Goal: Communication & Community: Answer question/provide support

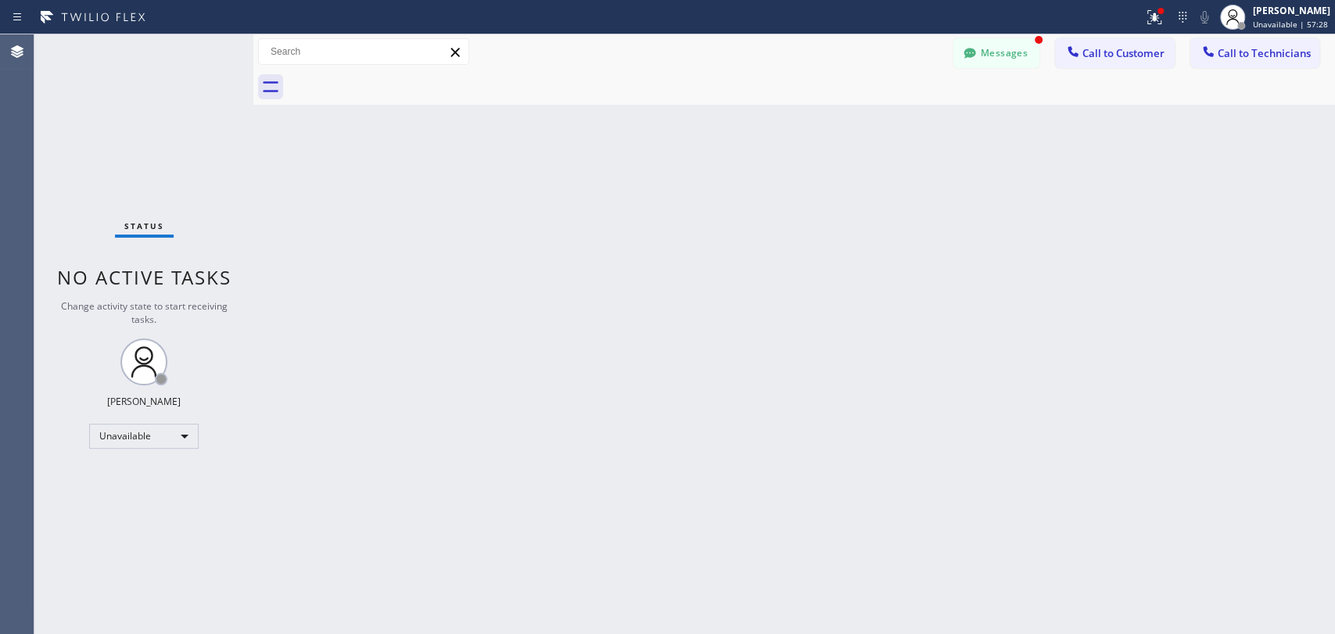
click at [985, 59] on button "Messages" at bounding box center [996, 53] width 86 height 30
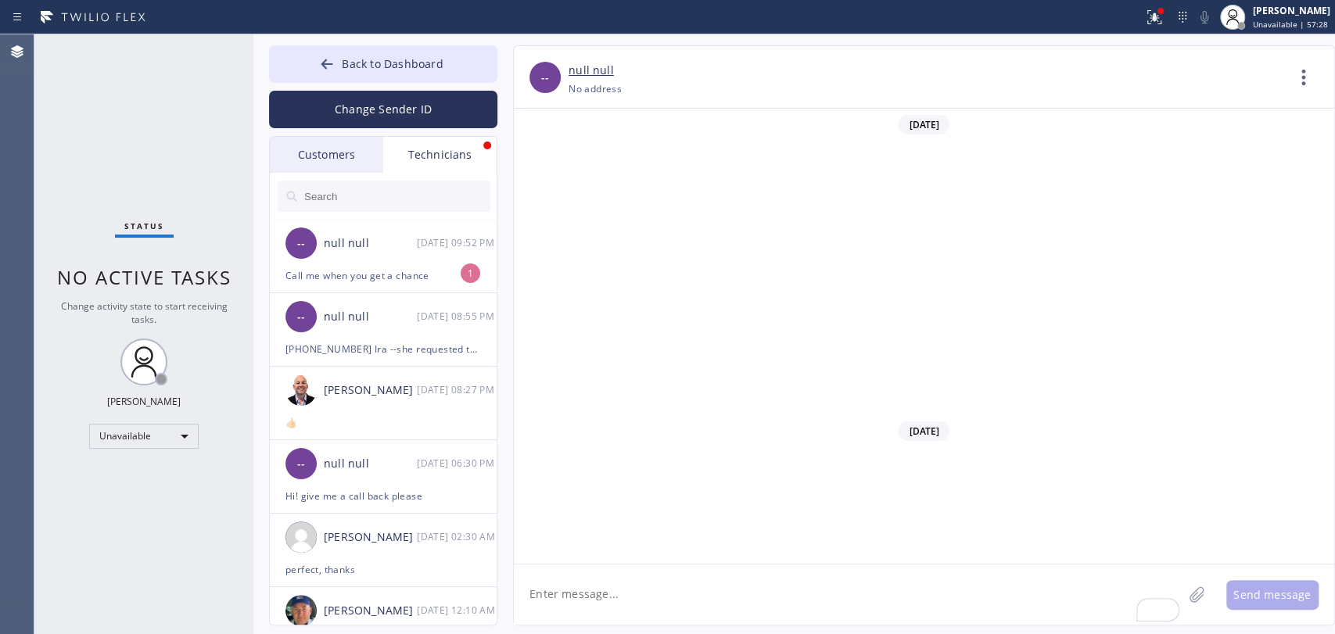
scroll to position [37533, 0]
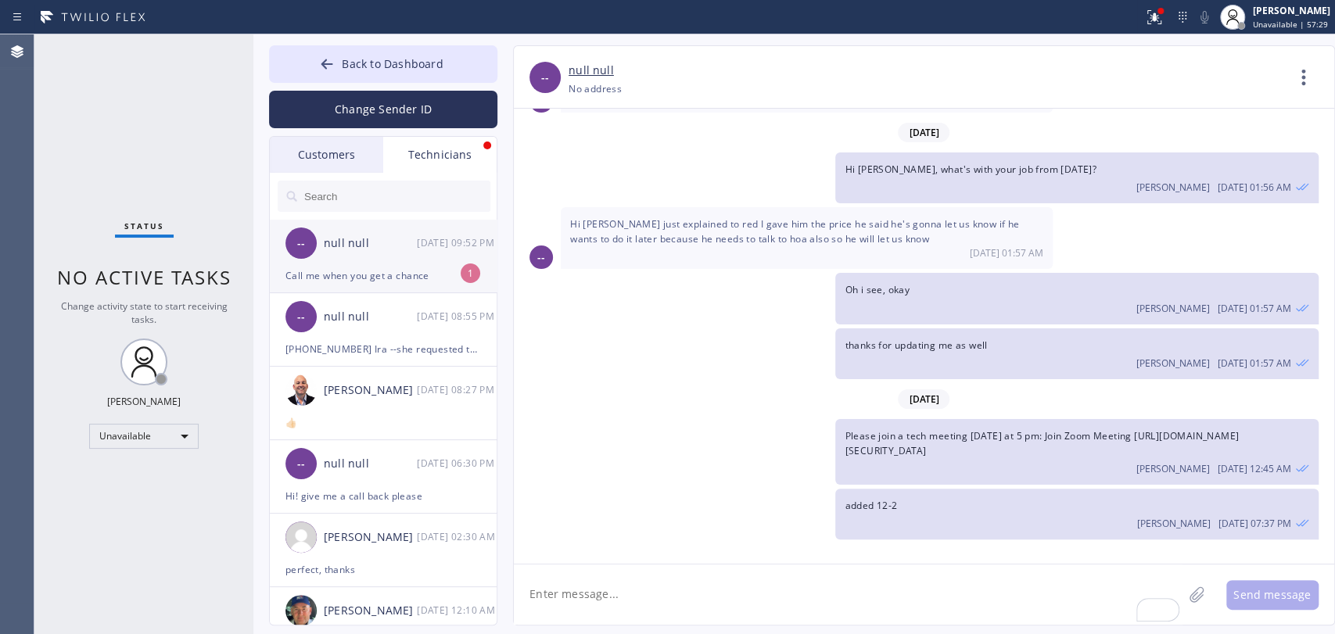
click at [355, 282] on div "Call me when you get a chance" at bounding box center [383, 276] width 196 height 18
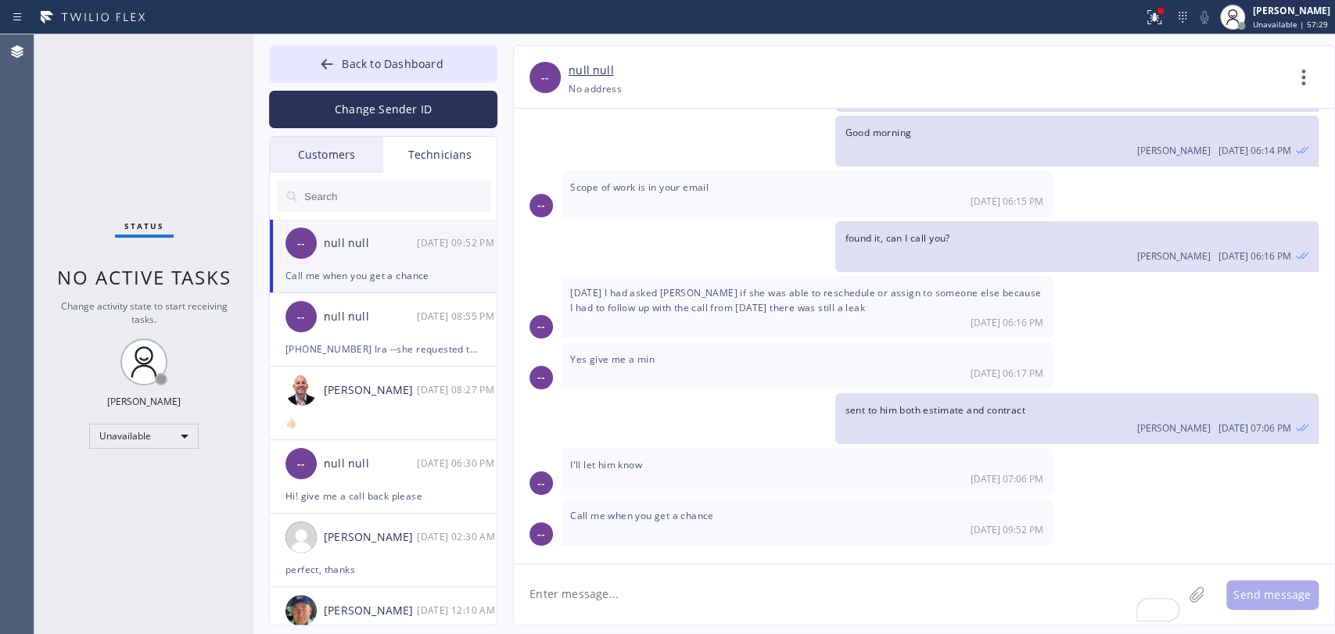
scroll to position [16855, 0]
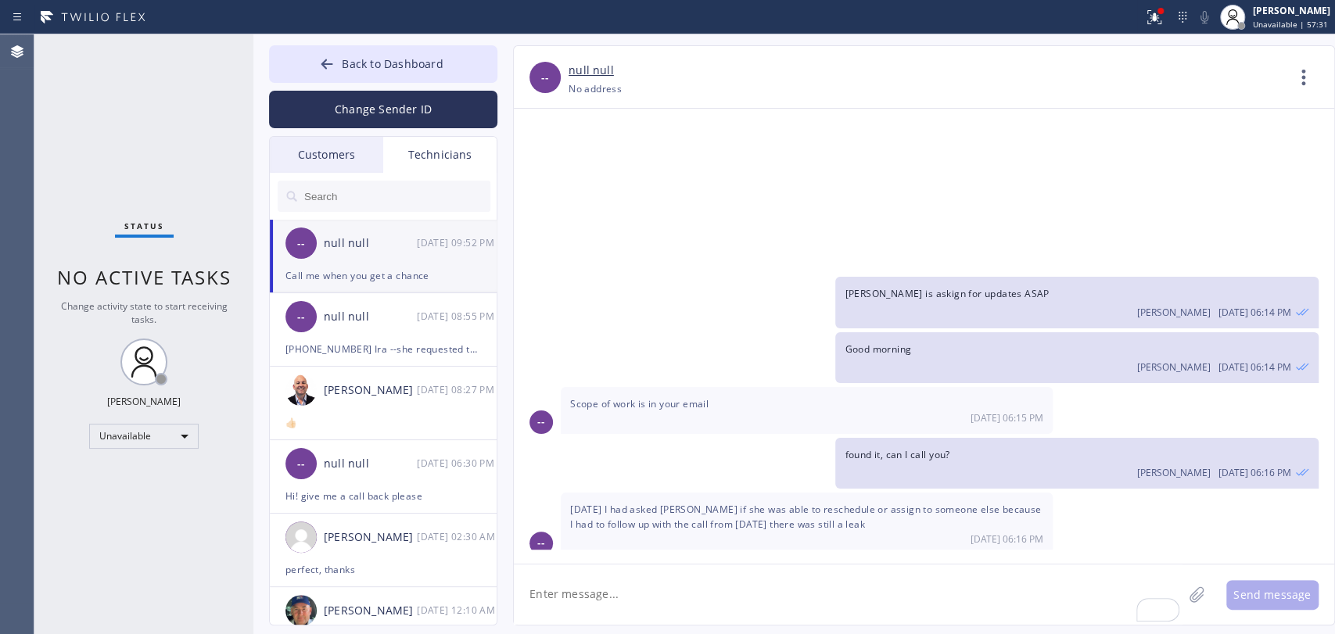
click at [142, 424] on div "Unavailable" at bounding box center [143, 436] width 109 height 25
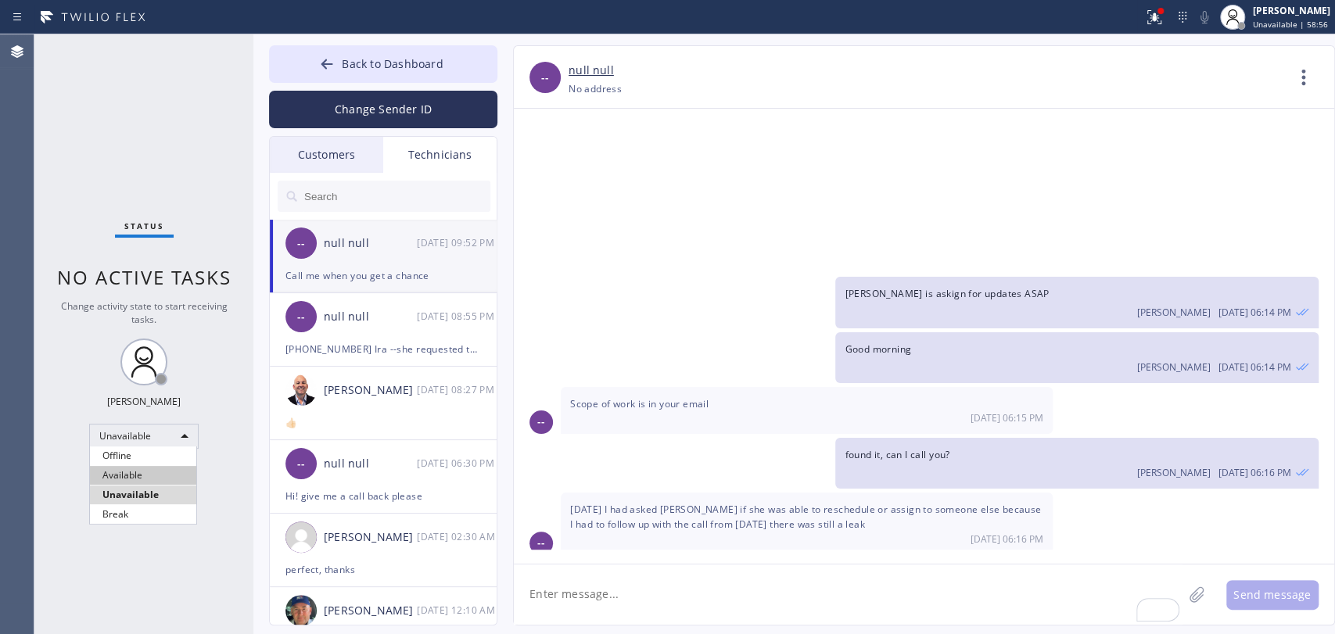
click at [125, 471] on ul "Offline Available Unavailable Break" at bounding box center [143, 485] width 108 height 77
click at [150, 467] on li "Available" at bounding box center [143, 475] width 106 height 19
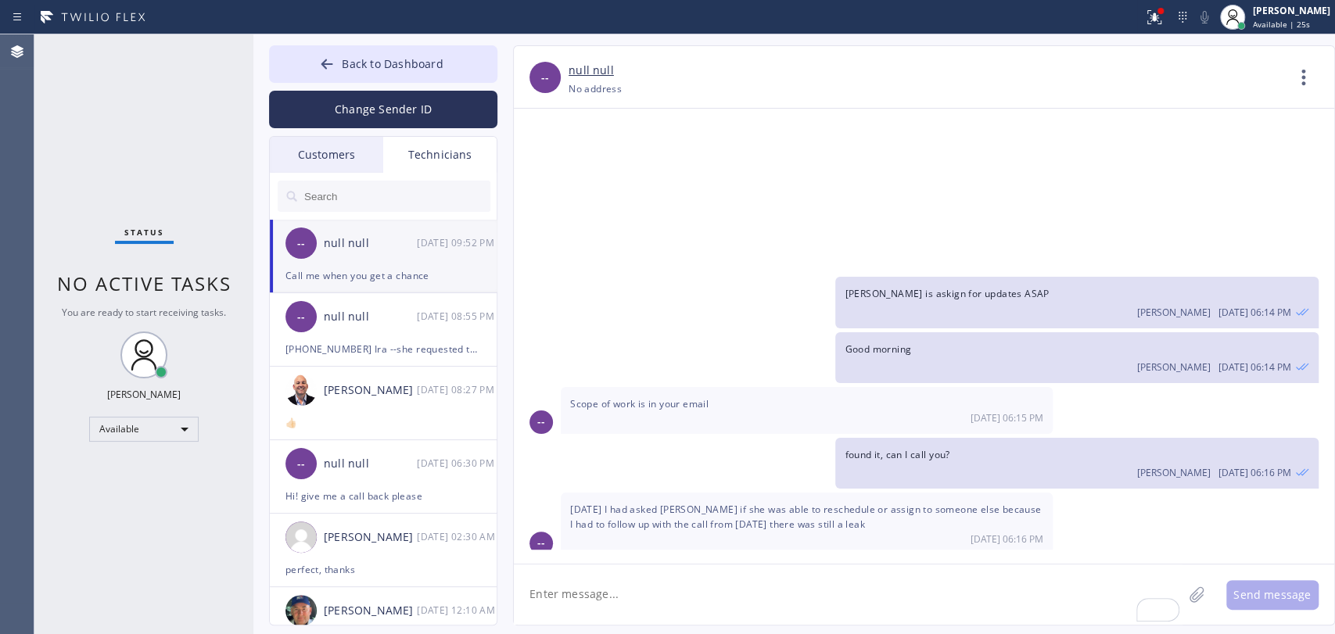
drag, startPoint x: 416, startPoint y: 261, endPoint x: 494, endPoint y: 269, distance: 78.6
click at [414, 264] on div "-- null null 09/16 09:52 PM" at bounding box center [384, 243] width 228 height 47
click at [1298, 70] on icon at bounding box center [1304, 78] width 38 height 38
click at [1201, 167] on li "Call to Technician" at bounding box center [1209, 160] width 227 height 41
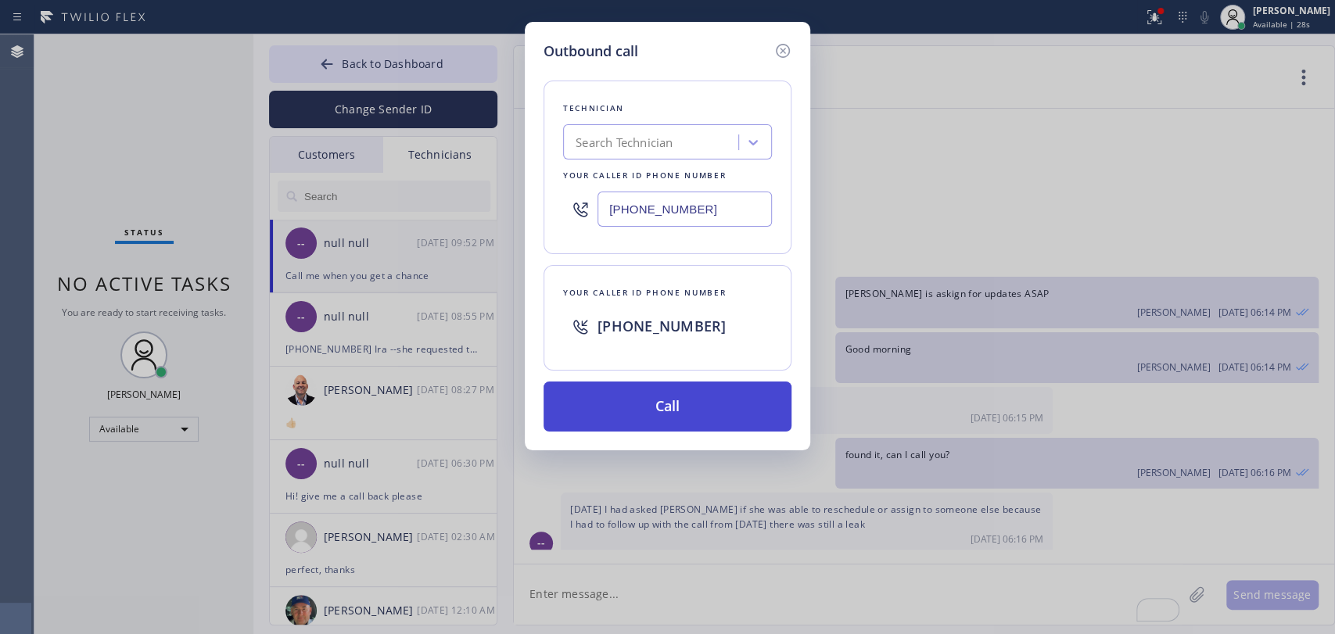
click at [652, 399] on button "Call" at bounding box center [668, 407] width 248 height 50
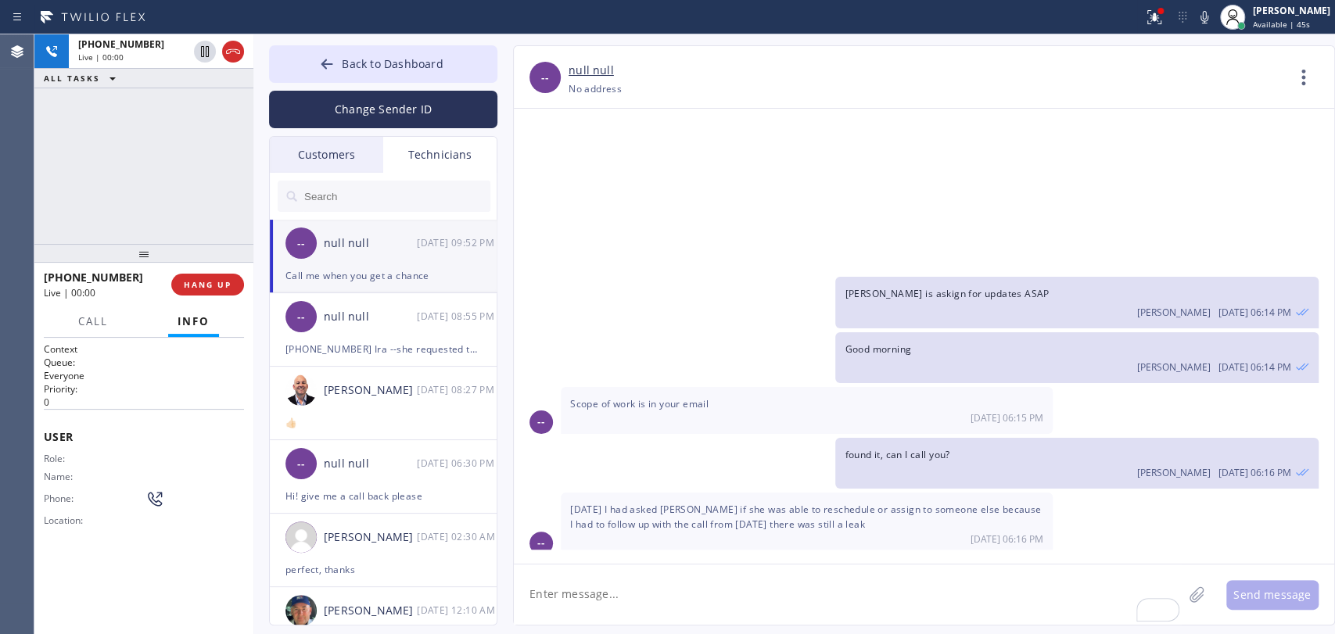
click at [682, 503] on span "[DATE] I had asked [PERSON_NAME] if she was able to reschedule or assign to som…" at bounding box center [805, 517] width 471 height 28
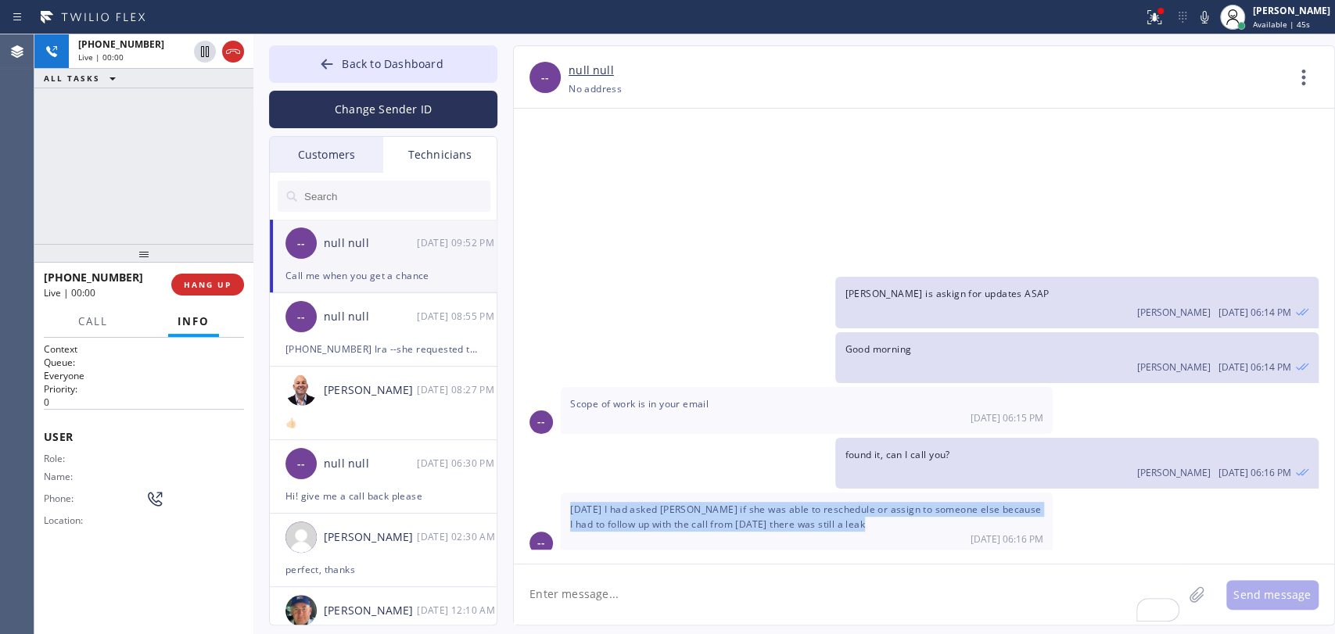
drag, startPoint x: 682, startPoint y: 311, endPoint x: 681, endPoint y: 296, distance: 14.1
click at [682, 503] on span "[DATE] I had asked [PERSON_NAME] if she was able to reschedule or assign to som…" at bounding box center [805, 517] width 471 height 28
click at [681, 503] on span "[DATE] I had asked [PERSON_NAME] if she was able to reschedule or assign to som…" at bounding box center [805, 517] width 471 height 28
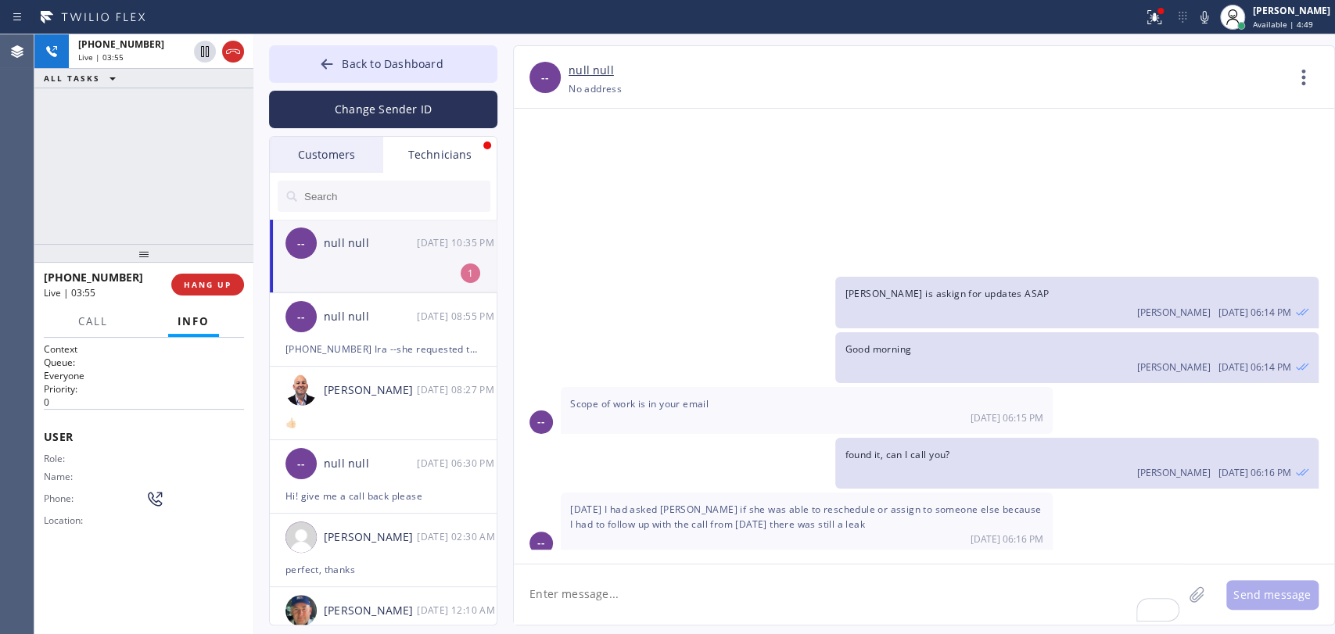
scroll to position [16984, 0]
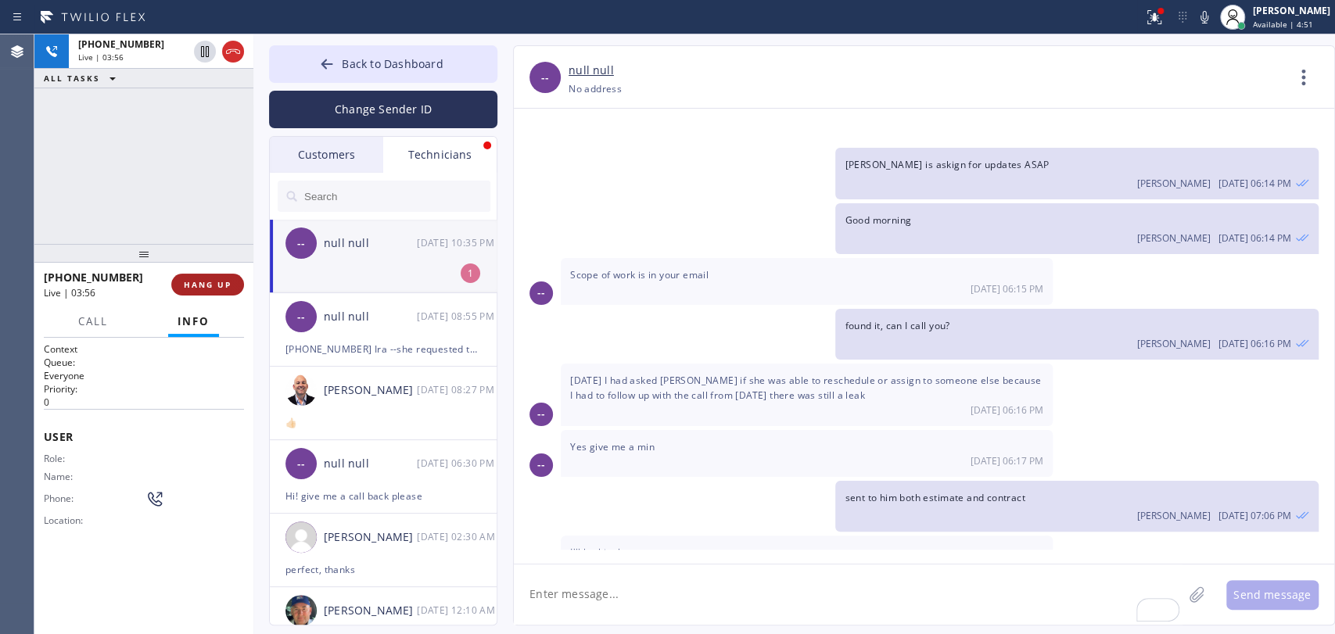
click at [232, 285] on button "HANG UP" at bounding box center [207, 285] width 73 height 22
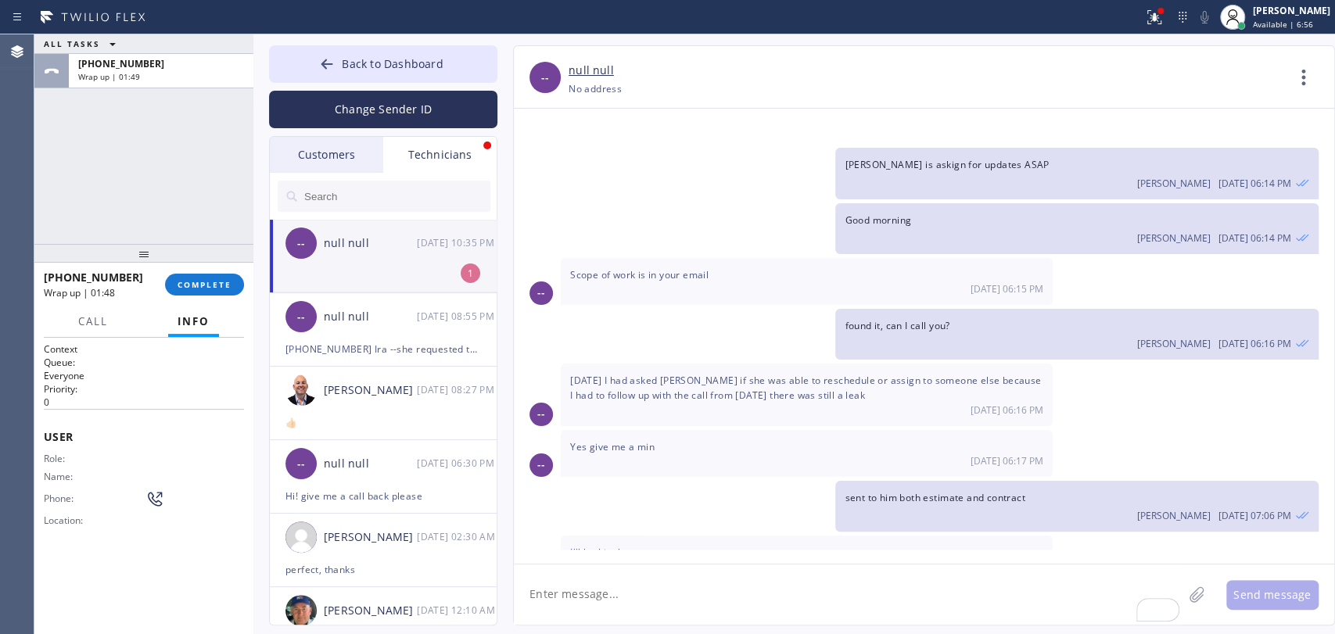
click at [346, 280] on li "-- null null 09/16 10:35 PM 1" at bounding box center [384, 257] width 228 height 74
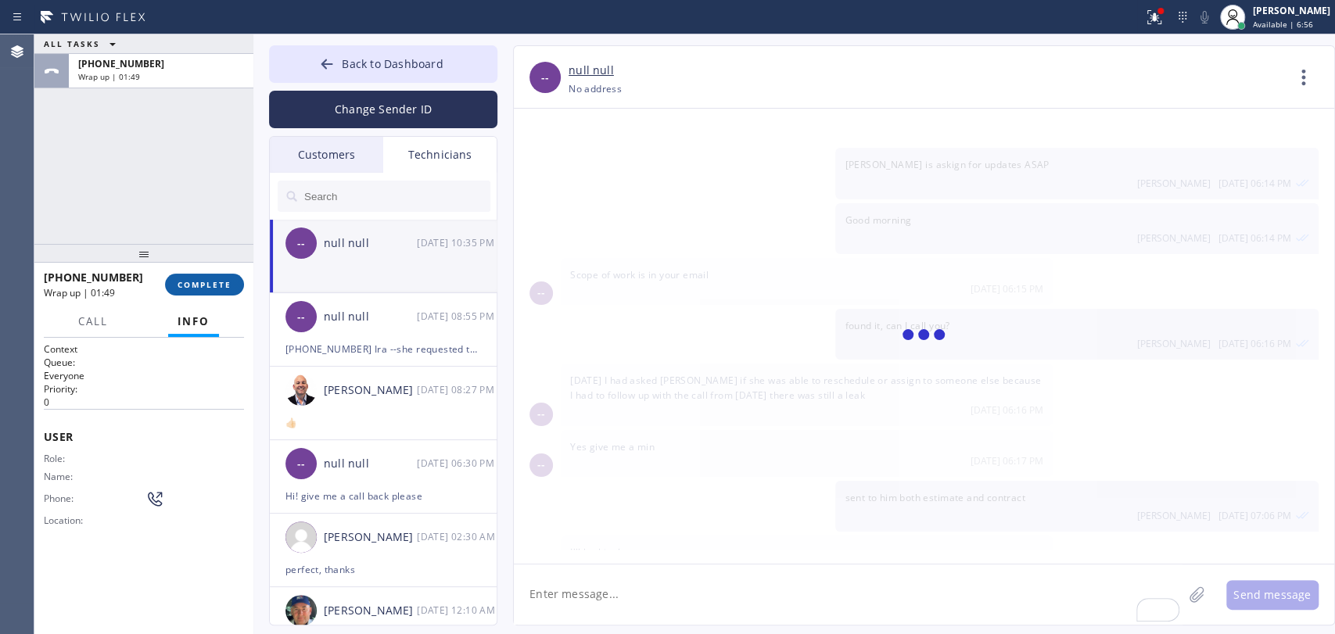
click at [224, 282] on span "COMPLETE" at bounding box center [205, 284] width 54 height 11
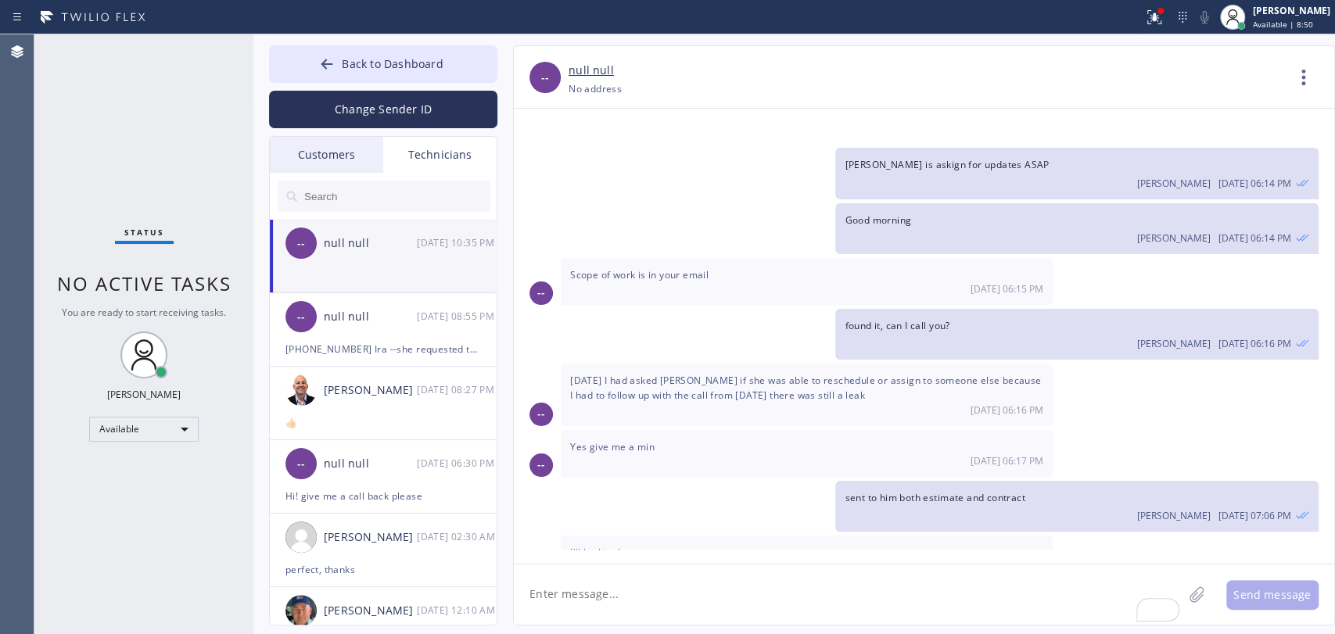
click at [127, 175] on div "Status No active tasks You are ready to start receiving tasks. Oleksiy Dmitriev…" at bounding box center [143, 334] width 219 height 600
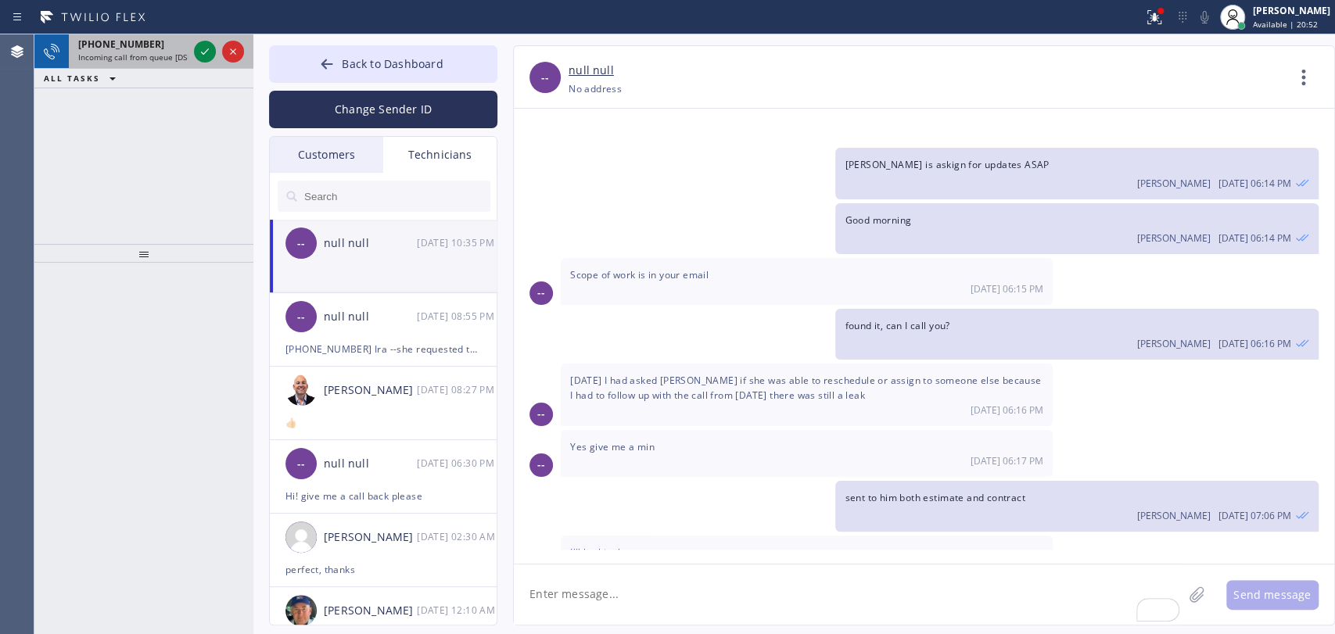
click at [128, 39] on span "[PHONE_NUMBER]" at bounding box center [121, 44] width 86 height 13
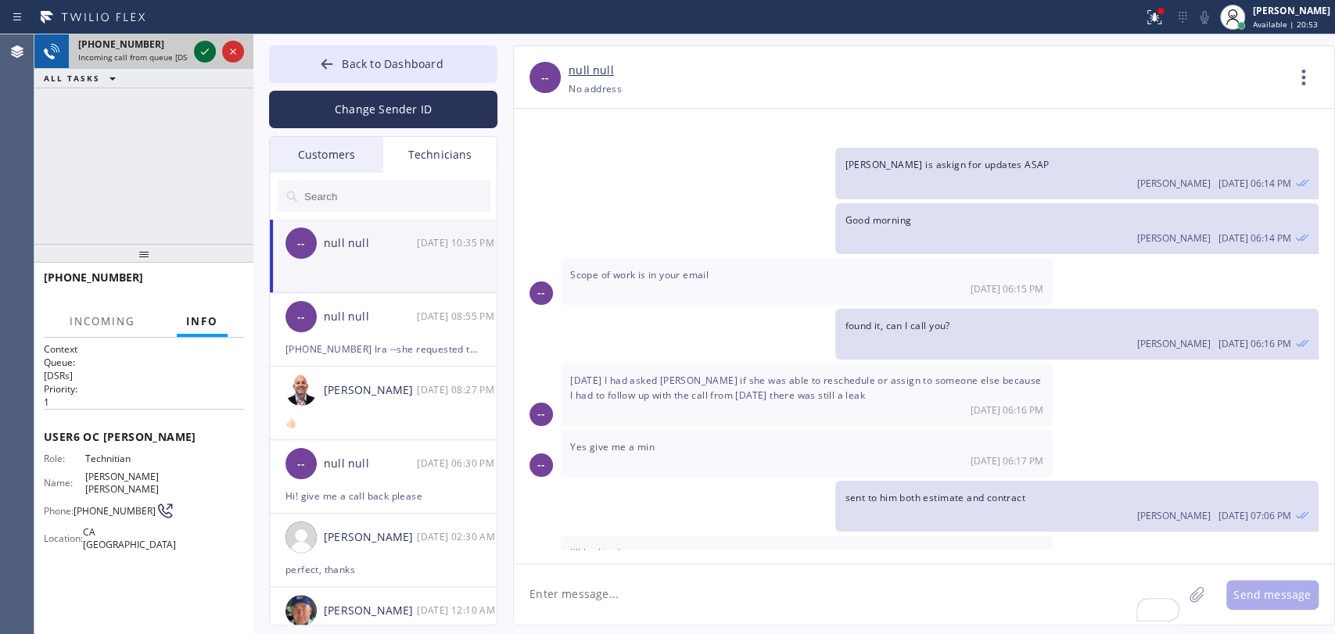
click at [200, 56] on icon at bounding box center [205, 51] width 19 height 19
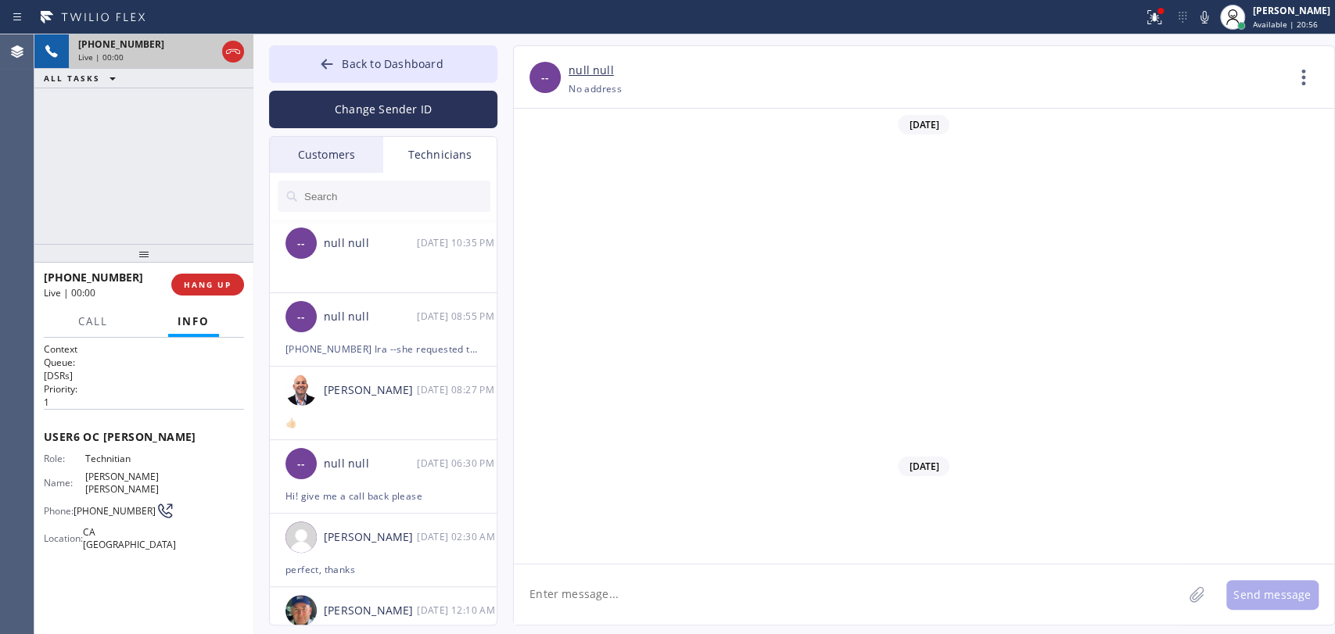
scroll to position [16984, 0]
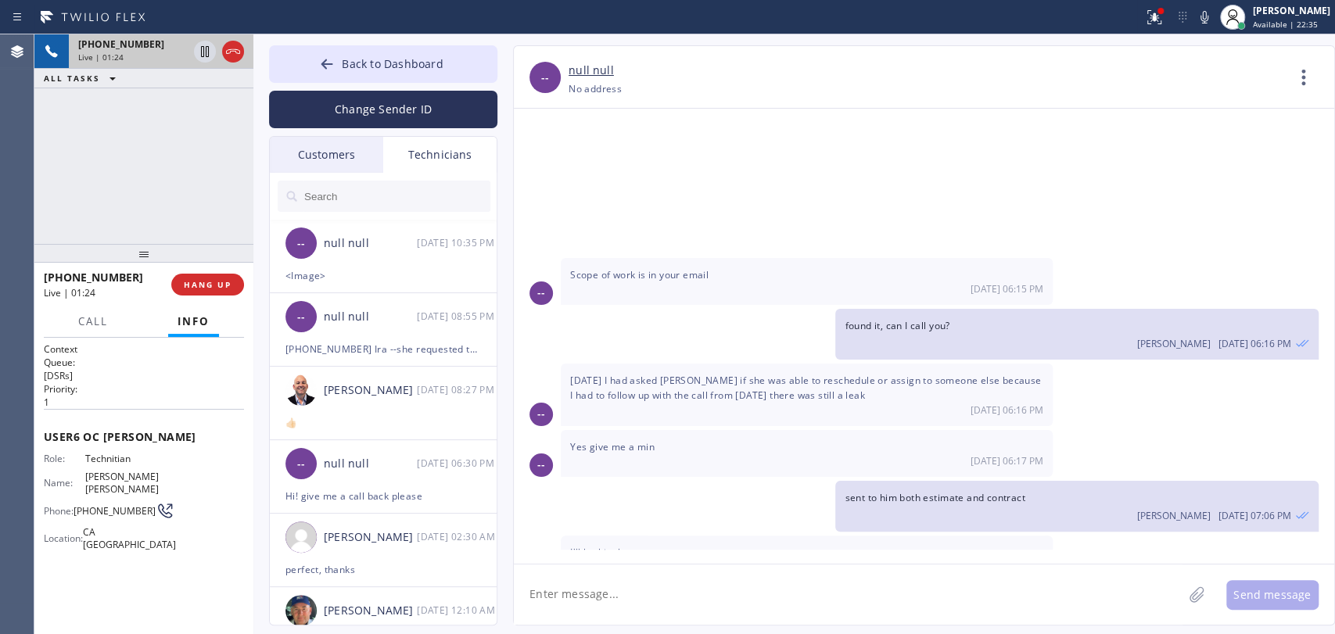
click at [631, 597] on span "Call me when you get a chance" at bounding box center [642, 603] width 144 height 13
click at [632, 587] on div "Call me when you get a chance 09/16 09:52 PM" at bounding box center [807, 610] width 492 height 47
click at [609, 597] on span "Call me when you get a chance" at bounding box center [642, 603] width 144 height 13
click at [382, 290] on li "-- null null 09/16 10:35 PM <Image>" at bounding box center [384, 257] width 228 height 74
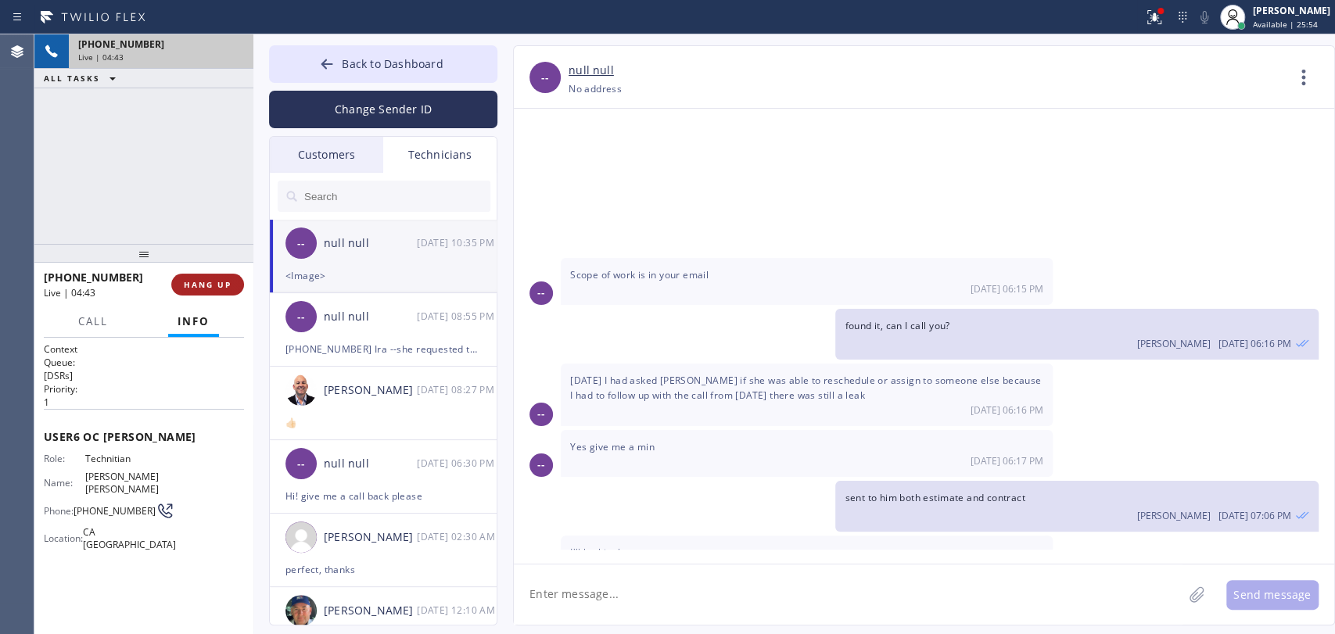
click at [202, 282] on span "HANG UP" at bounding box center [208, 284] width 48 height 11
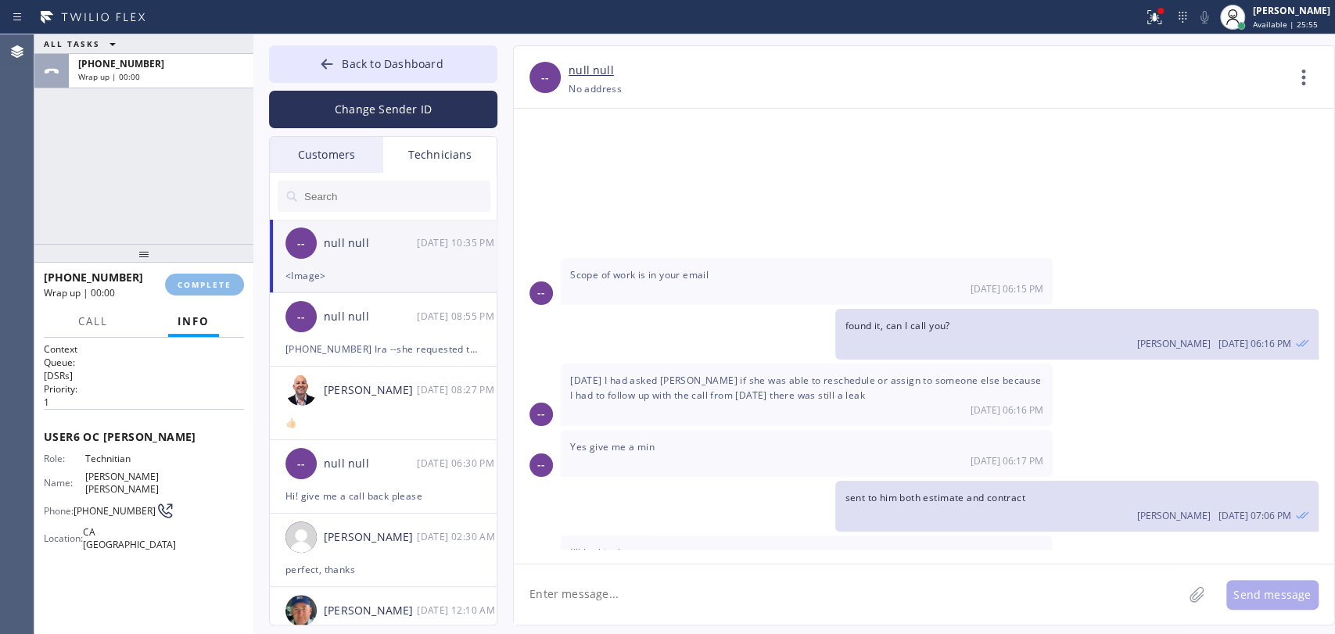
click at [154, 148] on div "ALL TASKS ALL TASKS ACTIVE TASKS TASKS IN WRAP UP +19095347004 Wrap up | 00:00" at bounding box center [143, 139] width 219 height 210
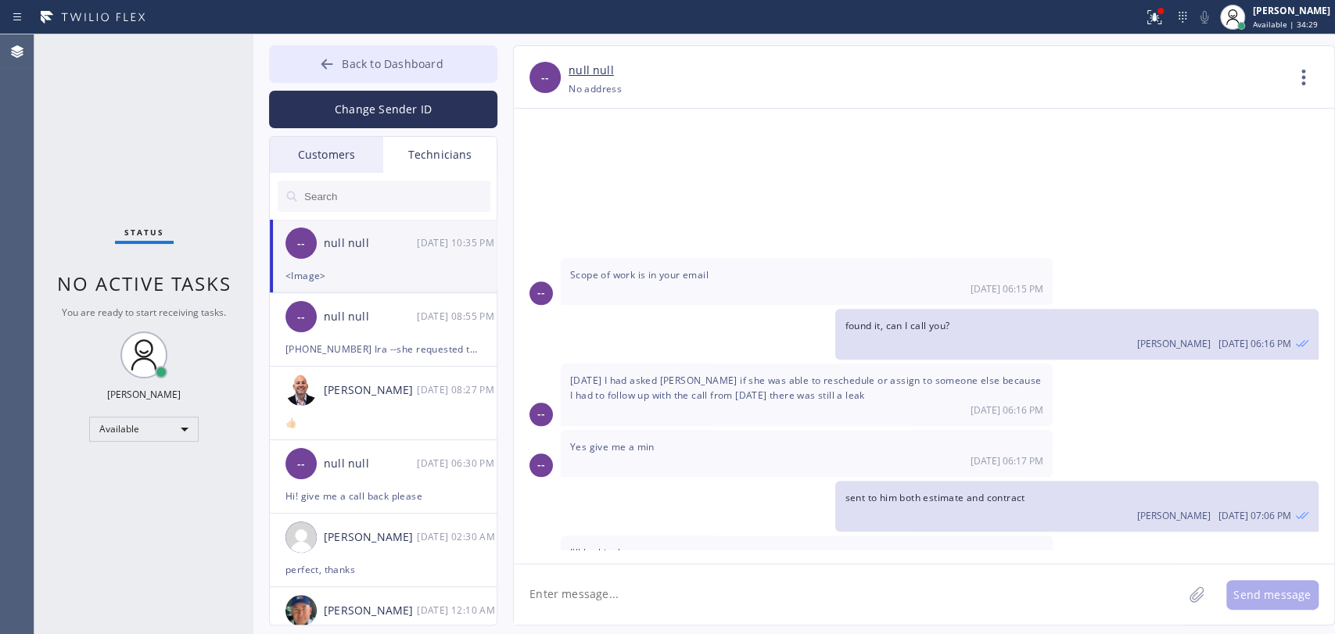
click at [459, 65] on button "Back to Dashboard" at bounding box center [383, 64] width 228 height 38
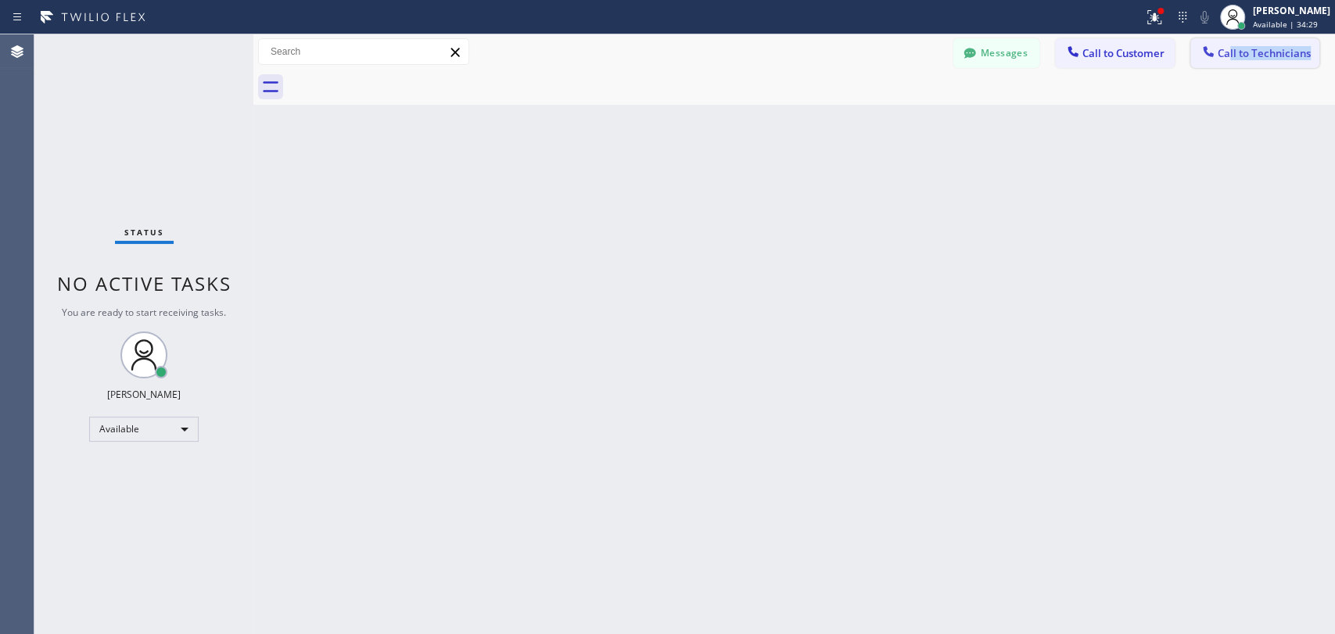
click at [1232, 63] on div "Messages Call to Customer Call to Technicians Outbound call Location Seattle Ki…" at bounding box center [794, 69] width 1082 height 70
click at [1268, 56] on span "Call to Technicians" at bounding box center [1264, 53] width 93 height 14
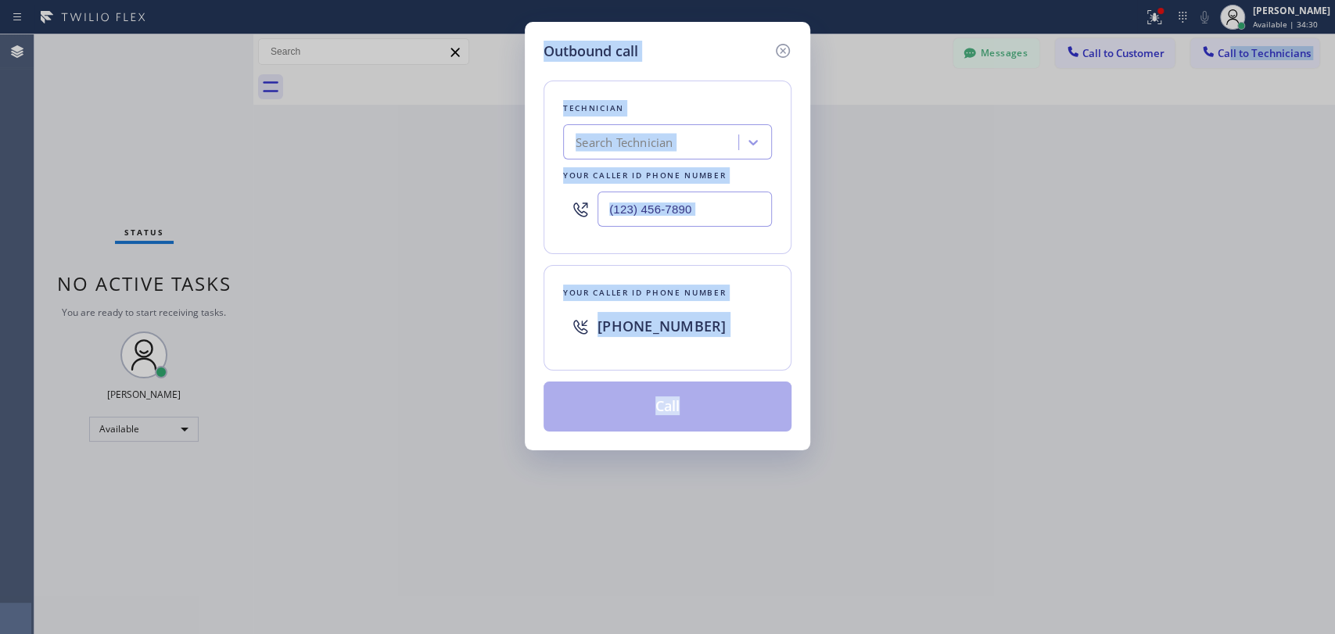
click at [651, 108] on div "Technician" at bounding box center [667, 108] width 209 height 16
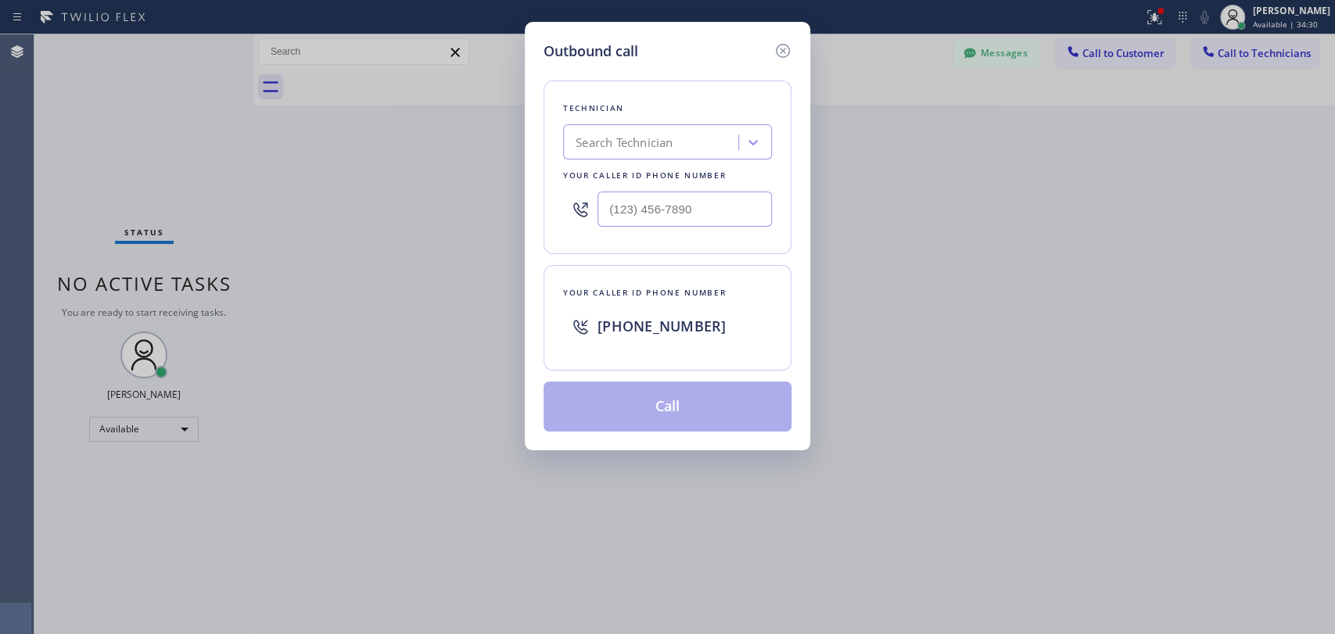
click at [651, 134] on div "Search Technician" at bounding box center [624, 143] width 97 height 18
type input "Hovik"
click at [632, 171] on div "[PERSON_NAME]" at bounding box center [667, 175] width 209 height 28
type input "[PHONE_NUMBER]"
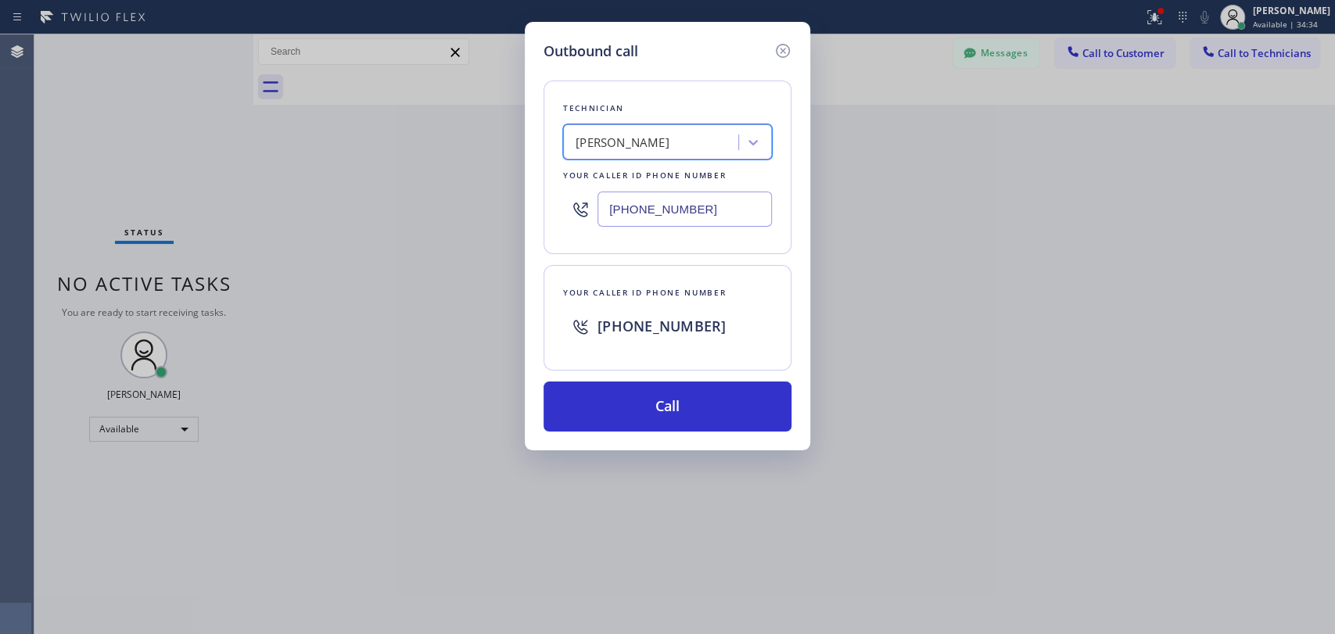
click at [637, 379] on div "Technician option Hovik Khachaturyan , selected. 1 result available. Select is …" at bounding box center [668, 247] width 248 height 370
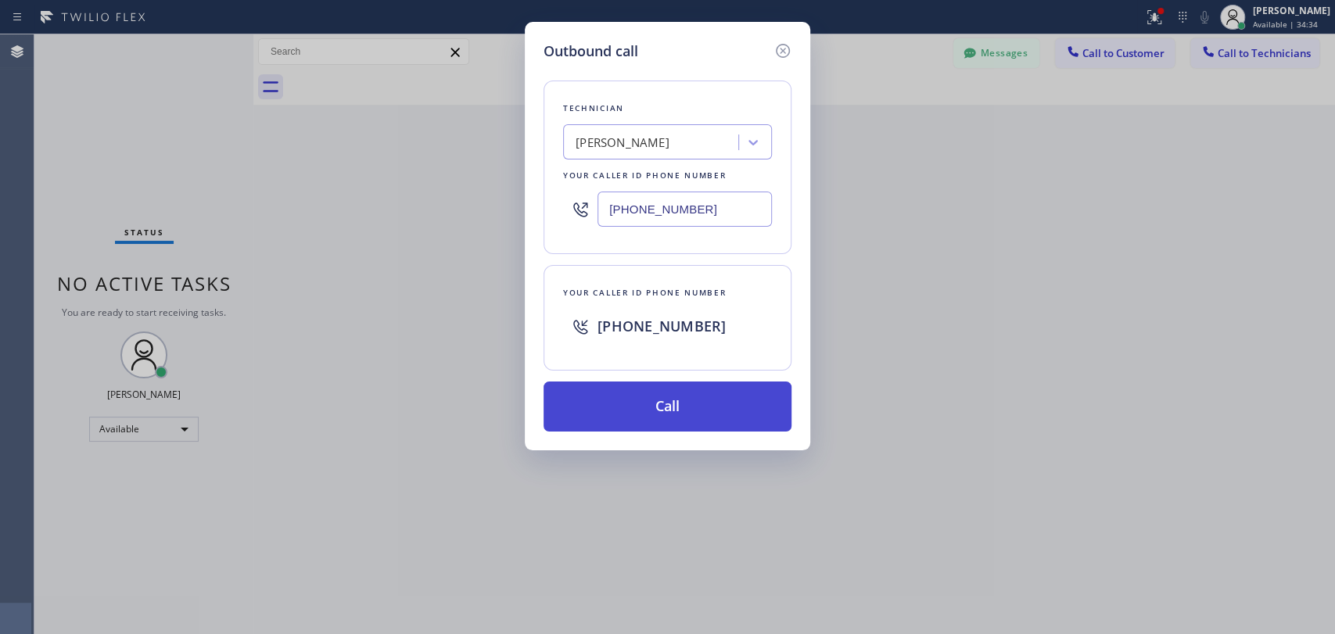
click at [639, 390] on button "Call" at bounding box center [668, 407] width 248 height 50
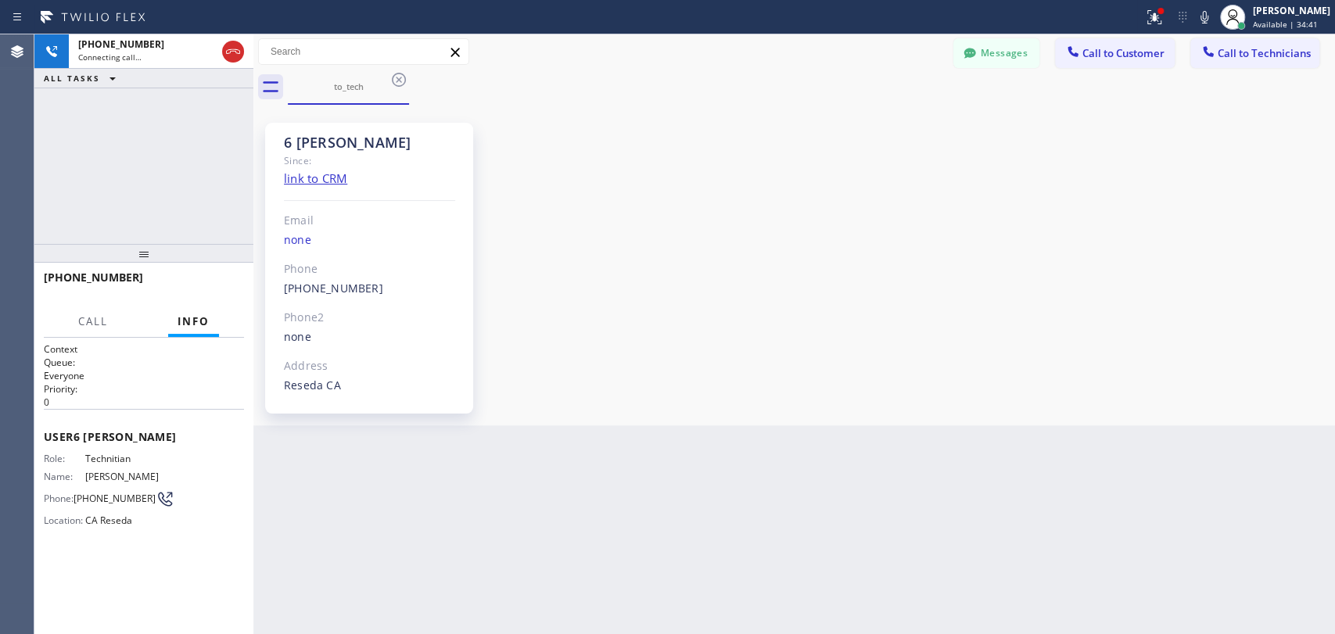
scroll to position [129719, 0]
click at [338, 136] on div "6 [PERSON_NAME]" at bounding box center [369, 143] width 171 height 18
drag, startPoint x: 338, startPoint y: 136, endPoint x: 329, endPoint y: 136, distance: 8.6
click at [336, 136] on div "6 [PERSON_NAME]" at bounding box center [369, 143] width 171 height 18
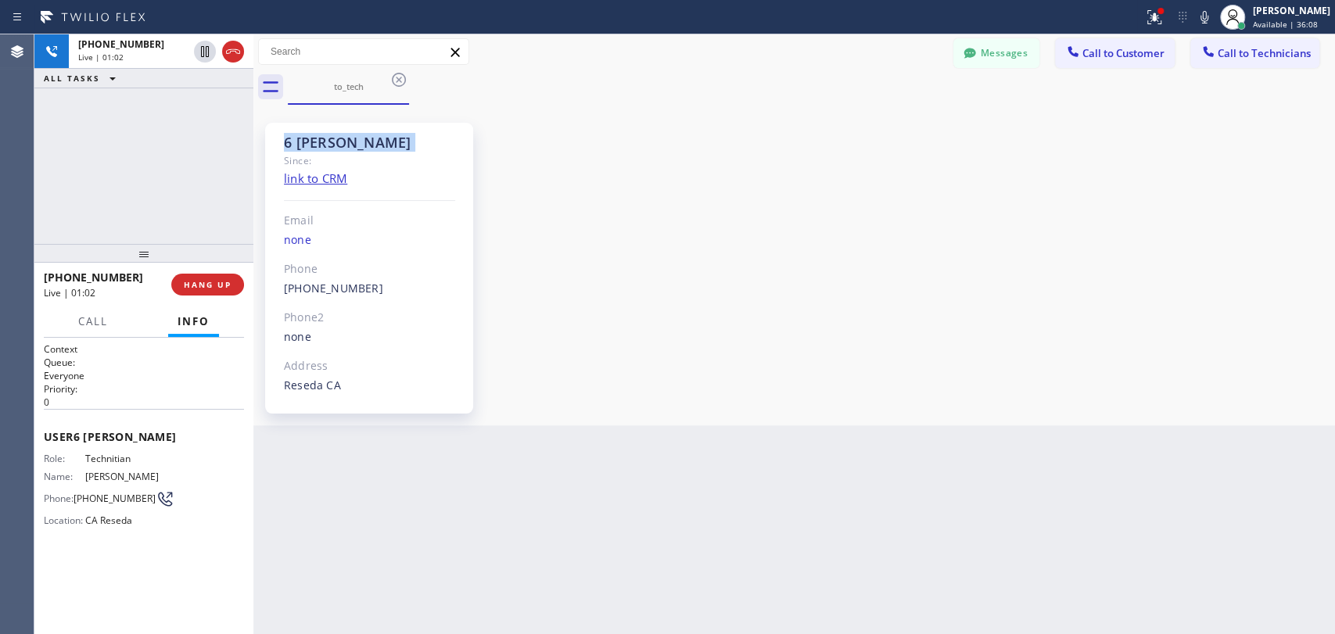
click at [329, 137] on div "6 [PERSON_NAME]" at bounding box center [369, 143] width 171 height 18
click at [199, 282] on span "HANG UP" at bounding box center [208, 284] width 48 height 11
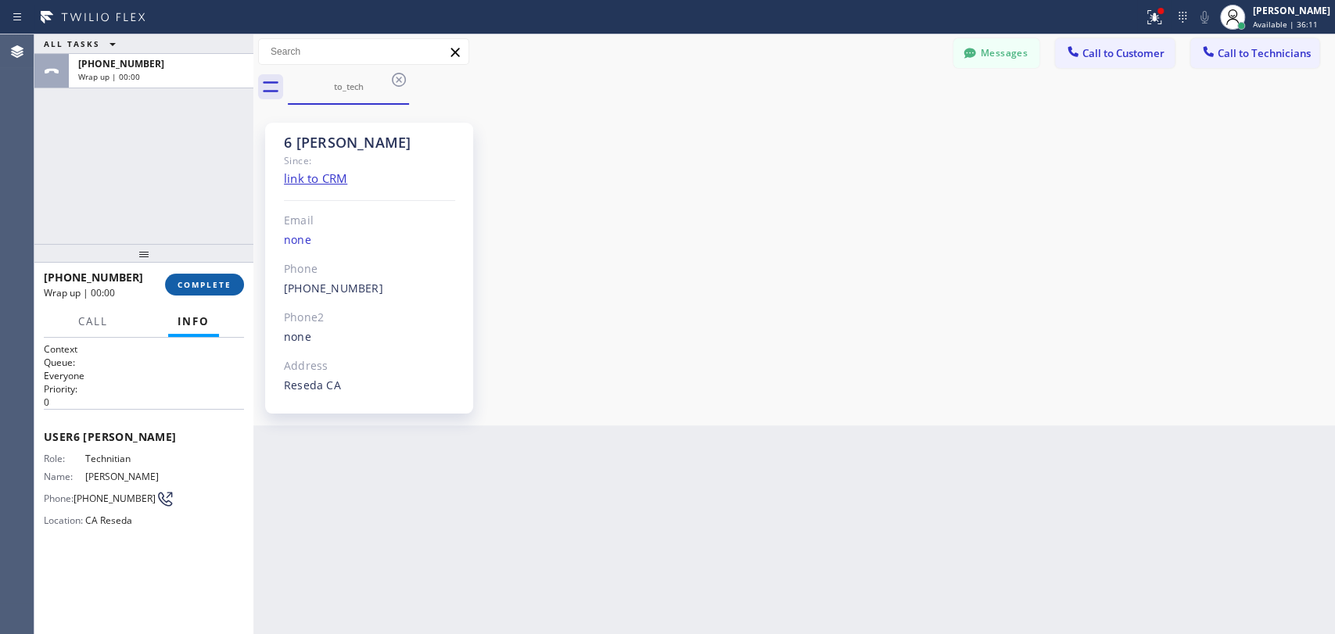
click at [179, 288] on span "COMPLETE" at bounding box center [205, 284] width 54 height 11
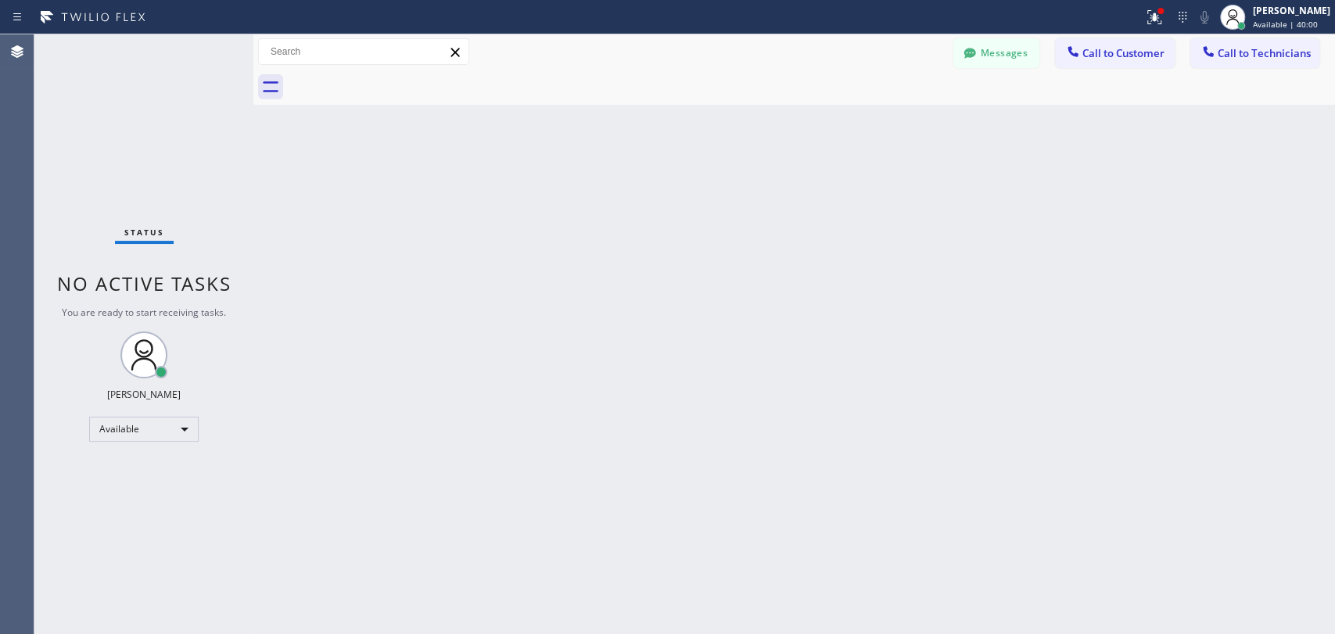
click at [1005, 56] on button "Messages" at bounding box center [996, 53] width 86 height 30
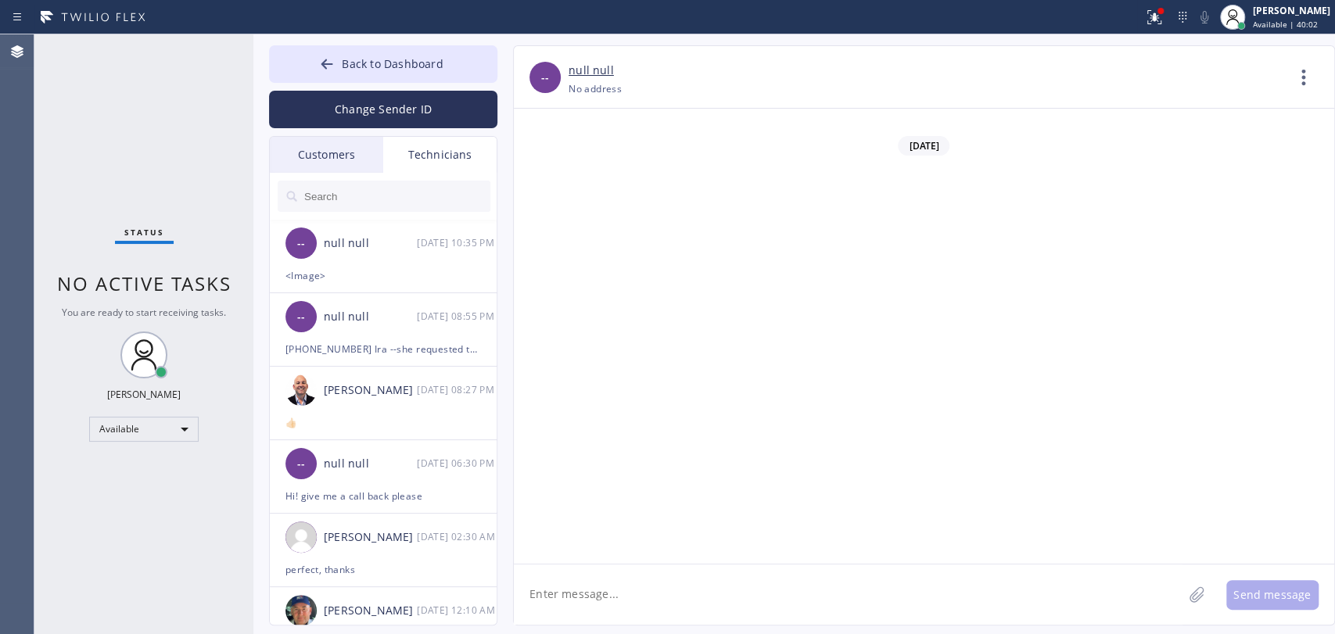
click at [366, 188] on input "text" at bounding box center [397, 196] width 188 height 31
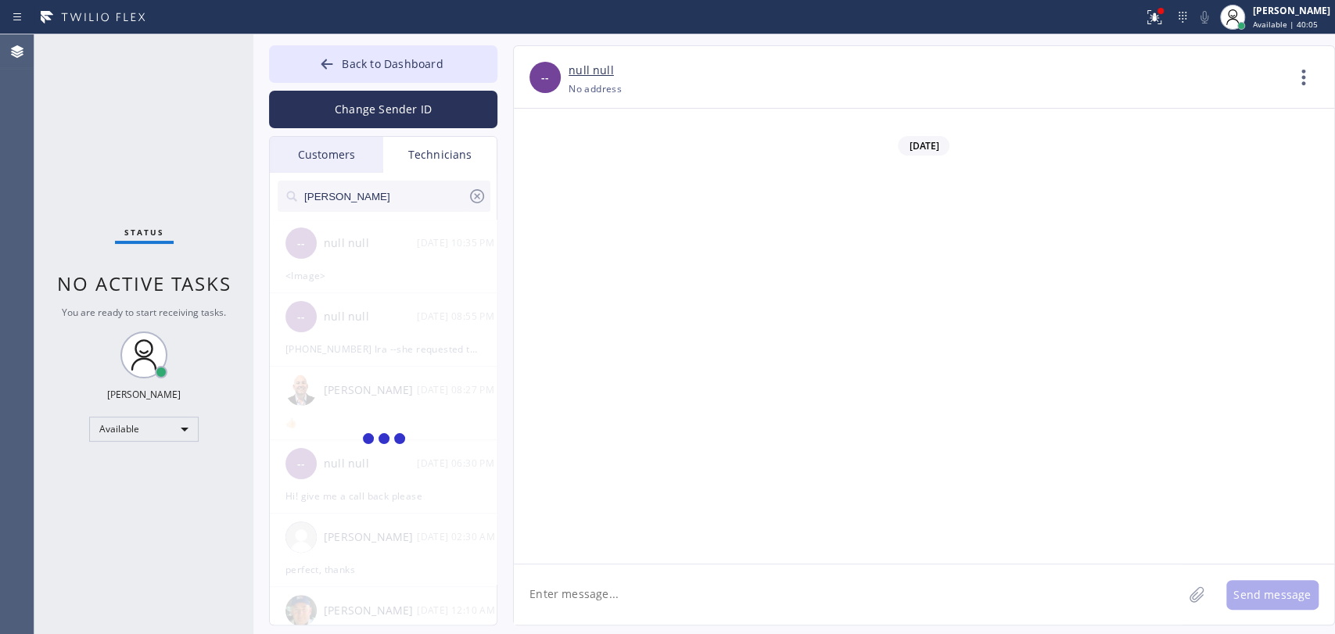
type input "[PERSON_NAME]"
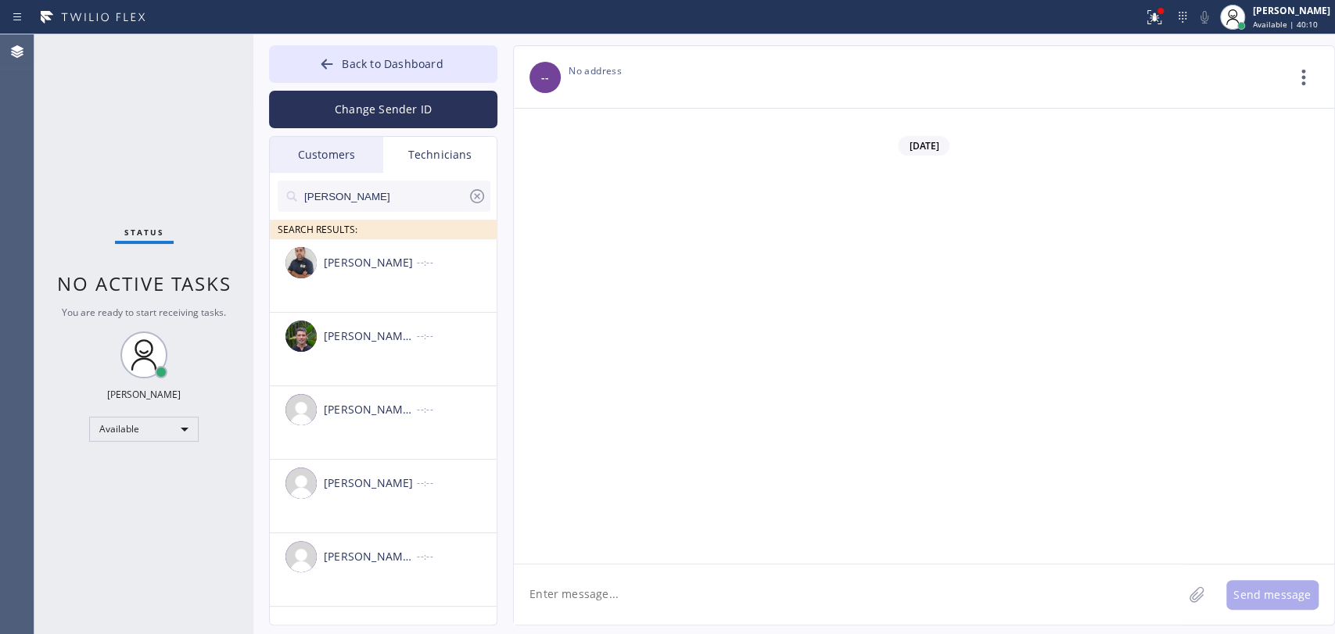
click at [358, 574] on div "Michael Jr Garcia --:--" at bounding box center [384, 556] width 228 height 47
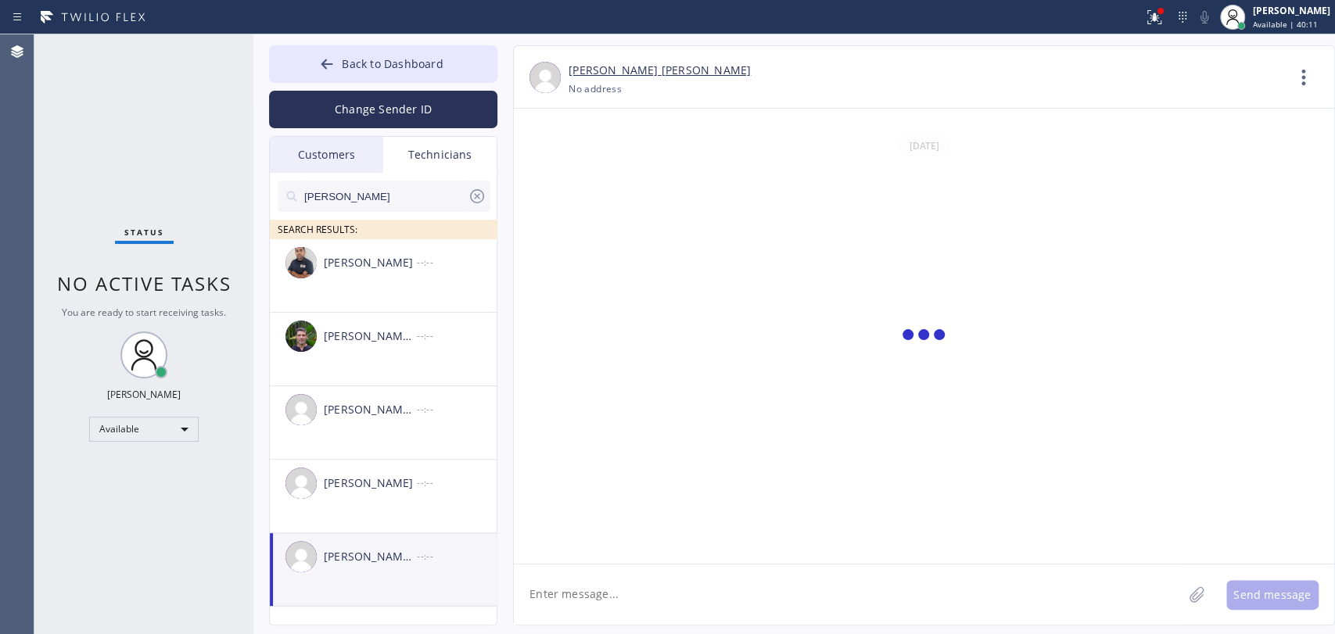
click at [562, 601] on textarea at bounding box center [848, 595] width 669 height 60
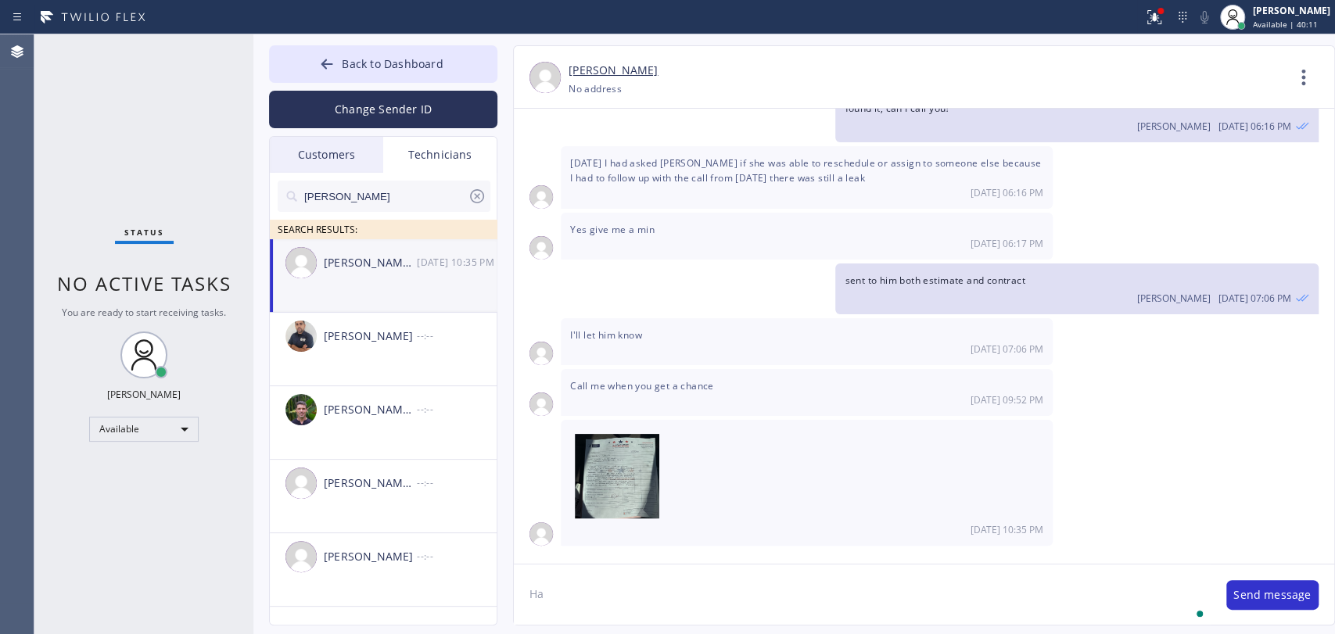
scroll to position [16984, 0]
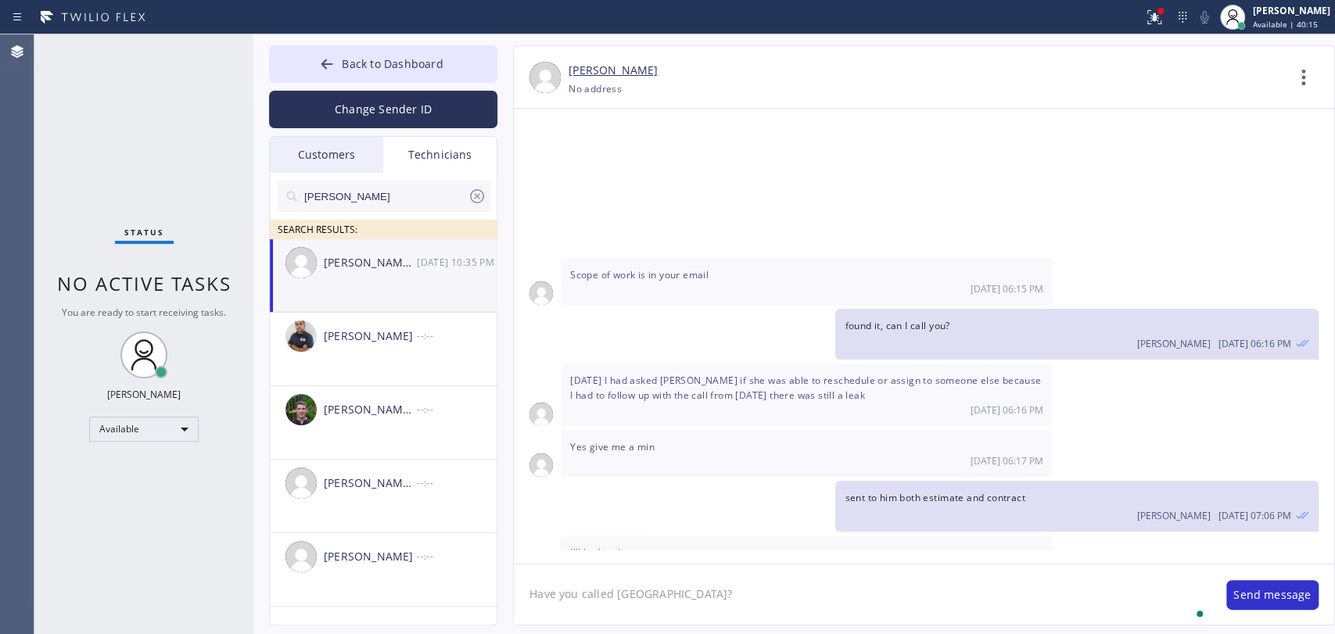
type textarea "Have you called [GEOGRAPHIC_DATA]?"
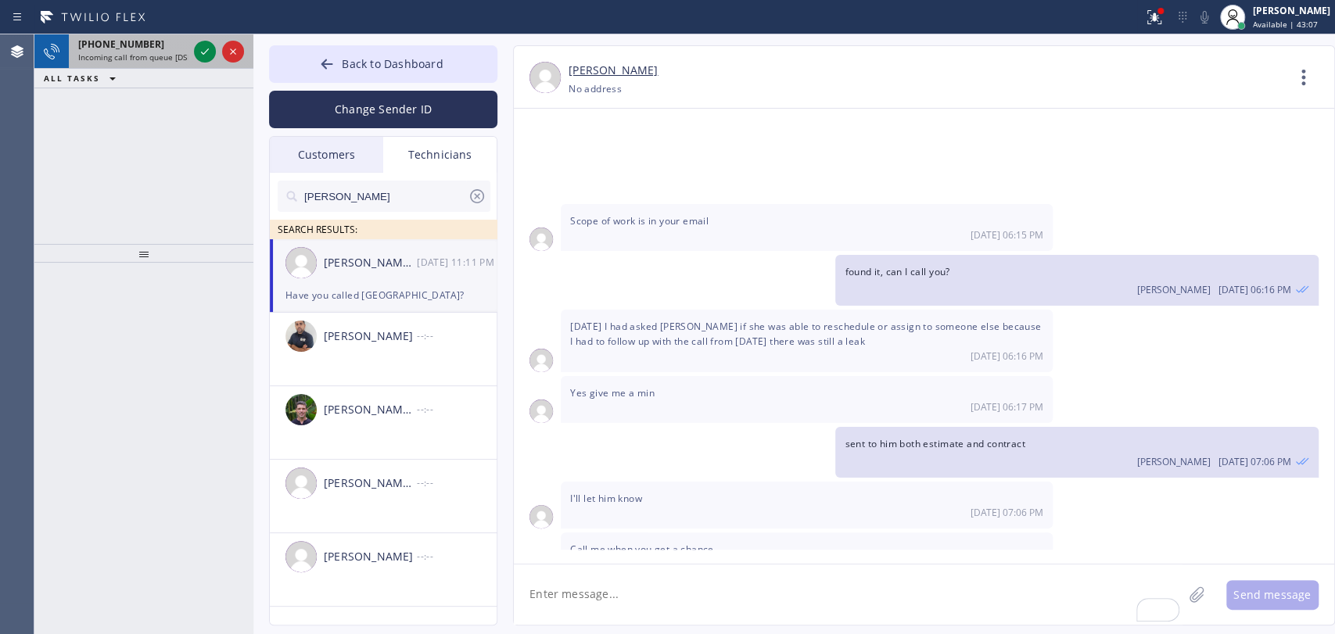
click at [90, 34] on div "+18189669606 Incoming call from queue [DSRs]" at bounding box center [130, 51] width 122 height 34
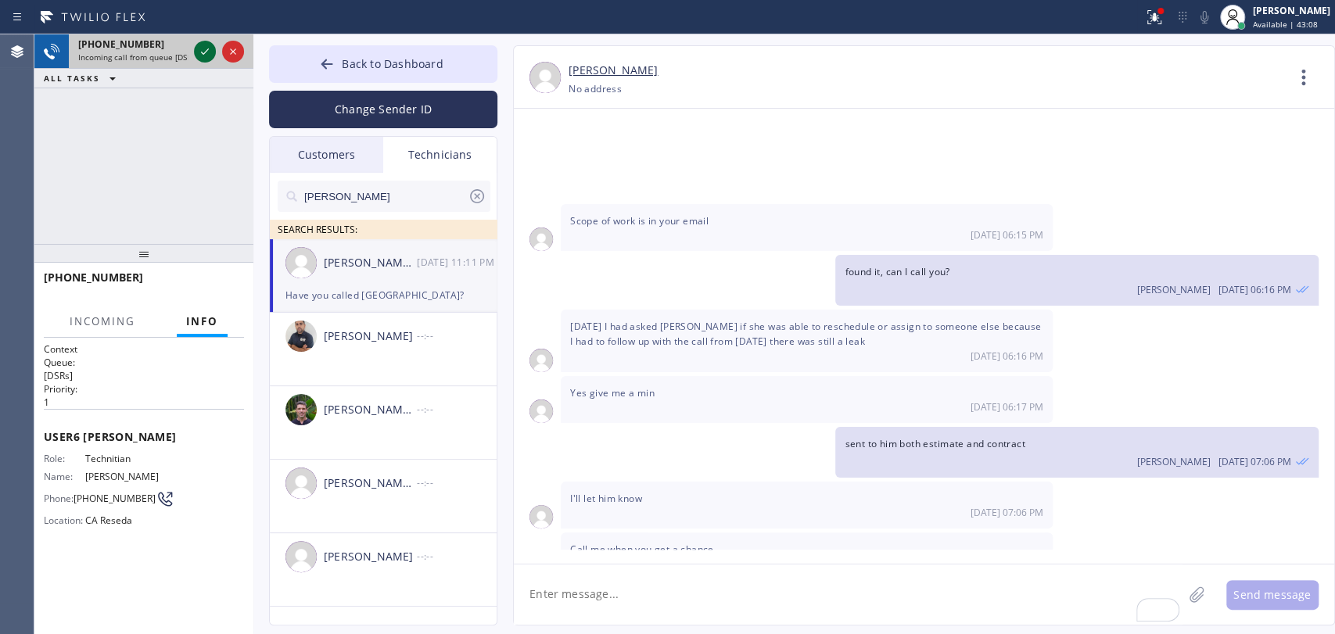
click at [202, 45] on icon at bounding box center [205, 51] width 19 height 19
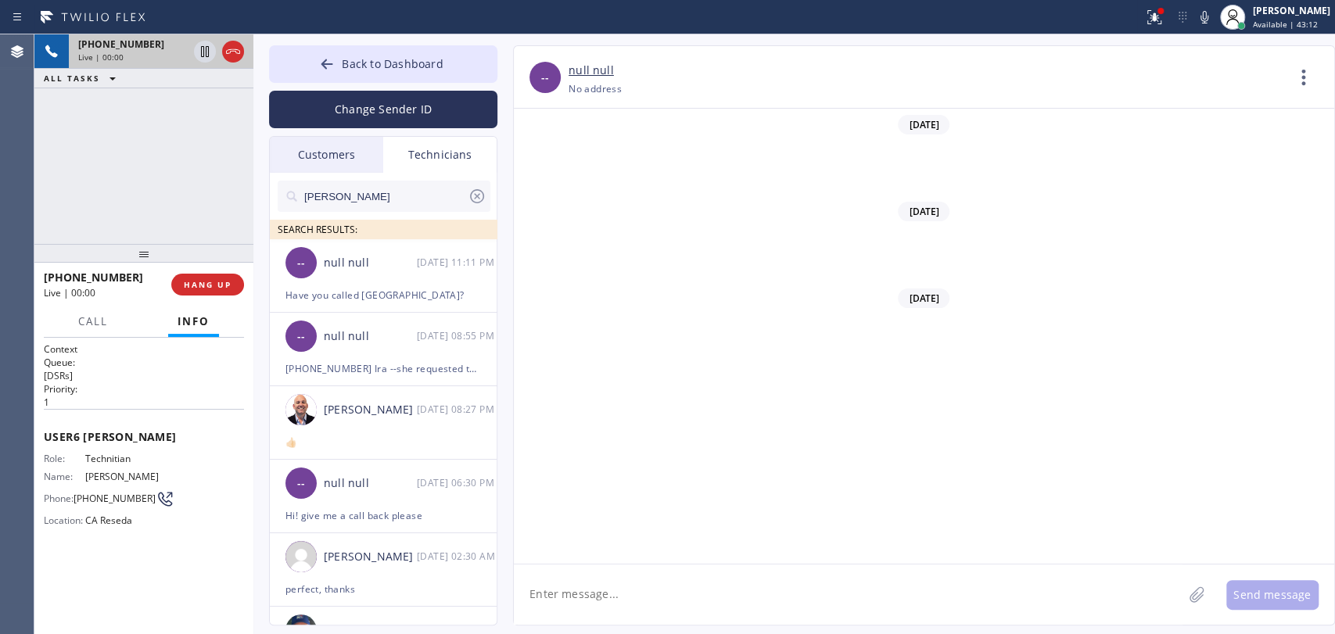
scroll to position [129719, 0]
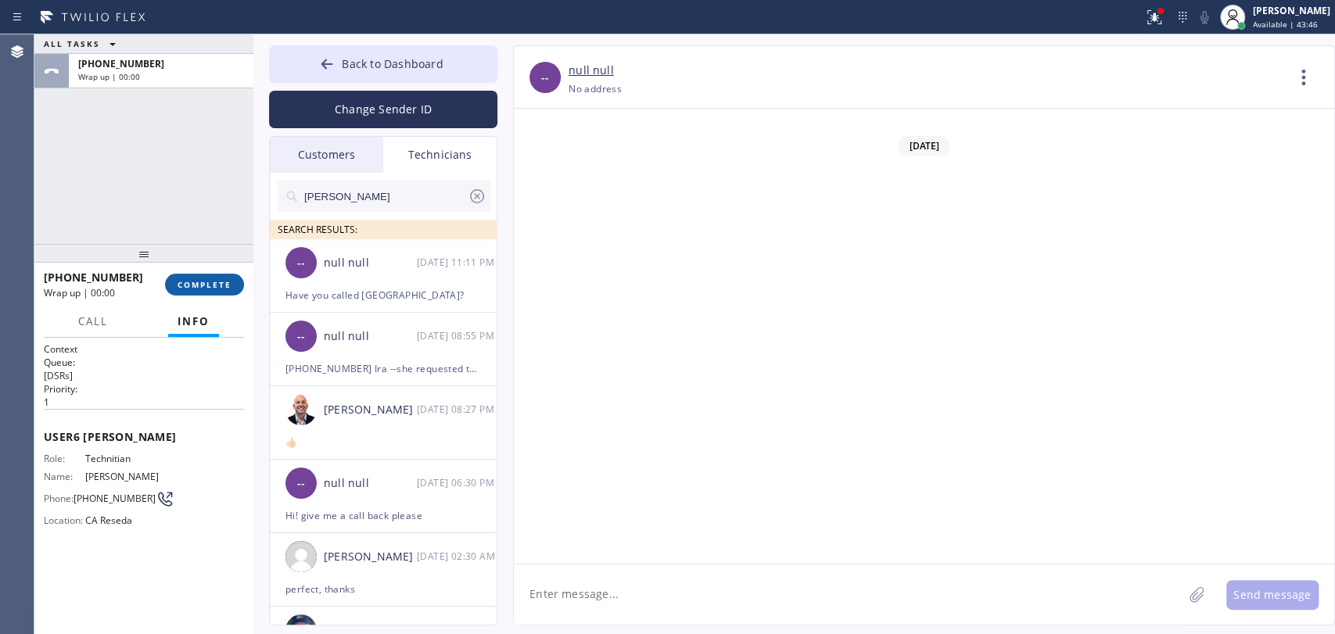
click at [200, 286] on span "COMPLETE" at bounding box center [205, 284] width 54 height 11
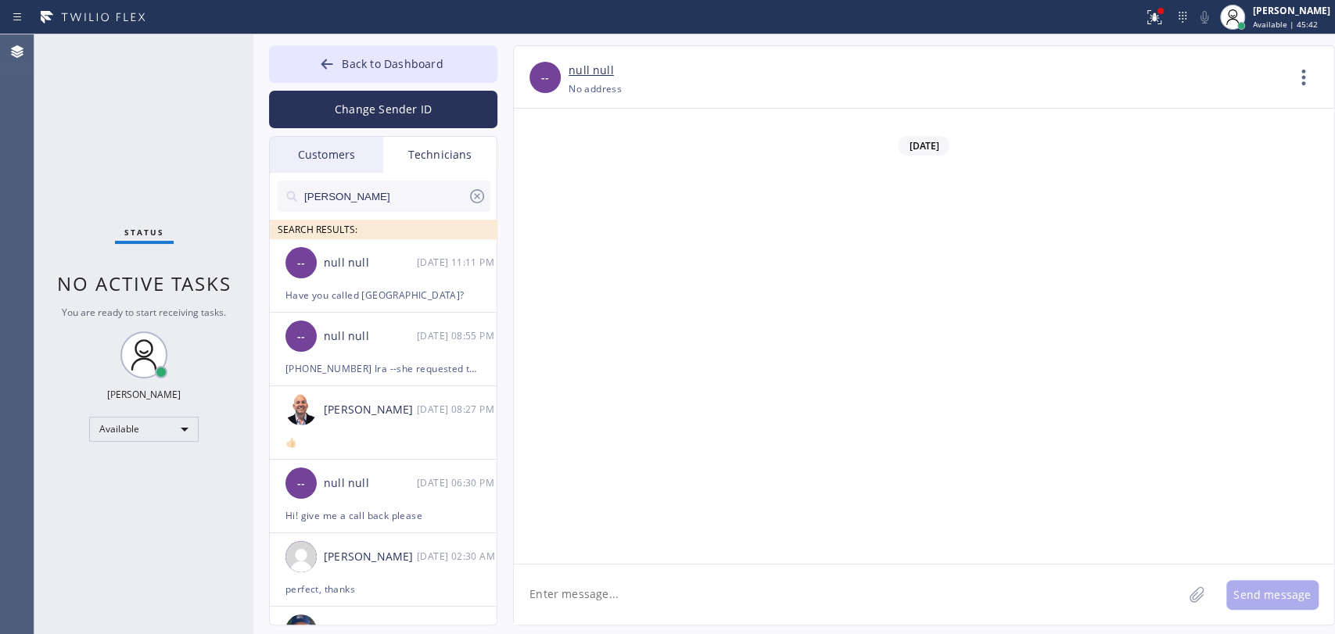
click at [197, 165] on div "Status No active tasks You are ready to start receiving tasks. Oleksiy Dmitriev…" at bounding box center [143, 334] width 219 height 600
click at [452, 264] on div "[DATE] 11:11 PM" at bounding box center [457, 262] width 81 height 18
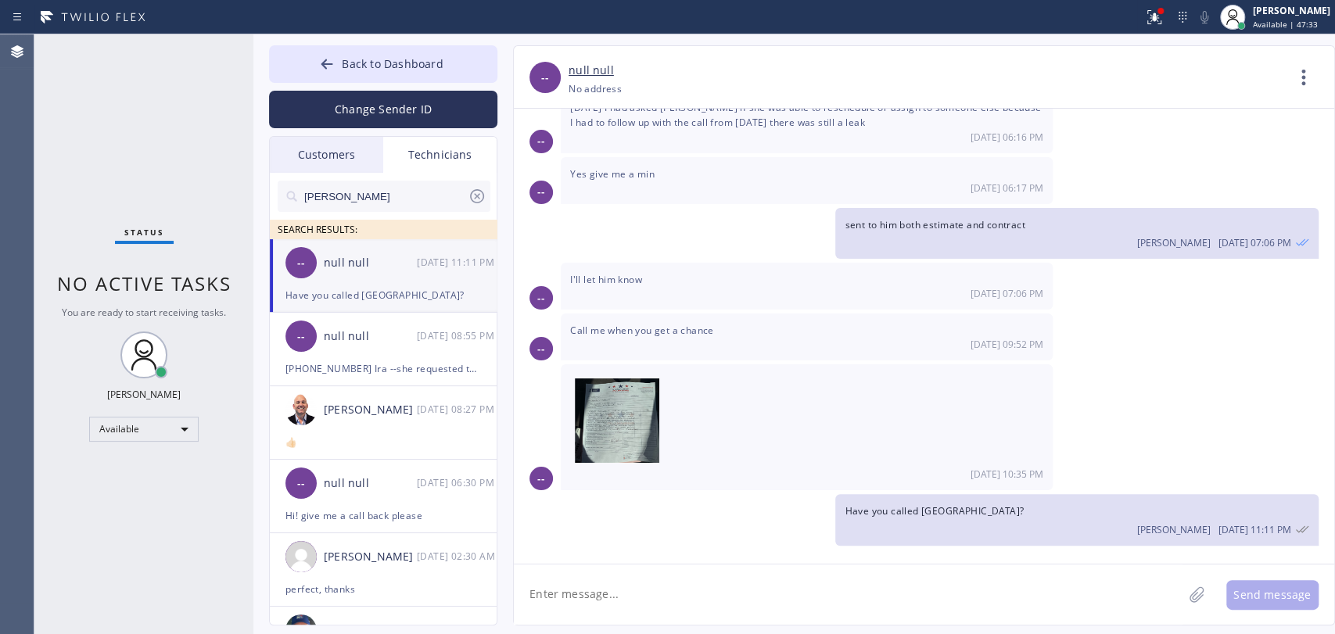
scroll to position [17038, 0]
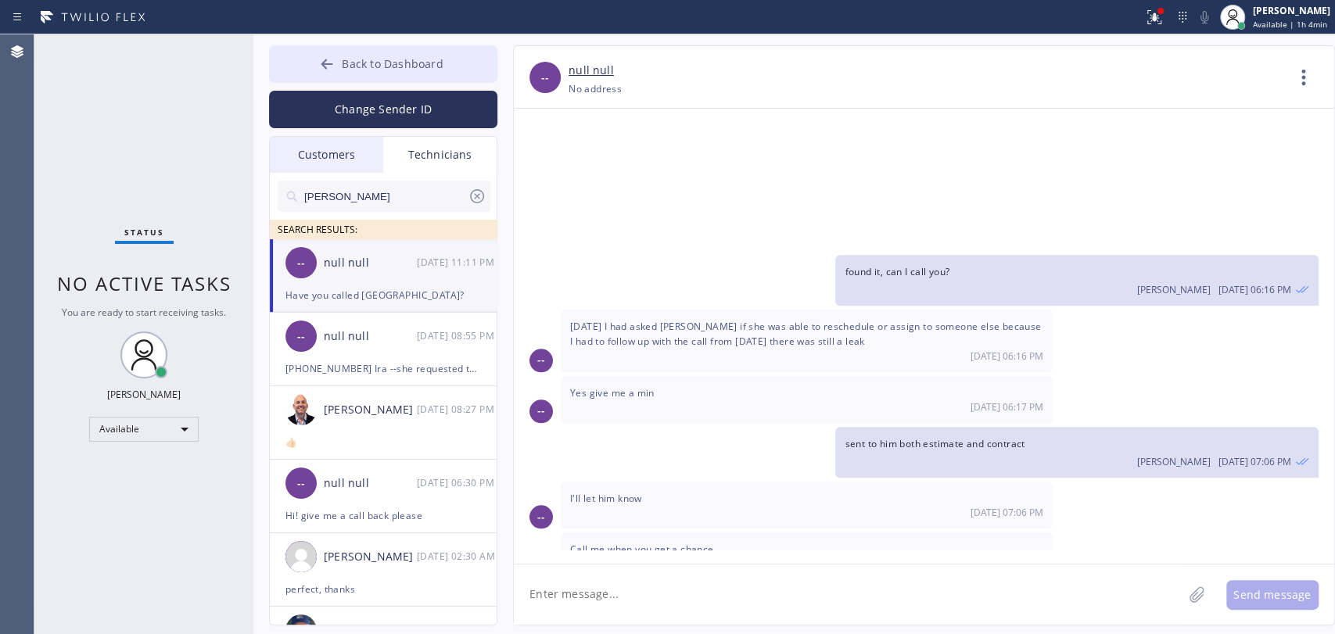
click at [391, 46] on button "Back to Dashboard" at bounding box center [383, 64] width 228 height 38
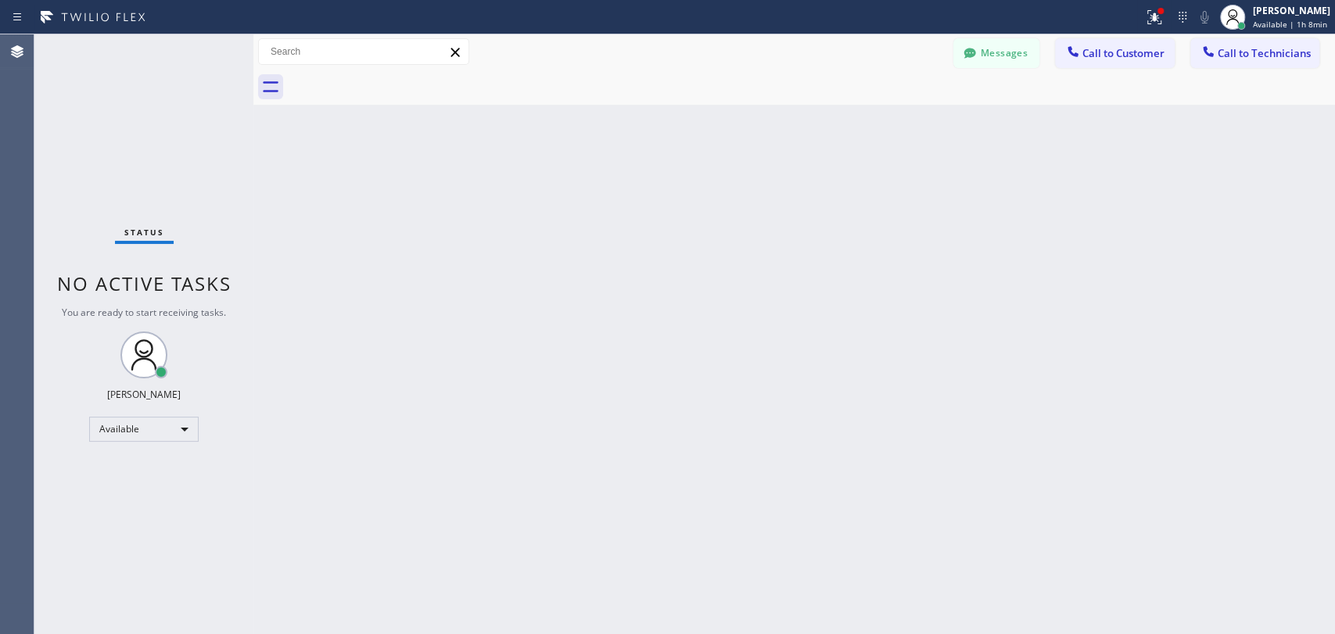
click at [1136, 633] on div "Back to Dashboard Change Sender ID Customers Technicians CT [PERSON_NAME] [DATE…" at bounding box center [794, 334] width 1082 height 600
drag, startPoint x: 1245, startPoint y: 34, endPoint x: 1237, endPoint y: 51, distance: 18.5
click at [1244, 36] on div "Messages Call to Customer Call to Technicians Outbound call Location Seattle Ki…" at bounding box center [794, 51] width 1082 height 35
click at [1237, 52] on span "Call to Technicians" at bounding box center [1264, 53] width 93 height 14
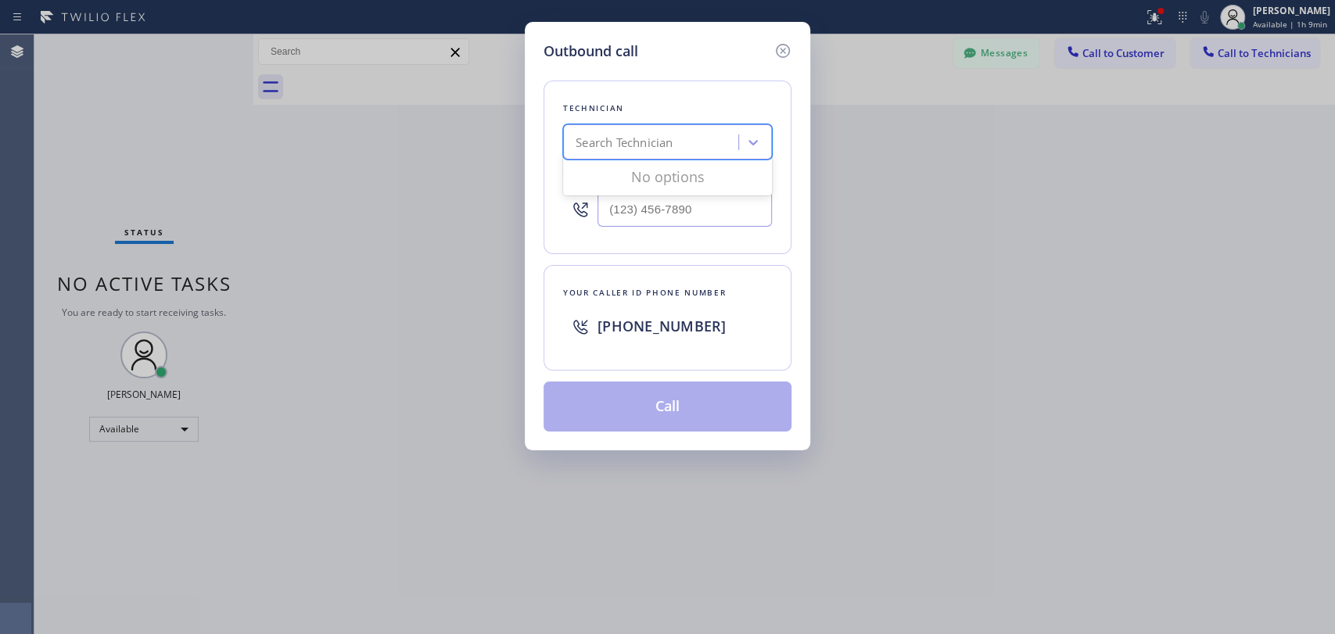
drag, startPoint x: 757, startPoint y: 127, endPoint x: 748, endPoint y: 123, distance: 10.2
click at [754, 126] on div "Search Technician" at bounding box center [667, 141] width 209 height 35
type input "denis"
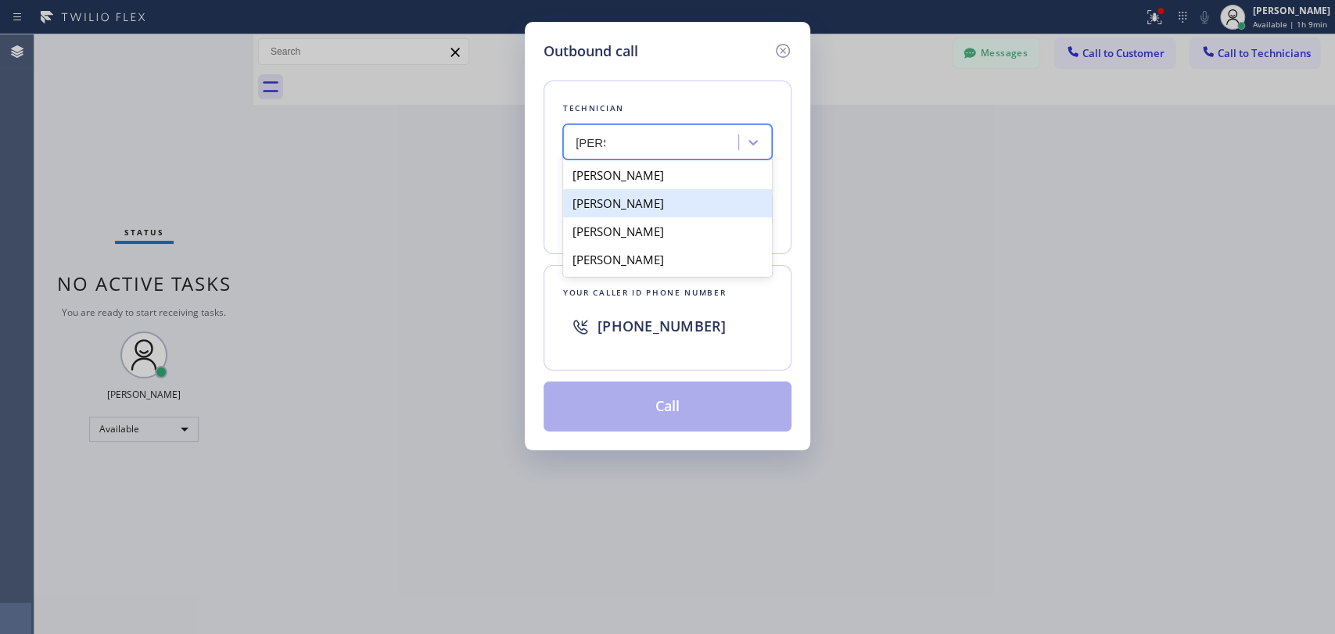
click at [641, 207] on div "Denis Davidenkov" at bounding box center [667, 203] width 209 height 28
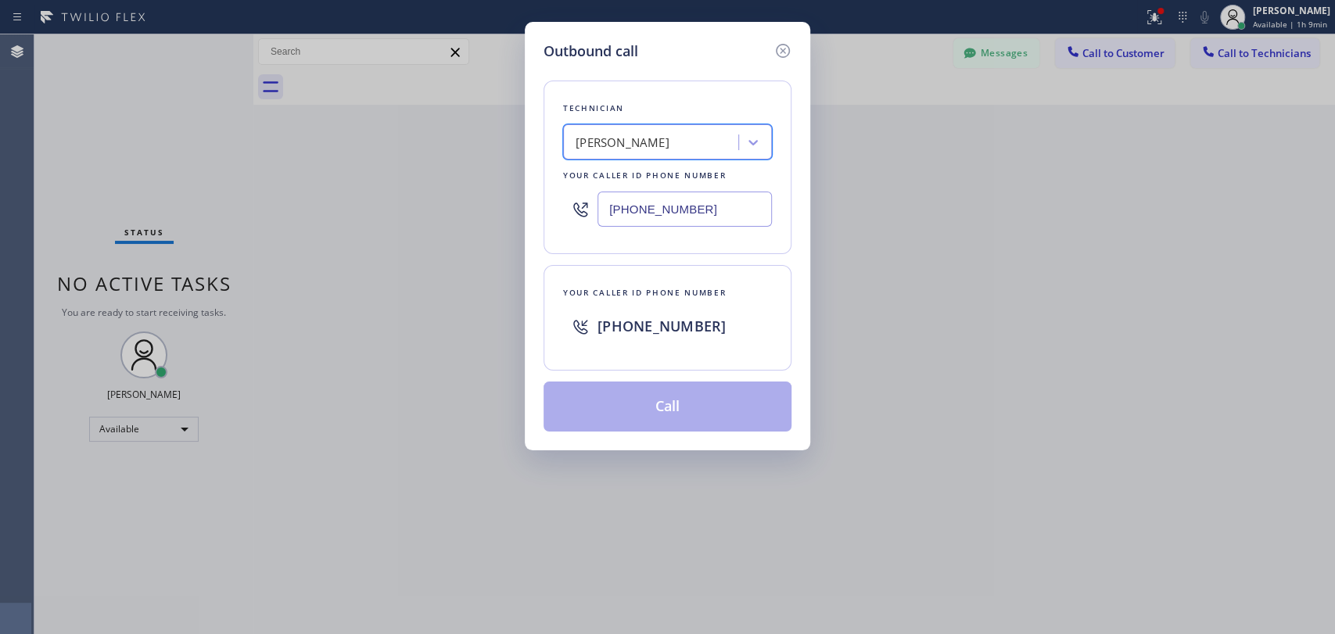
click at [638, 140] on div "Denis Davidenkov" at bounding box center [623, 143] width 94 height 18
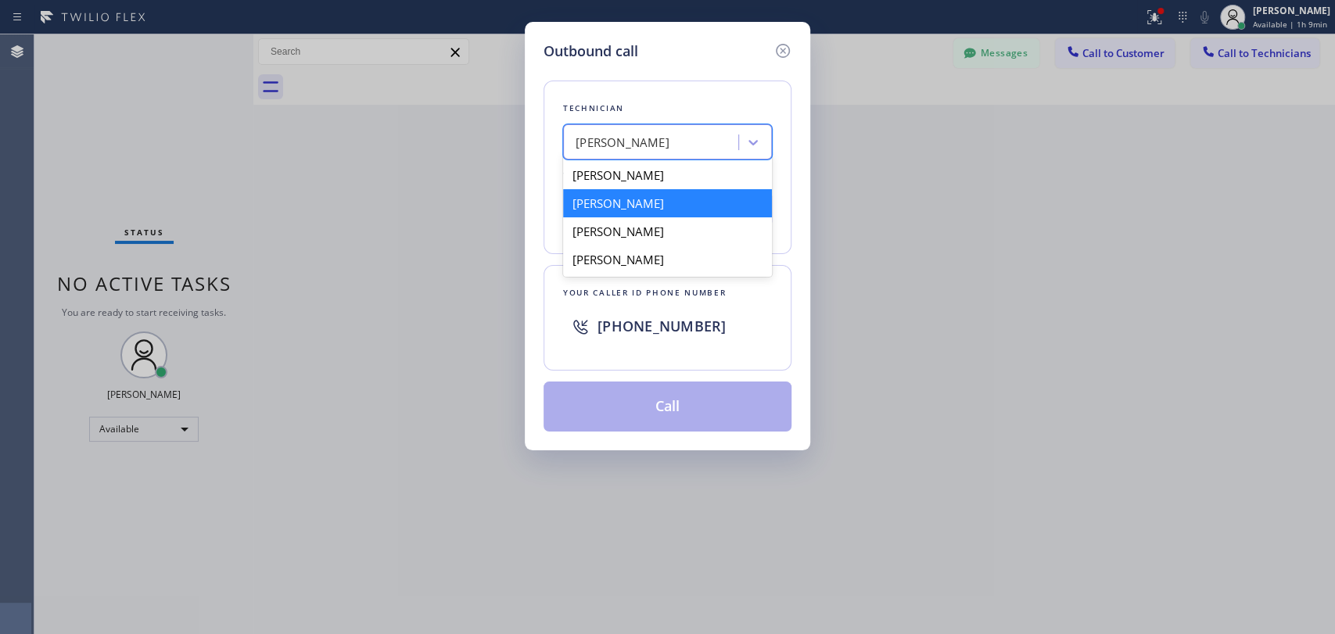
click at [634, 208] on div "Denis Davidenkov" at bounding box center [667, 203] width 209 height 28
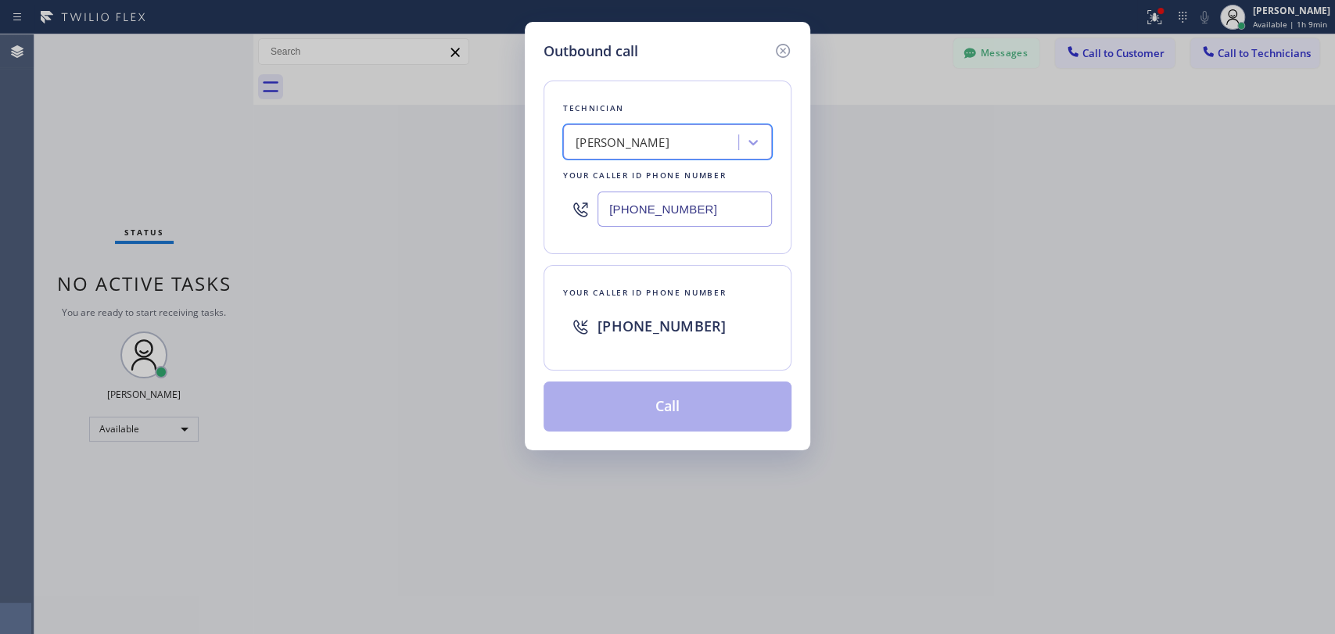
click at [661, 138] on div "Denis Davidenkov" at bounding box center [623, 143] width 94 height 18
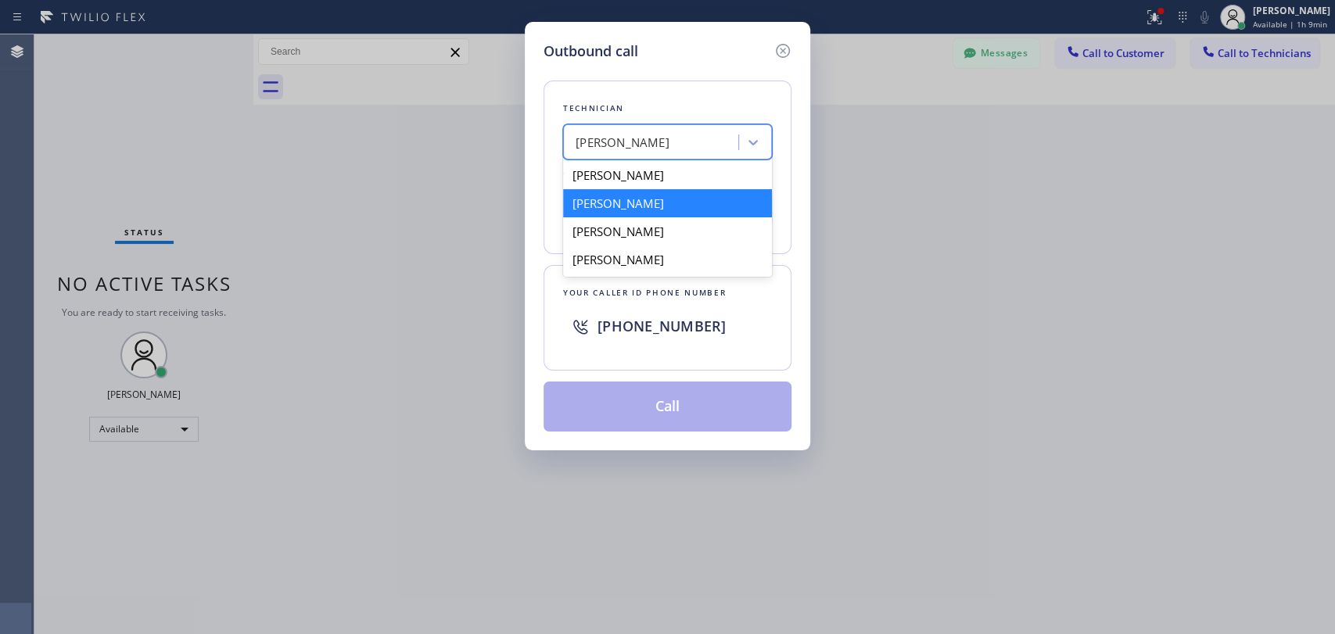
click at [642, 224] on div "Denis Evdokimov Denis Davidenkov Denis Nikolayevich Bolshunov Denis Mayatskiy" at bounding box center [667, 217] width 209 height 119
click at [642, 224] on div "Denis Nikolayevich Bolshunov" at bounding box center [667, 231] width 209 height 28
type input "(949) 394-0845"
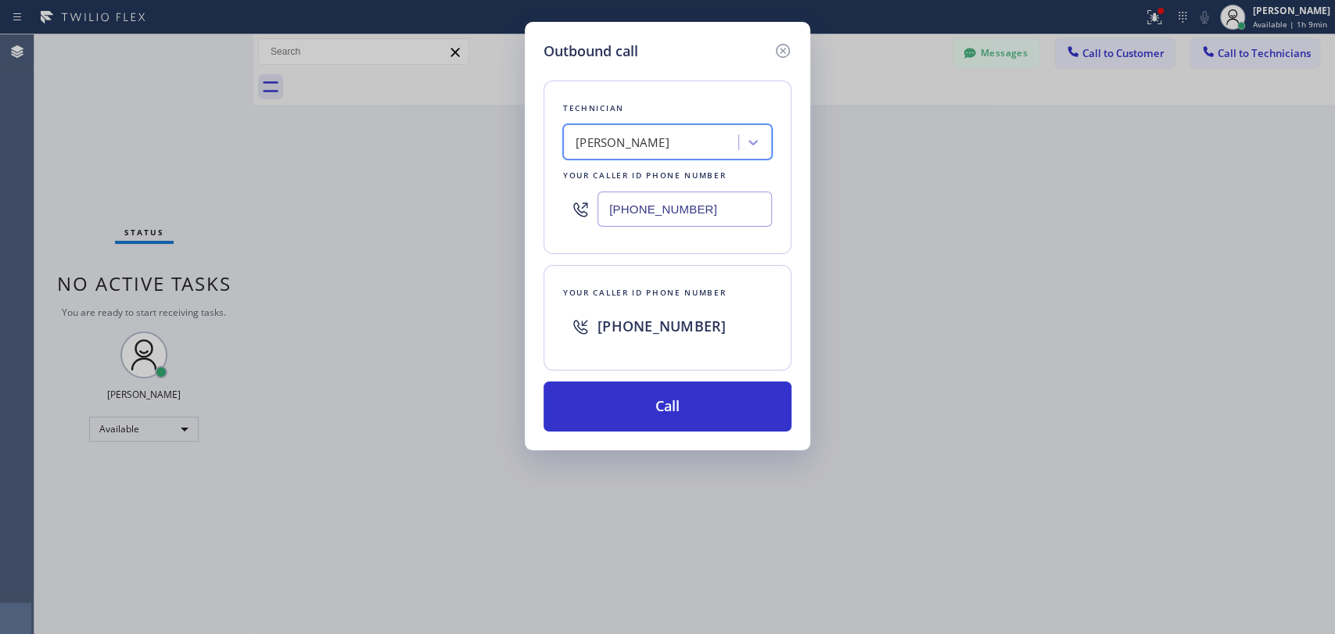
click at [636, 281] on div "Your caller id phone number +13236796146" at bounding box center [668, 318] width 248 height 106
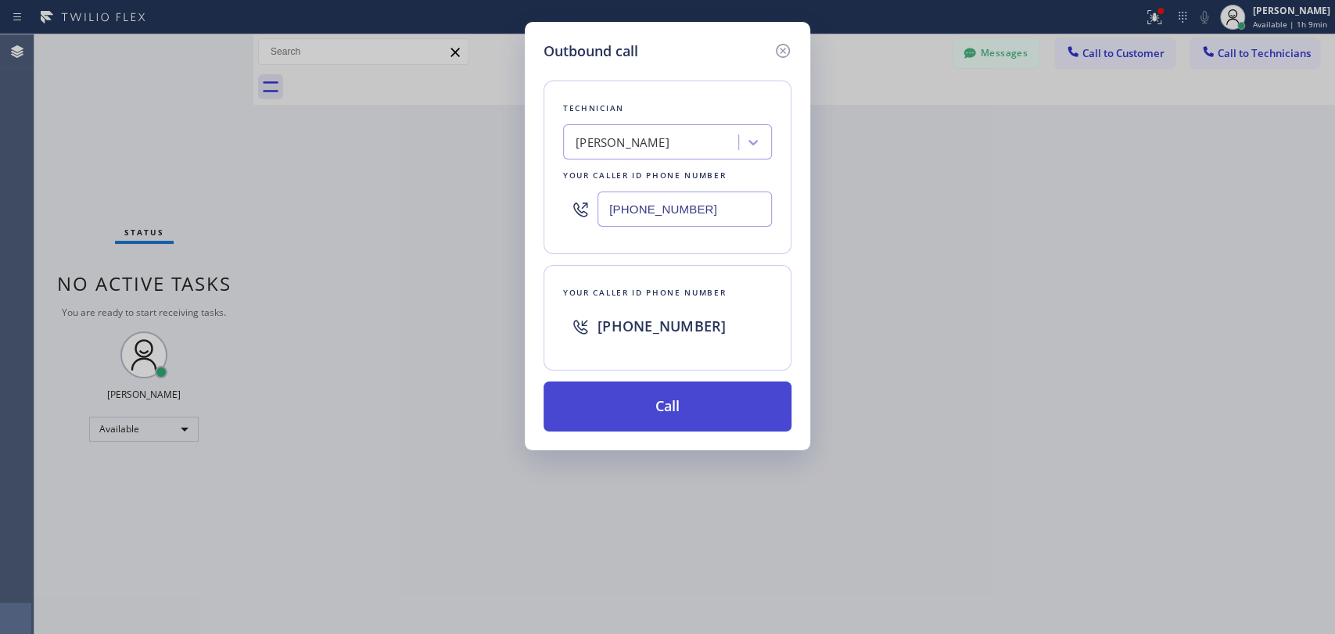
click at [655, 405] on button "Call" at bounding box center [668, 407] width 248 height 50
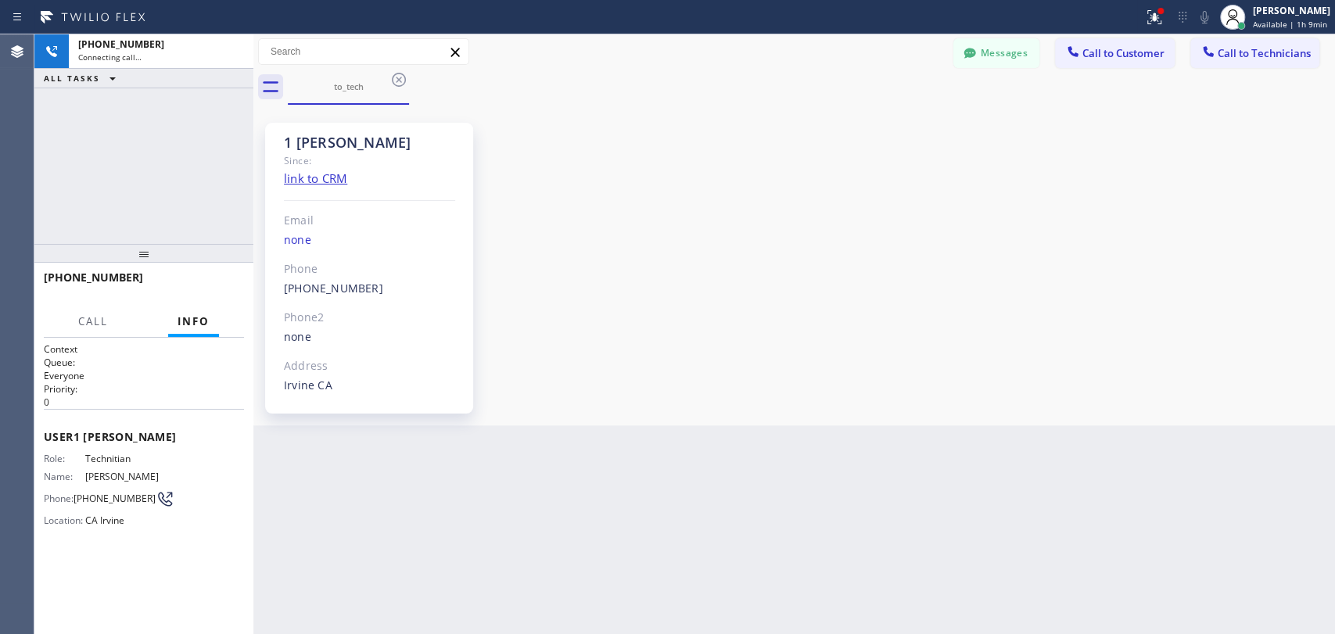
scroll to position [24033, 0]
click at [332, 154] on div "Since:" at bounding box center [369, 161] width 171 height 18
click at [332, 135] on div "1 OC Denis Bolshunov" at bounding box center [369, 143] width 171 height 18
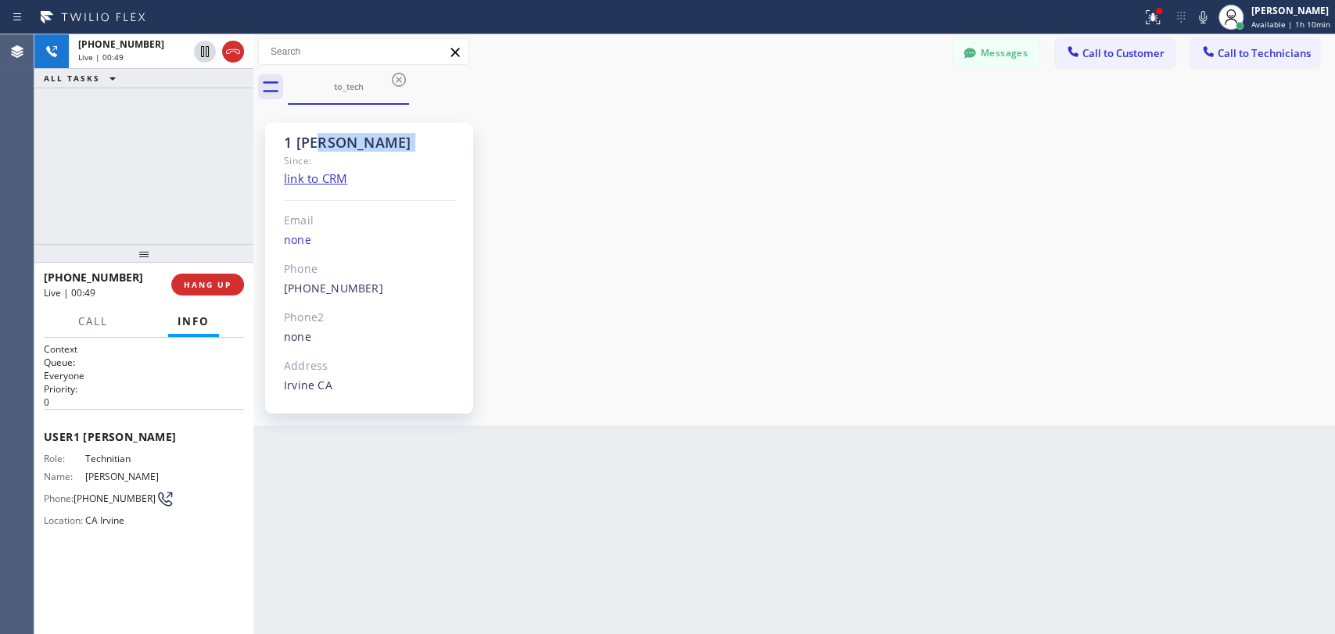
drag, startPoint x: 332, startPoint y: 135, endPoint x: 443, endPoint y: 139, distance: 111.9
click at [443, 139] on div "1 OC Denis Bolshunov" at bounding box center [369, 143] width 171 height 18
drag, startPoint x: 443, startPoint y: 139, endPoint x: 296, endPoint y: 136, distance: 147.1
click at [300, 138] on div "1 OC Denis Bolshunov" at bounding box center [369, 143] width 171 height 18
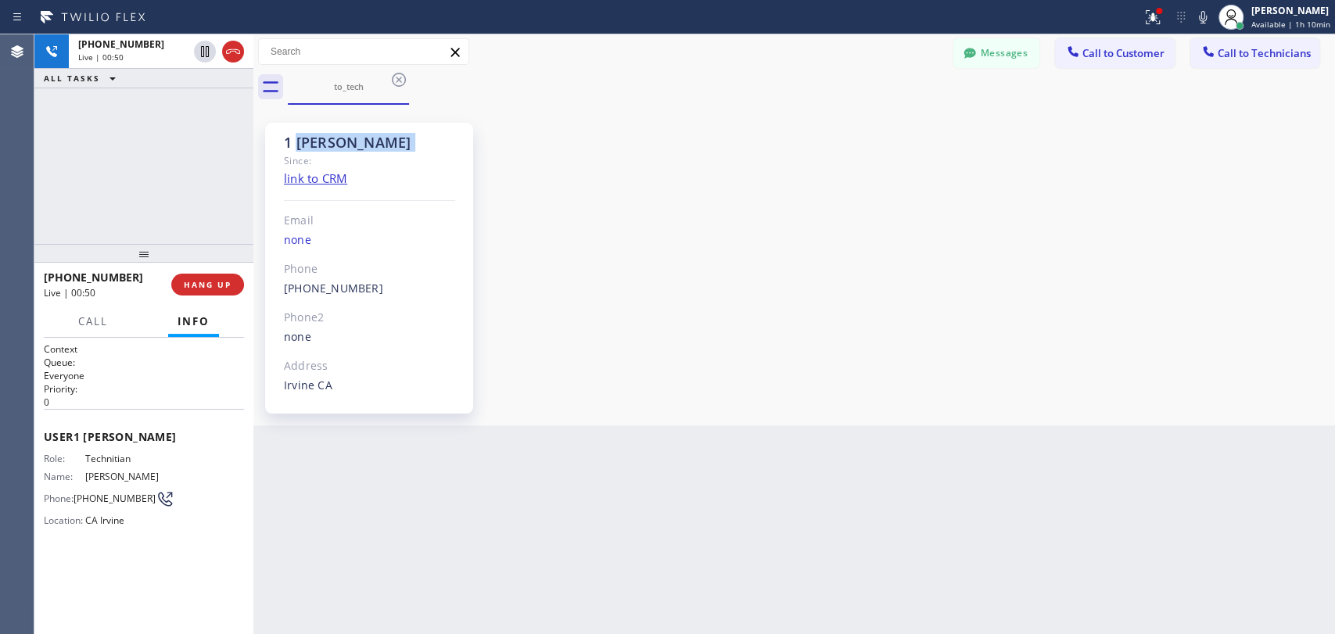
click at [296, 136] on div "1 OC Denis Bolshunov" at bounding box center [369, 143] width 171 height 18
drag, startPoint x: 296, startPoint y: 136, endPoint x: 429, endPoint y: 135, distance: 133.0
click at [424, 135] on div "1 OC Denis Bolshunov" at bounding box center [369, 143] width 171 height 18
click at [429, 135] on div "1 OC Denis Bolshunov" at bounding box center [369, 143] width 171 height 18
drag, startPoint x: 432, startPoint y: 135, endPoint x: 286, endPoint y: 145, distance: 145.9
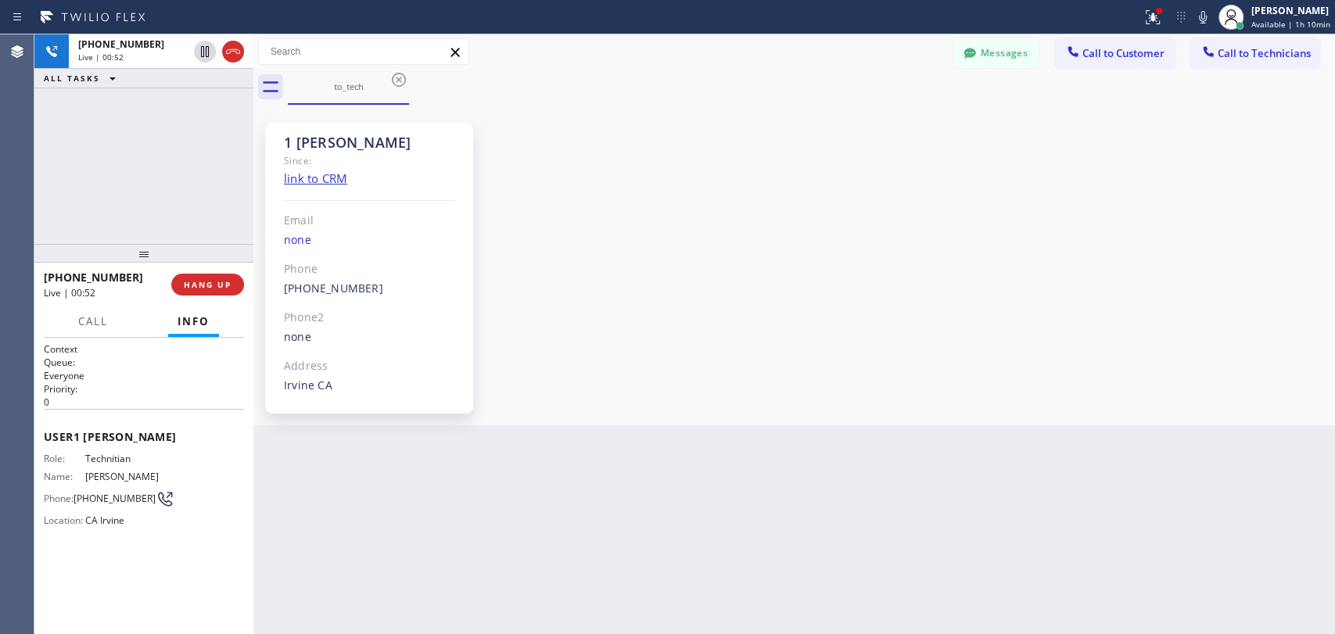
click at [286, 145] on div "1 OC Denis Bolshunov" at bounding box center [369, 143] width 171 height 18
drag, startPoint x: 283, startPoint y: 145, endPoint x: 356, endPoint y: 141, distance: 72.9
click at [356, 141] on div "1 OC Denis Bolshunov" at bounding box center [369, 143] width 171 height 18
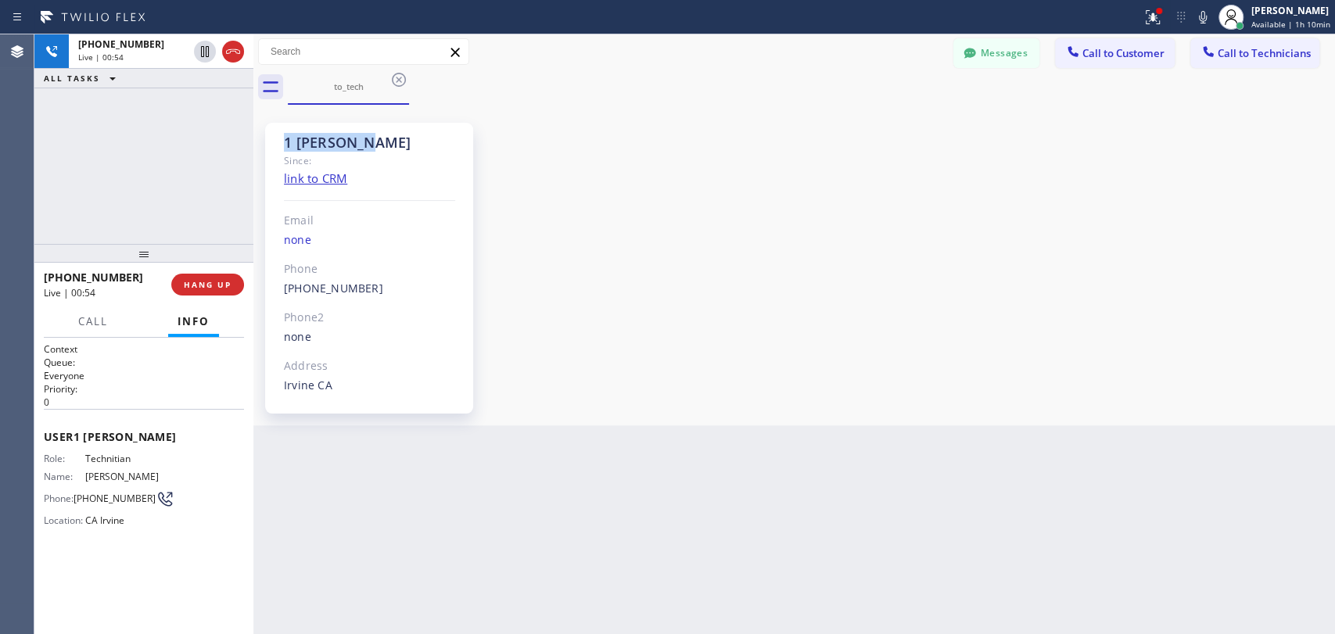
drag, startPoint x: 356, startPoint y: 141, endPoint x: 273, endPoint y: 143, distance: 82.9
click at [273, 143] on div "1 OC Denis Bolshunov Since: link to CRM Email none Phone (949) 394-0845 Outboun…" at bounding box center [369, 268] width 208 height 291
drag, startPoint x: 293, startPoint y: 139, endPoint x: 396, endPoint y: 142, distance: 102.5
click at [396, 142] on div "1 OC Denis Bolshunov" at bounding box center [369, 143] width 171 height 18
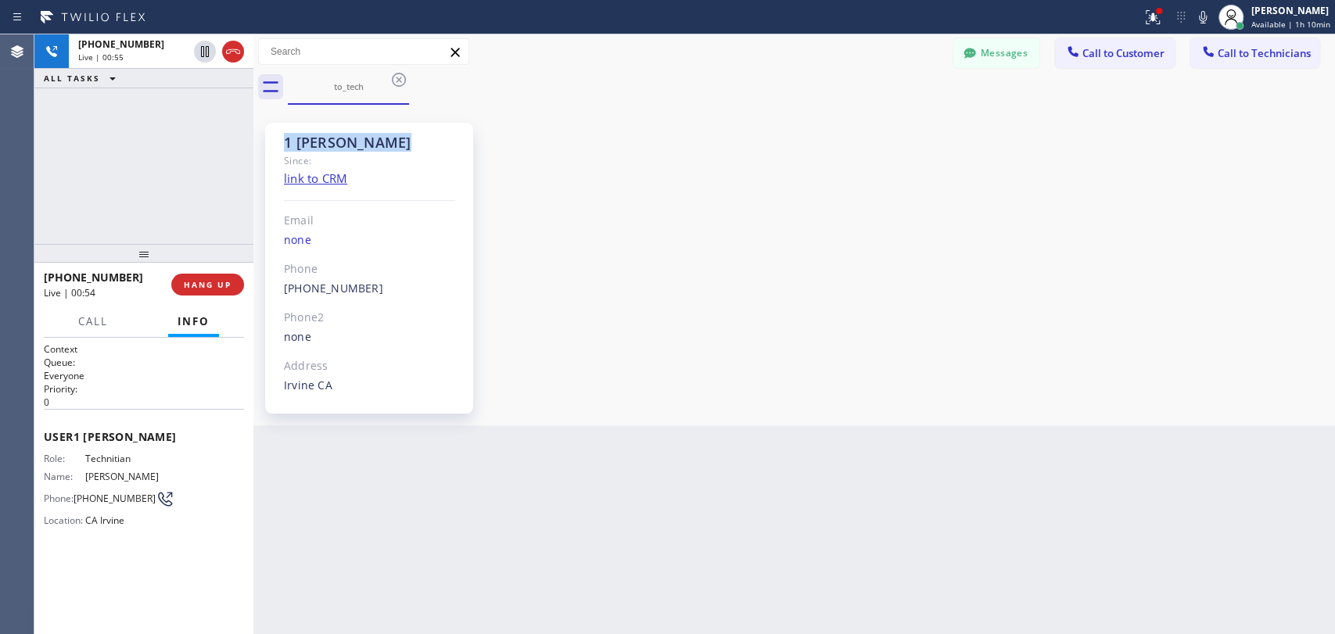
click at [397, 142] on div "1 OC Denis Bolshunov" at bounding box center [369, 143] width 171 height 18
drag, startPoint x: 447, startPoint y: 142, endPoint x: 319, endPoint y: 148, distance: 127.6
click at [319, 148] on div "1 OC Denis Bolshunov" at bounding box center [369, 143] width 171 height 18
drag, startPoint x: 319, startPoint y: 148, endPoint x: 268, endPoint y: 151, distance: 50.9
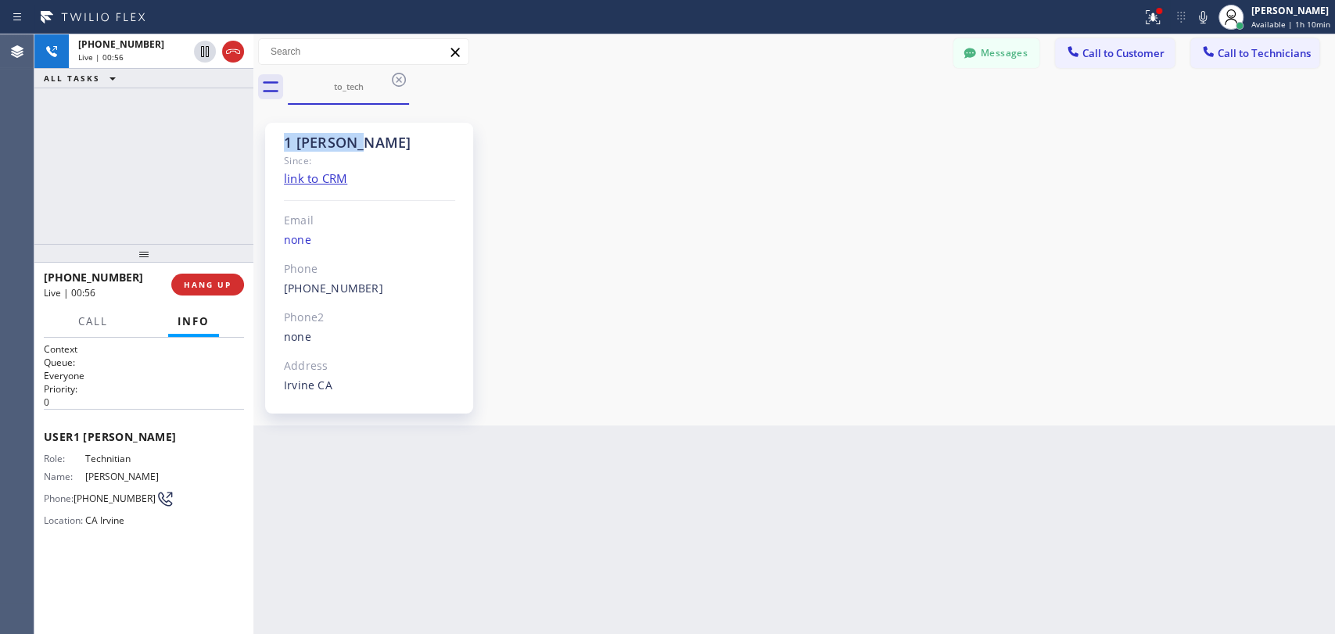
click at [270, 151] on div "1 OC Denis Bolshunov Since: link to CRM Email none Phone (949) 394-0845 Outboun…" at bounding box center [369, 268] width 208 height 291
click at [267, 151] on div "1 OC Denis Bolshunov Since: link to CRM Email none Phone (949) 394-0845 Outboun…" at bounding box center [369, 268] width 208 height 291
click at [326, 134] on div "1 OC Denis Bolshunov" at bounding box center [369, 143] width 171 height 18
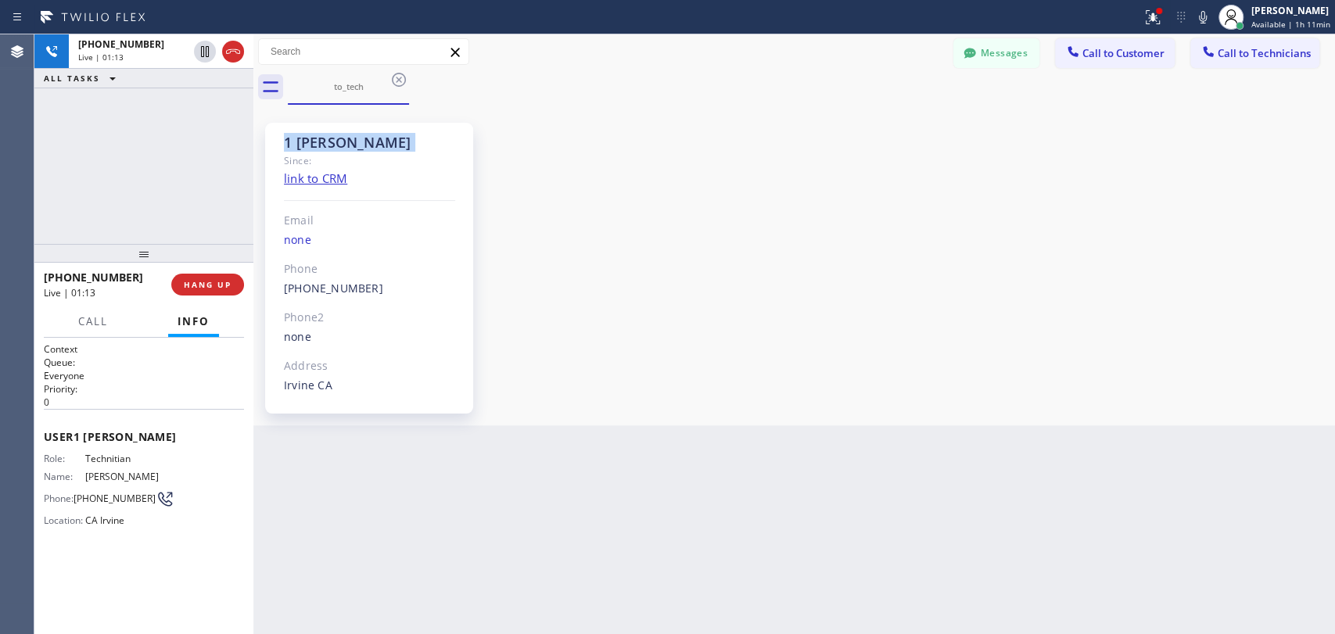
click at [317, 137] on div "1 OC Denis Bolshunov" at bounding box center [369, 143] width 171 height 18
click at [289, 151] on div "1 OC Denis Bolshunov" at bounding box center [369, 143] width 171 height 18
drag, startPoint x: 289, startPoint y: 150, endPoint x: 444, endPoint y: 155, distance: 155.7
click at [444, 155] on div "1 OC Denis Bolshunov Since: link to CRM Email none Phone (949) 394-0845 Outboun…" at bounding box center [369, 268] width 208 height 291
click at [444, 155] on div "Since:" at bounding box center [369, 161] width 171 height 18
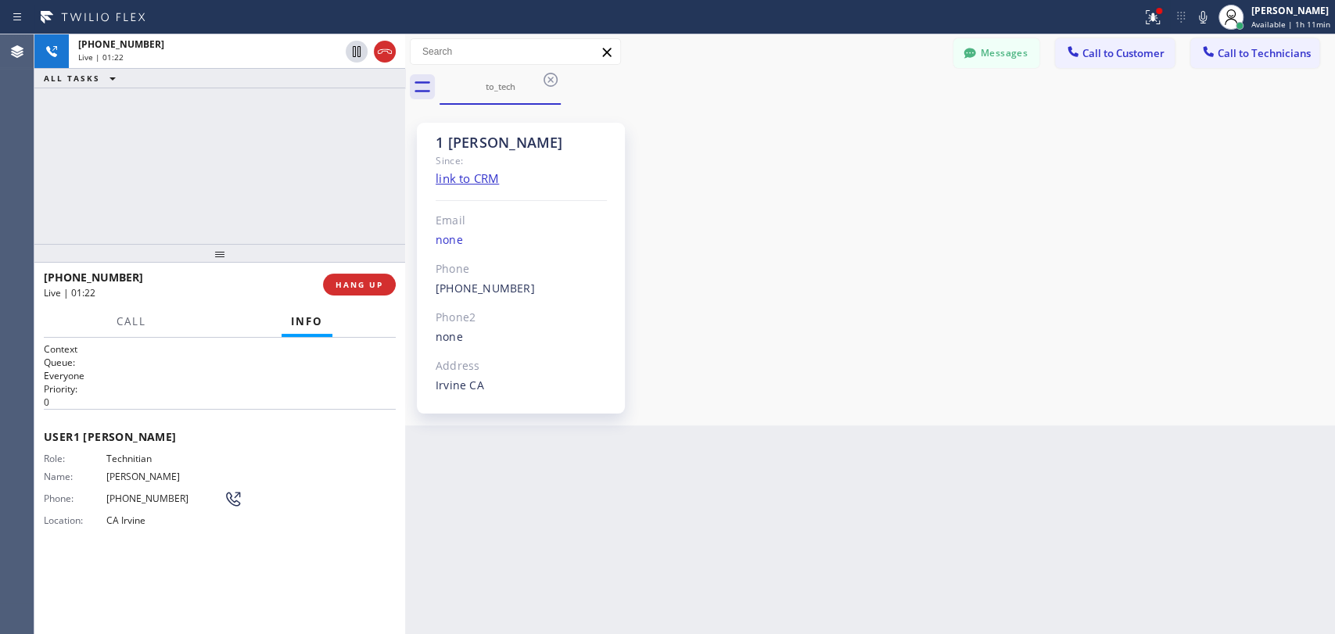
click at [405, 155] on div at bounding box center [405, 334] width 0 height 600
drag, startPoint x: 406, startPoint y: 142, endPoint x: 340, endPoint y: 142, distance: 65.7
click at [405, 146] on div at bounding box center [405, 334] width 0 height 600
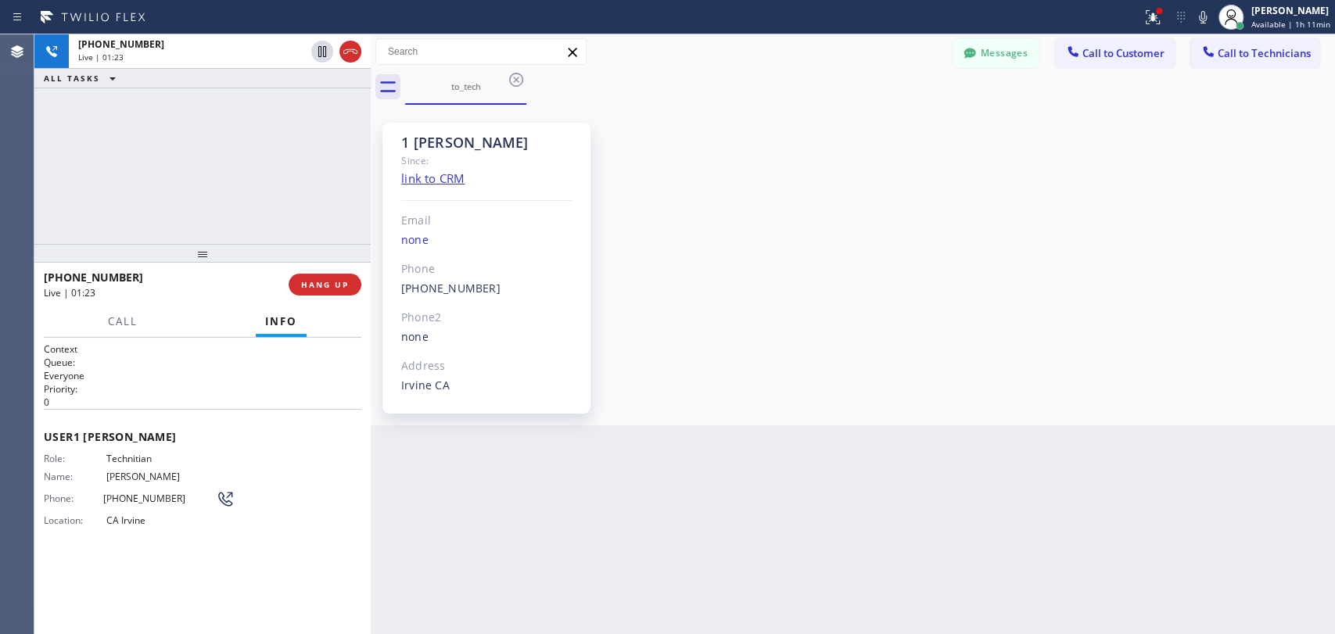
scroll to position [24258, 0]
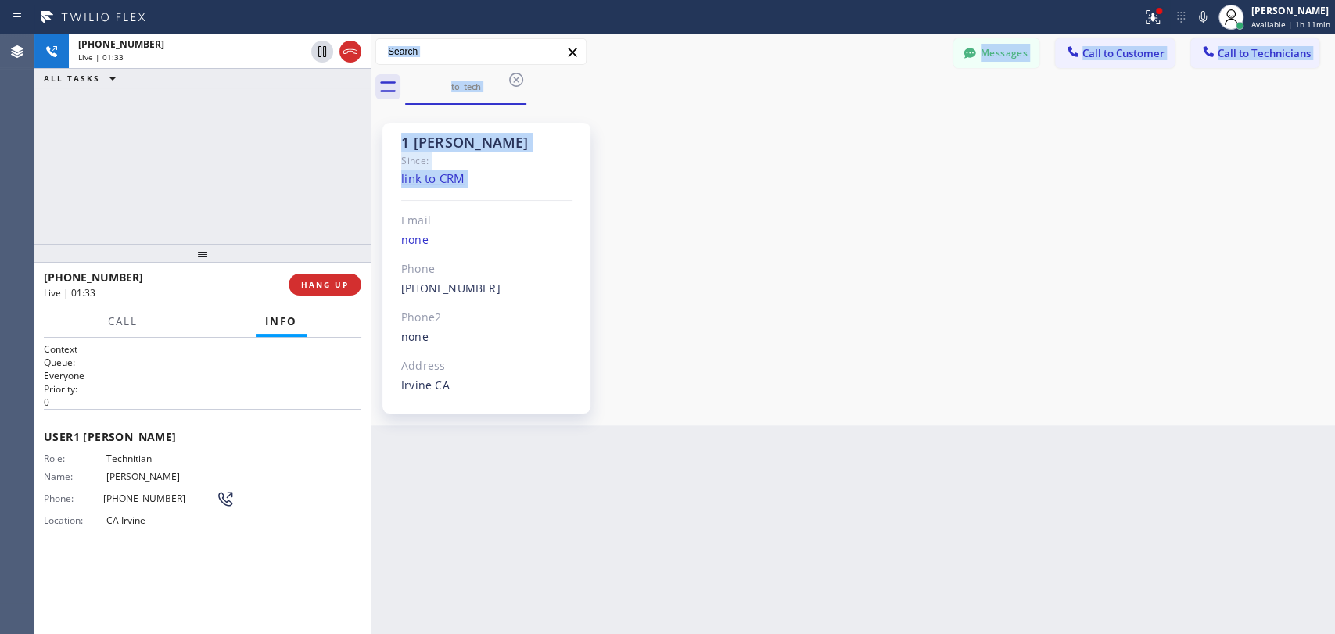
drag, startPoint x: 380, startPoint y: 213, endPoint x: 366, endPoint y: 214, distance: 14.2
click at [366, 214] on div "+19493940845 Live | 01:33 ALL TASKS ALL TASKS ACTIVE TASKS TASKS IN WRAP UP +19…" at bounding box center [684, 334] width 1301 height 600
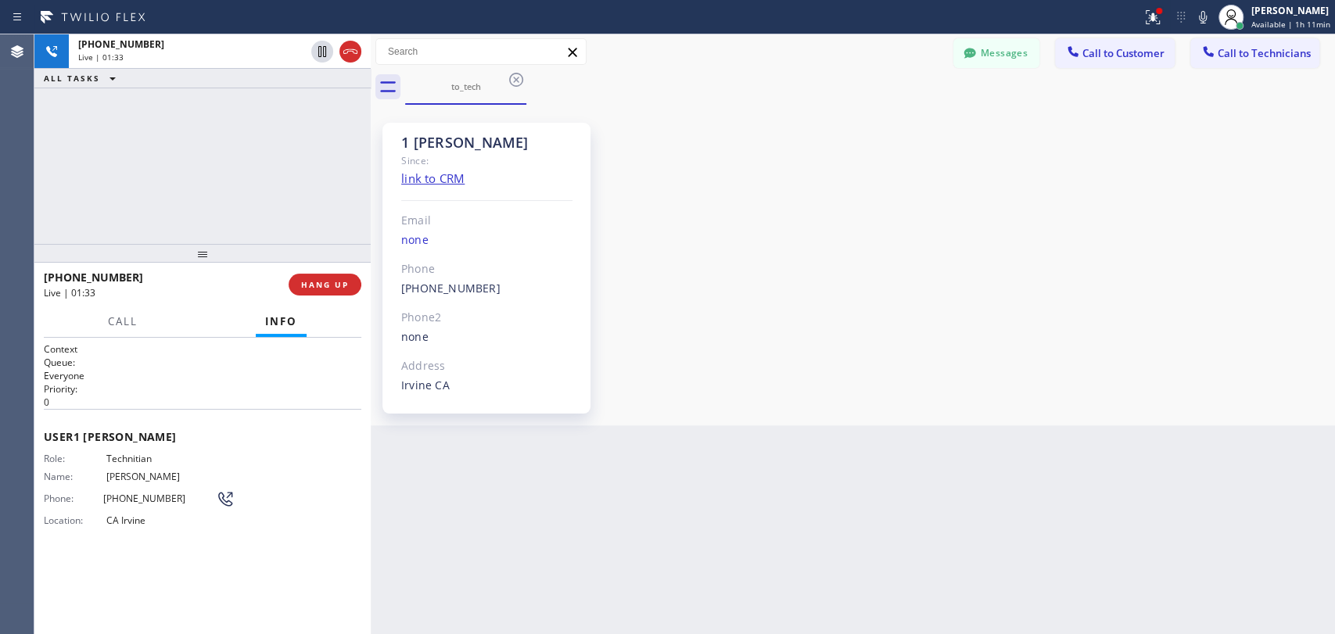
click at [371, 208] on div at bounding box center [371, 334] width 0 height 600
drag, startPoint x: 425, startPoint y: 148, endPoint x: 555, endPoint y: 139, distance: 130.9
click at [555, 139] on div "1 OC Denis Bolshunov" at bounding box center [486, 143] width 171 height 18
drag, startPoint x: 555, startPoint y: 139, endPoint x: 414, endPoint y: 149, distance: 141.9
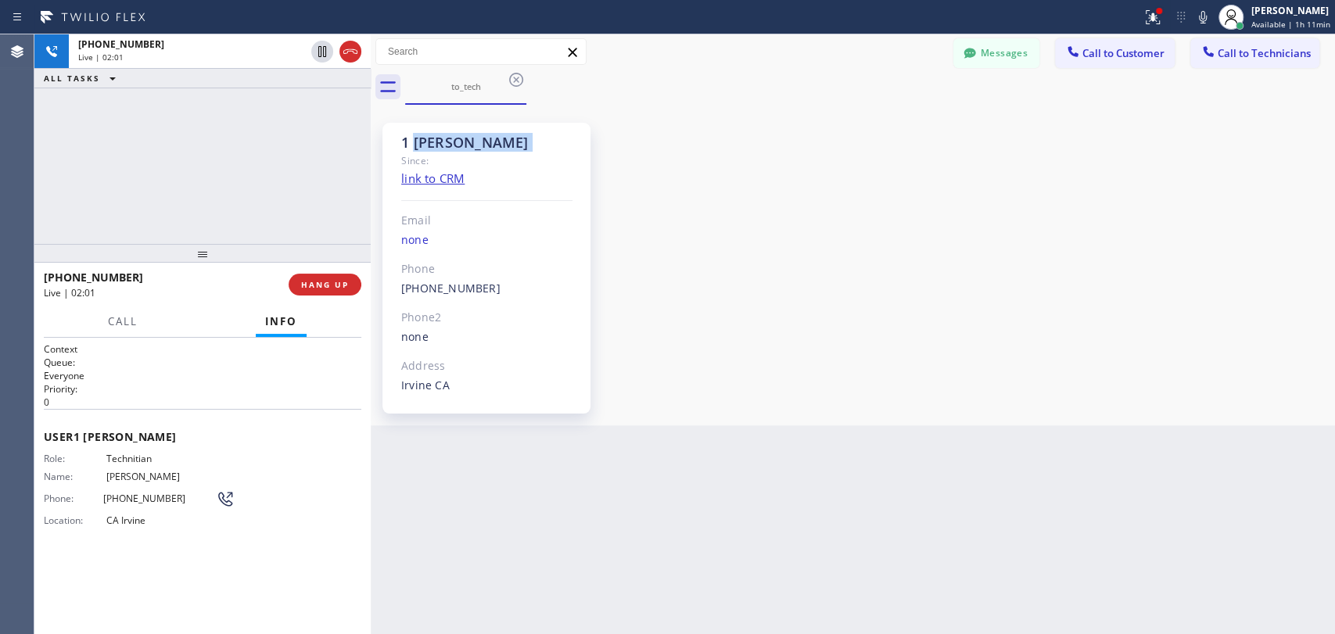
click at [414, 149] on div "1 OC Denis Bolshunov" at bounding box center [486, 143] width 171 height 18
click at [413, 149] on div "1 OC Denis Bolshunov" at bounding box center [486, 143] width 171 height 18
click at [363, 165] on div "+19493940845 Live | 02:02 ALL TASKS ALL TASKS ACTIVE TASKS TASKS IN WRAP UP" at bounding box center [202, 139] width 336 height 210
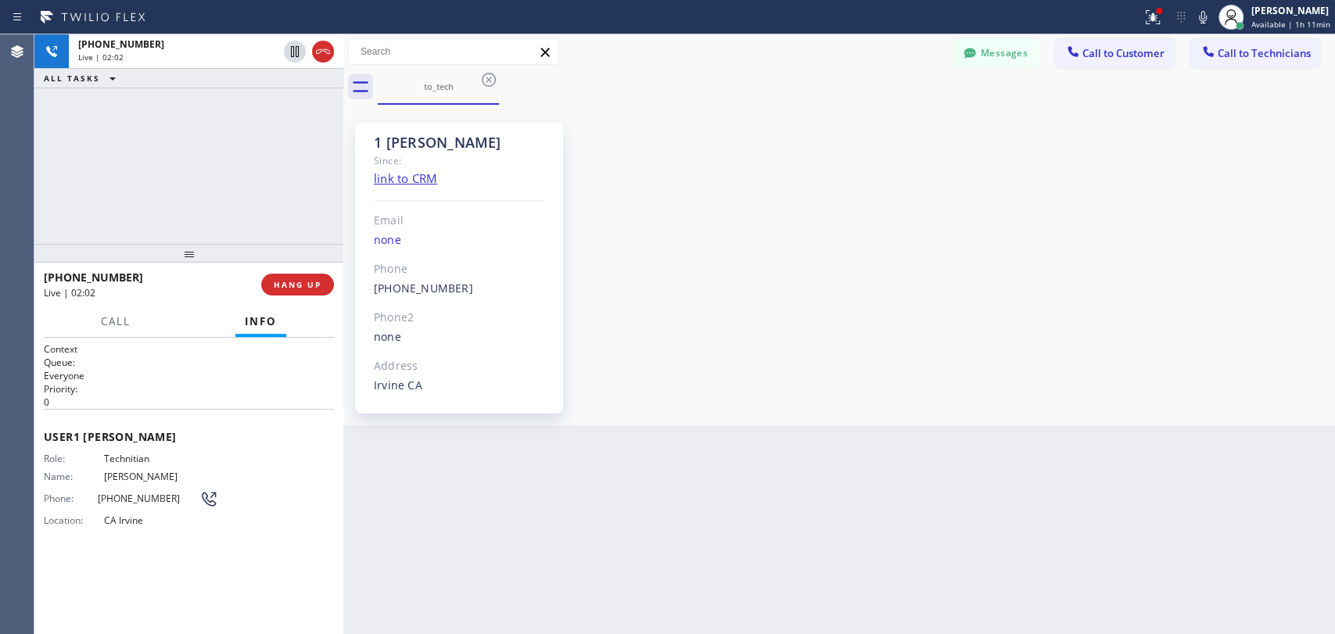
drag, startPoint x: 368, startPoint y: 165, endPoint x: 326, endPoint y: 170, distance: 42.5
click at [343, 170] on div at bounding box center [343, 334] width 0 height 600
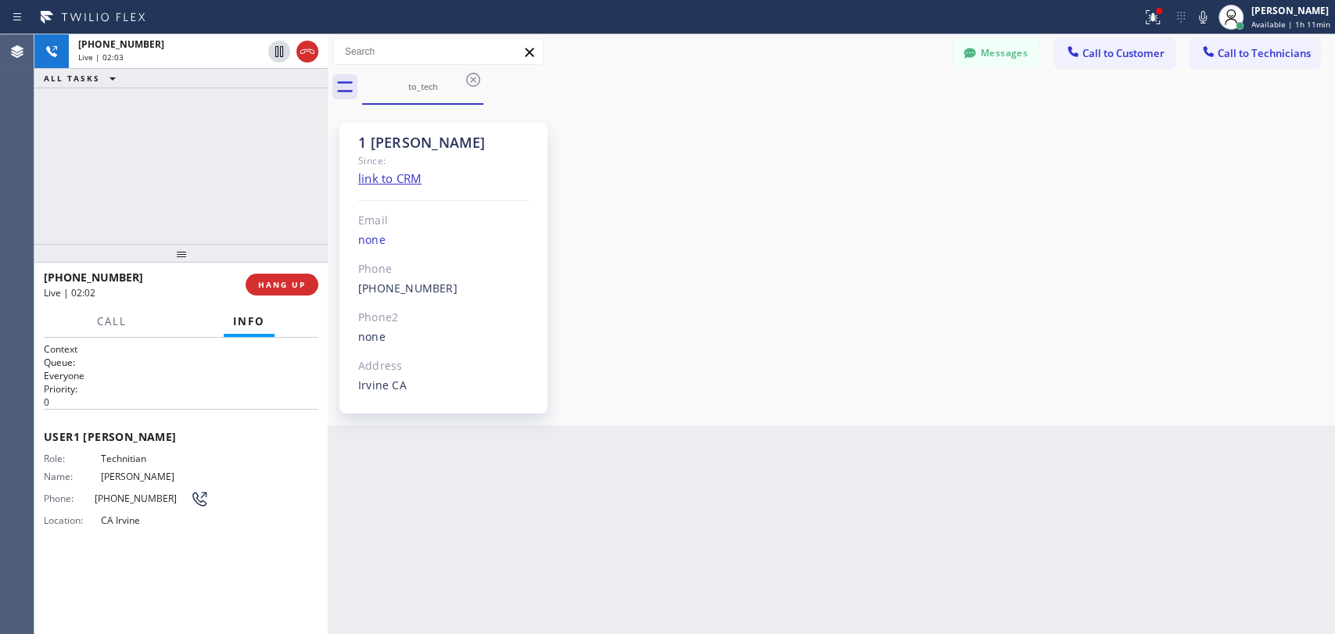
scroll to position [24138, 0]
click at [851, 424] on div "1 OC Denis Bolshunov Since: link to CRM Email none Phone (949) 394-0845 Outboun…" at bounding box center [831, 265] width 1007 height 321
click at [786, 467] on div "Back to Dashboard Change Sender ID Customers Technicians CT [PERSON_NAME] [DATE…" at bounding box center [831, 334] width 1007 height 600
click at [494, 156] on div "Since:" at bounding box center [443, 161] width 171 height 18
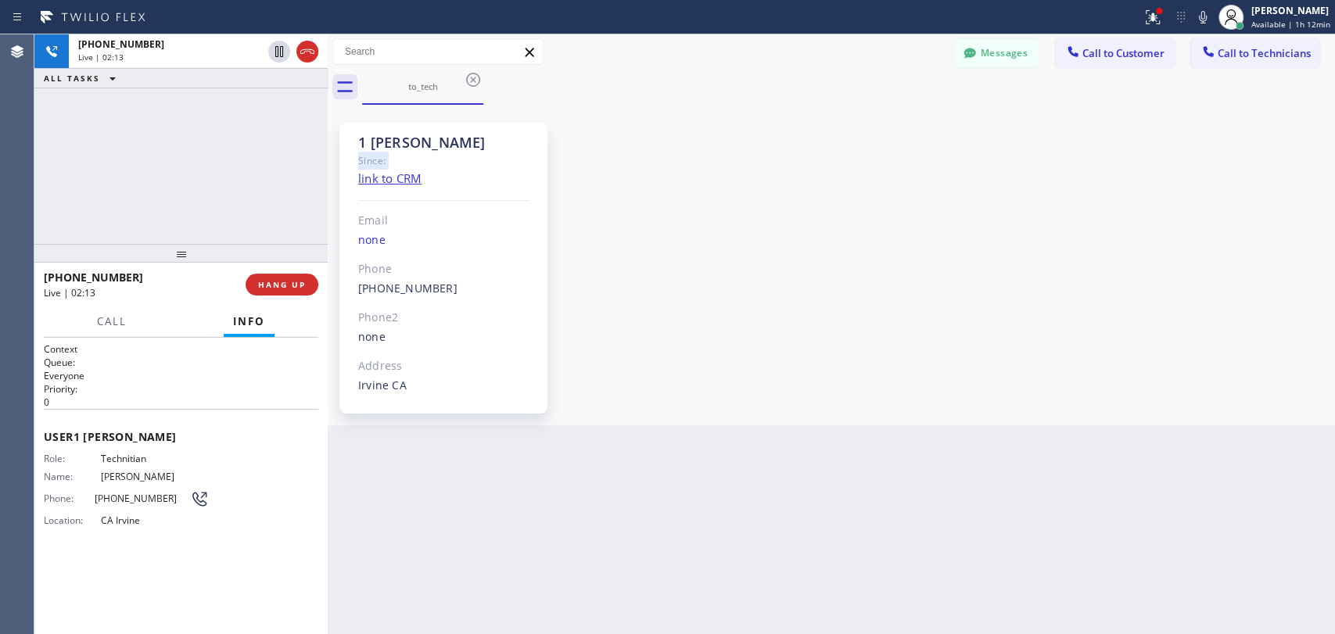
click at [494, 156] on div "Since:" at bounding box center [443, 161] width 171 height 18
click at [494, 144] on div "1 OC Denis Bolshunov" at bounding box center [443, 143] width 171 height 18
drag, startPoint x: 403, startPoint y: 144, endPoint x: 382, endPoint y: 142, distance: 21.2
click at [382, 142] on div "1 OC Denis Bolshunov" at bounding box center [443, 143] width 171 height 18
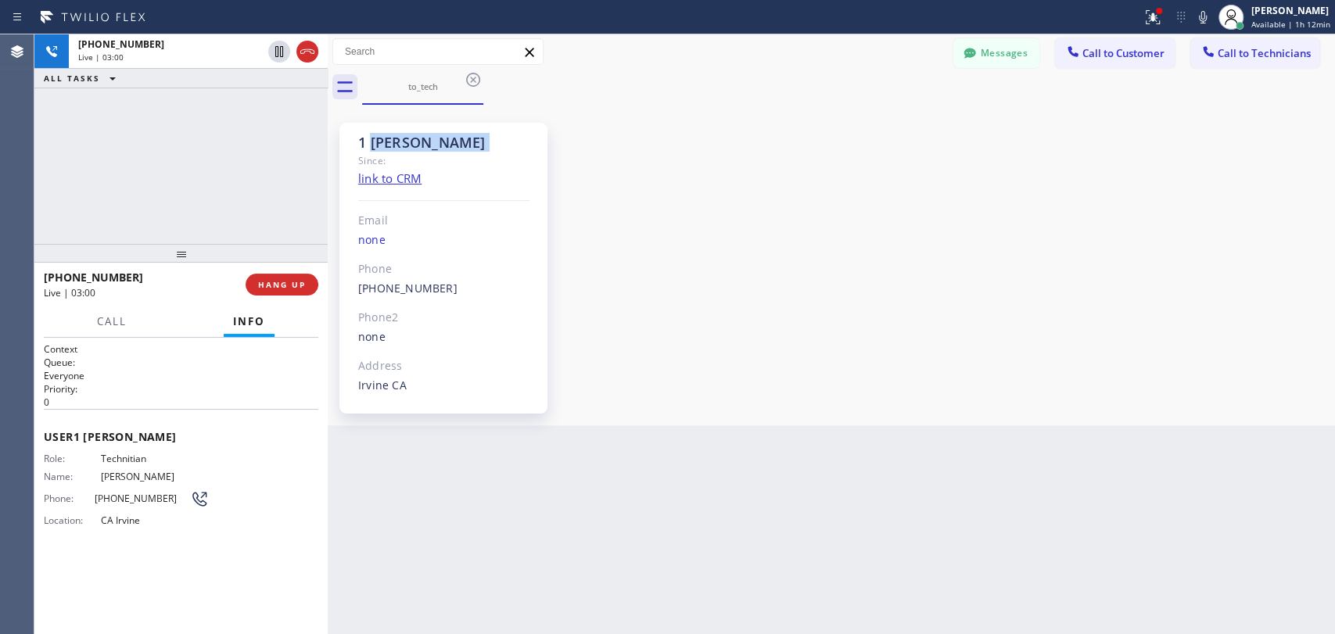
drag, startPoint x: 382, startPoint y: 142, endPoint x: 556, endPoint y: 128, distance: 174.9
click at [556, 128] on div "1 OC Denis Bolshunov Since: link to CRM Email none Phone (949) 394-0845 Outboun…" at bounding box center [448, 265] width 219 height 297
click at [537, 129] on div "1 OC Denis Bolshunov Since: link to CRM Email none Phone (949) 394-0845 Outboun…" at bounding box center [443, 268] width 208 height 291
drag, startPoint x: 519, startPoint y: 141, endPoint x: 328, endPoint y: 142, distance: 190.8
click at [328, 142] on div "+19493940845 Live | 03:01 ALL TASKS ALL TASKS ACTIVE TASKS TASKS IN WRAP UP +19…" at bounding box center [684, 334] width 1301 height 600
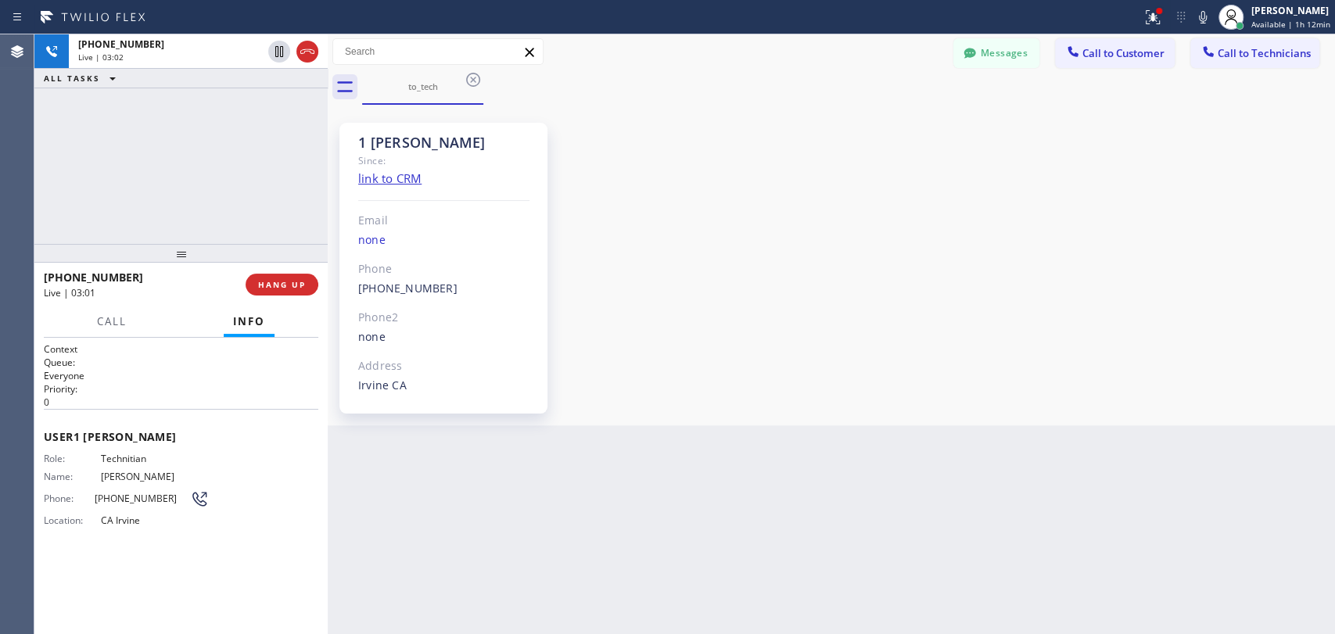
click at [335, 139] on div "1 OC Denis Bolshunov Since: link to CRM Email none Phone (949) 394-0845 Outboun…" at bounding box center [449, 265] width 235 height 313
click at [382, 143] on div "1 OC Denis Bolshunov" at bounding box center [443, 143] width 171 height 18
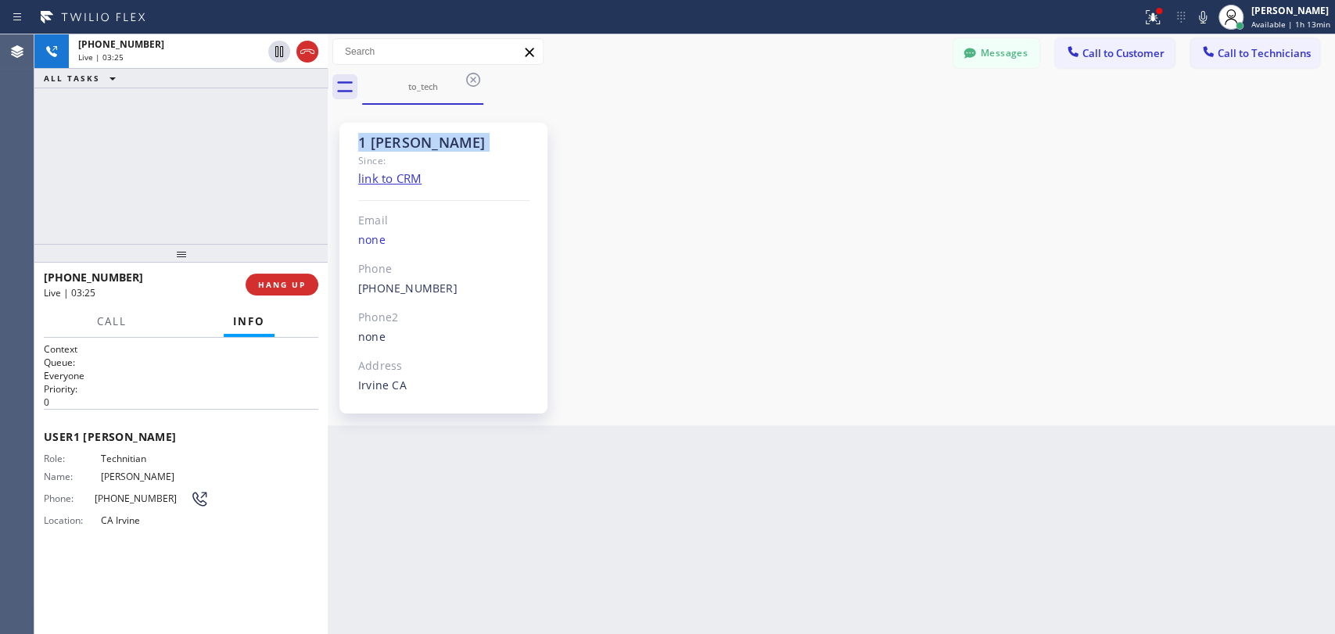
click at [380, 142] on div "1 OC Denis Bolshunov" at bounding box center [443, 143] width 171 height 18
click at [741, 325] on div "1 OC Denis Bolshunov Since: link to CRM Email none Phone (949) 394-0845 Outboun…" at bounding box center [832, 265] width 1000 height 313
drag, startPoint x: 454, startPoint y: 145, endPoint x: 379, endPoint y: 142, distance: 76.0
click at [379, 142] on div "1 OC Denis Bolshunov" at bounding box center [443, 143] width 171 height 18
click at [377, 142] on div "1 OC Denis Bolshunov" at bounding box center [443, 143] width 171 height 18
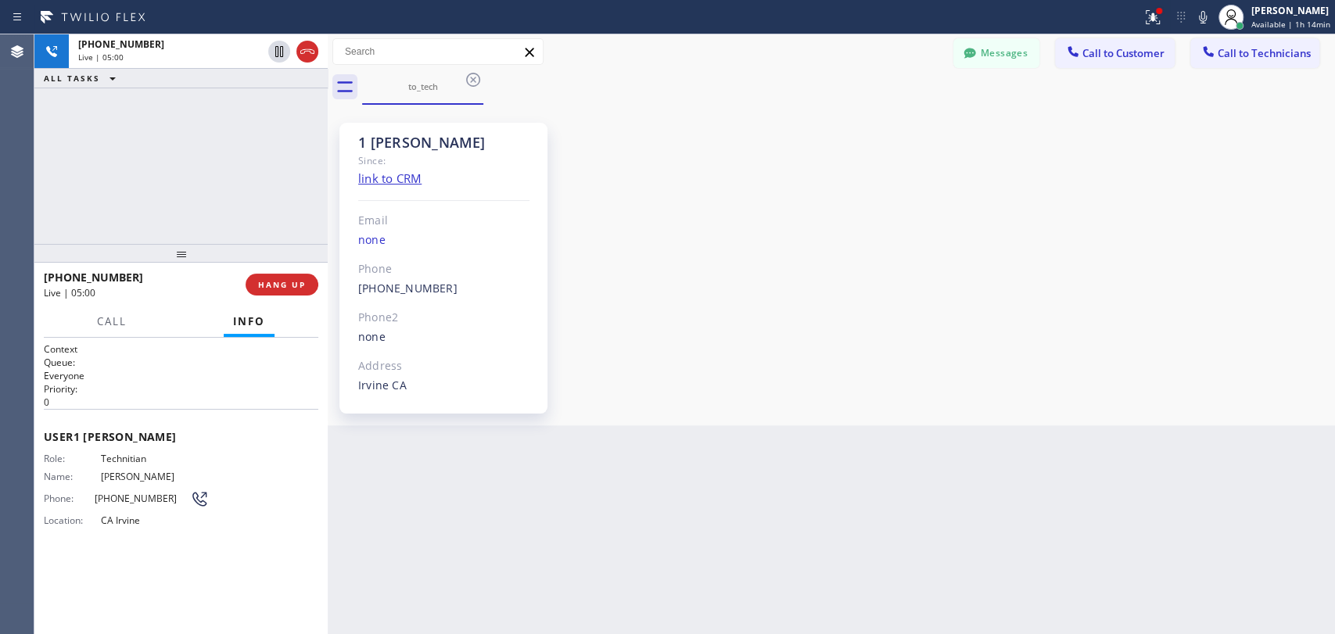
click at [460, 153] on div "Since:" at bounding box center [443, 161] width 171 height 18
click at [461, 151] on div "1 OC Denis Bolshunov Since: link to CRM Email none Phone (949) 394-0845 Outboun…" at bounding box center [443, 268] width 208 height 291
click at [461, 145] on div "1 OC Denis Bolshunov" at bounding box center [443, 143] width 171 height 18
drag, startPoint x: 206, startPoint y: 255, endPoint x: 204, endPoint y: 264, distance: 9.5
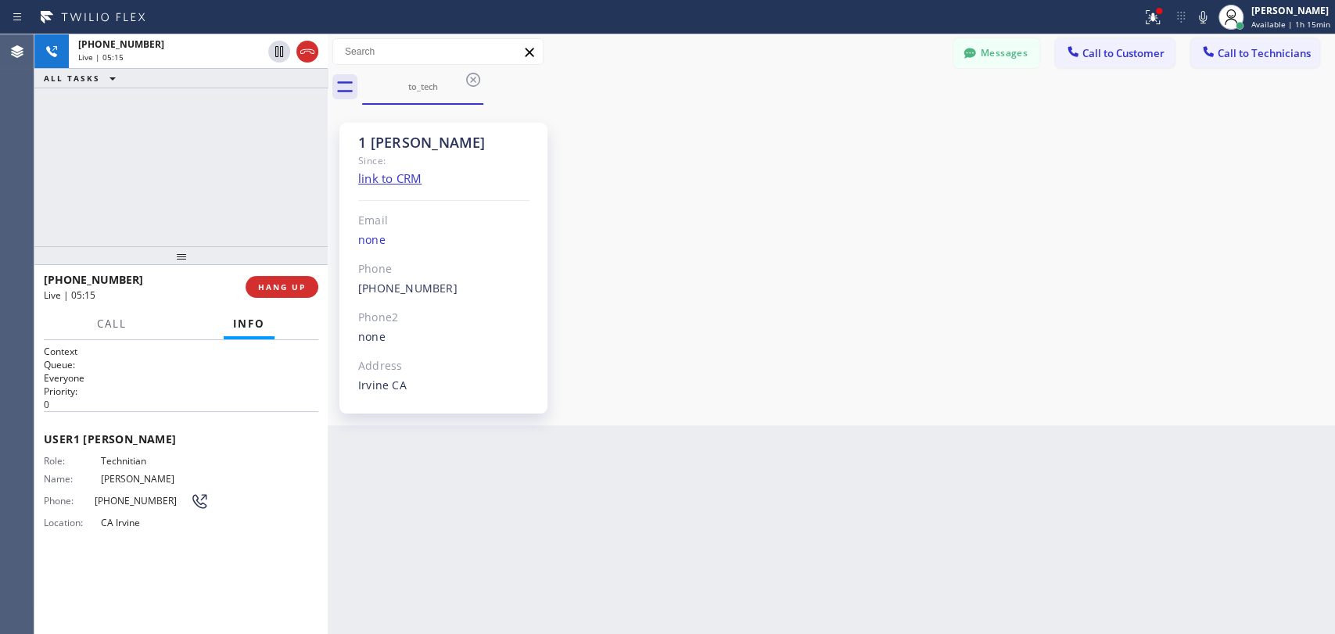
click at [204, 264] on div at bounding box center [180, 255] width 293 height 19
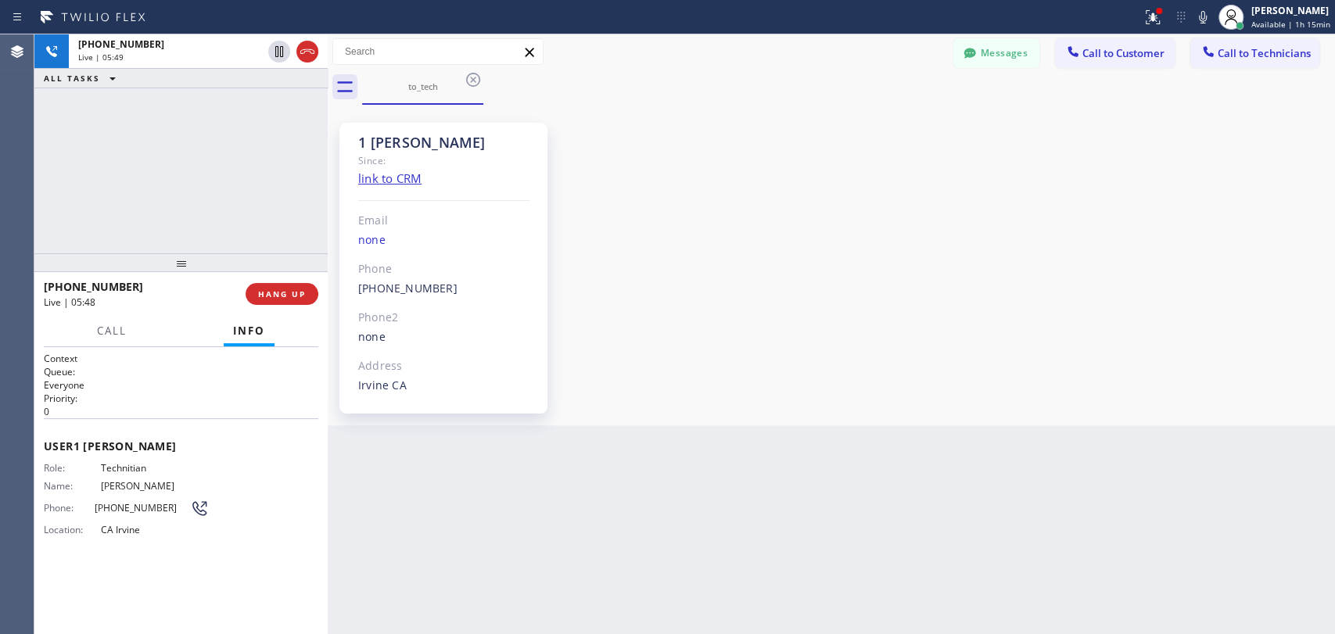
drag, startPoint x: 427, startPoint y: 142, endPoint x: 495, endPoint y: 141, distance: 68.1
click at [495, 141] on div "1 OC Denis Bolshunov" at bounding box center [443, 143] width 171 height 18
drag, startPoint x: 419, startPoint y: 221, endPoint x: 355, endPoint y: 191, distance: 71.0
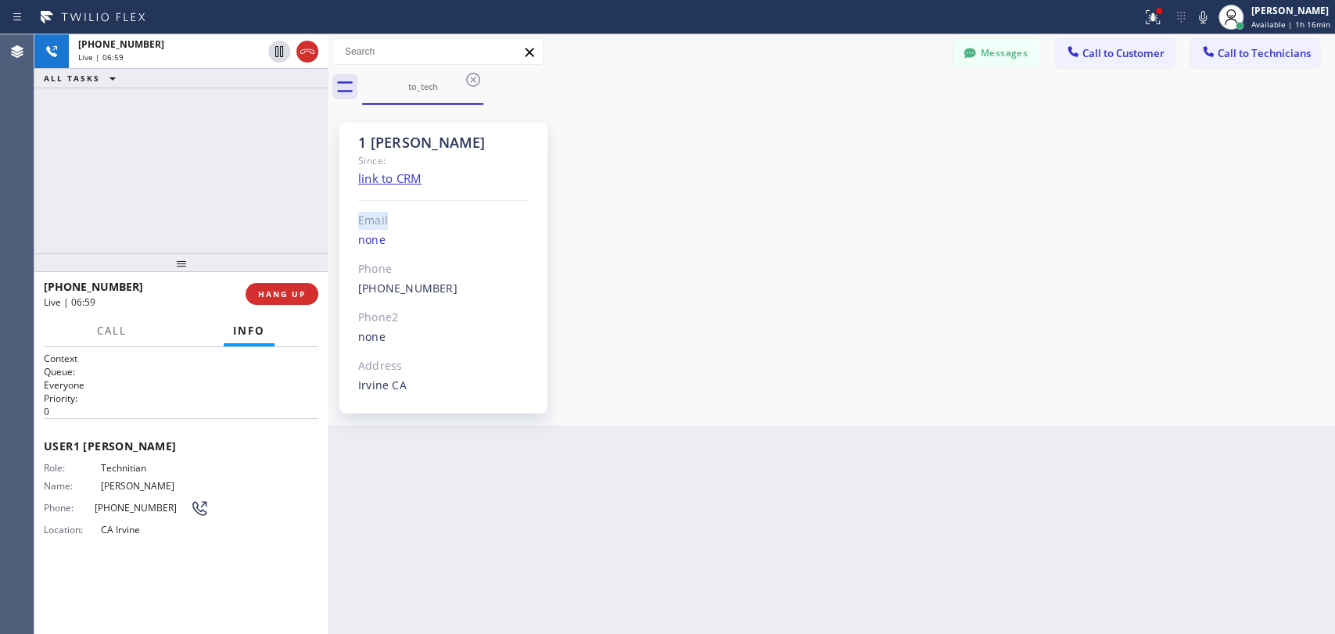
click at [355, 191] on div "1 OC Denis Bolshunov Since: link to CRM Email none Phone (949) 394-0845 Outboun…" at bounding box center [443, 268] width 208 height 291
drag, startPoint x: 353, startPoint y: 137, endPoint x: 498, endPoint y: 162, distance: 147.6
click at [498, 162] on div "1 OC Denis Bolshunov Since: link to CRM Email none Phone (949) 394-0845 Outboun…" at bounding box center [443, 268] width 208 height 291
click at [498, 162] on div "Since:" at bounding box center [443, 161] width 171 height 18
drag, startPoint x: 498, startPoint y: 162, endPoint x: 355, endPoint y: 138, distance: 145.2
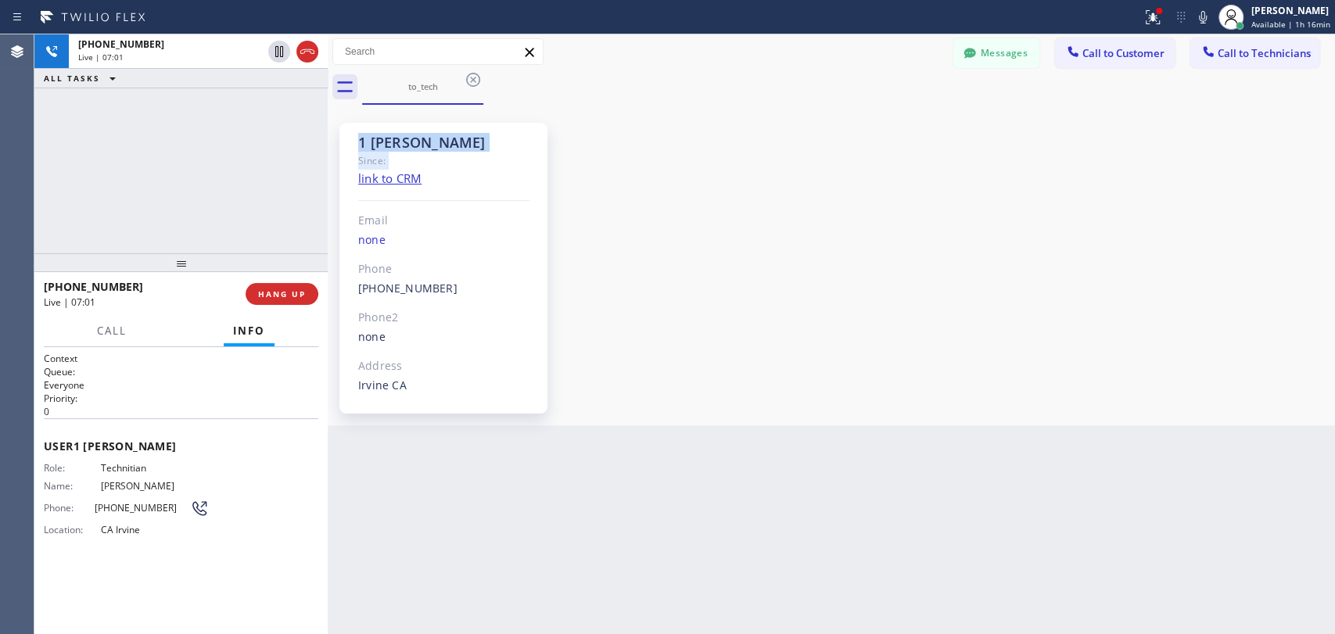
click at [355, 138] on div "1 OC Denis Bolshunov Since: link to CRM Email none Phone (949) 394-0845 Outboun…" at bounding box center [443, 268] width 208 height 291
drag, startPoint x: 355, startPoint y: 138, endPoint x: 432, endPoint y: 156, distance: 78.9
click at [432, 156] on div "1 OC Denis Bolshunov Since: link to CRM Email none Phone (949) 394-0845 Outboun…" at bounding box center [443, 268] width 208 height 291
click at [432, 156] on div "Since:" at bounding box center [443, 161] width 171 height 18
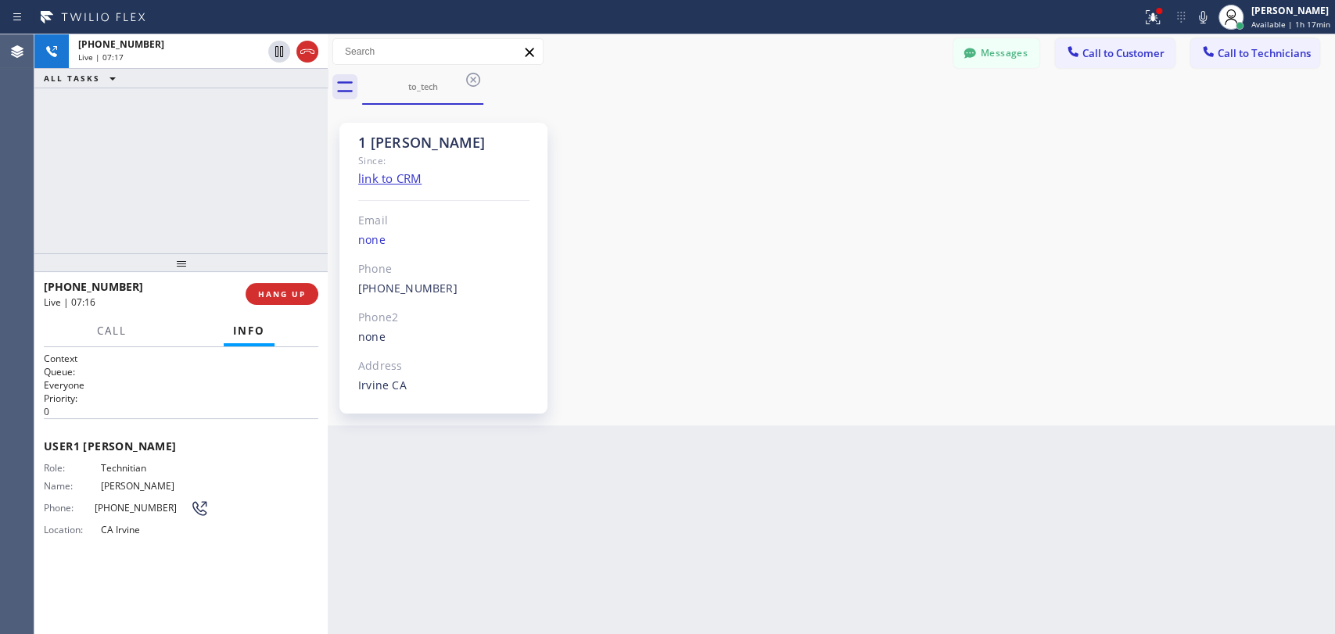
drag, startPoint x: 388, startPoint y: 131, endPoint x: 479, endPoint y: 145, distance: 92.6
click at [479, 145] on div "1 OC Denis Bolshunov Since: link to CRM Email none Phone (949) 394-0845 Outboun…" at bounding box center [443, 268] width 208 height 291
click at [479, 145] on div "1 OC Denis Bolshunov" at bounding box center [443, 143] width 171 height 18
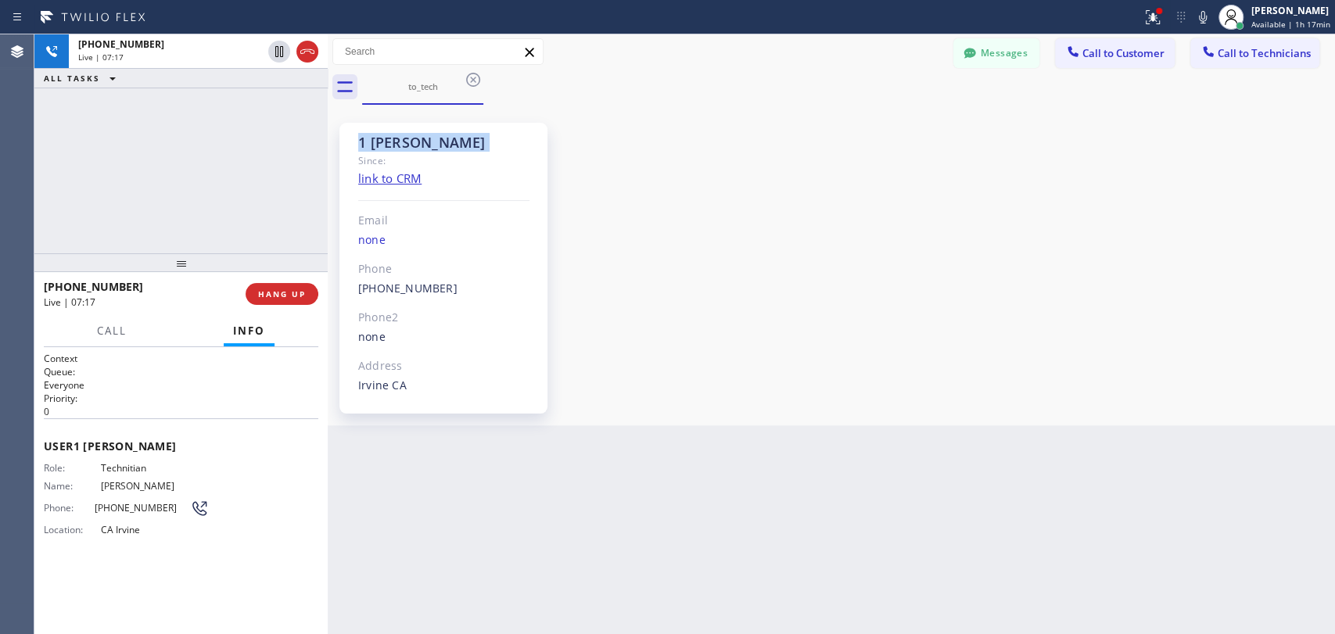
click at [469, 149] on div "1 OC Denis Bolshunov" at bounding box center [443, 143] width 171 height 18
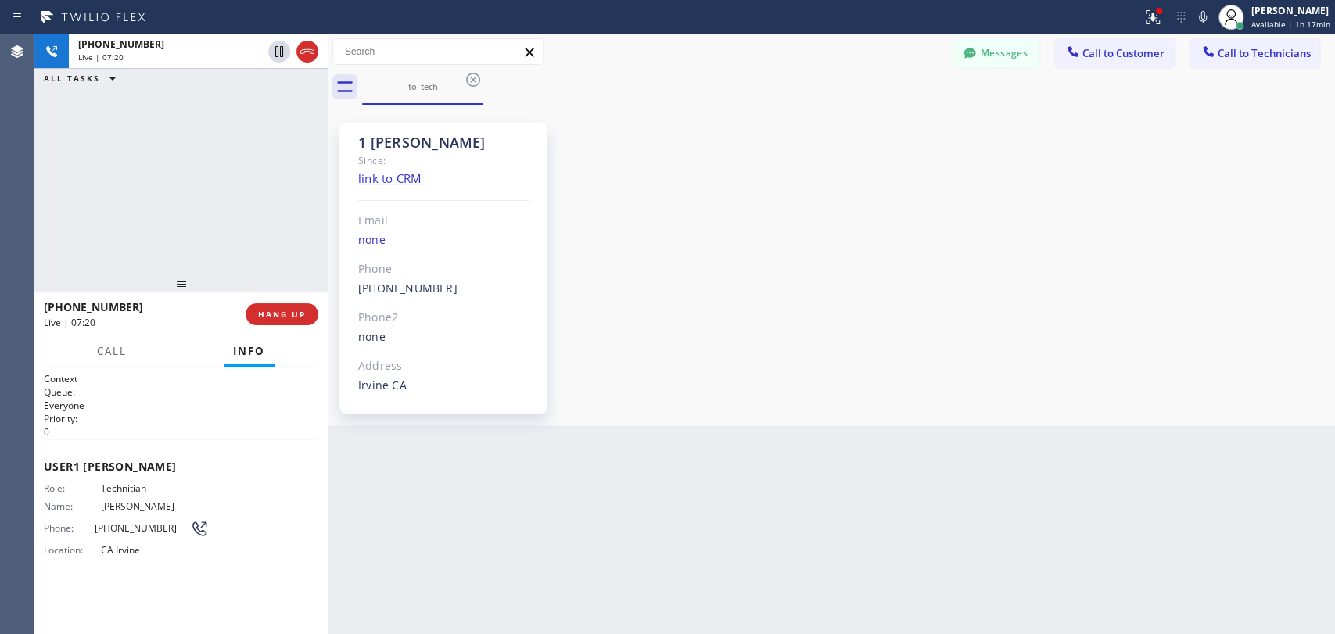
drag, startPoint x: 129, startPoint y: 269, endPoint x: 132, endPoint y: 289, distance: 20.6
click at [132, 289] on div at bounding box center [180, 283] width 293 height 19
drag, startPoint x: 132, startPoint y: 289, endPoint x: 233, endPoint y: 246, distance: 109.7
click at [133, 274] on div at bounding box center [180, 283] width 293 height 19
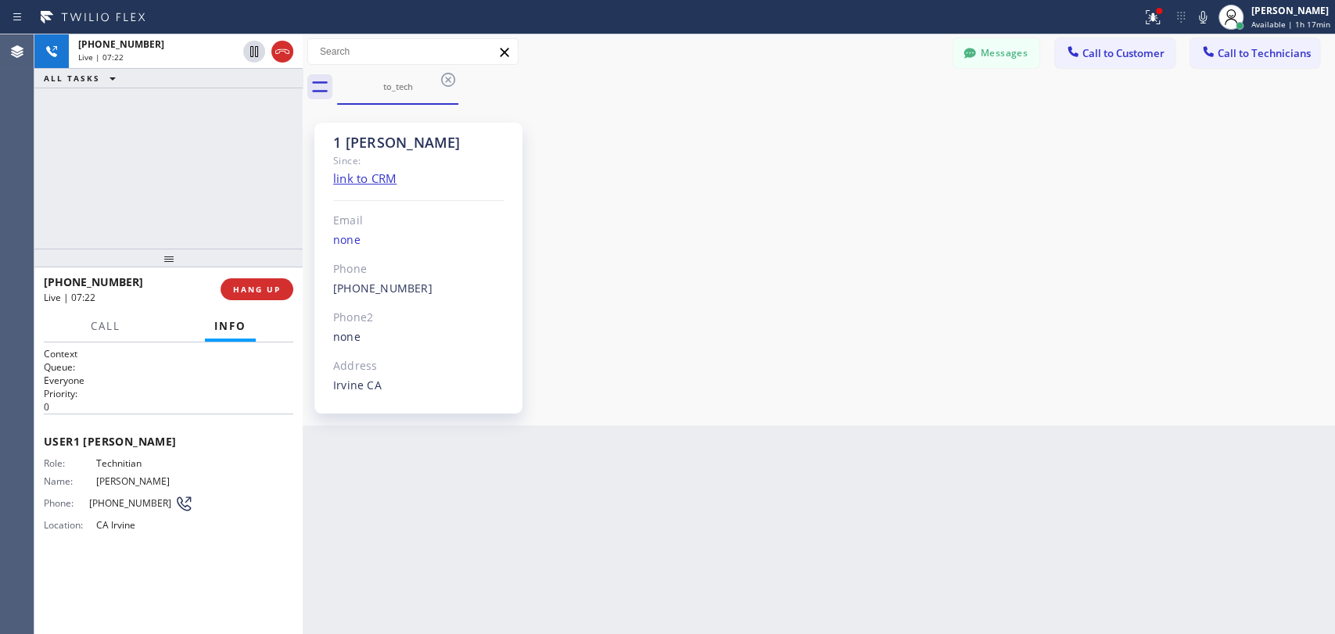
scroll to position [24078, 0]
drag, startPoint x: 330, startPoint y: 214, endPoint x: 282, endPoint y: 211, distance: 48.6
click at [303, 214] on div at bounding box center [303, 334] width 0 height 600
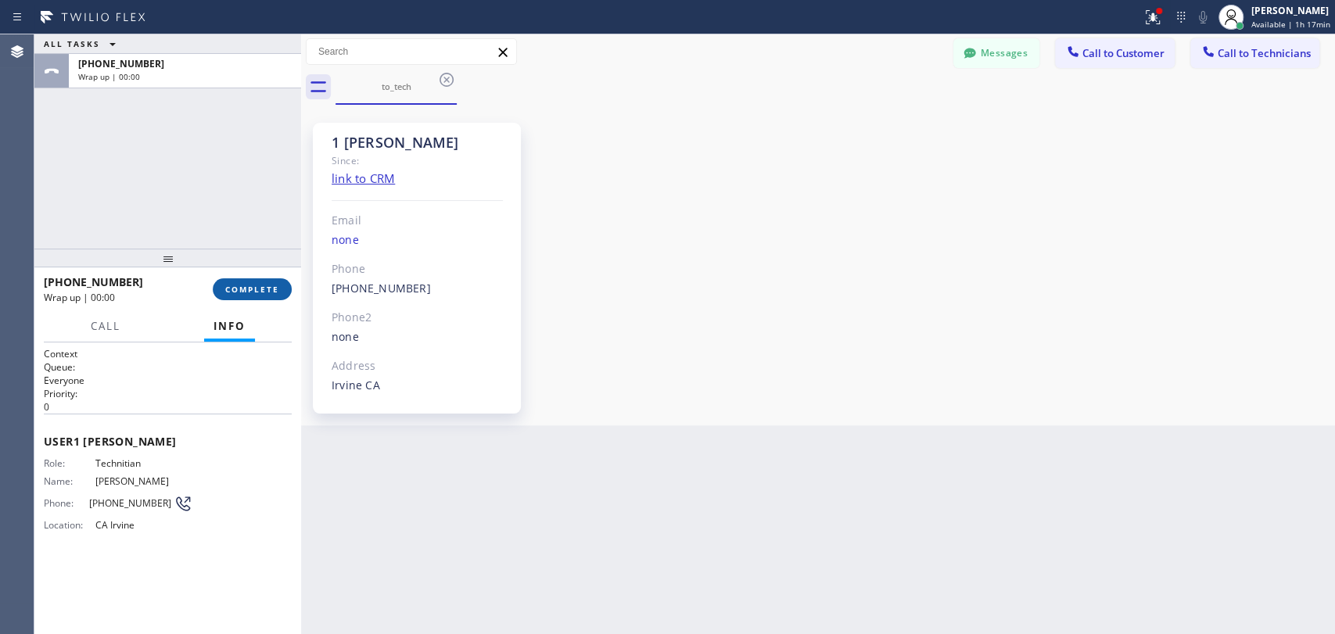
click at [235, 284] on span "COMPLETE" at bounding box center [252, 289] width 54 height 11
click at [1014, 201] on div "1 OC Denis Bolshunov Since: link to CRM Email none Phone (949) 394-0845 Outboun…" at bounding box center [818, 265] width 1026 height 313
click at [1287, 46] on span "Call to Technicians" at bounding box center [1264, 53] width 93 height 14
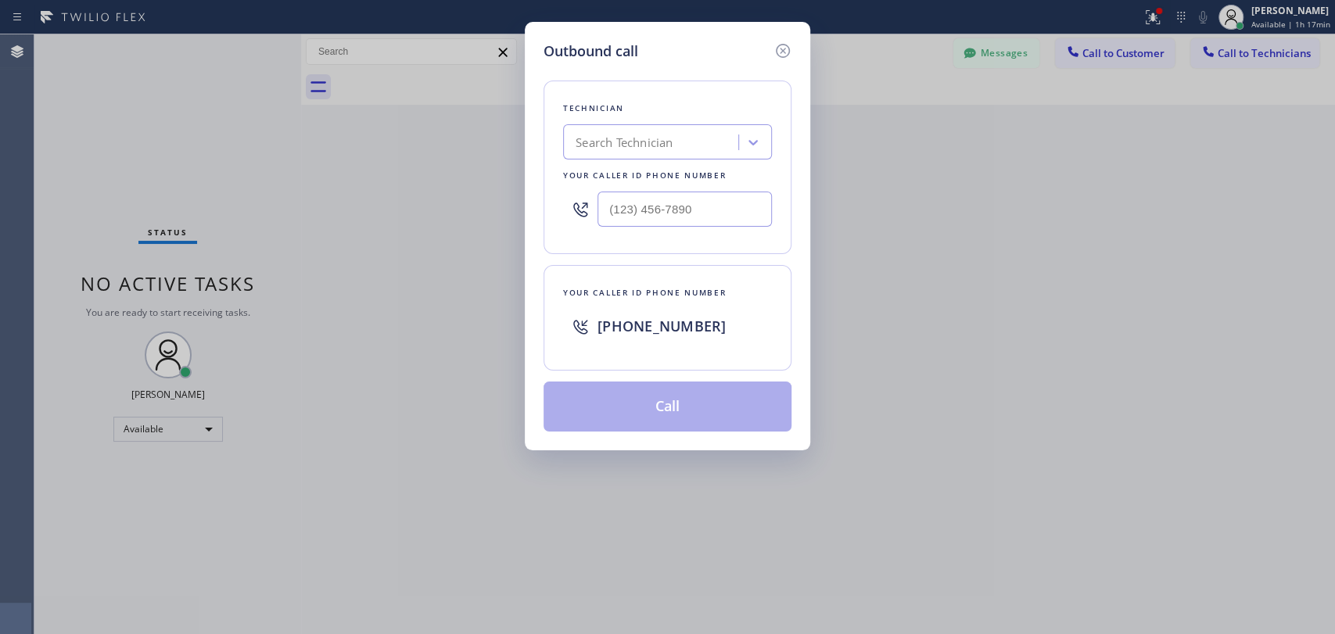
click at [714, 128] on div "Technician Search Technician Your caller id phone number" at bounding box center [668, 168] width 248 height 174
click at [701, 140] on div "Search Technician" at bounding box center [653, 142] width 171 height 27
type input "oleksa"
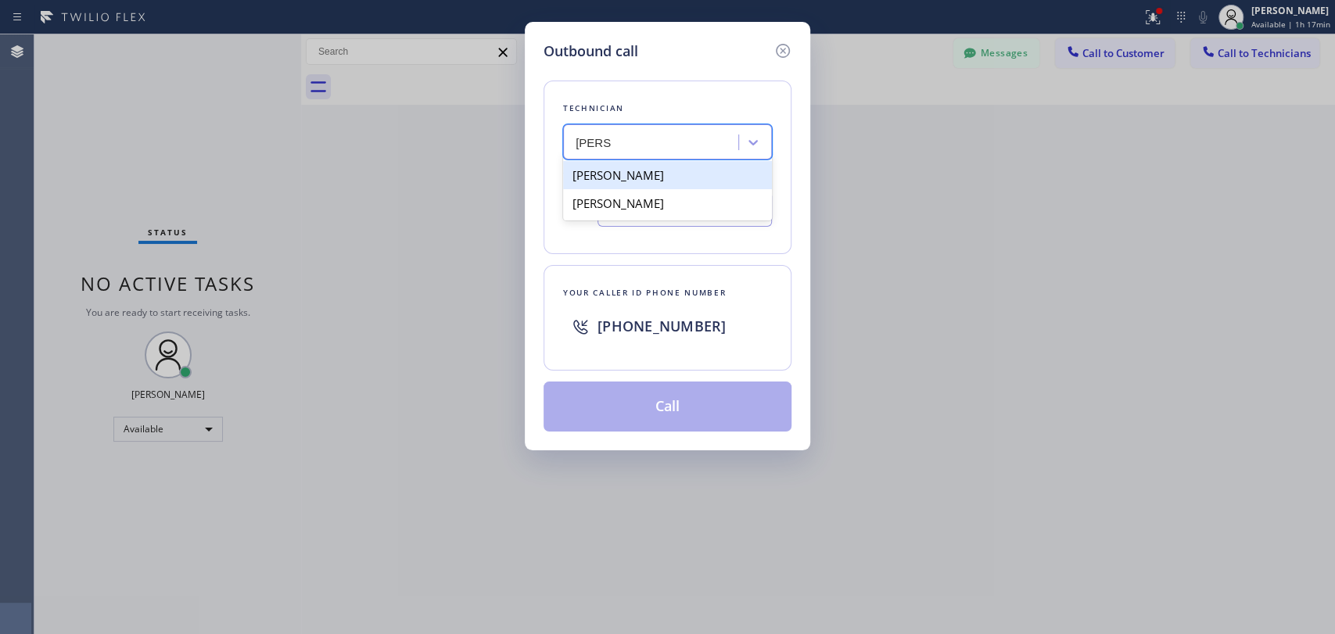
click at [644, 175] on div "Oleksandr Karbuiev" at bounding box center [667, 175] width 209 height 28
type input "(408) 303-0065"
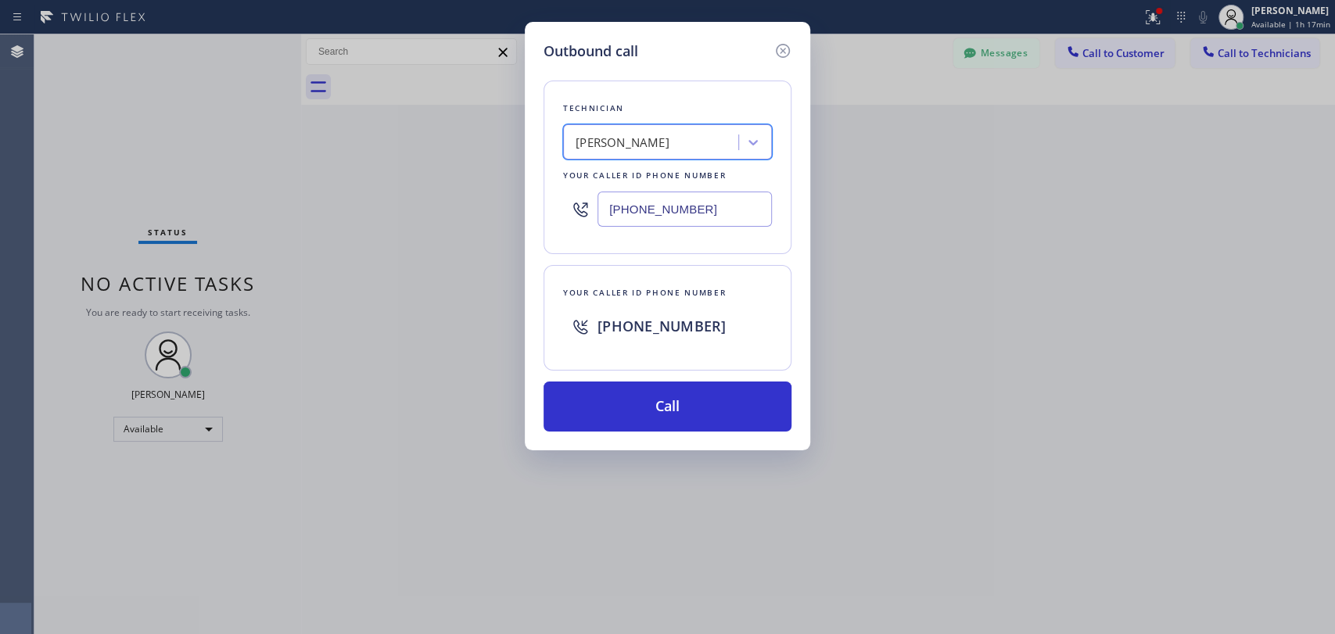
click at [648, 138] on div "Oleksandr Karbuiev" at bounding box center [623, 143] width 94 height 18
drag, startPoint x: 639, startPoint y: 202, endPoint x: 643, endPoint y: 177, distance: 25.3
click at [643, 177] on div "Oleksandr Karbuiev Oleksandr Volyanskyy" at bounding box center [667, 189] width 209 height 63
click at [643, 177] on div "Oleksandr Karbuiev" at bounding box center [667, 175] width 209 height 28
click at [635, 375] on div "Technician Oleksandr Karbuiev Your caller id phone number (408) 303-0065 Your c…" at bounding box center [668, 247] width 248 height 370
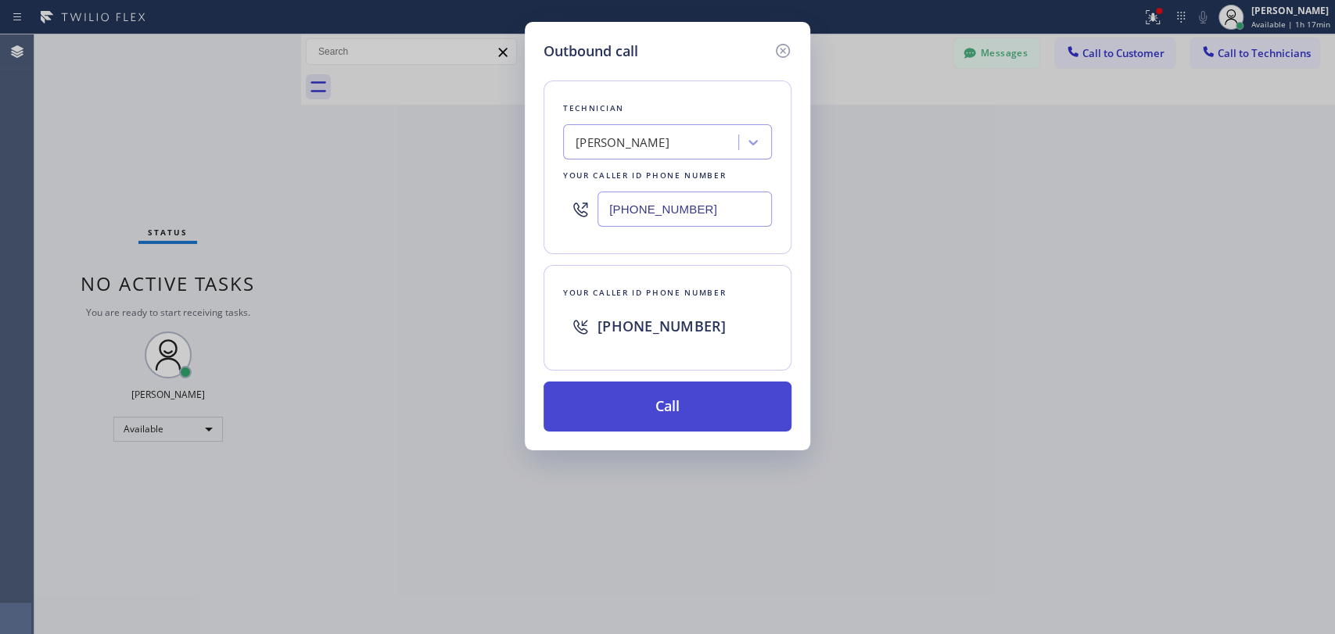
click at [635, 387] on button "Call" at bounding box center [668, 407] width 248 height 50
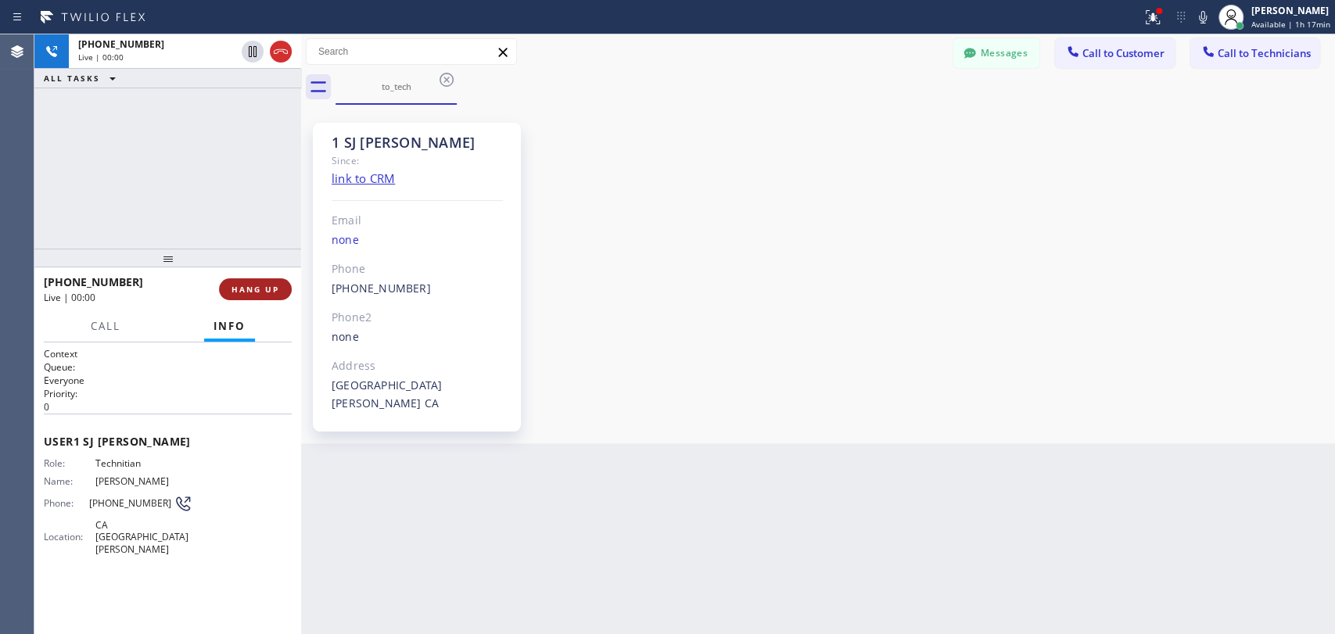
drag, startPoint x: 270, startPoint y: 292, endPoint x: 279, endPoint y: 289, distance: 9.7
click at [270, 292] on span "HANG UP" at bounding box center [256, 289] width 48 height 11
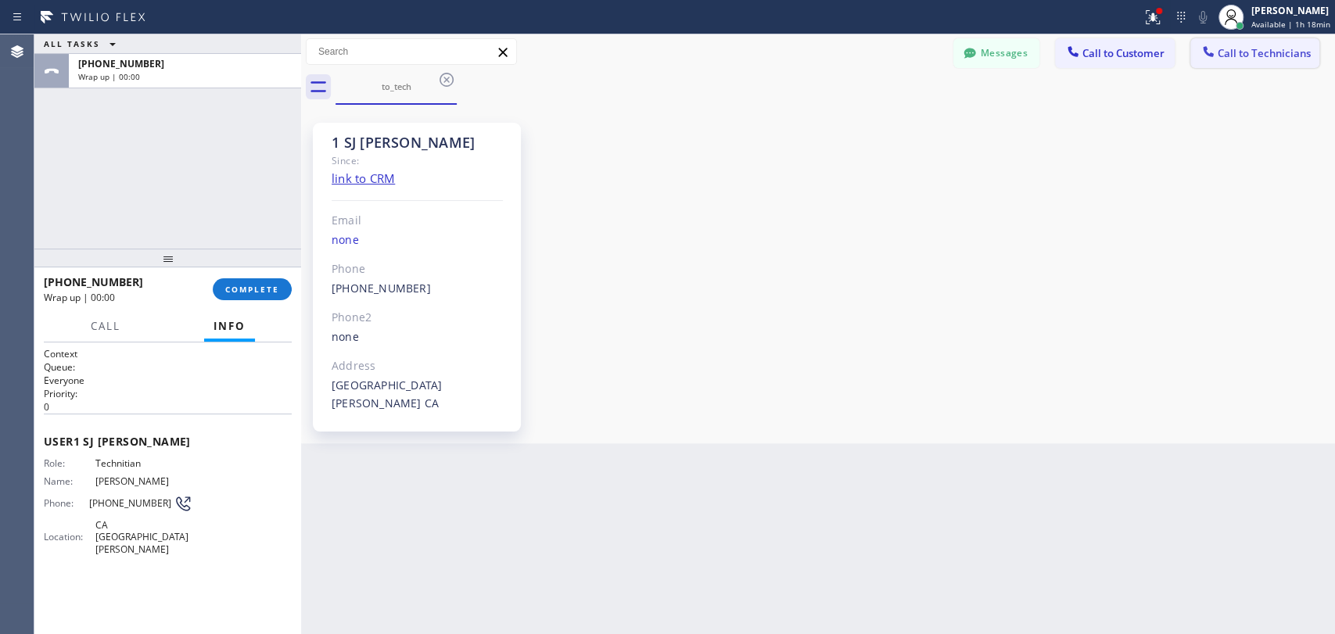
click at [1221, 59] on span "Call to Technicians" at bounding box center [1264, 53] width 93 height 14
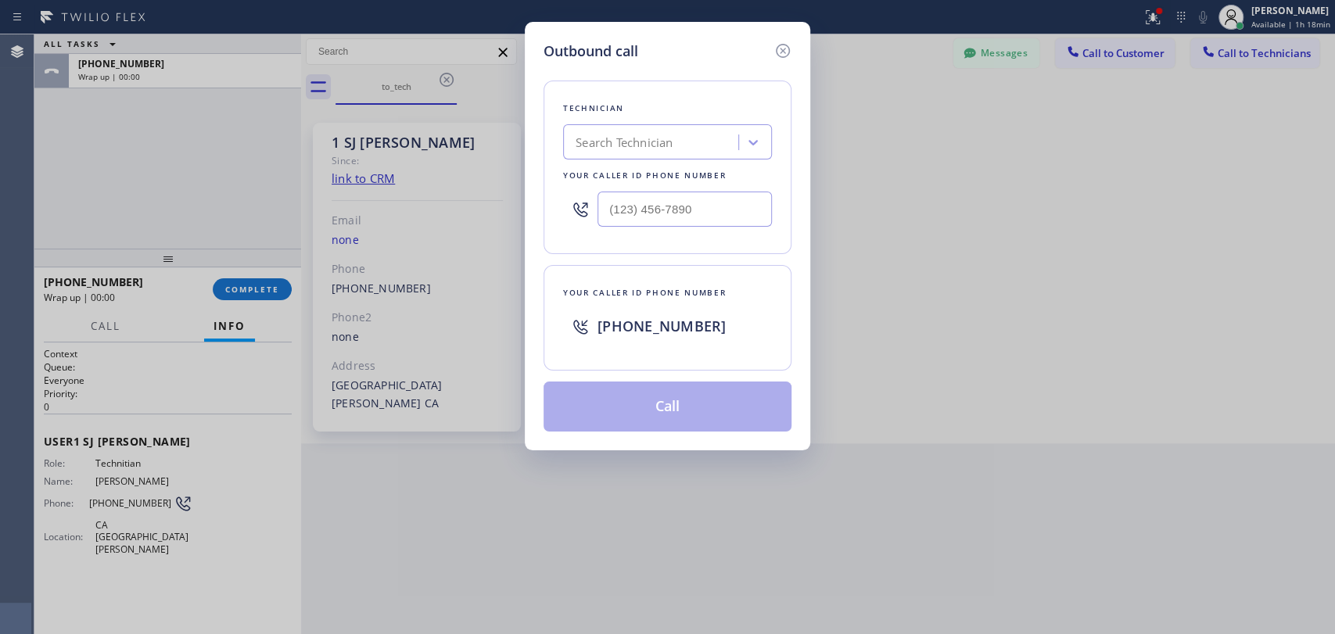
click at [711, 131] on div "Search Technician" at bounding box center [653, 142] width 171 height 27
type input "olek"
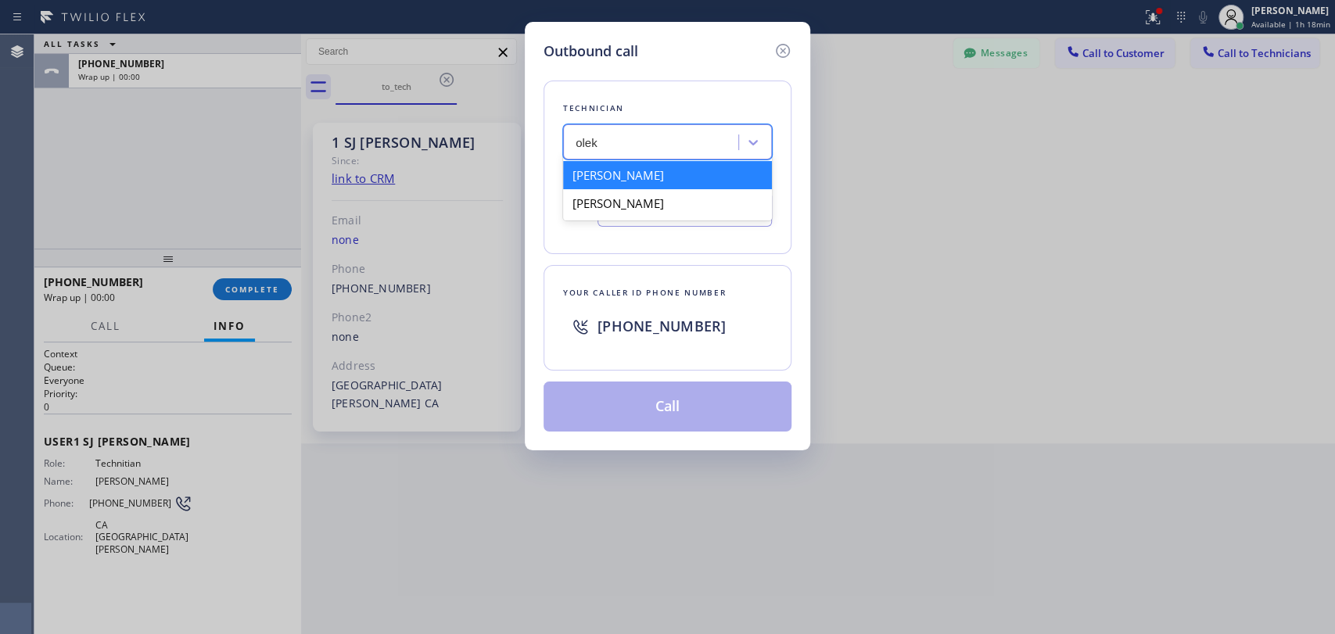
click at [623, 174] on div "Oleksandr Karbuiev" at bounding box center [667, 175] width 209 height 28
type input "(408) 303-0065"
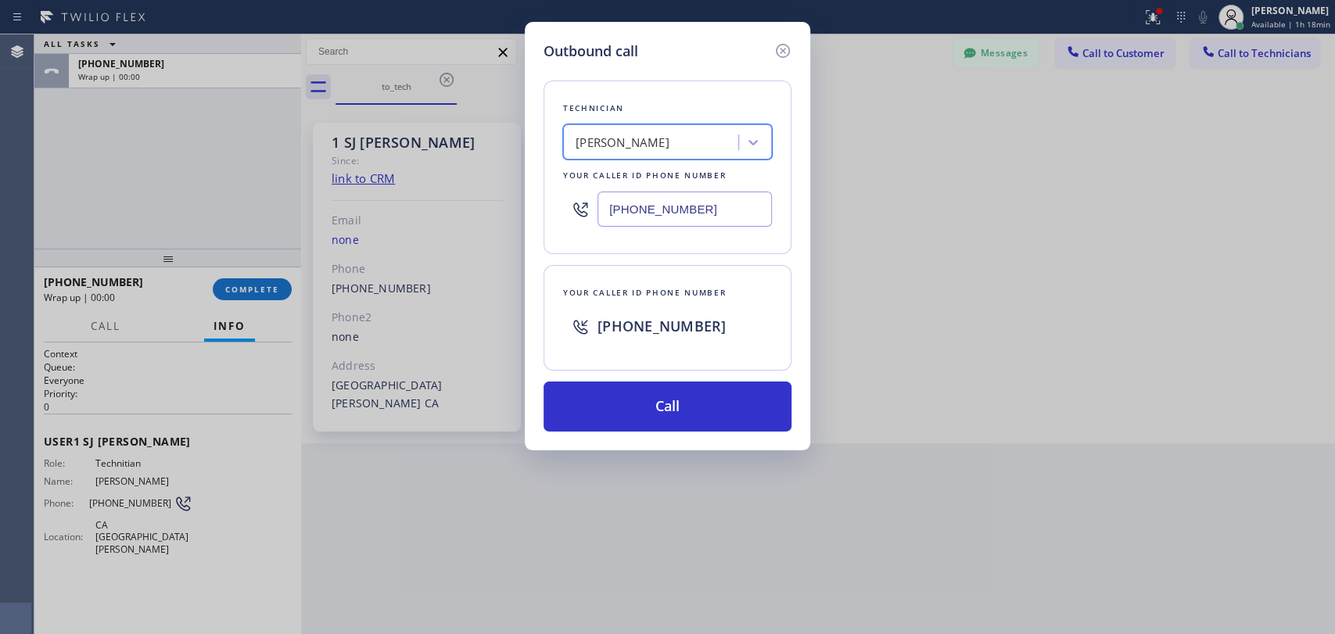
click at [609, 436] on div "Outbound call Technician option Oleksandr Karbuiev, selected. 2 results availab…" at bounding box center [667, 236] width 285 height 429
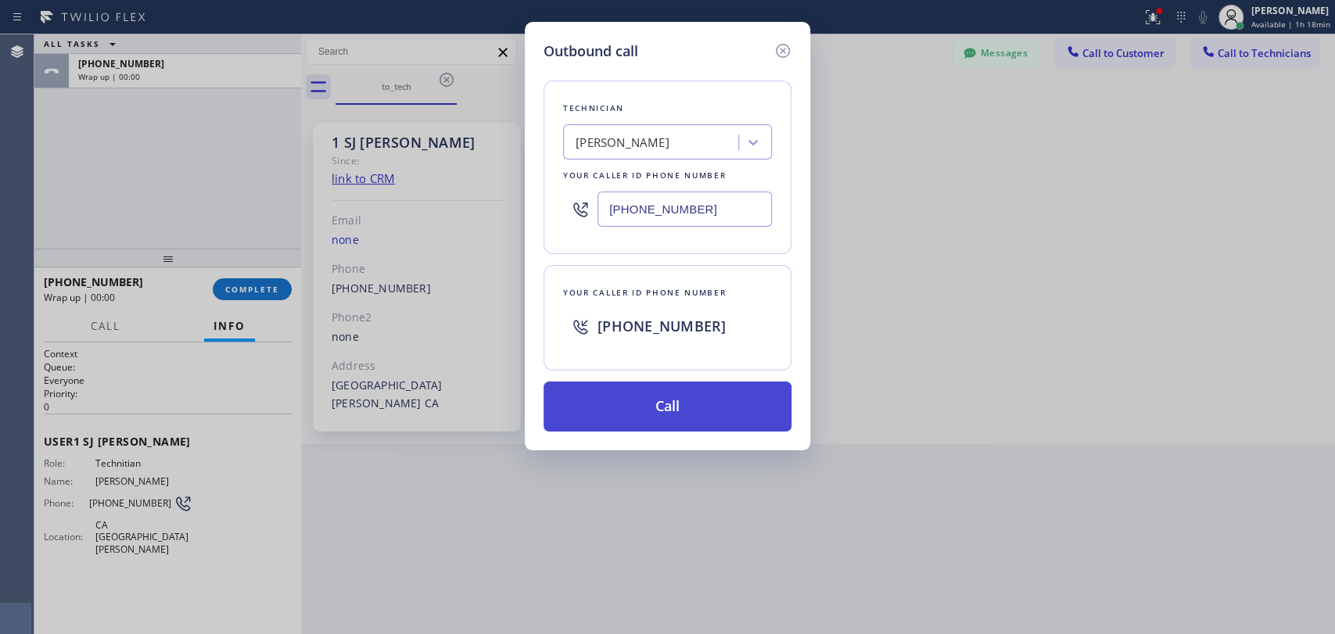
click at [609, 407] on button "Call" at bounding box center [668, 407] width 248 height 50
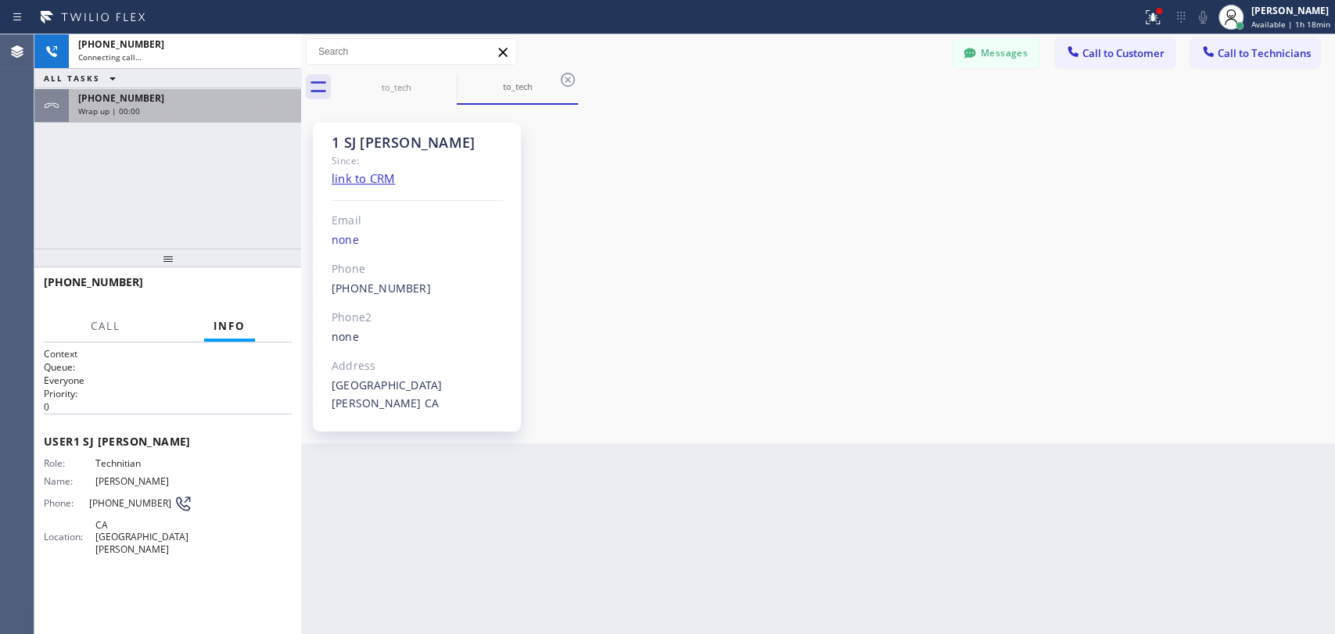
click at [150, 88] on div "+14083030065 Wrap up | 00:00" at bounding box center [182, 105] width 226 height 34
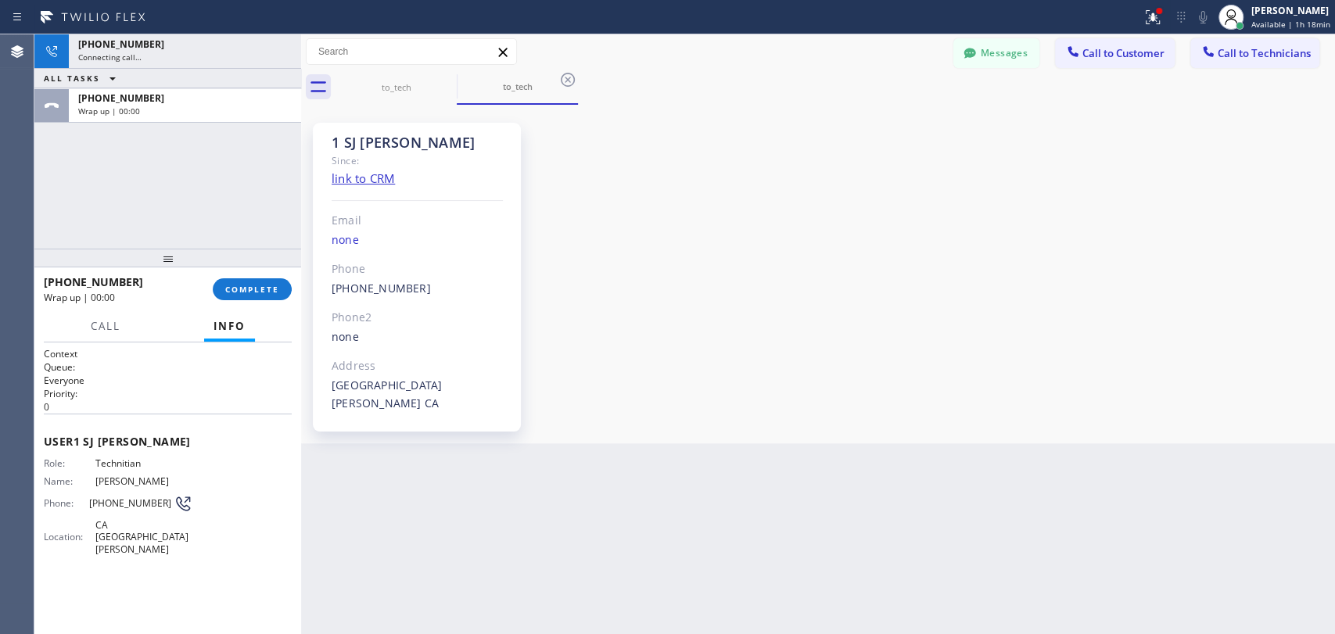
click at [237, 260] on div at bounding box center [167, 258] width 267 height 19
click at [240, 277] on div "+14083030065 Wrap up | 00:00 COMPLETE" at bounding box center [168, 289] width 248 height 41
click at [232, 283] on button "COMPLETE" at bounding box center [252, 289] width 79 height 22
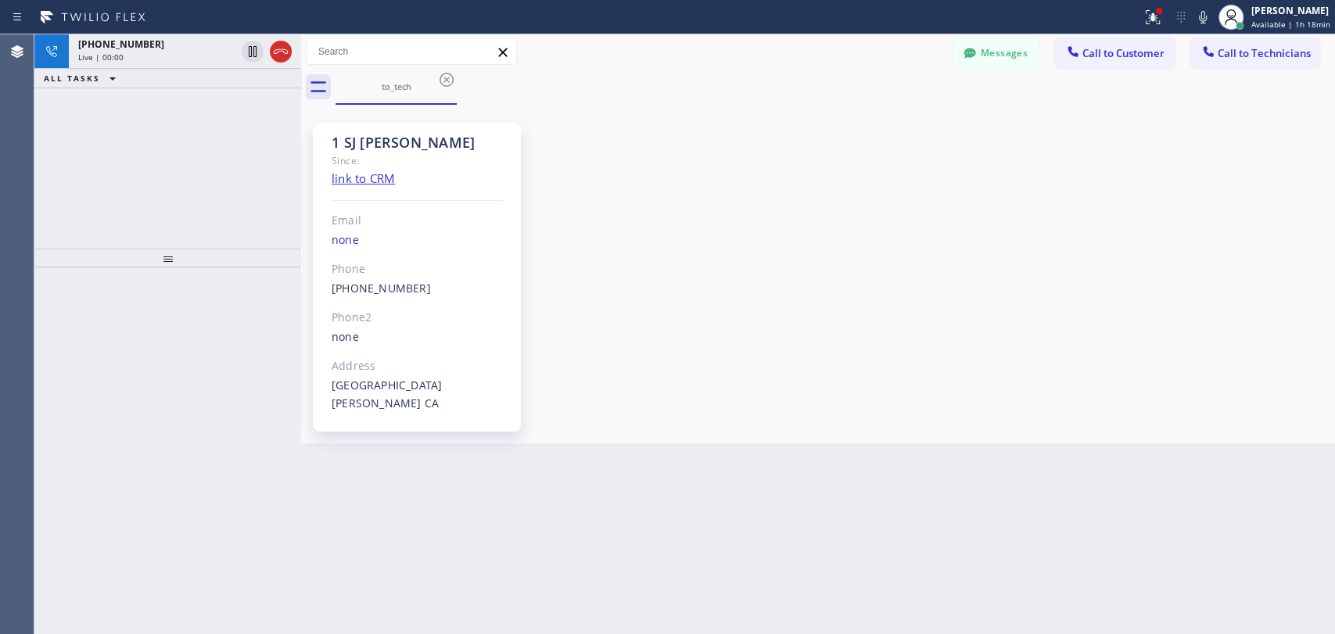
click at [282, 43] on icon at bounding box center [280, 51] width 19 height 19
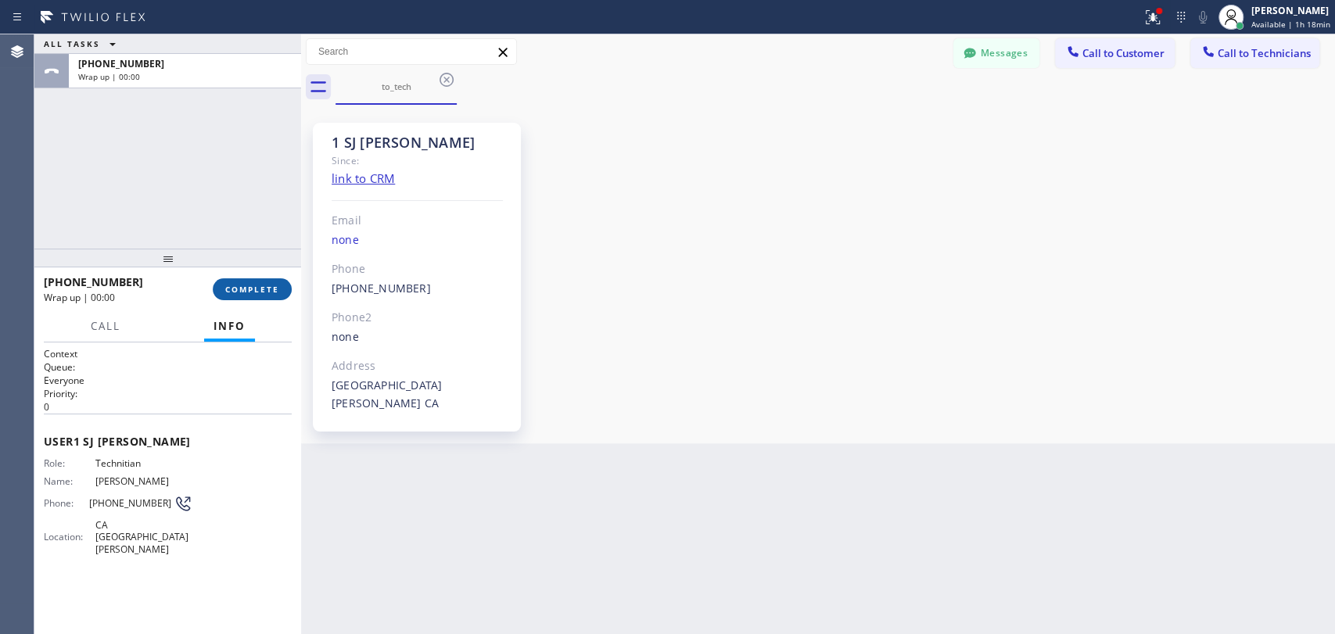
click at [263, 289] on span "COMPLETE" at bounding box center [252, 289] width 54 height 11
click at [250, 249] on div at bounding box center [167, 258] width 267 height 19
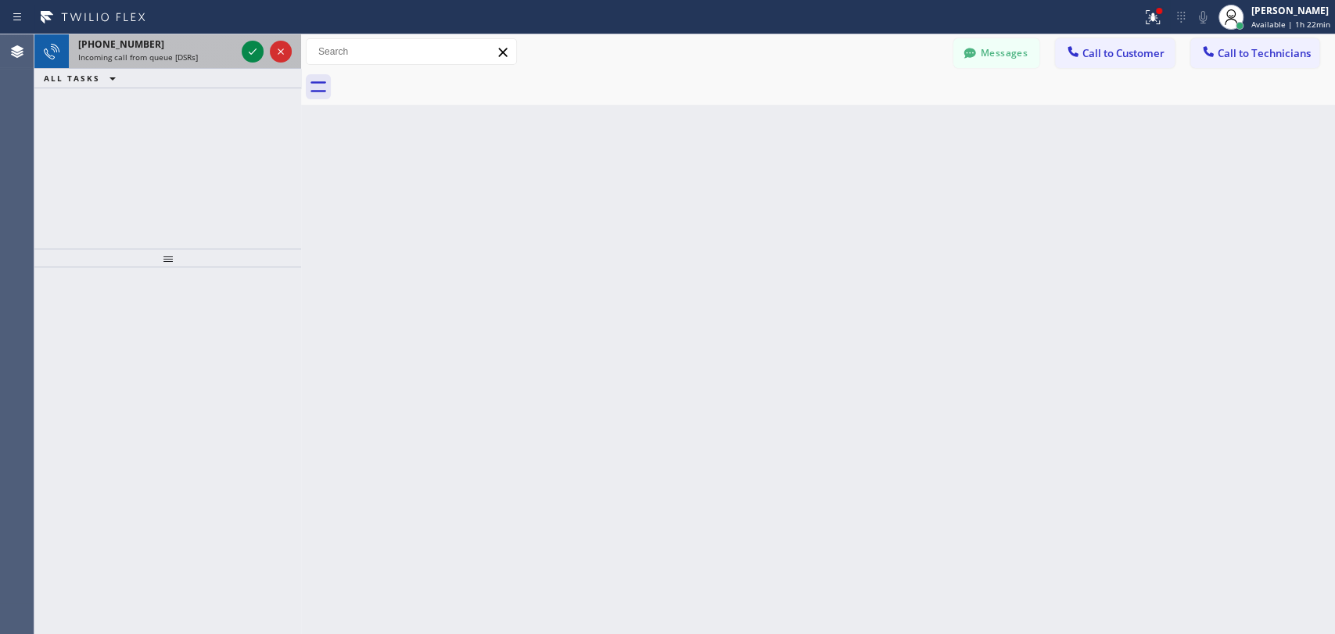
click at [206, 58] on div "Incoming call from queue [DSRs]" at bounding box center [156, 57] width 157 height 11
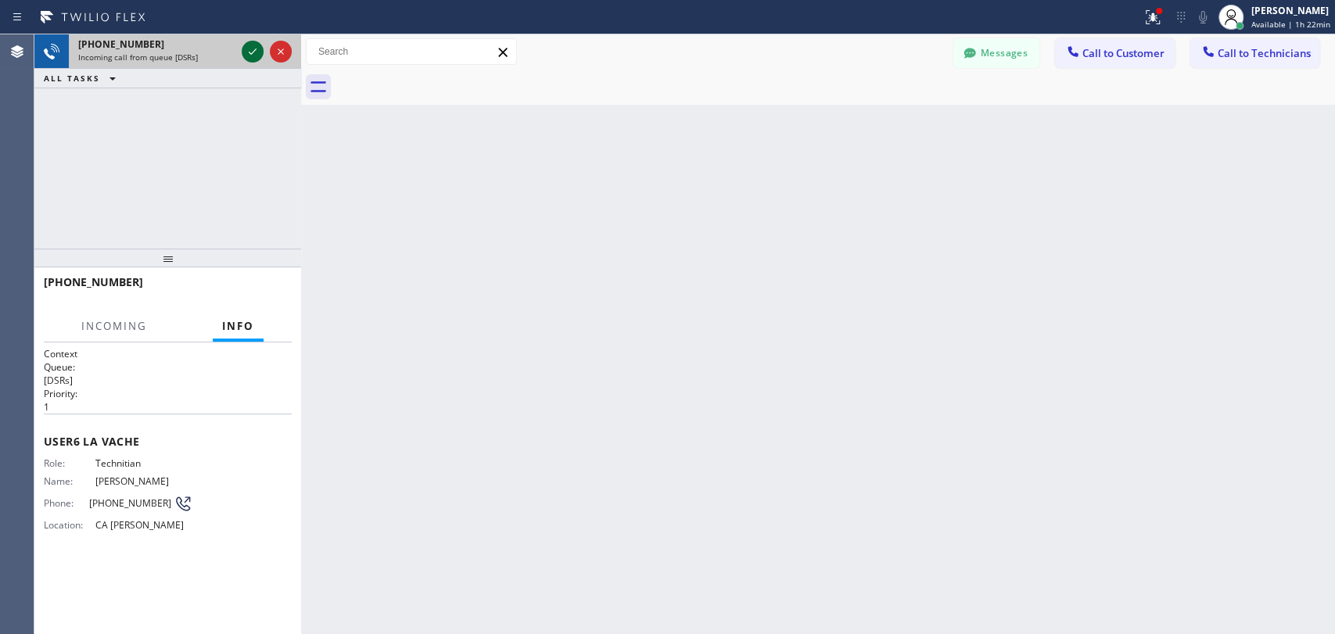
click at [259, 52] on icon at bounding box center [252, 51] width 19 height 19
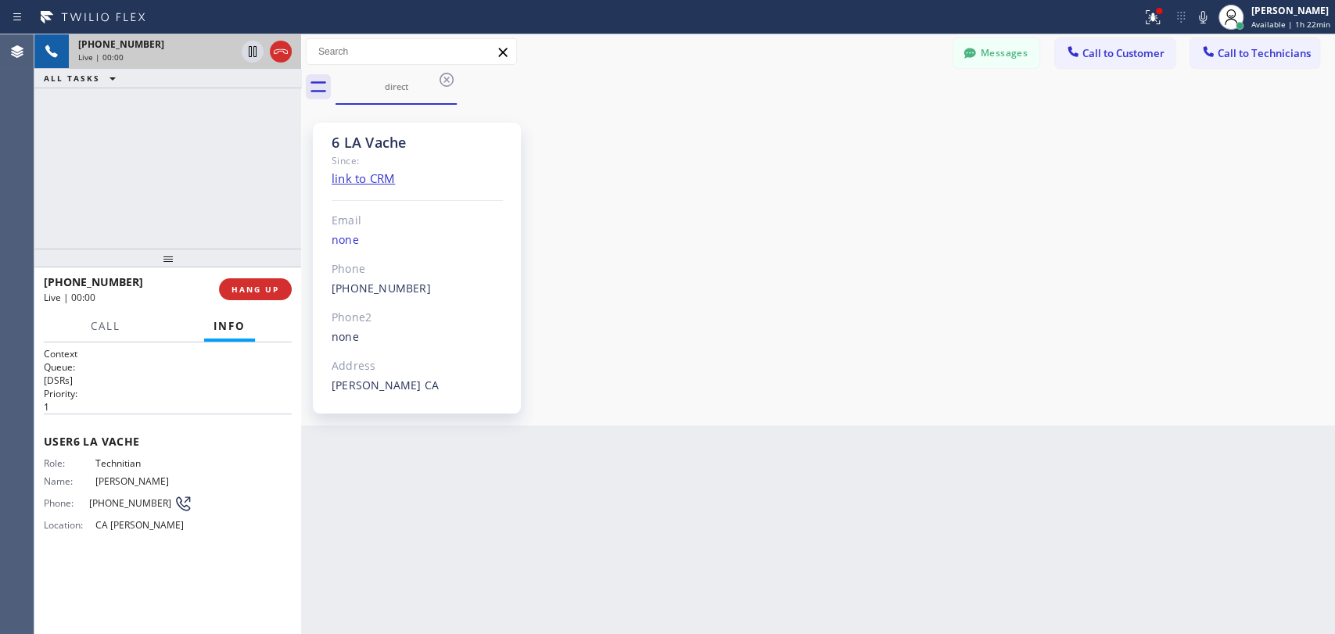
scroll to position [37729, 0]
click at [1026, 58] on button "Messages" at bounding box center [996, 53] width 86 height 30
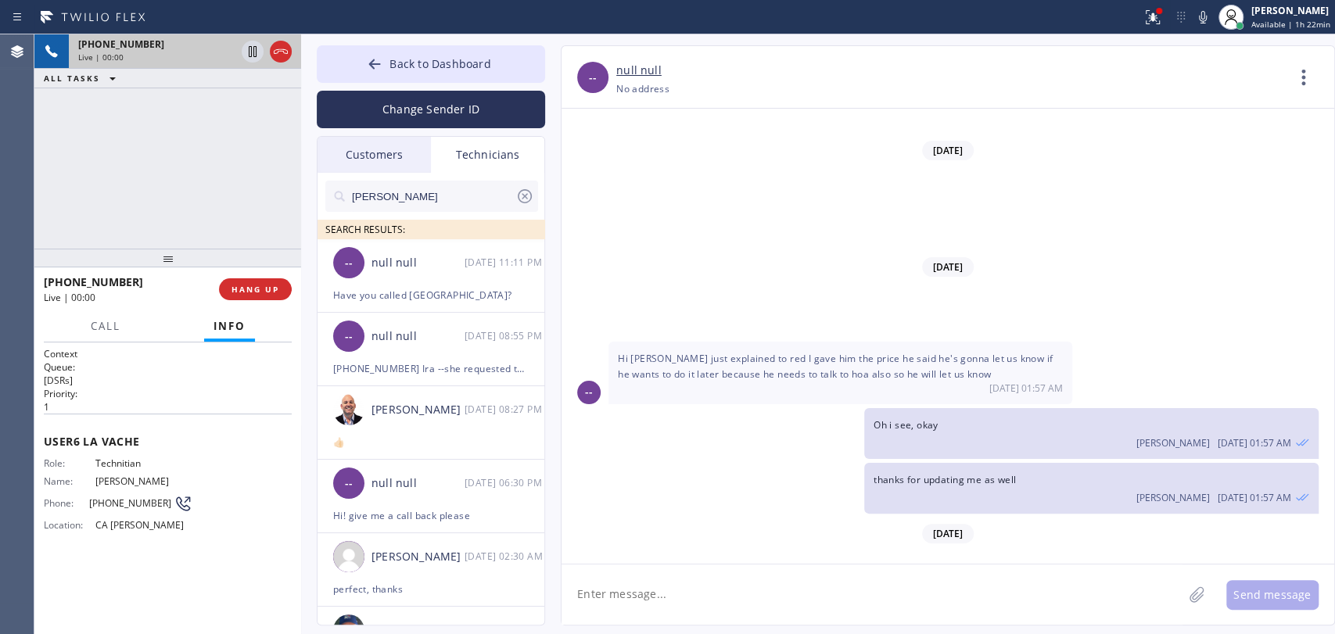
click at [431, 190] on input "[PERSON_NAME]" at bounding box center [432, 196] width 165 height 31
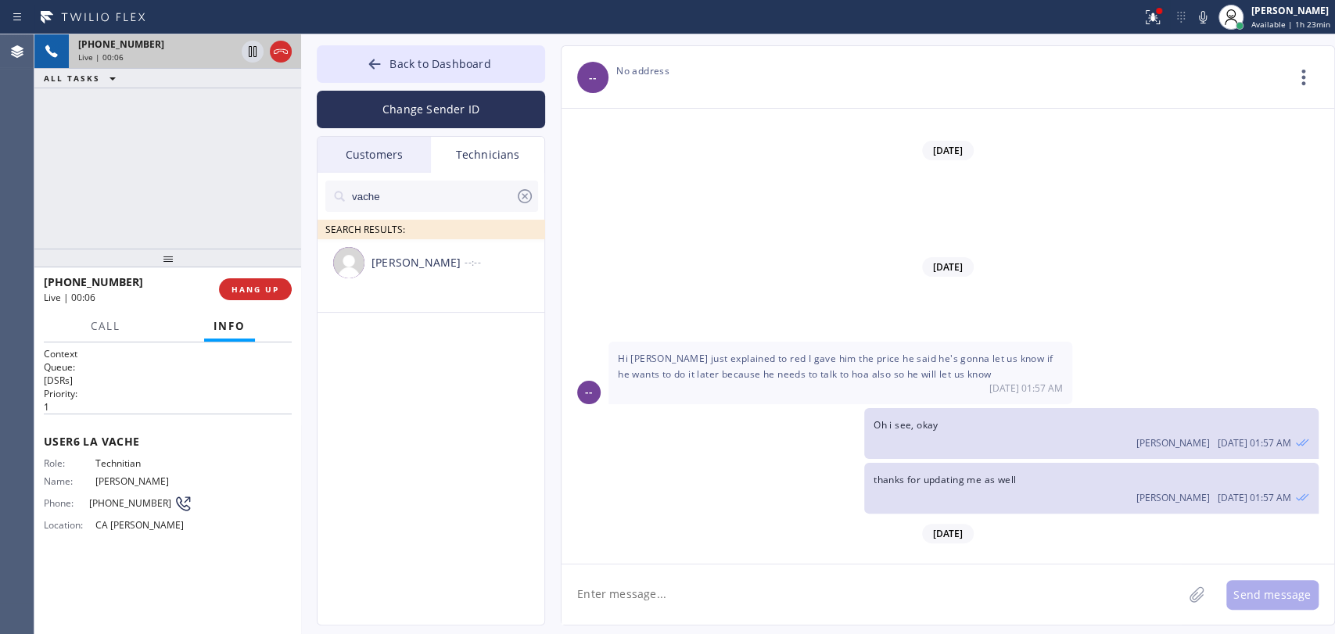
drag, startPoint x: 942, startPoint y: 492, endPoint x: 865, endPoint y: 494, distance: 76.7
copy span "(310) 739-9181"
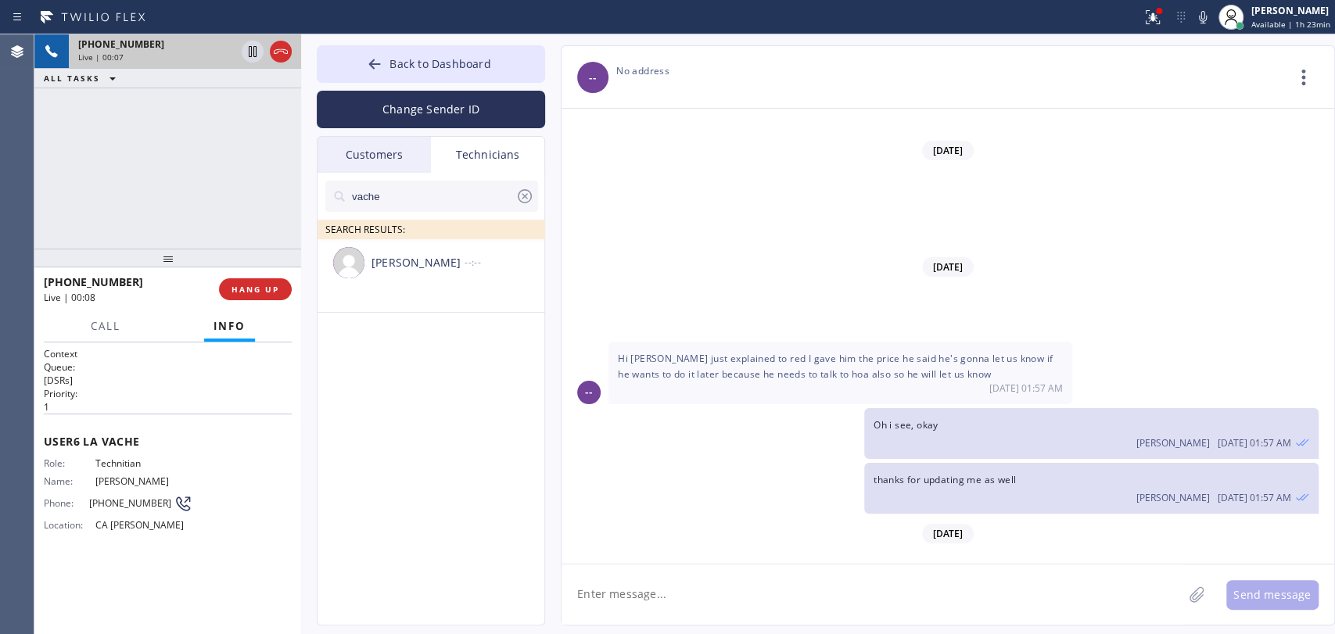
drag, startPoint x: 877, startPoint y: 491, endPoint x: 920, endPoint y: 488, distance: 43.1
drag, startPoint x: 949, startPoint y: 493, endPoint x: 875, endPoint y: 490, distance: 73.6
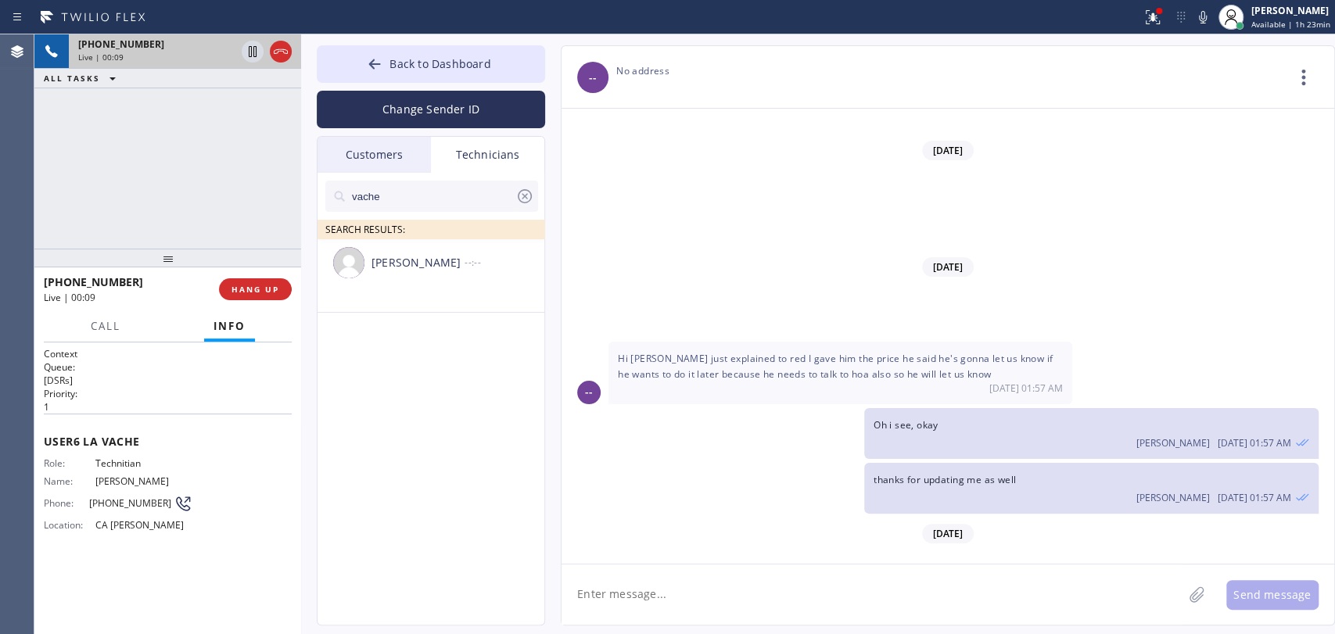
drag, startPoint x: 942, startPoint y: 493, endPoint x: 933, endPoint y: 494, distance: 8.6
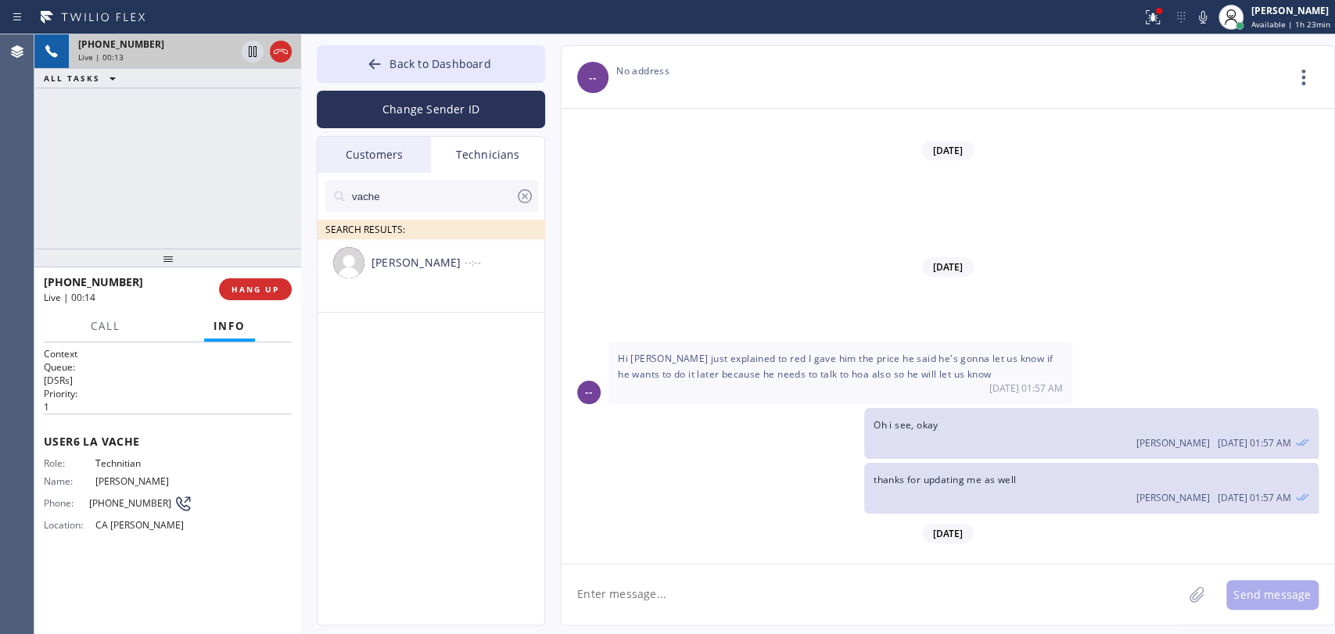
drag, startPoint x: 905, startPoint y: 501, endPoint x: 997, endPoint y: 494, distance: 92.6
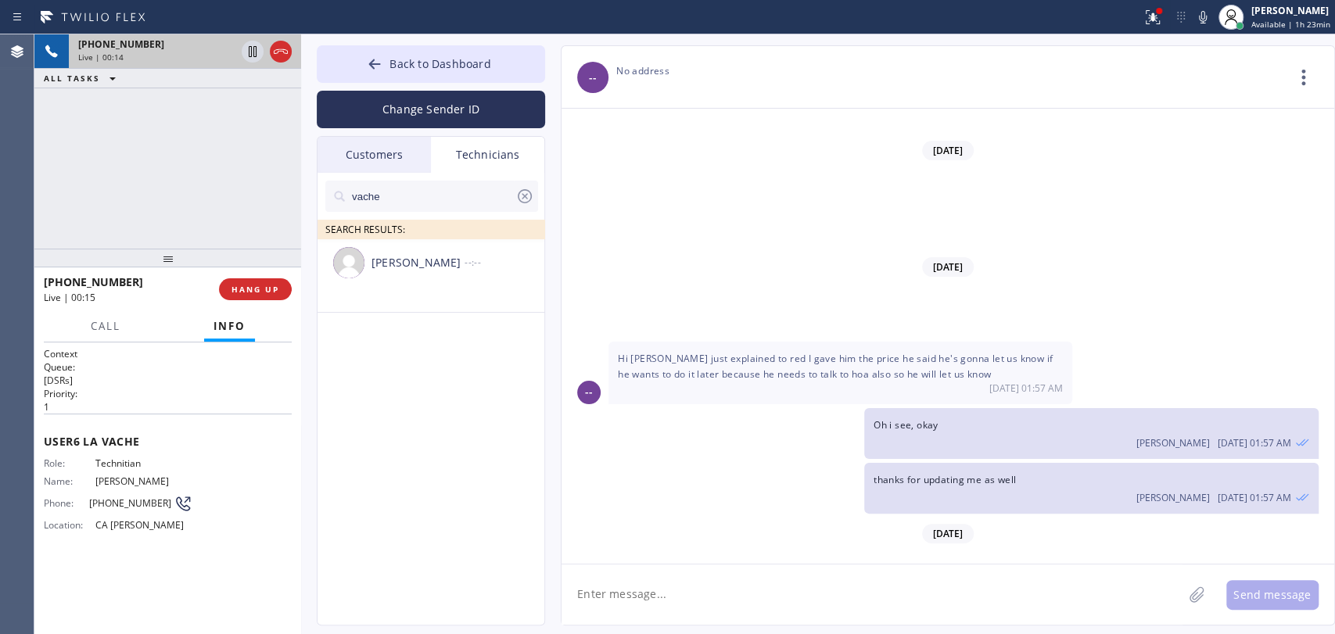
drag, startPoint x: 993, startPoint y: 488, endPoint x: 1006, endPoint y: 494, distance: 14.0
click at [267, 292] on span "HANG UP" at bounding box center [256, 289] width 48 height 11
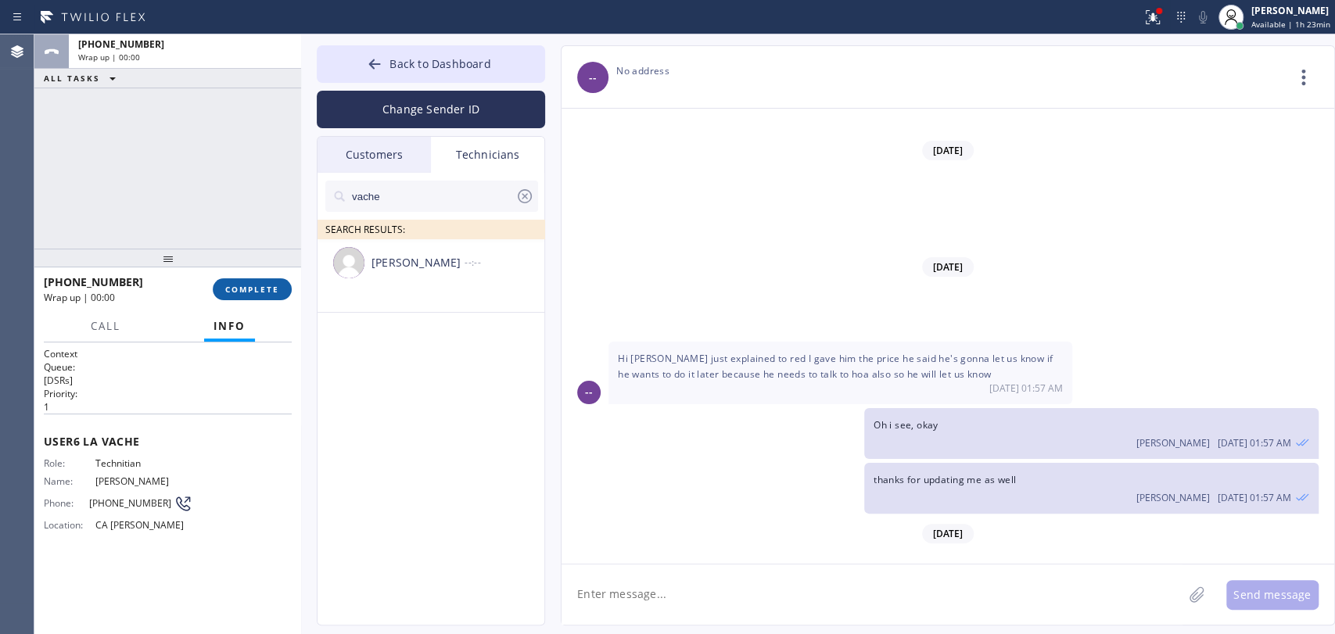
click at [246, 292] on span "COMPLETE" at bounding box center [252, 289] width 54 height 11
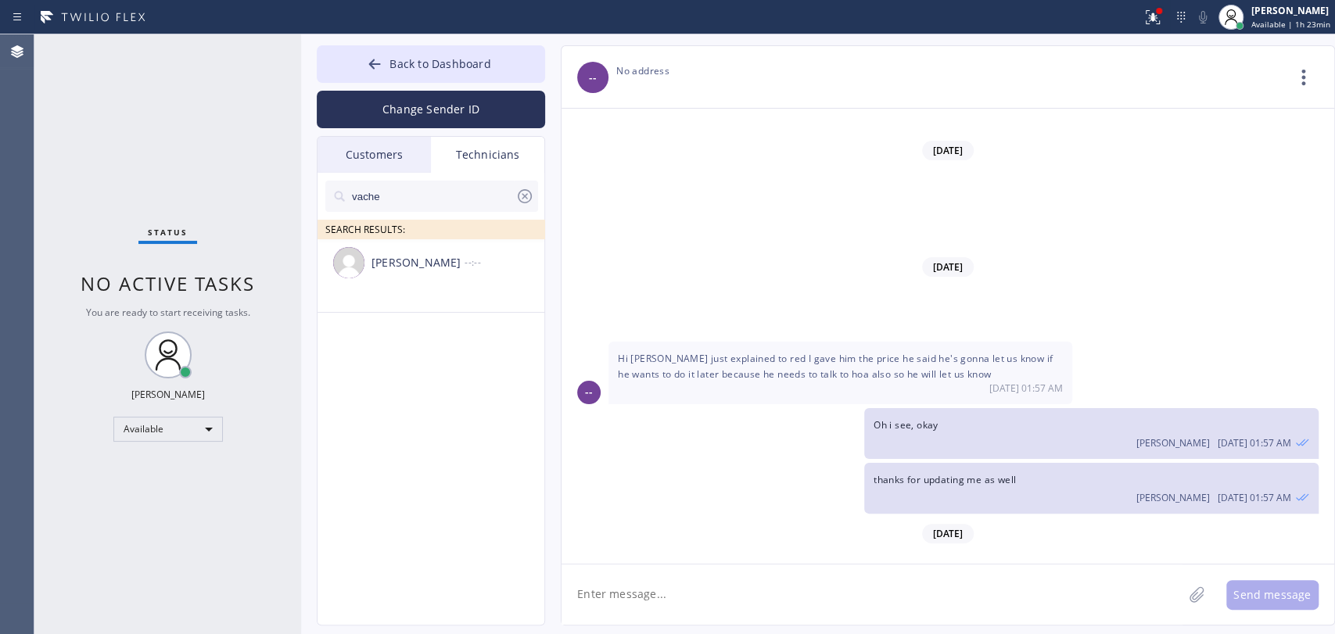
click at [235, 253] on div "Status No active tasks You are ready to start receiving tasks. Oleksiy Dmitriev…" at bounding box center [167, 334] width 267 height 600
click at [242, 224] on div "Status No active tasks You are ready to start receiving tasks. Oleksiy Dmitriev…" at bounding box center [167, 334] width 267 height 600
click at [414, 192] on input "vache" at bounding box center [432, 196] width 165 height 31
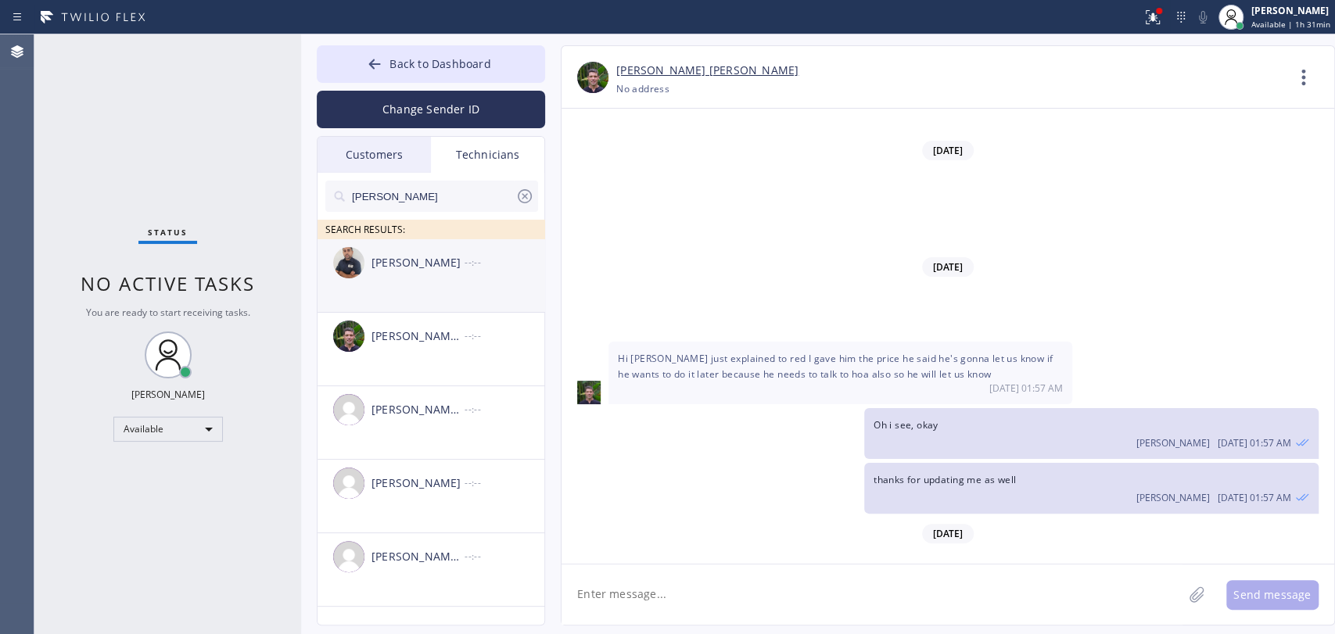
type input "[PERSON_NAME]"
click at [410, 277] on div "Mamet Jalilzade --:--" at bounding box center [432, 262] width 228 height 47
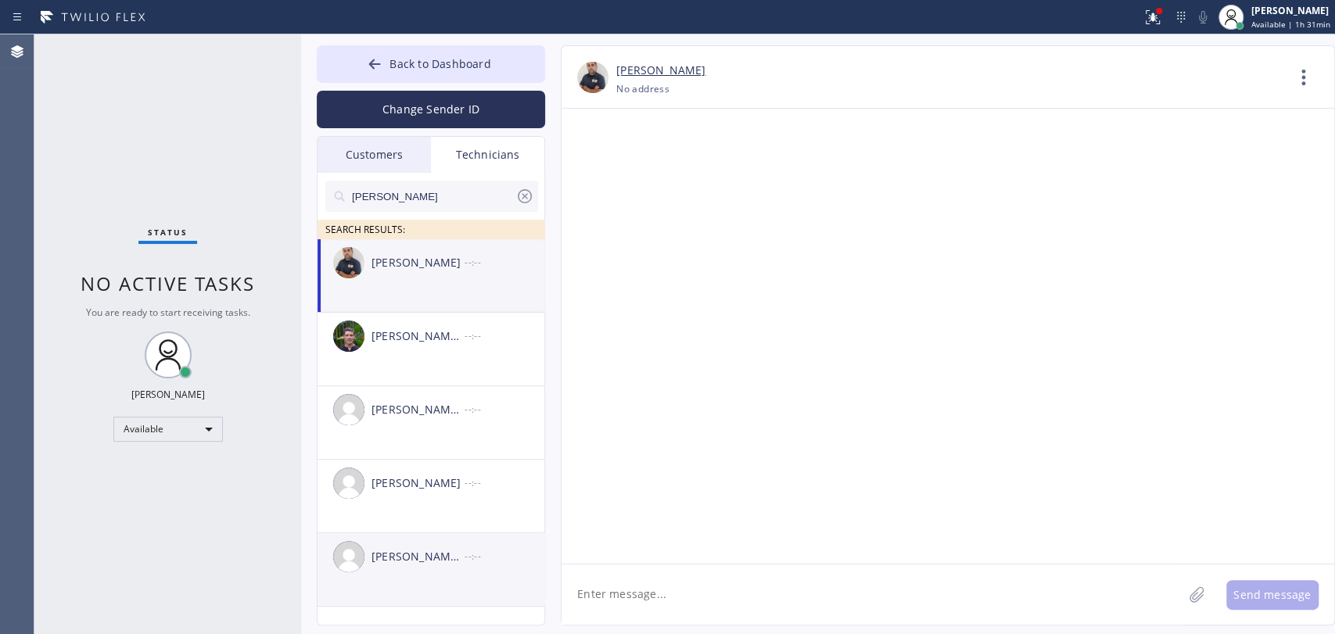
click at [408, 557] on div "[PERSON_NAME] [PERSON_NAME]" at bounding box center [418, 557] width 93 height 18
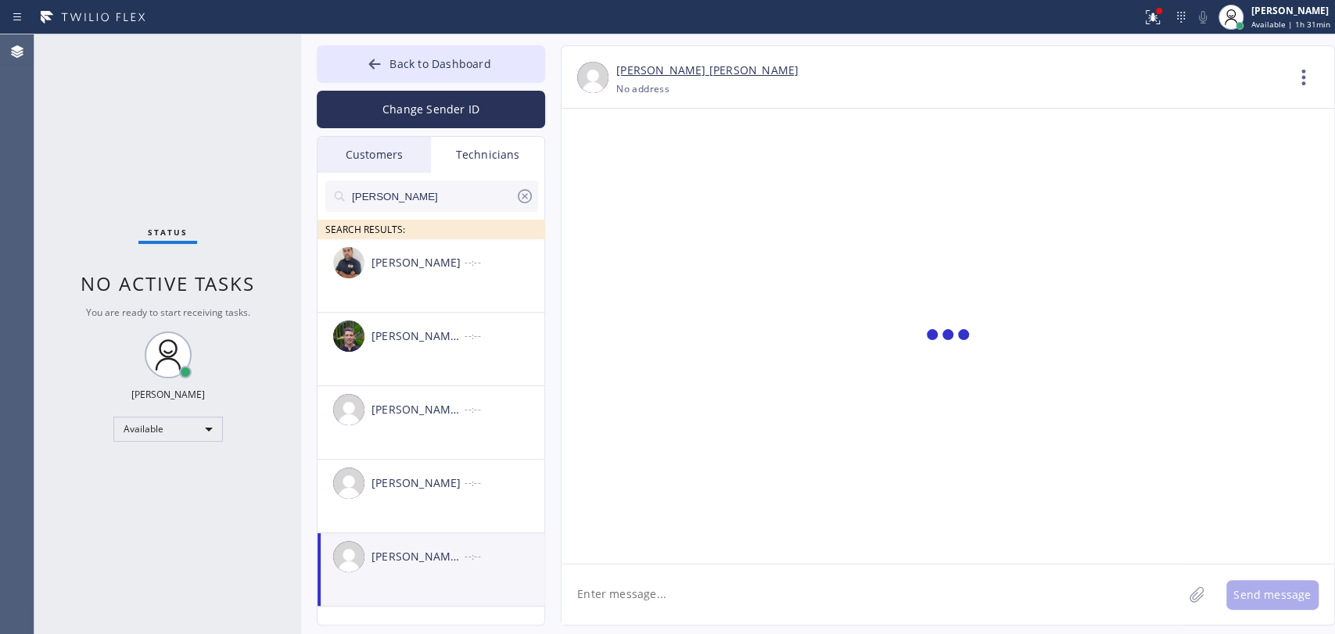
click at [607, 590] on textarea at bounding box center [872, 595] width 621 height 60
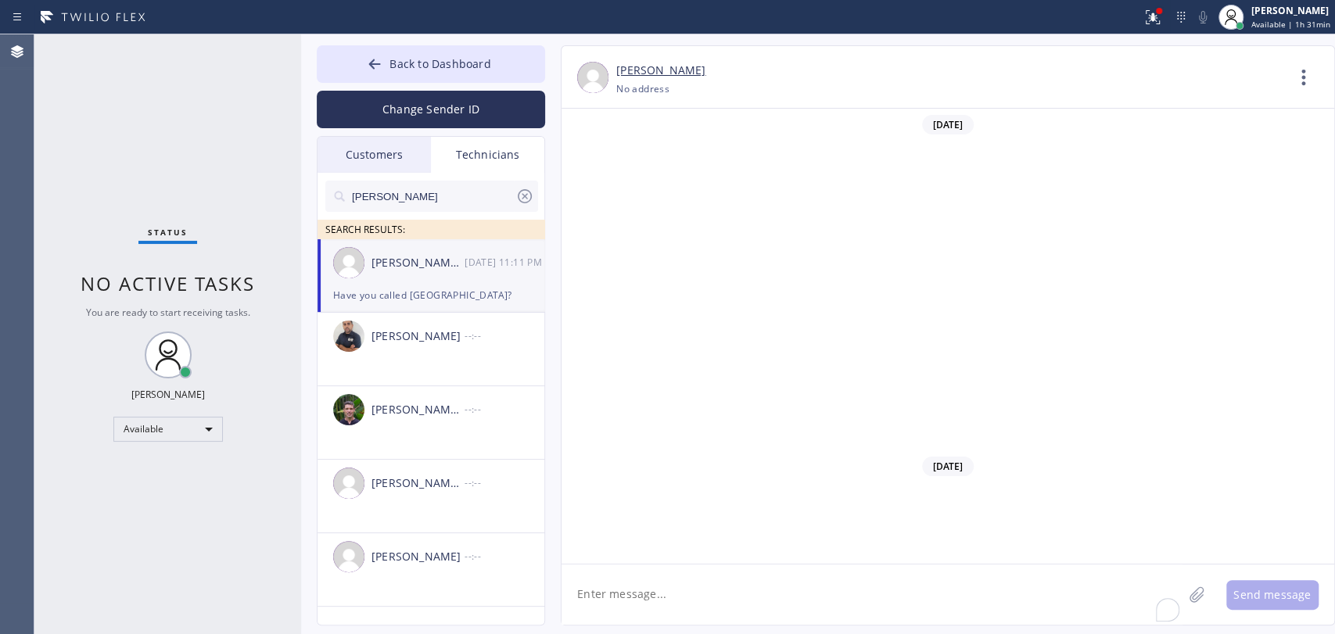
scroll to position [17083, 0]
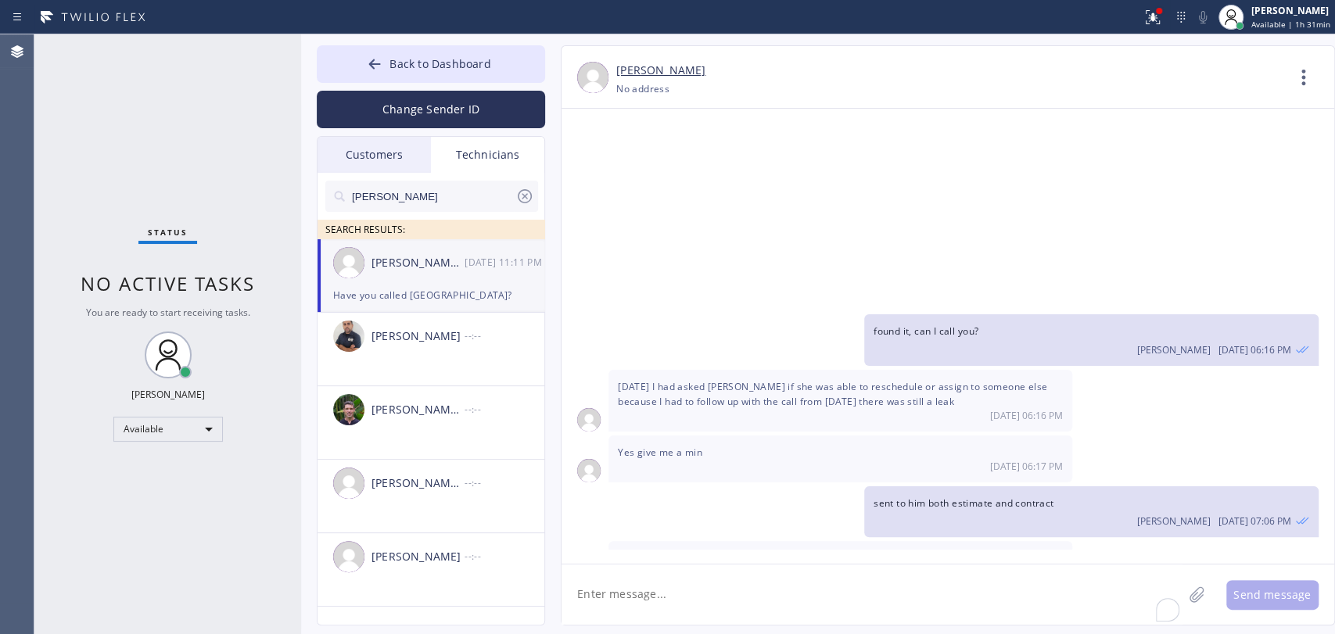
paste textarea "PPLCCS"
type textarea "PPLCCS"
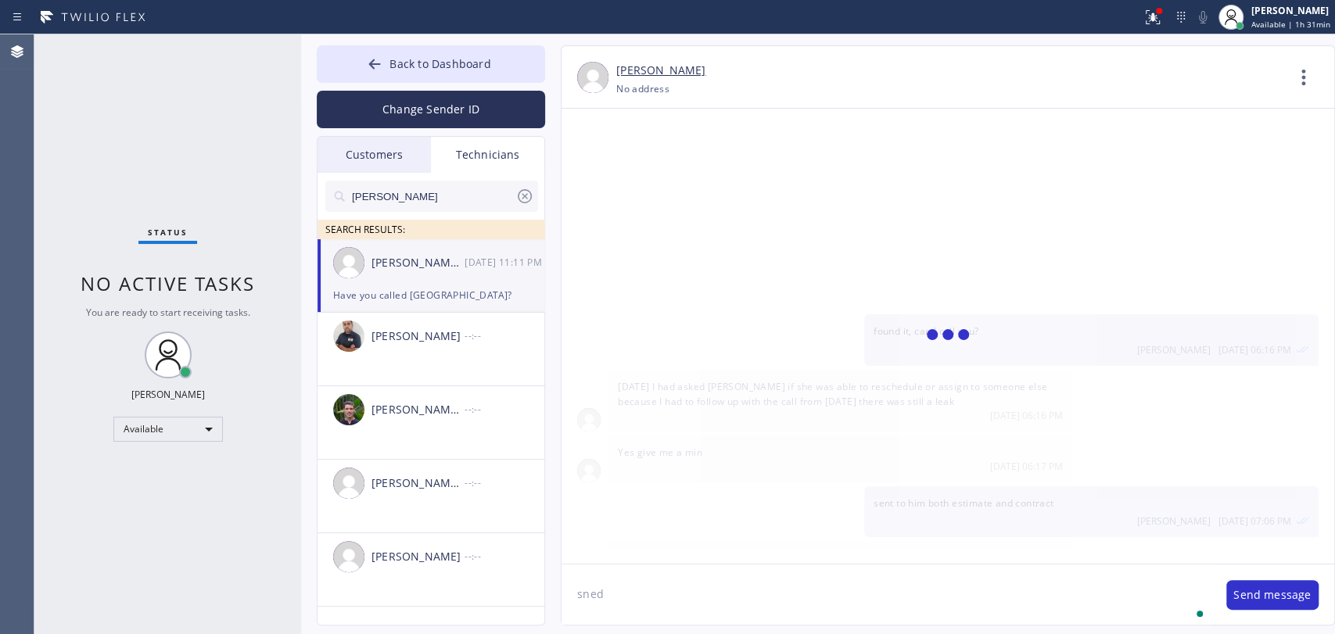
scroll to position [17173, 0]
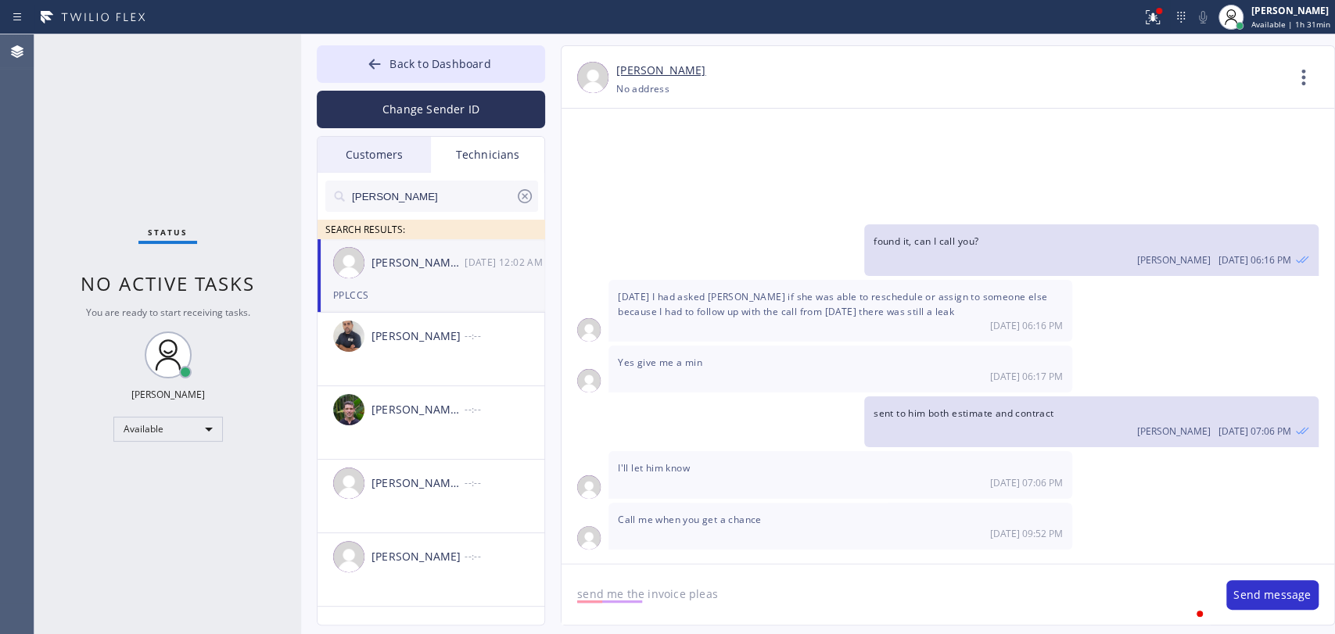
type textarea "send me the invoice please"
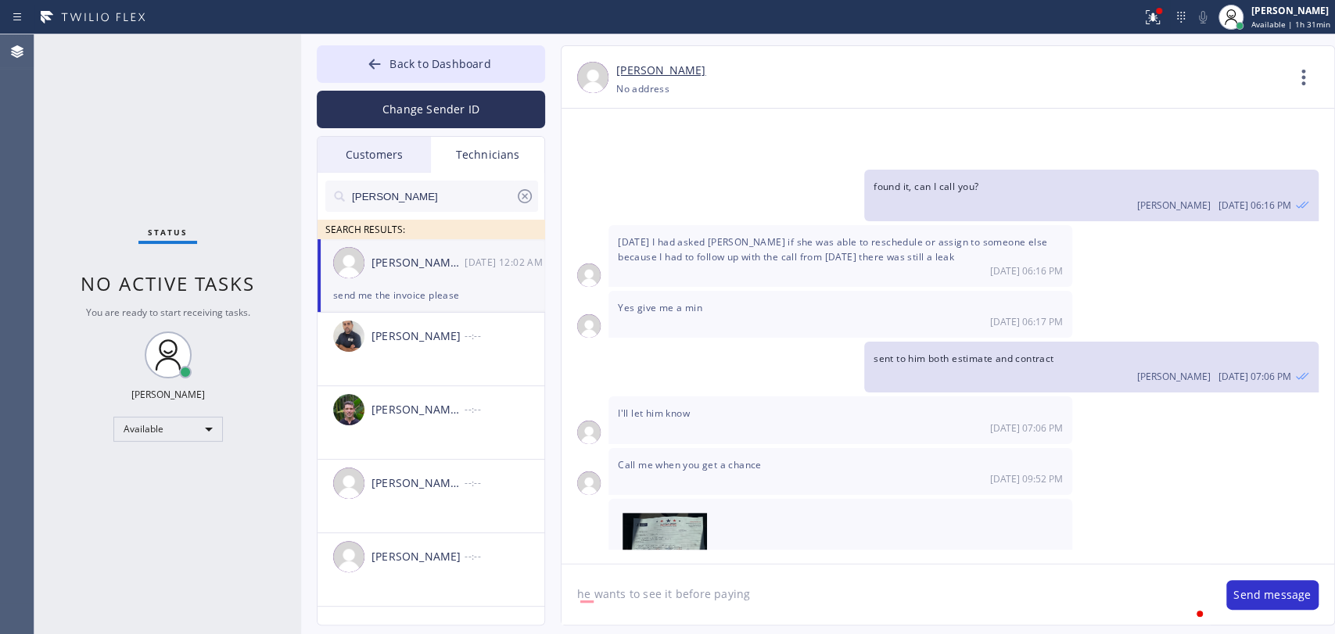
type textarea "he wants to see it before paying"
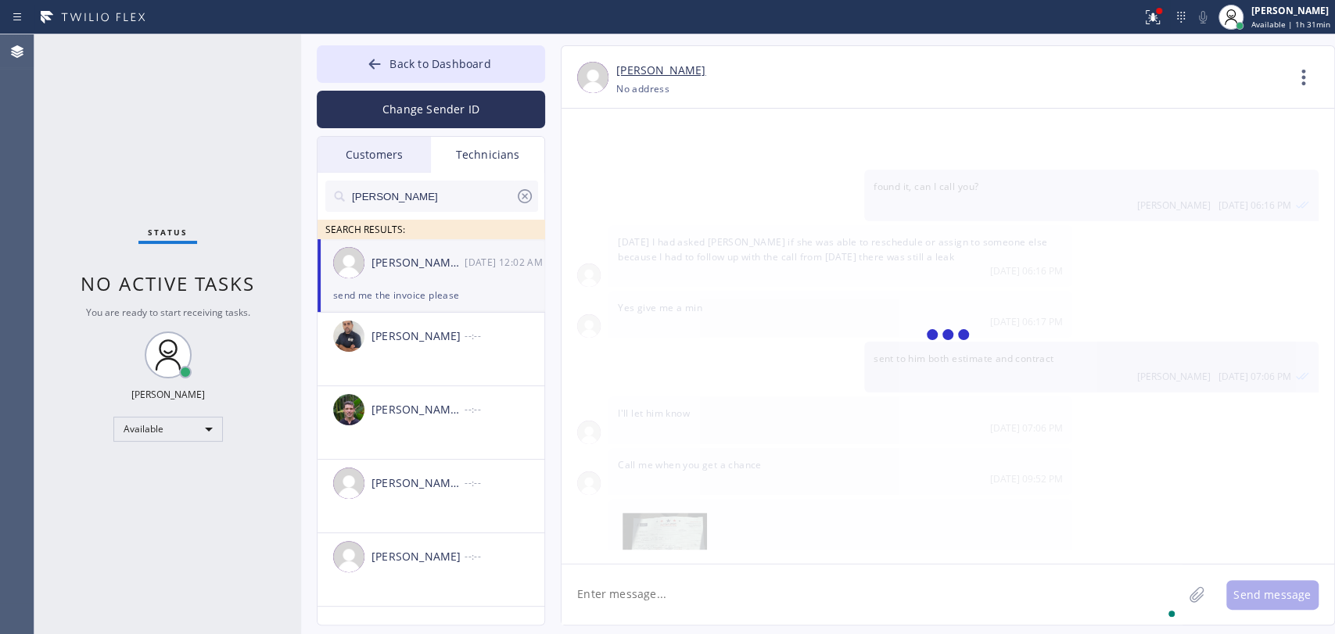
scroll to position [17282, 0]
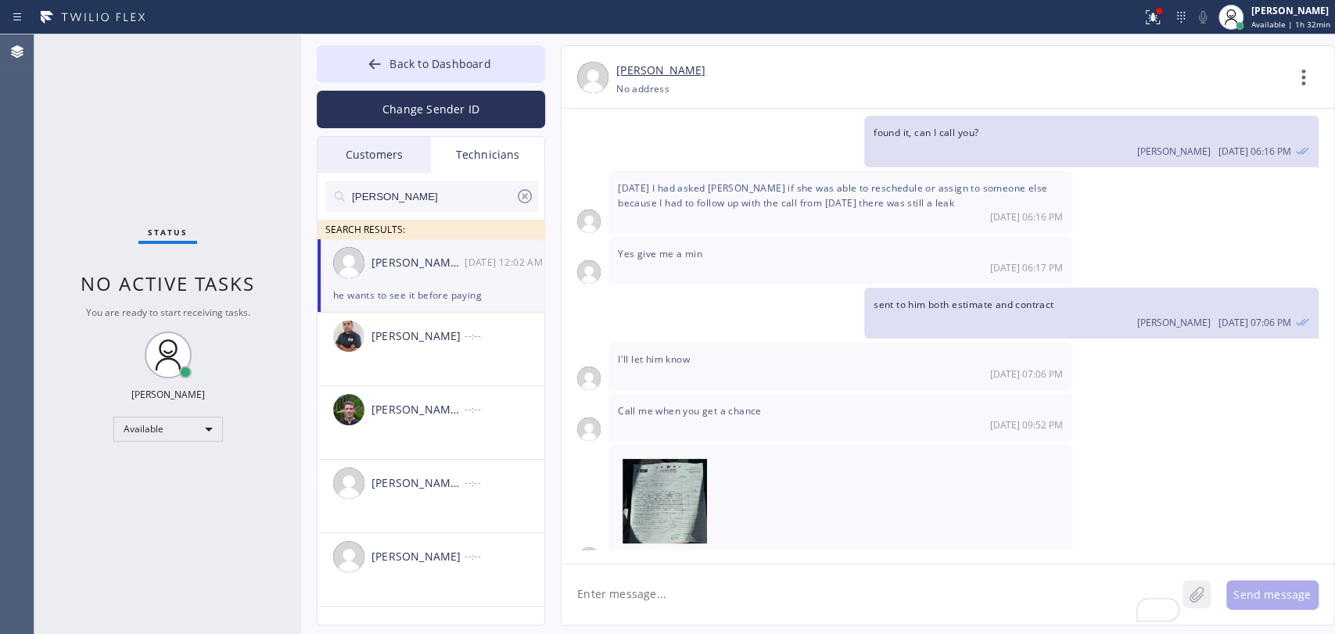
click at [1209, 593] on button at bounding box center [1197, 594] width 28 height 28
click at [1245, 592] on button "Send message" at bounding box center [1272, 595] width 92 height 30
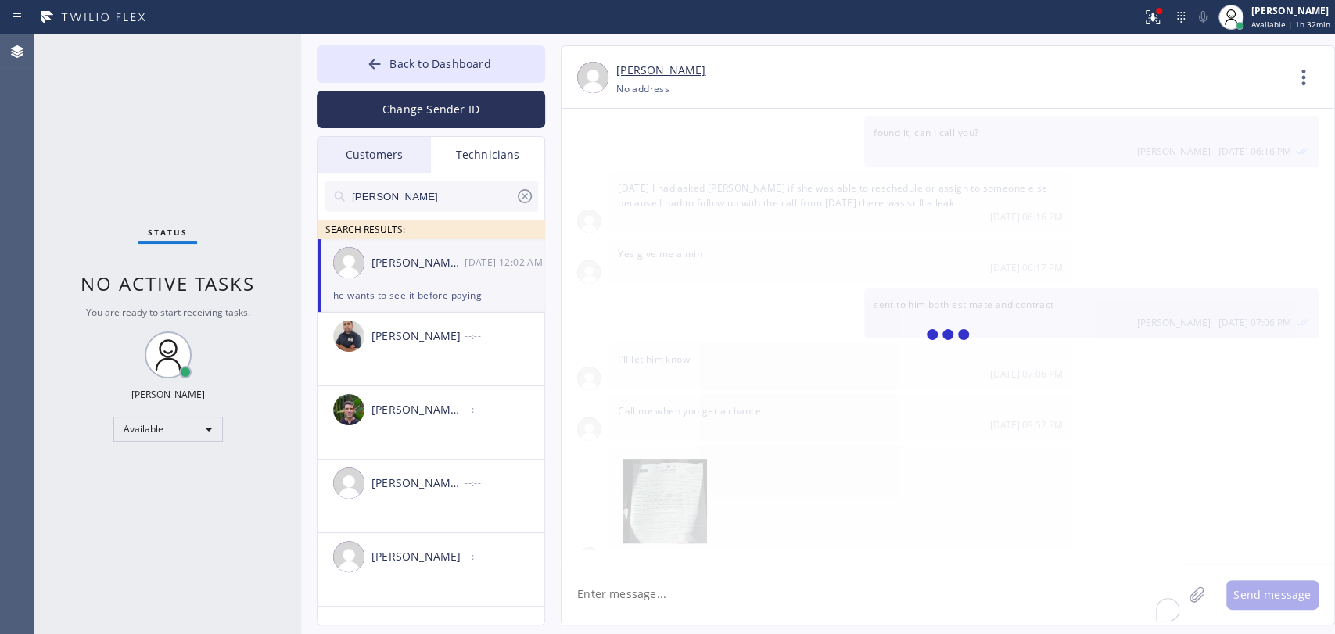
click at [770, 616] on textarea "To enrich screen reader interactions, please activate Accessibility in Grammarl…" at bounding box center [872, 595] width 621 height 60
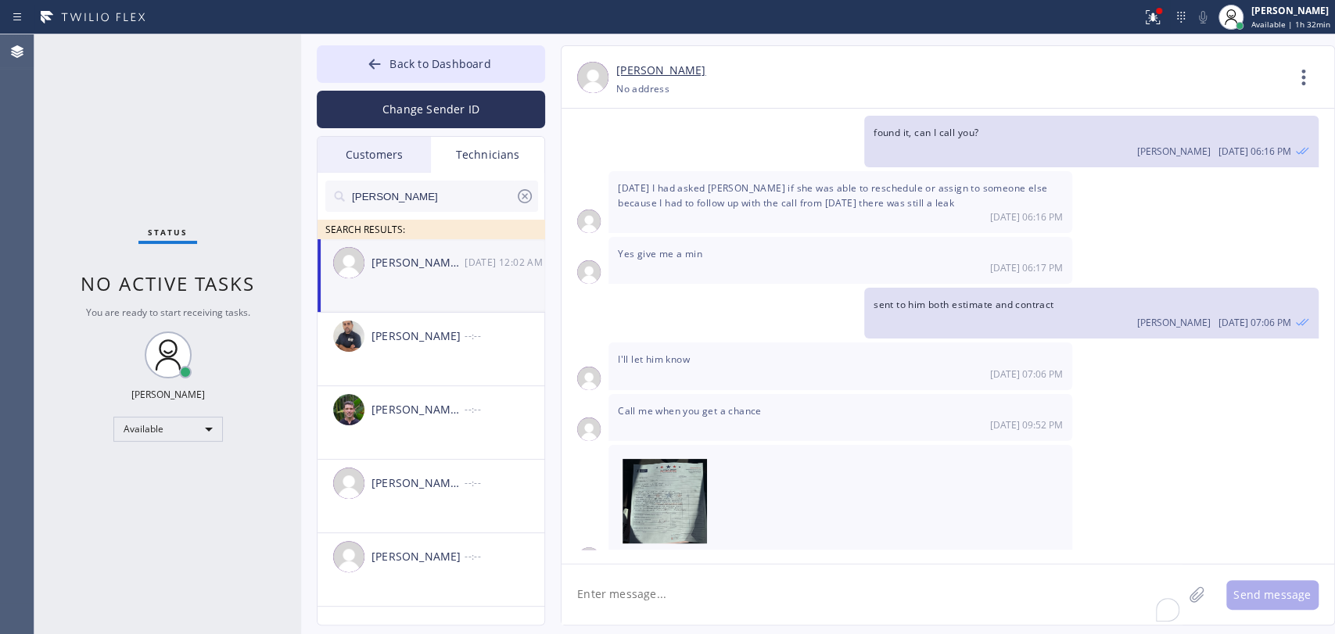
scroll to position [17415, 0]
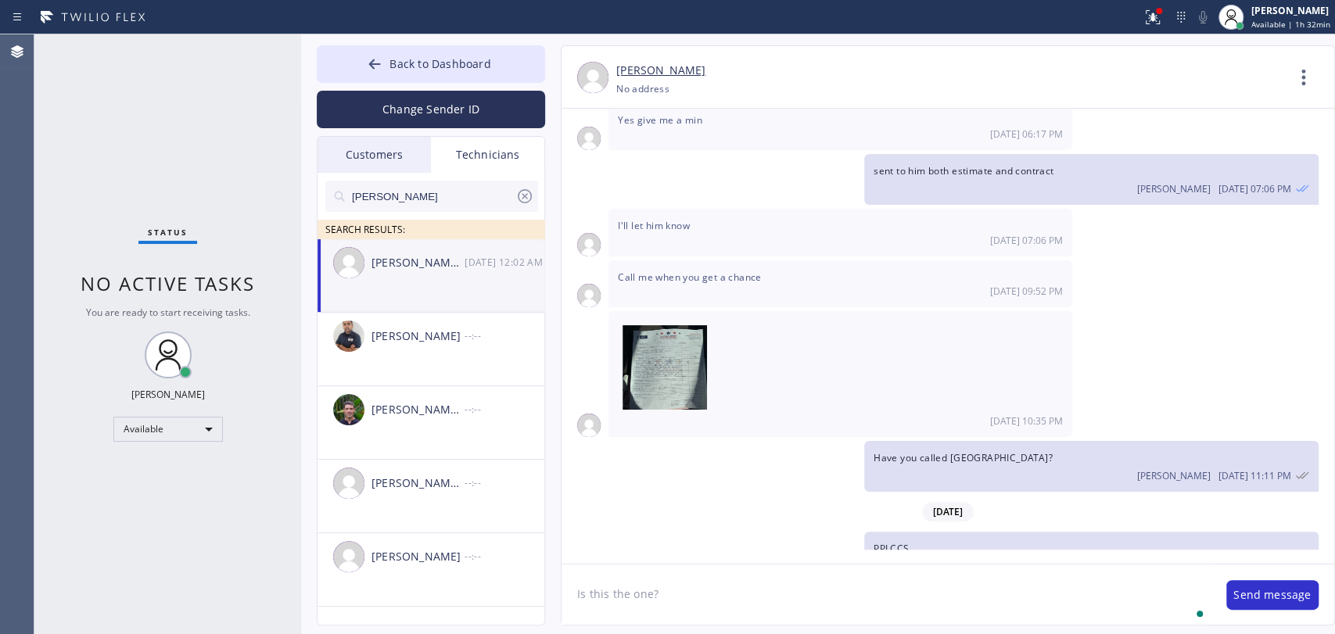
type textarea "Is this the one?"
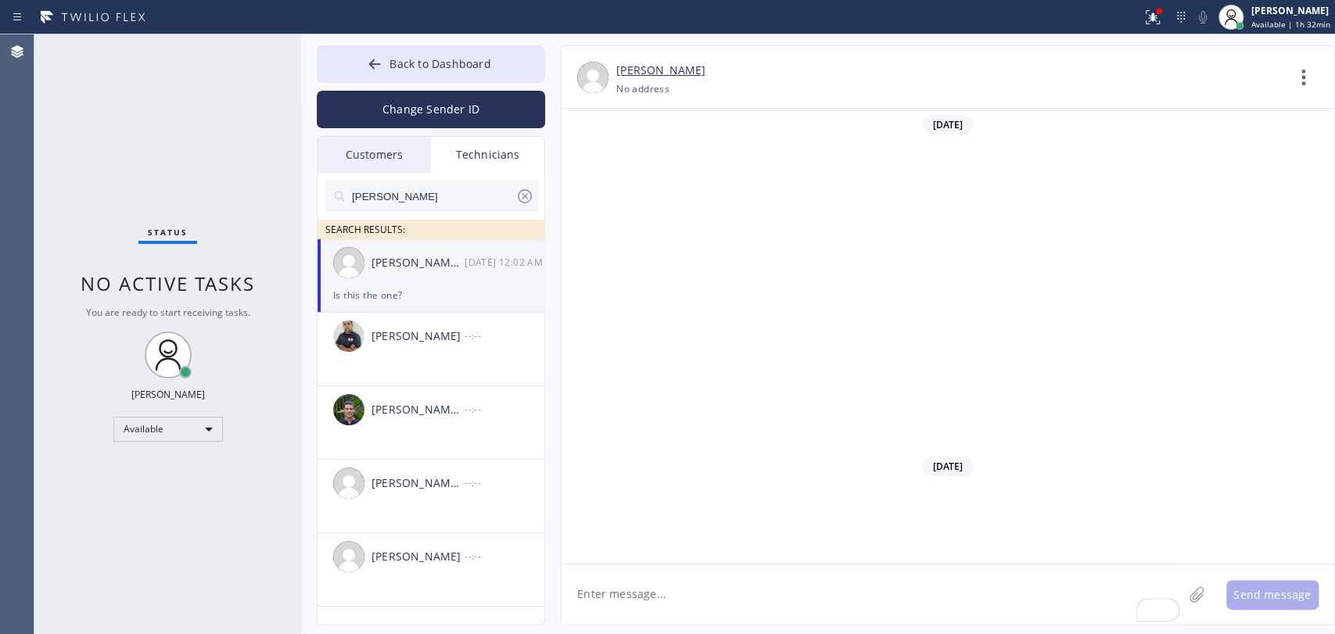
scroll to position [17470, 0]
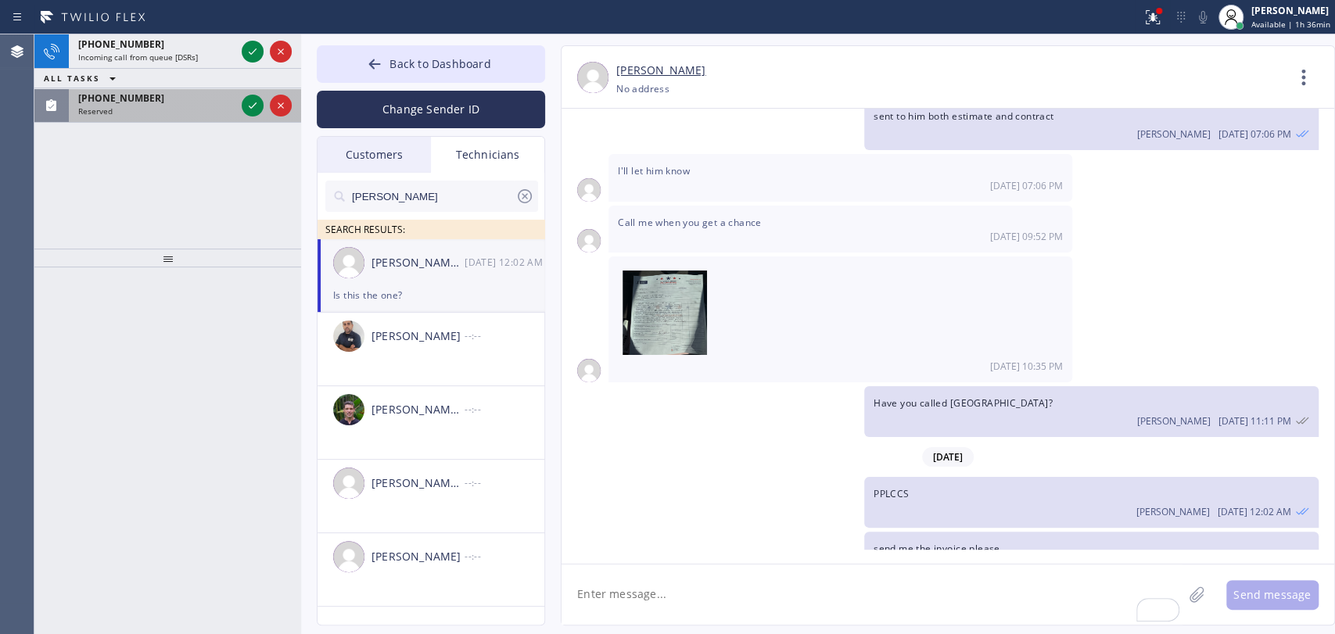
click at [162, 93] on div "[PHONE_NUMBER]" at bounding box center [156, 98] width 157 height 13
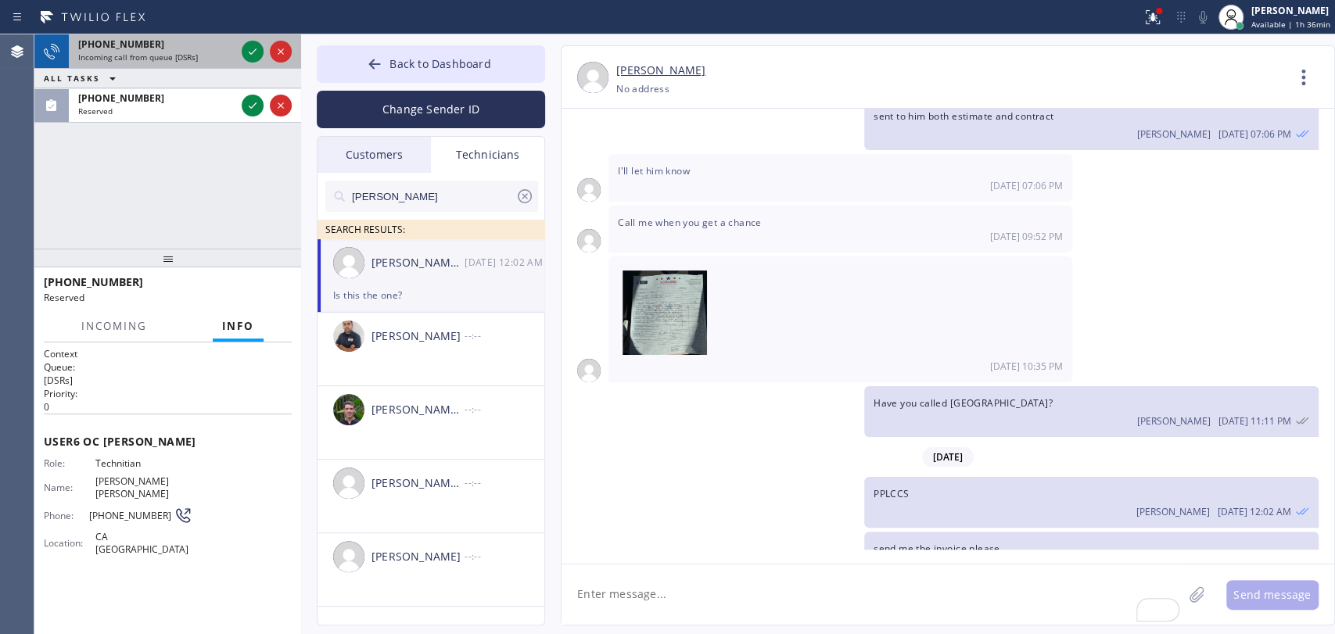
click at [160, 38] on div "[PHONE_NUMBER]" at bounding box center [156, 44] width 157 height 13
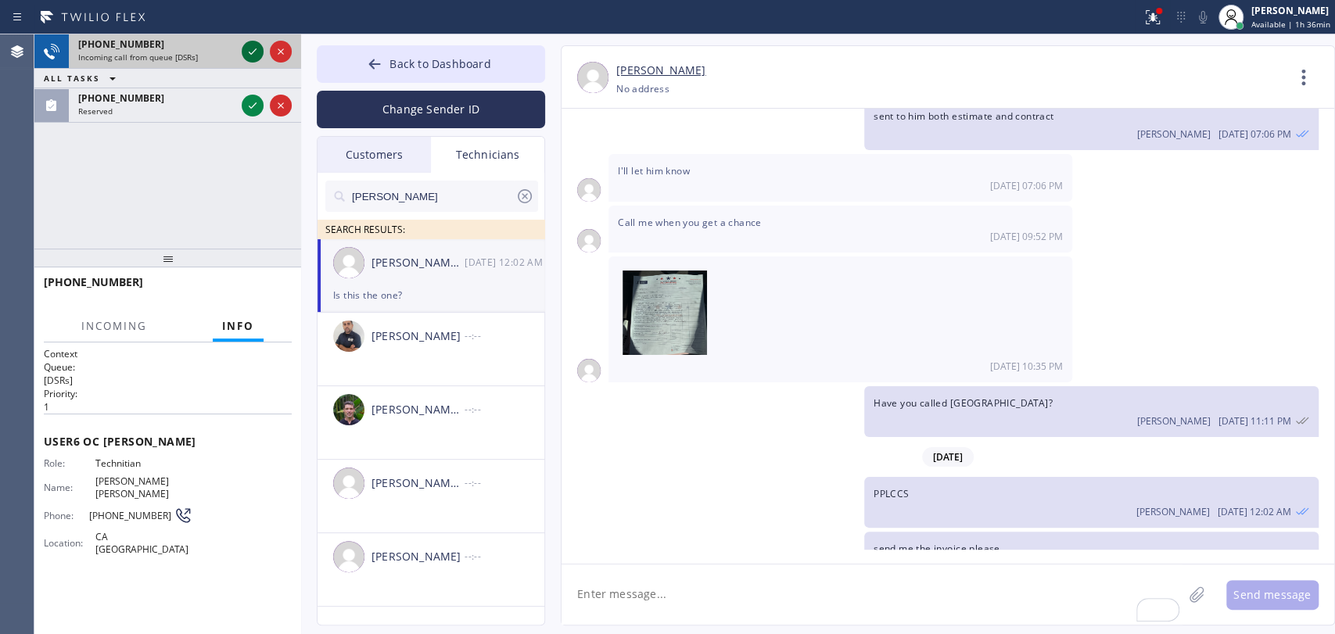
click at [251, 52] on icon at bounding box center [252, 51] width 19 height 19
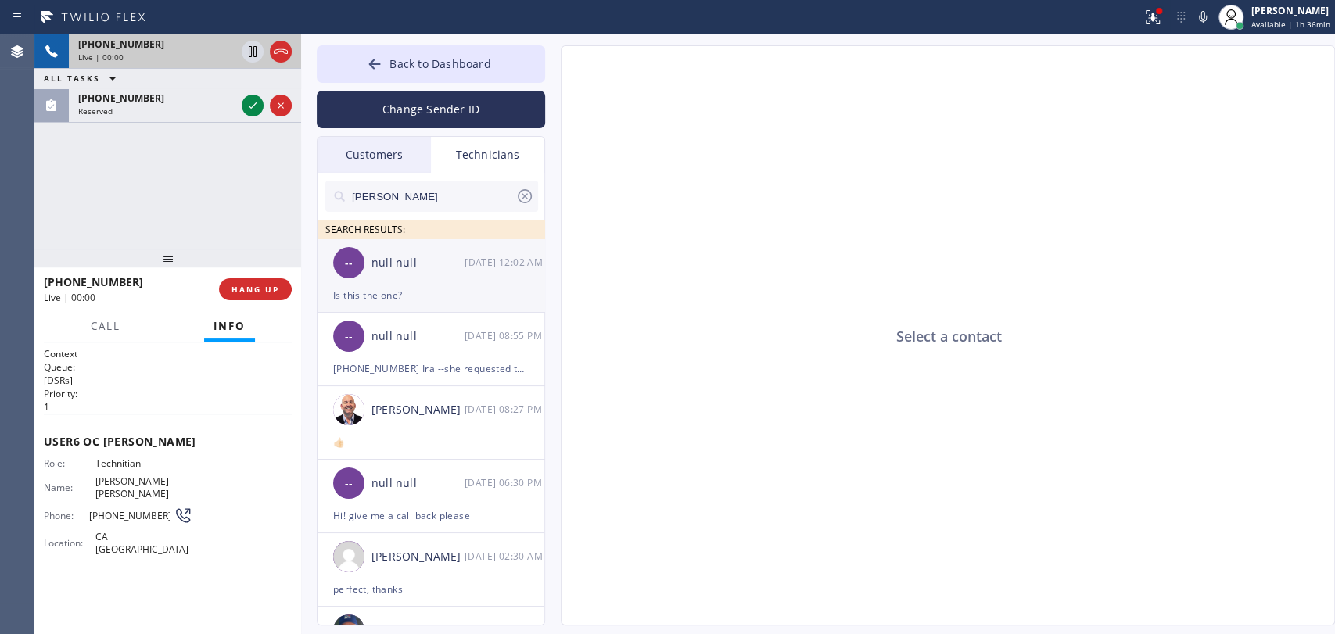
click at [452, 271] on div "null null" at bounding box center [418, 263] width 93 height 18
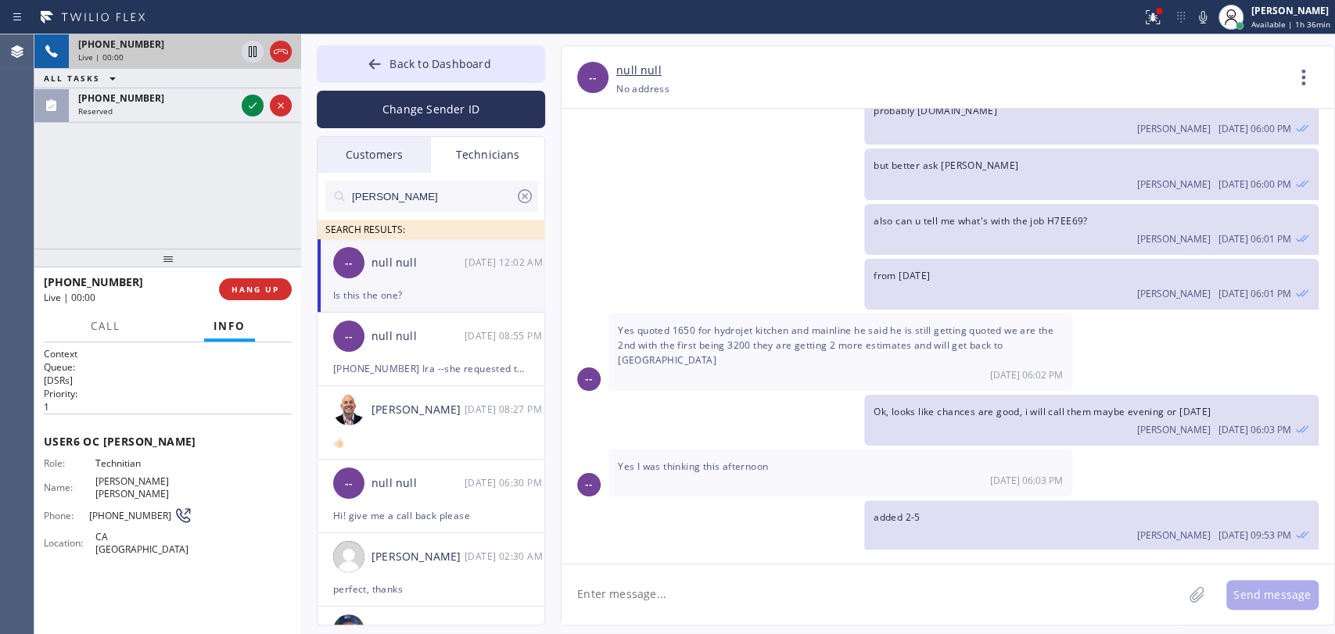
scroll to position [9211, 0]
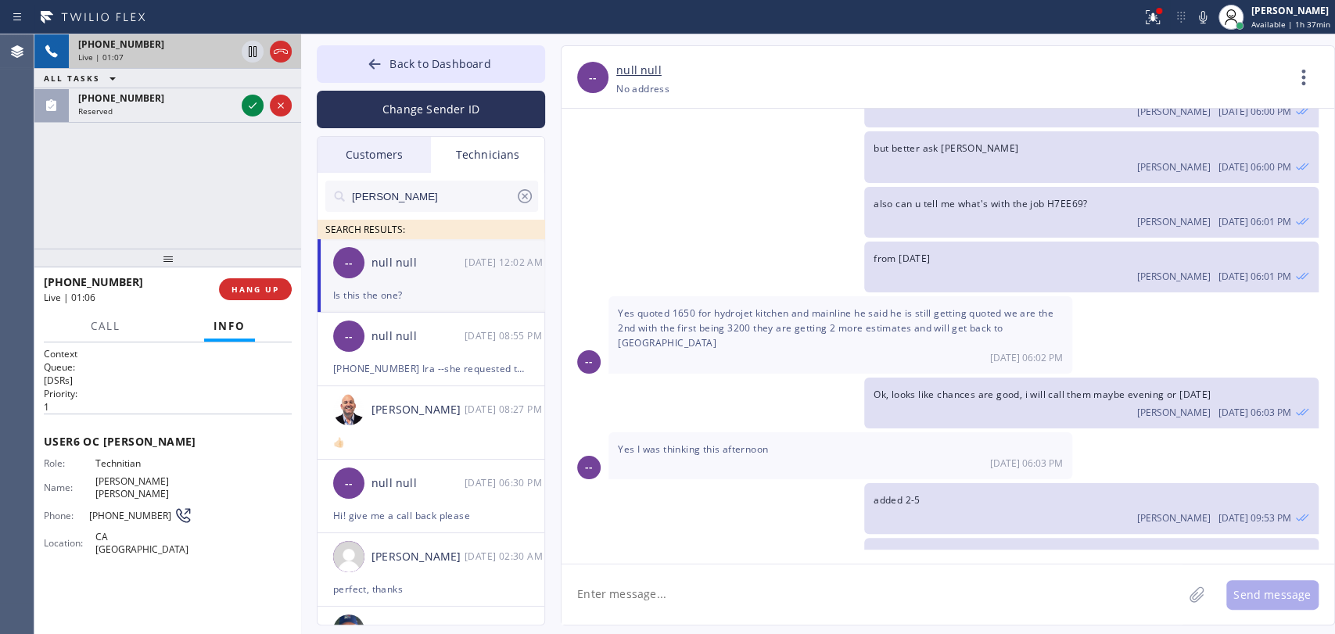
click at [151, 75] on div "ALL TASKS ALL TASKS ACTIVE TASKS TASKS IN WRAP UP" at bounding box center [167, 79] width 267 height 20
click at [149, 92] on div "(909) 534-7004 Reserved" at bounding box center [154, 105] width 170 height 34
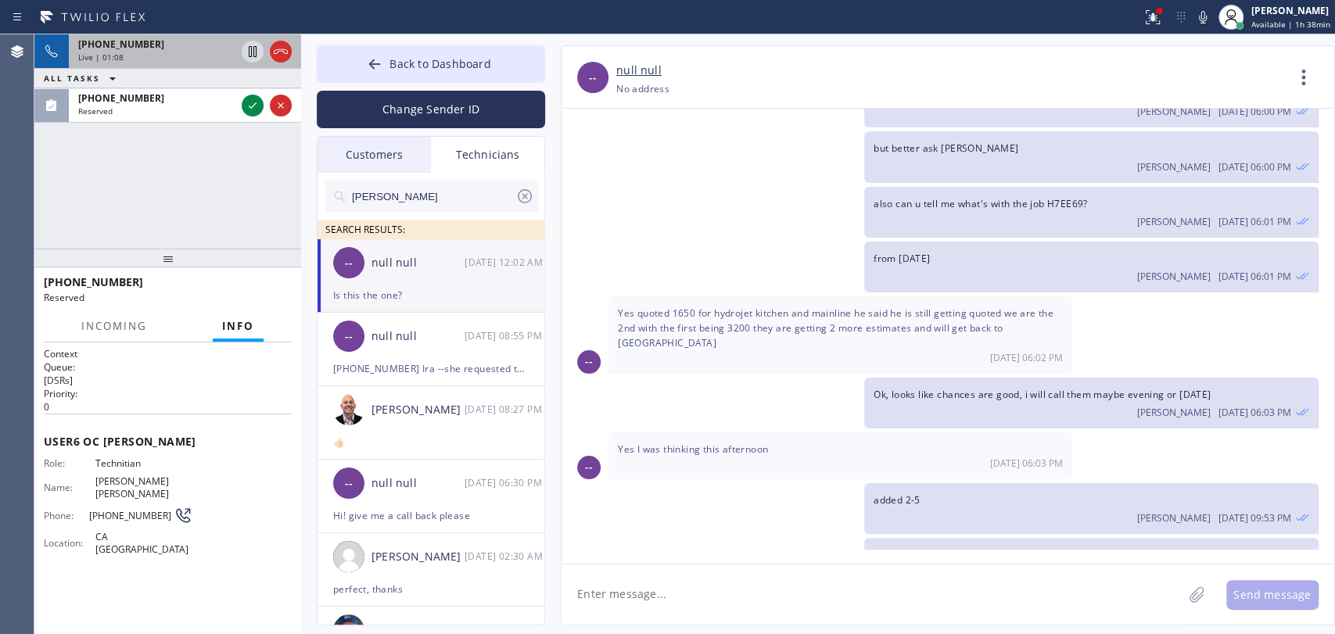
click at [153, 58] on div "Live | 01:08" at bounding box center [156, 57] width 157 height 11
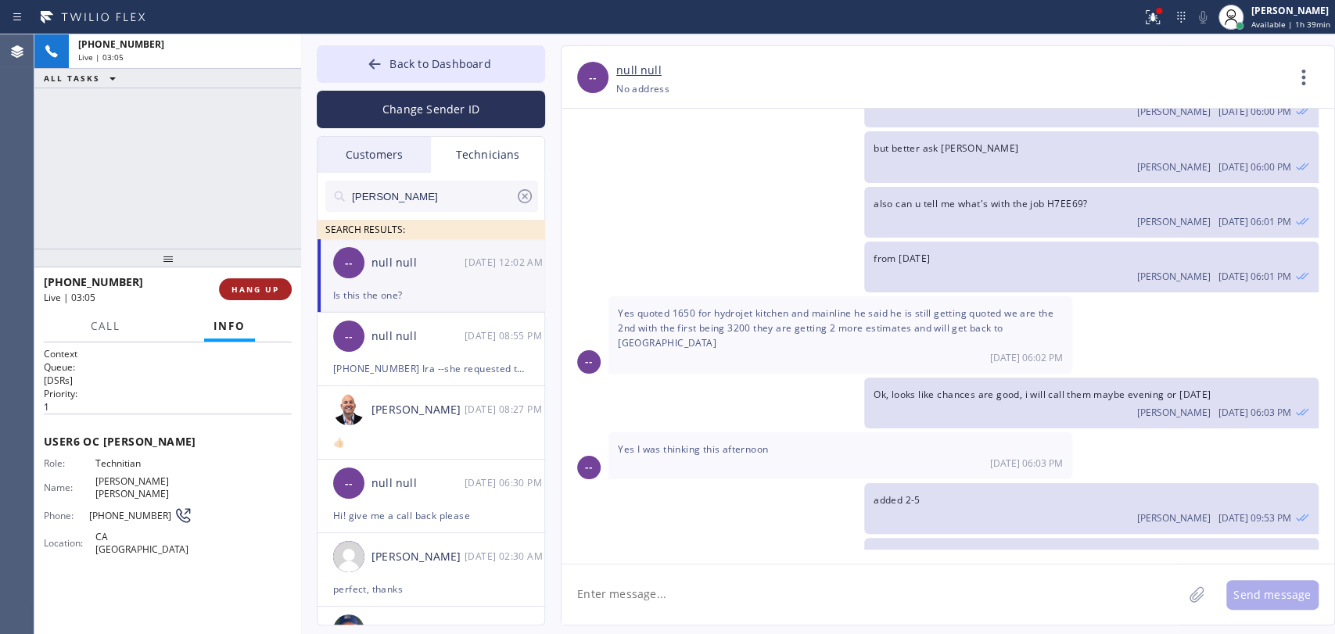
click at [232, 282] on button "HANG UP" at bounding box center [255, 289] width 73 height 22
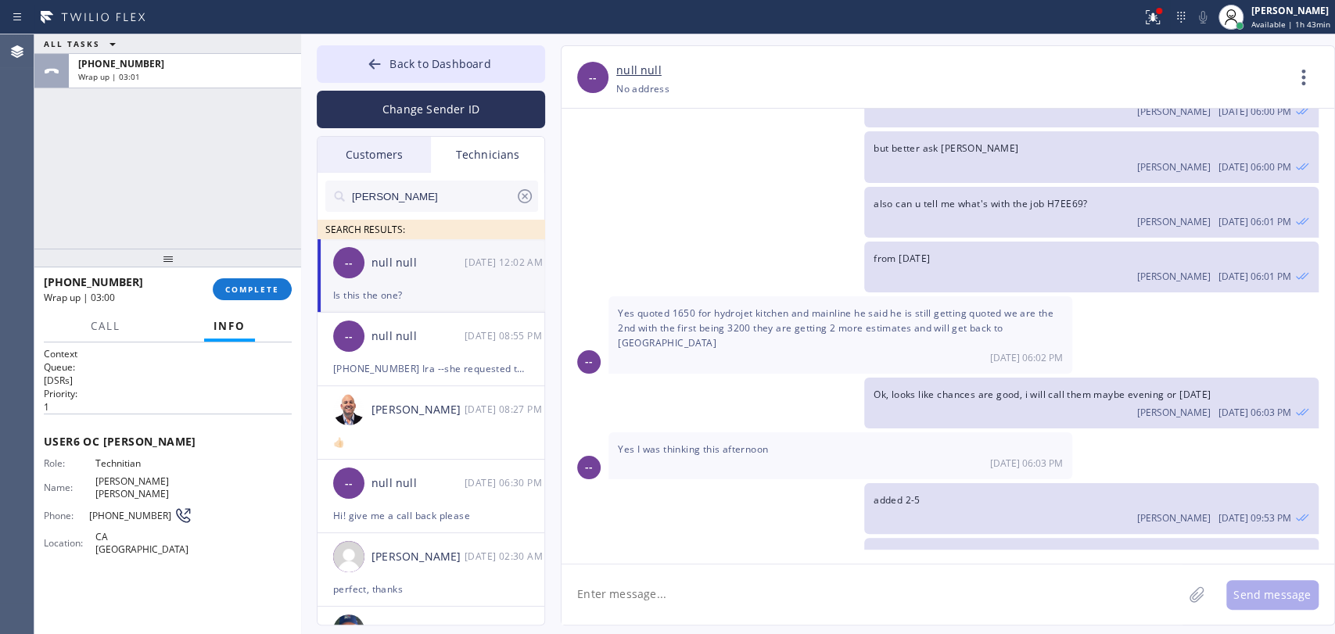
drag, startPoint x: 228, startPoint y: 289, endPoint x: 215, endPoint y: 207, distance: 82.4
click at [228, 289] on span "COMPLETE" at bounding box center [252, 289] width 54 height 11
click at [215, 207] on div "ALL TASKS ALL TASKS ACTIVE TASKS TASKS IN WRAP UP +19095347004 Wrap up | 03:01" at bounding box center [167, 141] width 267 height 214
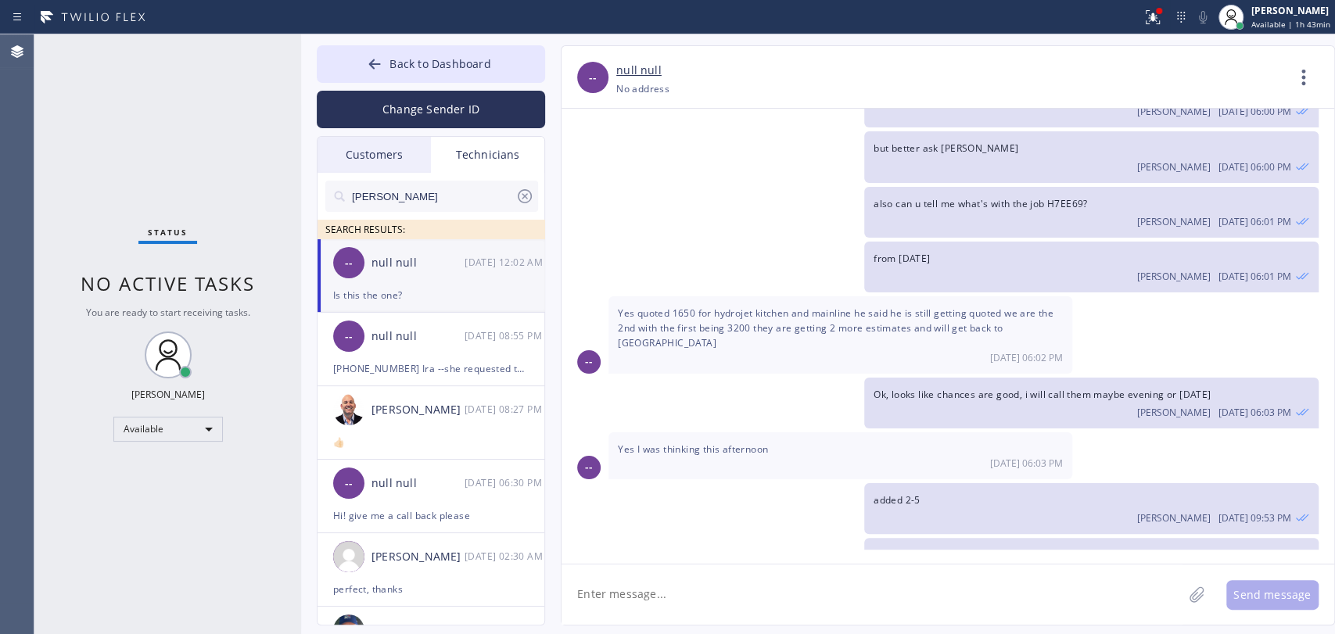
drag, startPoint x: 679, startPoint y: 321, endPoint x: 701, endPoint y: 321, distance: 21.9
click at [698, 457] on div "[DATE] 06:03 PM" at bounding box center [840, 463] width 445 height 13
click at [701, 457] on div "[DATE] 06:03 PM" at bounding box center [840, 463] width 445 height 13
click at [707, 457] on div "[DATE] 06:03 PM" at bounding box center [840, 463] width 445 height 13
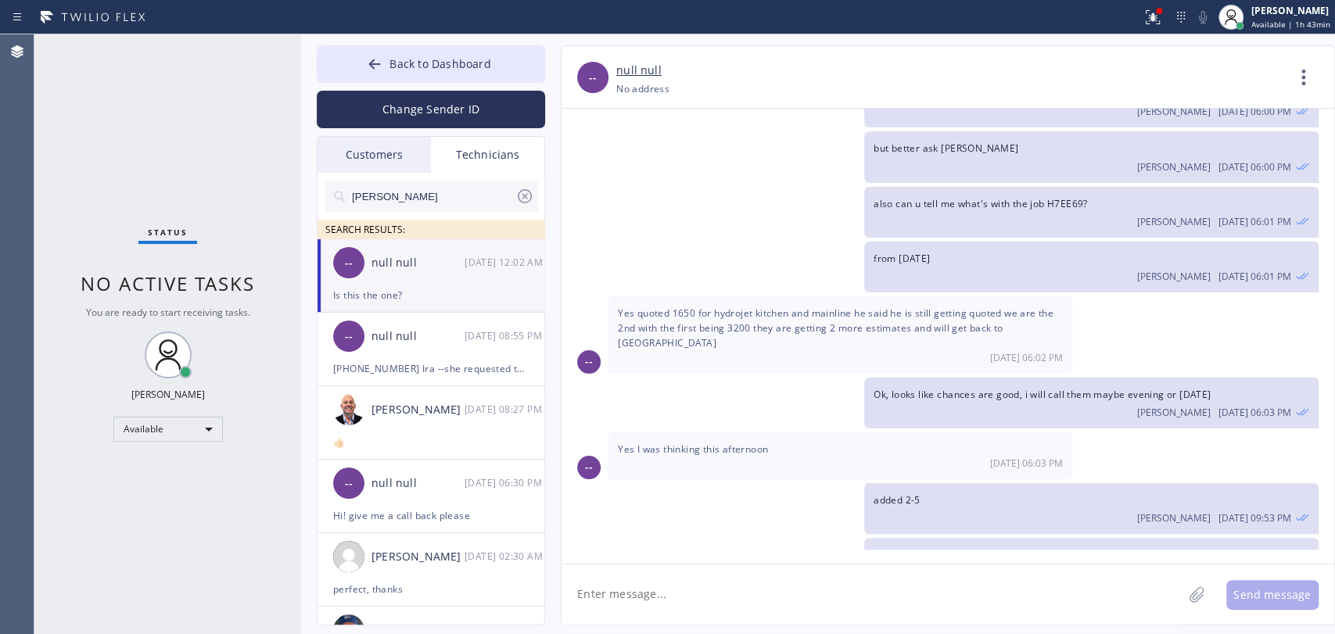
click at [709, 433] on div "Yes I was thinking this afternoon 08/19 06:03 PM" at bounding box center [840, 456] width 464 height 47
click at [590, 602] on textarea at bounding box center [872, 595] width 621 height 60
type textarea "sent him the updated one"
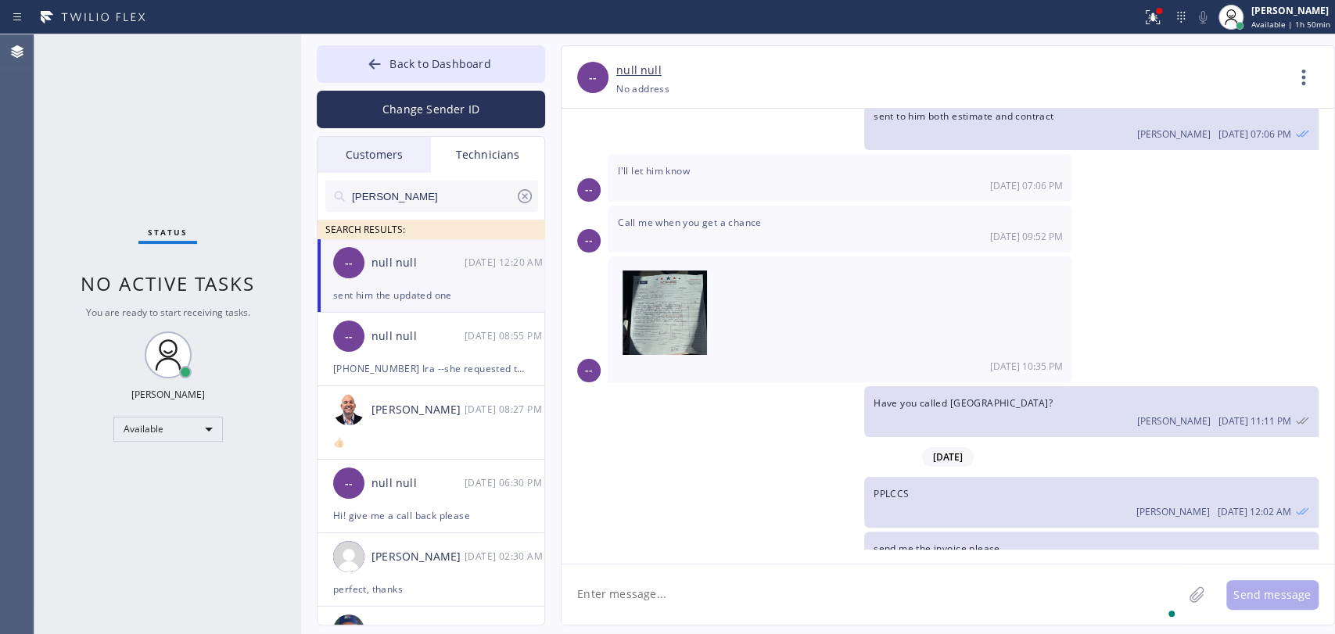
scroll to position [17525, 0]
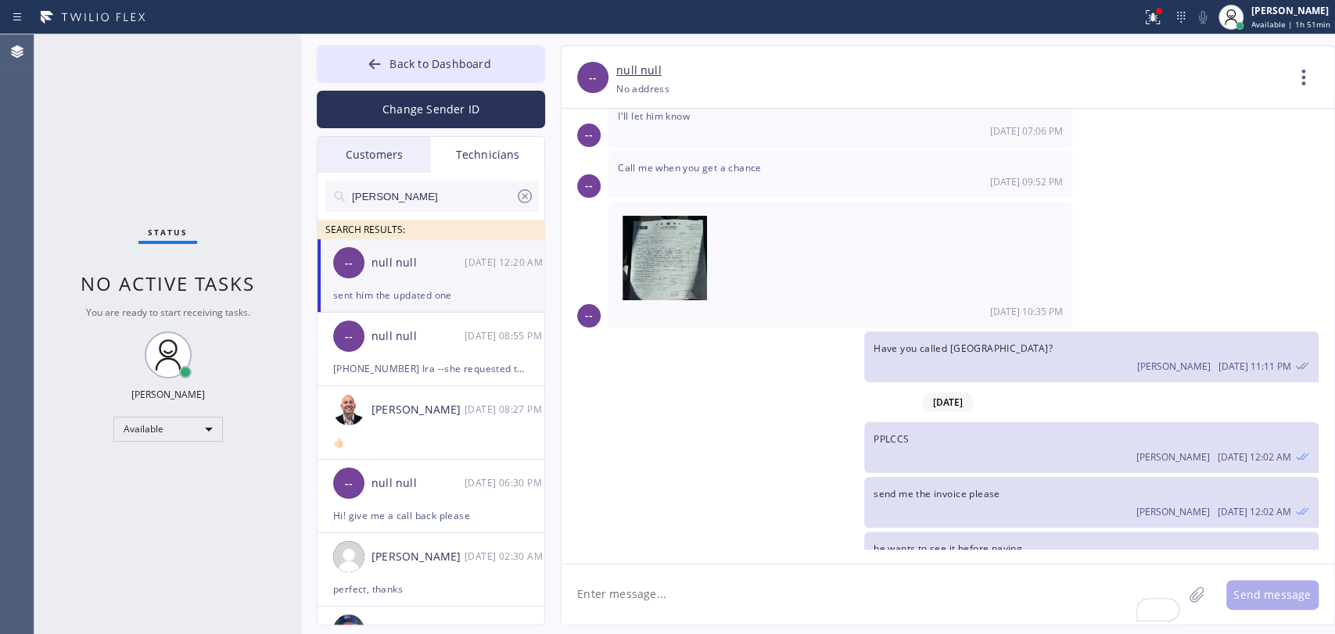
click at [178, 226] on div "Status No active tasks You are ready to start receiving tasks. Oleksiy Dmitriev…" at bounding box center [167, 334] width 267 height 600
drag, startPoint x: 426, startPoint y: 59, endPoint x: 513, endPoint y: 48, distance: 87.5
click at [426, 59] on span "Back to Dashboard" at bounding box center [439, 63] width 101 height 15
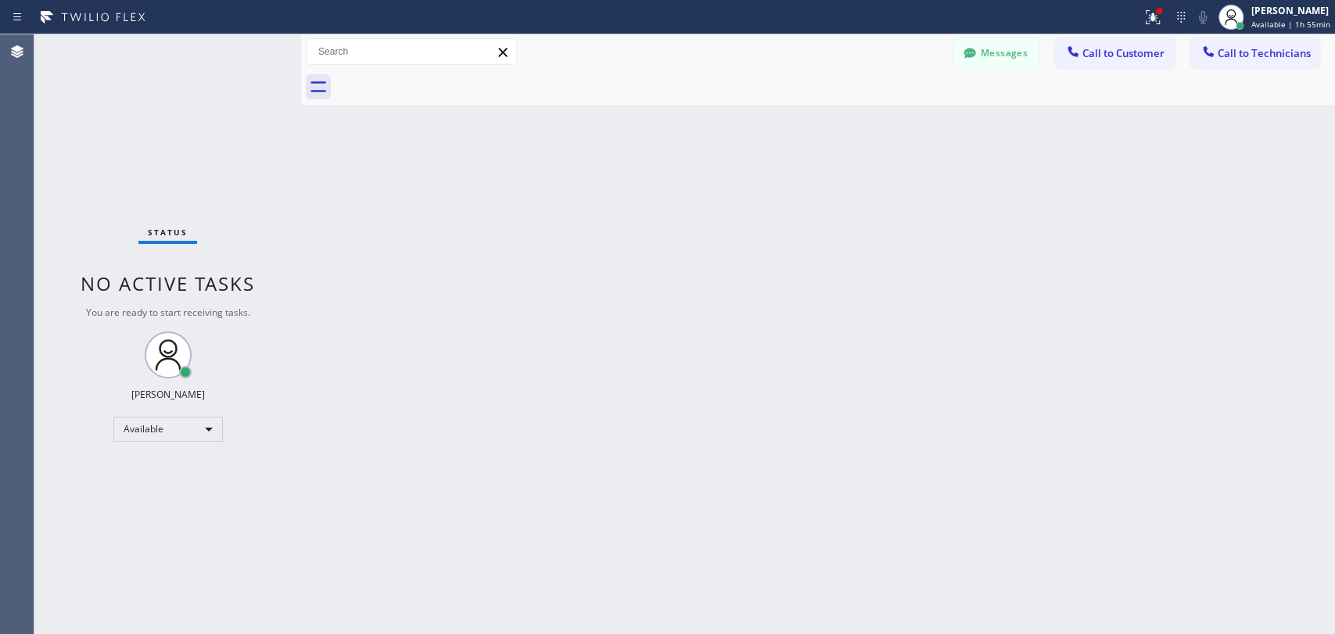
drag, startPoint x: 1295, startPoint y: 52, endPoint x: 1165, endPoint y: 89, distance: 135.2
click at [1295, 52] on span "Call to Technicians" at bounding box center [1264, 53] width 93 height 14
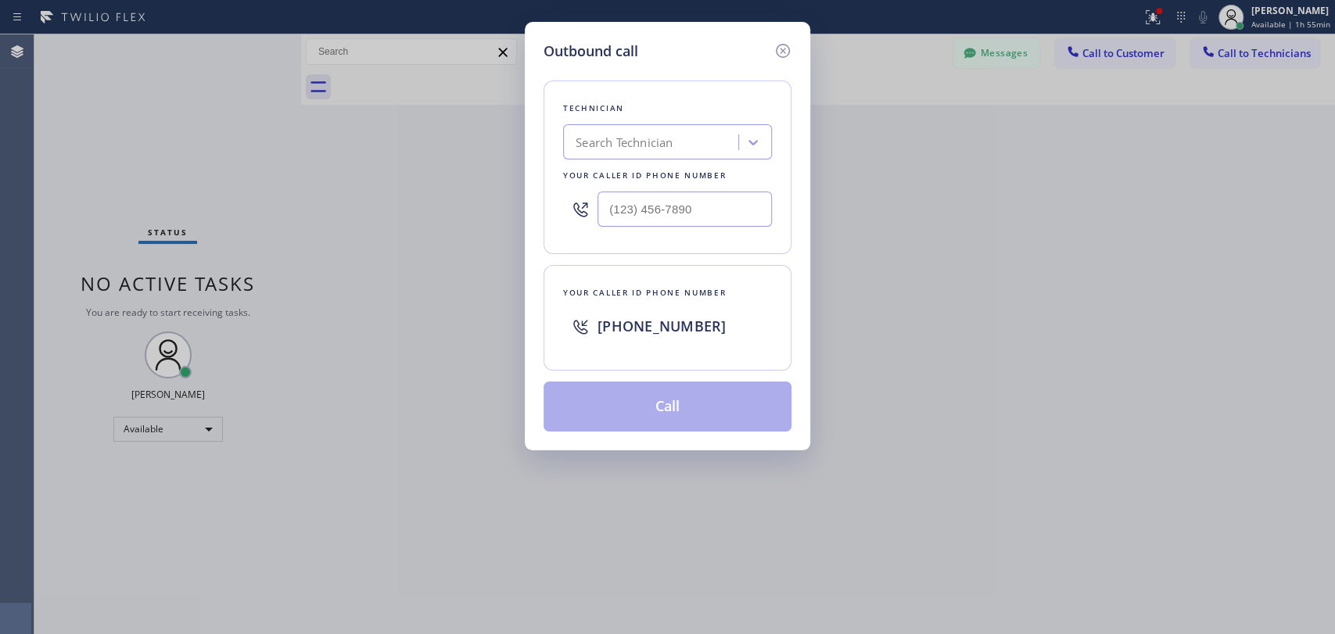
type input "(___) ___-____"
click at [600, 195] on input "(___) ___-____" at bounding box center [685, 209] width 174 height 35
click at [632, 139] on div "Search Technician" at bounding box center [624, 143] width 97 height 18
type input "michael"
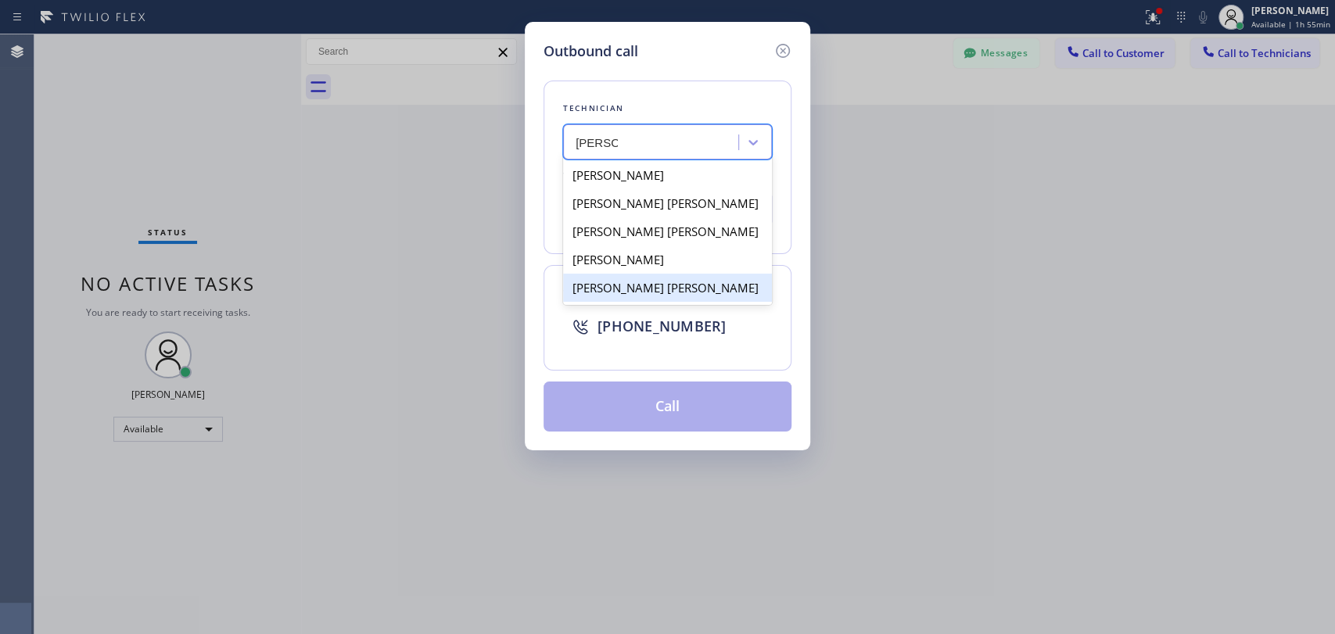
click at [636, 282] on div "[PERSON_NAME] [PERSON_NAME]" at bounding box center [667, 288] width 209 height 28
type input "[PHONE_NUMBER]"
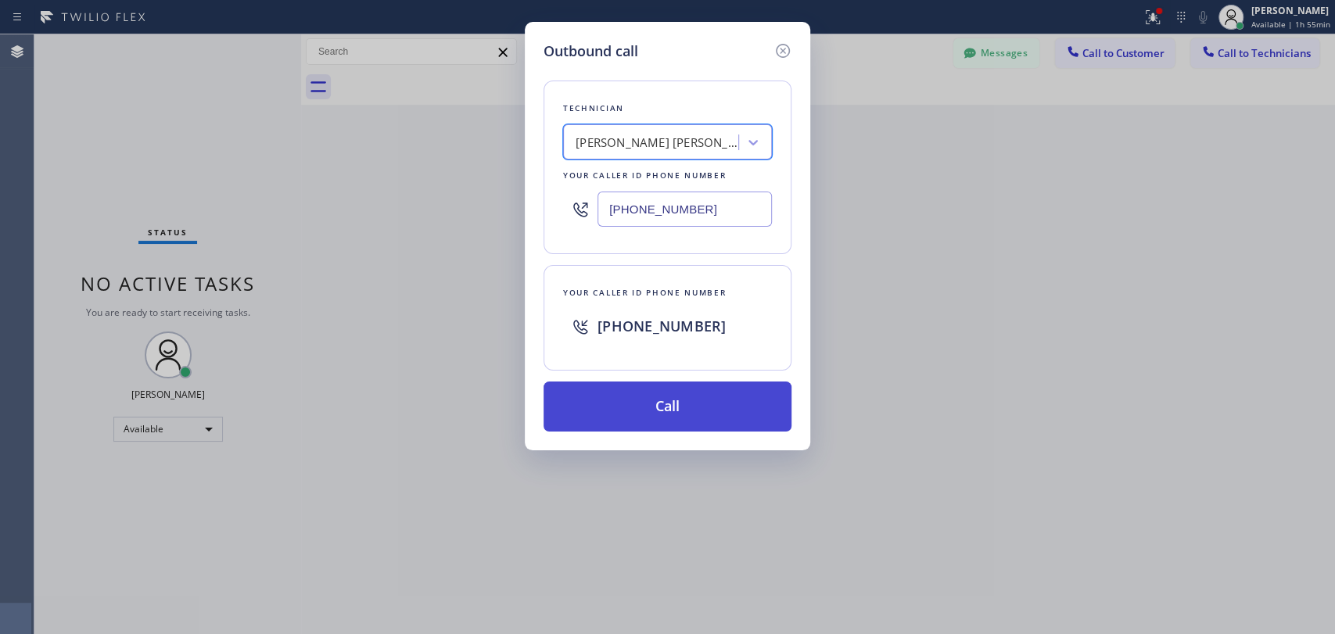
click at [637, 400] on button "Call" at bounding box center [668, 407] width 248 height 50
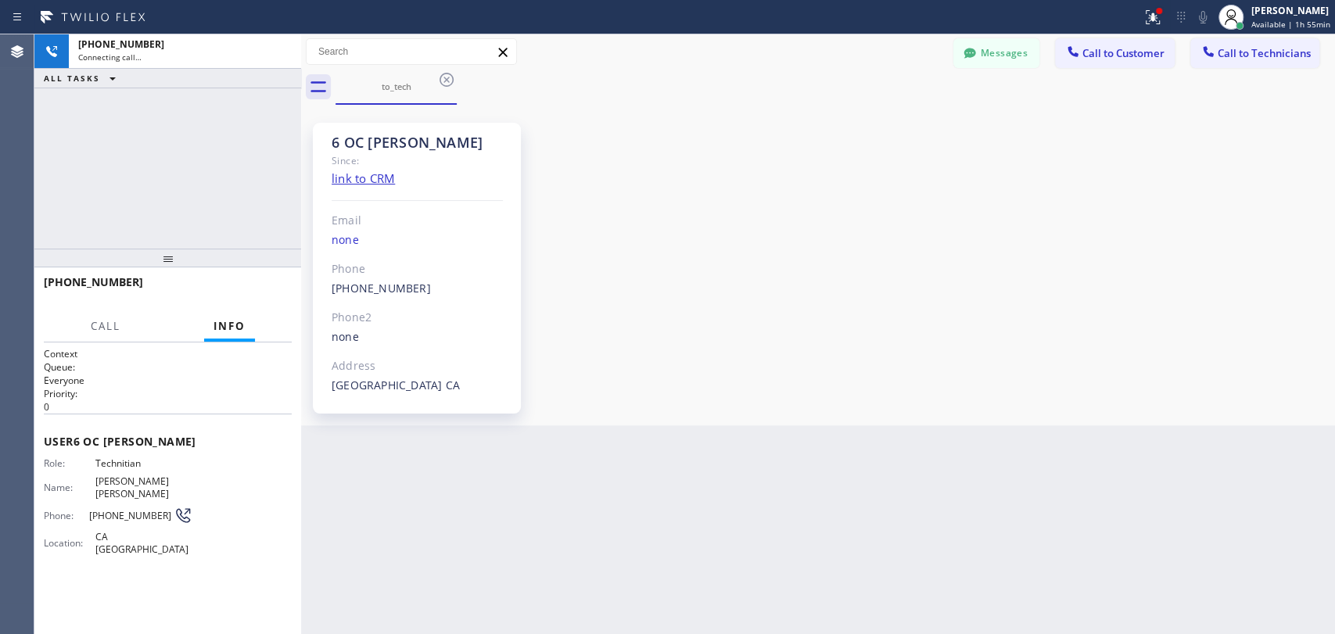
scroll to position [17525, 0]
click at [253, 289] on span "HANG UP" at bounding box center [256, 289] width 48 height 11
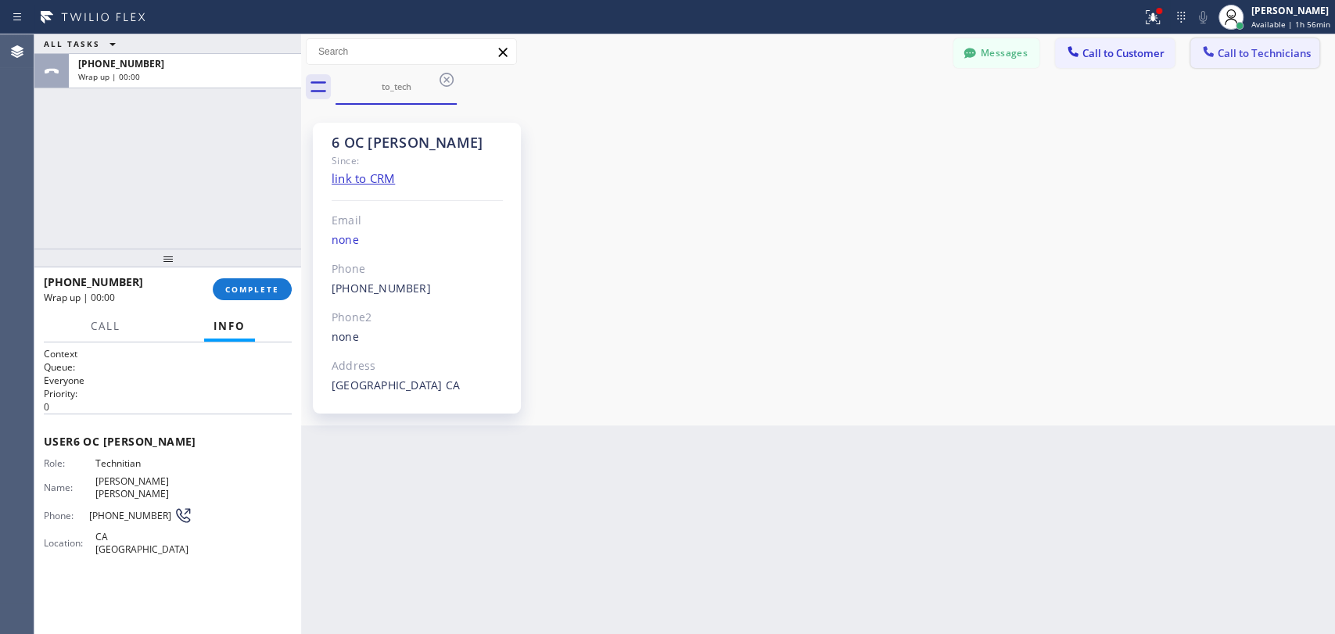
click at [1290, 44] on button "Call to Technicians" at bounding box center [1254, 53] width 129 height 30
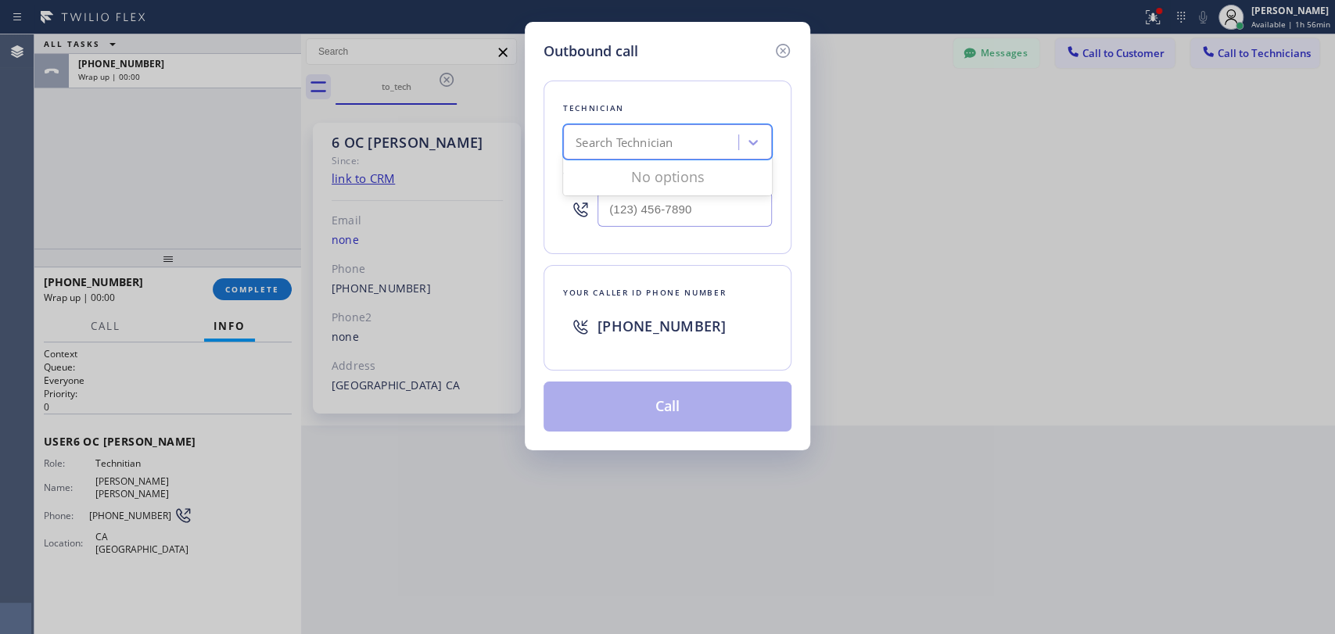
click at [586, 147] on div "Search Technician" at bounding box center [624, 143] width 97 height 18
type input "chris"
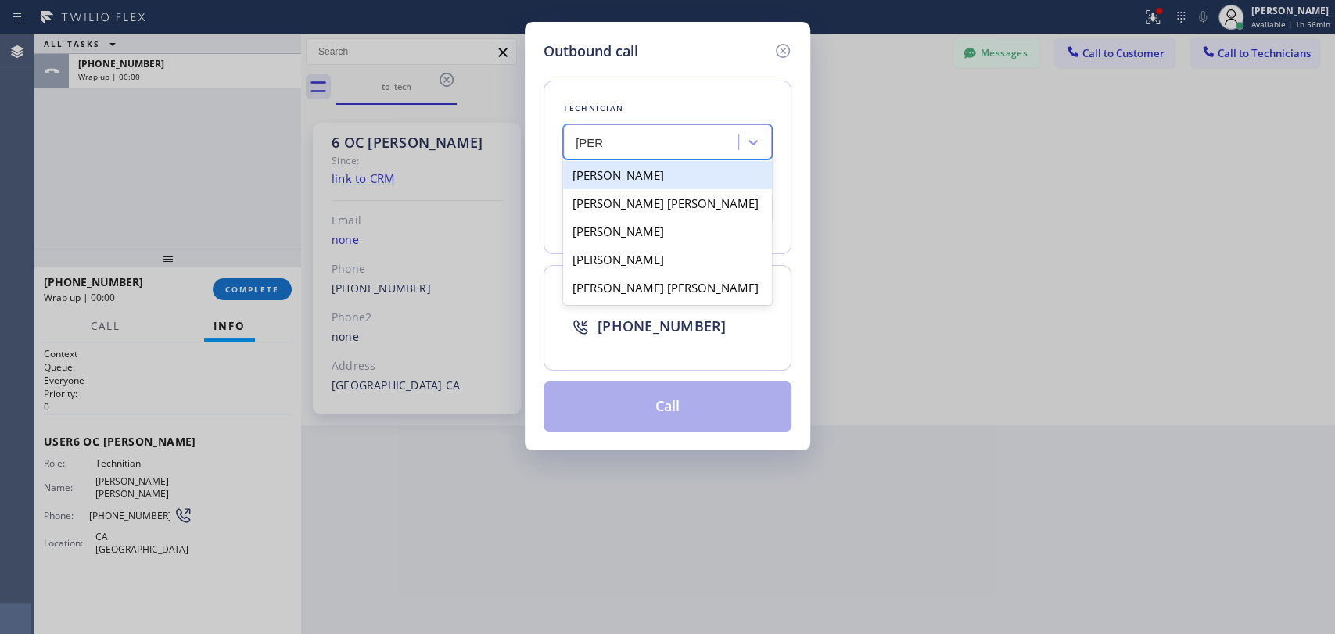
click at [605, 166] on div "[PERSON_NAME]" at bounding box center [667, 175] width 209 height 28
type input "(951) 751-8609"
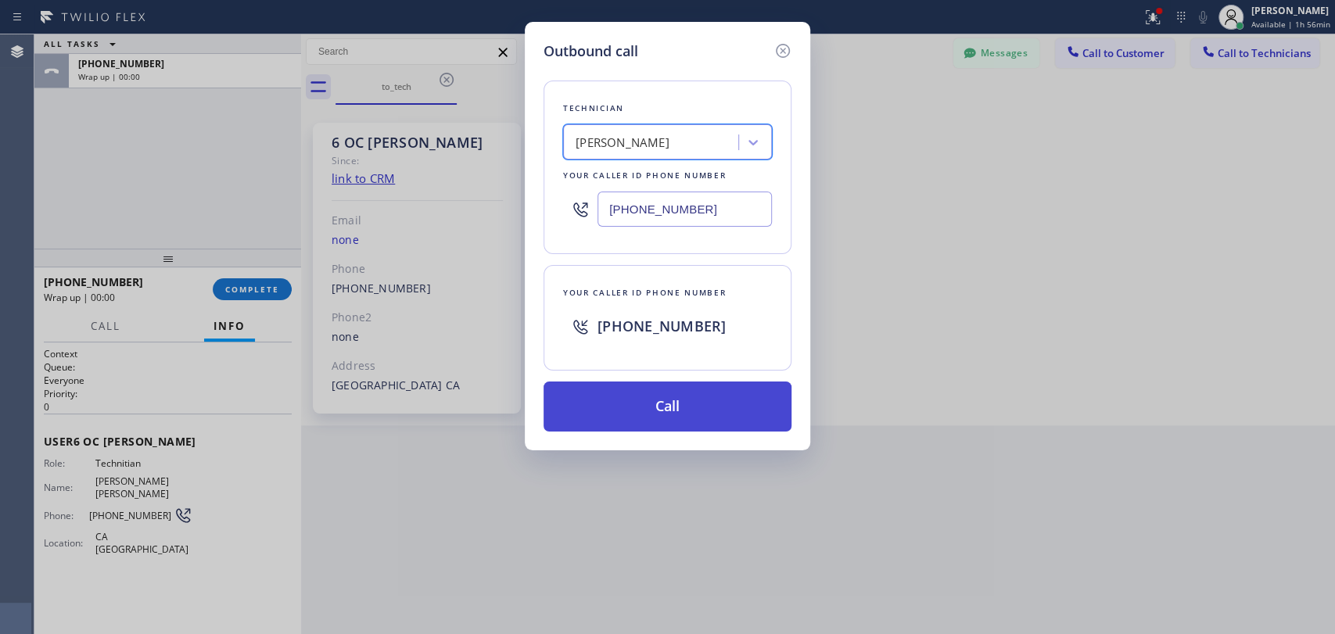
click at [601, 393] on button "Call" at bounding box center [668, 407] width 248 height 50
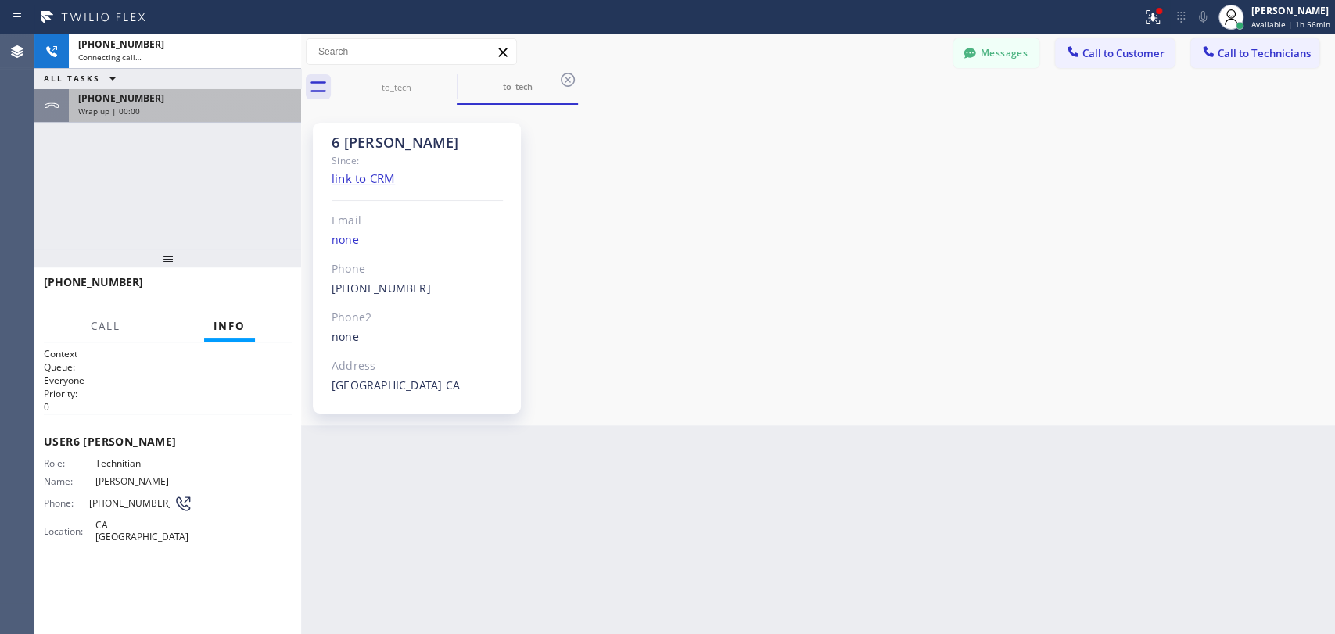
click at [166, 95] on div "[PHONE_NUMBER]" at bounding box center [185, 98] width 214 height 13
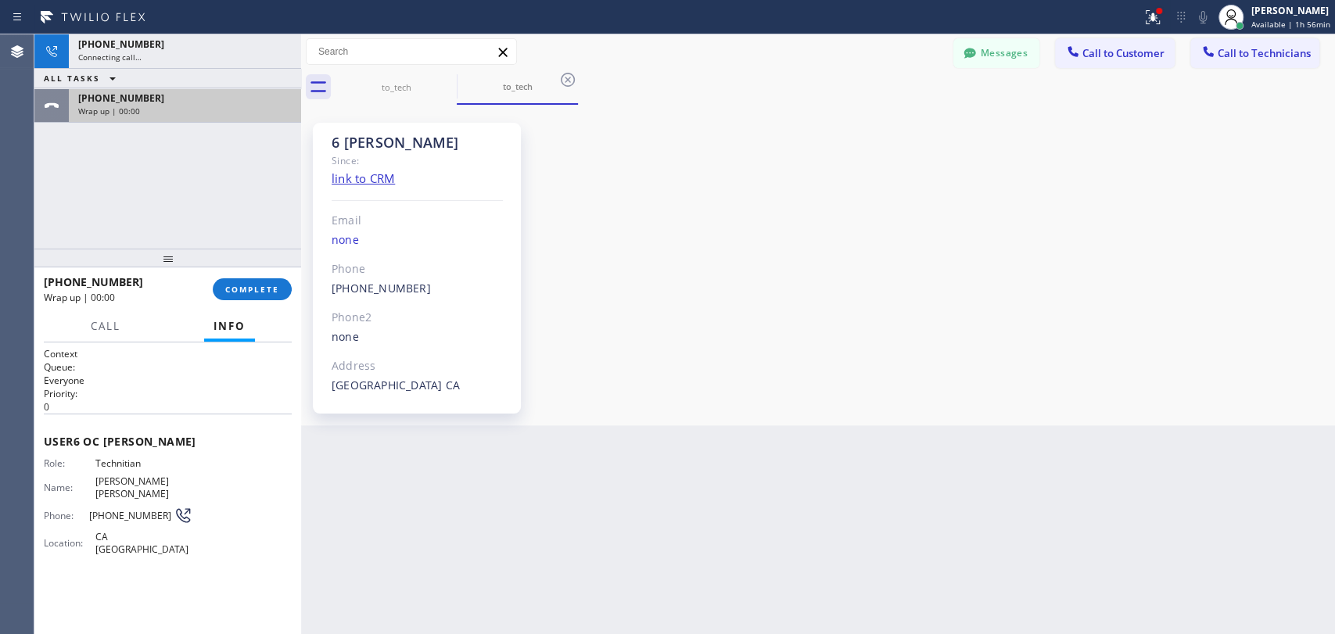
click at [168, 116] on div "+19095347004 Wrap up | 00:00" at bounding box center [182, 105] width 226 height 34
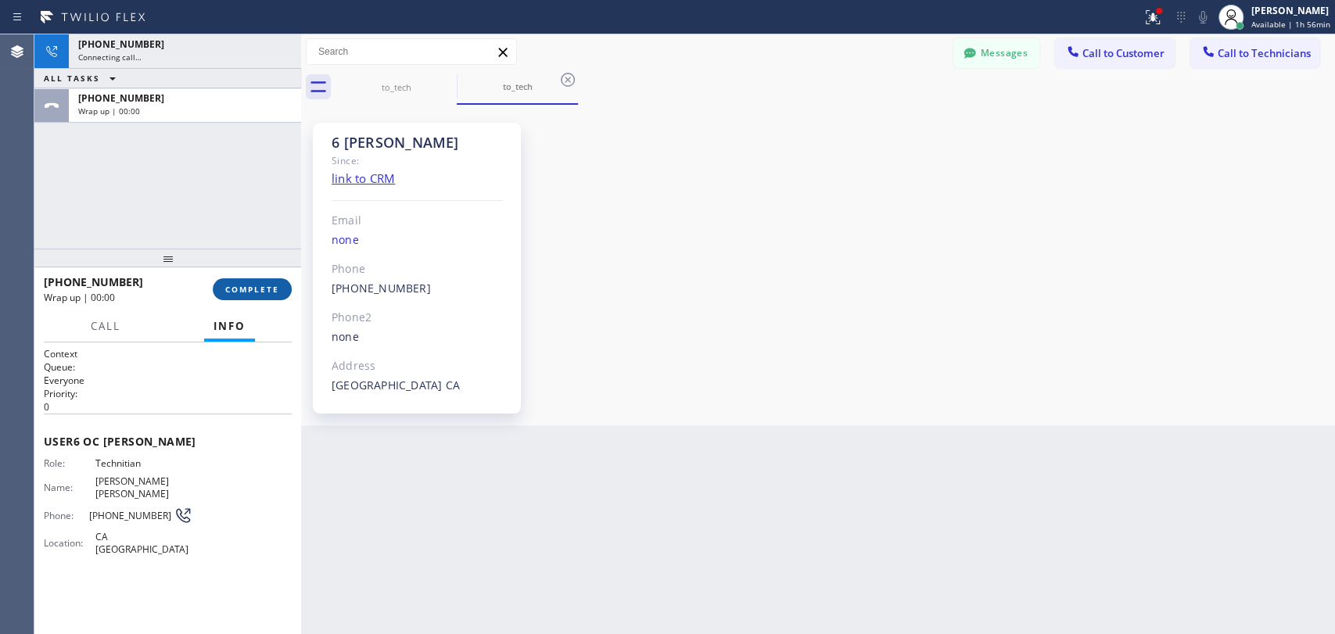
click at [264, 288] on span "COMPLETE" at bounding box center [252, 289] width 54 height 11
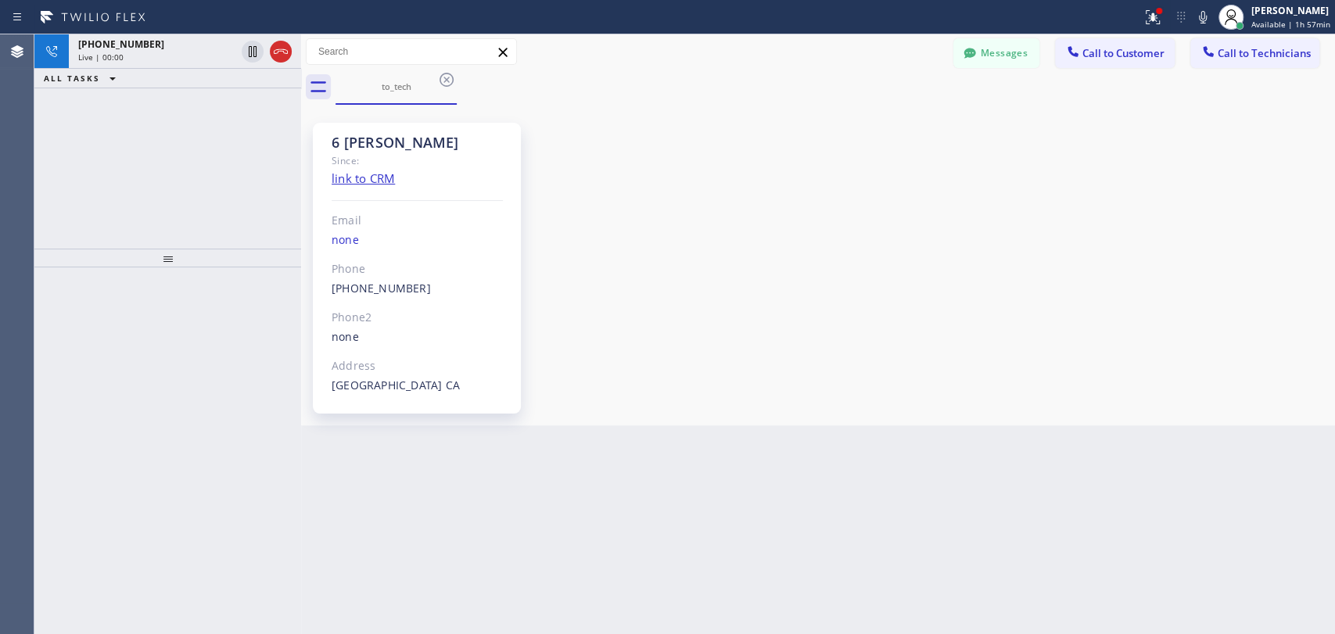
drag, startPoint x: 279, startPoint y: 45, endPoint x: 1334, endPoint y: 145, distance: 1059.0
click at [279, 46] on icon at bounding box center [280, 51] width 19 height 19
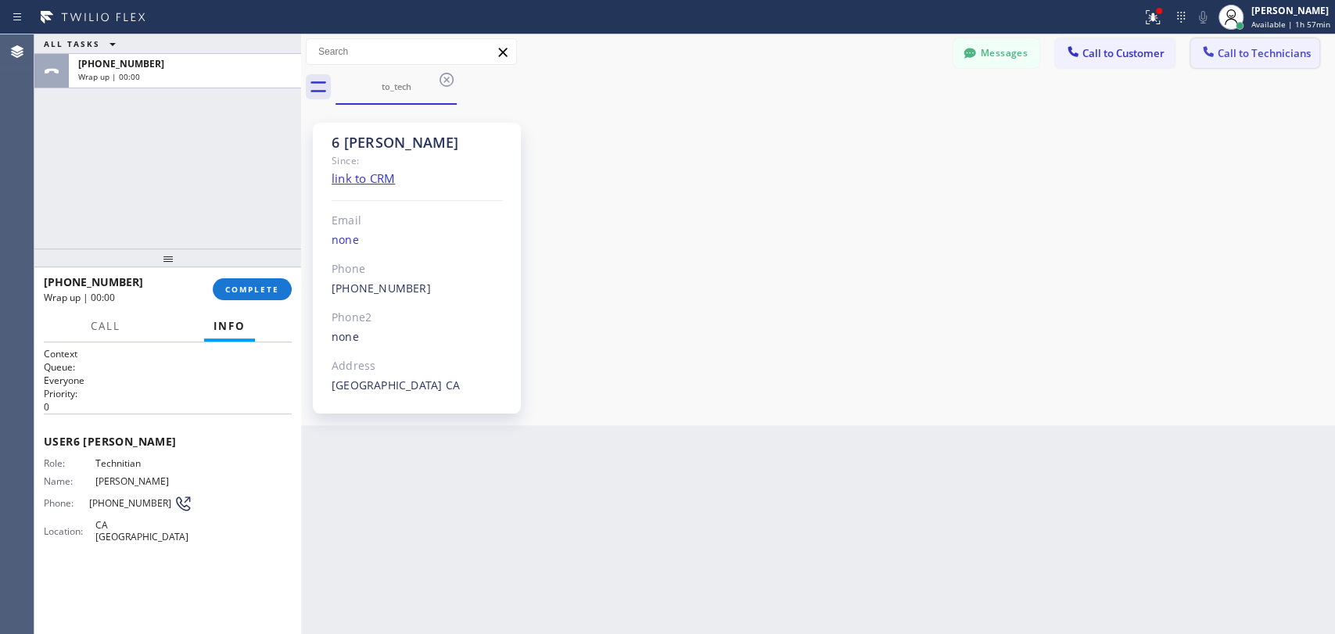
click at [1259, 57] on span "Call to Technicians" at bounding box center [1264, 53] width 93 height 14
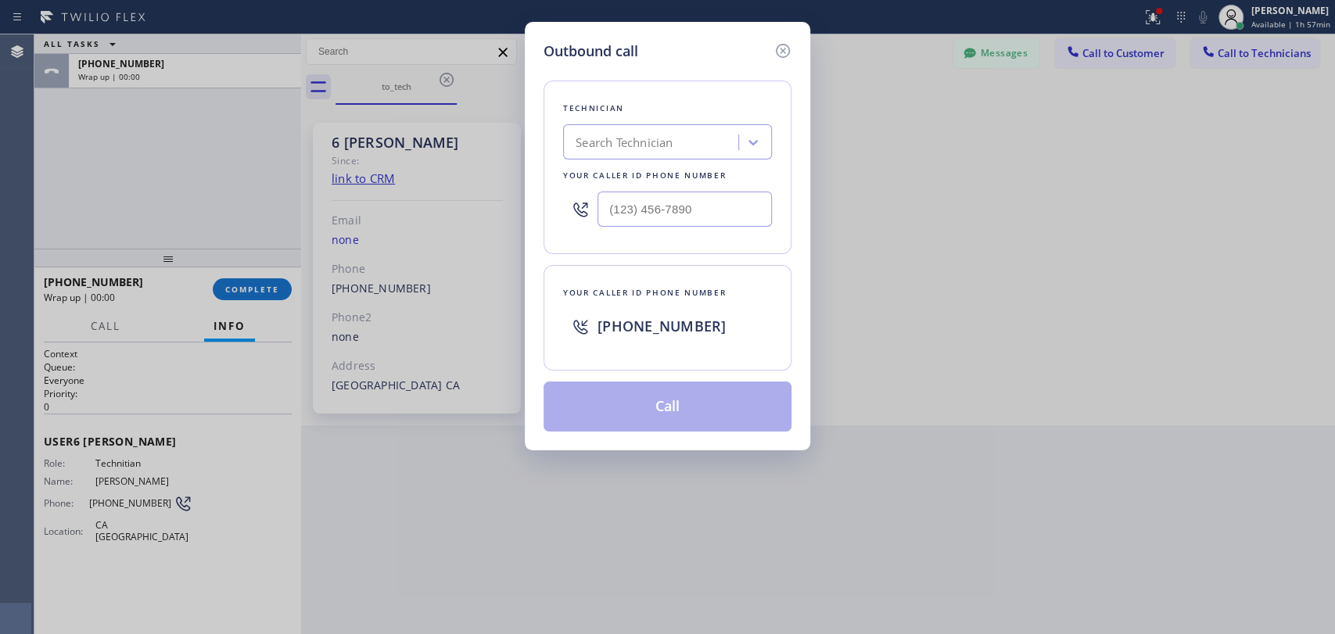
click at [670, 159] on div "Search Technician" at bounding box center [667, 141] width 209 height 35
type input "Chris"
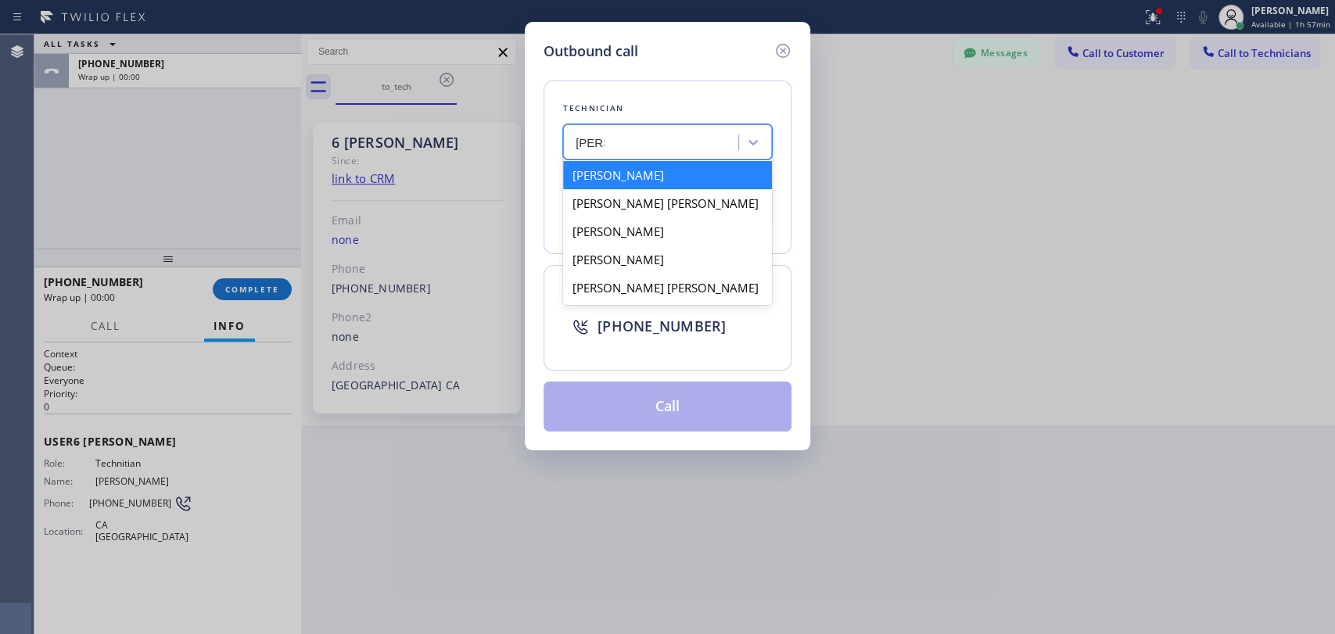
click at [659, 172] on div "[PERSON_NAME]" at bounding box center [667, 175] width 209 height 28
type input "(951) 751-8609"
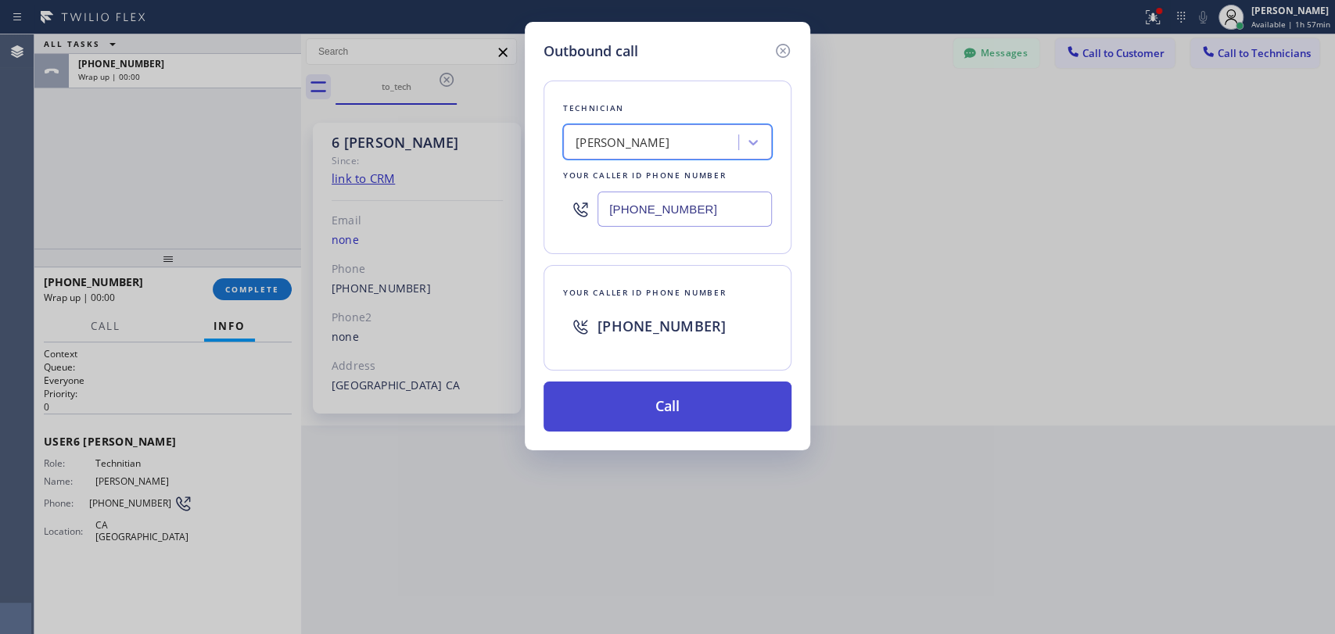
click at [630, 413] on button "Call" at bounding box center [668, 407] width 248 height 50
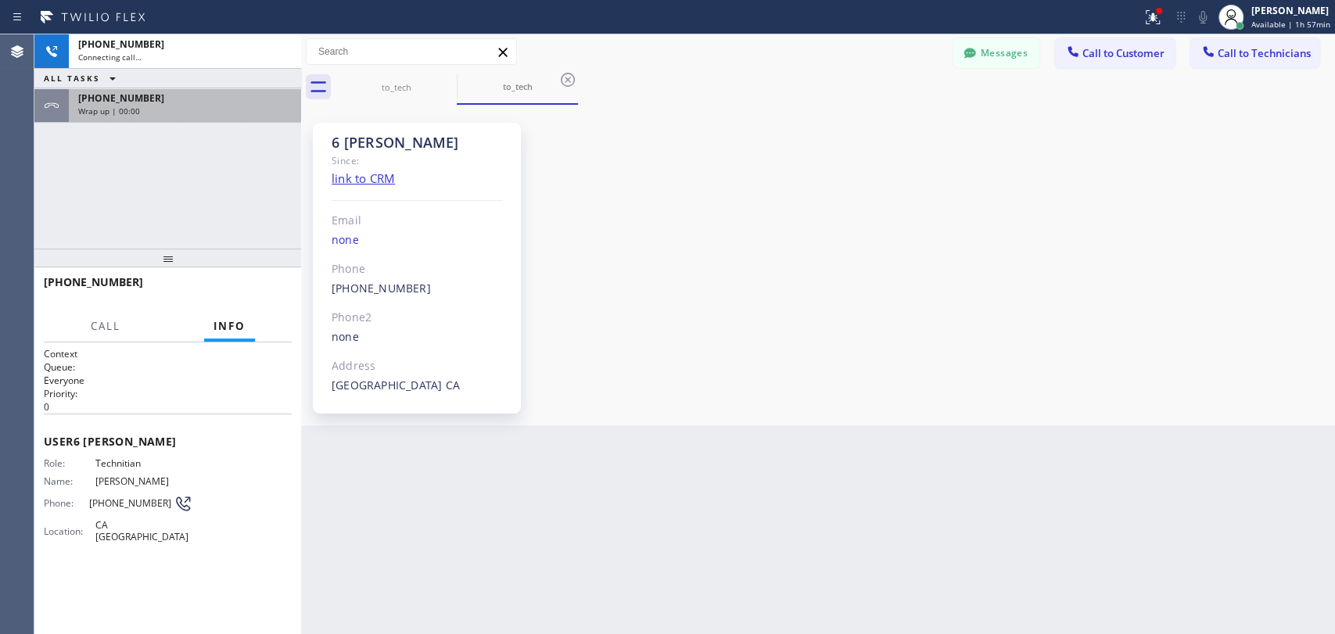
click at [179, 88] on div "+19517518609 Wrap up | 00:00" at bounding box center [182, 105] width 226 height 34
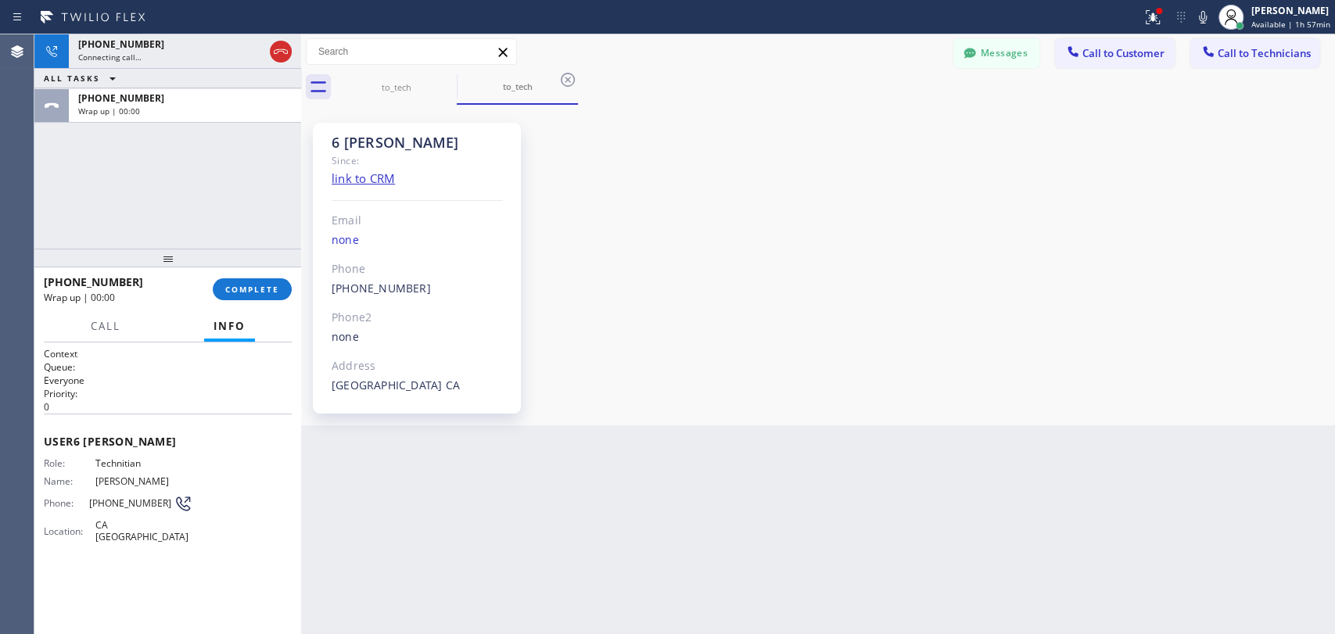
click at [227, 289] on span "COMPLETE" at bounding box center [252, 289] width 54 height 11
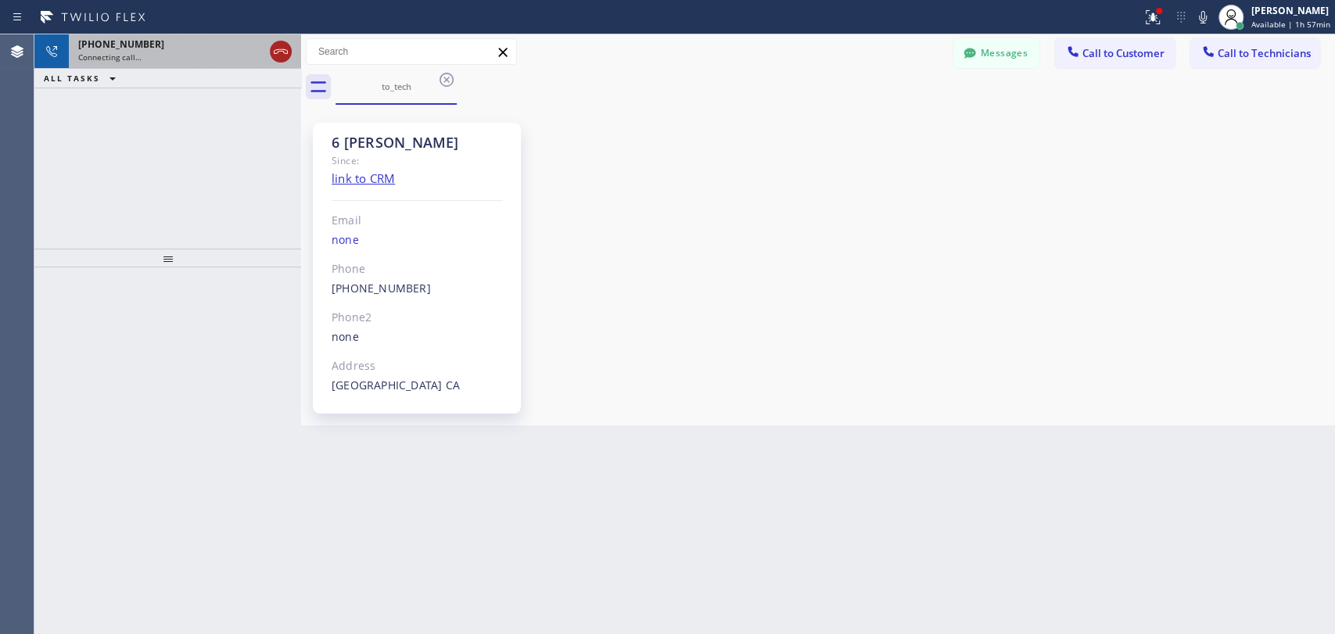
click at [282, 55] on icon at bounding box center [280, 51] width 19 height 19
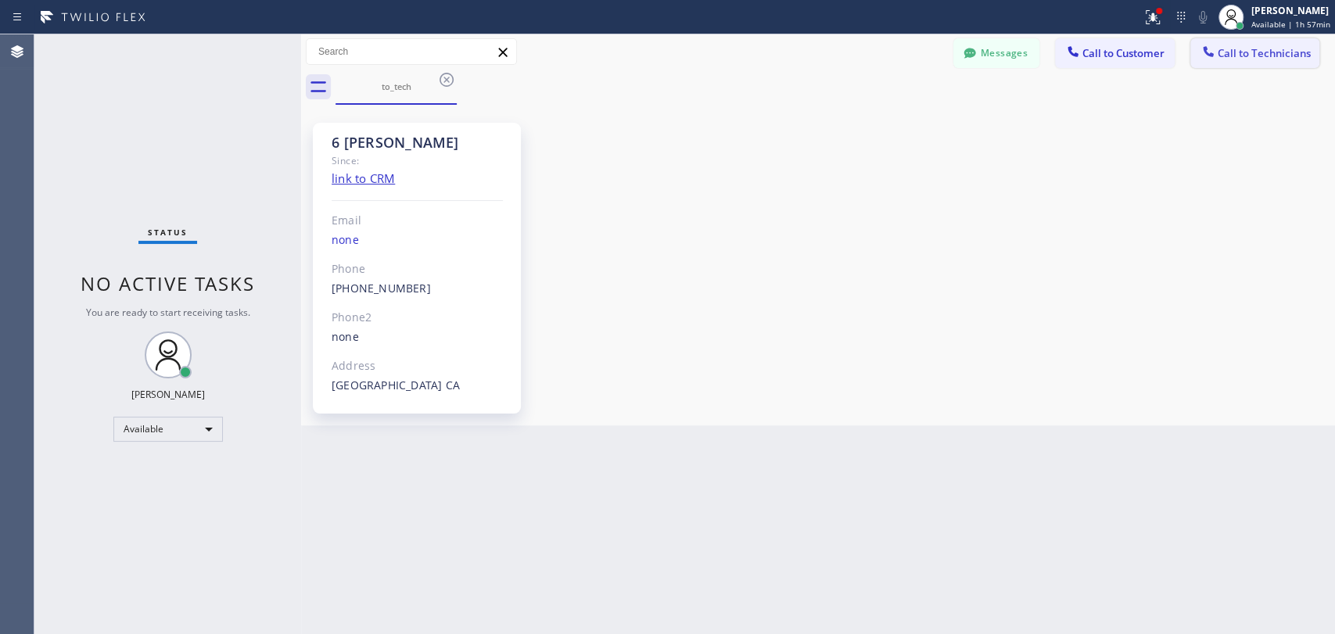
drag, startPoint x: 1194, startPoint y: 69, endPoint x: 1209, endPoint y: 63, distance: 16.8
click at [1203, 66] on div "Messages Call to Customer Call to Technicians Outbound call Location Seattle Ki…" at bounding box center [818, 69] width 1034 height 70
click at [1209, 63] on button "Call to Technicians" at bounding box center [1254, 53] width 129 height 30
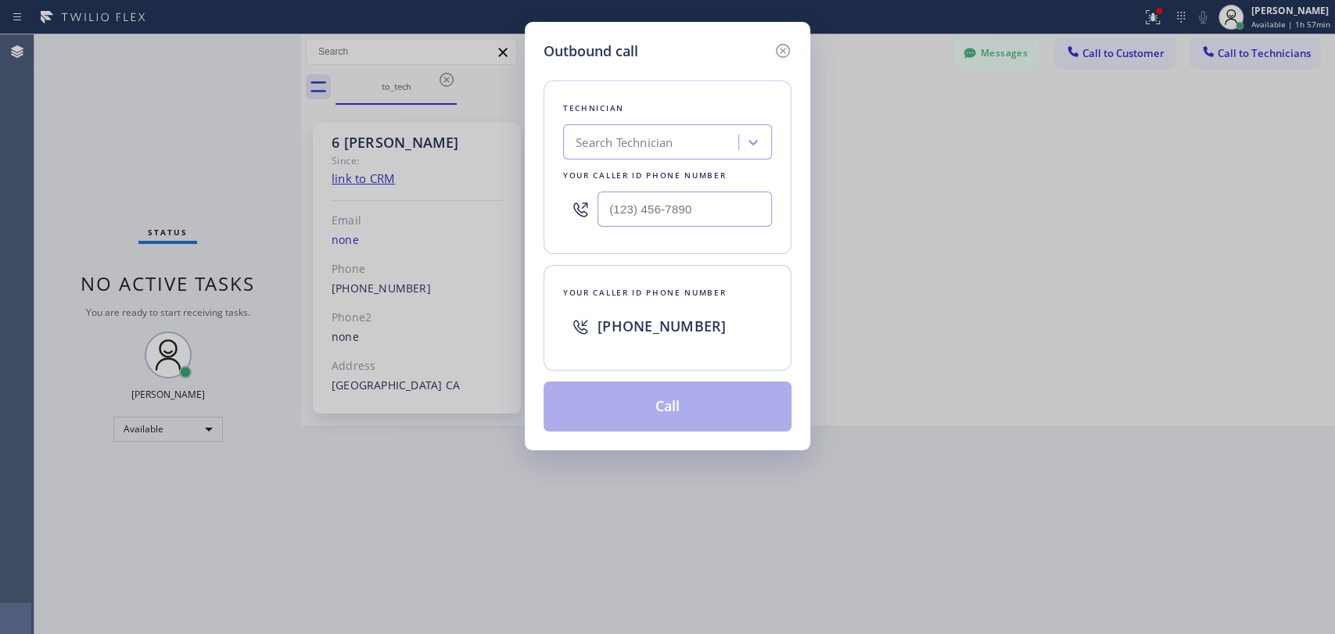
click at [632, 145] on div "Search Technician" at bounding box center [624, 143] width 97 height 18
type input "jacob"
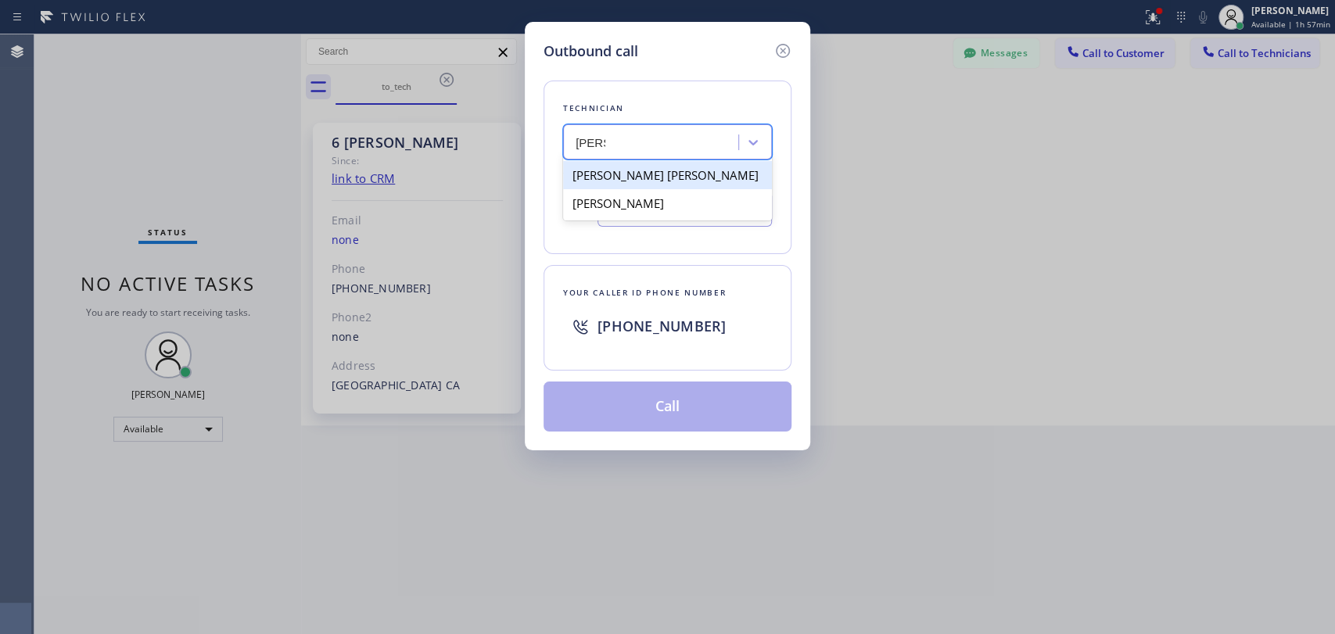
click at [640, 205] on div "[PERSON_NAME]" at bounding box center [667, 203] width 209 height 28
type input "(415) 907-8007"
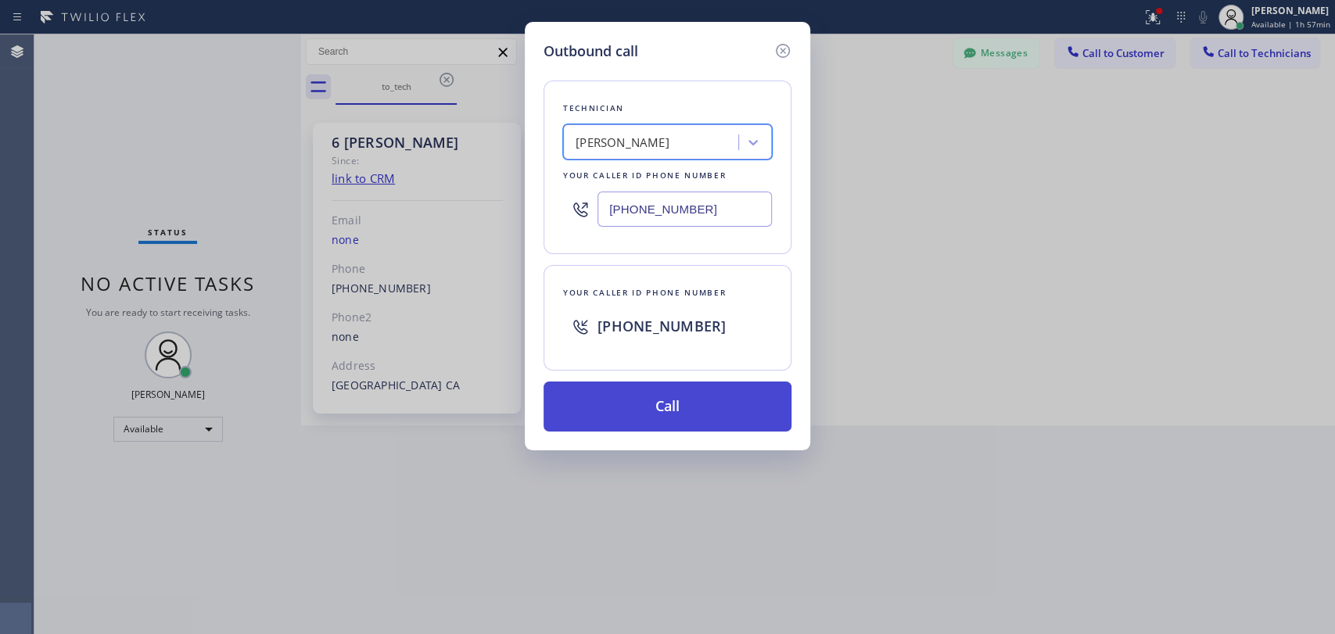
click at [638, 407] on button "Call" at bounding box center [668, 407] width 248 height 50
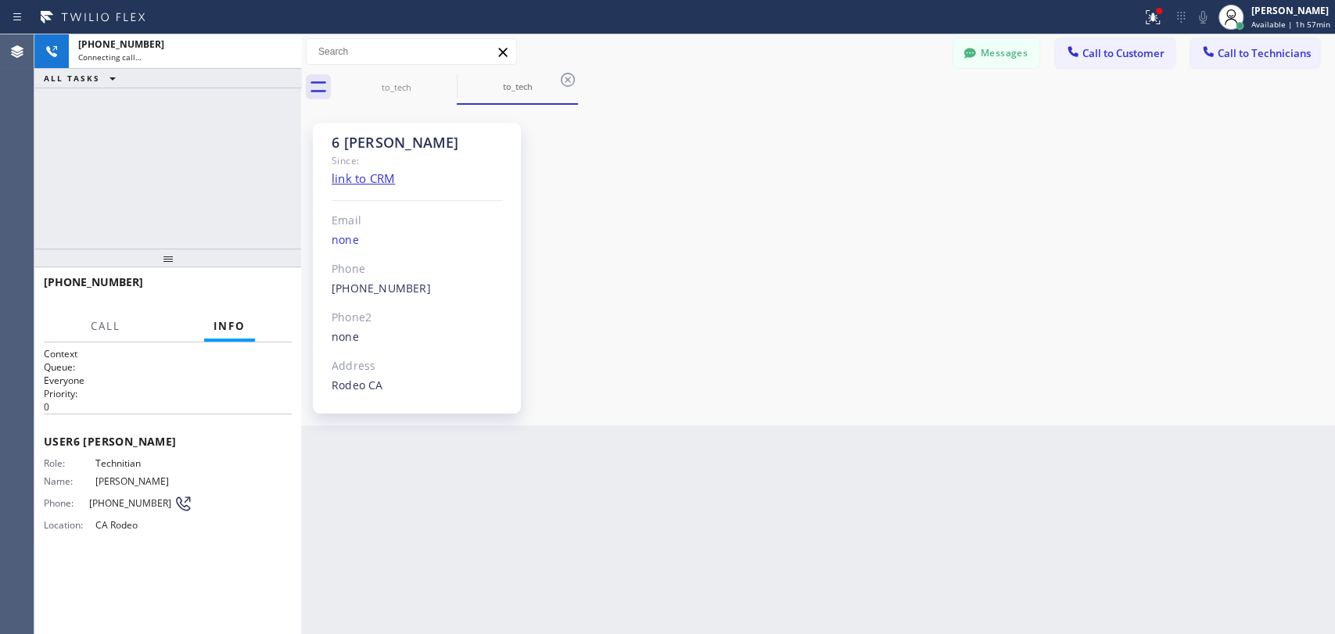
scroll to position [6653, 0]
click at [995, 50] on button "Messages" at bounding box center [996, 53] width 86 height 30
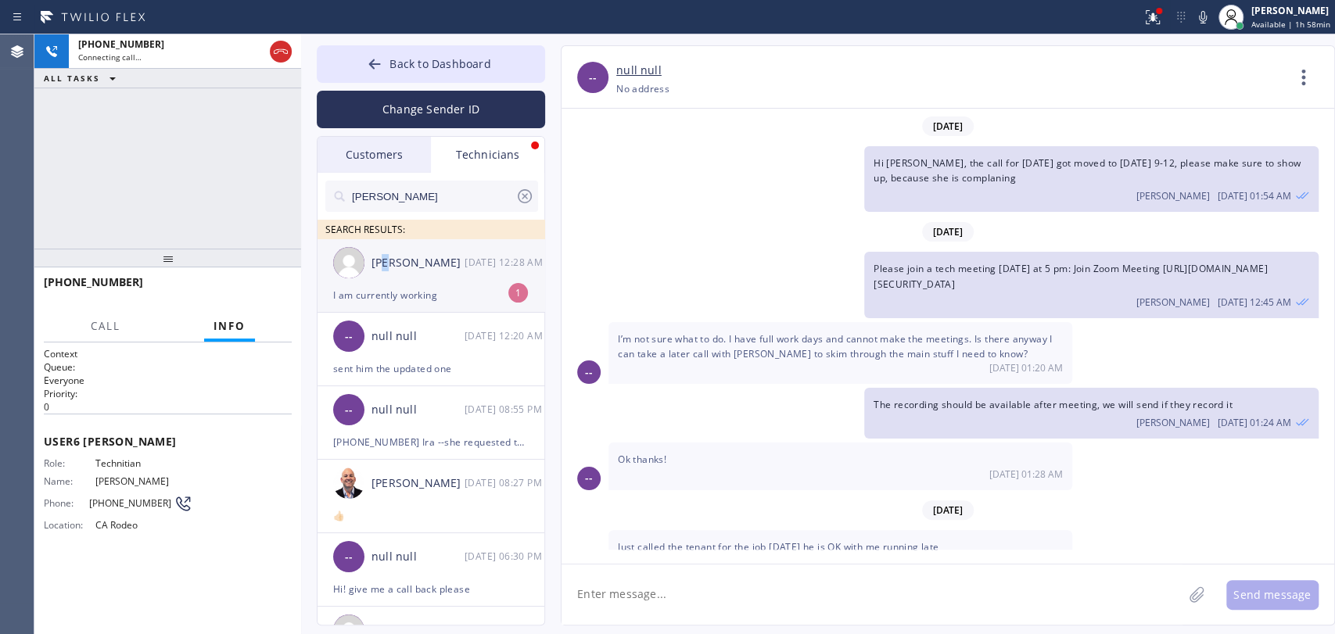
click at [388, 266] on div "[PERSON_NAME]" at bounding box center [418, 263] width 93 height 18
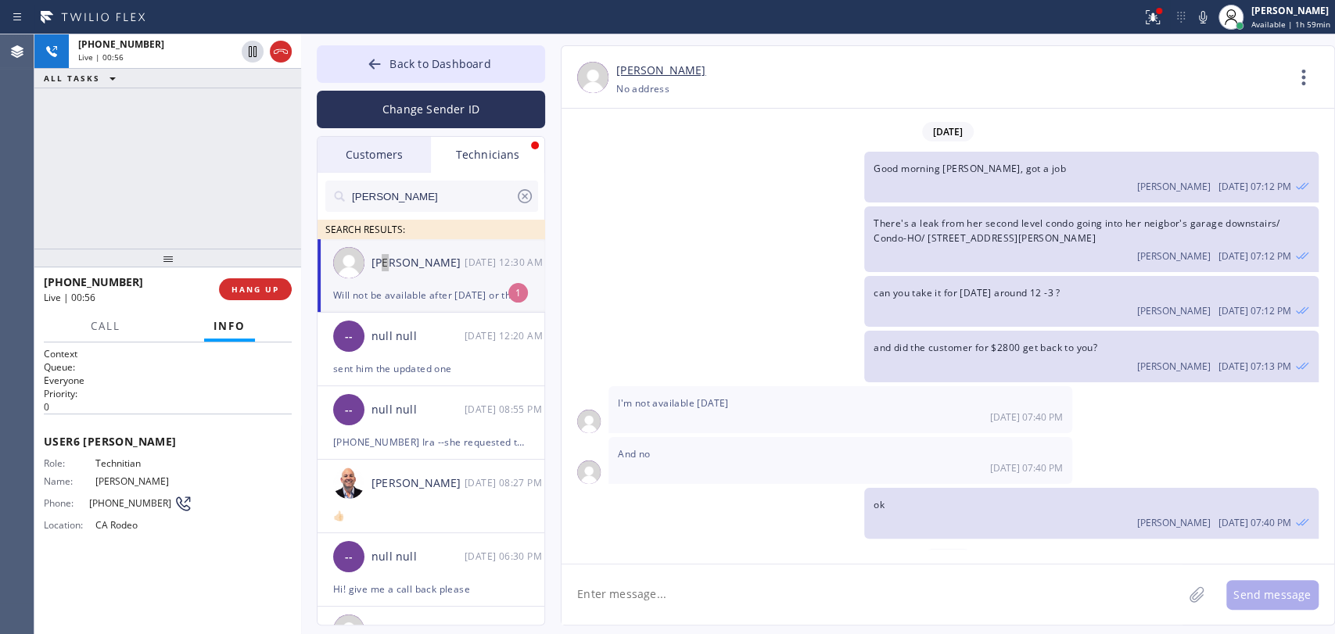
scroll to position [22334, 0]
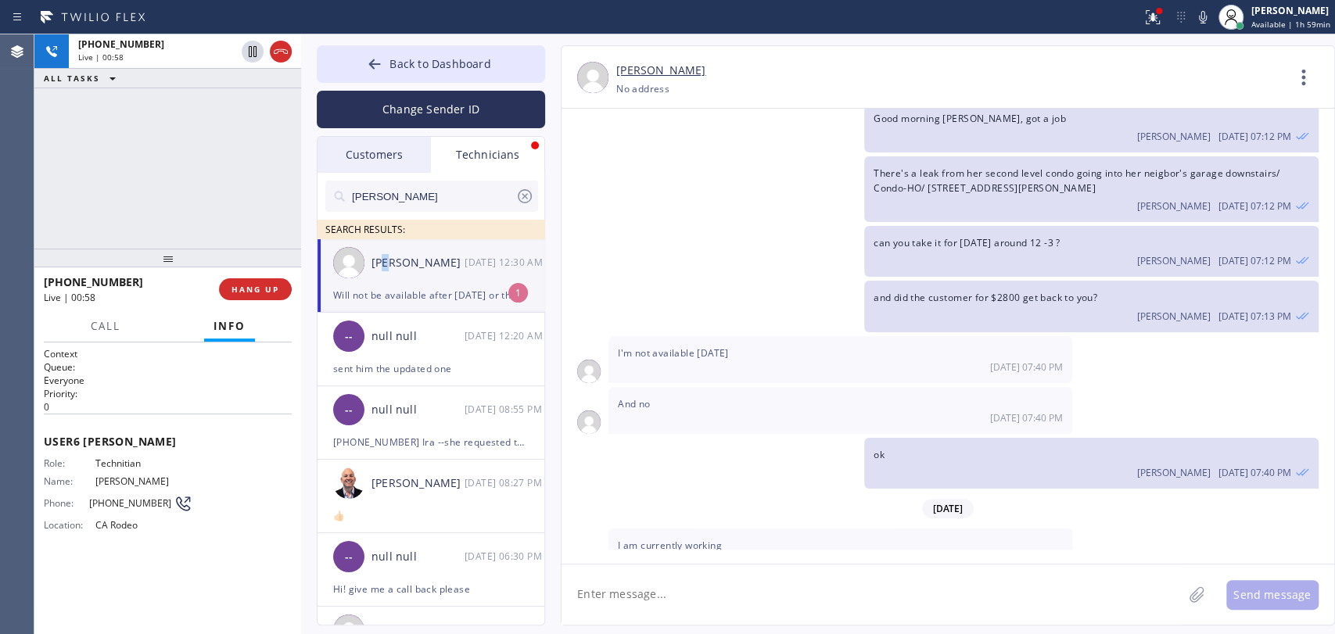
drag, startPoint x: 702, startPoint y: 608, endPoint x: 707, endPoint y: 599, distance: 10.2
click at [702, 608] on textarea at bounding box center [872, 595] width 621 height 60
click at [788, 605] on div "09/17 12:30 AM" at bounding box center [840, 611] width 445 height 13
click at [792, 590] on span "Will not be available after today or the rest of week I'm very sick gonna take …" at bounding box center [837, 596] width 439 height 13
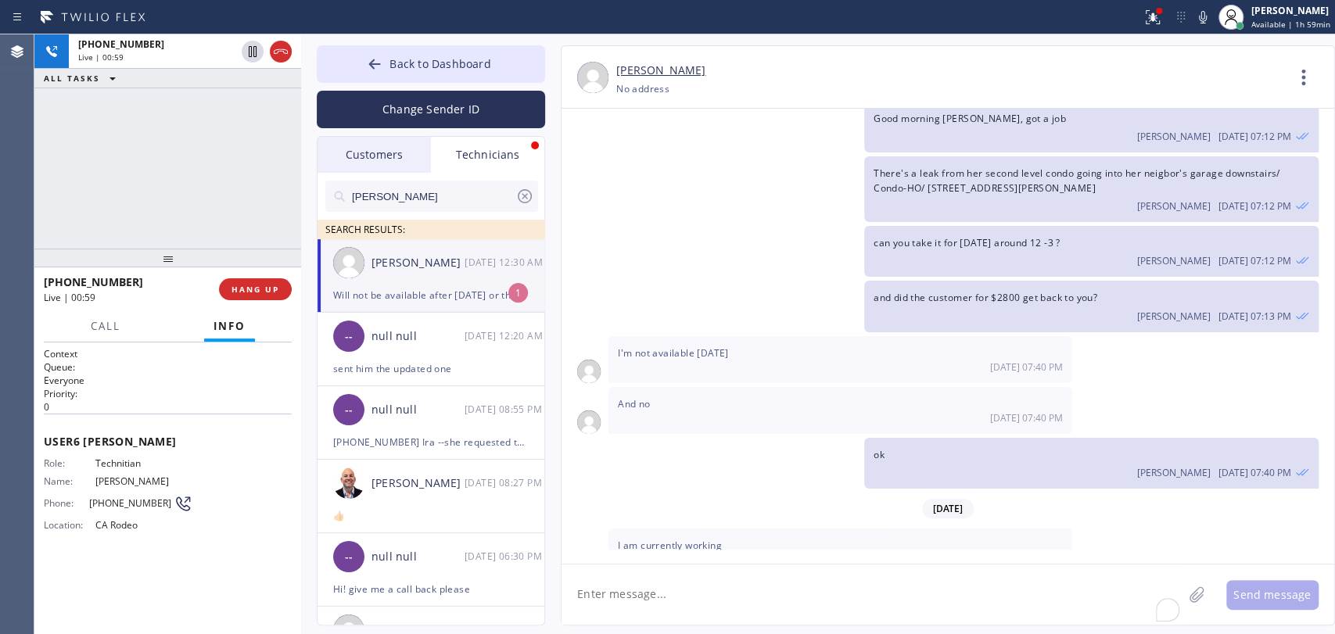
click at [792, 590] on span "Will not be available after today or the rest of week I'm very sick gonna take …" at bounding box center [837, 596] width 439 height 13
click at [749, 580] on div "Will not be available after today or the rest of week I'm very sick gonna take …" at bounding box center [840, 603] width 464 height 47
click at [725, 411] on div "09/15 07:40 PM" at bounding box center [840, 417] width 445 height 13
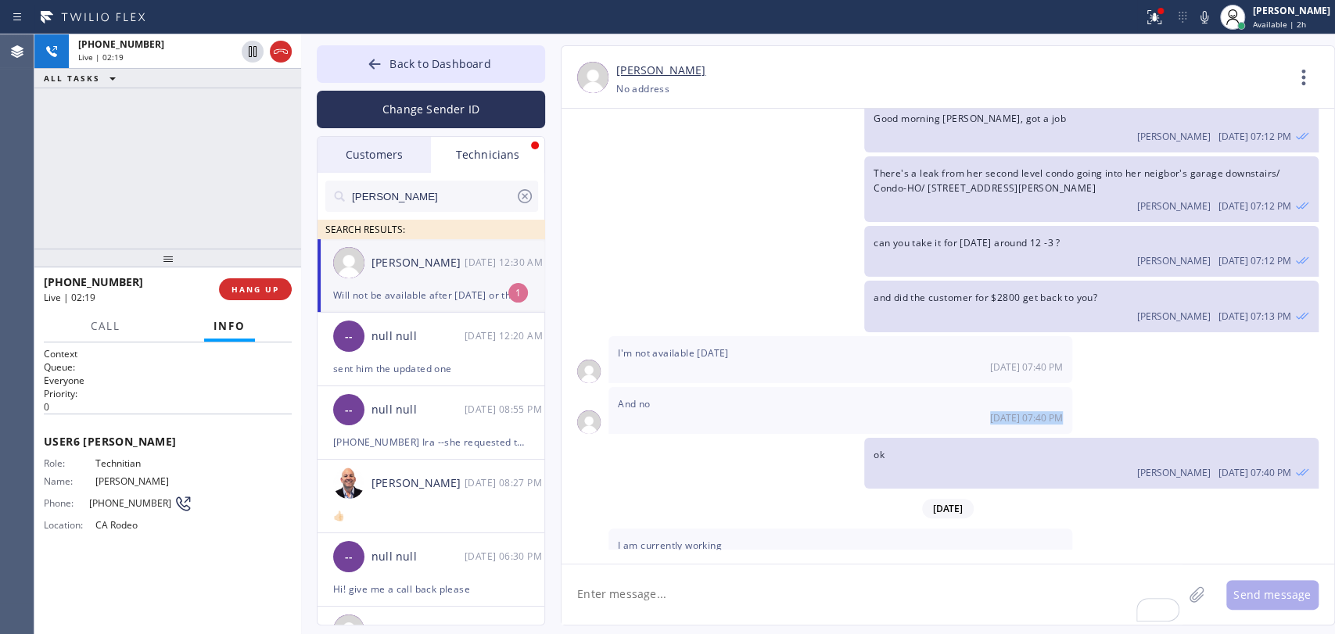
click at [725, 411] on div "09/15 07:40 PM" at bounding box center [840, 417] width 445 height 13
click at [134, 120] on div "(818) 261-4699 Reserved" at bounding box center [154, 105] width 170 height 34
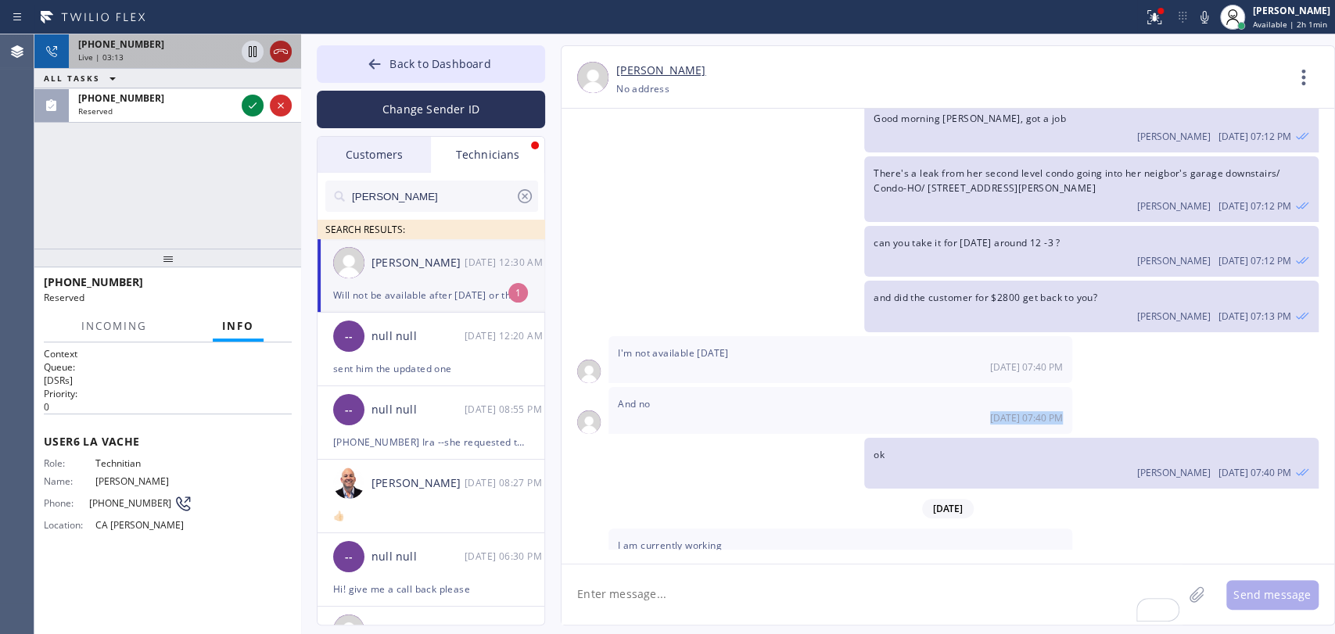
click at [285, 52] on icon at bounding box center [281, 51] width 14 height 5
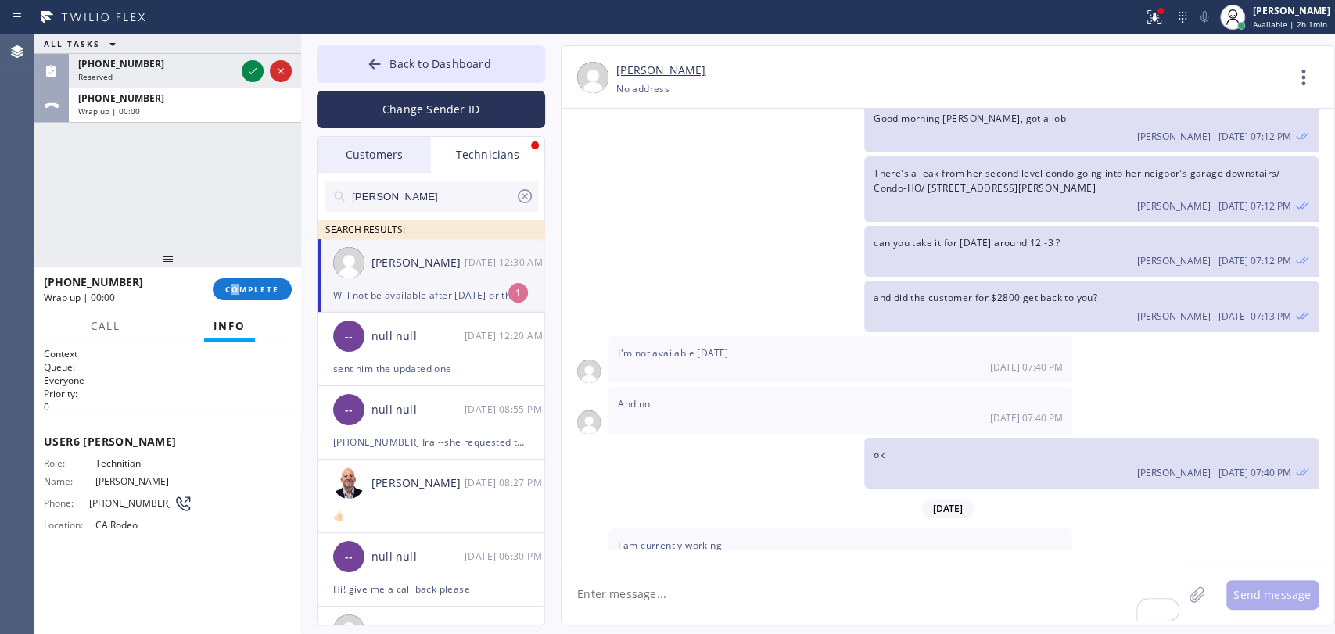
click at [236, 302] on div "+14159078007 Wrap up | 00:00 COMPLETE" at bounding box center [168, 289] width 248 height 41
click at [238, 298] on button "COMPLETE" at bounding box center [252, 289] width 79 height 22
click at [413, 45] on button "Back to Dashboard" at bounding box center [431, 64] width 228 height 38
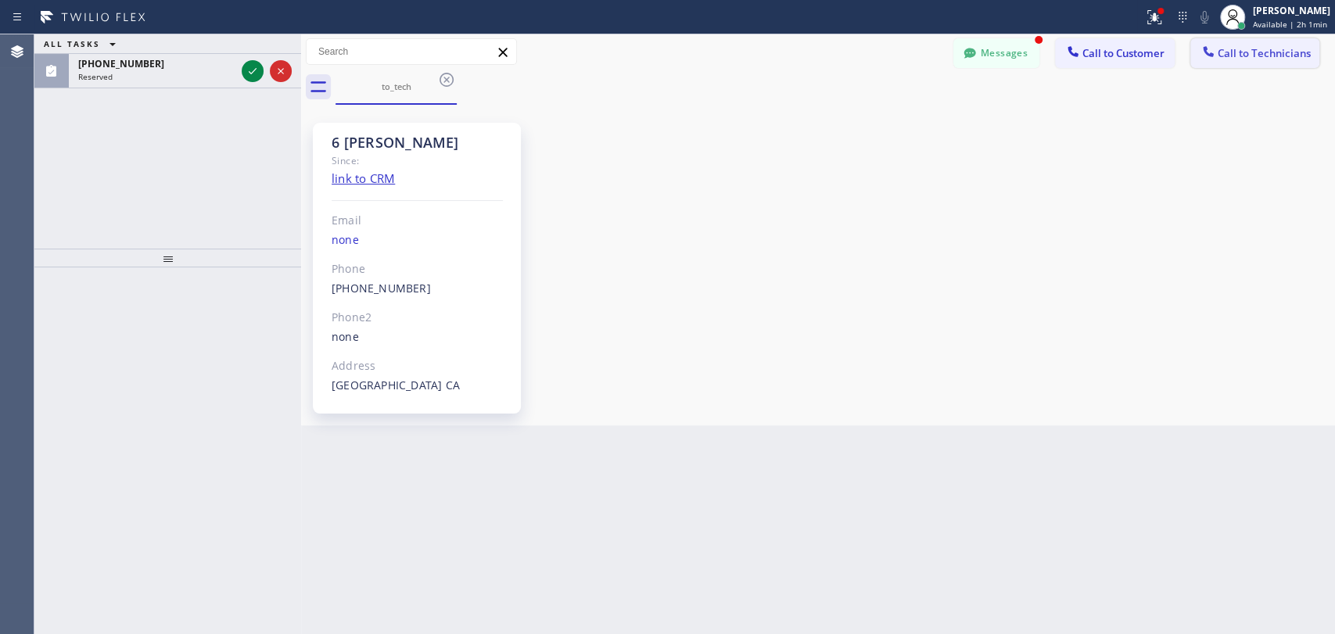
click at [1260, 52] on span "Call to Technicians" at bounding box center [1264, 53] width 93 height 14
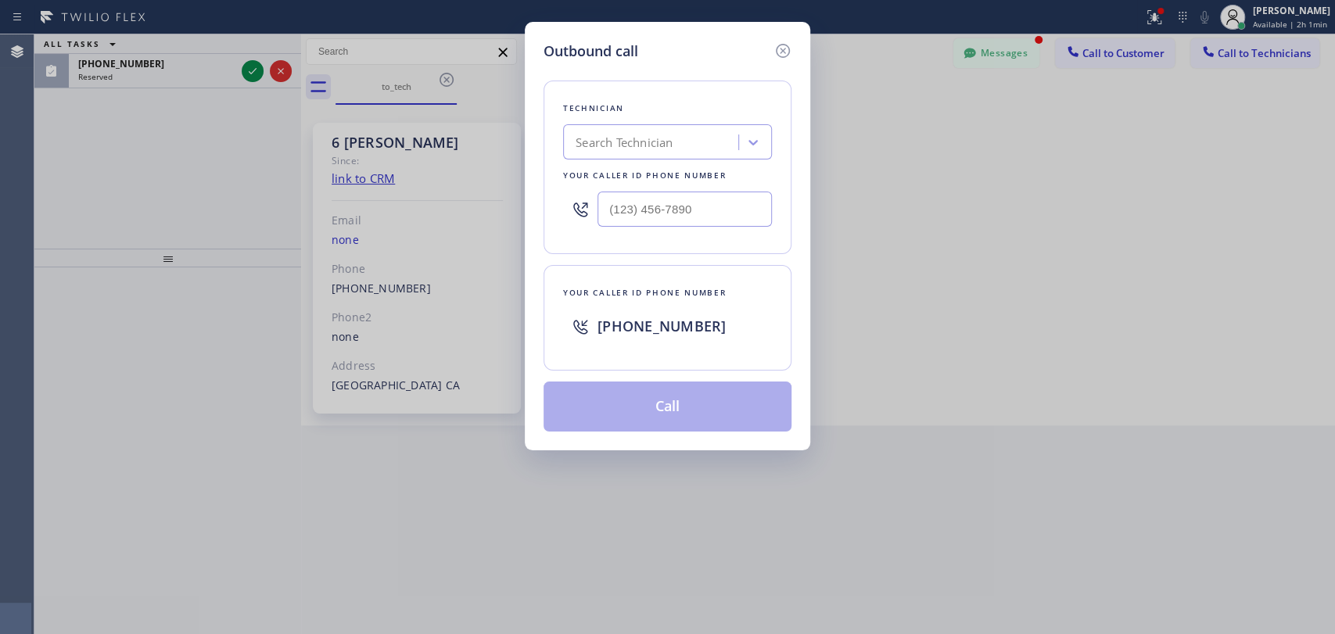
click at [587, 135] on div "Search Technician" at bounding box center [624, 143] width 97 height 18
type input "vad"
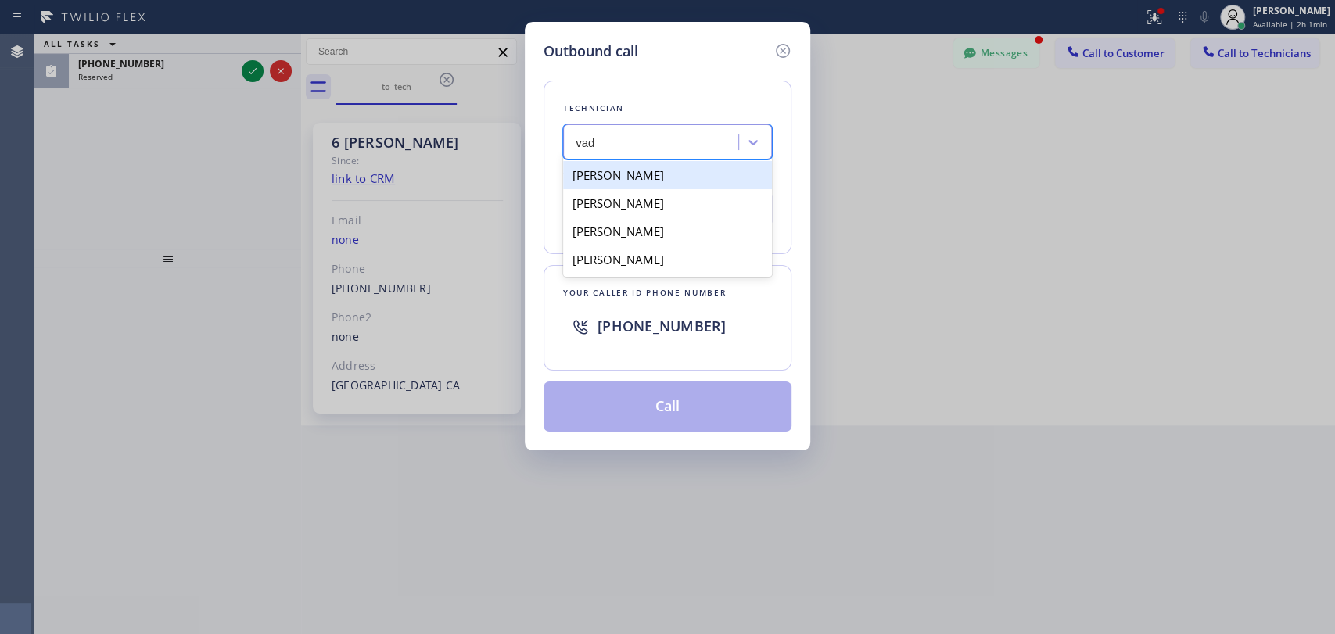
click at [626, 176] on div "[PERSON_NAME]" at bounding box center [667, 175] width 209 height 28
type input "(818) 309-0098"
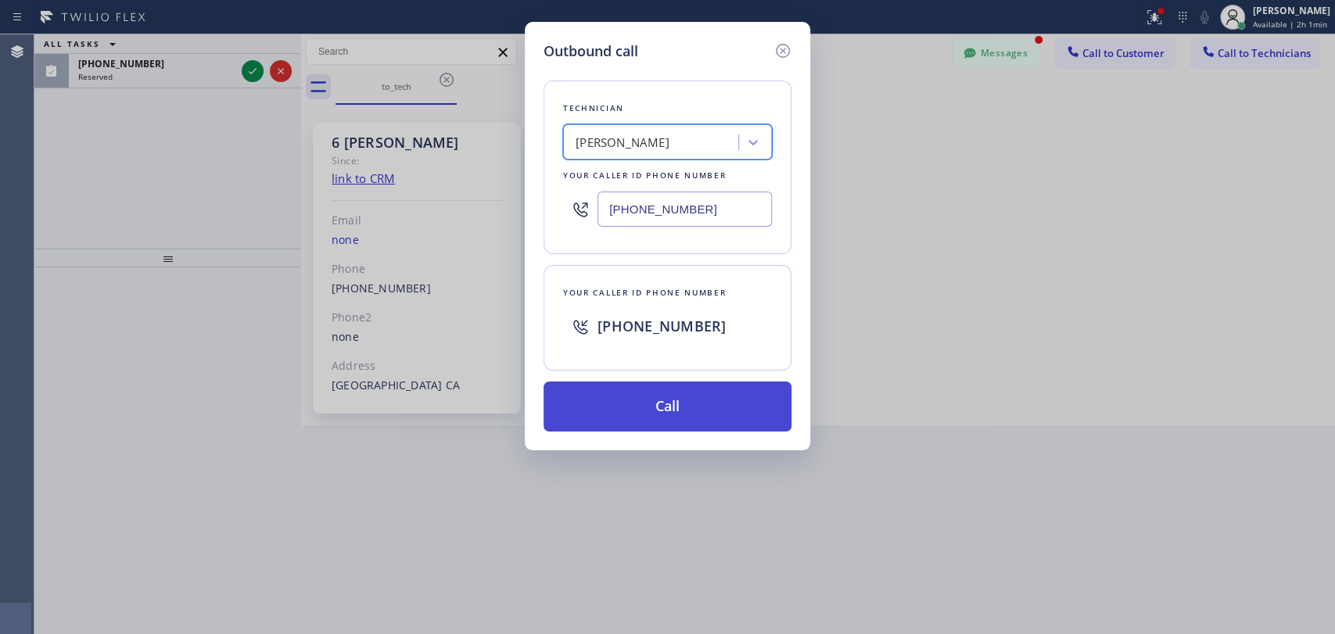
click at [649, 397] on button "Call" at bounding box center [668, 407] width 248 height 50
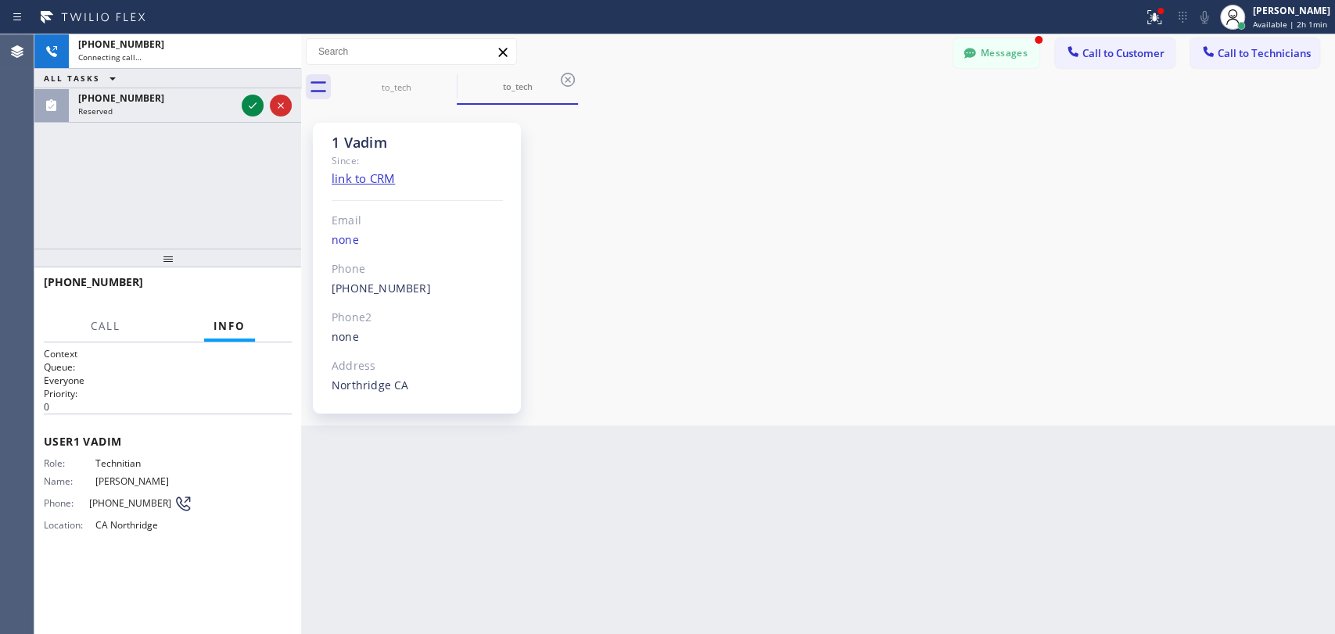
scroll to position [5892, 0]
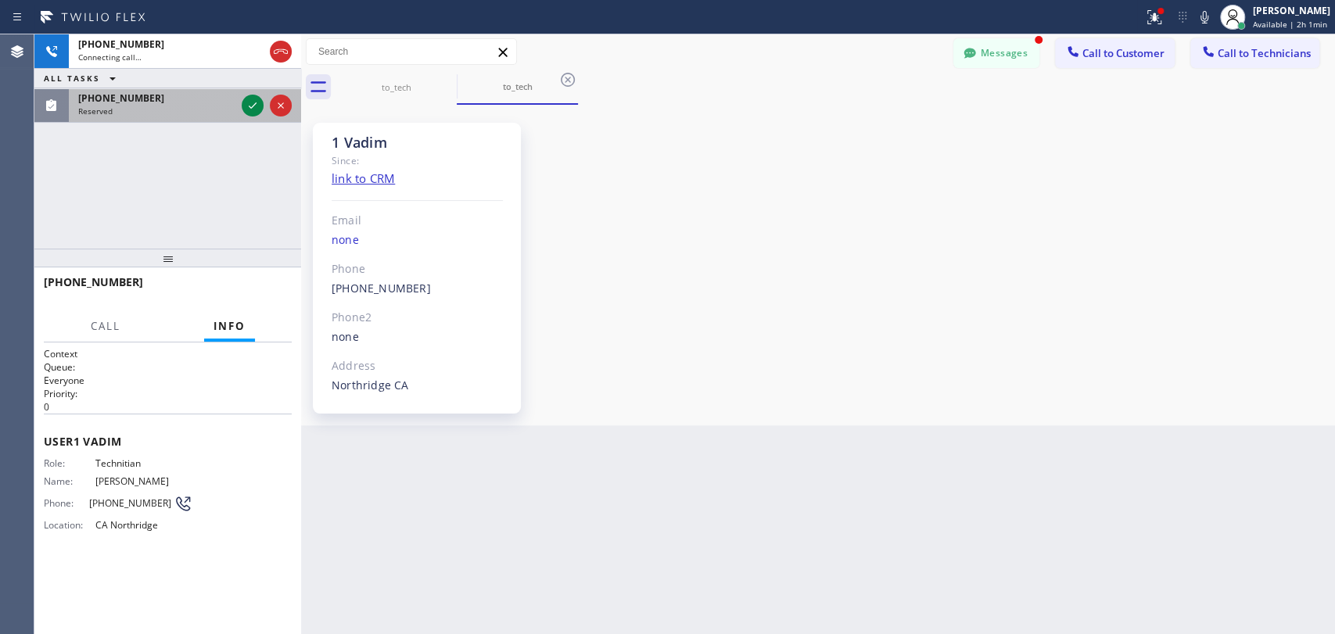
click at [133, 110] on div "Reserved" at bounding box center [156, 111] width 157 height 11
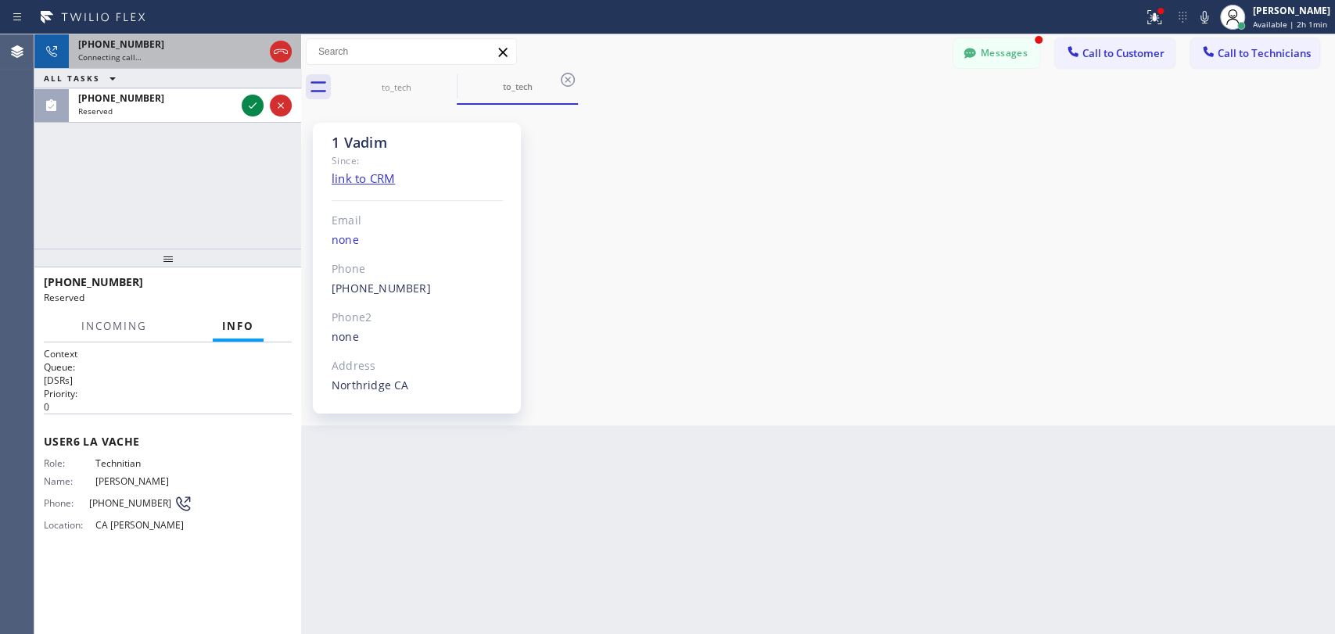
click at [106, 54] on span "Connecting call…" at bounding box center [109, 57] width 63 height 11
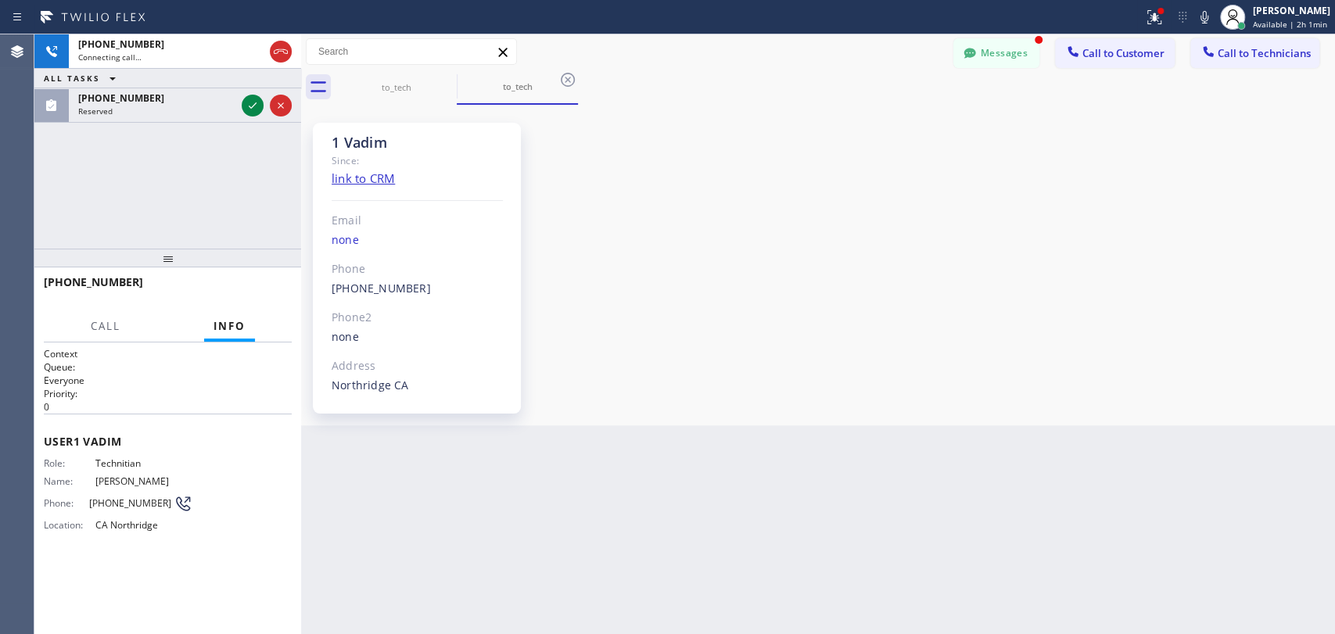
click at [985, 59] on button "Messages" at bounding box center [996, 53] width 86 height 30
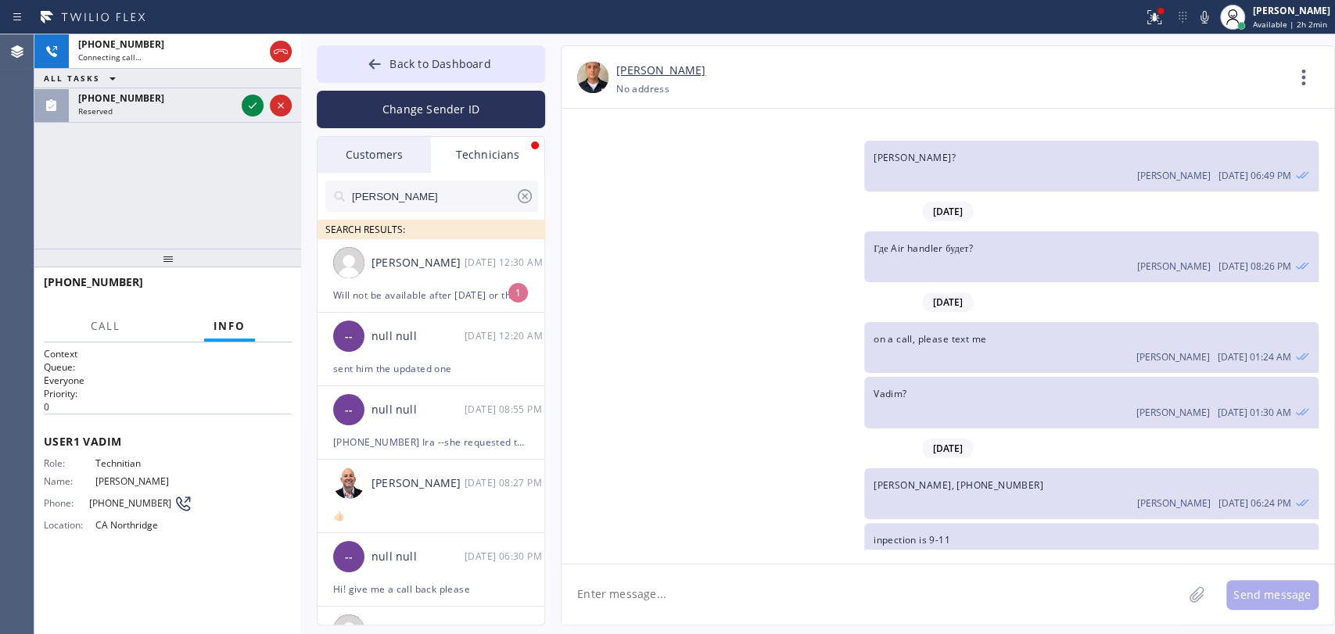
click at [422, 199] on input "[PERSON_NAME]" at bounding box center [432, 196] width 165 height 31
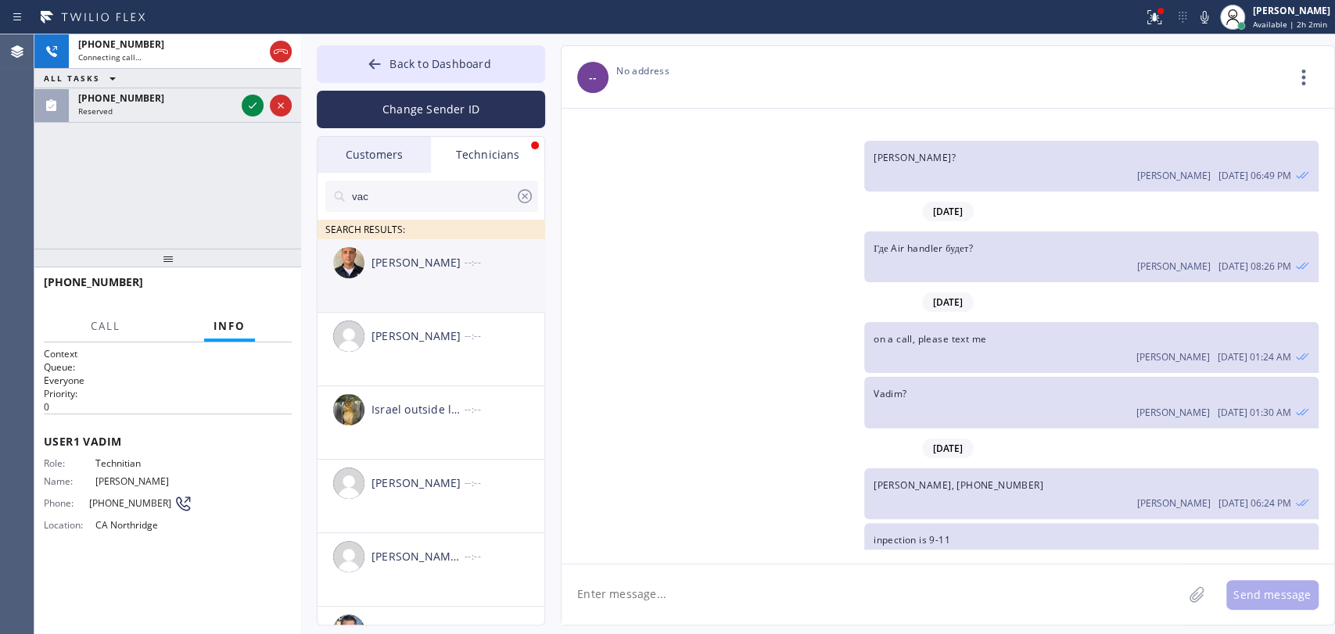
click at [396, 293] on li "Vadim Kartunov --:--" at bounding box center [432, 276] width 228 height 74
click at [660, 581] on textarea at bounding box center [872, 595] width 621 height 60
click at [394, 202] on input "vac" at bounding box center [432, 196] width 165 height 31
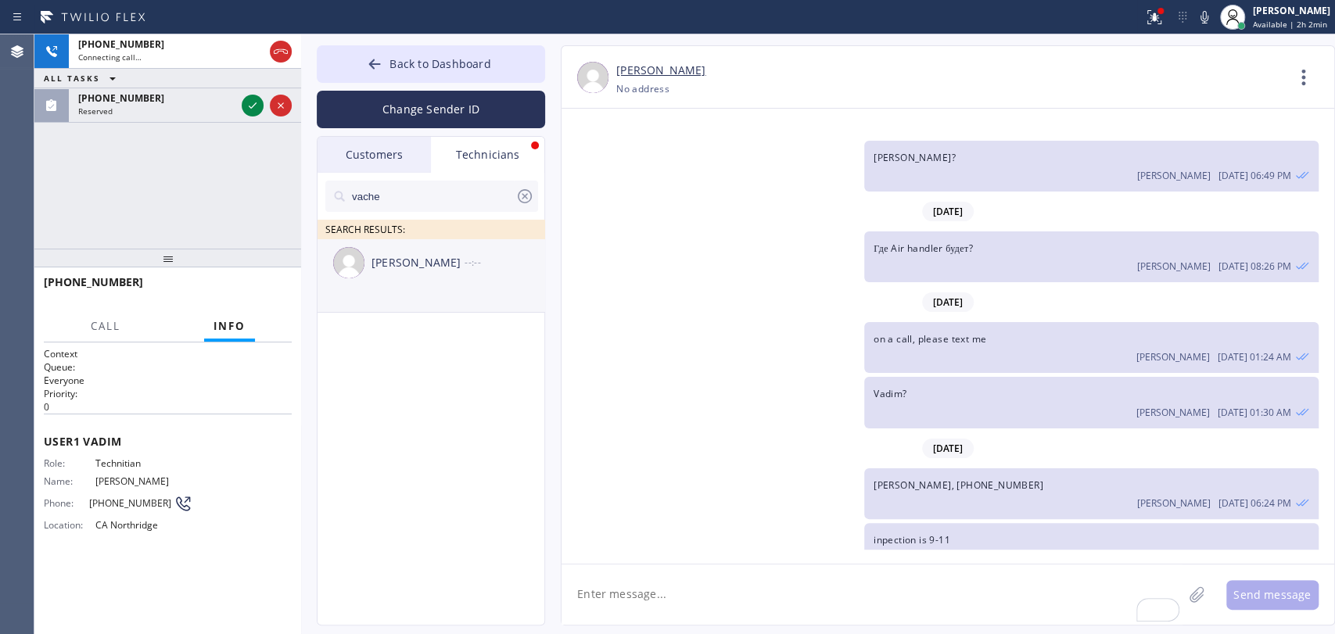
type input "vache"
click at [411, 292] on li "[PERSON_NAME] --:--" at bounding box center [432, 276] width 228 height 74
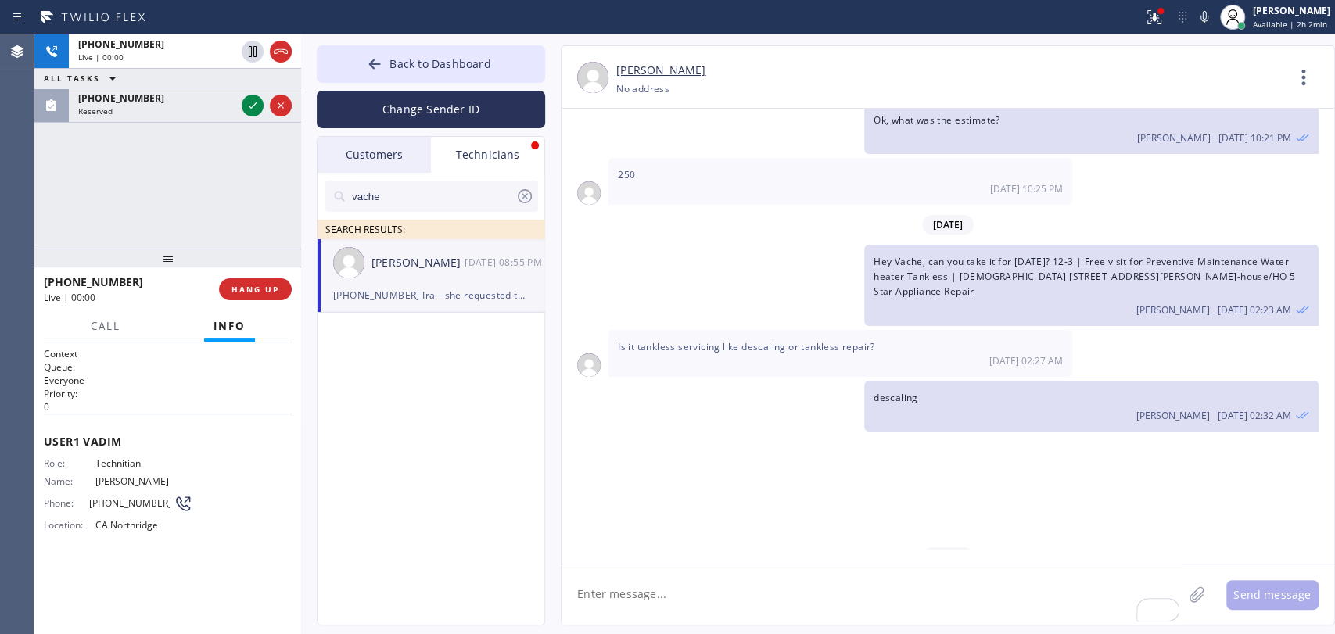
scroll to position [37729, 0]
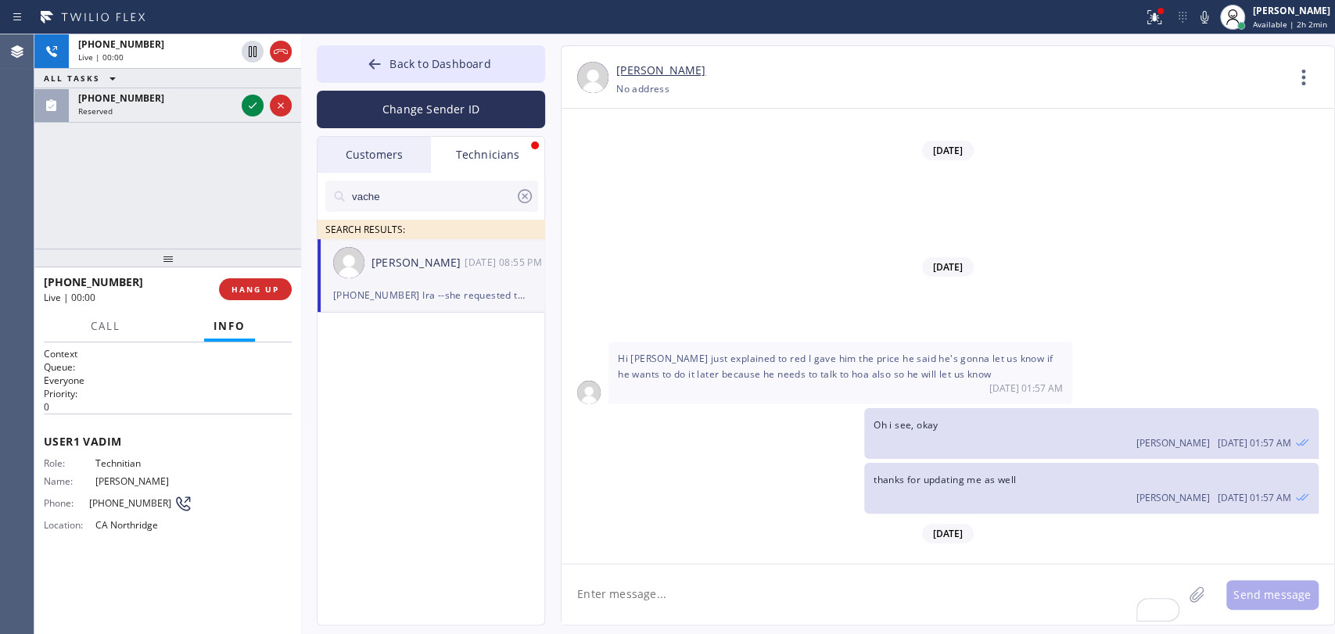
click at [707, 588] on textarea "To enrich screen reader interactions, please activate Accessibility in Grammarl…" at bounding box center [872, 595] width 621 height 60
type textarea "2 minutes please"
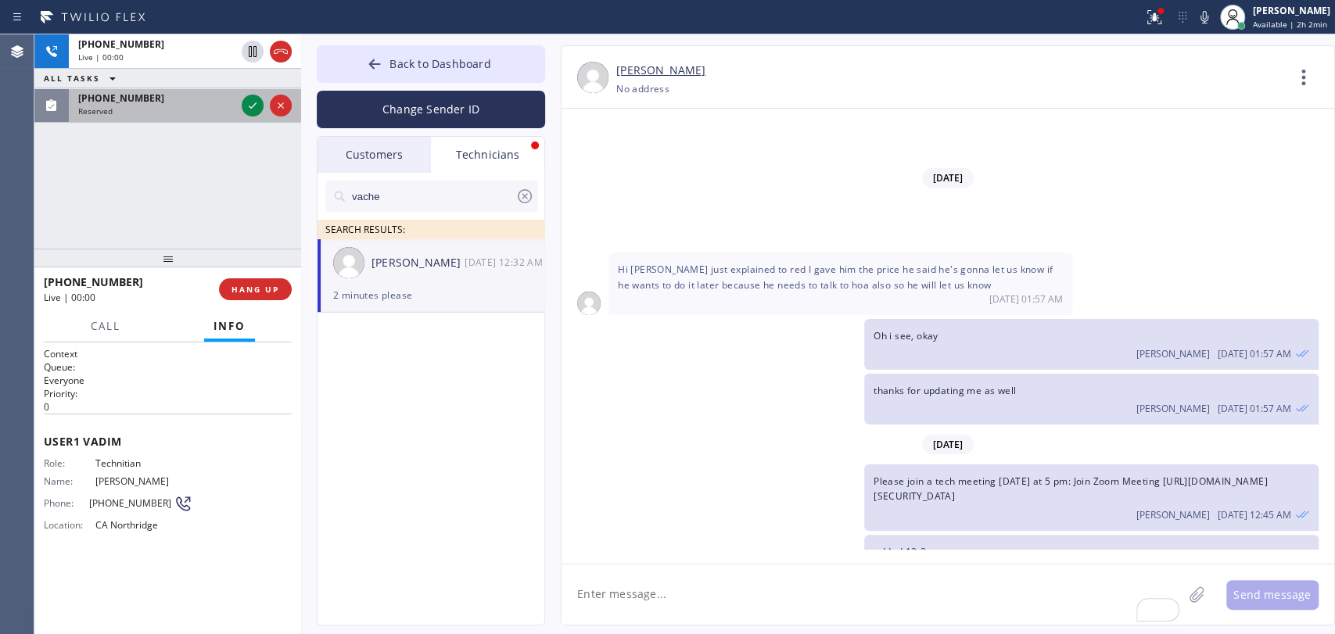
click at [151, 106] on div "Reserved" at bounding box center [156, 111] width 157 height 11
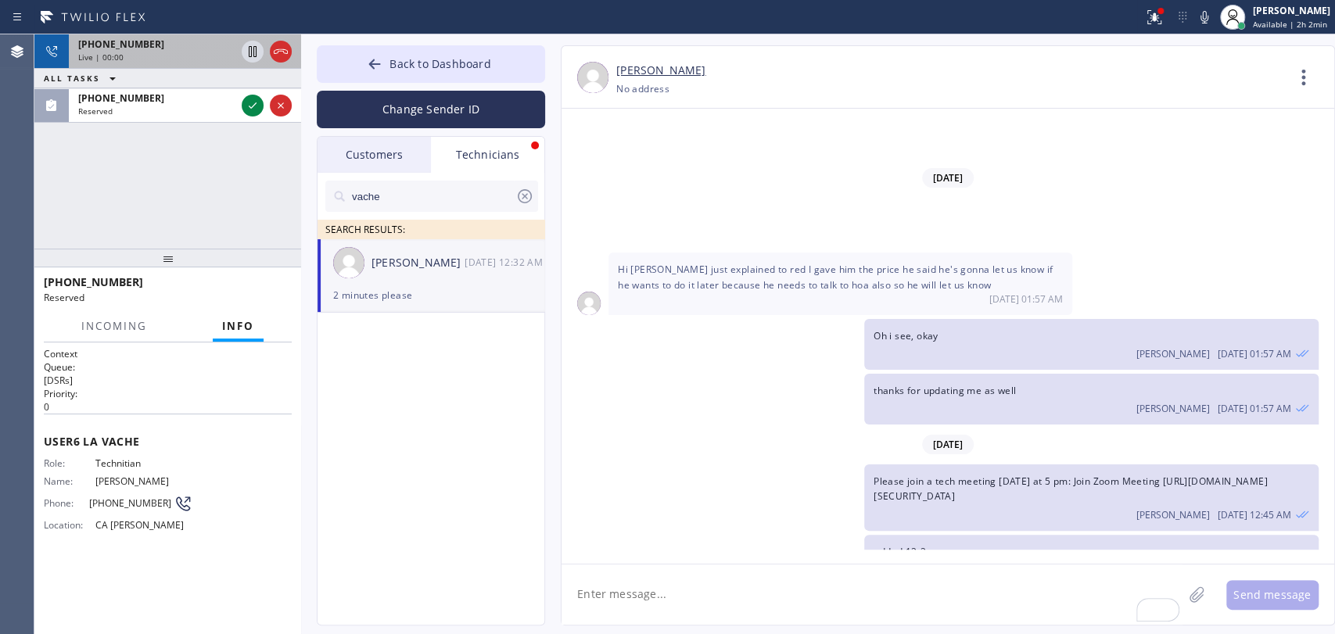
click at [163, 53] on div "Live | 00:00" at bounding box center [156, 57] width 157 height 11
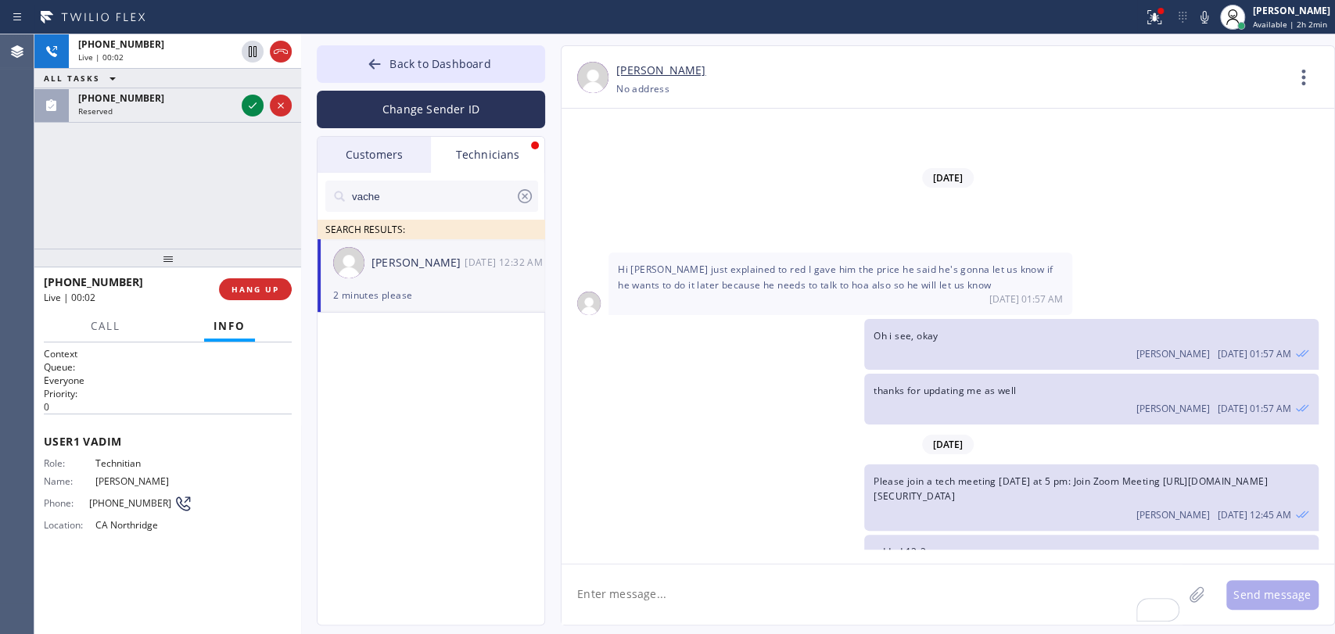
click at [135, 483] on span "[PERSON_NAME]" at bounding box center [143, 482] width 97 height 12
click at [396, 70] on span "Back to Dashboard" at bounding box center [439, 63] width 101 height 15
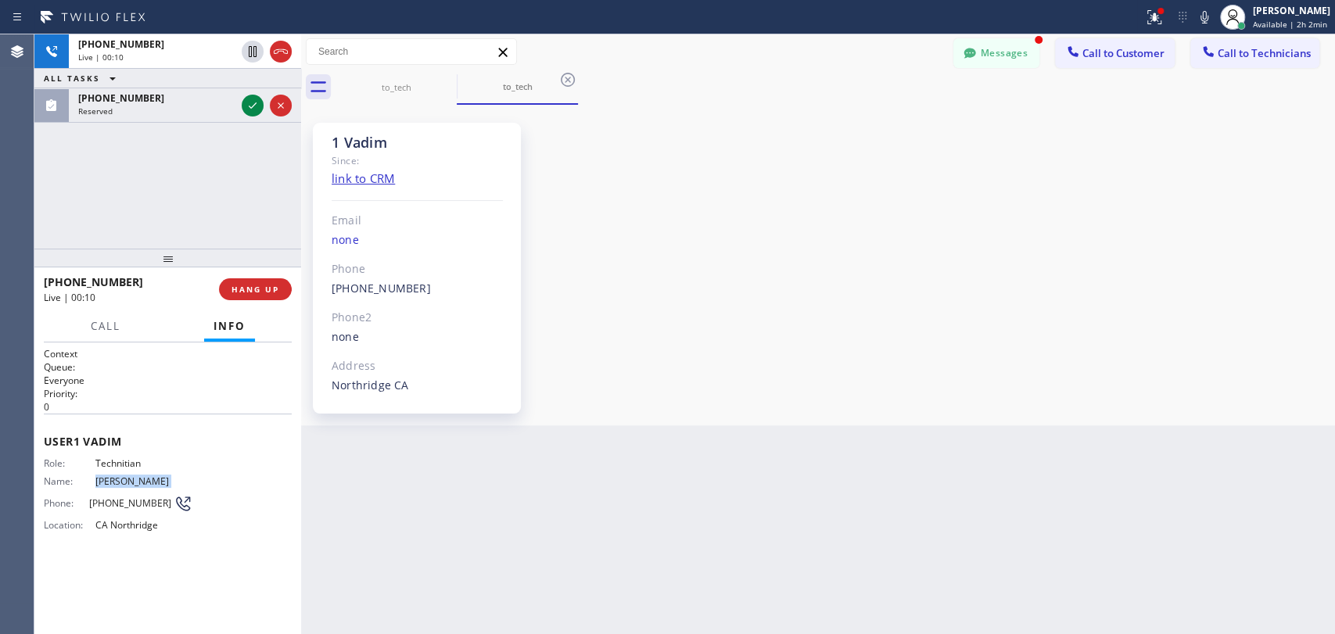
click at [393, 137] on div "1 Vadim" at bounding box center [417, 143] width 171 height 18
click at [382, 90] on div "to_tech" at bounding box center [396, 87] width 118 height 12
click at [450, 74] on icon at bounding box center [447, 80] width 14 height 14
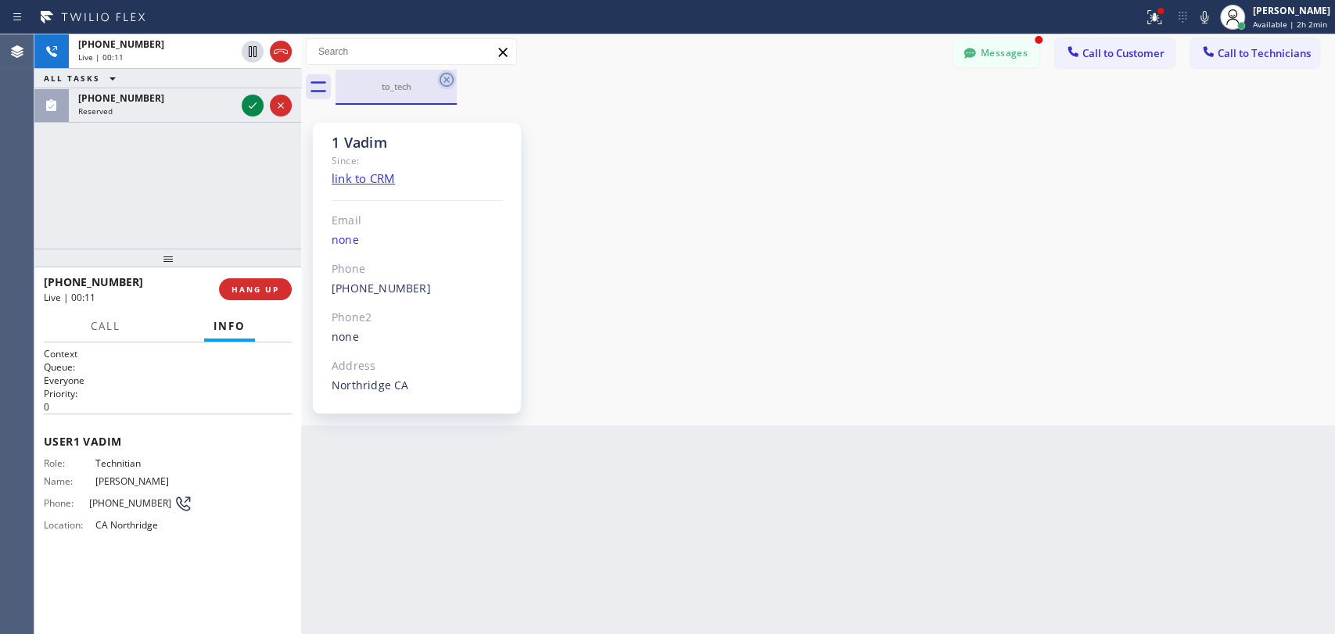
click at [447, 76] on icon at bounding box center [446, 79] width 19 height 19
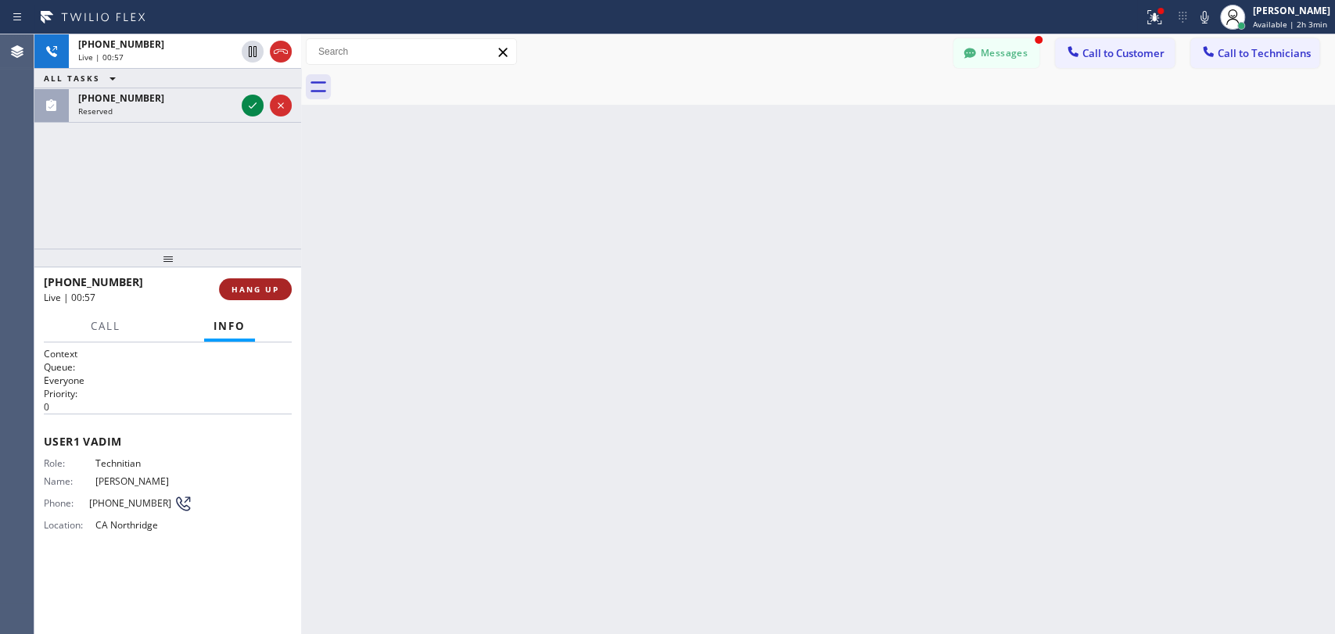
click at [268, 291] on span "HANG UP" at bounding box center [256, 289] width 48 height 11
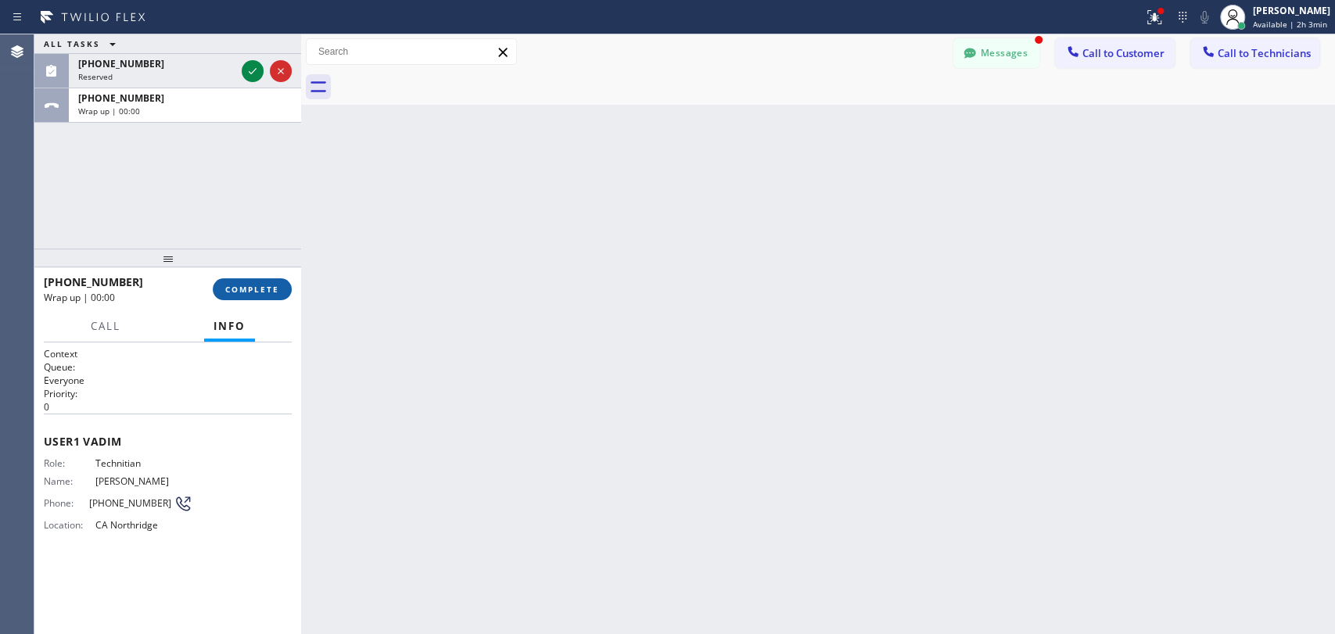
click at [264, 280] on button "COMPLETE" at bounding box center [252, 289] width 79 height 22
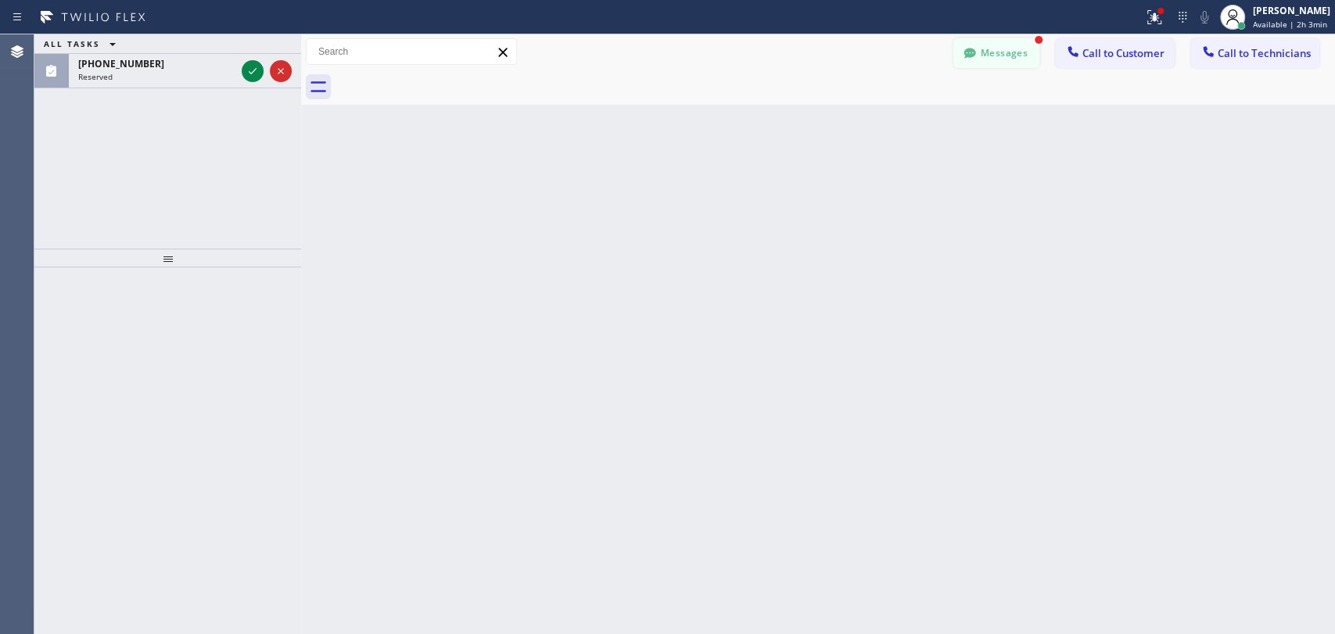
click at [995, 56] on button "Messages" at bounding box center [996, 53] width 86 height 30
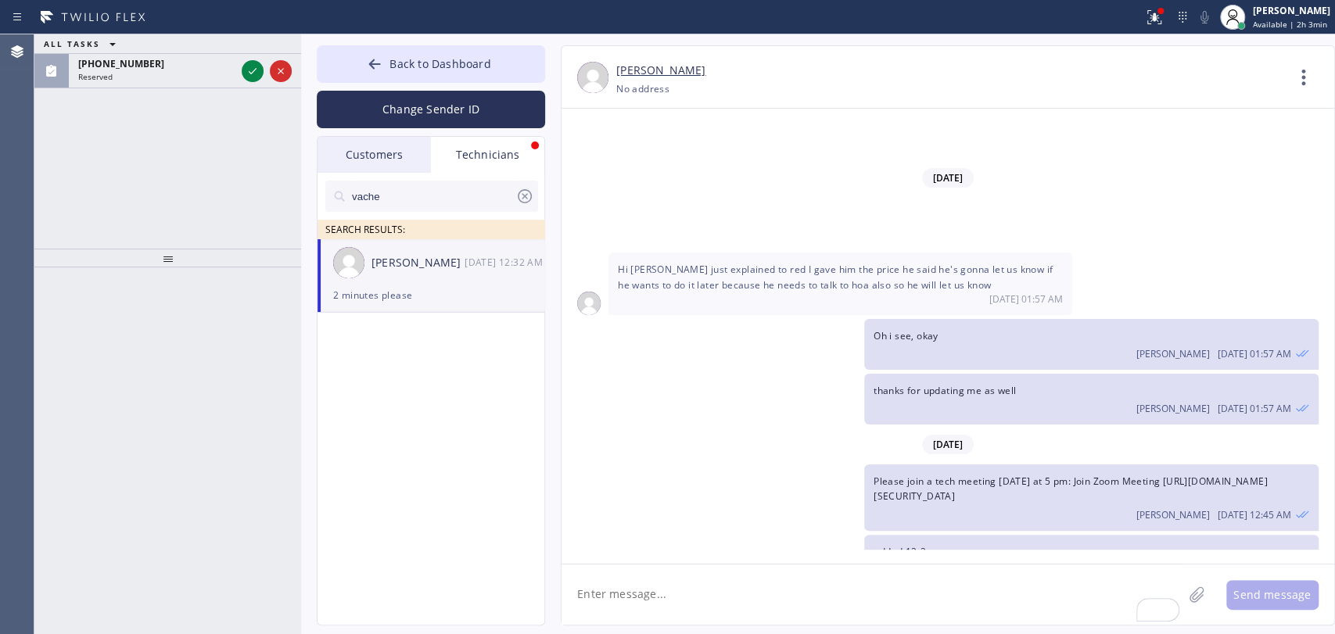
click at [540, 186] on div "vache SEARCH RESULTS:" at bounding box center [432, 206] width 228 height 66
click at [523, 194] on icon at bounding box center [524, 196] width 19 height 19
click at [137, 228] on div "ALL TASKS ALL TASKS ACTIVE TASKS TASKS IN WRAP UP (818) 261-4699 Reserved" at bounding box center [167, 141] width 267 height 214
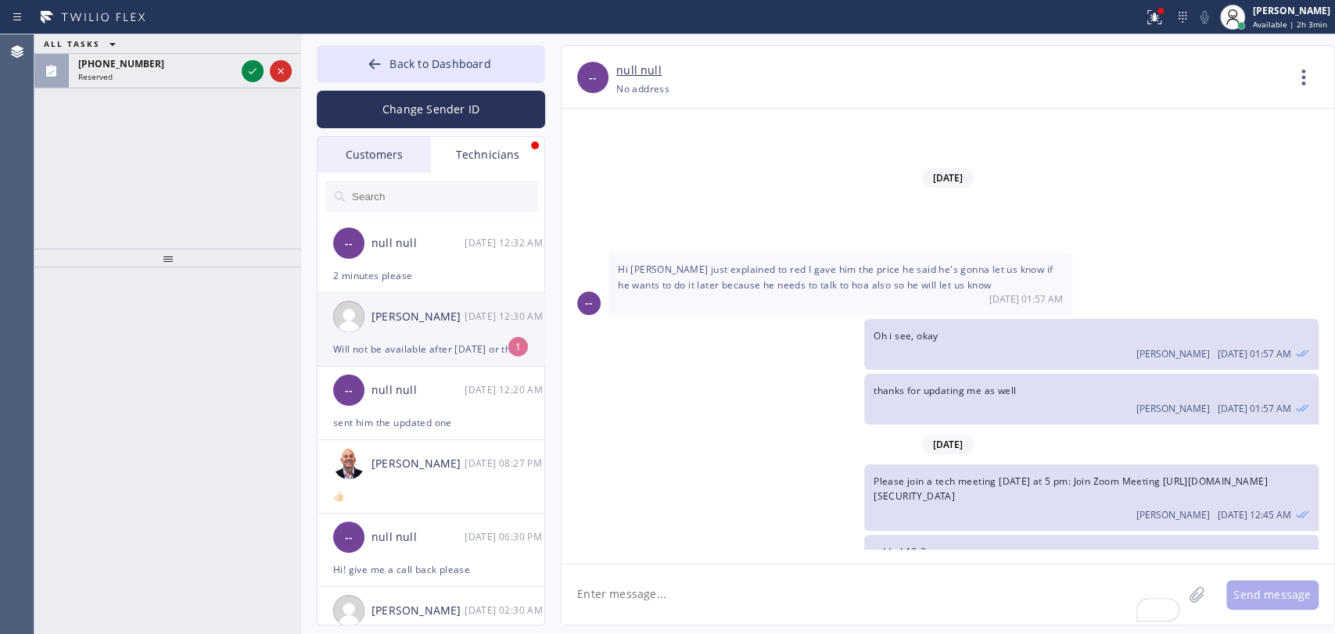
click at [422, 336] on div "Christopher Gonzales 09/17 12:30 AM" at bounding box center [432, 316] width 228 height 47
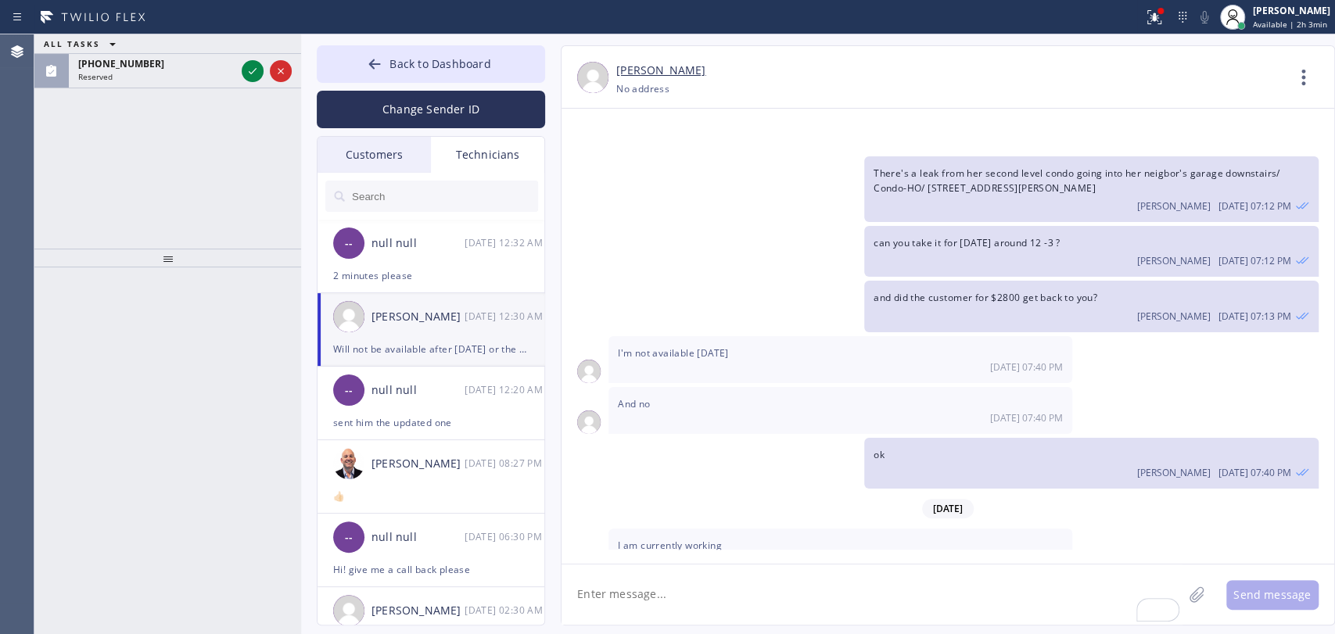
click at [415, 271] on div "2 minutes please" at bounding box center [431, 276] width 196 height 18
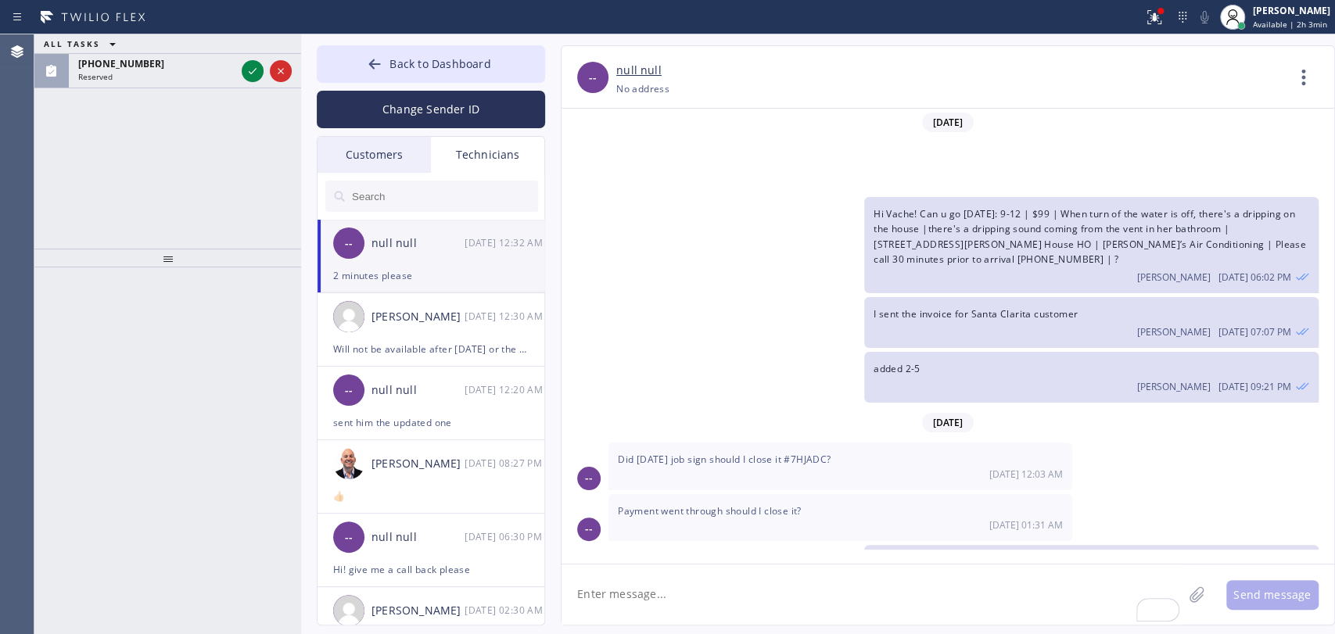
scroll to position [37818, 0]
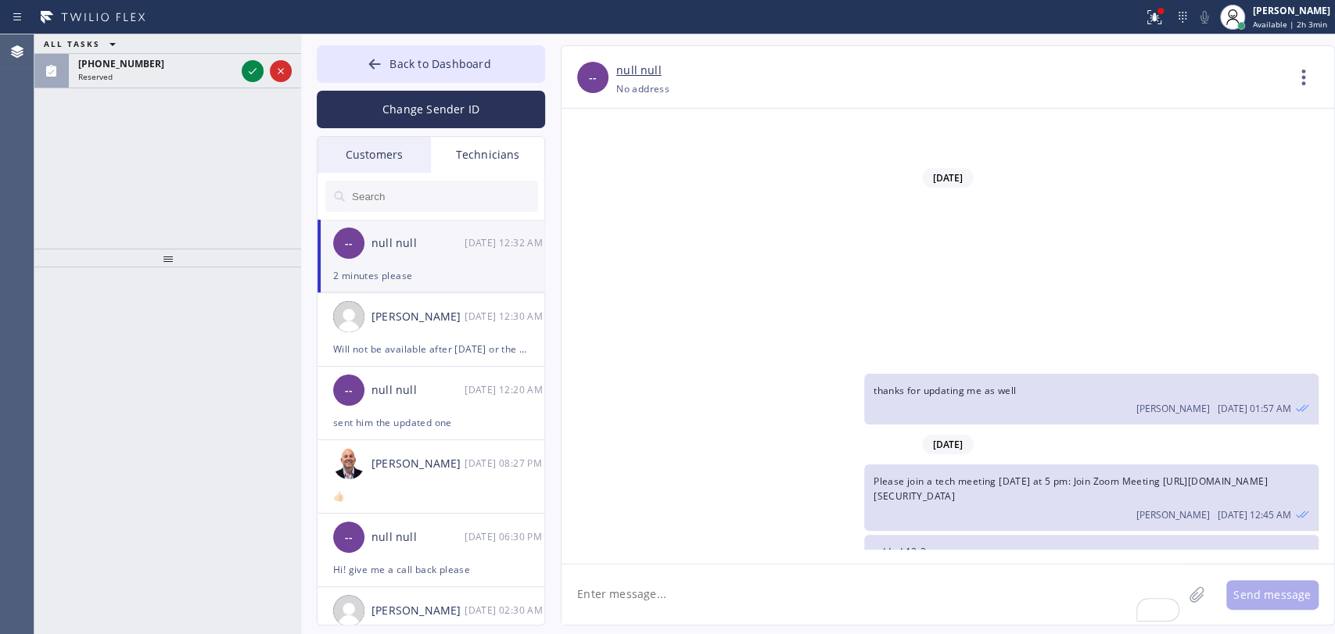
drag, startPoint x: 1312, startPoint y: 63, endPoint x: 1261, endPoint y: 102, distance: 64.3
click at [1312, 64] on icon at bounding box center [1304, 78] width 38 height 38
click at [1149, 147] on li "Call to Technician" at bounding box center [1209, 160] width 227 height 41
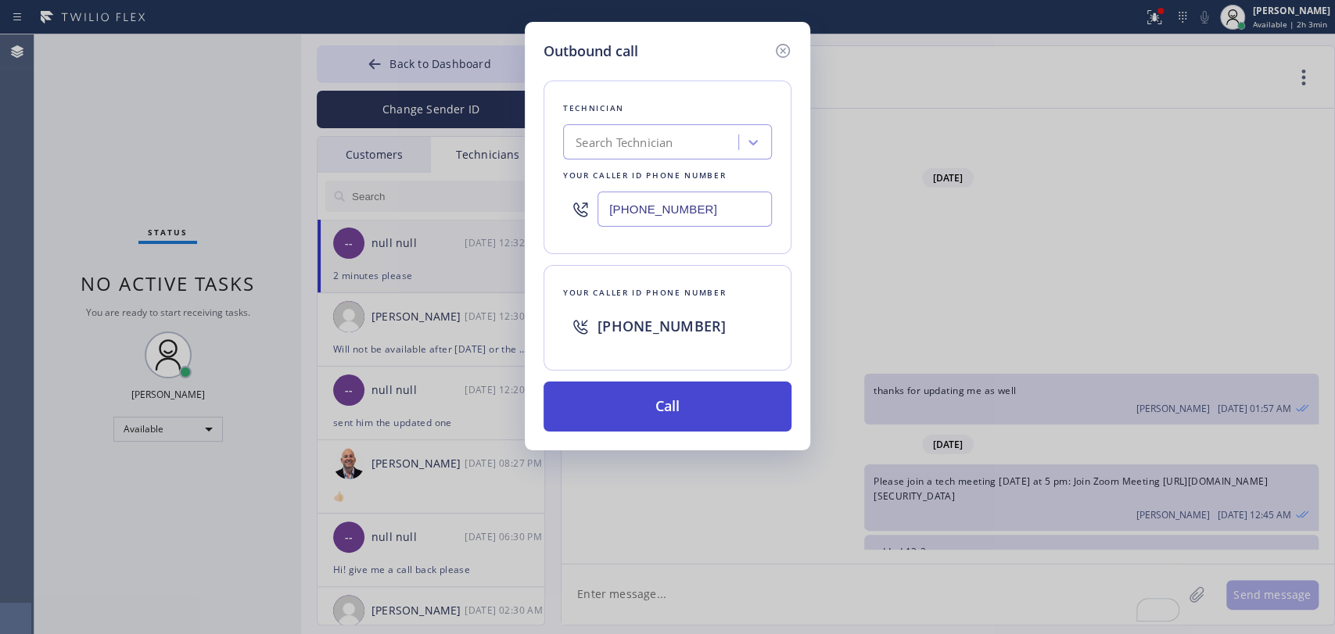
click at [659, 389] on button "Call" at bounding box center [668, 407] width 248 height 50
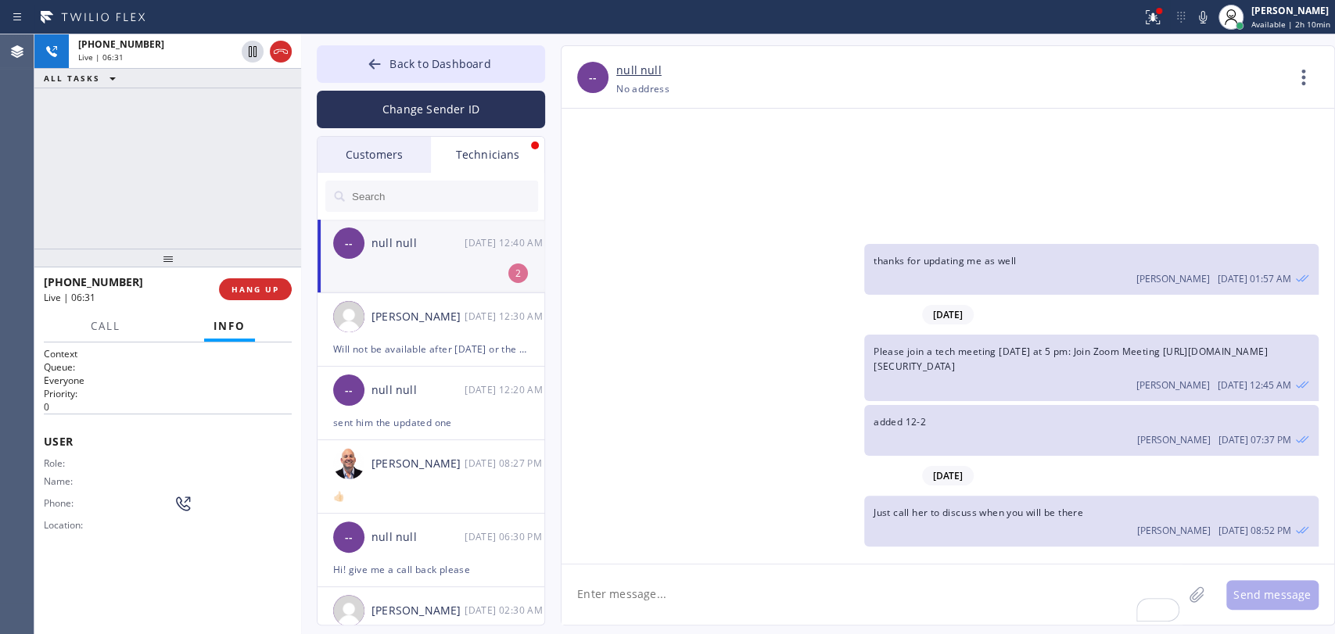
scroll to position [38077, 0]
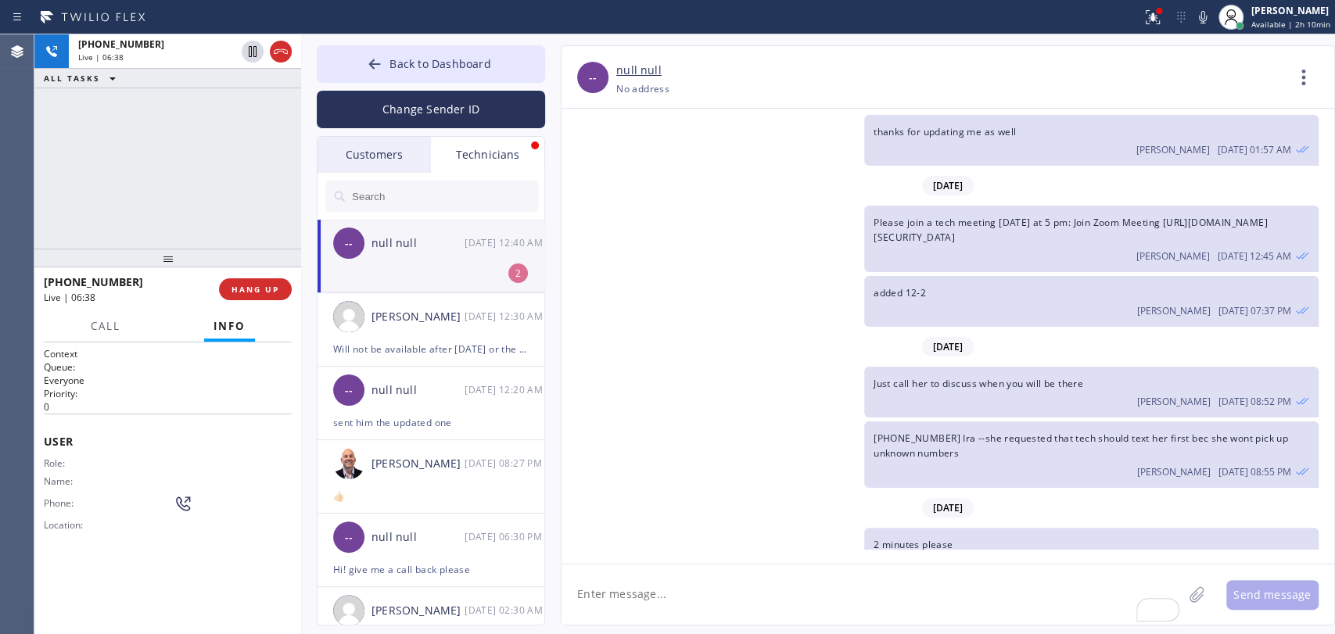
click at [219, 127] on div "+18182614699 Live | 06:38 ALL TASKS ALL TASKS ACTIVE TASKS TASKS IN WRAP UP" at bounding box center [167, 141] width 267 height 214
click at [361, 66] on button "Back to Dashboard" at bounding box center [431, 64] width 228 height 38
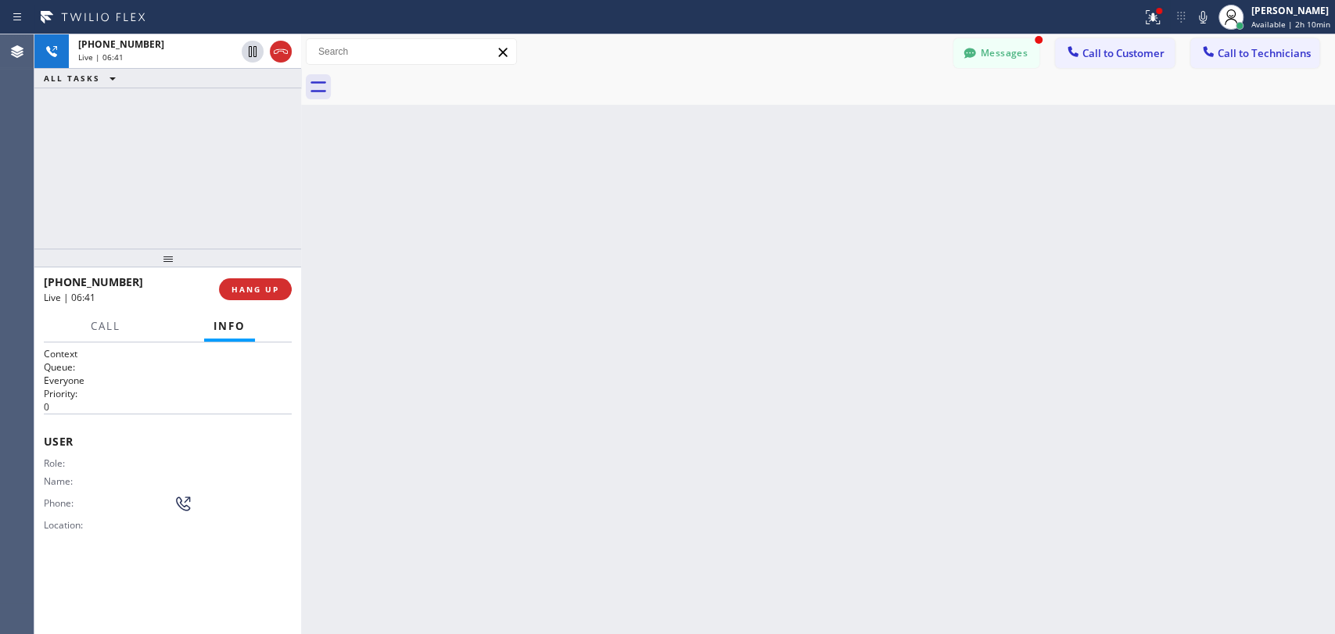
click at [190, 267] on div at bounding box center [167, 258] width 267 height 19
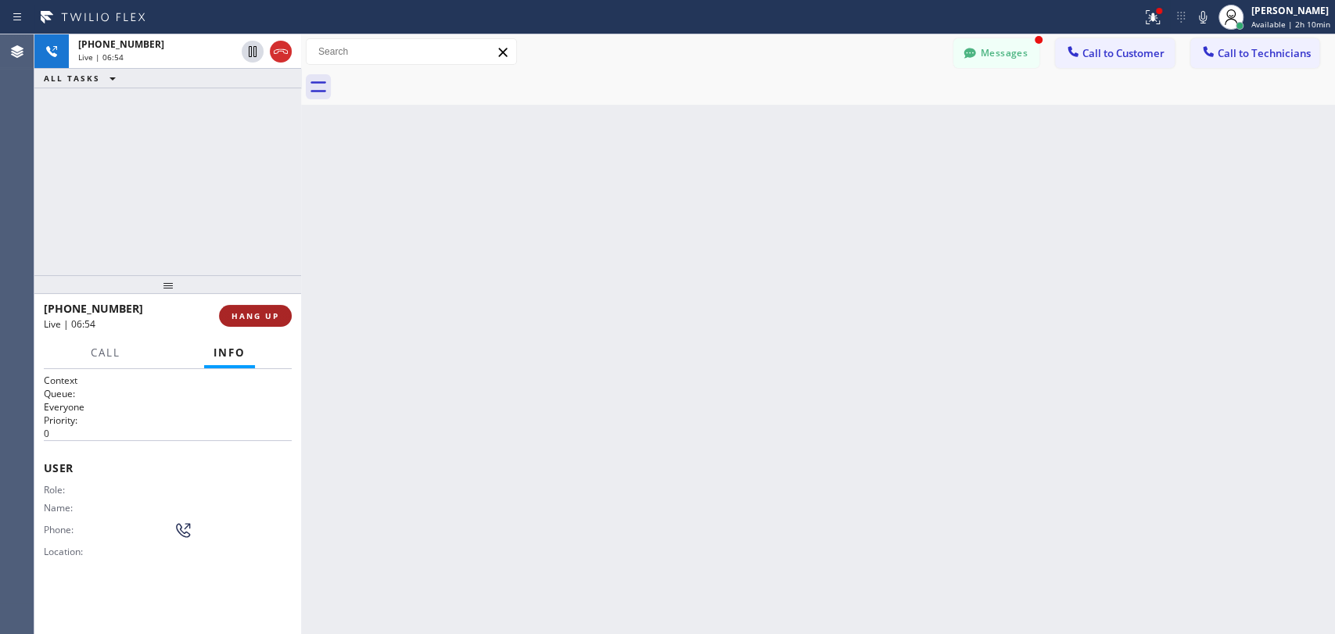
click at [280, 308] on button "HANG UP" at bounding box center [255, 316] width 73 height 22
click at [976, 48] on icon at bounding box center [970, 53] width 16 height 16
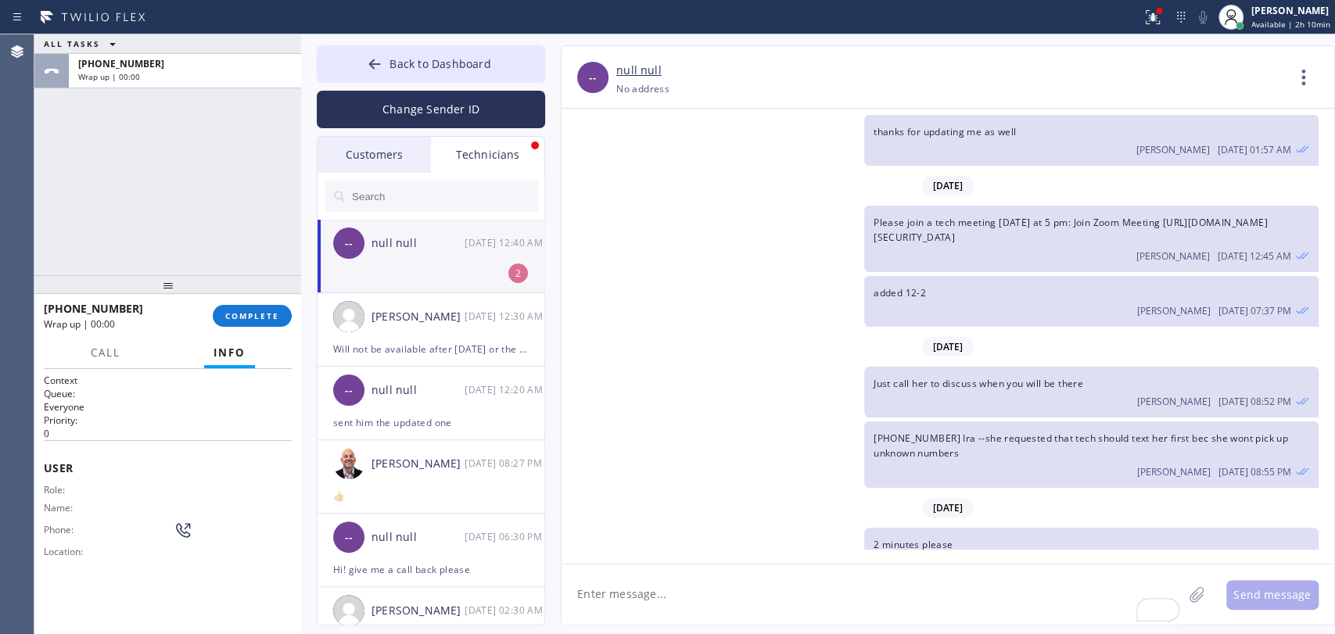
click at [374, 267] on li "-- null null 09/17 12:40 AM 2" at bounding box center [432, 257] width 228 height 74
click at [213, 321] on div "+18182614699 Wrap up | 02:11" at bounding box center [128, 316] width 169 height 41
click at [215, 289] on div at bounding box center [167, 284] width 267 height 19
drag, startPoint x: 232, startPoint y: 321, endPoint x: 209, endPoint y: 257, distance: 68.0
click at [232, 321] on button "COMPLETE" at bounding box center [252, 316] width 79 height 22
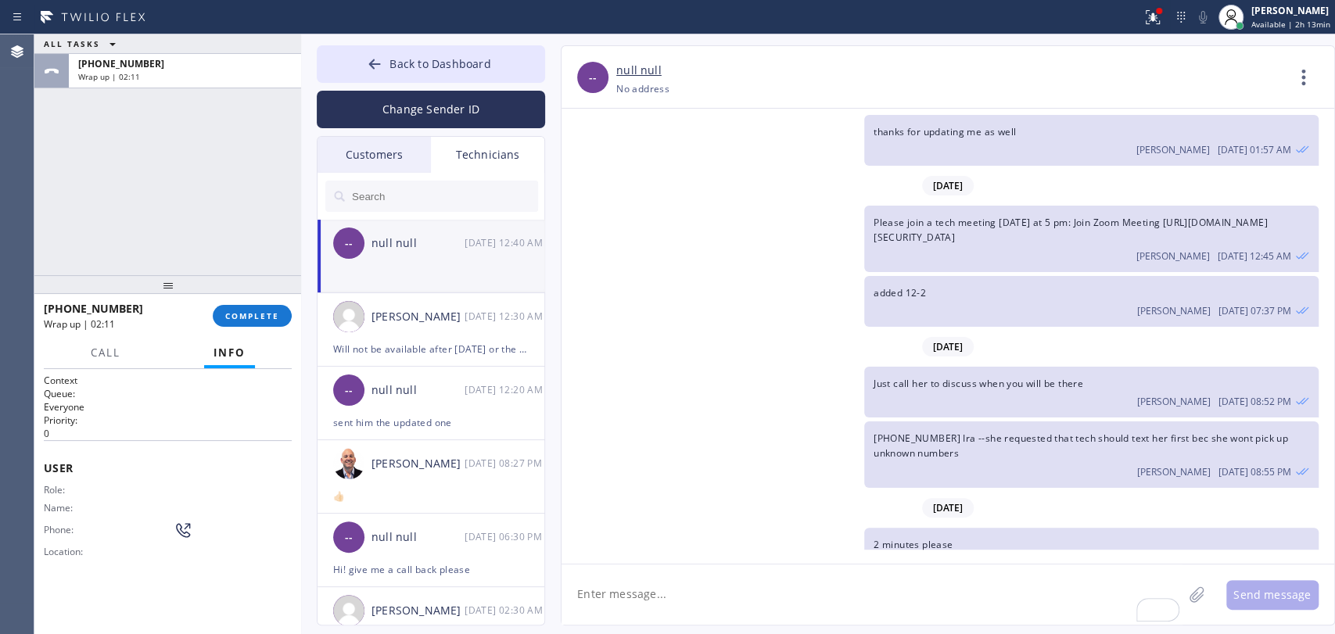
click at [209, 257] on div "ALL TASKS ALL TASKS ACTIVE TASKS TASKS IN WRAP UP +18182614699 Wrap up | 02:11" at bounding box center [167, 154] width 267 height 241
click at [202, 239] on div "ALL TASKS ALL TASKS ACTIVE TASKS TASKS IN WRAP UP +18182614699 Wrap up | 02:11" at bounding box center [167, 154] width 267 height 241
drag, startPoint x: 156, startPoint y: 195, endPoint x: 174, endPoint y: 234, distance: 42.7
click at [171, 228] on div "ALL TASKS ALL TASKS ACTIVE TASKS TASKS IN WRAP UP +18182614699 Wrap up | 02:12" at bounding box center [167, 154] width 267 height 241
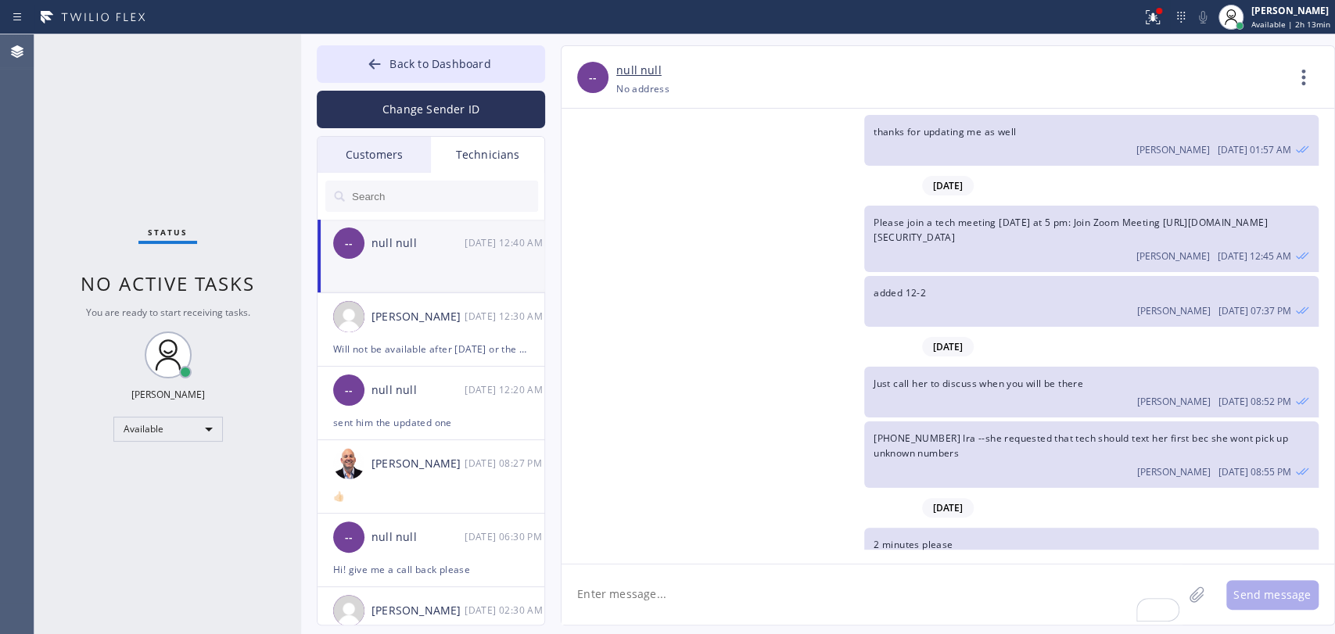
drag, startPoint x: 174, startPoint y: 234, endPoint x: 153, endPoint y: 272, distance: 43.8
click at [150, 273] on span "No active tasks" at bounding box center [168, 284] width 174 height 26
click at [409, 42] on div "Back to Dashboard Change Sender ID Customers Technicians CT [PERSON_NAME] [DATE…" at bounding box center [818, 334] width 1034 height 600
drag, startPoint x: 453, startPoint y: 48, endPoint x: 1056, endPoint y: 56, distance: 603.1
click at [453, 50] on button "Back to Dashboard" at bounding box center [431, 64] width 228 height 38
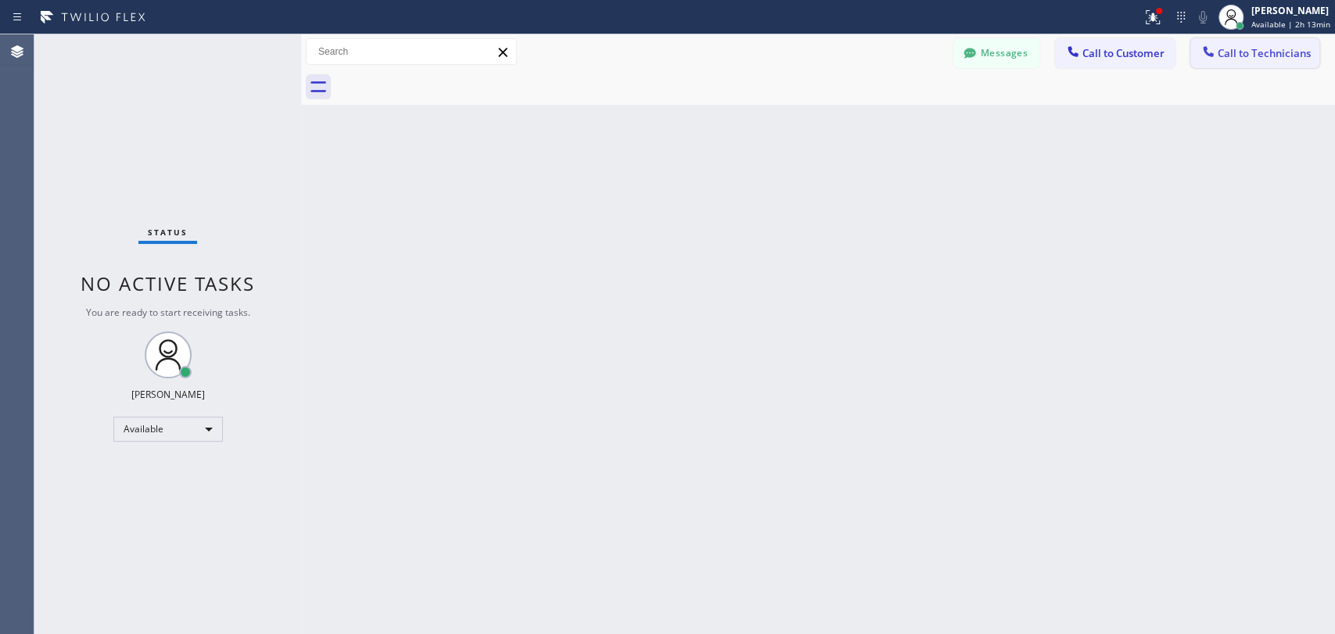
click at [1301, 38] on button "Call to Technicians" at bounding box center [1254, 53] width 129 height 30
click at [0, 0] on div "Outbound call Technician Search Technician Your caller id phone number Your cal…" at bounding box center [0, 0] width 0 height 0
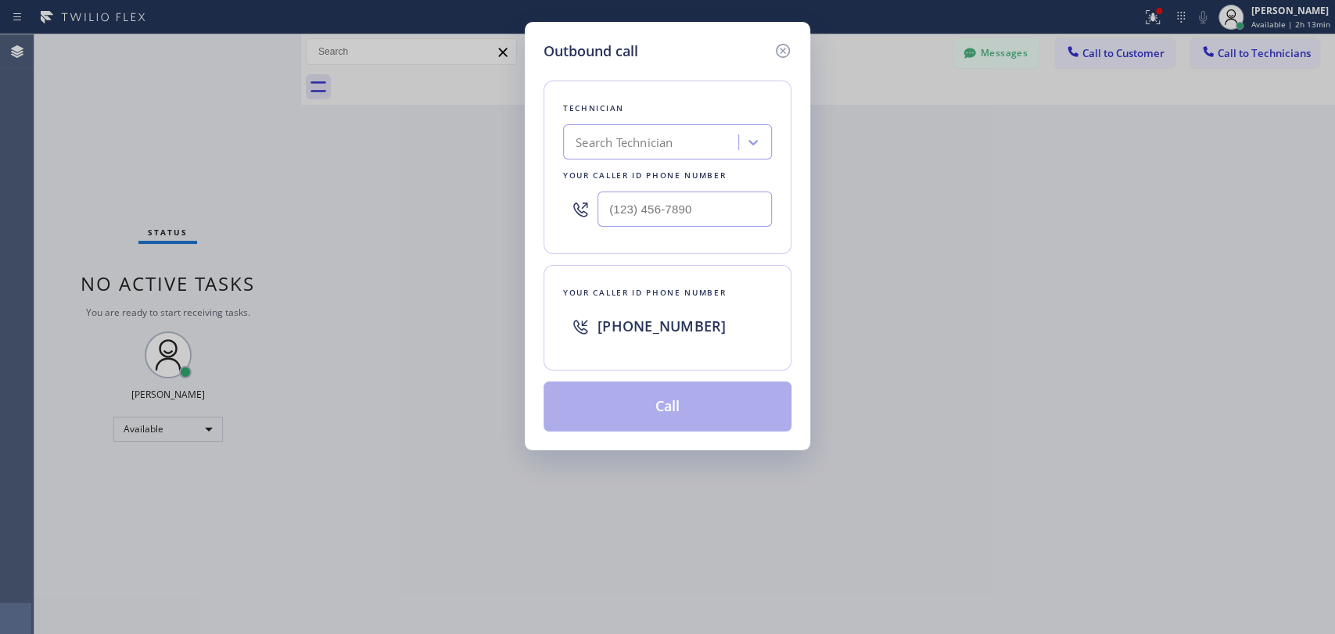
click at [551, 131] on div "Technician Search Technician Your caller id phone number" at bounding box center [668, 168] width 248 height 174
click at [658, 120] on div "Technician Search Technician Your caller id phone number" at bounding box center [668, 168] width 248 height 174
click at [663, 141] on div "Search Technician" at bounding box center [624, 143] width 97 height 18
type input "Nick"
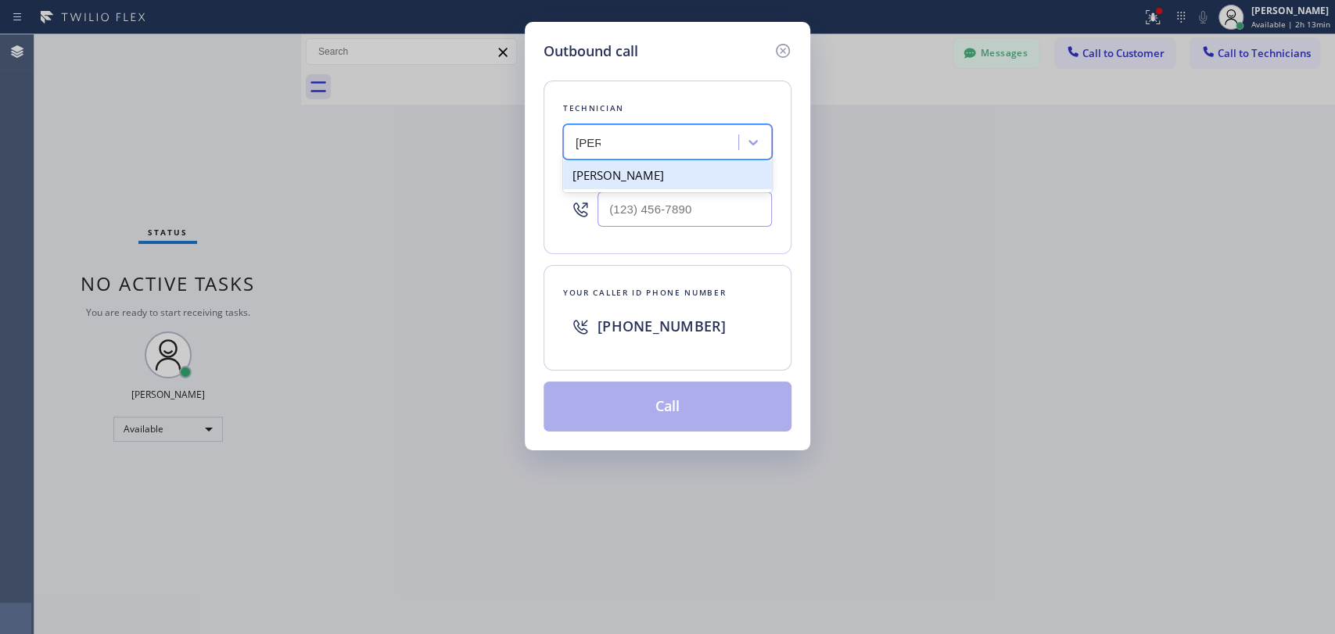
click at [620, 172] on div "[PERSON_NAME]" at bounding box center [667, 175] width 209 height 28
type input "(347) 417-3881"
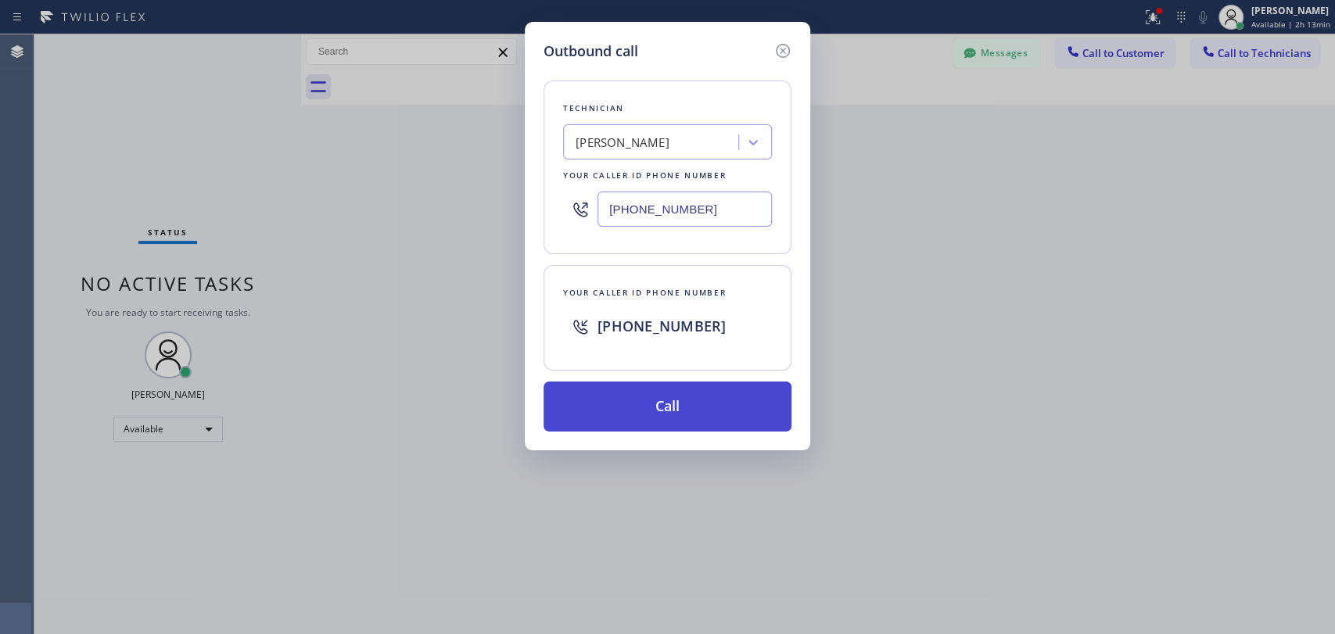
click at [630, 403] on button "Call" at bounding box center [668, 407] width 248 height 50
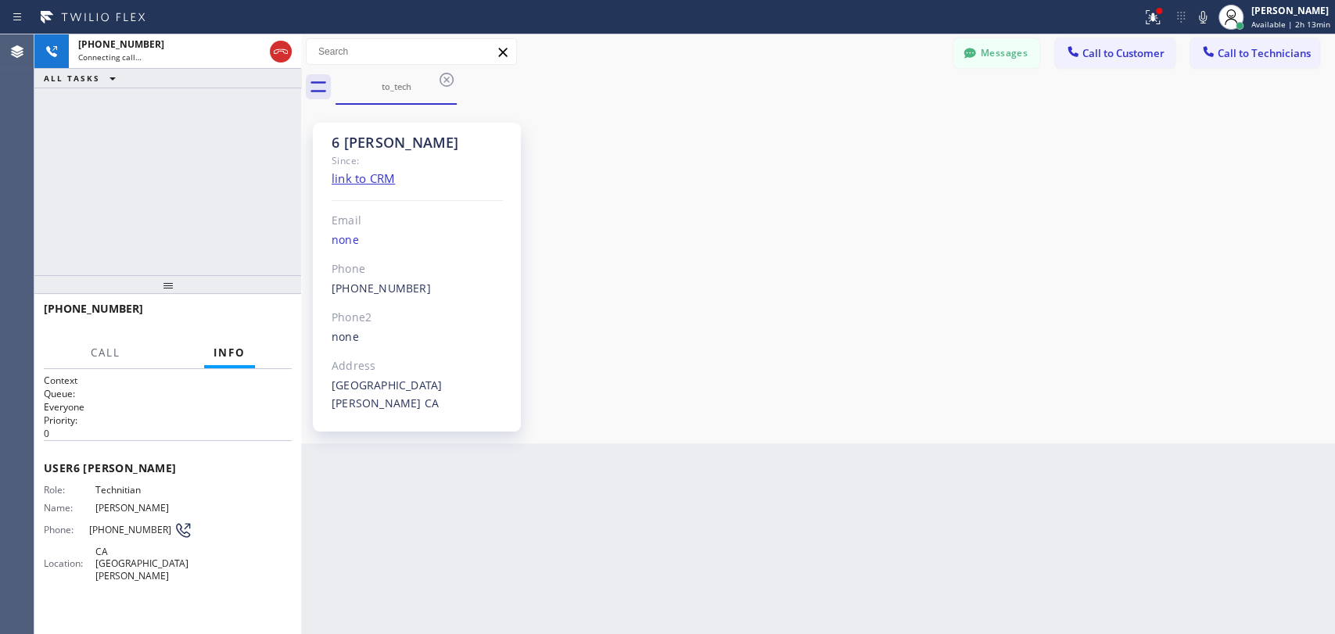
scroll to position [170908, 0]
click at [269, 309] on button "HANG UP" at bounding box center [255, 316] width 73 height 22
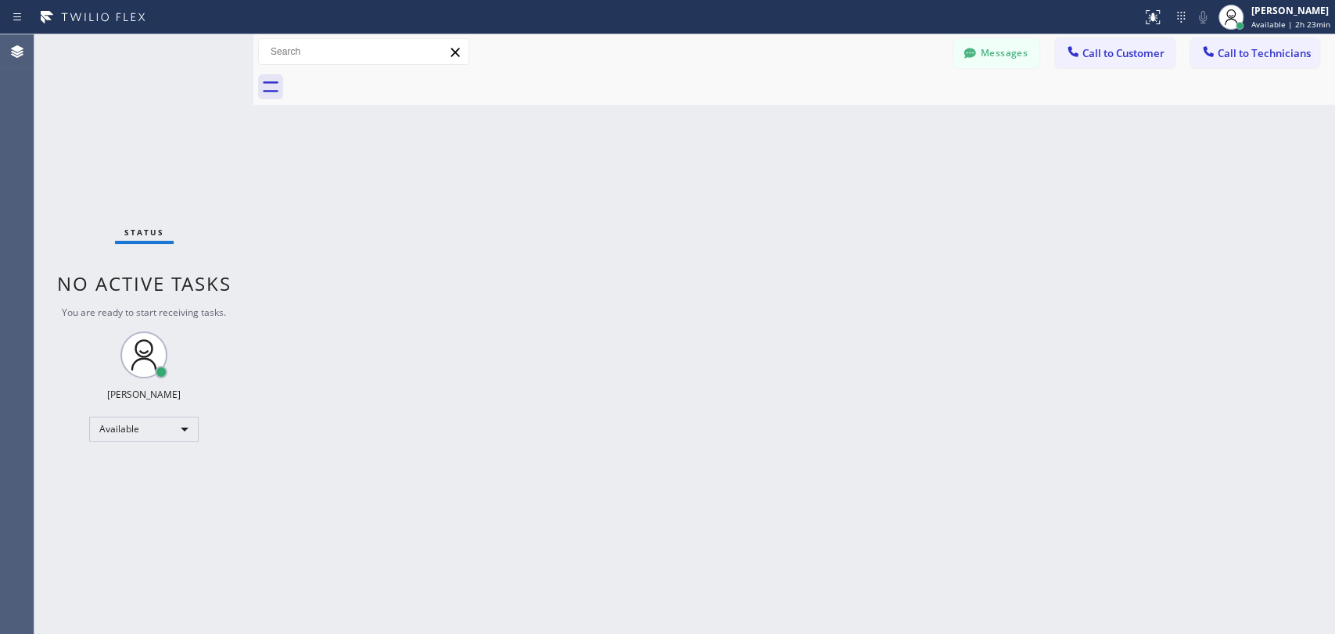
click at [494, 327] on div "Back to Dashboard Change Sender ID Customers Technicians CT [PERSON_NAME] [DATE…" at bounding box center [794, 334] width 1082 height 600
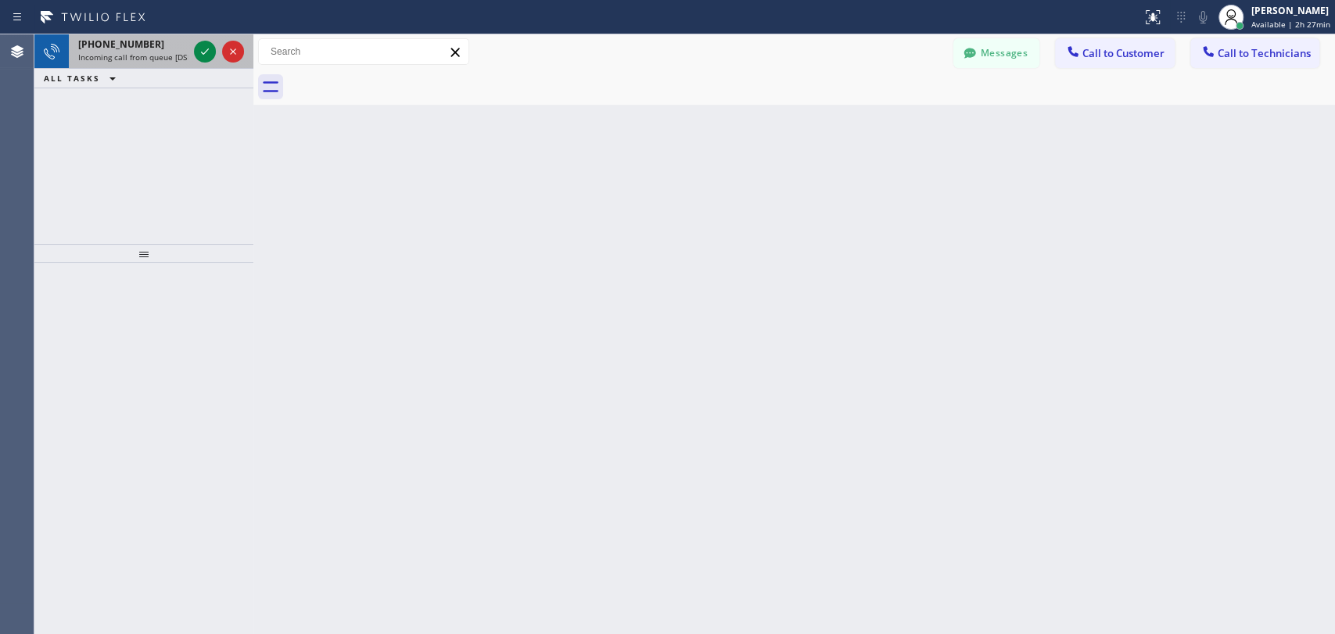
click at [128, 52] on span "Incoming call from queue [DSRs]" at bounding box center [138, 57] width 120 height 11
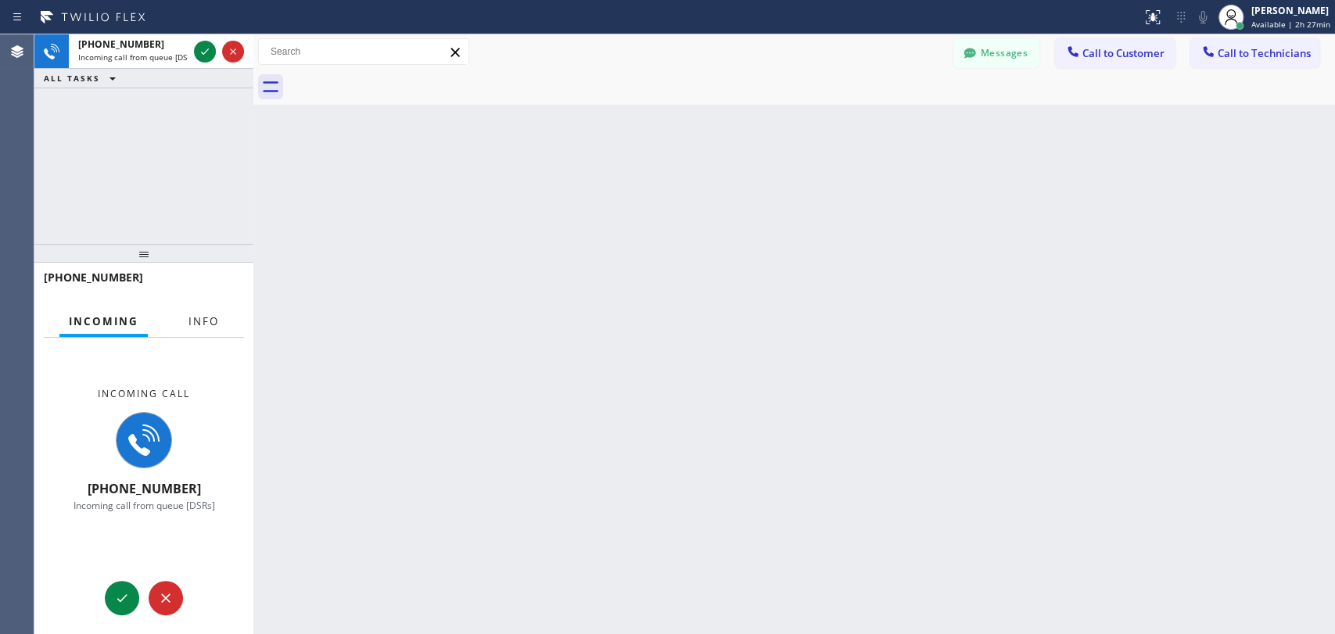
click at [198, 324] on span "Info" at bounding box center [203, 321] width 31 height 14
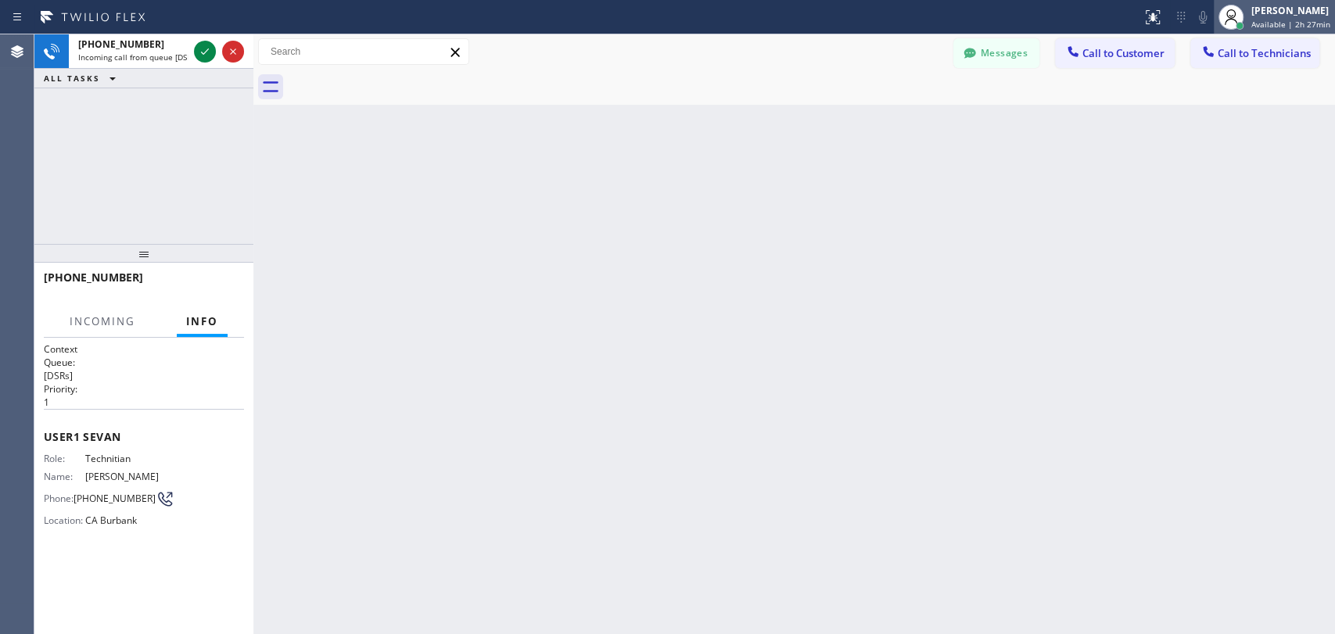
click at [1290, 17] on div "Oleksiy Dmitriev Available | 2h 27min" at bounding box center [1291, 16] width 87 height 27
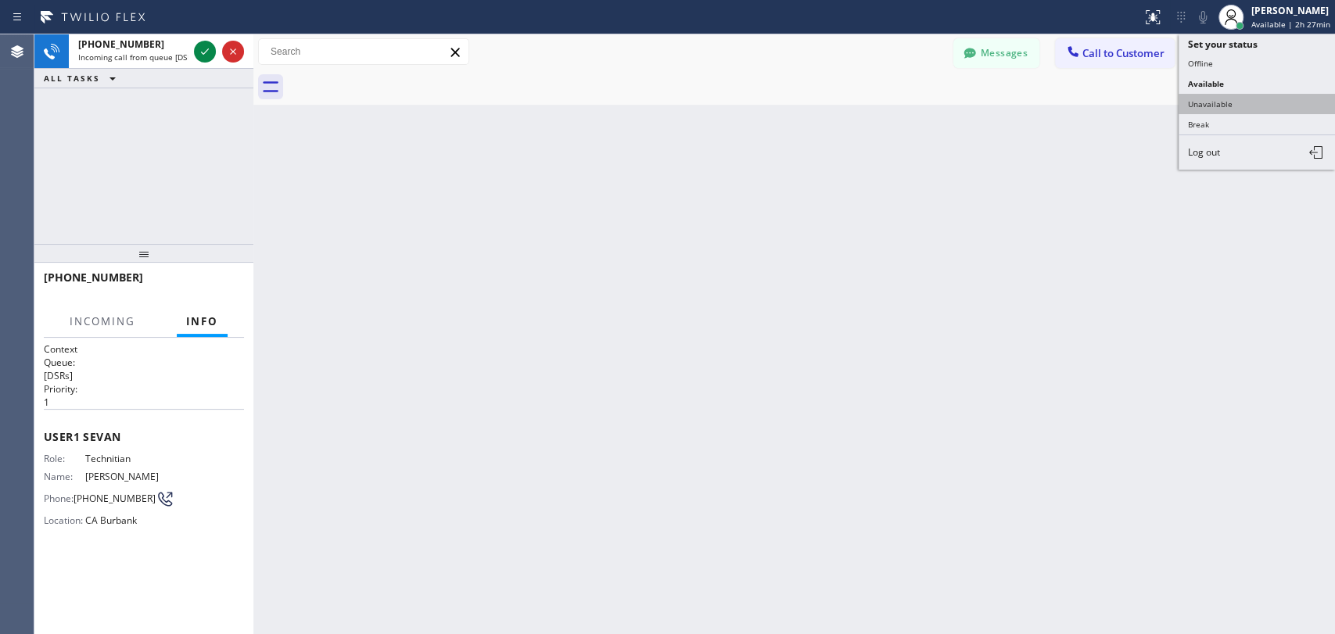
click at [1226, 102] on button "Unavailable" at bounding box center [1257, 104] width 156 height 20
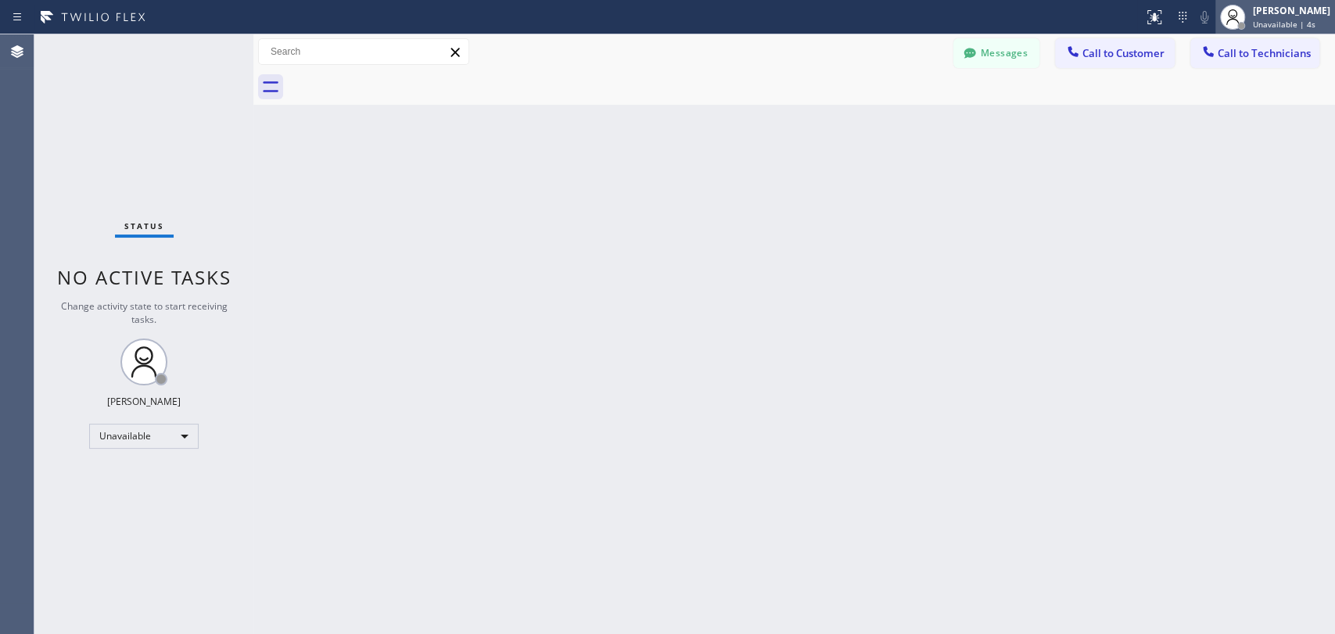
click at [1275, 26] on span "Unavailable | 4s" at bounding box center [1284, 24] width 63 height 11
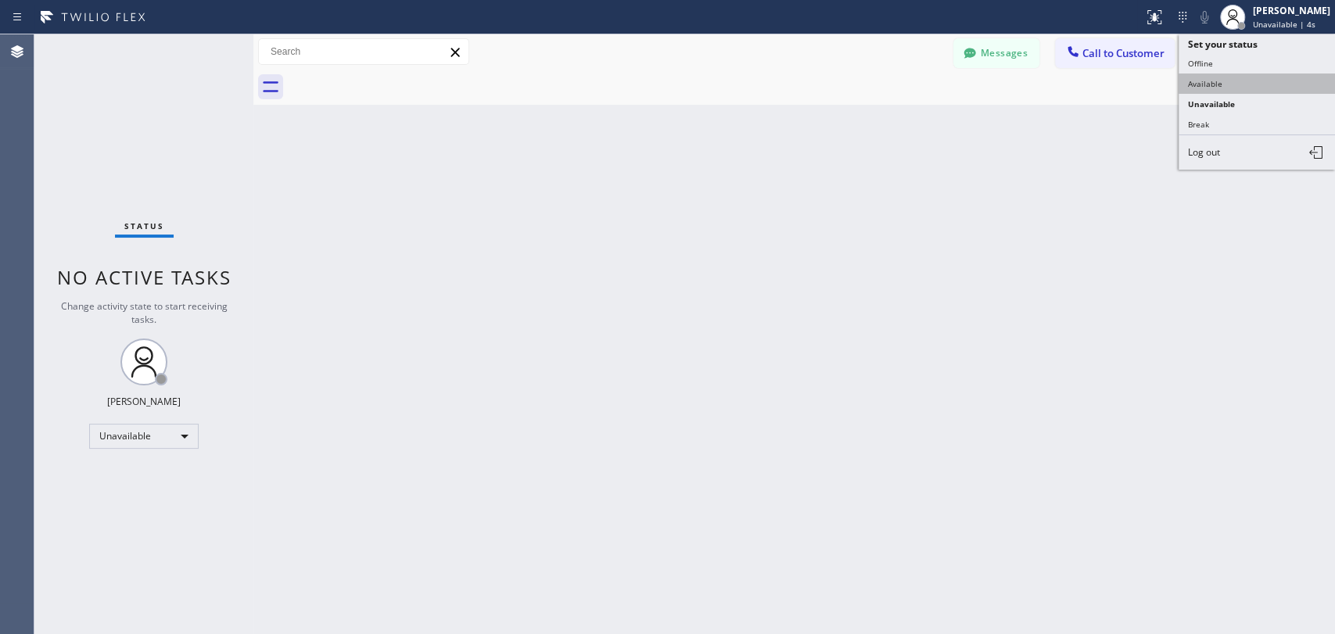
click at [1191, 80] on button "Available" at bounding box center [1257, 84] width 156 height 20
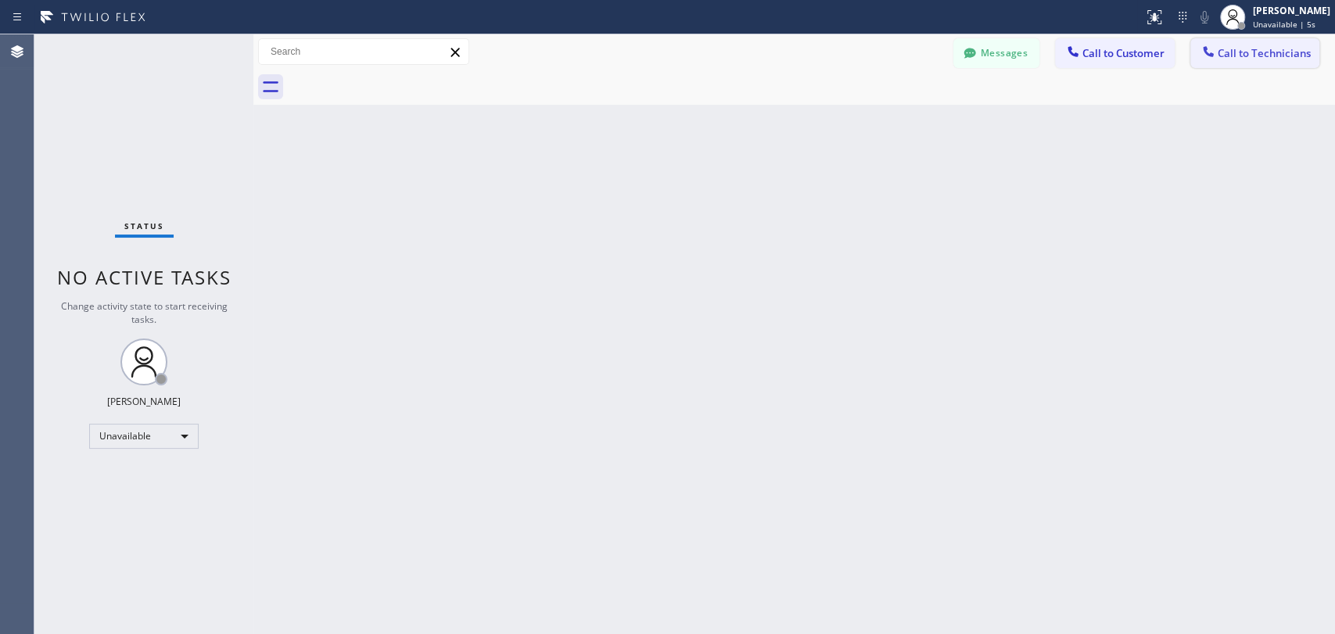
click at [1225, 56] on span "Call to Technicians" at bounding box center [1264, 53] width 93 height 14
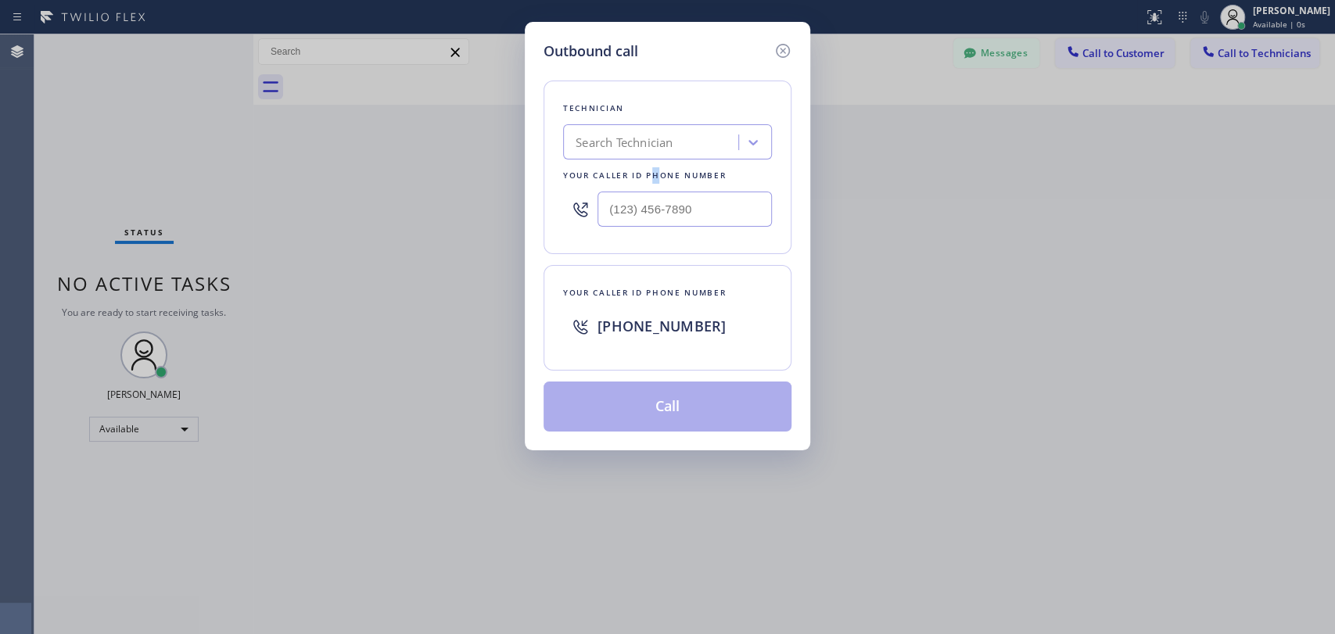
click at [652, 161] on div "Technician Search Technician Your caller id phone number" at bounding box center [668, 168] width 248 height 174
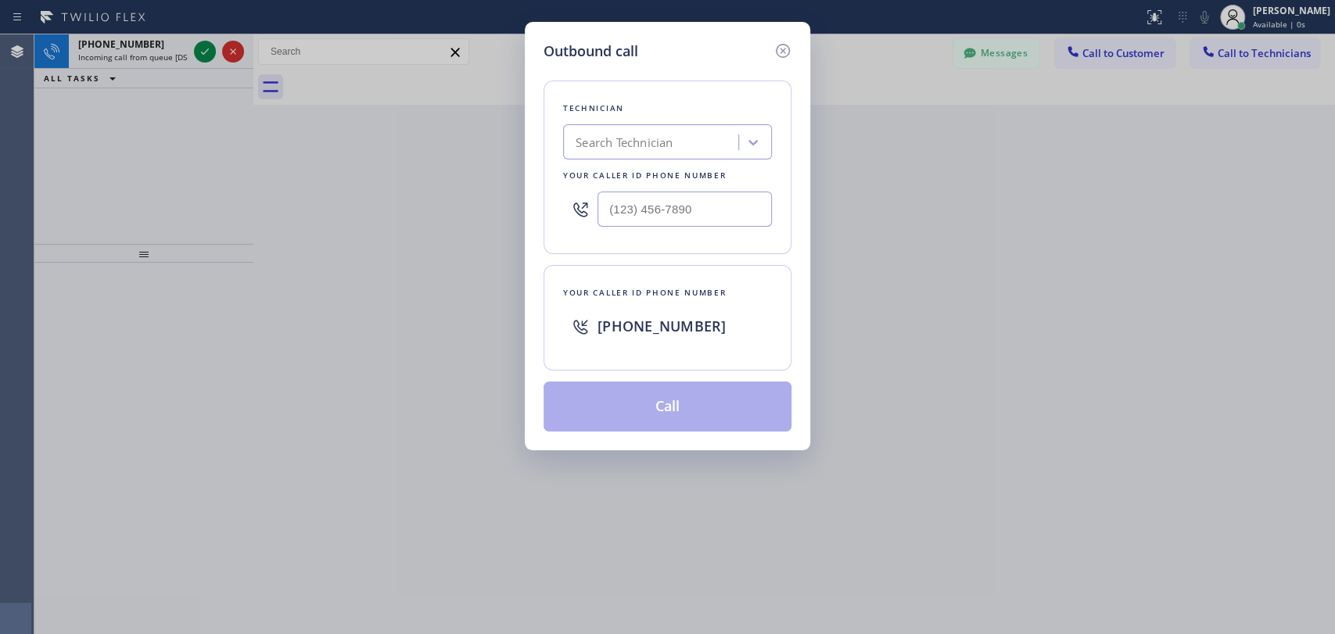
click at [671, 139] on div "Search Technician" at bounding box center [624, 143] width 97 height 18
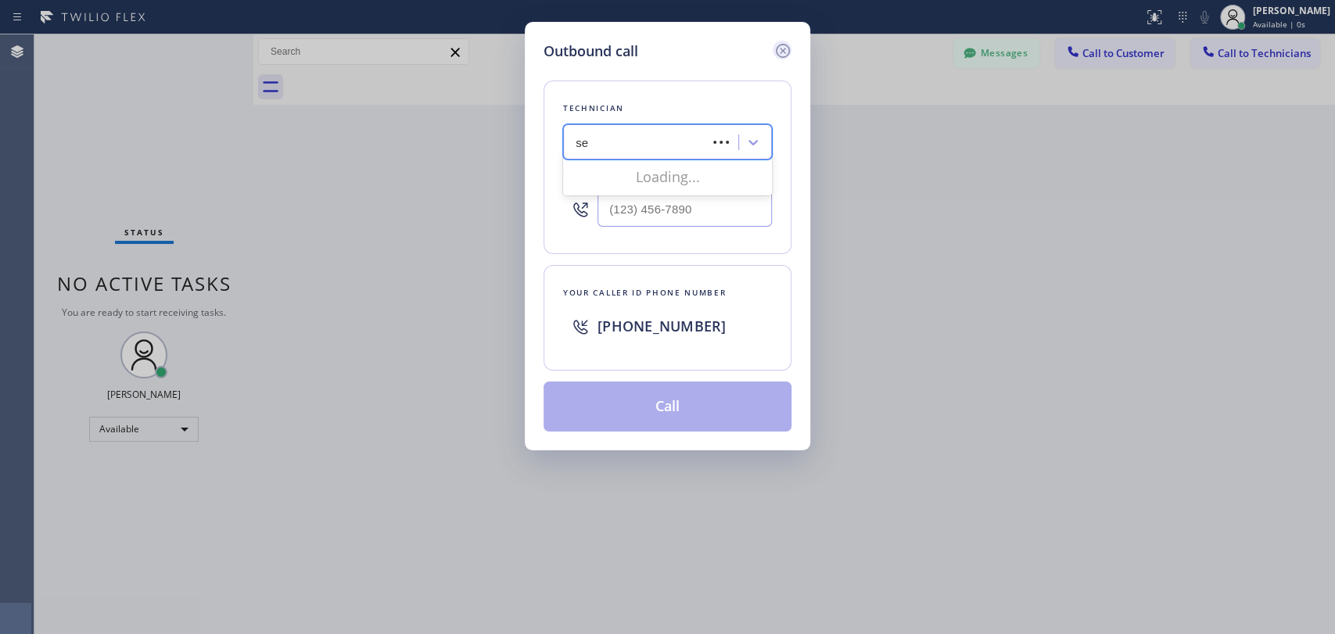
type input "se"
click at [781, 48] on icon at bounding box center [783, 51] width 14 height 14
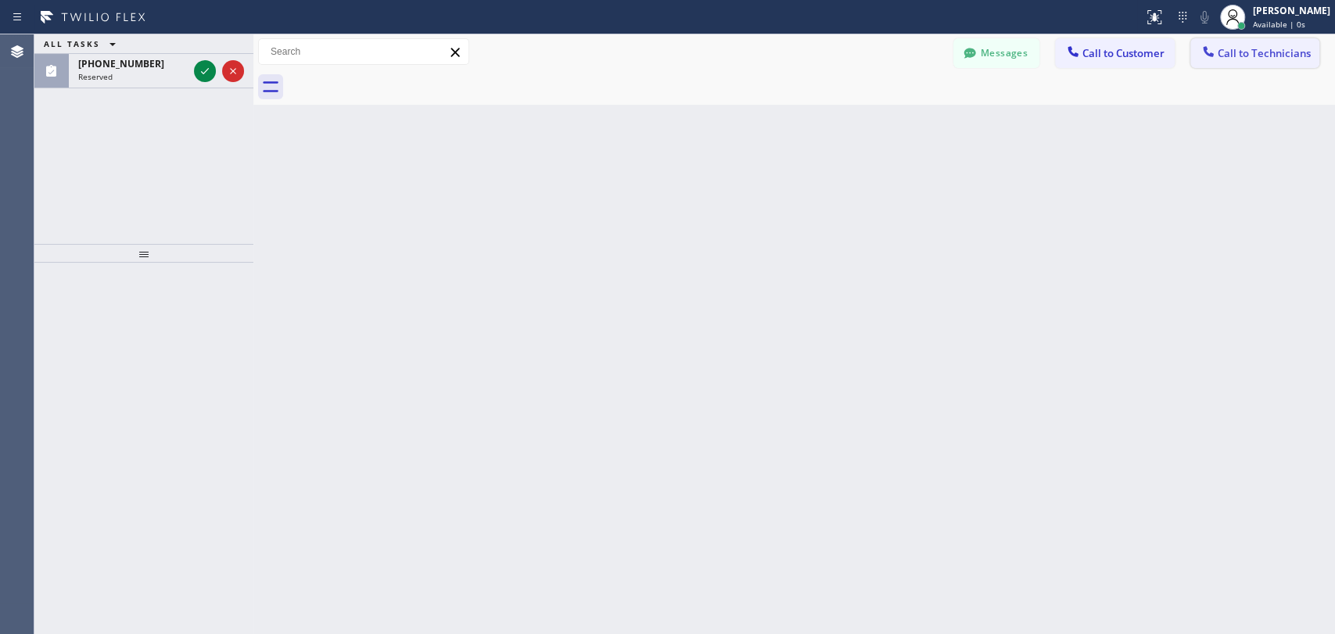
click at [1245, 60] on button "Call to Technicians" at bounding box center [1254, 53] width 129 height 30
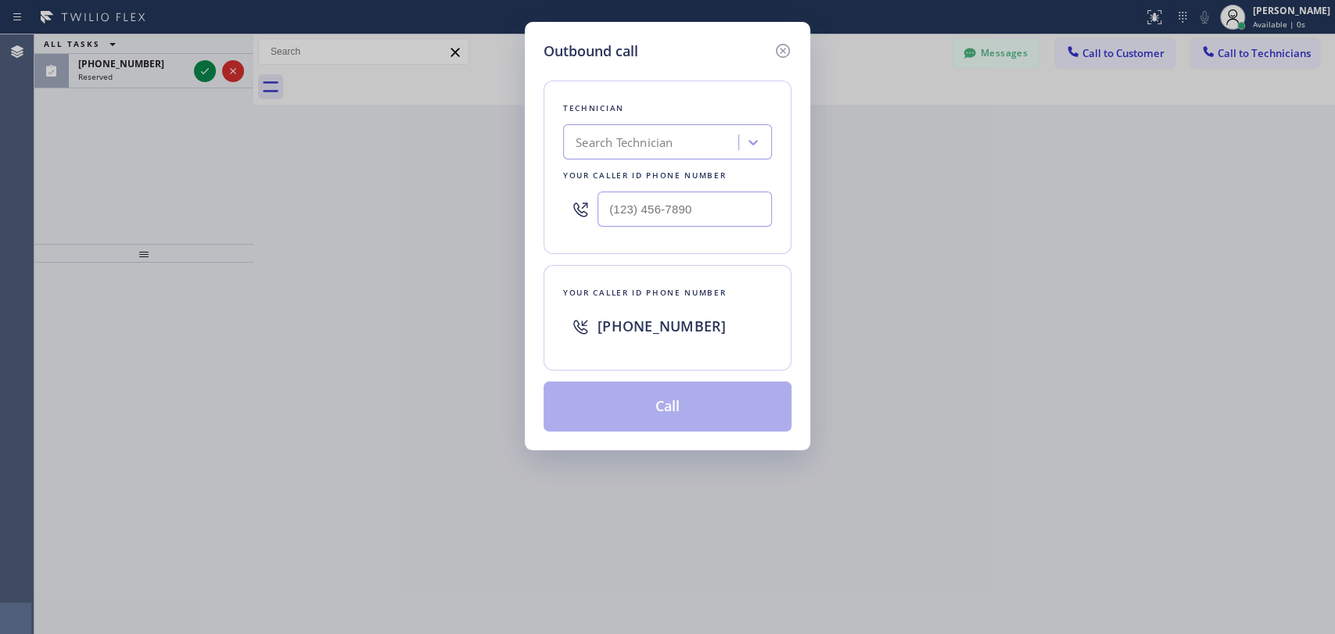
click at [733, 113] on div "Technician" at bounding box center [667, 108] width 209 height 16
click at [594, 141] on div "Search Technician" at bounding box center [624, 143] width 97 height 18
type input "seva"
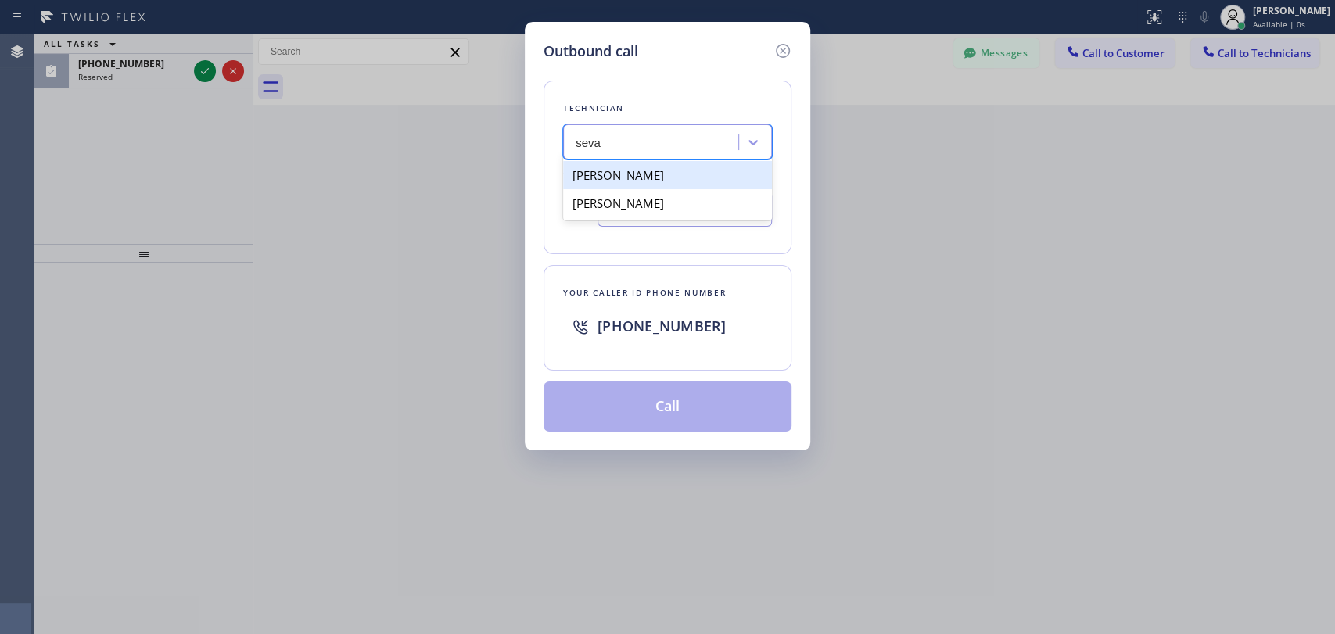
click at [611, 178] on div "Sevan Parseghian" at bounding box center [667, 175] width 209 height 28
type input "(818) 480-0219"
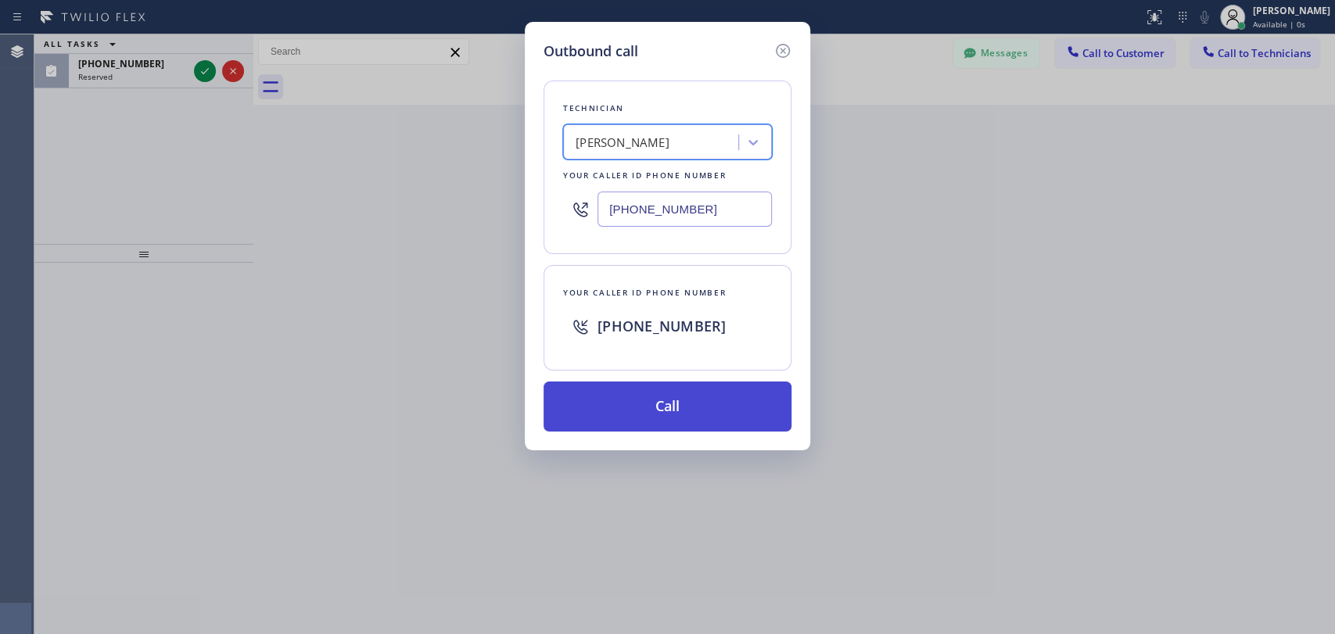
click at [604, 406] on button "Call" at bounding box center [668, 407] width 248 height 50
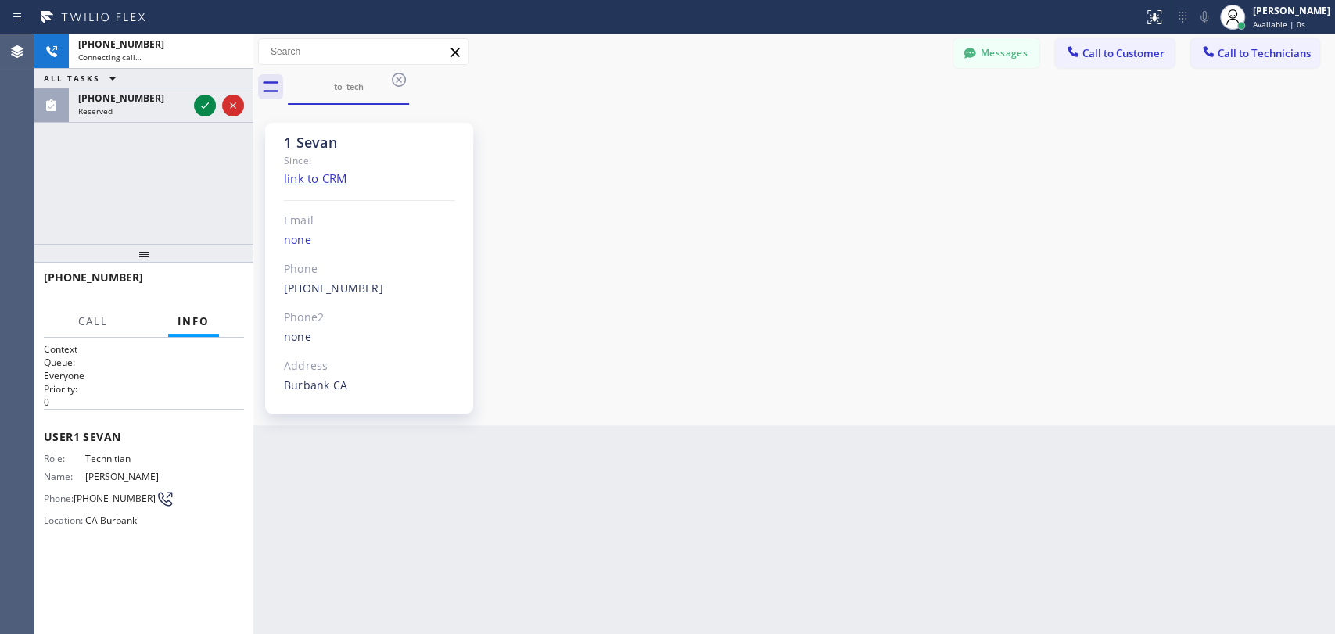
scroll to position [4783, 0]
click at [216, 289] on span "HANG UP" at bounding box center [208, 284] width 48 height 11
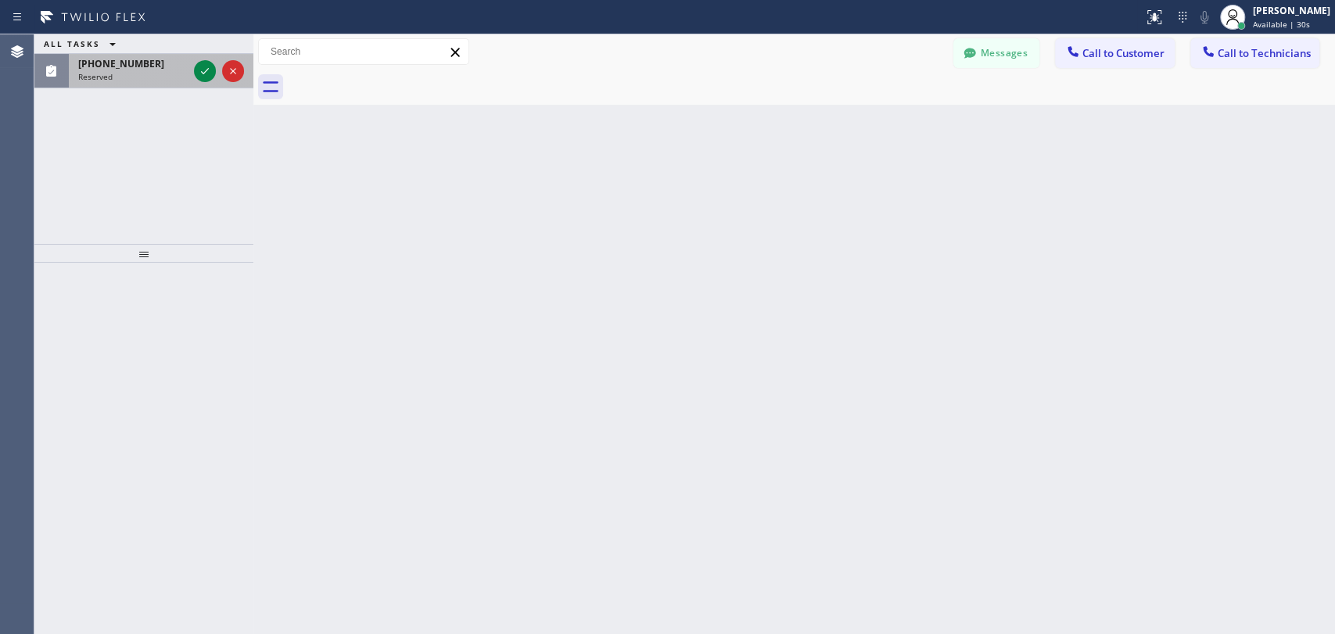
click at [131, 77] on div "Reserved" at bounding box center [132, 76] width 109 height 11
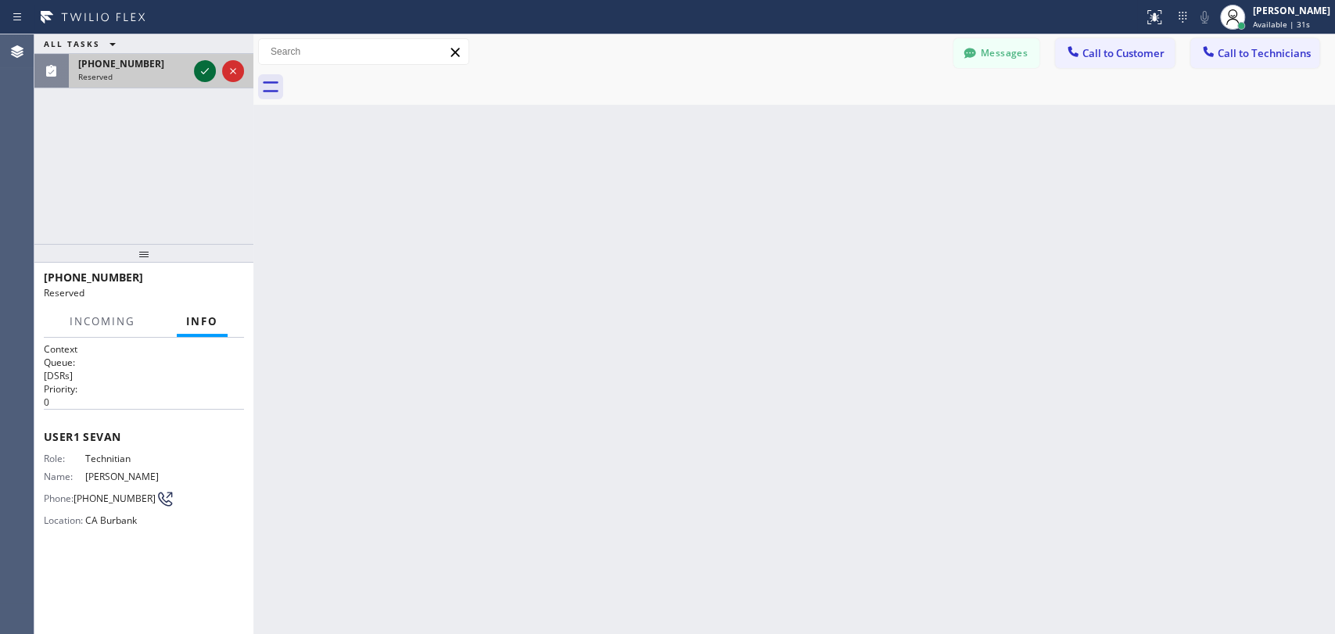
click at [209, 69] on icon at bounding box center [205, 71] width 19 height 19
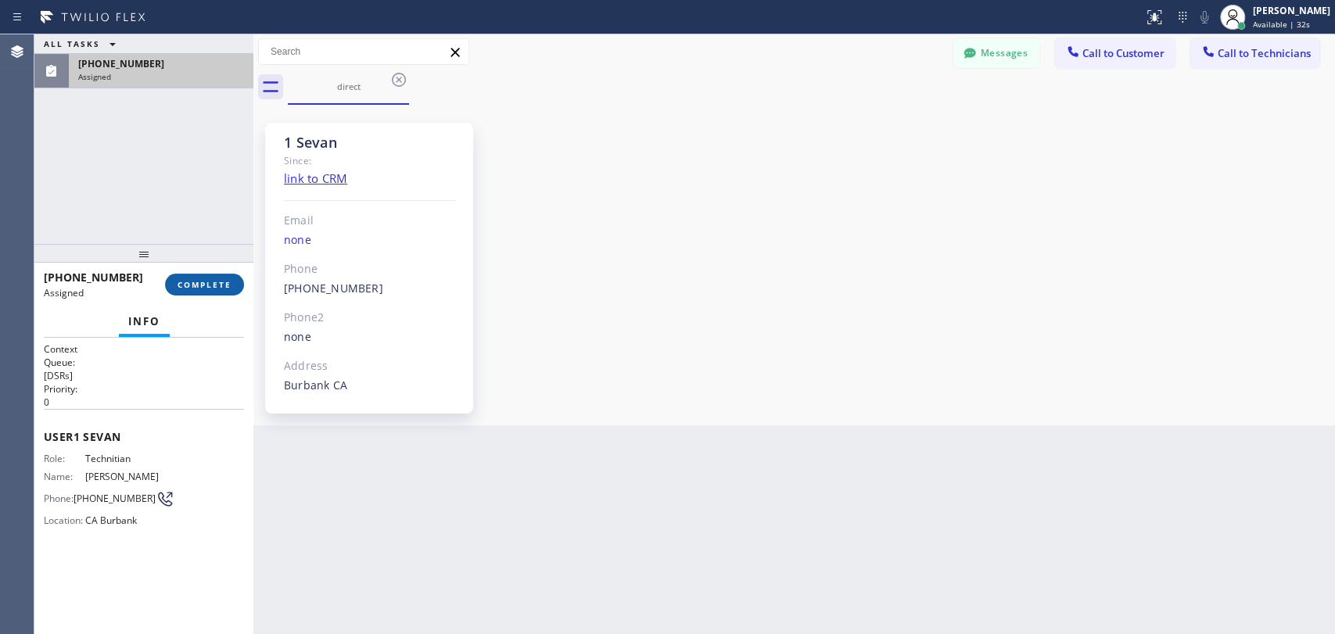
scroll to position [4783, 0]
click at [203, 282] on span "COMPLETE" at bounding box center [205, 284] width 54 height 11
click at [150, 225] on div "ALL TASKS ALL TASKS ACTIVE TASKS TASKS IN WRAP UP (818) 480-0219 Assigned" at bounding box center [143, 139] width 219 height 210
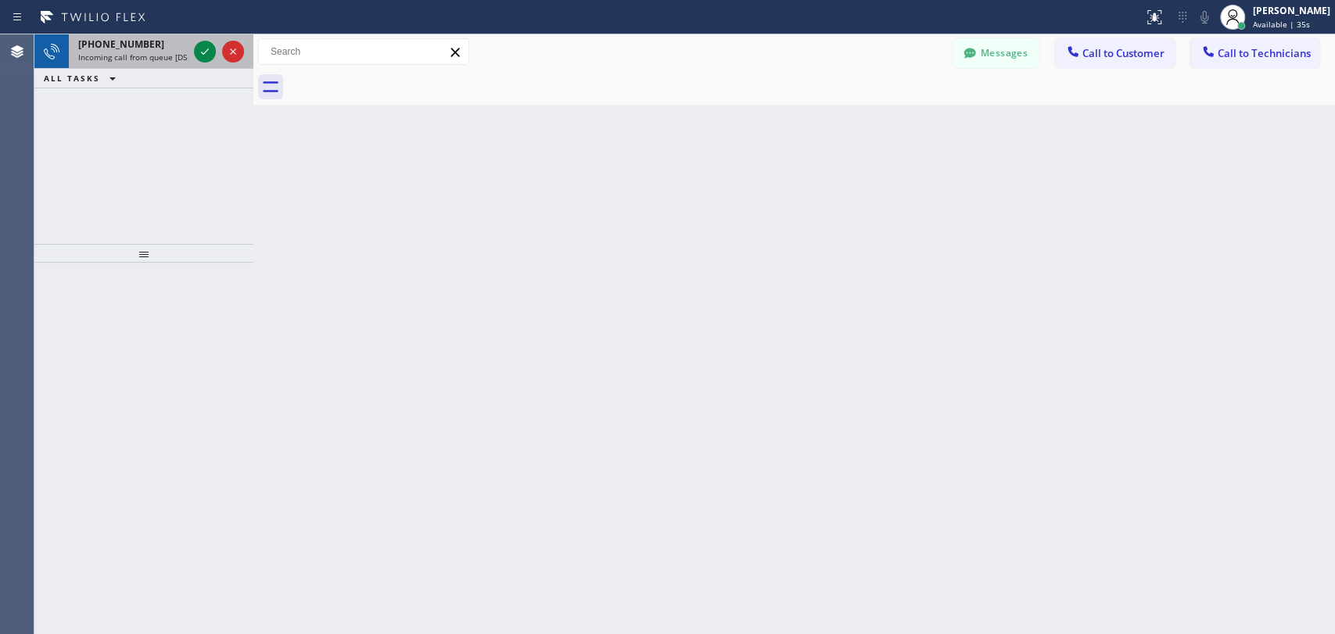
click at [117, 55] on span "Incoming call from queue [DSRs]" at bounding box center [138, 57] width 120 height 11
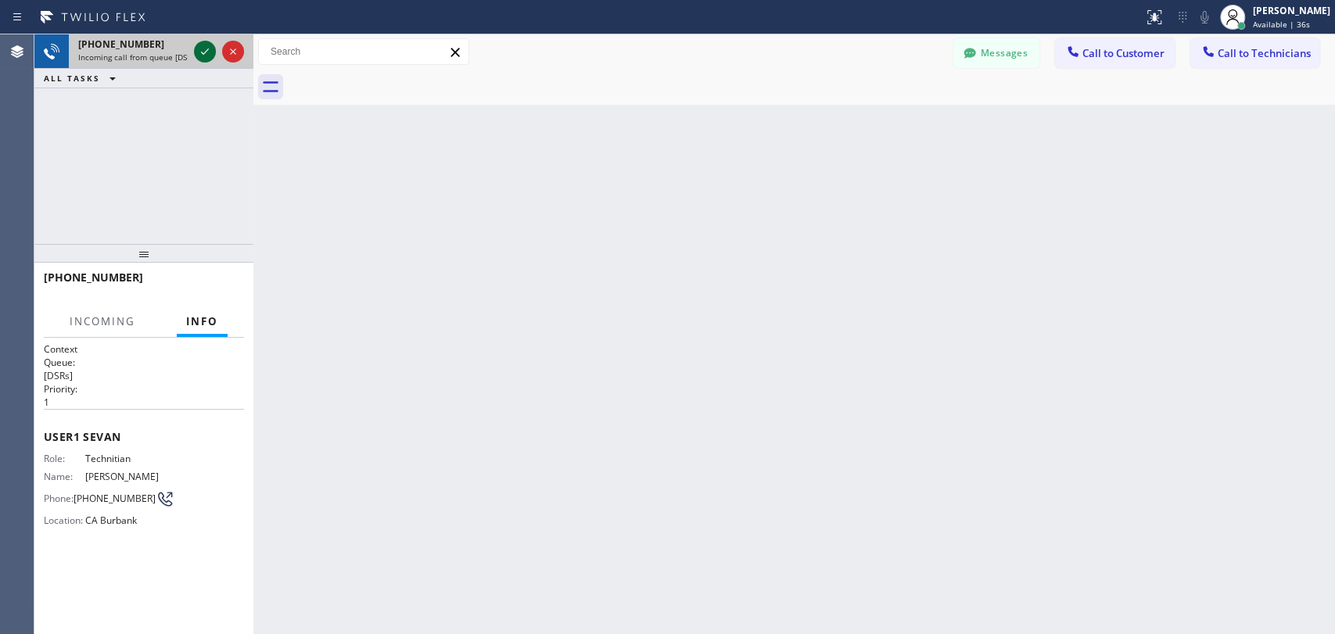
click at [210, 45] on icon at bounding box center [205, 51] width 19 height 19
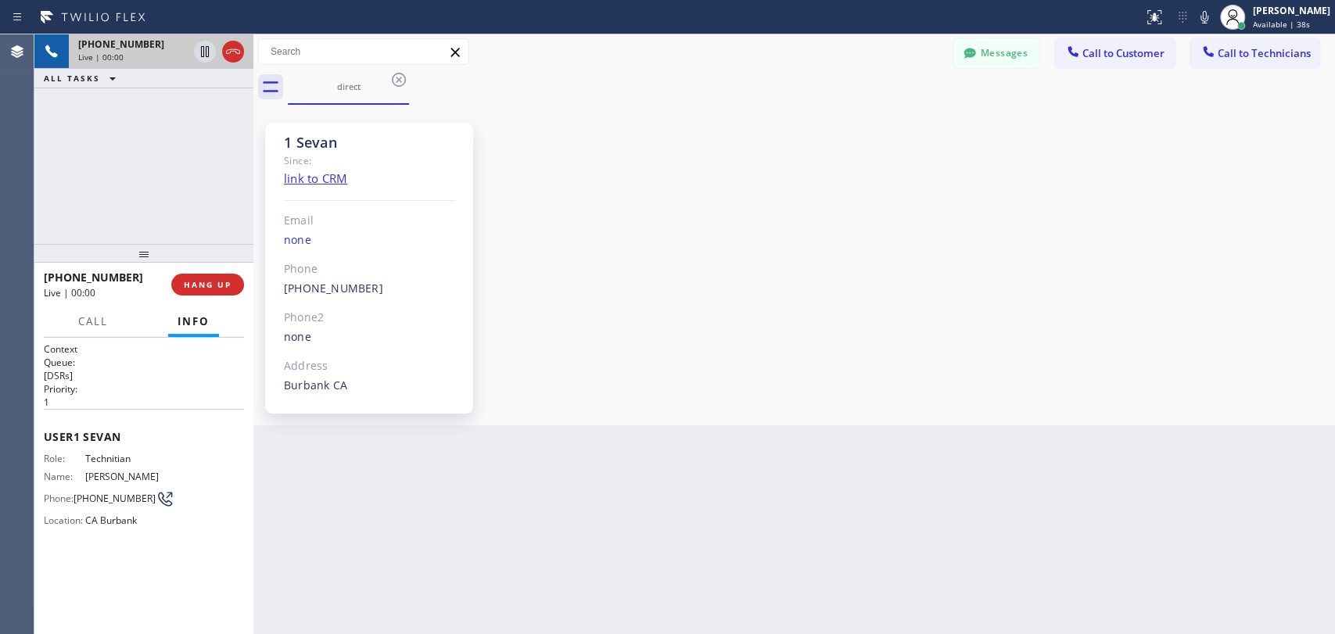
scroll to position [4783, 0]
click at [299, 134] on div "1 Sevan" at bounding box center [369, 143] width 171 height 18
click at [282, 136] on div "1 Sevan Since: link to CRM Email none Phone (818) 480-0219 Outbound call Techni…" at bounding box center [369, 268] width 208 height 291
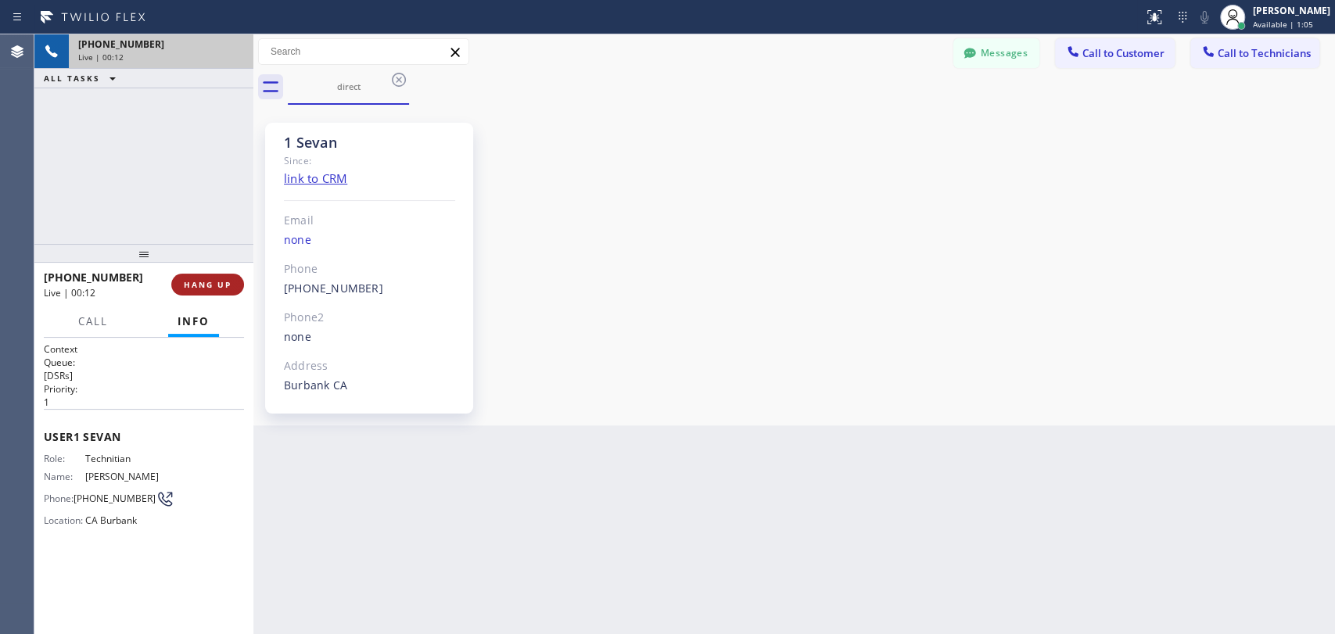
click at [222, 285] on span "HANG UP" at bounding box center [208, 284] width 48 height 11
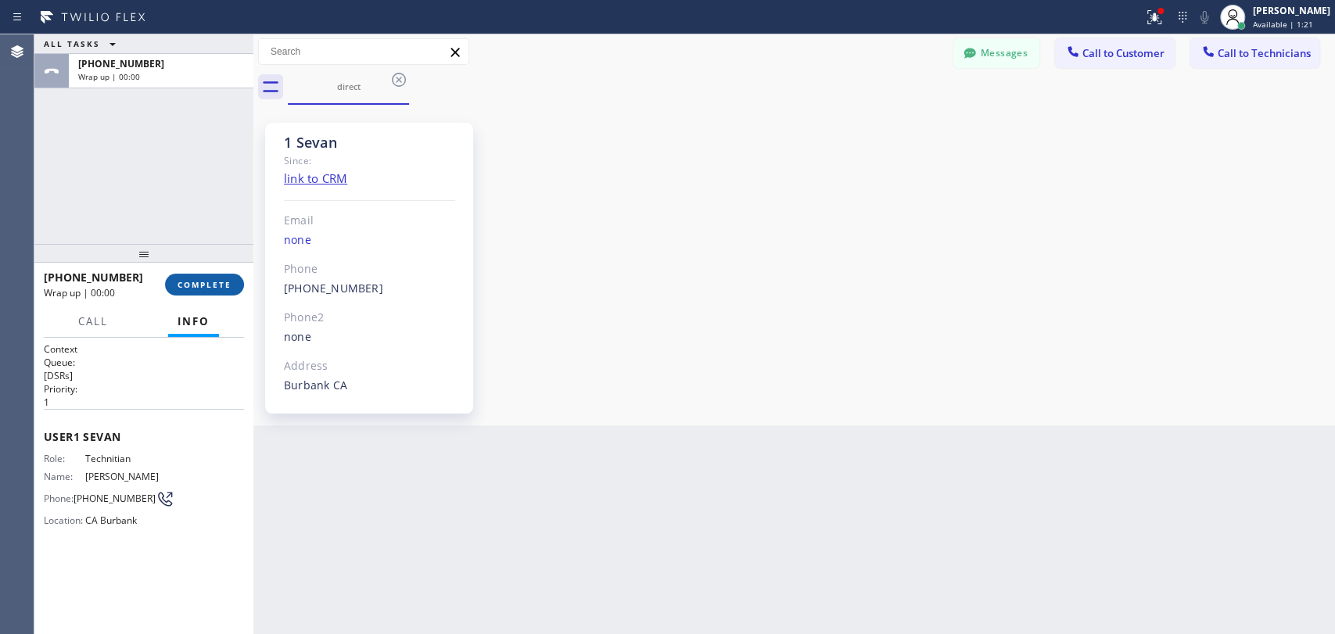
click at [188, 284] on span "COMPLETE" at bounding box center [205, 284] width 54 height 11
click at [199, 201] on div "ALL TASKS ALL TASKS ACTIVE TASKS TASKS IN WRAP UP +18184800219 Wrap up | 00:00" at bounding box center [143, 139] width 219 height 210
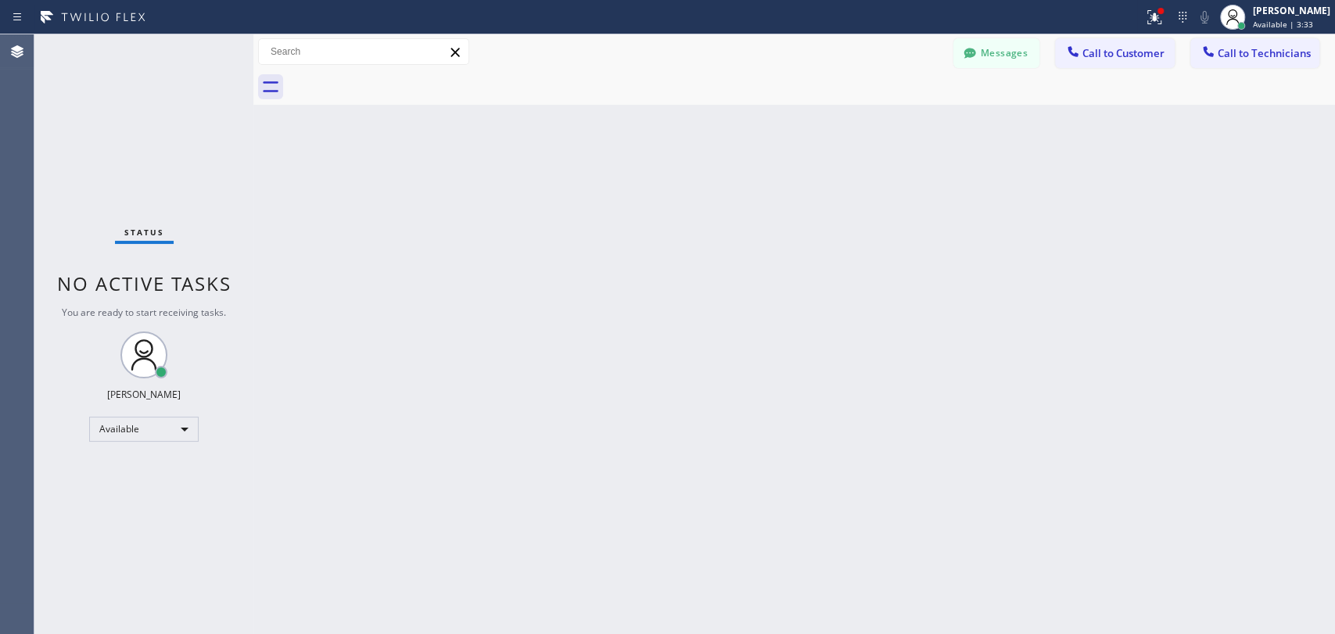
click at [680, 308] on div "Back to Dashboard Change Sender ID Customers Technicians CT [PERSON_NAME] [DATE…" at bounding box center [794, 334] width 1082 height 600
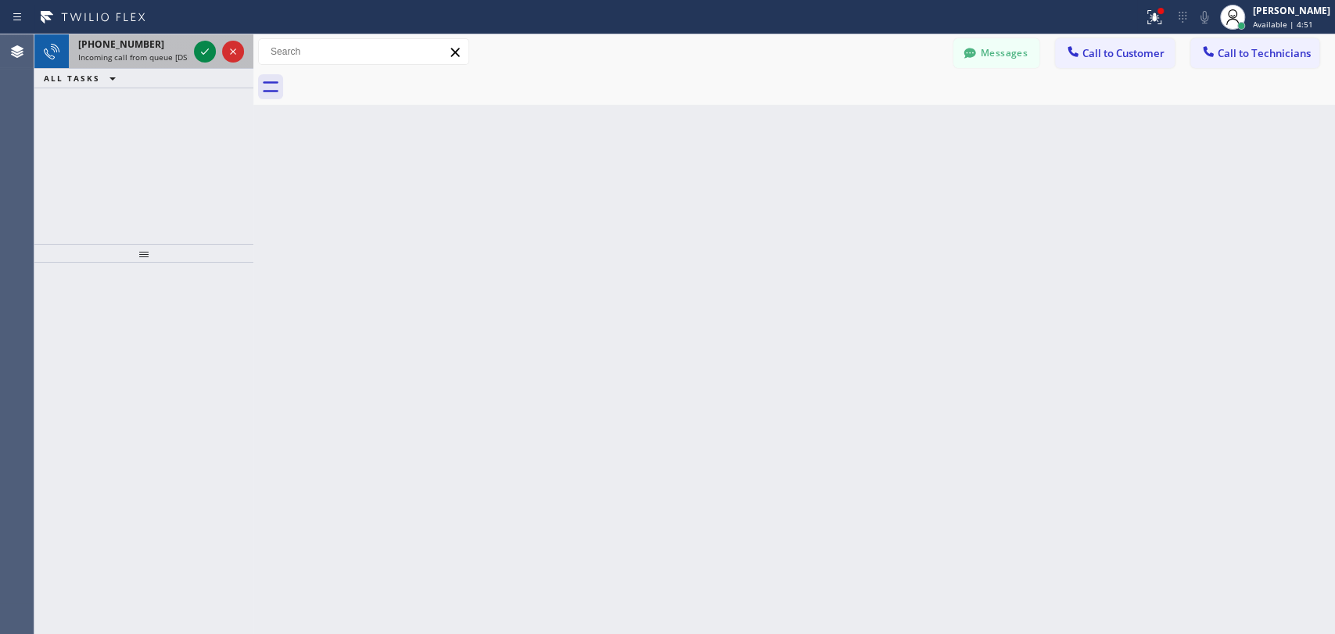
click at [155, 41] on div "+13474173881" at bounding box center [132, 44] width 109 height 13
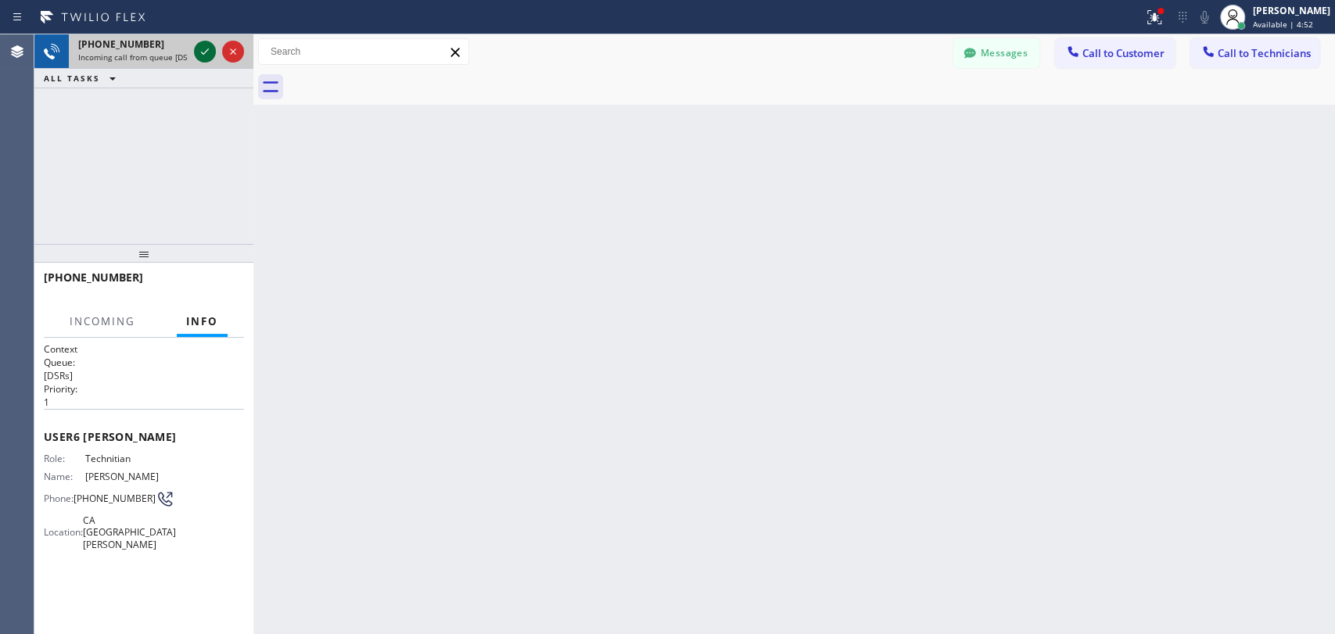
click at [198, 47] on icon at bounding box center [205, 51] width 19 height 19
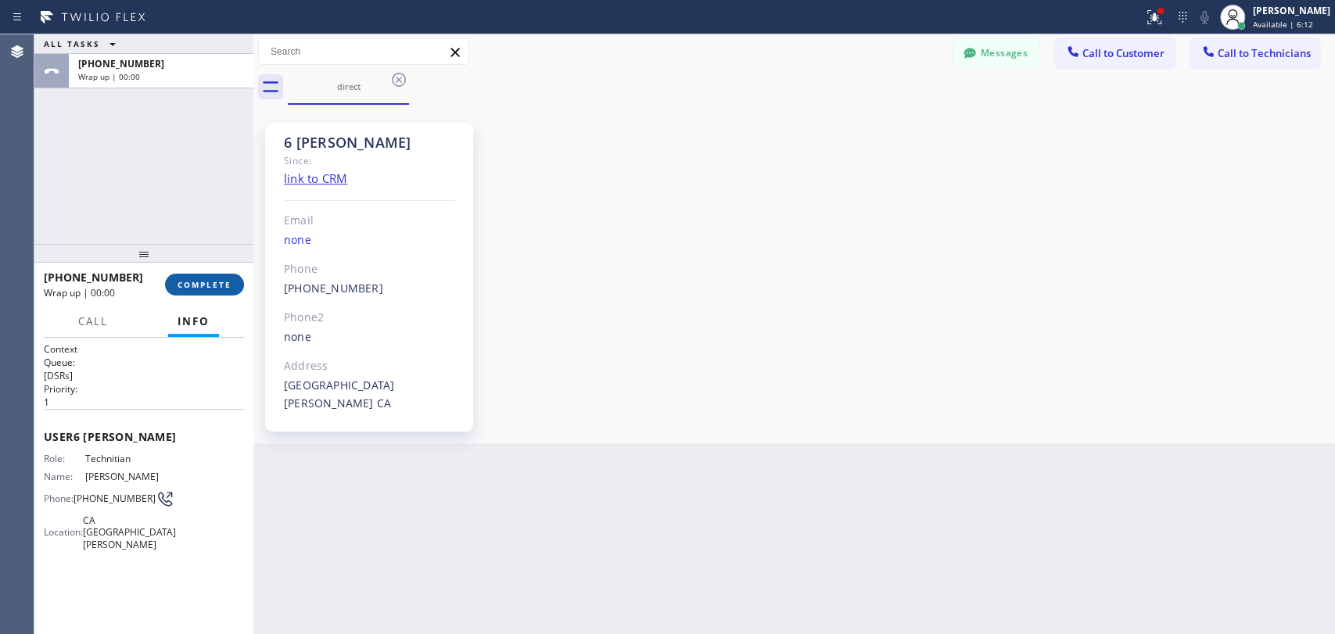
scroll to position [170382, 0]
click at [228, 282] on span "COMPLETE" at bounding box center [205, 284] width 54 height 11
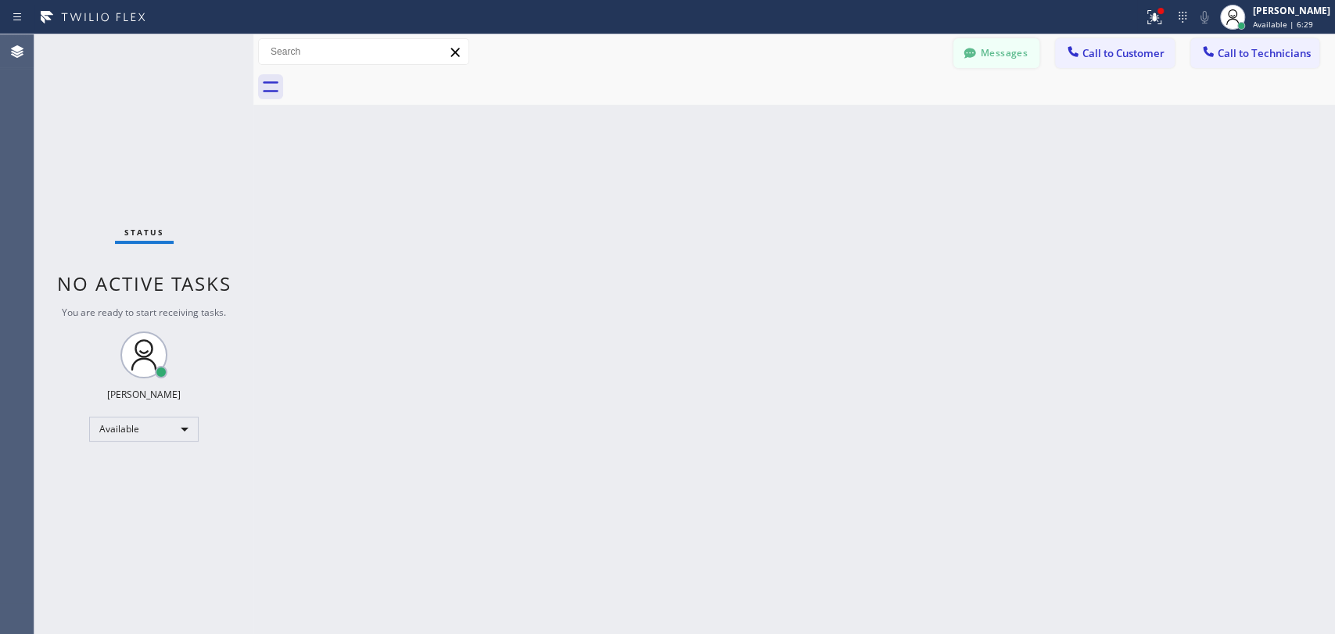
click at [1002, 45] on button "Messages" at bounding box center [996, 53] width 86 height 30
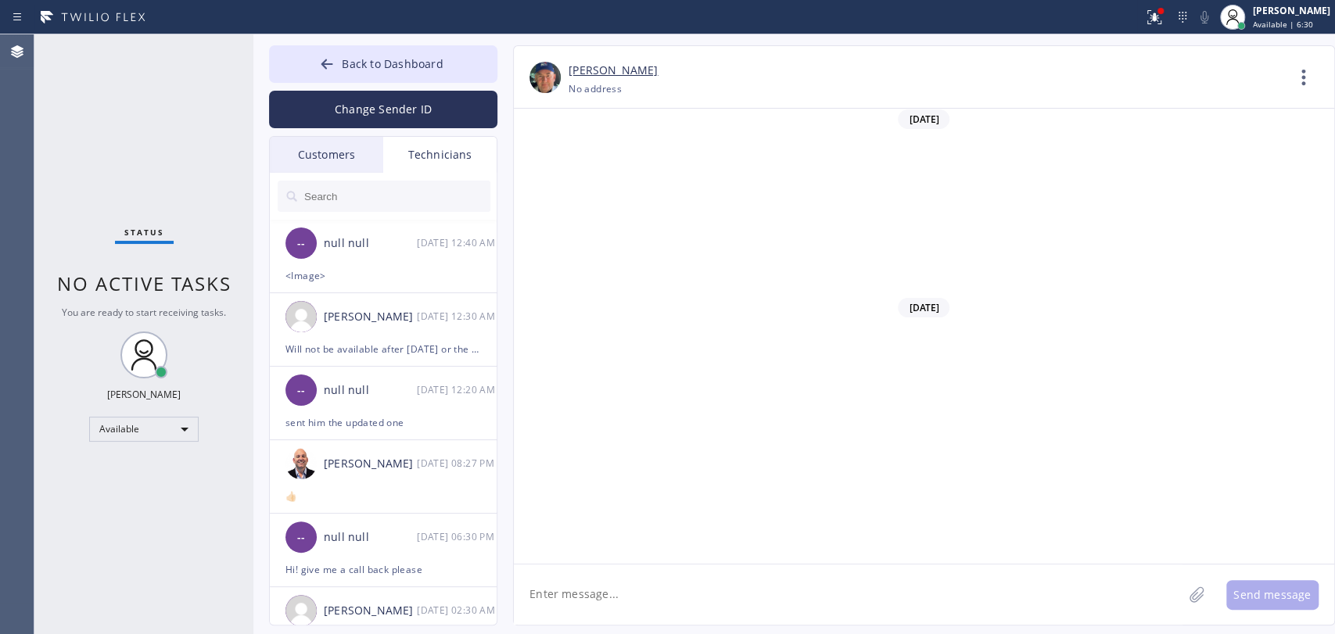
click at [364, 314] on div "[PERSON_NAME]" at bounding box center [370, 317] width 93 height 18
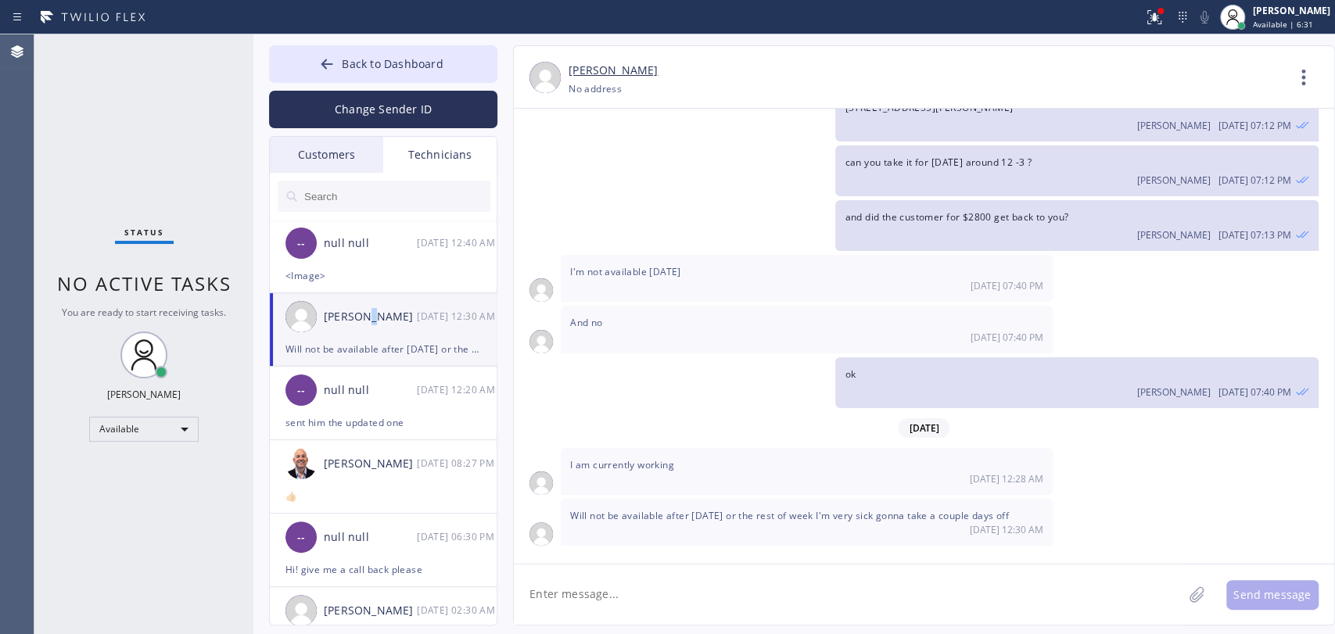
click at [644, 587] on textarea at bounding box center [848, 595] width 669 height 60
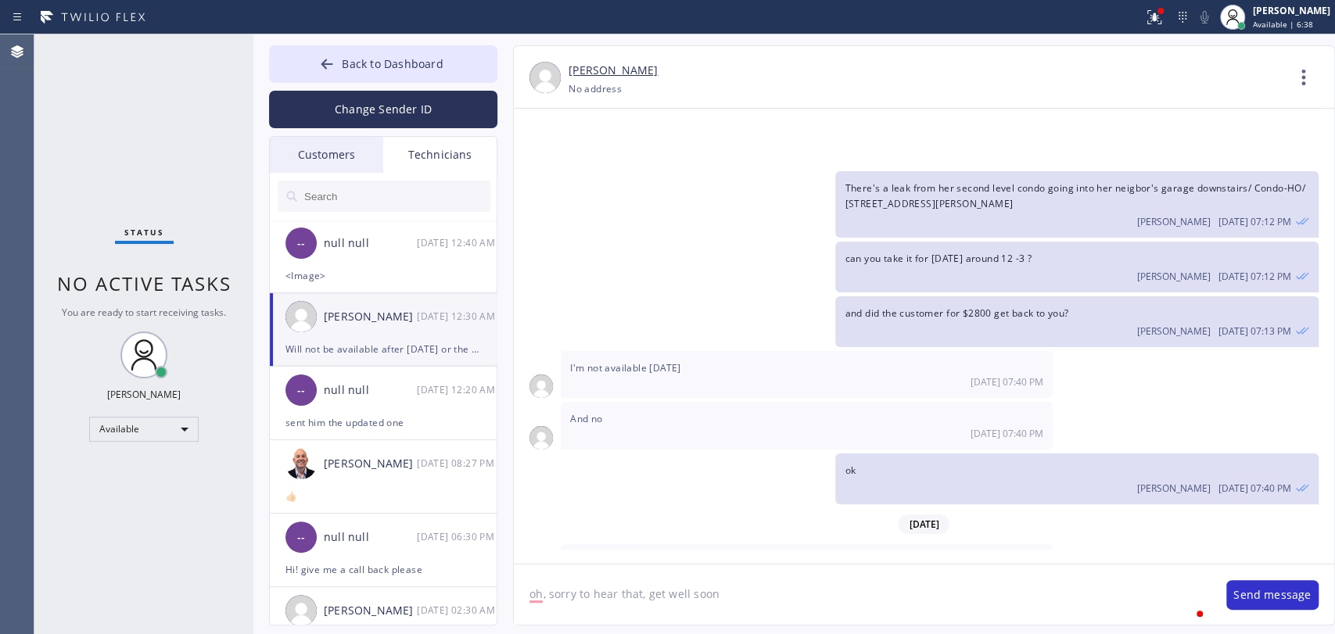
type textarea "oh, sorry to hear that, get well soon"
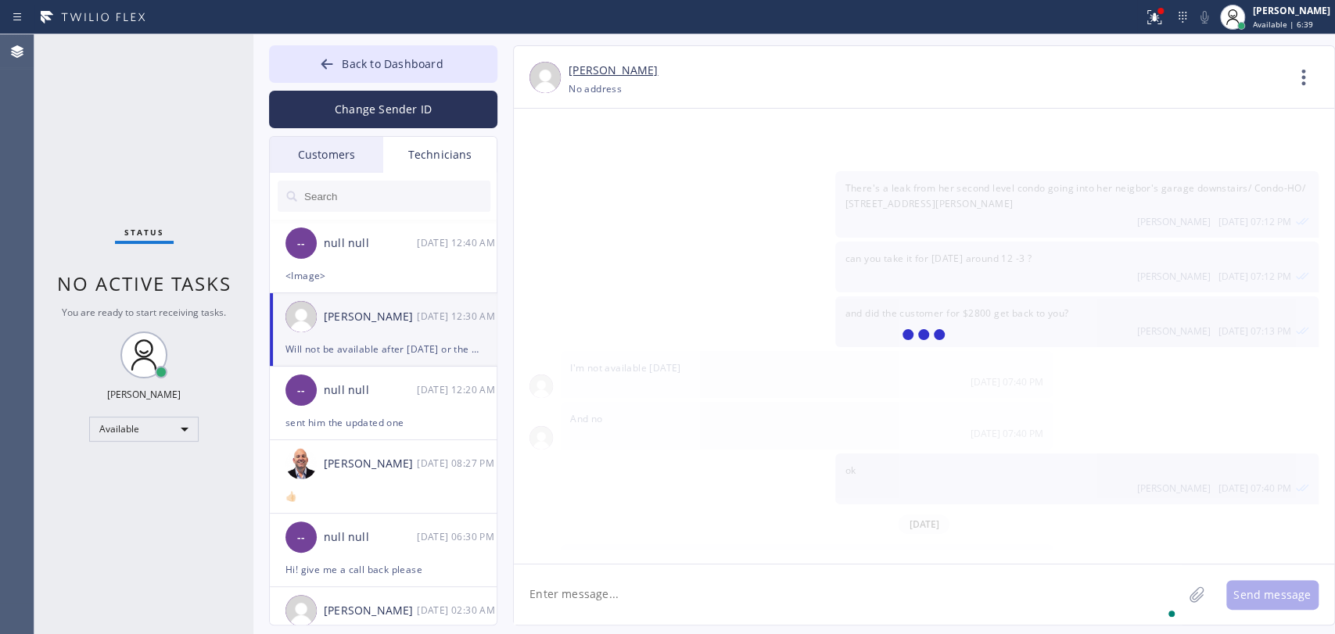
scroll to position [22268, 0]
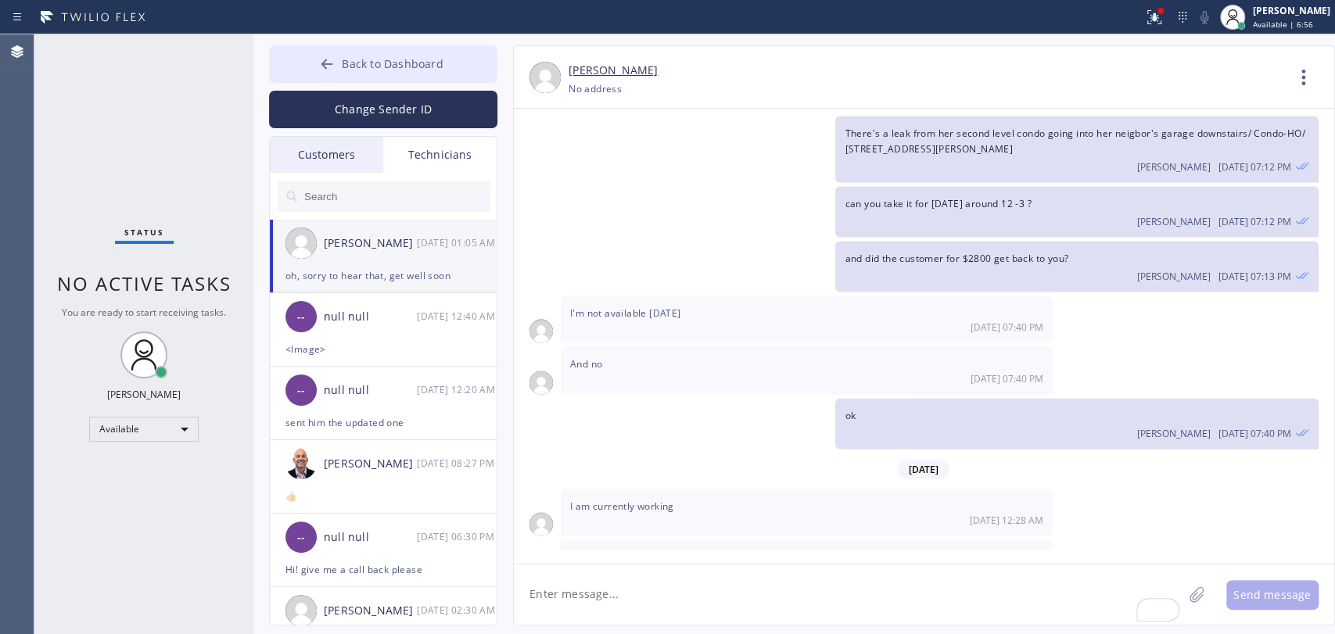
click at [440, 85] on div "Change Sender ID" at bounding box center [383, 105] width 228 height 45
click at [448, 56] on button "Back to Dashboard" at bounding box center [383, 64] width 228 height 38
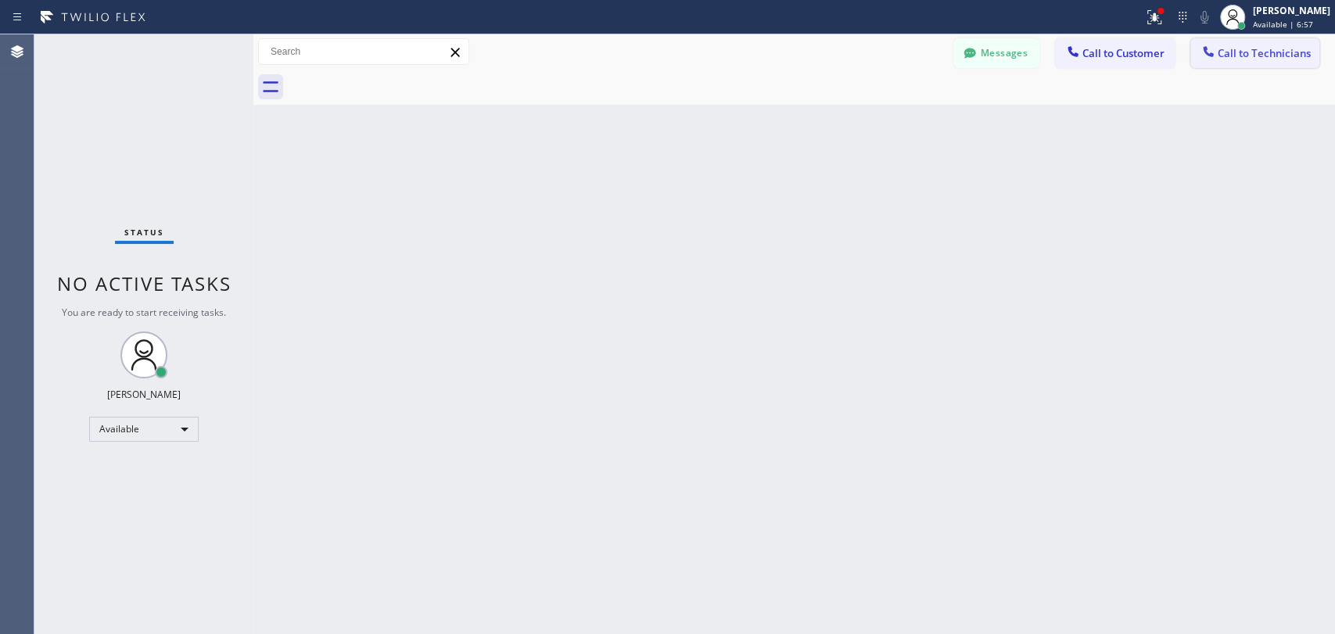
click at [1244, 60] on button "Call to Technicians" at bounding box center [1254, 53] width 129 height 30
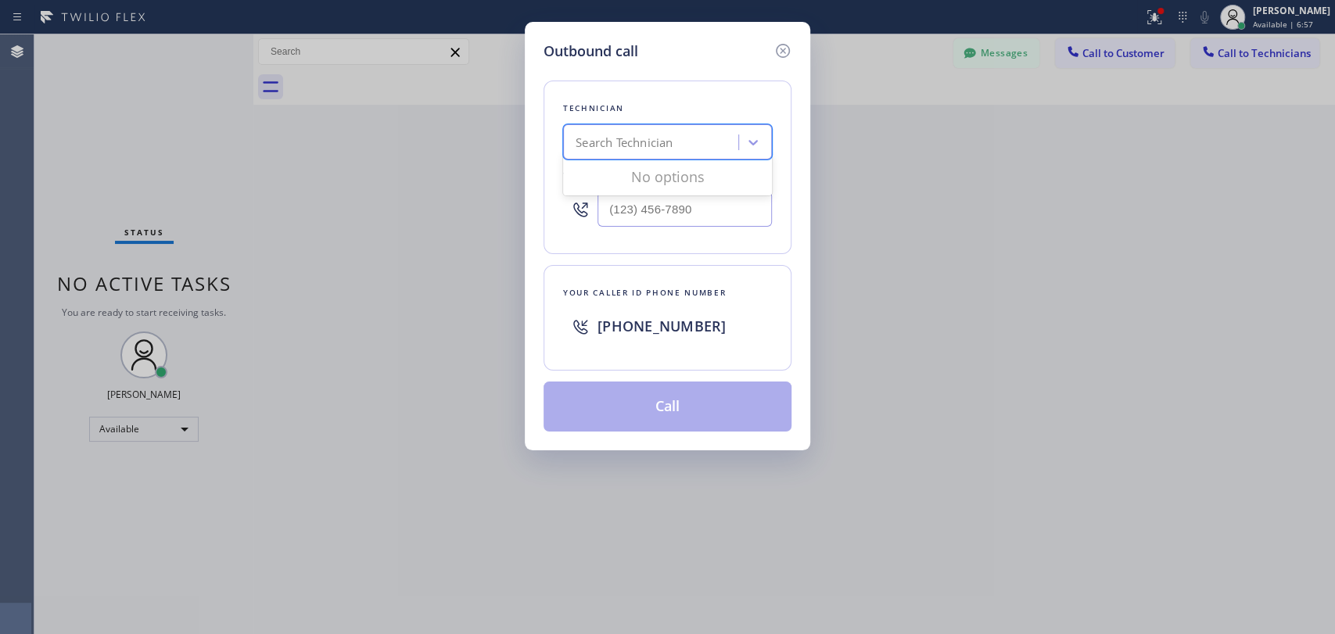
click at [625, 138] on div "Search Technician" at bounding box center [624, 143] width 97 height 18
type input "andrew"
click at [625, 138] on div "andrew" at bounding box center [637, 142] width 139 height 27
type input "M"
type input "andrew"
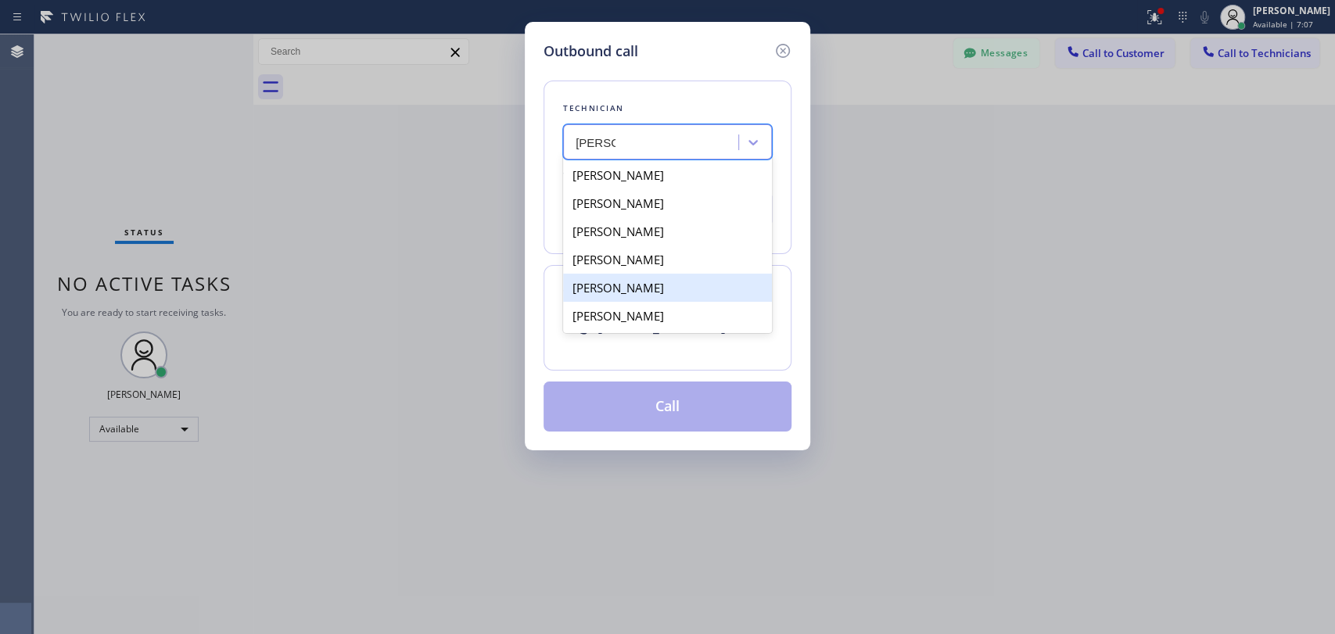
click at [632, 320] on div "Andrew Craig" at bounding box center [667, 316] width 209 height 28
type input "(909) 834-9086"
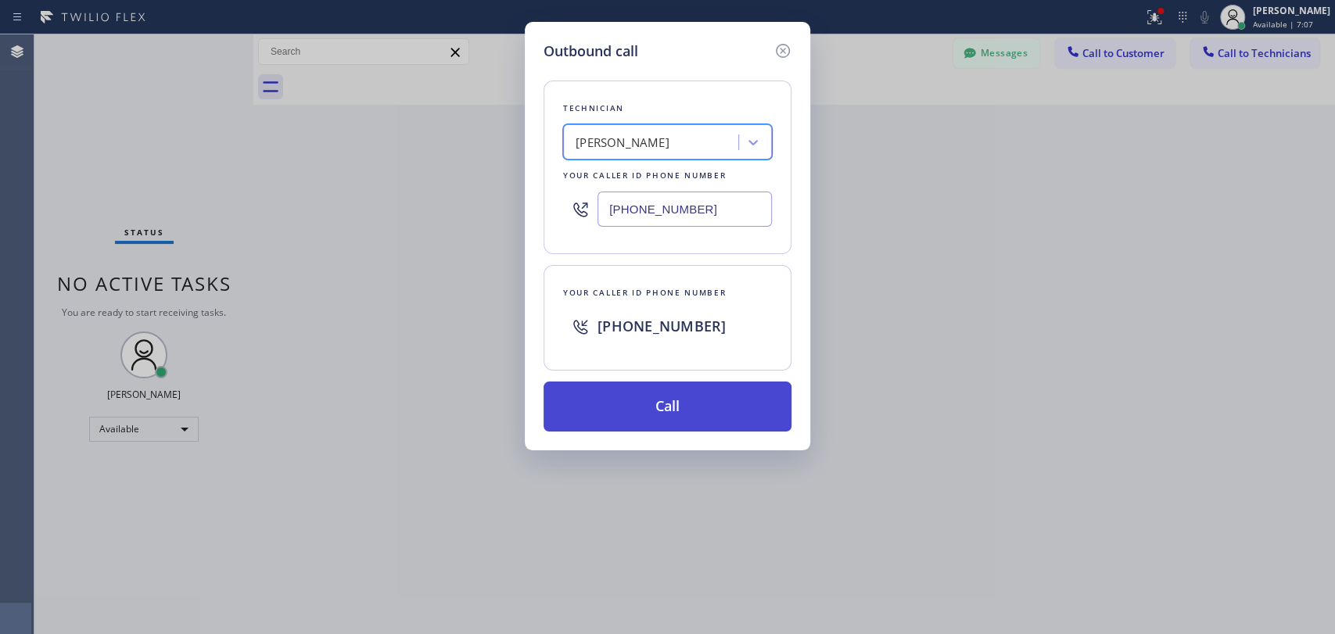
click at [638, 402] on button "Call" at bounding box center [668, 407] width 248 height 50
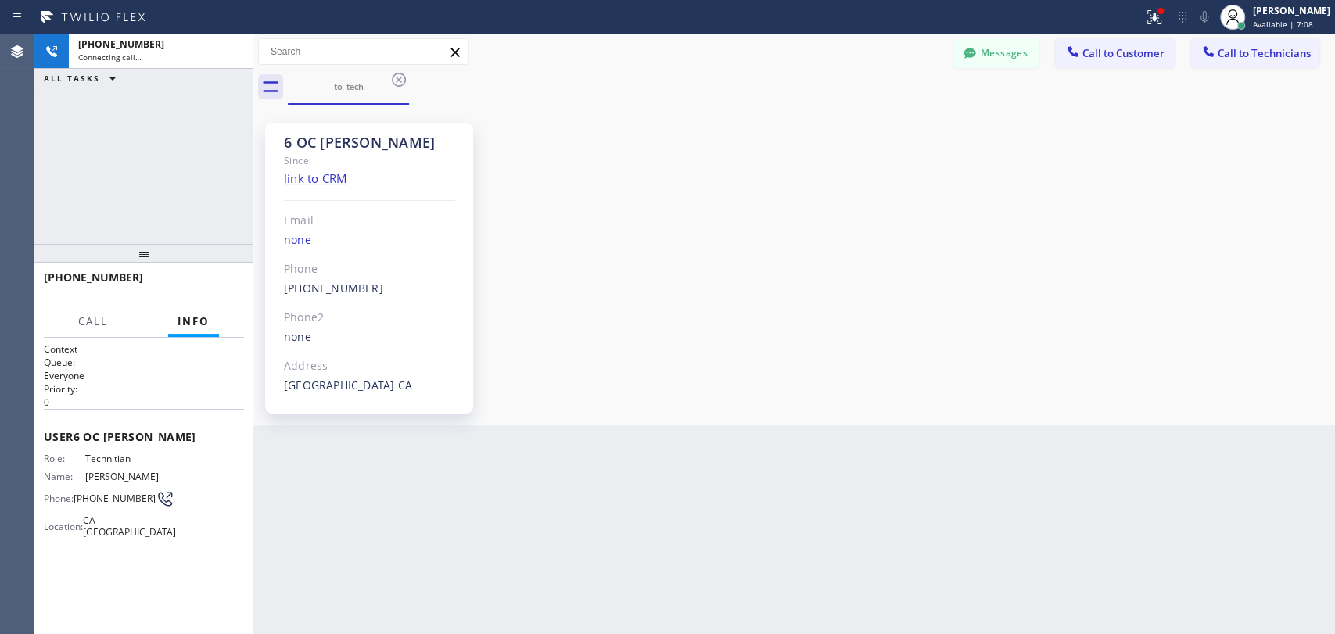
scroll to position [5533, 0]
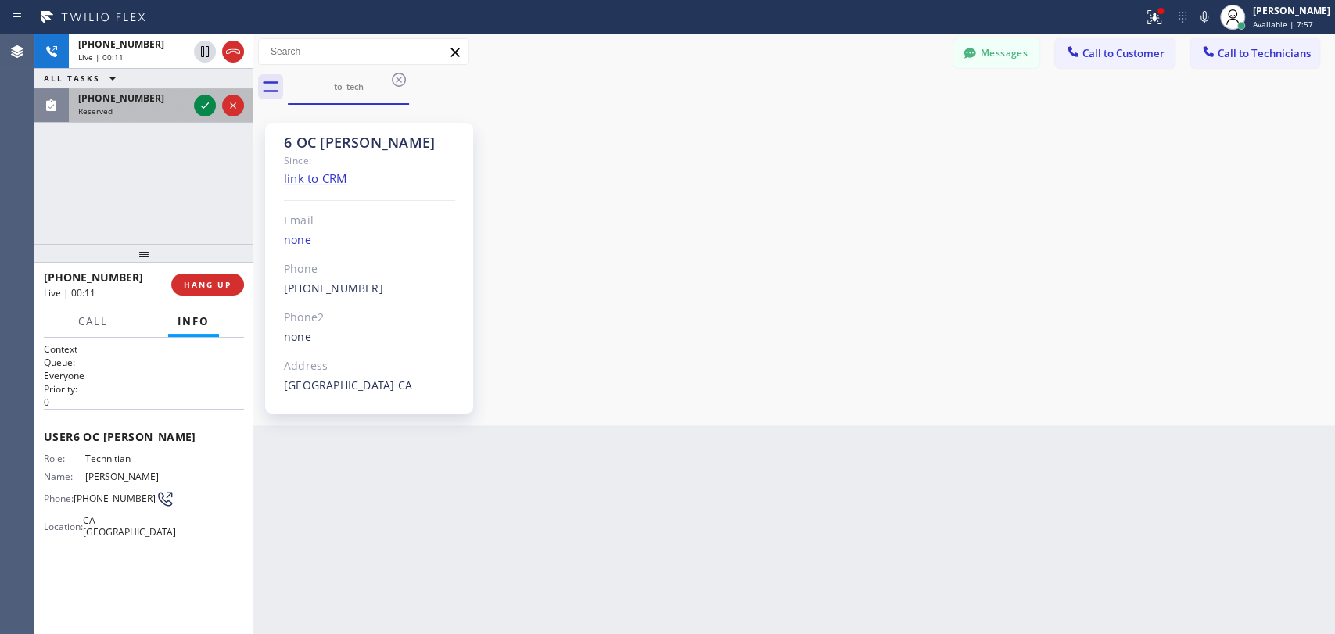
click at [113, 113] on div "Reserved" at bounding box center [132, 111] width 109 height 11
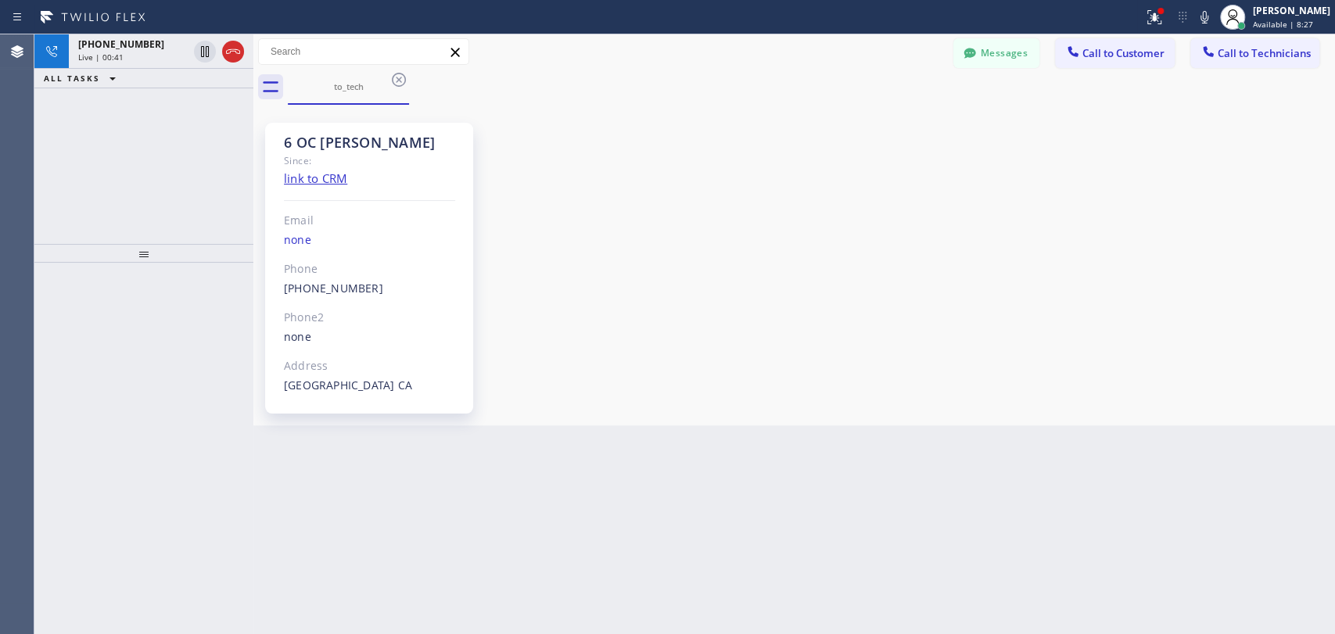
click at [915, 429] on div "Back to Dashboard Change Sender ID Customers Technicians CT [PERSON_NAME] [DATE…" at bounding box center [794, 334] width 1082 height 600
drag, startPoint x: 385, startPoint y: 141, endPoint x: 277, endPoint y: 141, distance: 107.9
click at [277, 141] on div "6 OC Andrew Since: link to CRM Email none Phone (909) 834-9086 Outbound call Te…" at bounding box center [369, 268] width 208 height 291
drag, startPoint x: 277, startPoint y: 141, endPoint x: 366, endPoint y: 139, distance: 89.2
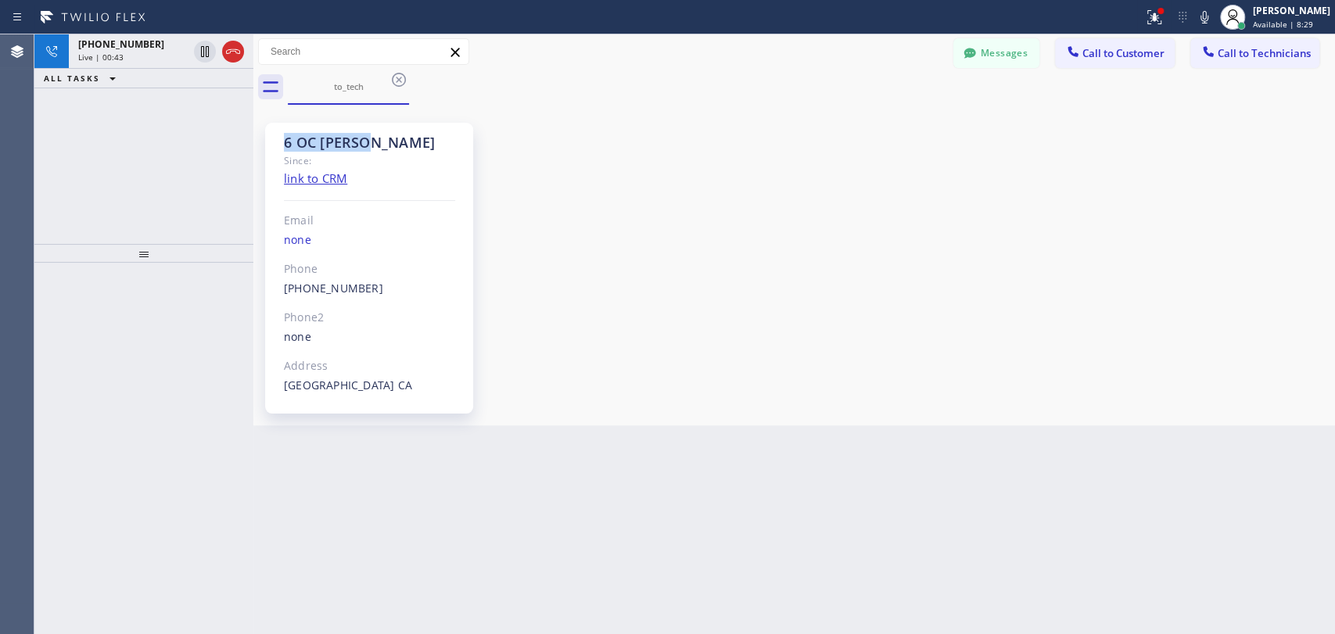
click at [365, 139] on div "6 OC Andrew Since: link to CRM Email none Phone (909) 834-9086 Outbound call Te…" at bounding box center [369, 268] width 208 height 291
click at [366, 139] on div "6 OC Andrew" at bounding box center [369, 143] width 171 height 18
drag, startPoint x: 366, startPoint y: 139, endPoint x: 246, endPoint y: 140, distance: 120.4
click at [250, 140] on div "+19098349086 Live | 00:43 ALL TASKS ALL TASKS ACTIVE TASKS TASKS IN WRAP UP Tra…" at bounding box center [684, 334] width 1301 height 600
click at [263, 166] on div "6 OC Andrew Since: link to CRM Email none Phone (909) 834-9086 Outbound call Te…" at bounding box center [374, 265] width 235 height 313
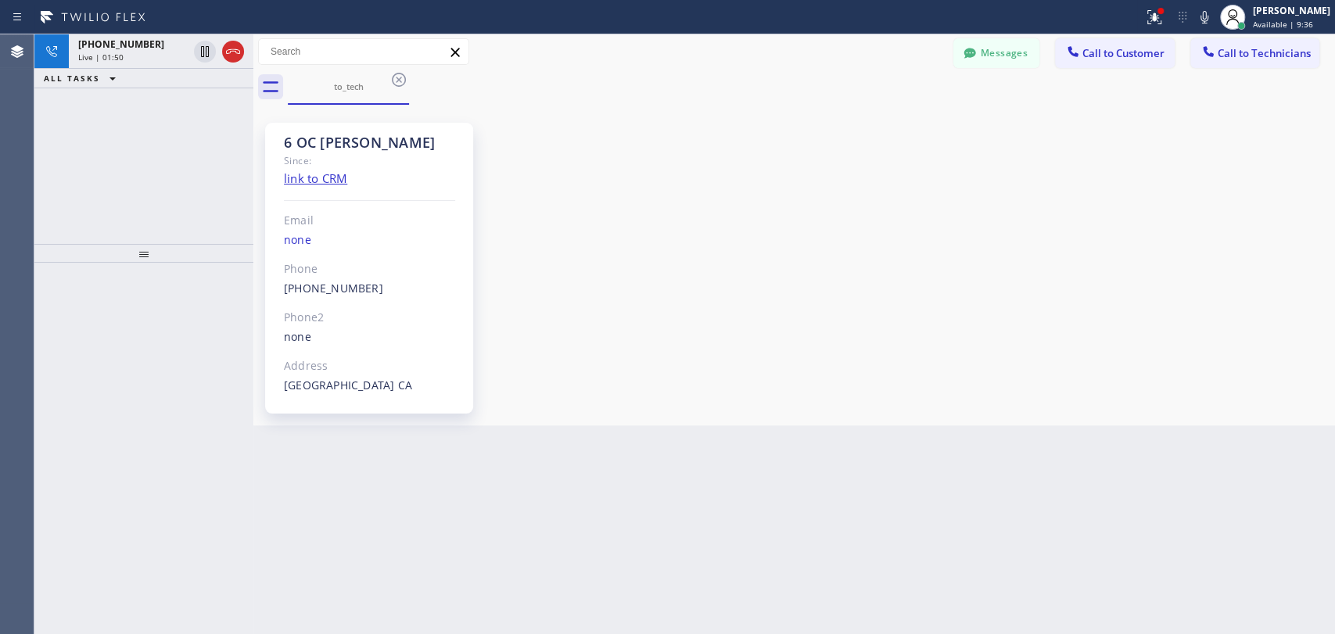
click at [336, 145] on div "6 OC Andrew" at bounding box center [369, 143] width 171 height 18
click at [360, 141] on div "6 OC Andrew" at bounding box center [369, 143] width 171 height 18
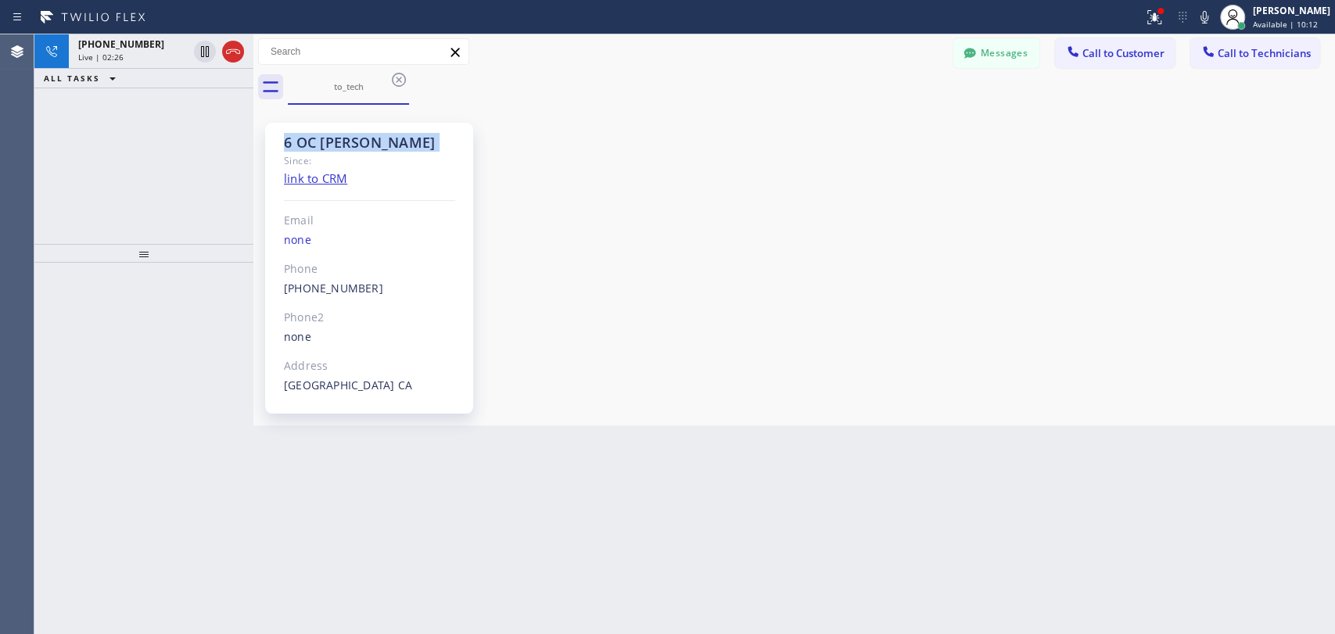
click at [360, 141] on div "6 OC Andrew" at bounding box center [369, 143] width 171 height 18
click at [352, 140] on div "6 OC Andrew" at bounding box center [369, 143] width 171 height 18
click at [362, 148] on div "6 OC Andrew" at bounding box center [369, 143] width 171 height 18
drag, startPoint x: 362, startPoint y: 148, endPoint x: 338, endPoint y: 141, distance: 25.2
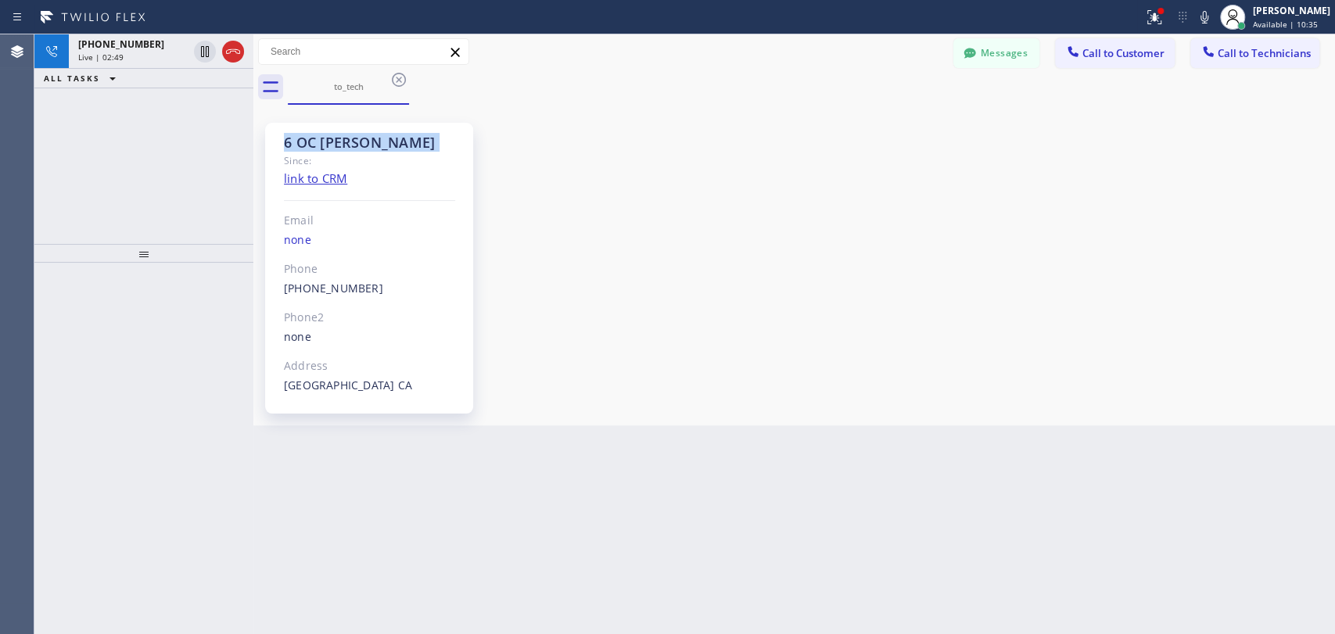
click at [363, 147] on div "6 OC Andrew" at bounding box center [369, 143] width 171 height 18
click at [336, 140] on div "6 OC Andrew" at bounding box center [369, 143] width 171 height 18
click at [312, 140] on div "6 OC Andrew" at bounding box center [369, 143] width 171 height 18
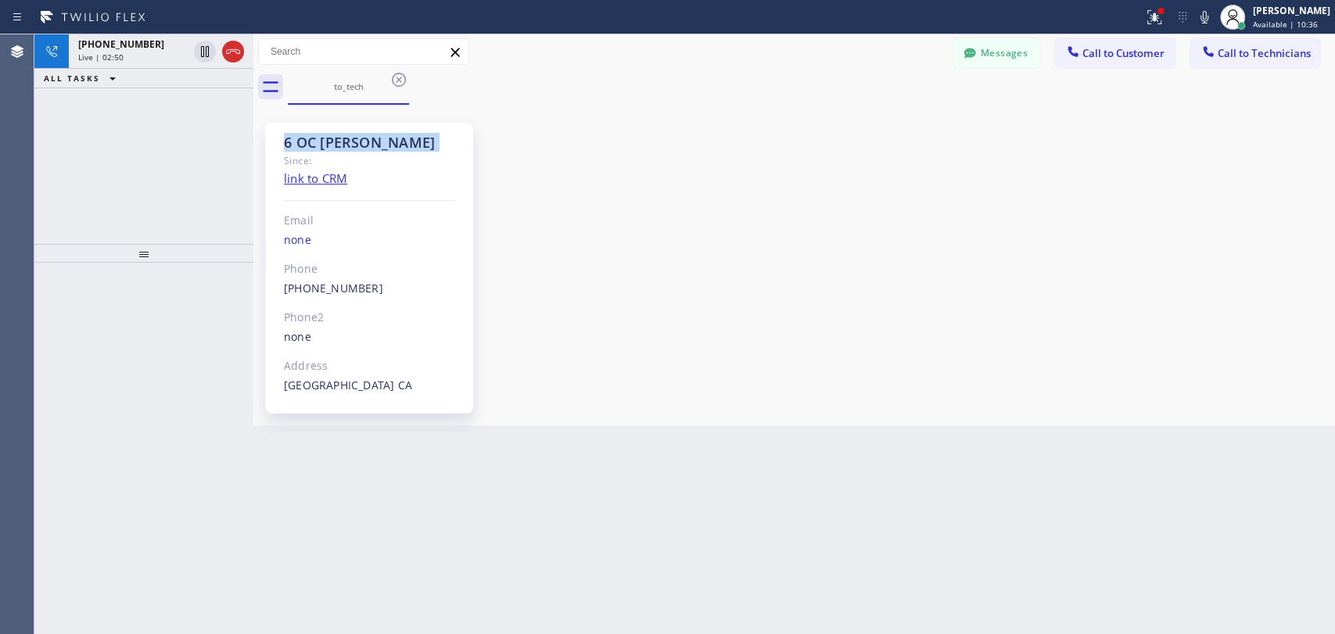
click at [301, 140] on div "6 OC Andrew" at bounding box center [369, 143] width 171 height 18
drag, startPoint x: 287, startPoint y: 138, endPoint x: 403, endPoint y: 138, distance: 115.8
click at [403, 138] on div "6 OC Andrew" at bounding box center [369, 143] width 171 height 18
drag, startPoint x: 403, startPoint y: 138, endPoint x: 275, endPoint y: 135, distance: 127.5
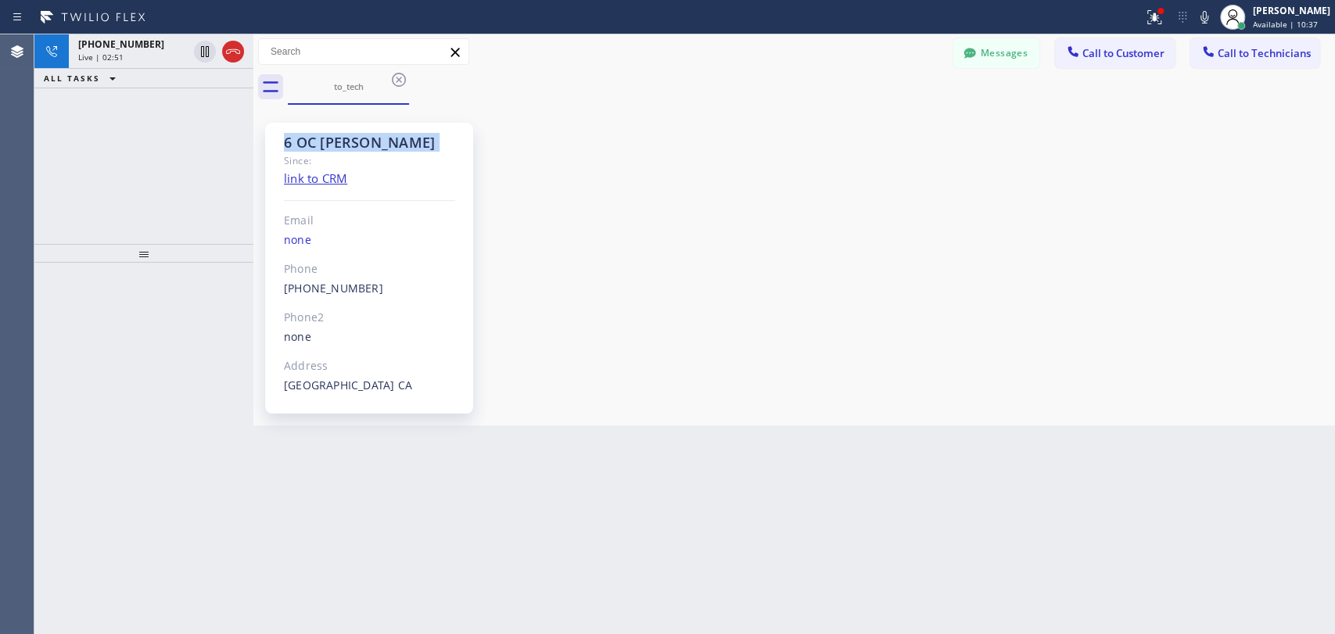
click at [275, 135] on div "6 OC Andrew Since: link to CRM Email none Phone (909) 834-9086 Outbound call Te…" at bounding box center [369, 268] width 208 height 291
drag, startPoint x: 275, startPoint y: 135, endPoint x: 378, endPoint y: 142, distance: 102.7
click at [378, 142] on div "6 OC Andrew Since: link to CRM Email none Phone (909) 834-9086 Outbound call Te…" at bounding box center [369, 268] width 208 height 291
click at [379, 142] on div "6 OC Andrew" at bounding box center [369, 143] width 171 height 18
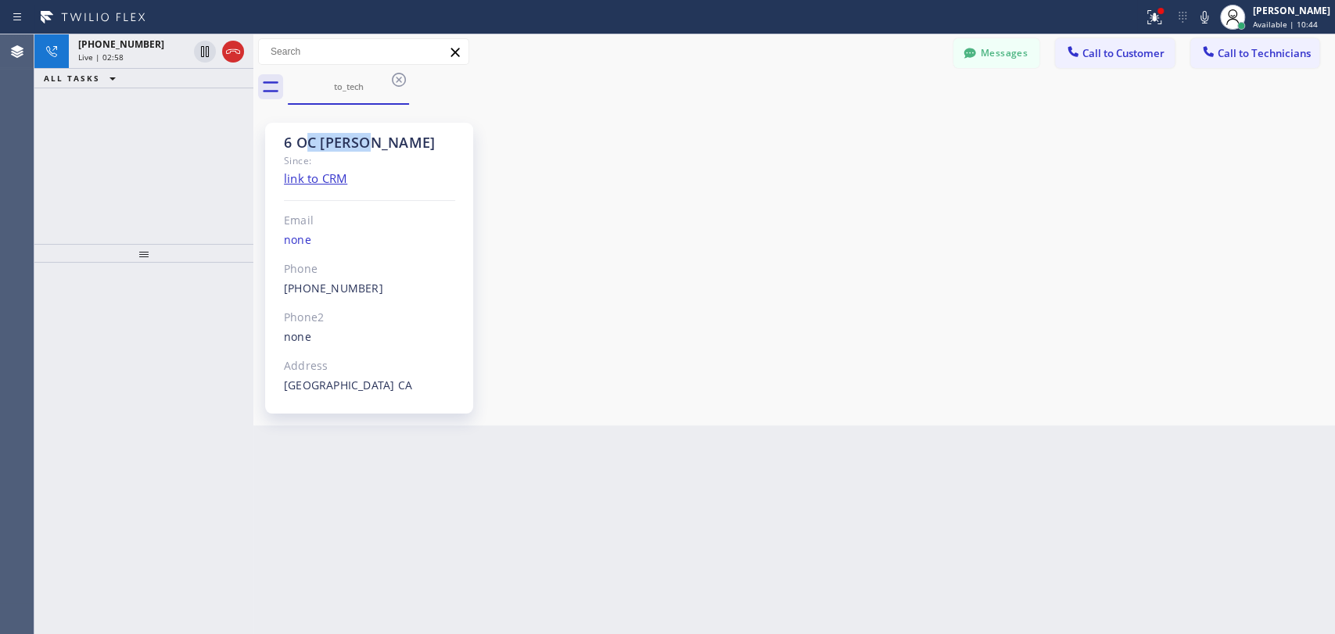
drag, startPoint x: 378, startPoint y: 142, endPoint x: 305, endPoint y: 133, distance: 73.2
click at [305, 134] on div "6 OC Andrew" at bounding box center [369, 143] width 171 height 18
drag, startPoint x: 296, startPoint y: 135, endPoint x: 380, endPoint y: 138, distance: 84.5
click at [380, 138] on div "6 OC Andrew" at bounding box center [369, 143] width 171 height 18
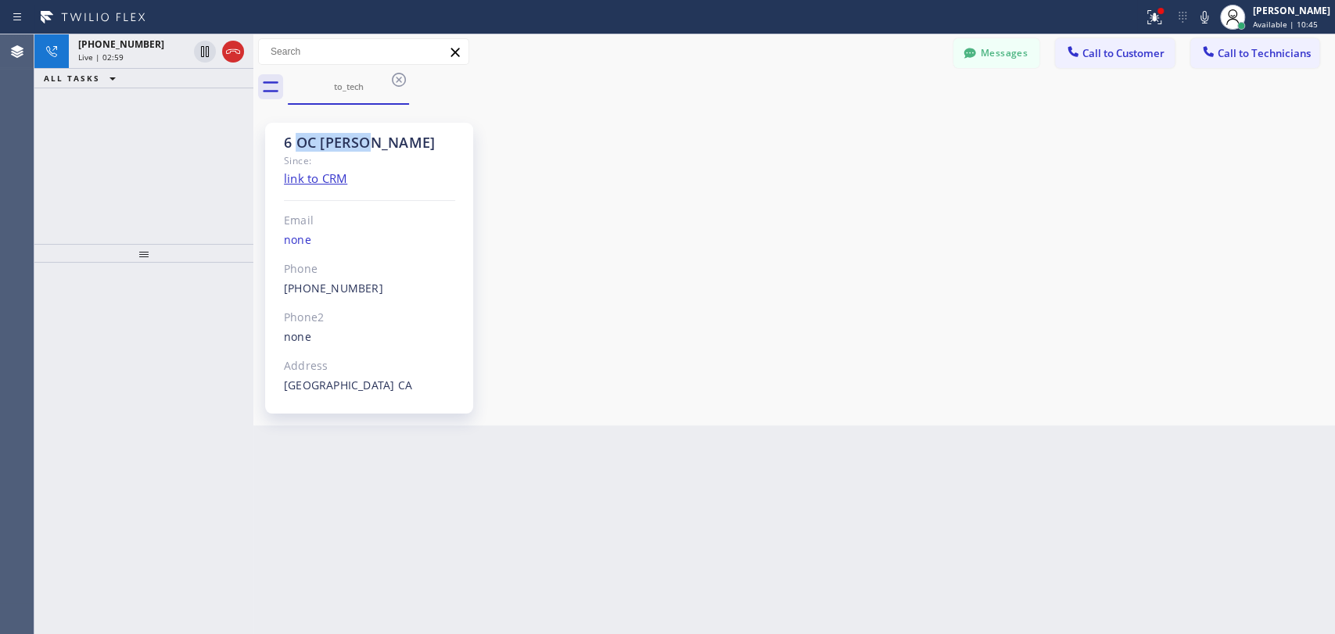
click at [380, 138] on div "6 OC Andrew" at bounding box center [369, 143] width 171 height 18
drag, startPoint x: 380, startPoint y: 138, endPoint x: 282, endPoint y: 135, distance: 98.6
click at [282, 135] on div "6 OC Andrew Since: link to CRM Email none Phone (909) 834-9086 Outbound call Te…" at bounding box center [369, 268] width 208 height 291
click at [165, 285] on div at bounding box center [143, 294] width 219 height 19
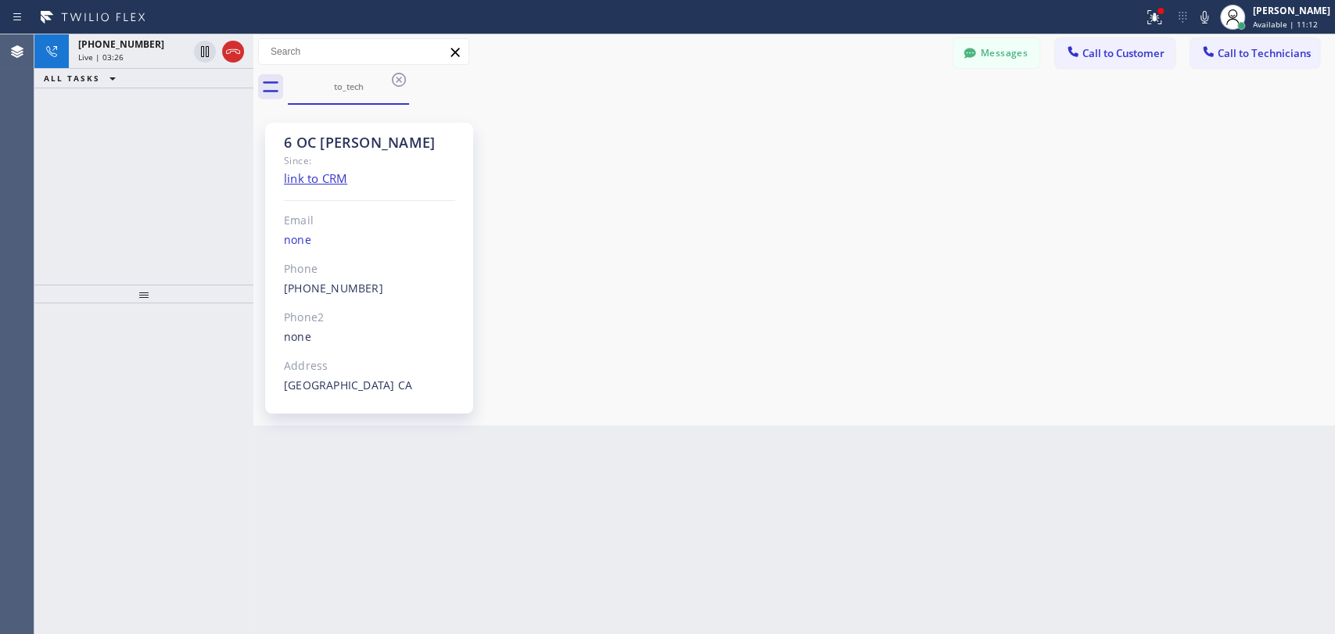
drag, startPoint x: 166, startPoint y: 283, endPoint x: 166, endPoint y: 312, distance: 28.9
click at [166, 303] on div at bounding box center [143, 294] width 219 height 19
drag, startPoint x: 347, startPoint y: 139, endPoint x: 280, endPoint y: 134, distance: 67.5
click at [280, 134] on div "6 OC Andrew Since: link to CRM Email none Phone (909) 834-9086 Outbound call Te…" at bounding box center [369, 268] width 208 height 291
click at [279, 134] on div "6 OC Andrew Since: link to CRM Email none Phone (909) 834-9086 Outbound call Te…" at bounding box center [369, 268] width 208 height 291
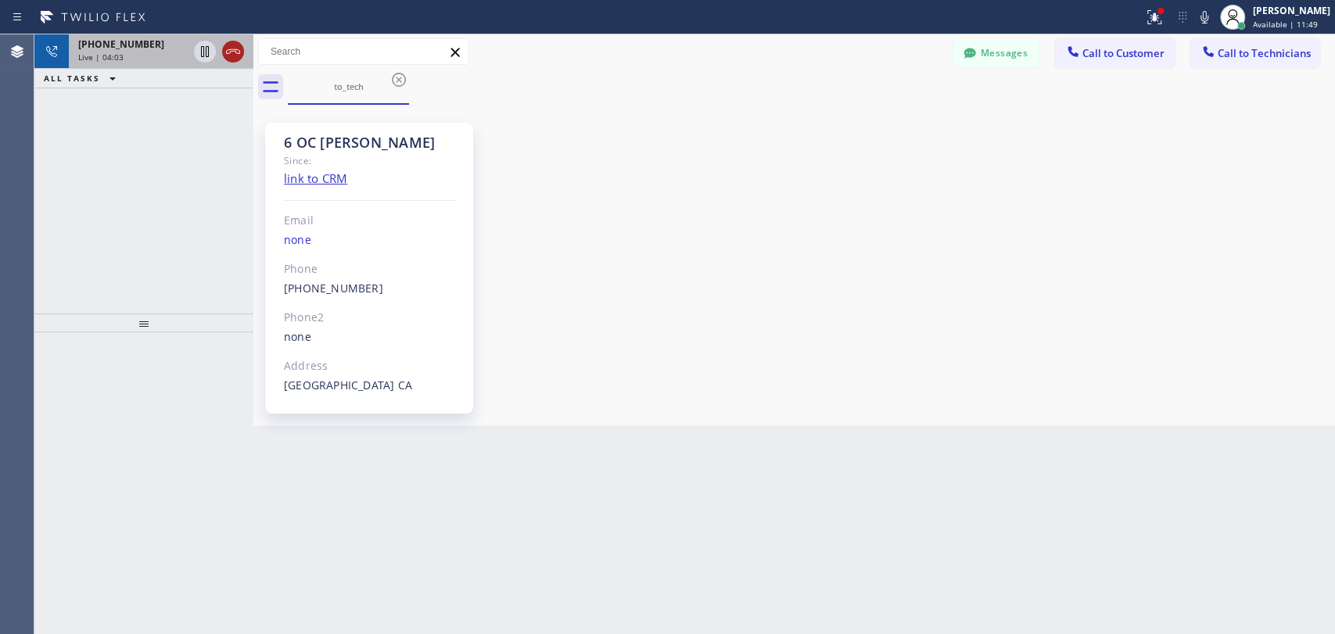
click at [233, 46] on icon at bounding box center [233, 51] width 19 height 19
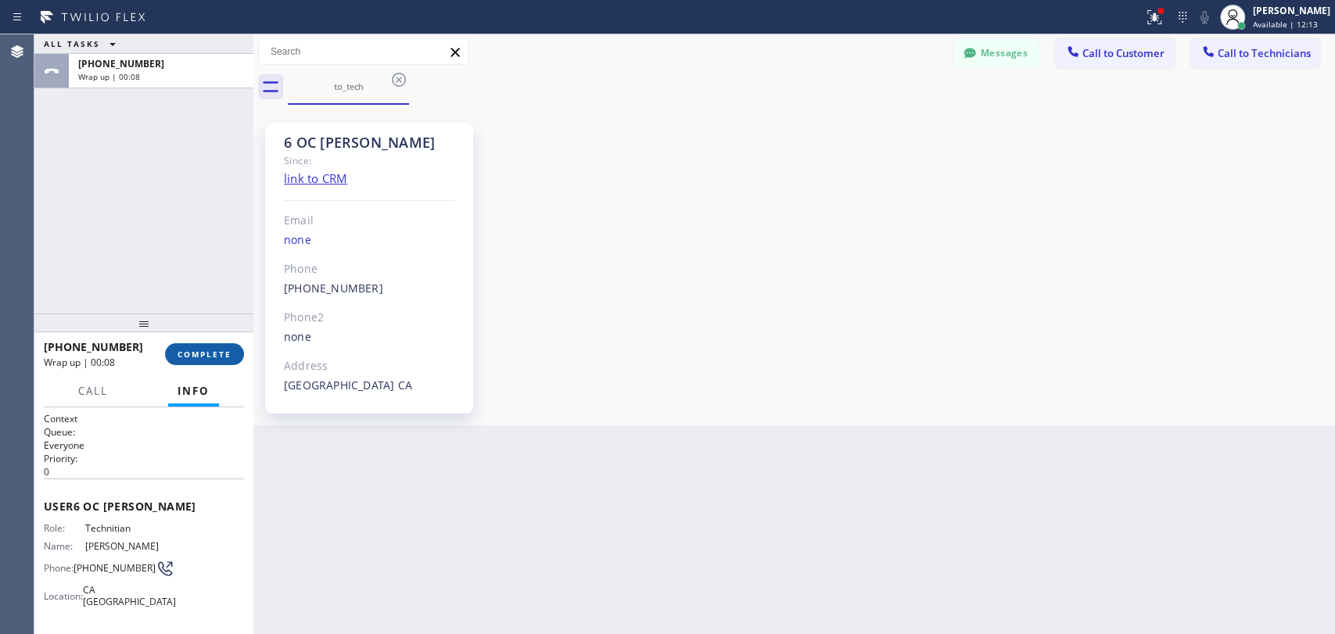
drag, startPoint x: 214, startPoint y: 362, endPoint x: 215, endPoint y: 352, distance: 10.2
click at [214, 359] on button "COMPLETE" at bounding box center [204, 354] width 79 height 22
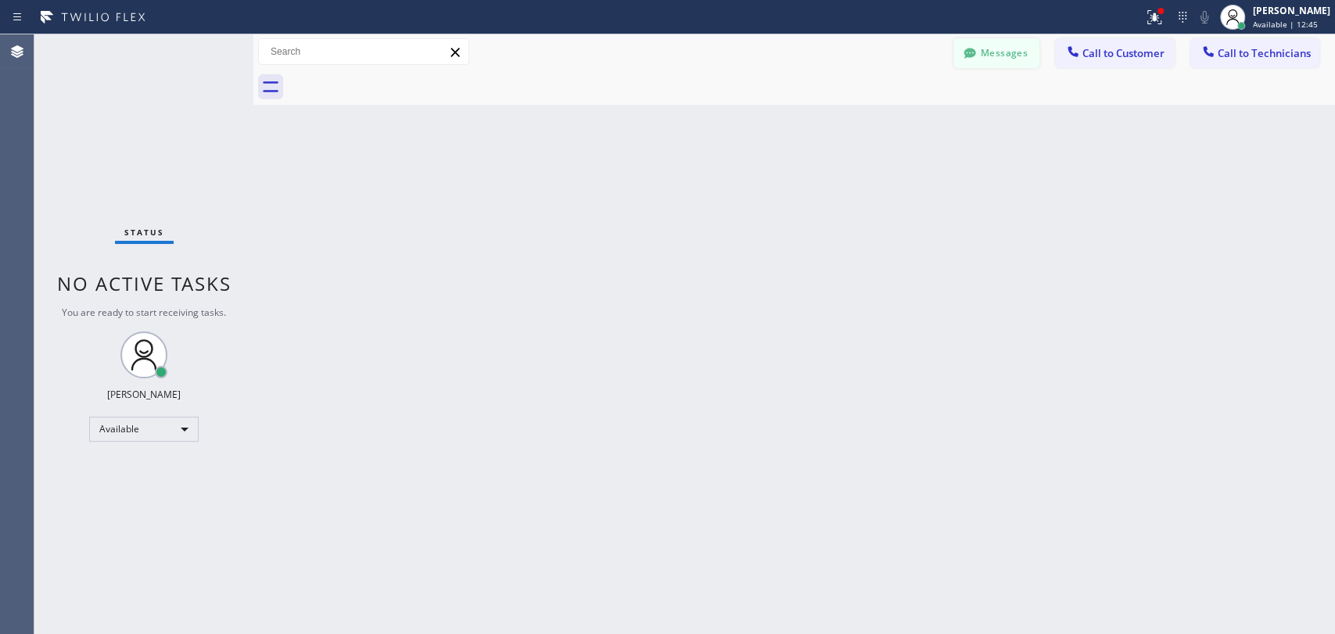
click at [1000, 52] on button "Messages" at bounding box center [996, 53] width 86 height 30
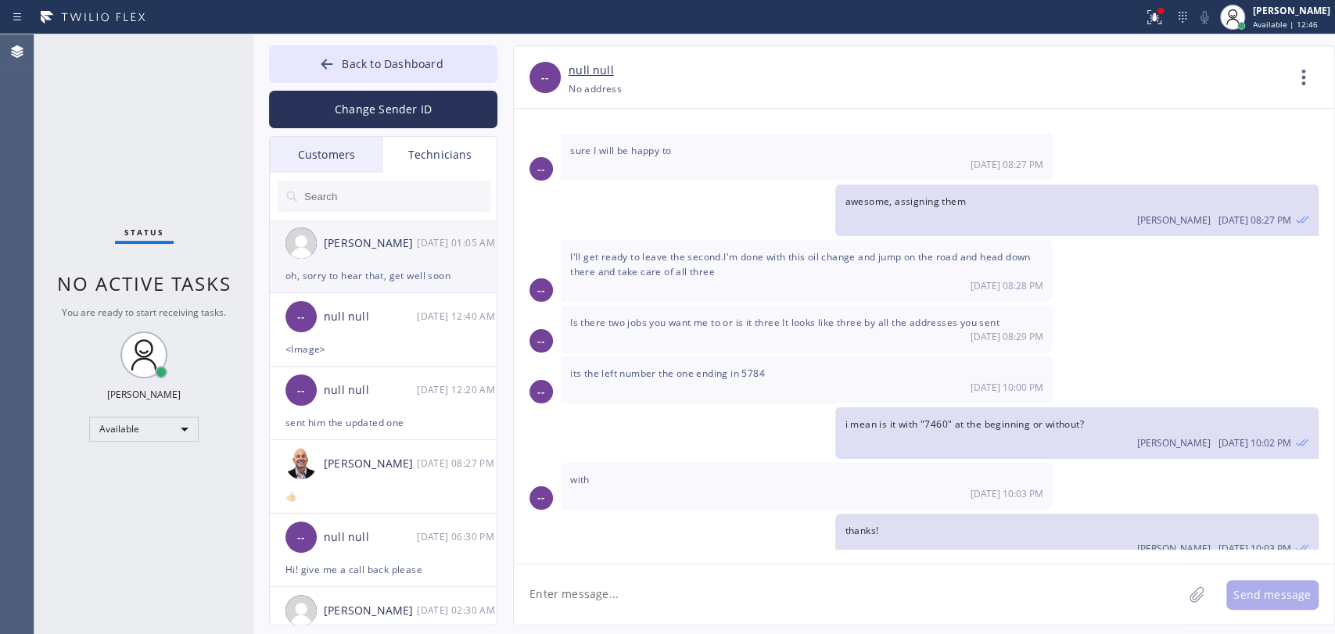
click at [380, 290] on li "Christopher Gonzales 09/17 01:05 AM oh, sorry to hear that, get well soon" at bounding box center [384, 257] width 228 height 74
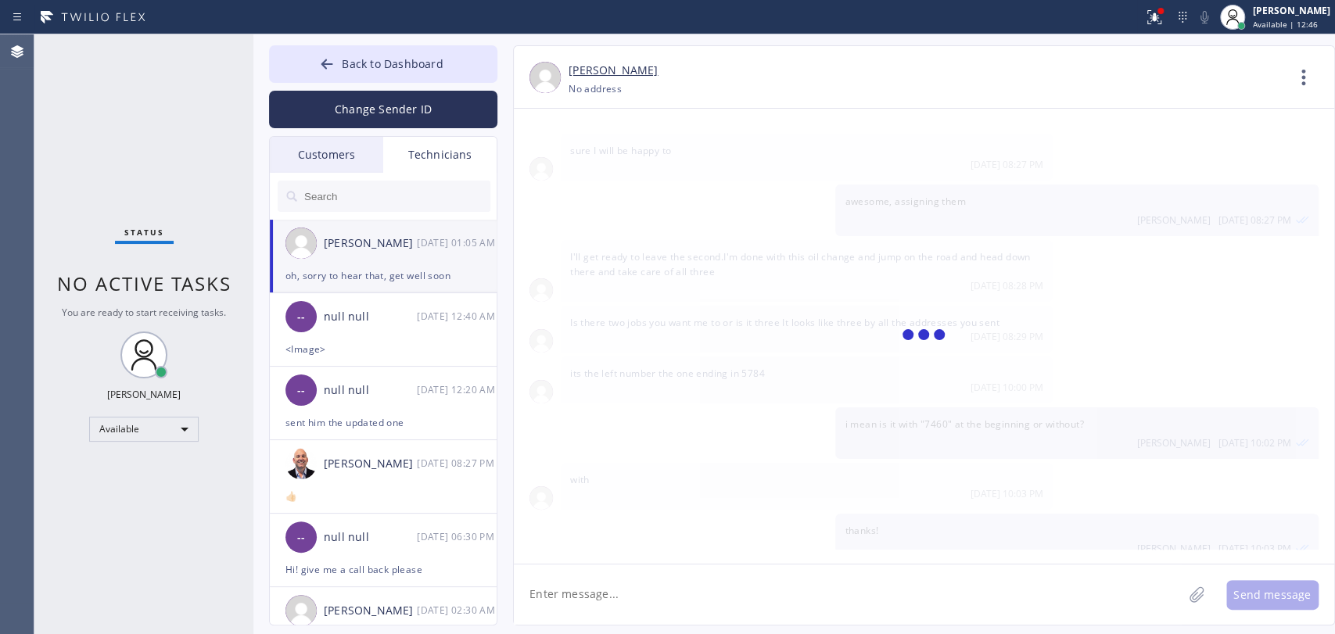
scroll to position [22268, 0]
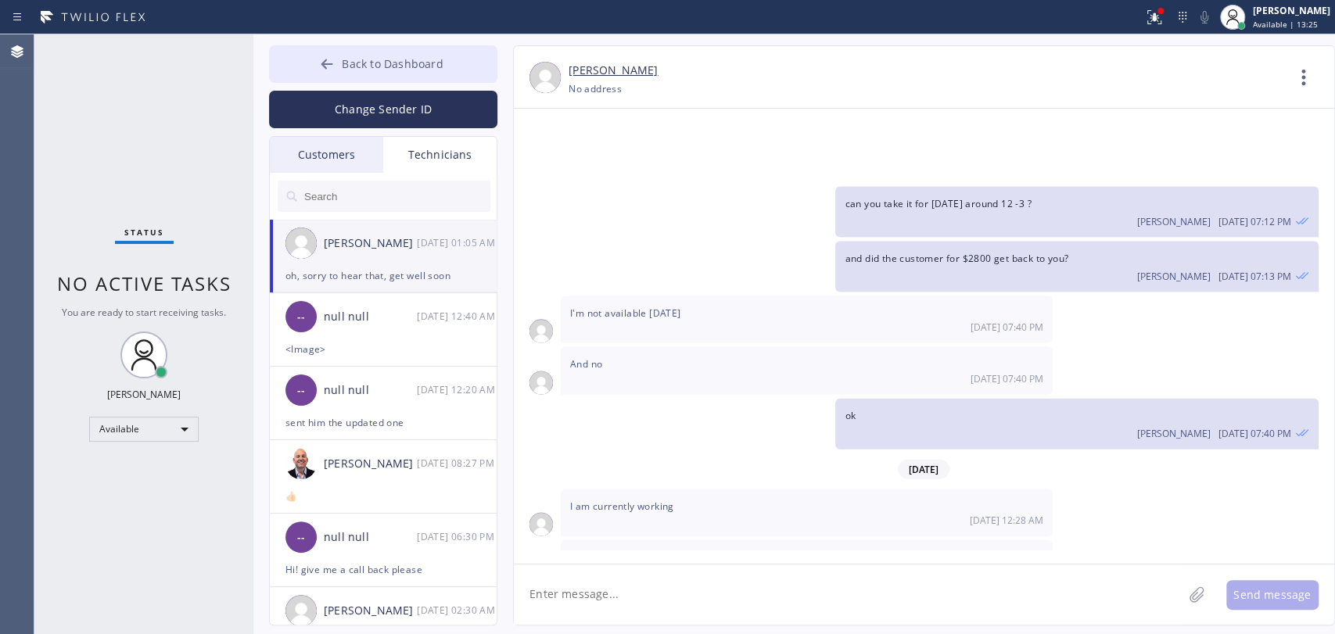
click at [396, 71] on button "Back to Dashboard" at bounding box center [383, 64] width 228 height 38
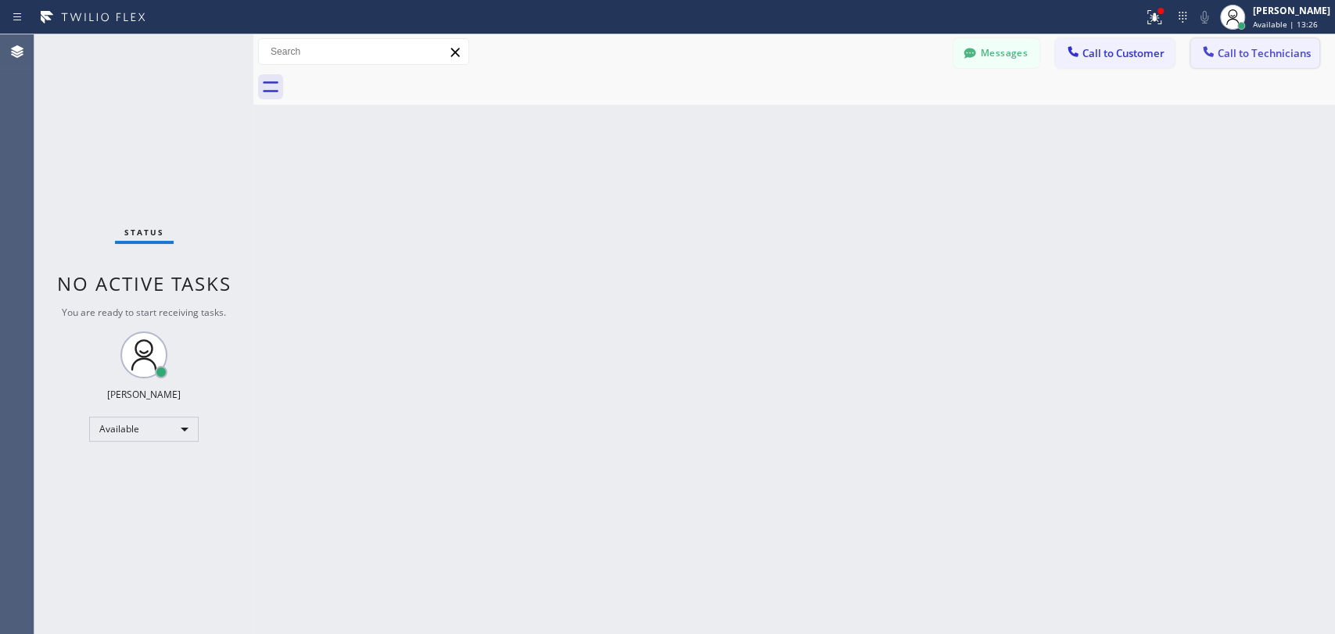
click at [1190, 54] on button "Call to Technicians" at bounding box center [1254, 53] width 129 height 30
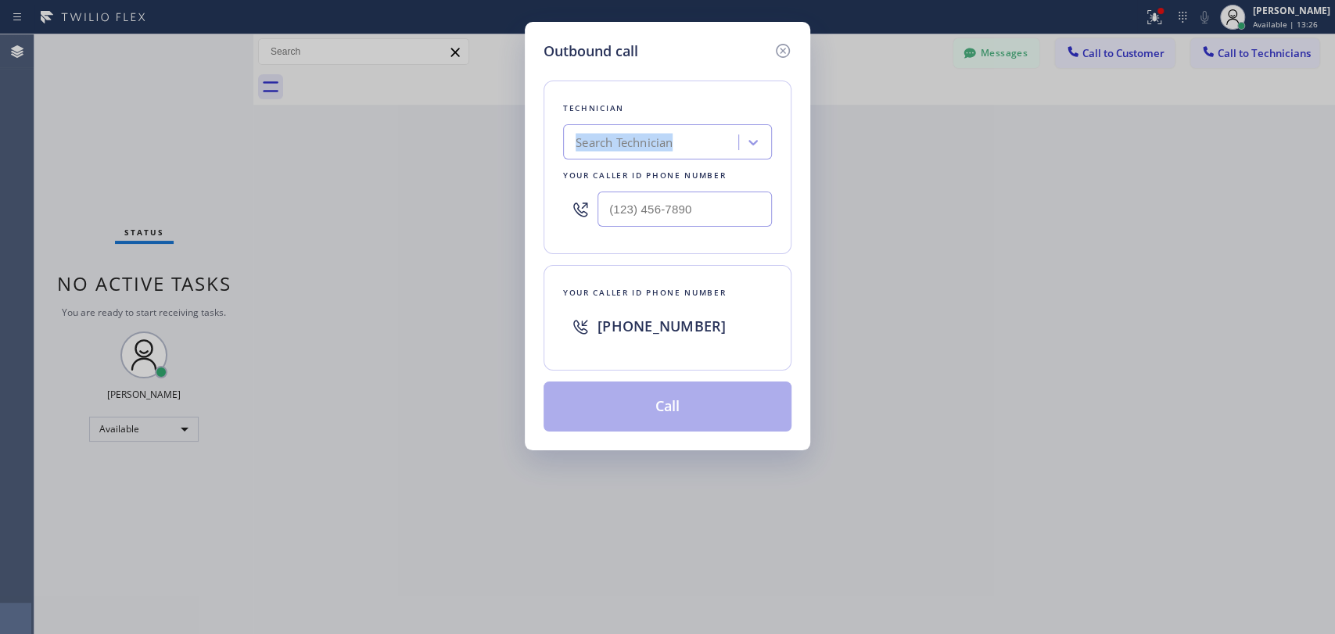
click at [734, 117] on div "Technician Search Technician Your caller id phone number" at bounding box center [668, 168] width 248 height 174
click at [723, 134] on div "Search Technician" at bounding box center [653, 142] width 171 height 27
type input "Nick"
click at [652, 181] on div "[PERSON_NAME]" at bounding box center [667, 175] width 209 height 28
type input "(347) 417-3881"
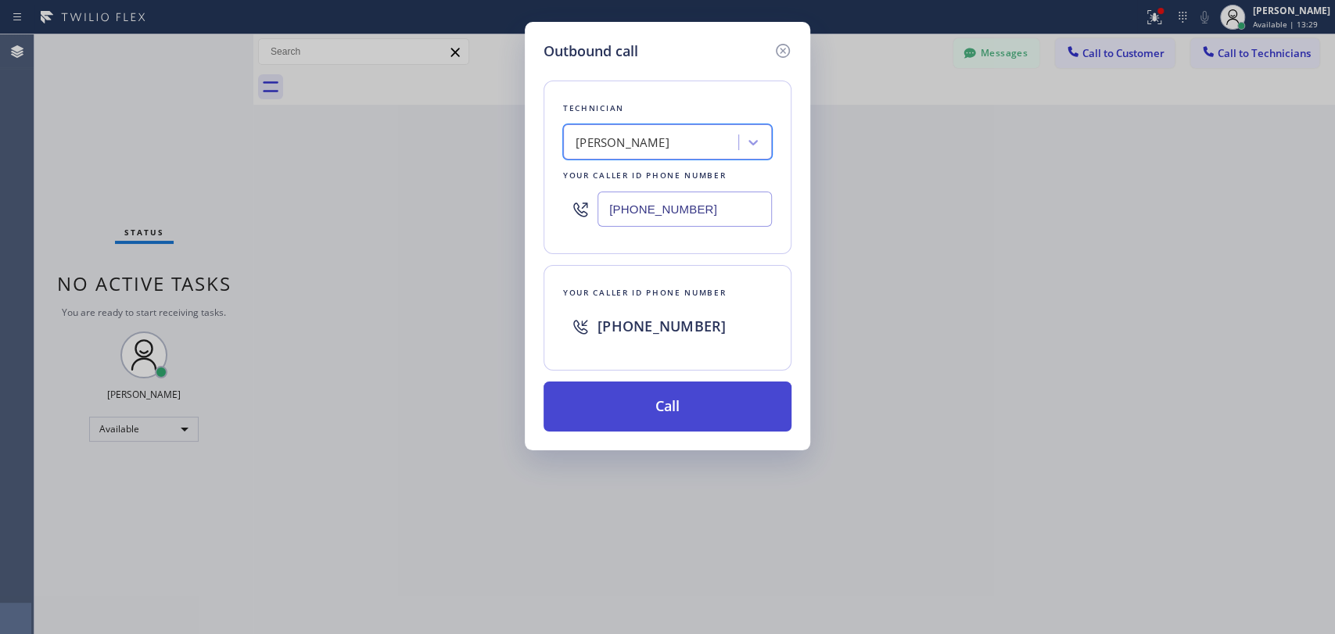
click at [638, 393] on button "Call" at bounding box center [668, 407] width 248 height 50
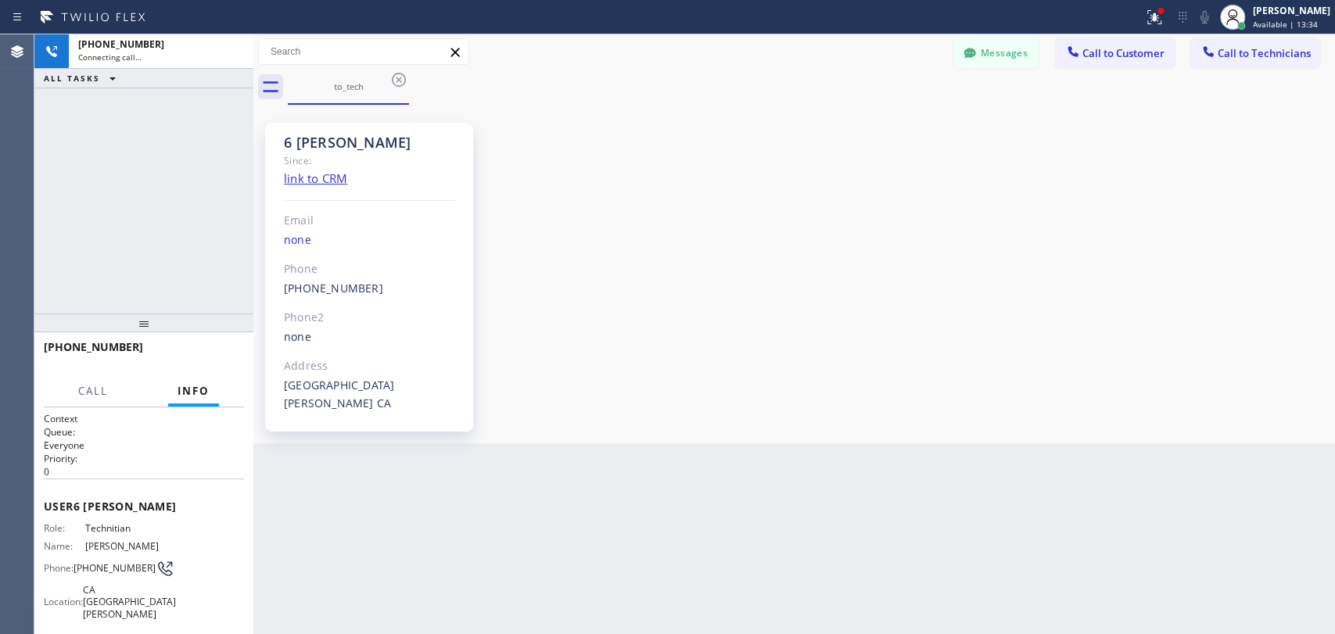
scroll to position [170382, 0]
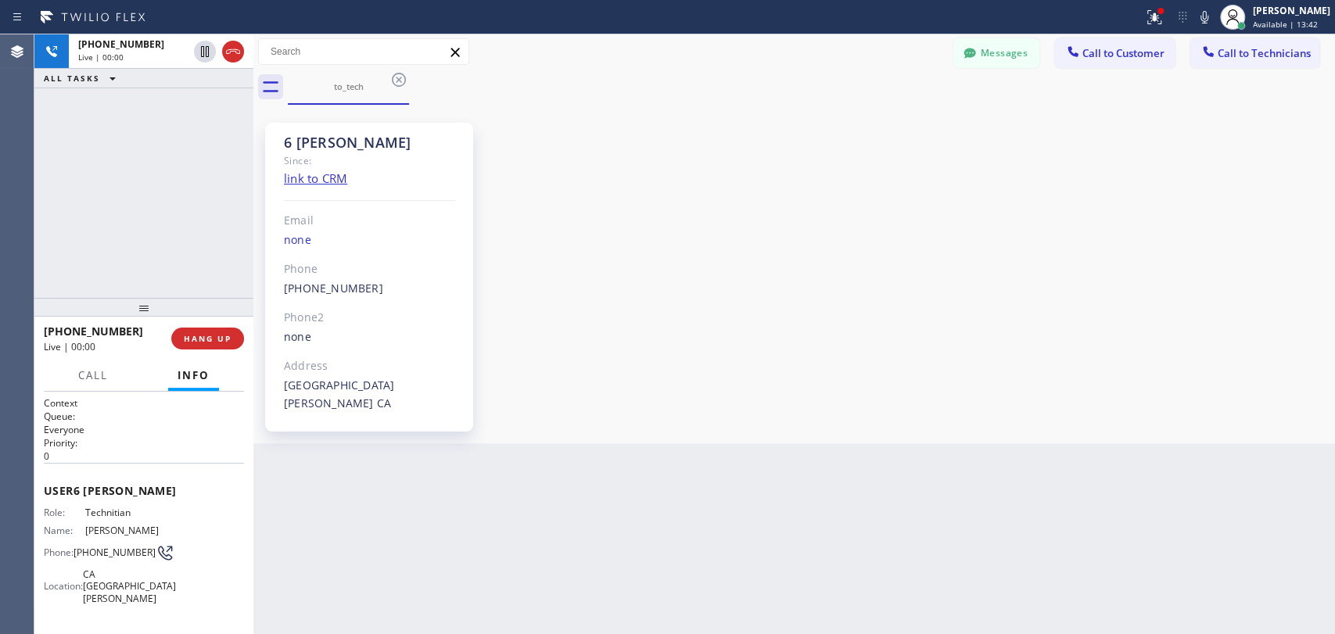
drag, startPoint x: 149, startPoint y: 325, endPoint x: 152, endPoint y: 311, distance: 14.4
click at [152, 311] on div at bounding box center [143, 307] width 219 height 19
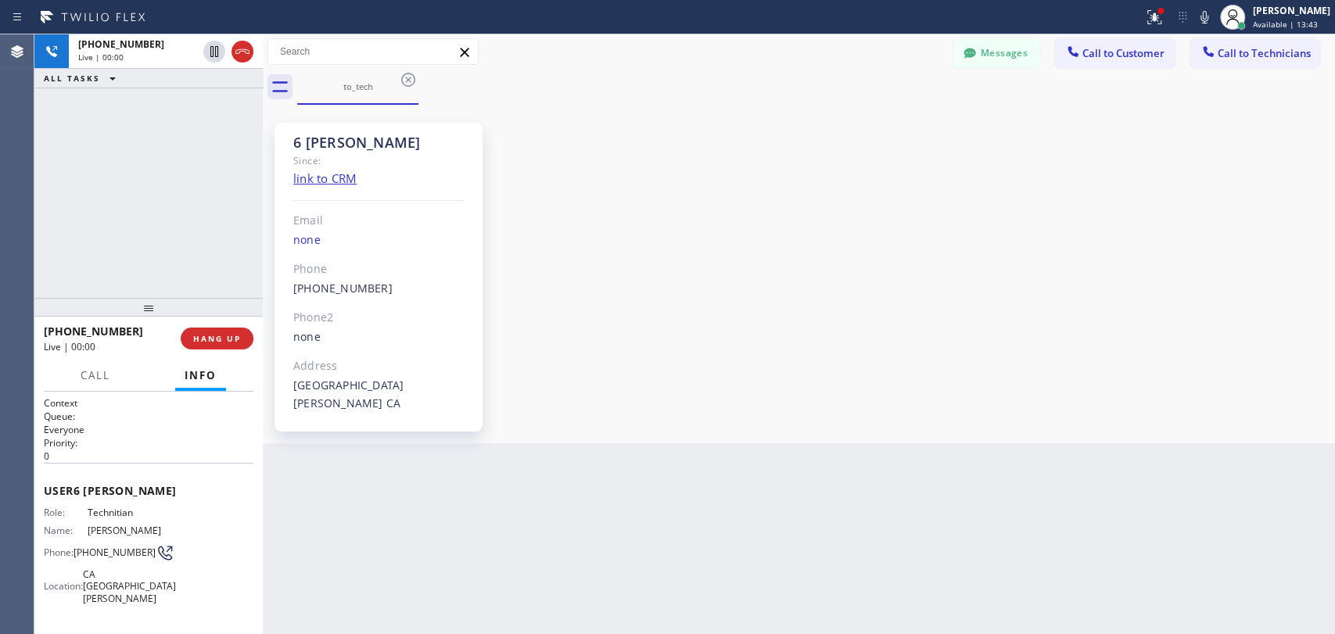
scroll to position [170412, 0]
drag, startPoint x: 253, startPoint y: 229, endPoint x: 263, endPoint y: 226, distance: 9.9
click at [263, 226] on div at bounding box center [263, 334] width 0 height 600
click at [334, 138] on div "6 Nick" at bounding box center [378, 143] width 171 height 18
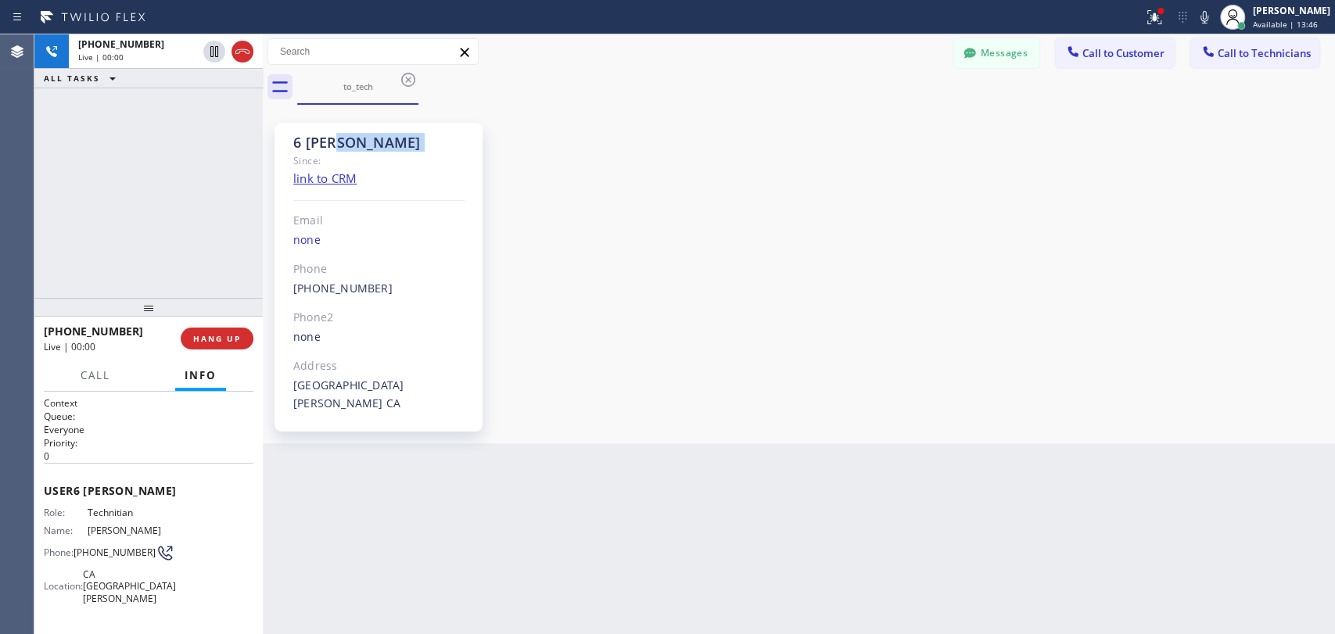
click at [338, 119] on div "6 Nick Since: link to CRM Email none Phone (347) 417-3881 Outbound call Technic…" at bounding box center [384, 274] width 219 height 315
click at [332, 137] on div "6 Nick" at bounding box center [378, 143] width 171 height 18
click at [799, 291] on div "6 Nick Since: link to CRM Email none Phone (347) 417-3881 Outbound call Technic…" at bounding box center [799, 274] width 1064 height 331
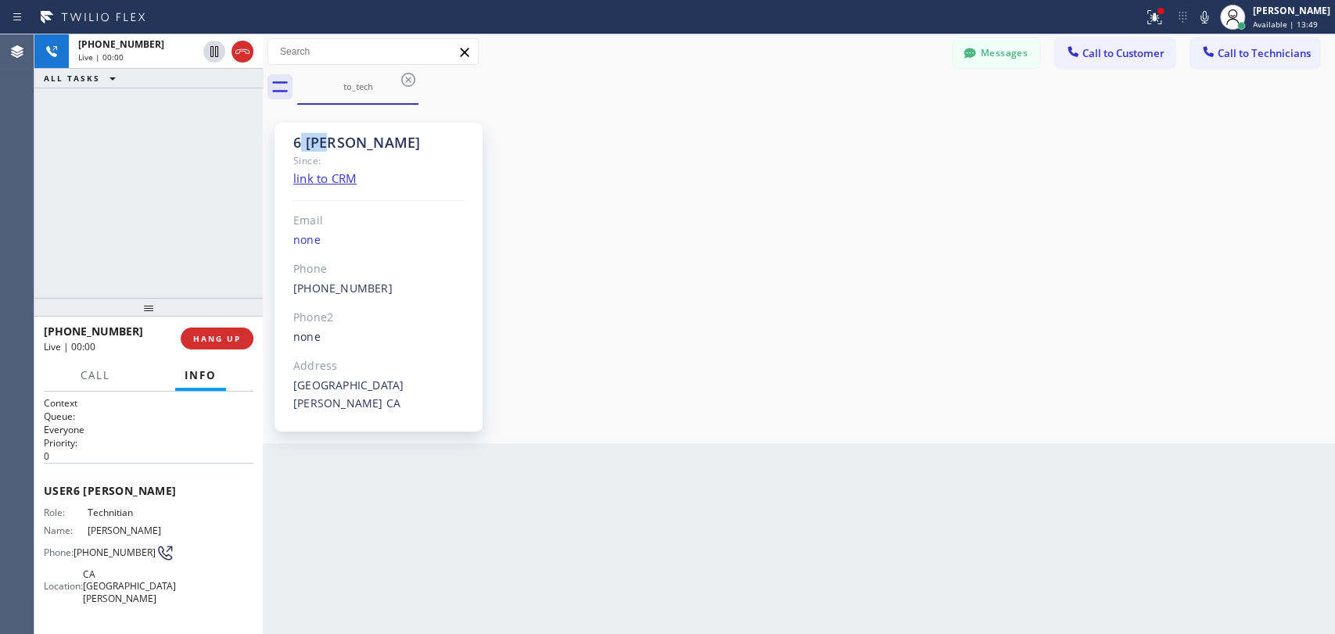
drag, startPoint x: 330, startPoint y: 147, endPoint x: 300, endPoint y: 145, distance: 30.5
click at [300, 145] on div "6 Nick" at bounding box center [378, 143] width 171 height 18
click at [337, 146] on div "6 Nick" at bounding box center [378, 143] width 171 height 18
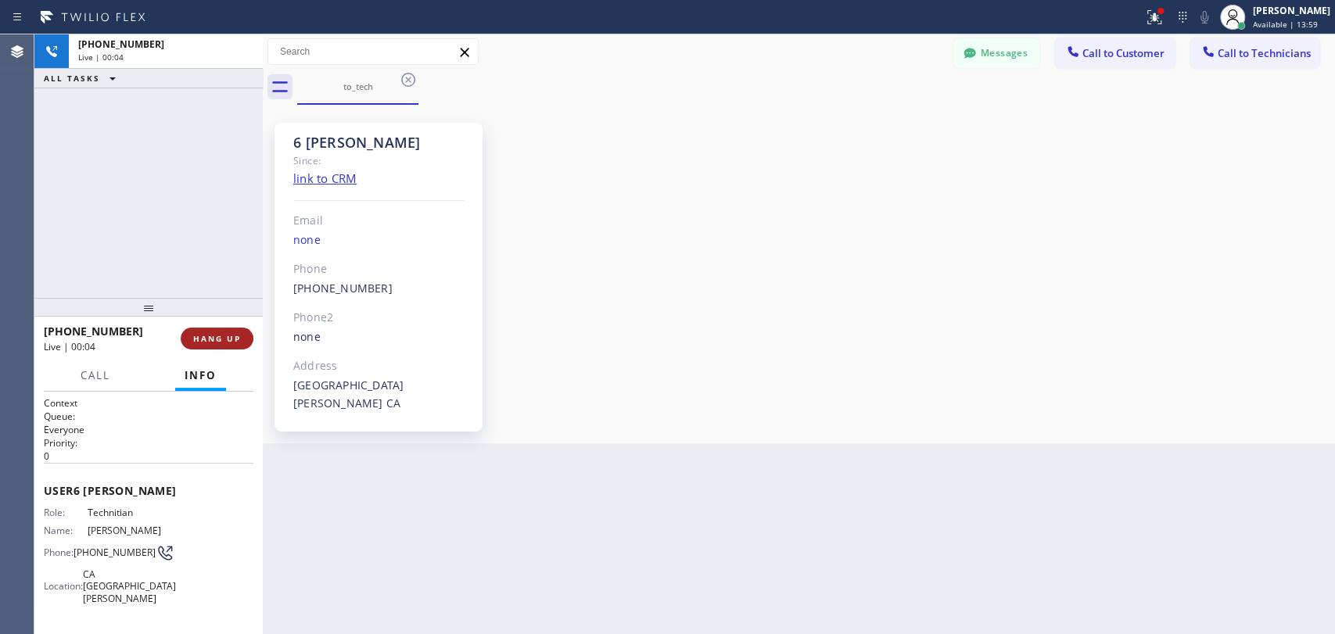
click at [210, 328] on button "HANG UP" at bounding box center [217, 339] width 73 height 22
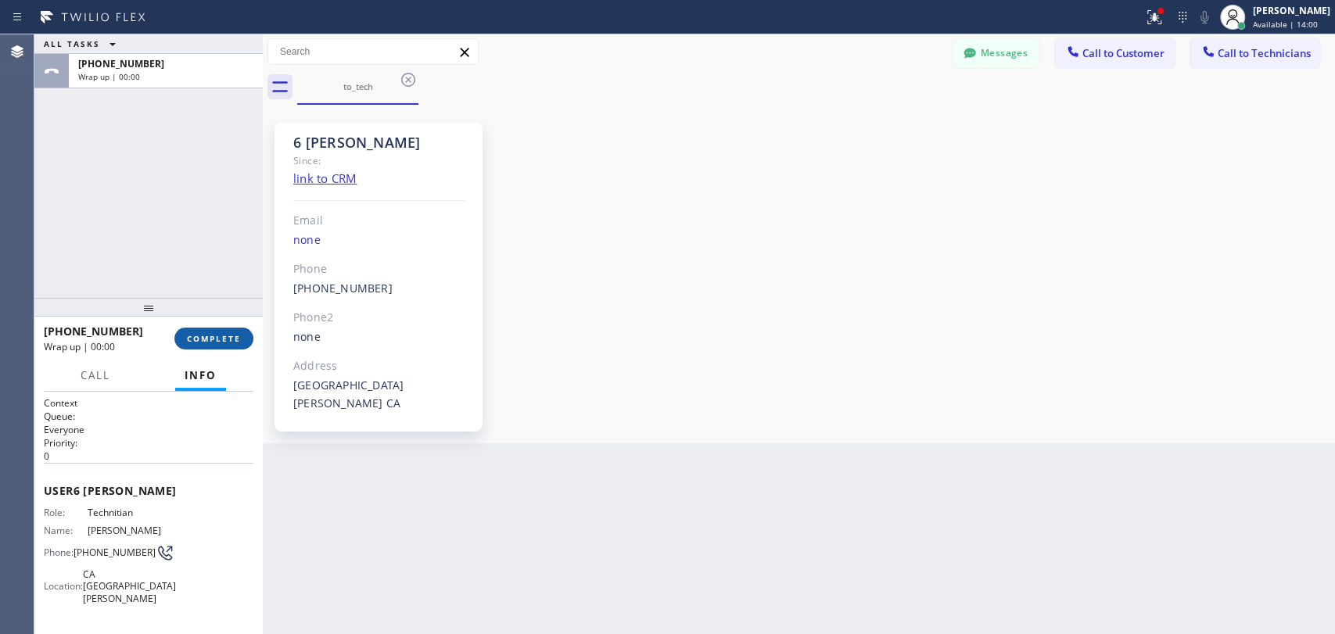
click at [217, 341] on span "COMPLETE" at bounding box center [214, 338] width 54 height 11
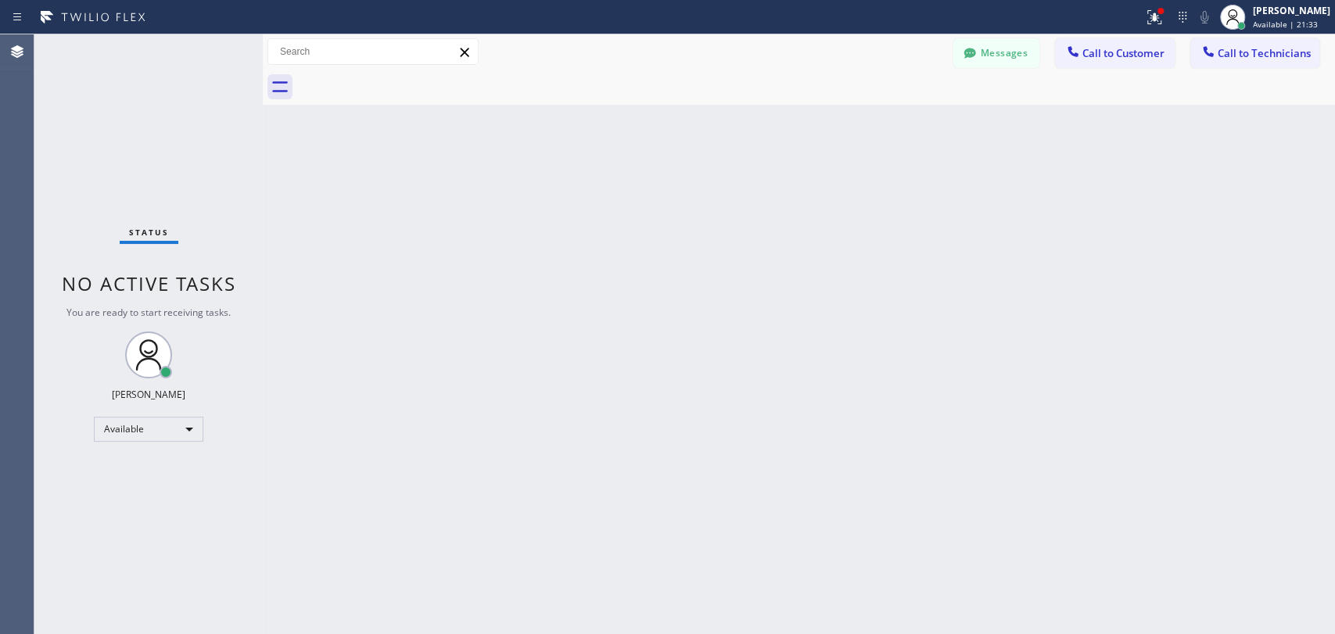
click at [1208, 38] on button "Call to Technicians" at bounding box center [1254, 53] width 129 height 30
click at [0, 0] on div "Outbound call Technician Search Technician Your caller id phone number Your cal…" at bounding box center [0, 0] width 0 height 0
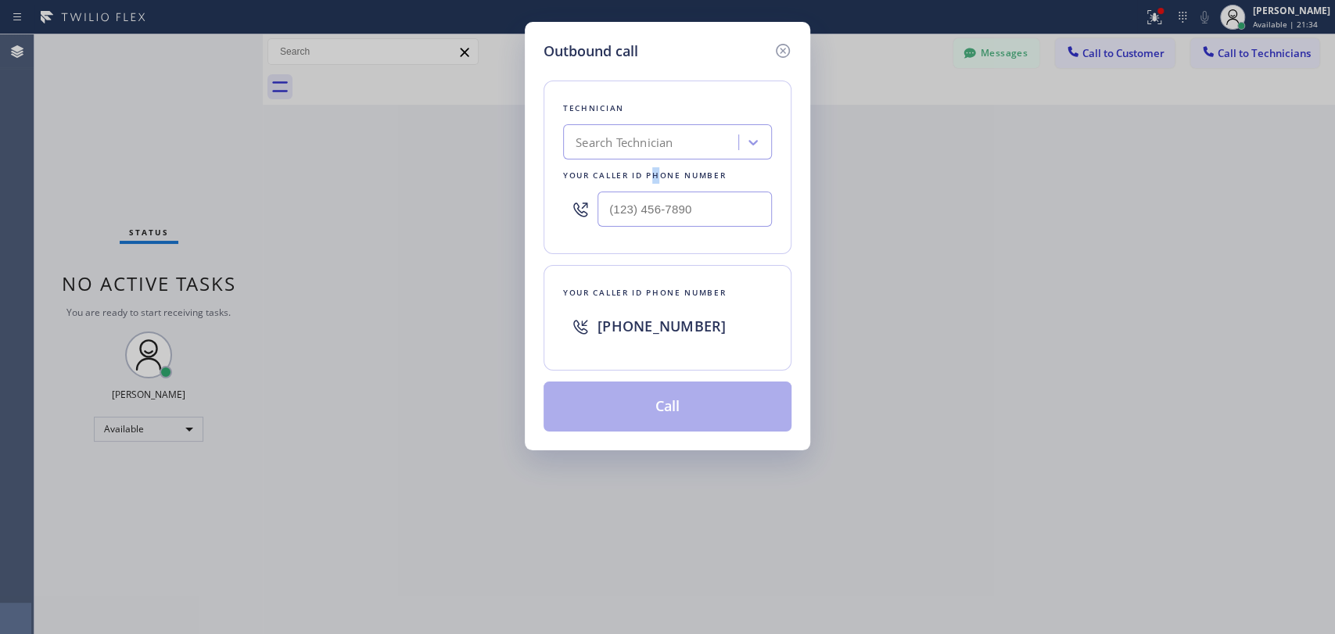
drag, startPoint x: 655, startPoint y: 167, endPoint x: 659, endPoint y: 156, distance: 11.4
click at [658, 166] on div "Technician Search Technician Your caller id phone number" at bounding box center [668, 168] width 248 height 174
click at [660, 149] on div "Search Technician" at bounding box center [624, 143] width 97 height 18
type input "dav"
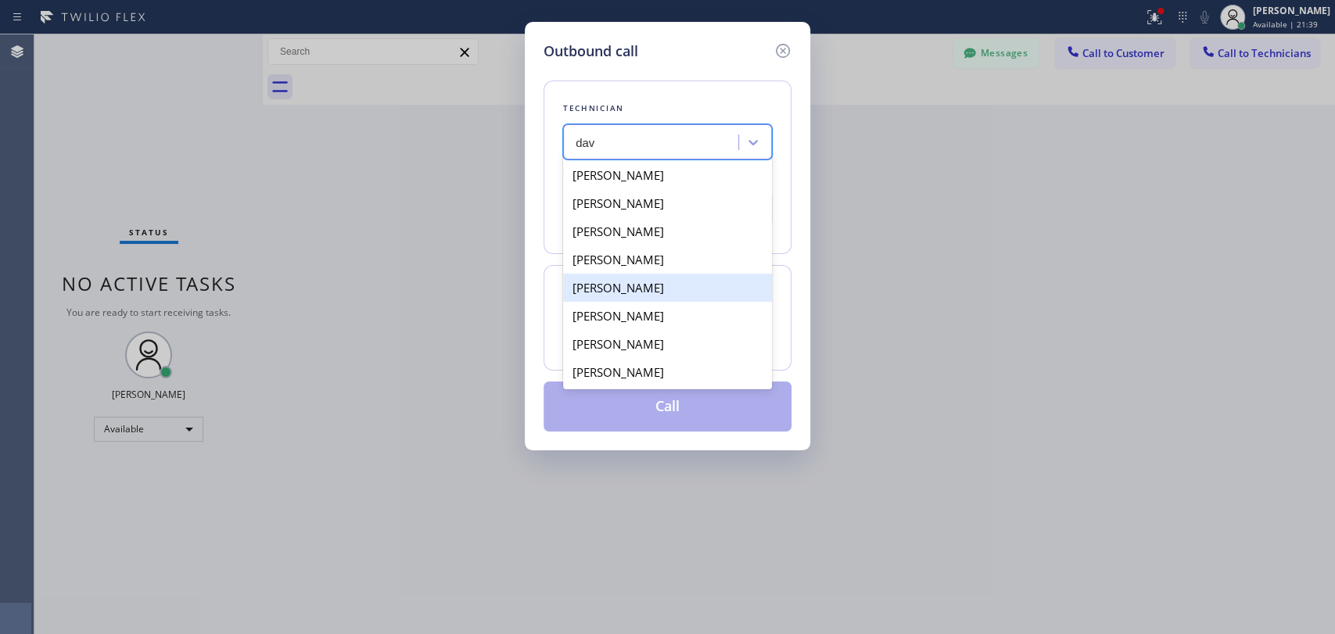
click at [630, 287] on div "David Romero" at bounding box center [667, 288] width 209 height 28
type input "(323) 579-9547"
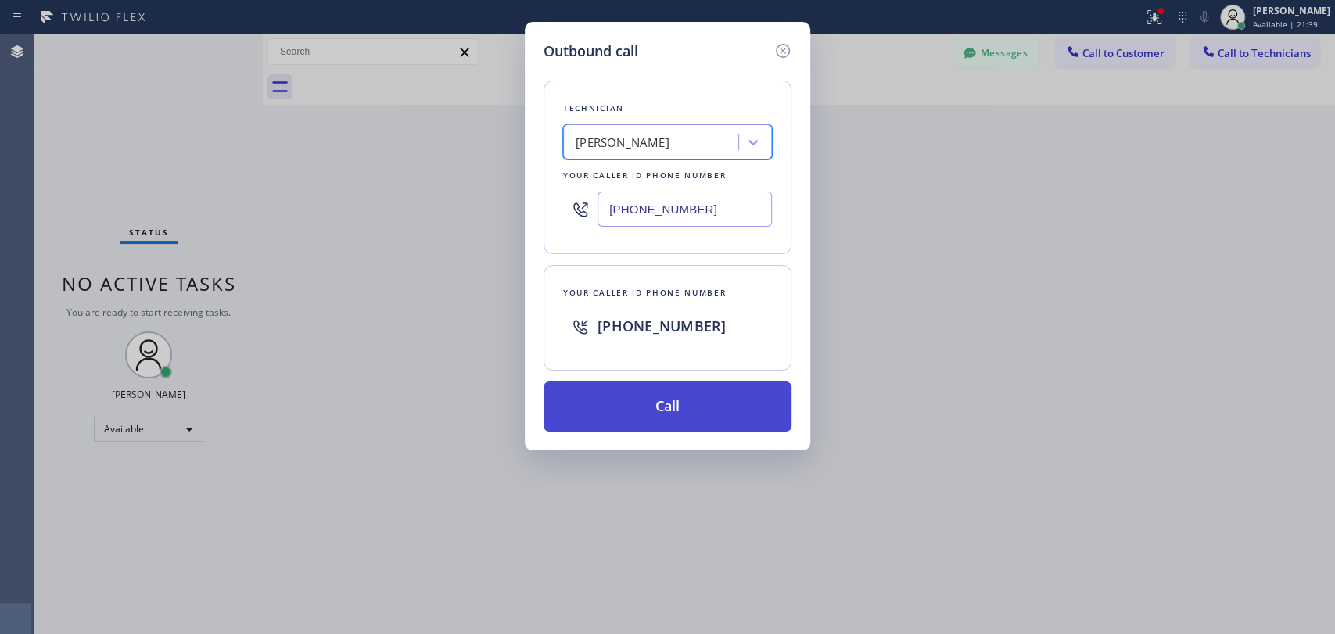
click at [627, 385] on button "Call" at bounding box center [668, 407] width 248 height 50
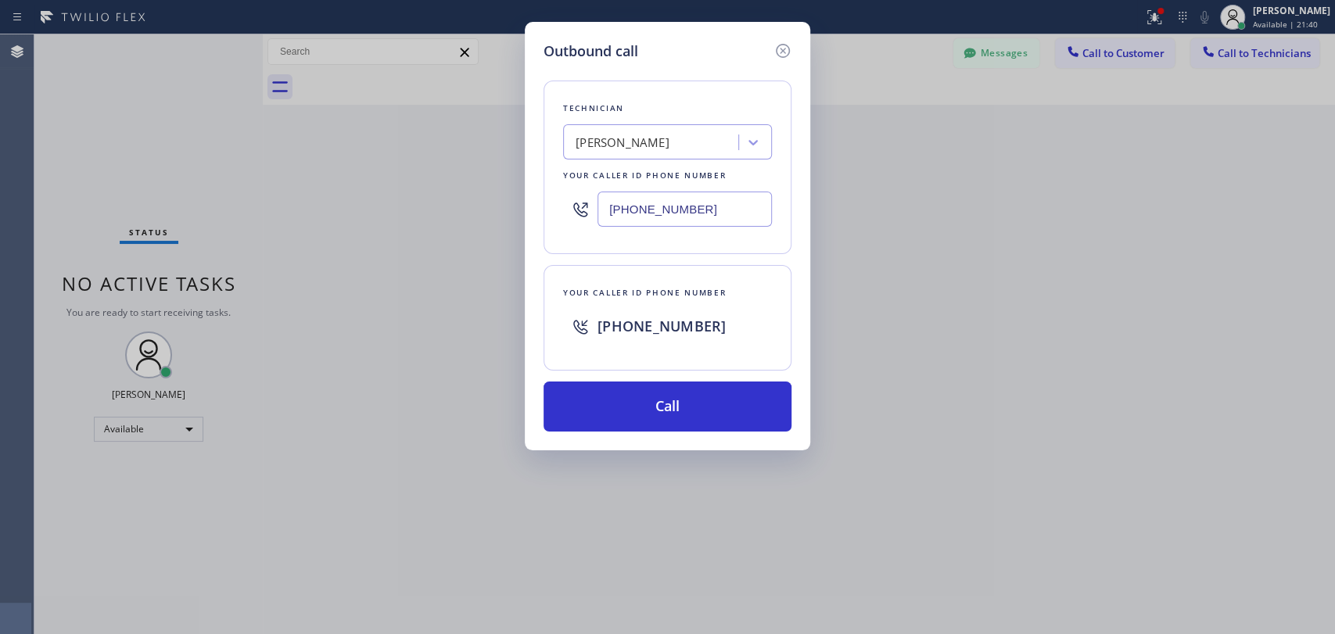
click at [627, 393] on button "Call" at bounding box center [668, 407] width 248 height 50
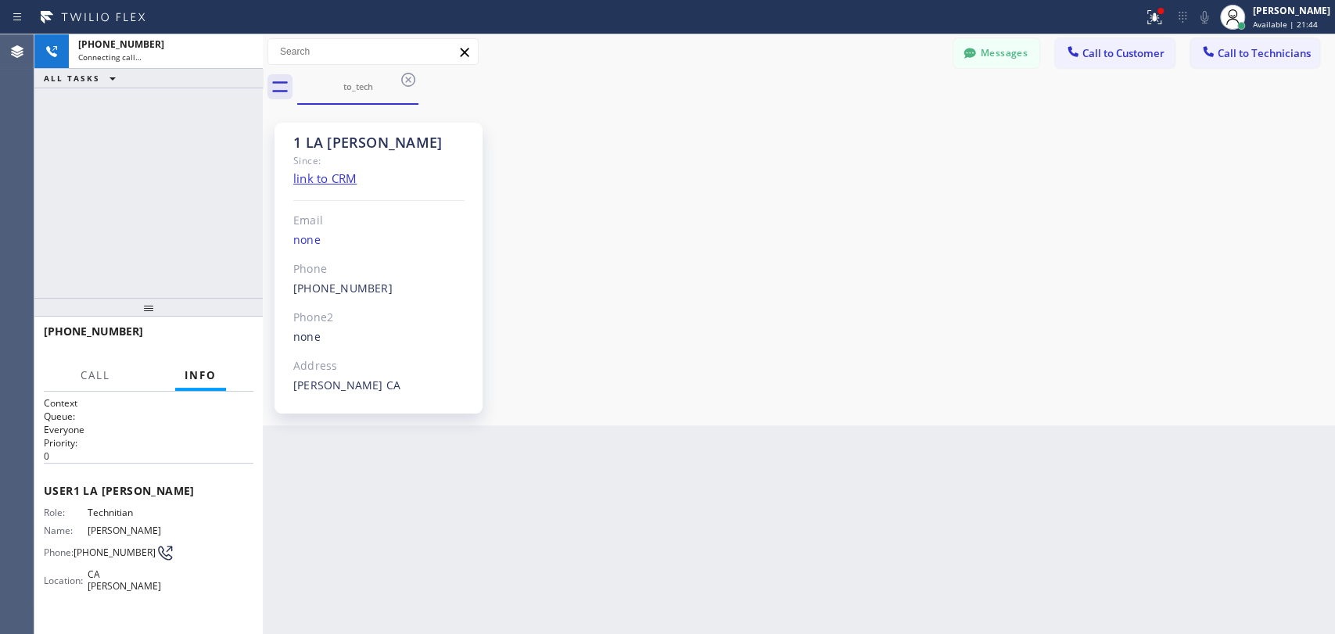
scroll to position [372, 0]
click at [230, 341] on span "HANG UP" at bounding box center [217, 338] width 48 height 11
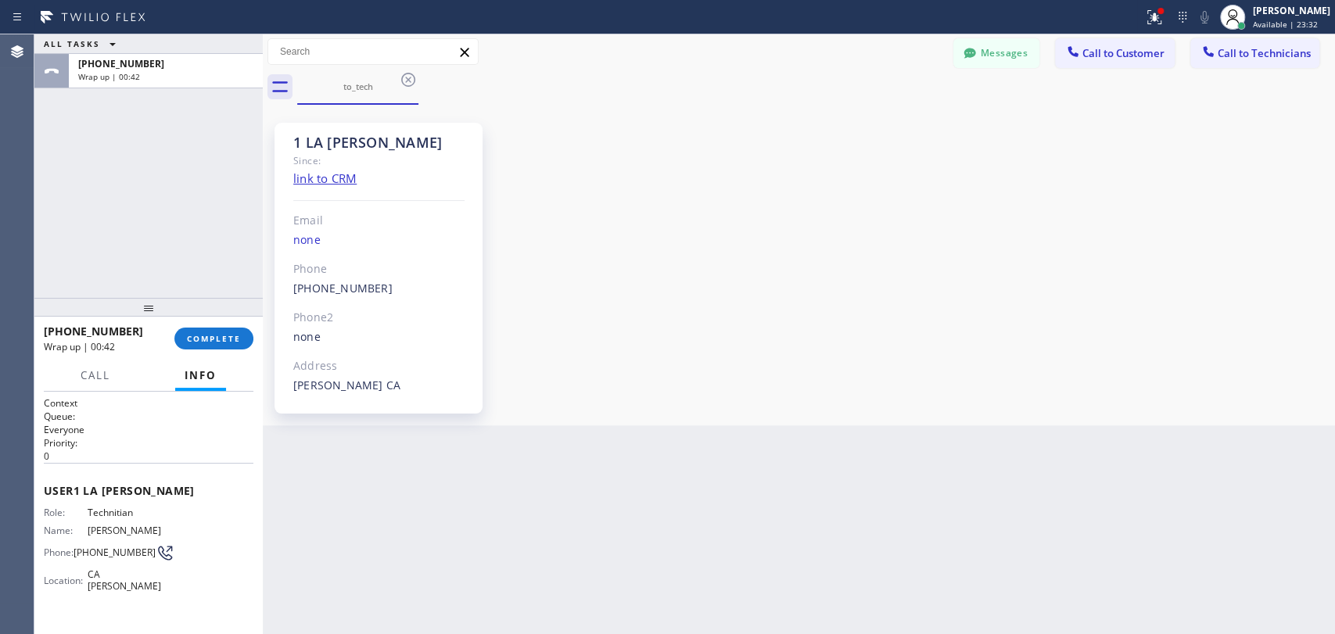
click at [242, 315] on div at bounding box center [148, 307] width 228 height 19
click at [229, 345] on button "COMPLETE" at bounding box center [213, 339] width 79 height 22
click at [210, 271] on div "ALL TASKS ALL TASKS ACTIVE TASKS TASKS IN WRAP UP +13235799547 Wrap up | 00:42" at bounding box center [148, 166] width 228 height 264
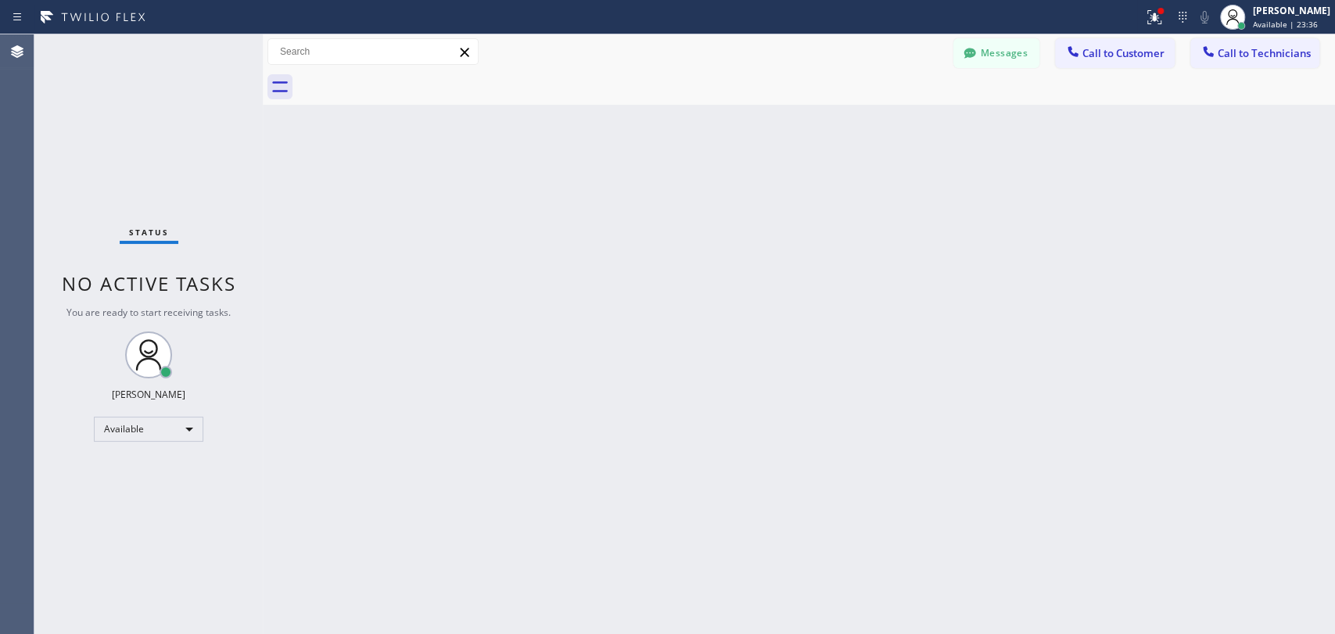
click at [1186, 56] on div "Messages Call to Customer Call to Technicians Outbound call Location Seattle Ki…" at bounding box center [1144, 51] width 382 height 27
click at [700, 141] on div "Back to Dashboard Change Sender ID Customers Technicians CT [PERSON_NAME] [DATE…" at bounding box center [799, 334] width 1072 height 600
click at [1204, 49] on icon at bounding box center [1208, 51] width 10 height 10
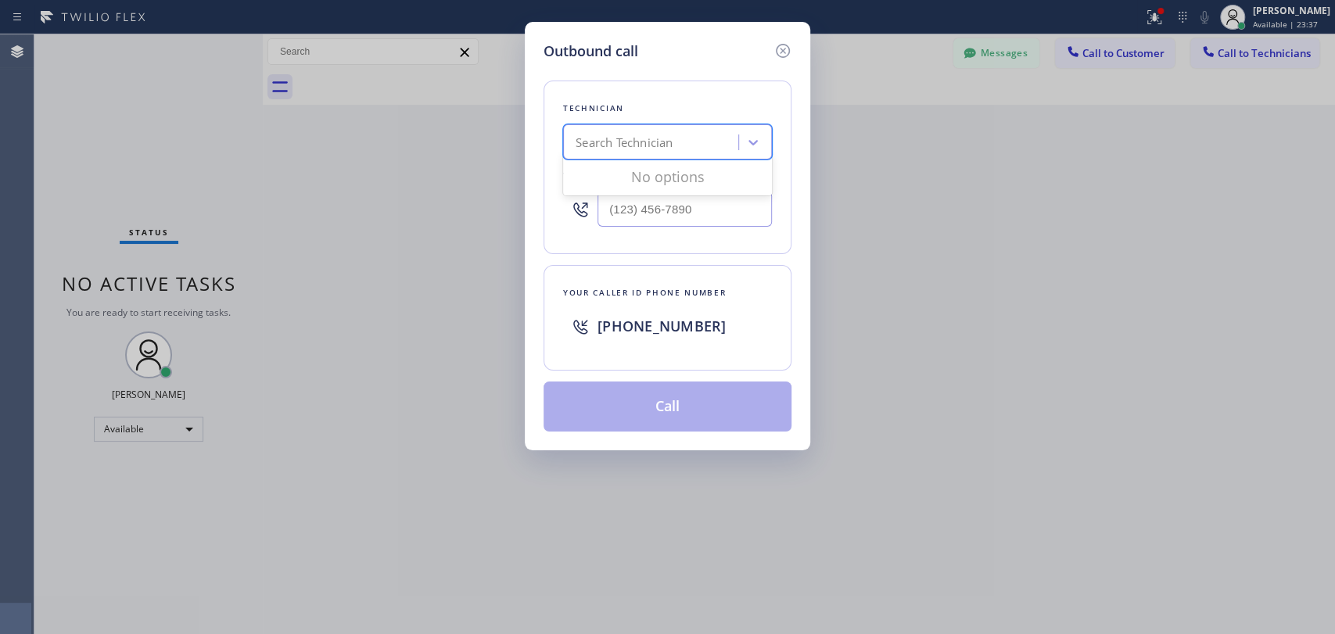
click at [700, 145] on div "Search Technician" at bounding box center [653, 142] width 171 height 27
type input "seva"
click at [598, 178] on div "Sevan Parseghian" at bounding box center [667, 175] width 209 height 28
type input "(818) 480-0219"
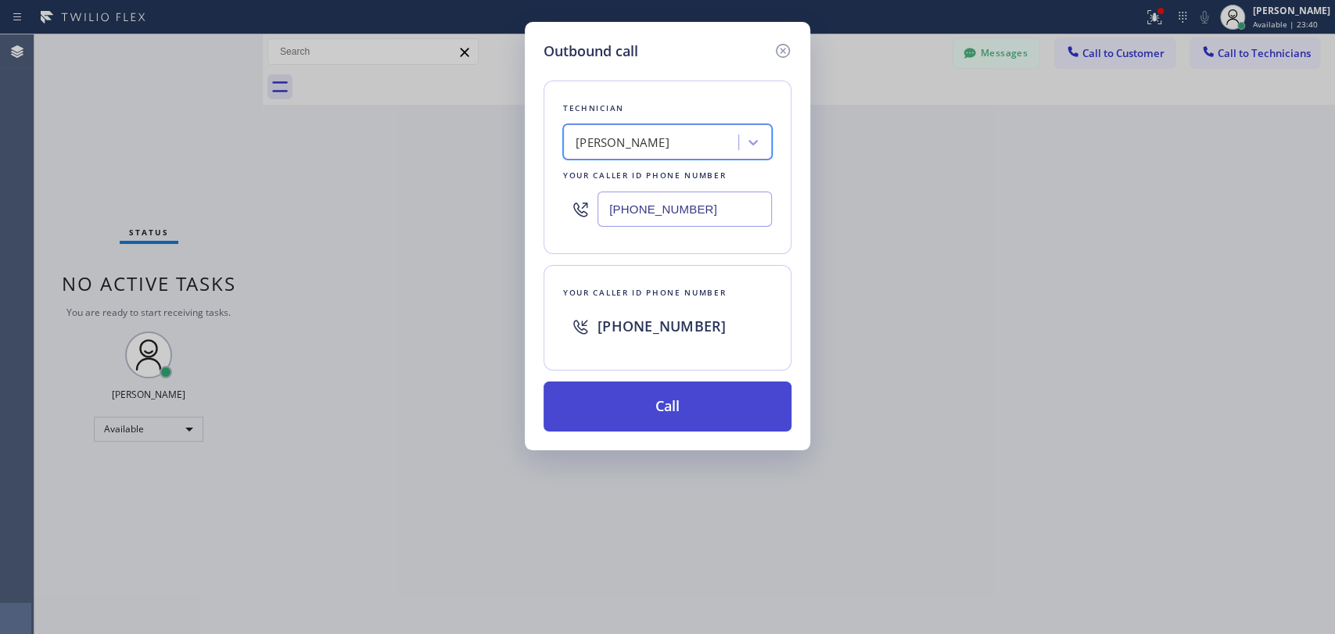
click at [601, 416] on button "Call" at bounding box center [668, 407] width 248 height 50
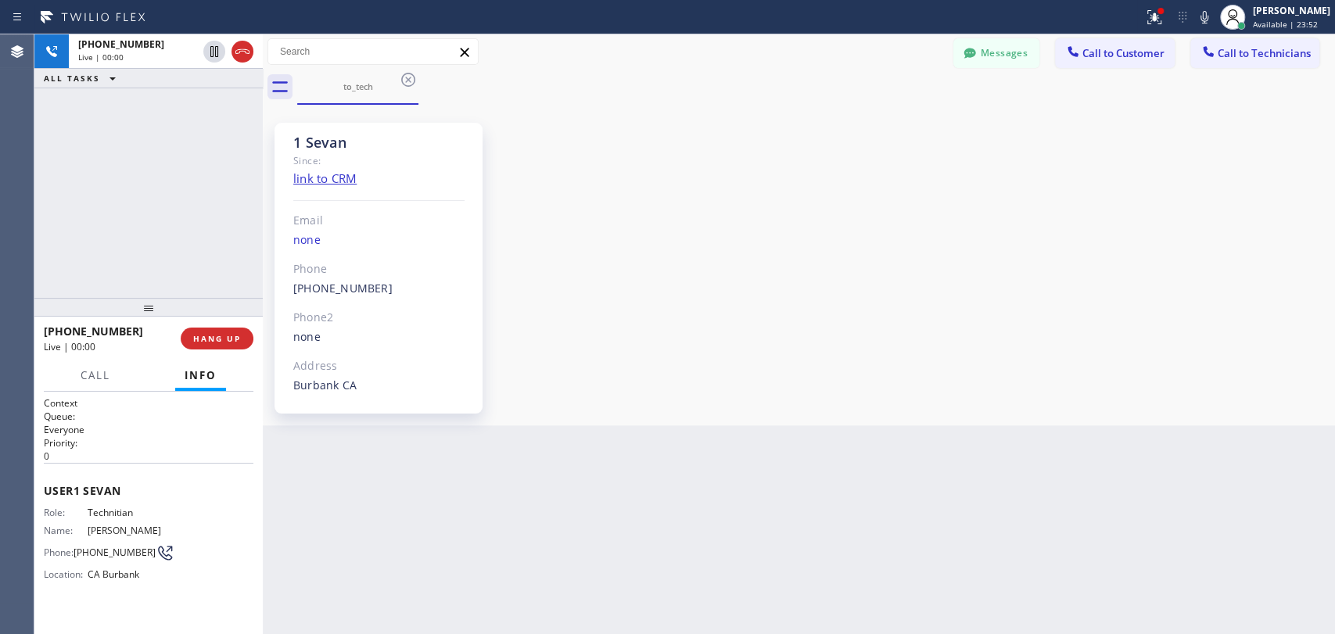
scroll to position [4783, 0]
click at [207, 342] on span "HANG UP" at bounding box center [217, 338] width 48 height 11
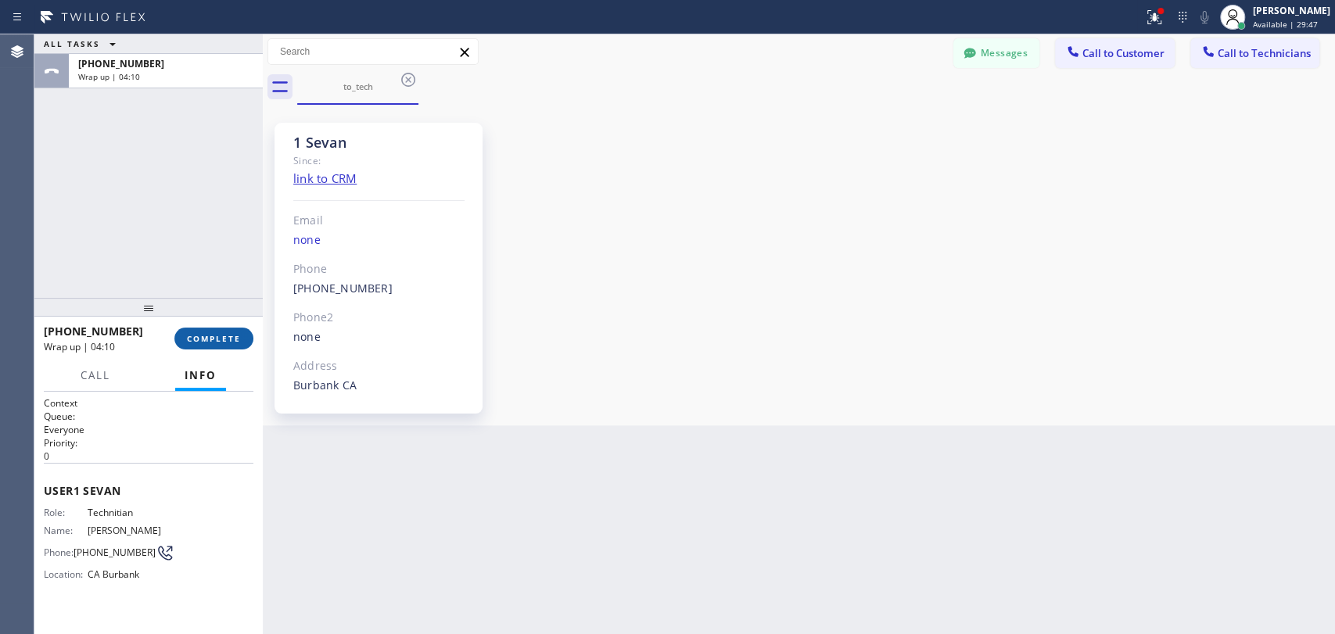
click at [224, 344] on button "COMPLETE" at bounding box center [213, 339] width 79 height 22
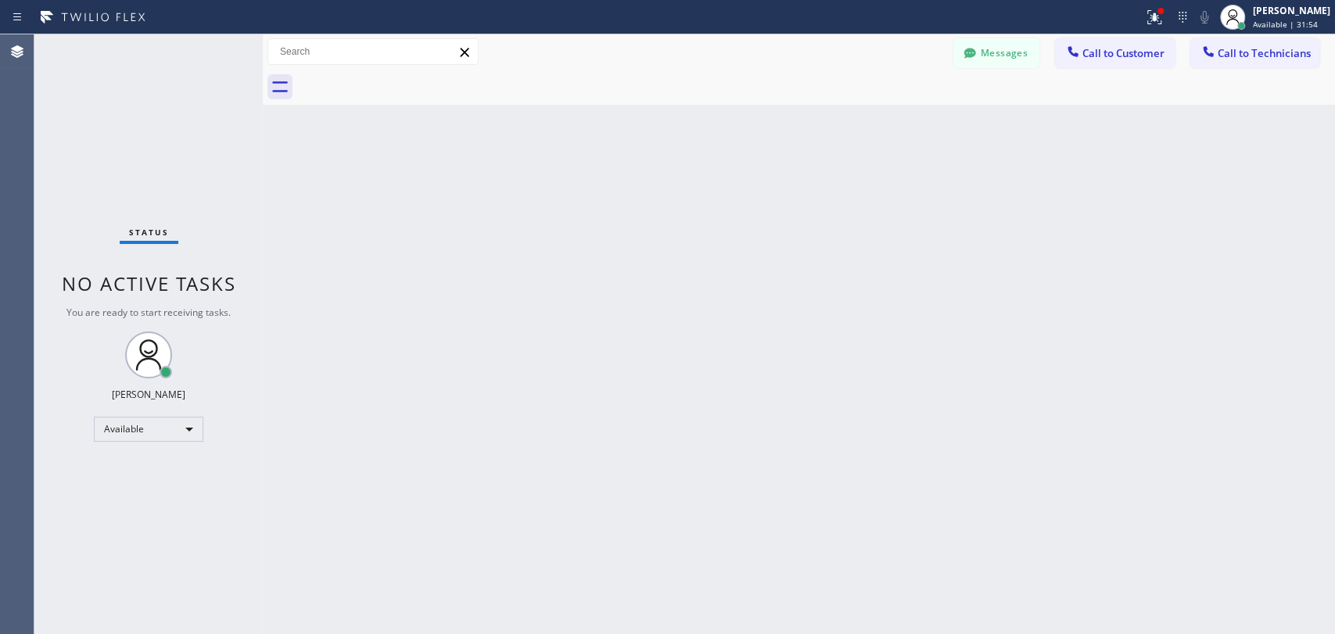
drag, startPoint x: 1276, startPoint y: 43, endPoint x: 1197, endPoint y: 81, distance: 88.5
click at [1276, 44] on button "Call to Technicians" at bounding box center [1254, 53] width 129 height 30
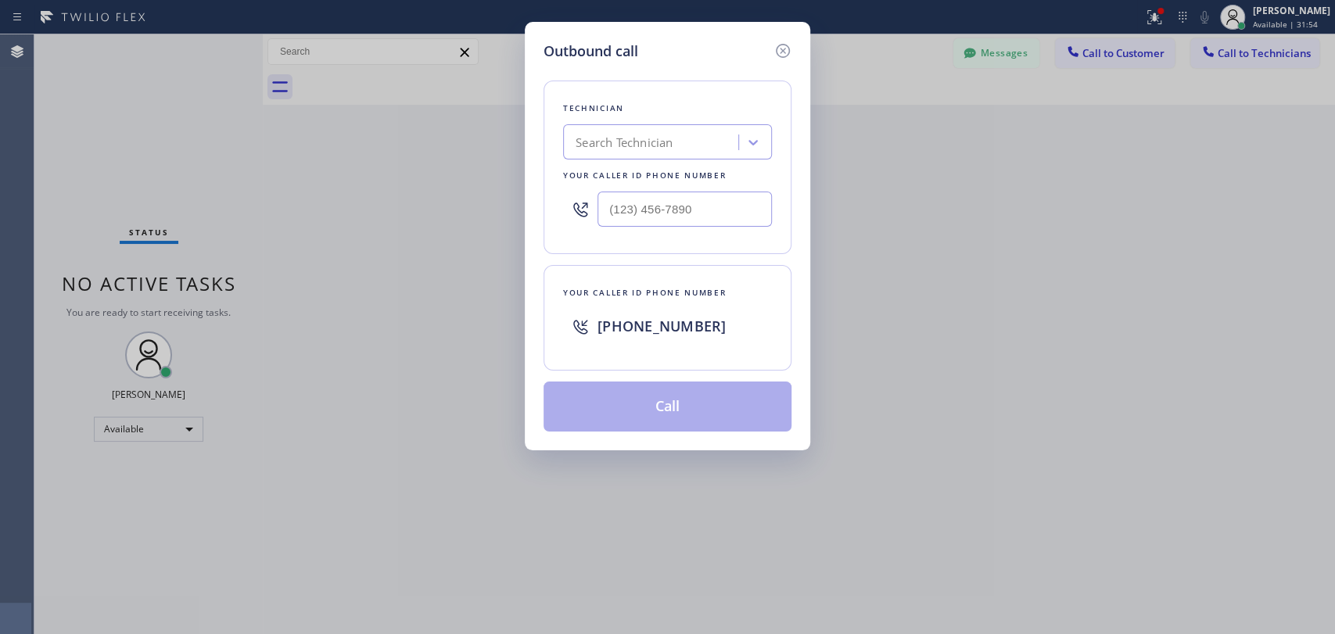
click at [666, 158] on div "Search Technician" at bounding box center [667, 141] width 209 height 35
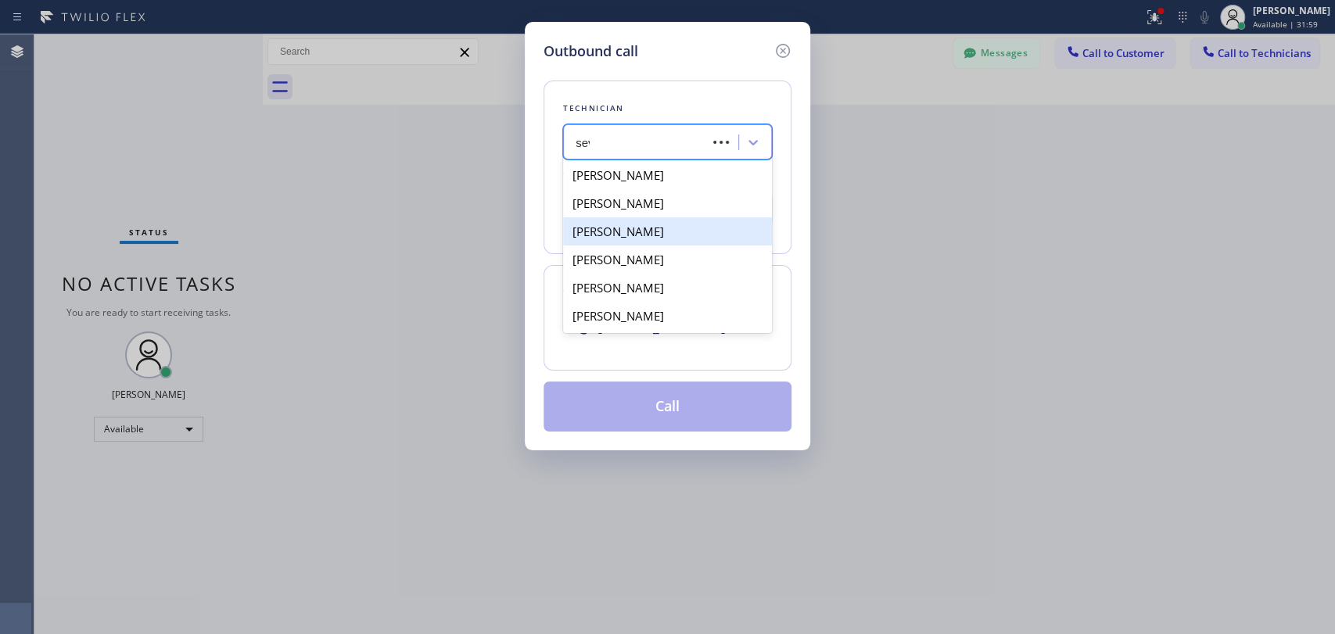
type input "sevan"
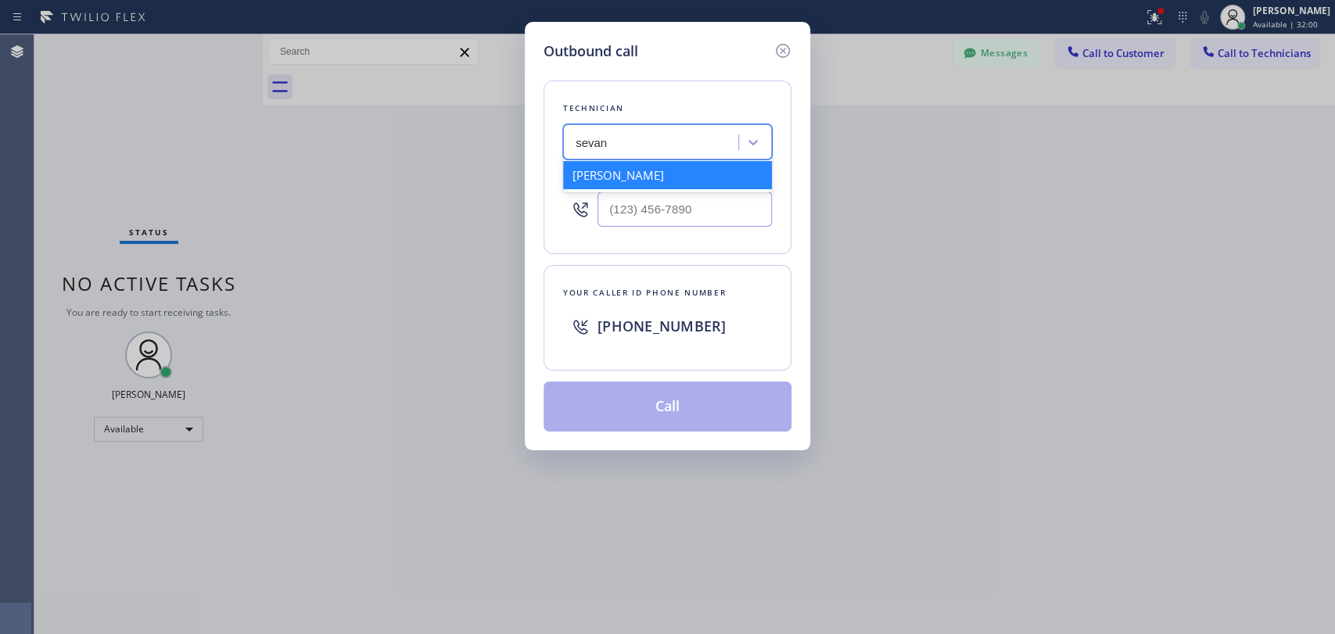
click at [604, 185] on div "Sevan Parseghian" at bounding box center [667, 175] width 209 height 28
type input "(818) 480-0219"
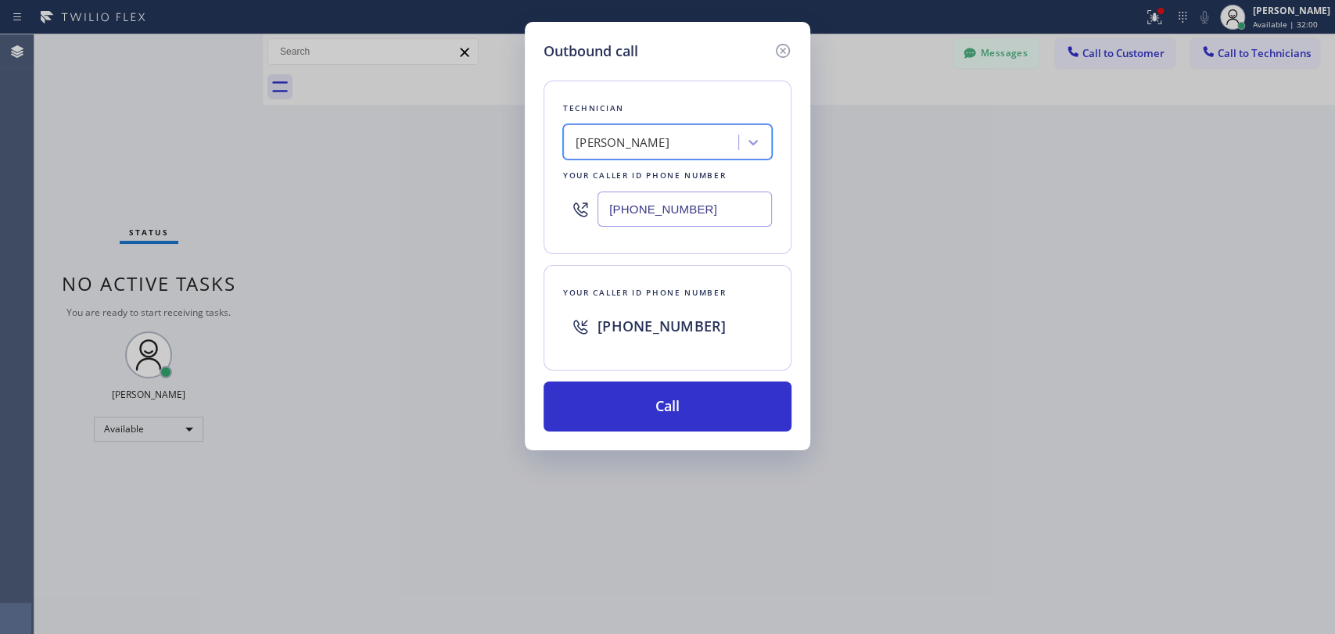
click at [637, 207] on input "(818) 480-0219" at bounding box center [685, 209] width 174 height 35
click at [779, 45] on icon at bounding box center [783, 51] width 14 height 14
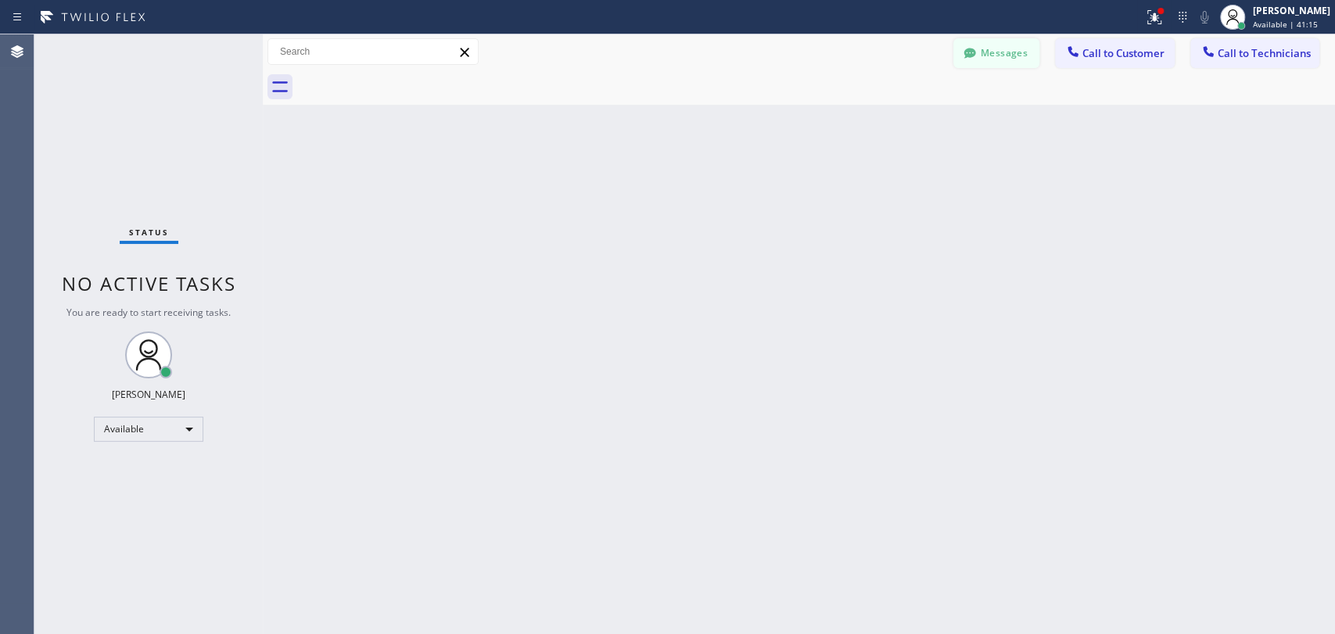
click at [988, 58] on button "Messages" at bounding box center [996, 53] width 86 height 30
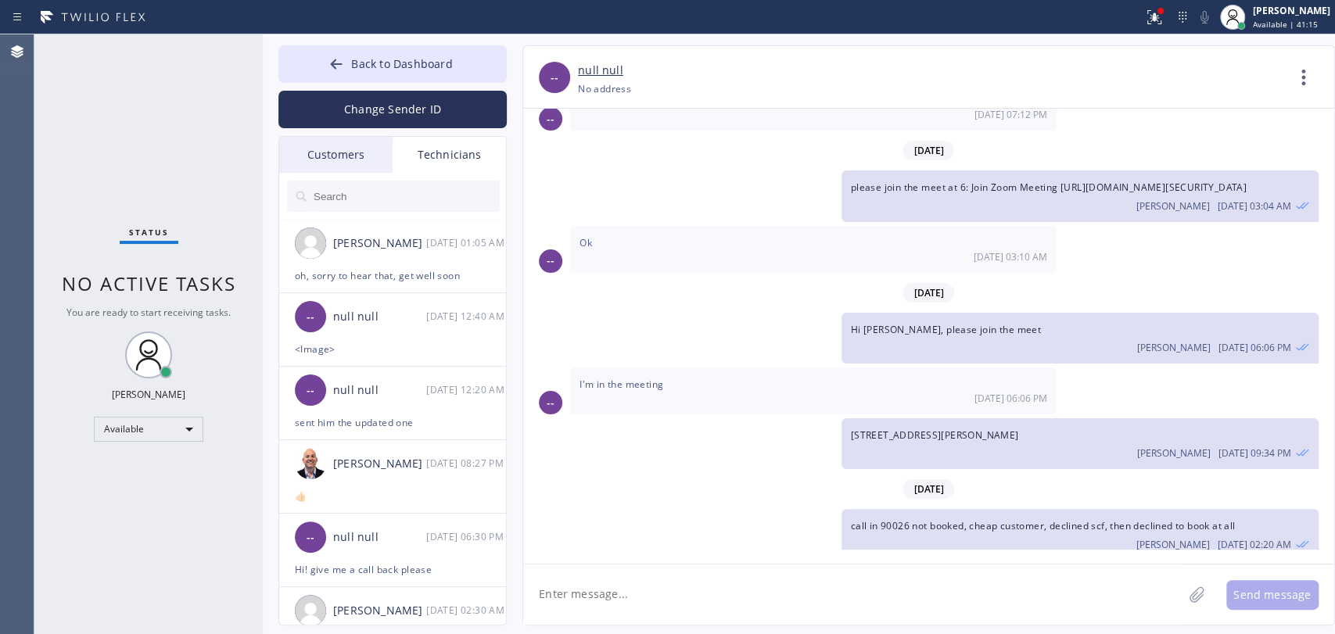
click at [380, 188] on input "text" at bounding box center [406, 196] width 188 height 31
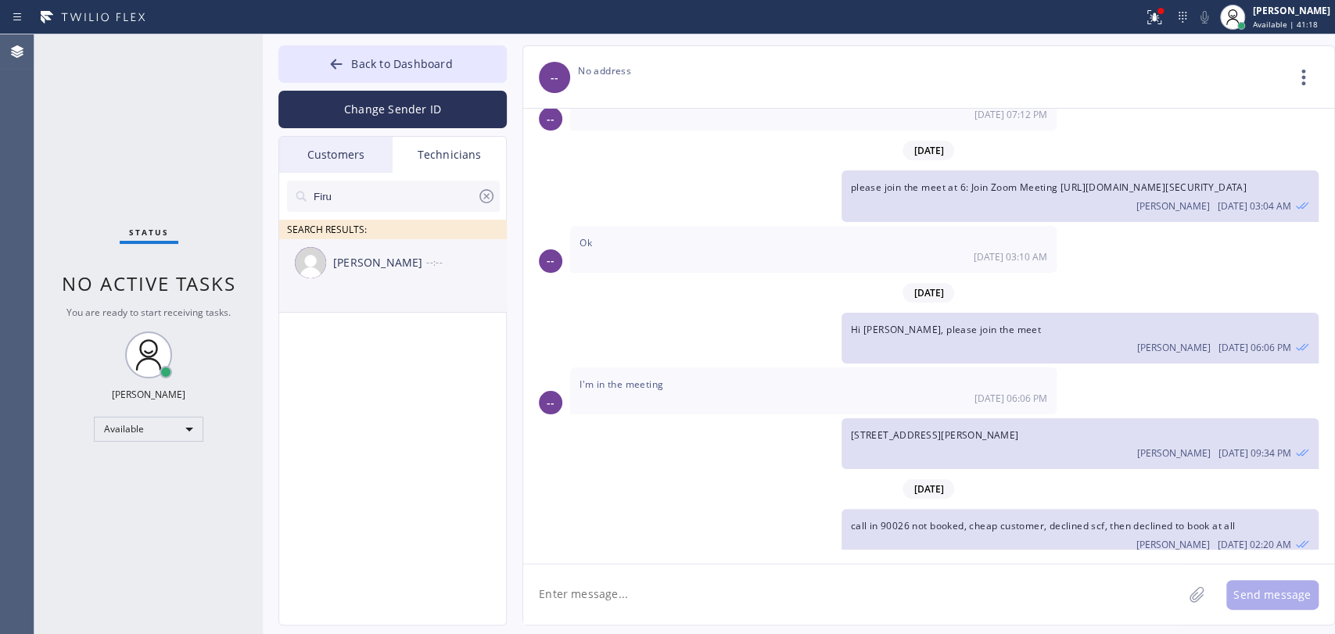
type input "Firu"
click at [347, 291] on li "Firuz Dadadzhanov --:--" at bounding box center [393, 276] width 228 height 74
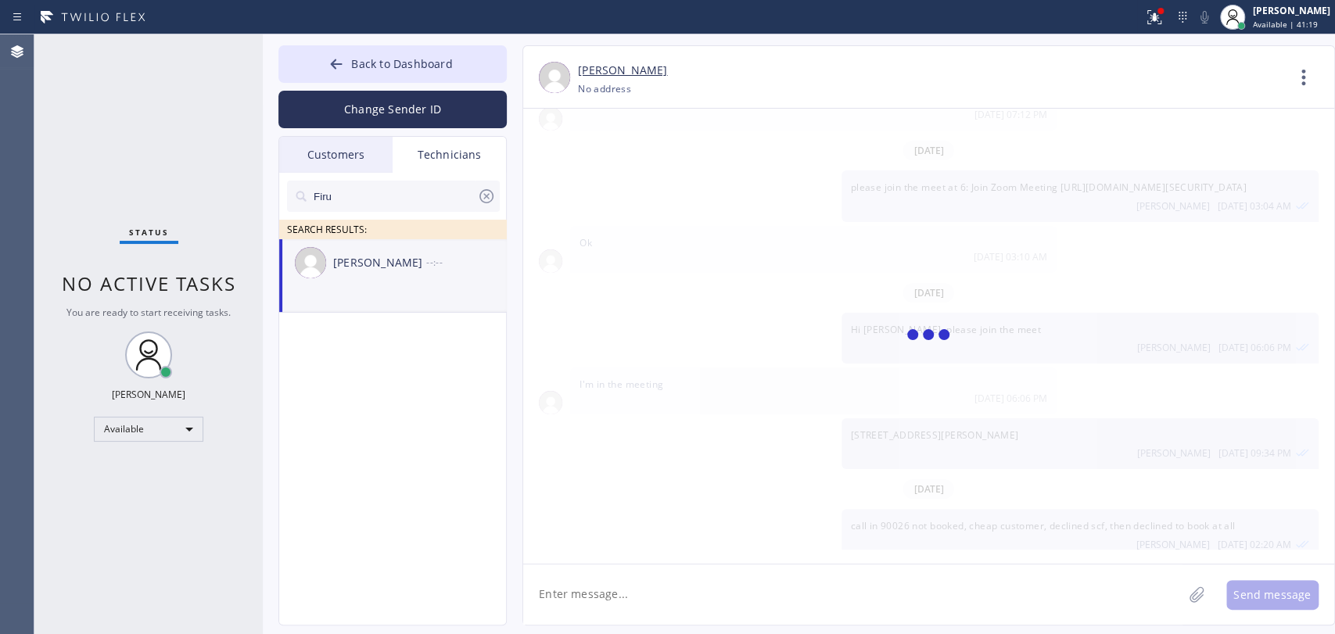
click at [582, 573] on textarea at bounding box center [852, 595] width 659 height 60
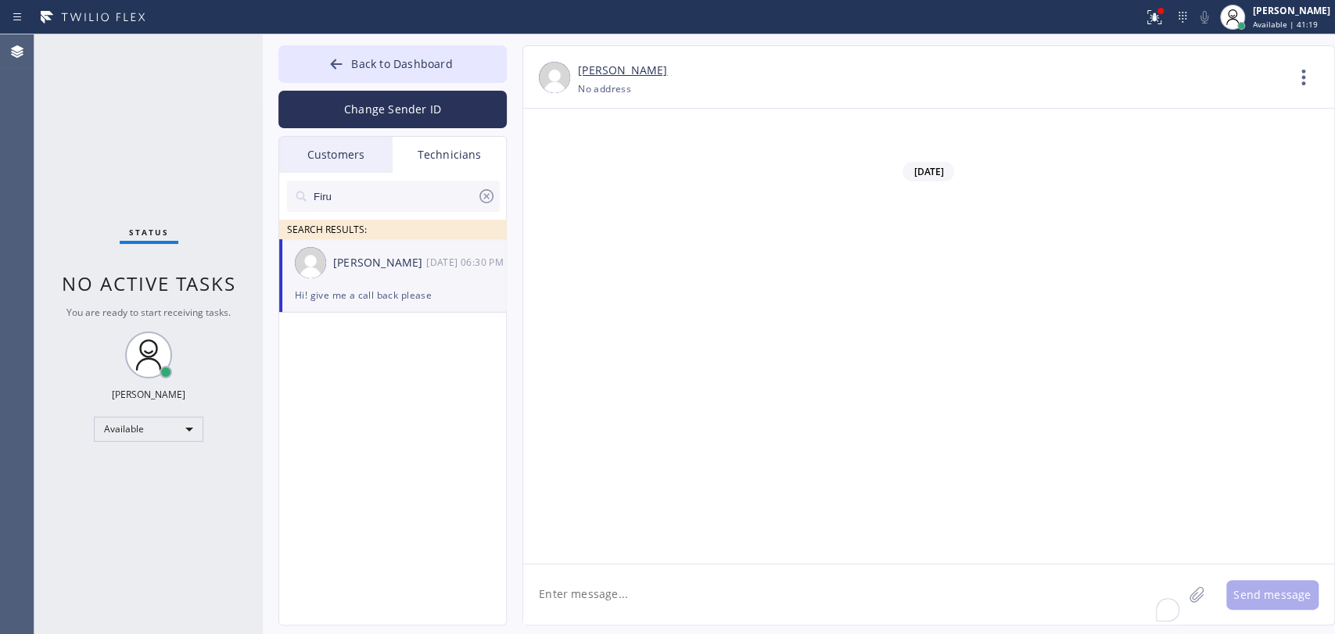
scroll to position [9152, 0]
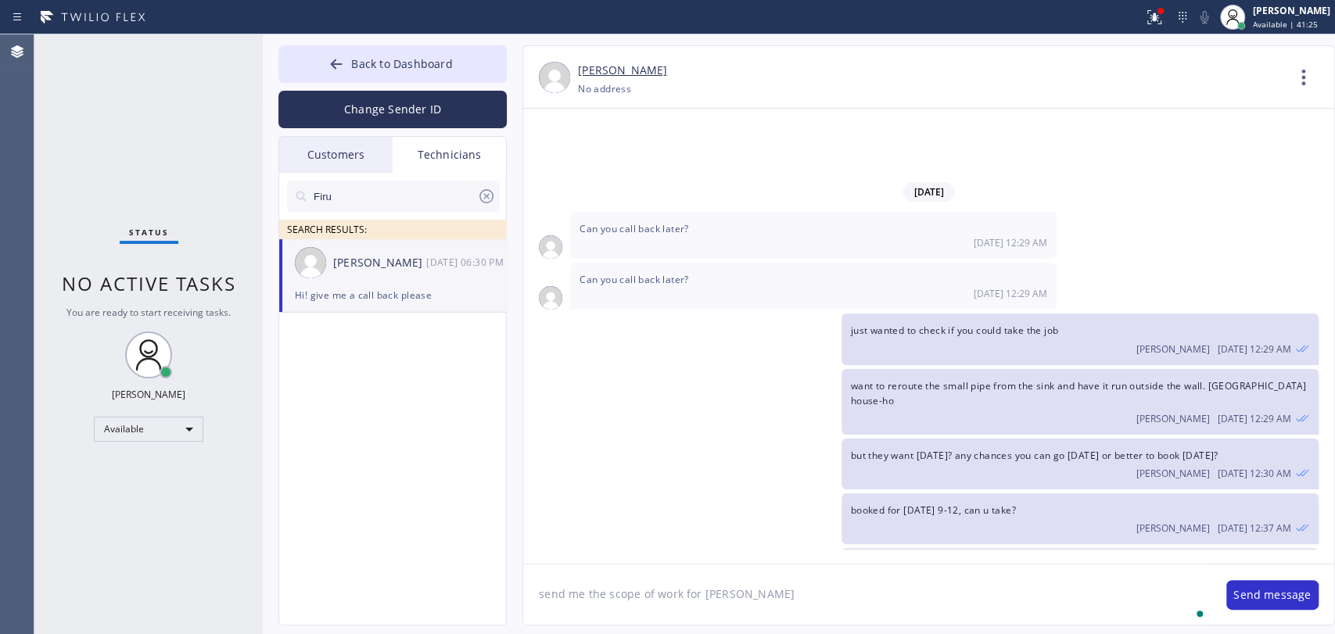
type textarea "send me the scope of work for [PERSON_NAME] please"
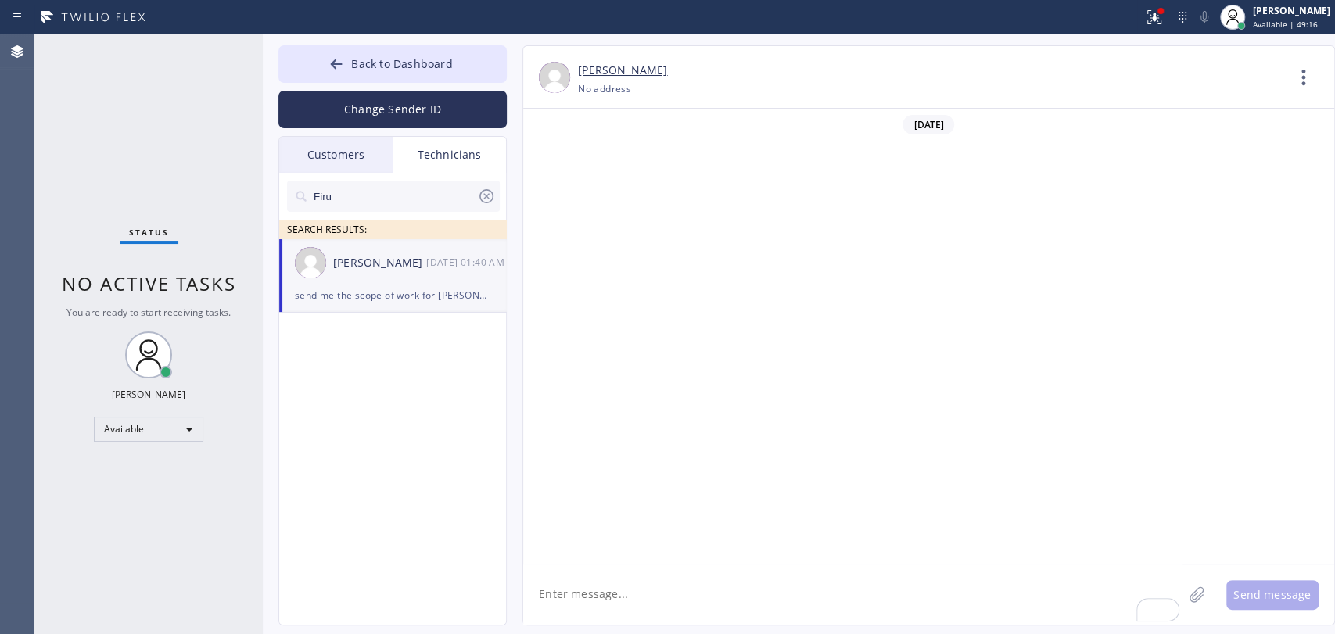
scroll to position [9242, 0]
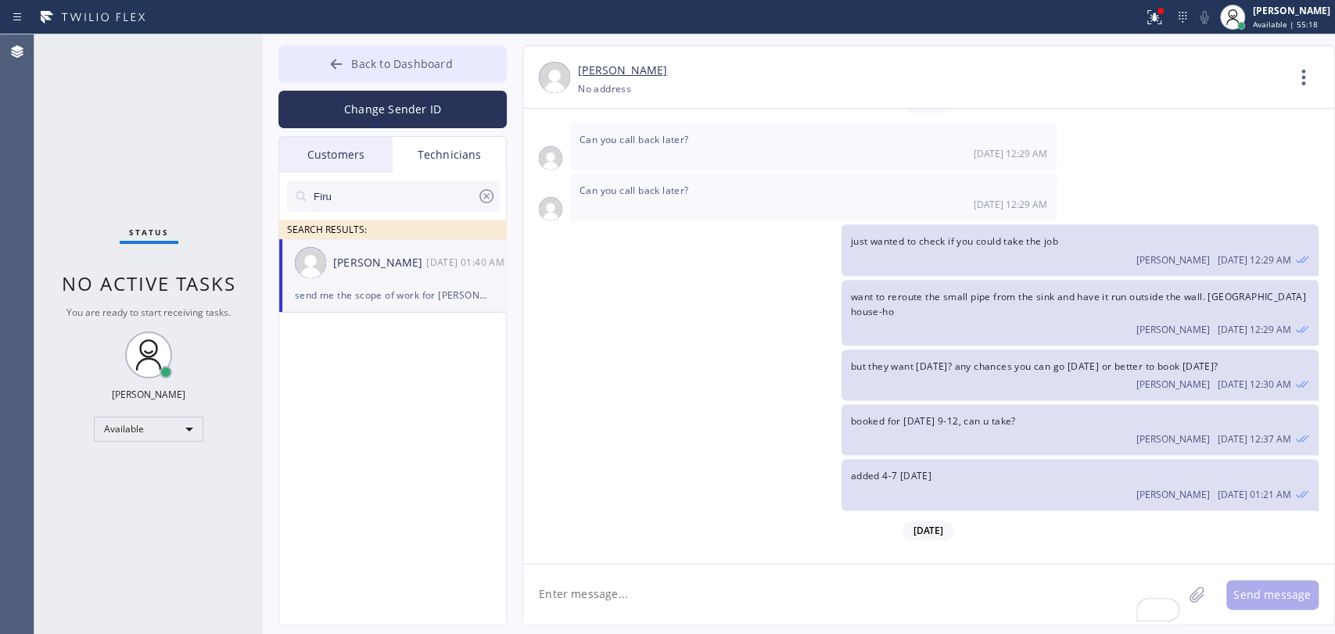
click at [356, 45] on button "Back to Dashboard" at bounding box center [392, 64] width 228 height 38
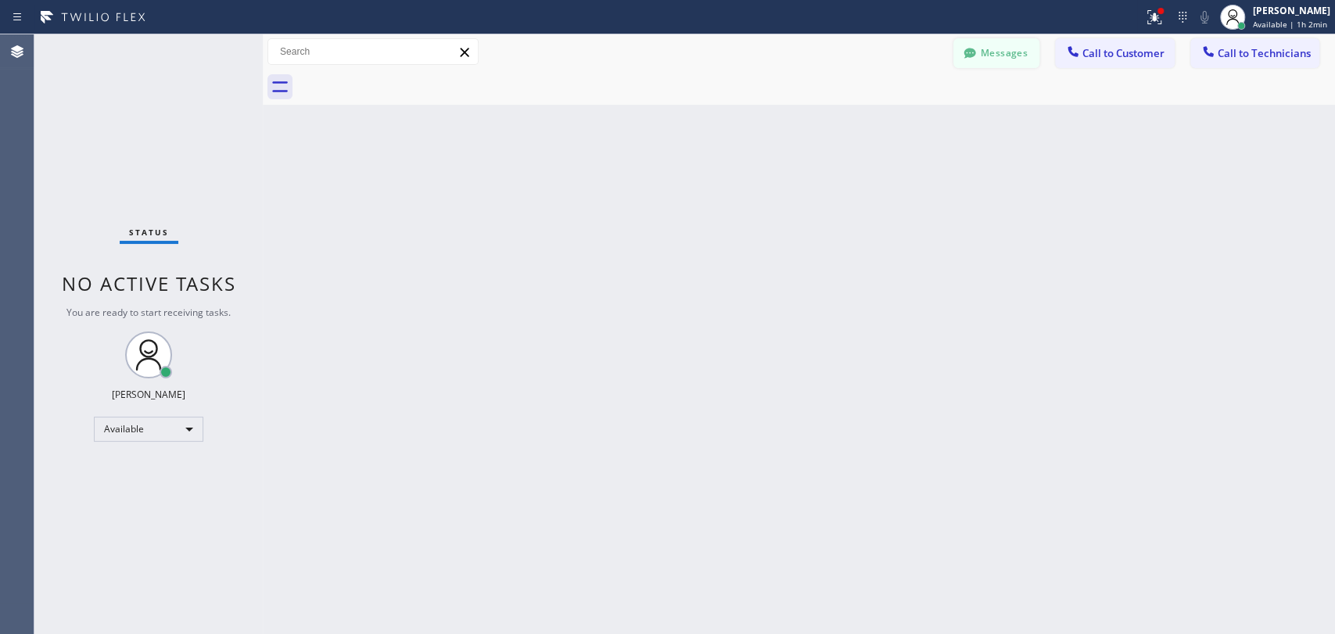
click at [1000, 60] on button "Messages" at bounding box center [996, 53] width 86 height 30
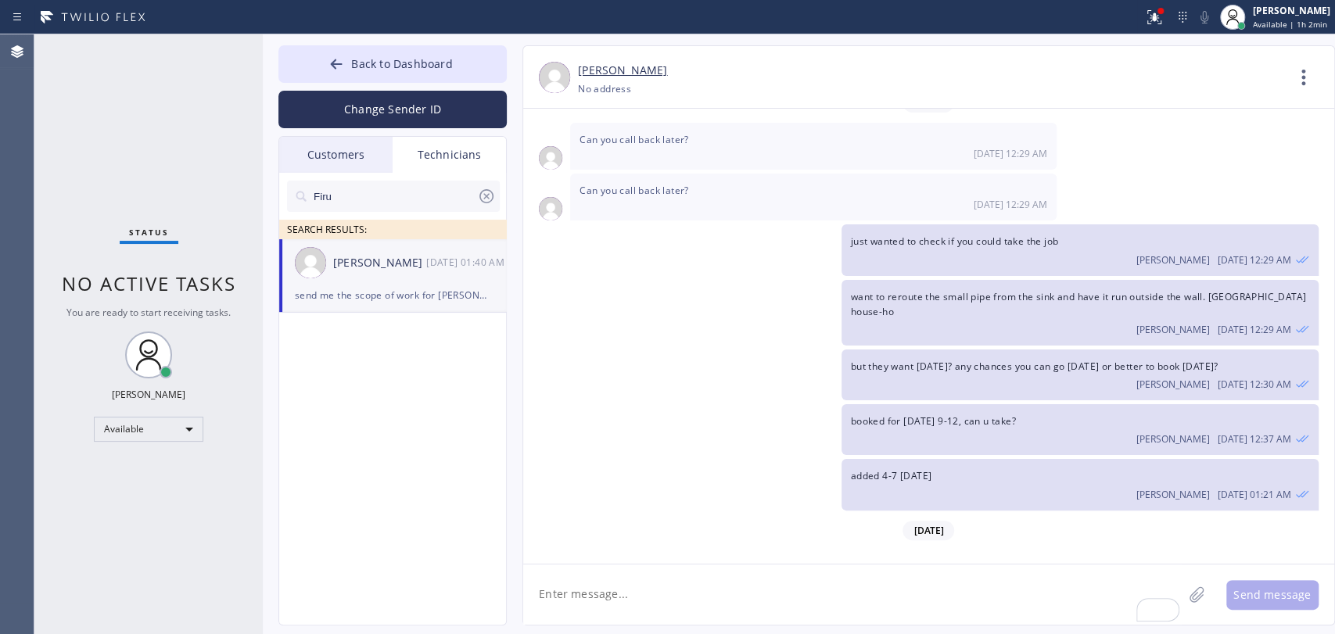
click at [442, 202] on input "Firu" at bounding box center [394, 196] width 165 height 31
type input "Hovik"
click at [379, 265] on div "[PERSON_NAME]" at bounding box center [379, 263] width 93 height 18
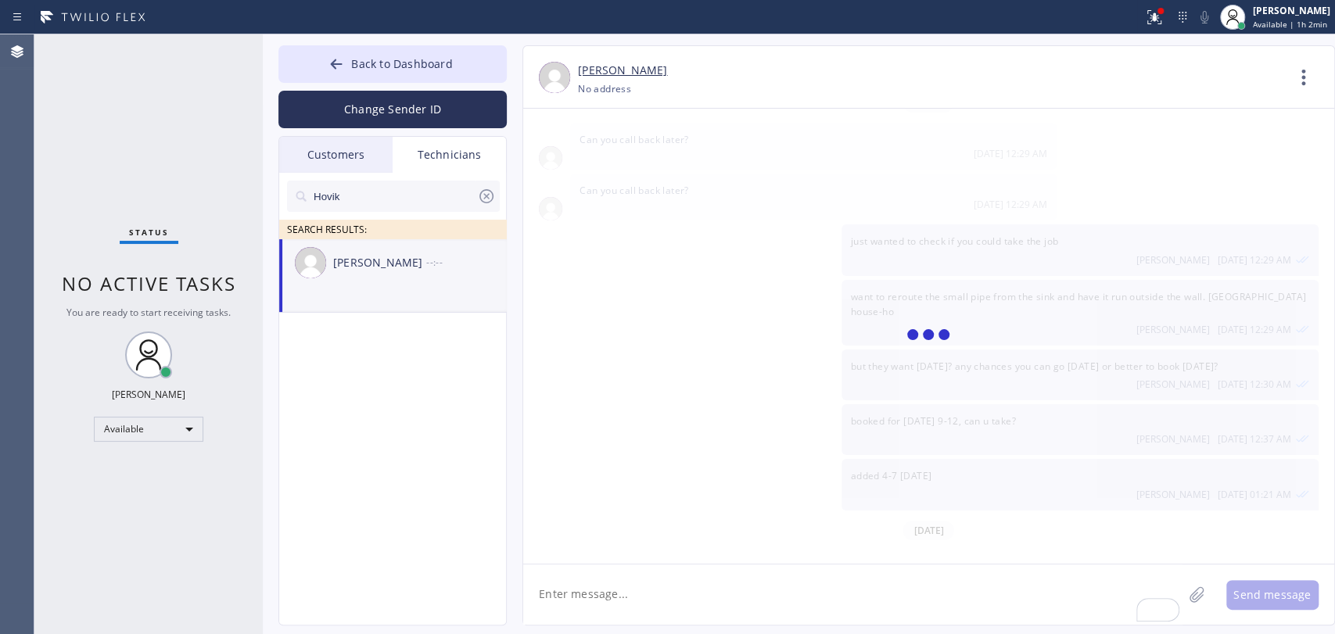
click at [610, 586] on textarea "To enrich screen reader interactions, please activate Accessibility in Grammarl…" at bounding box center [852, 595] width 659 height 60
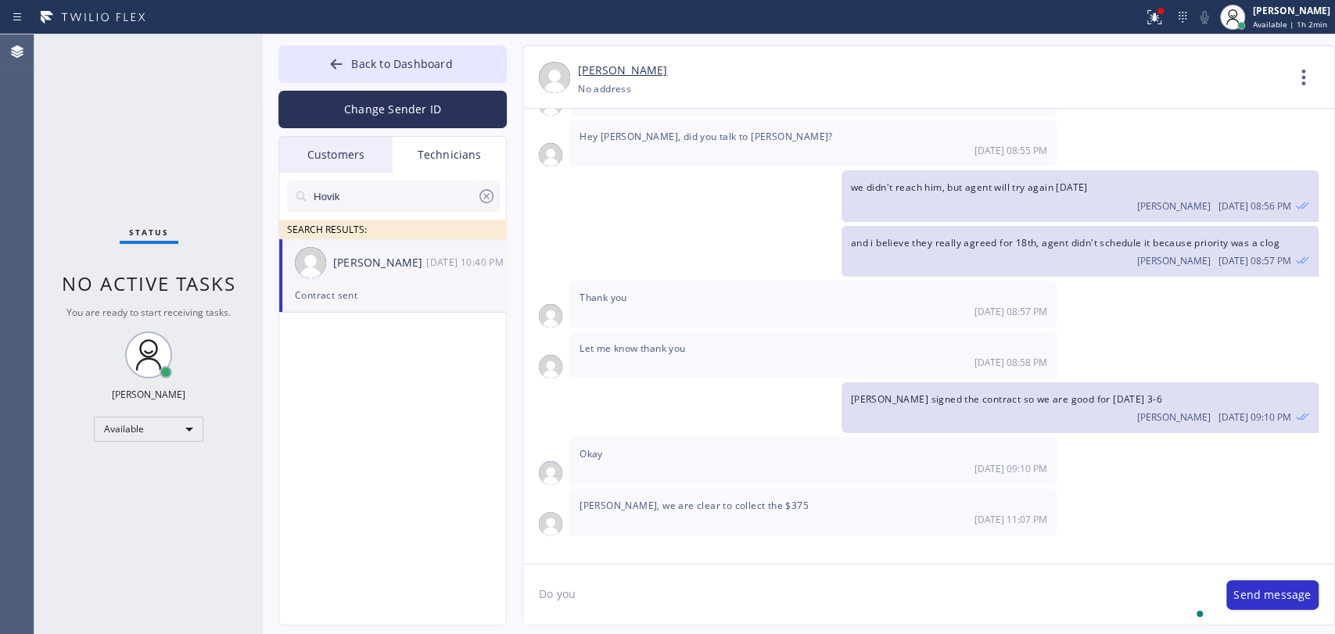
scroll to position [129839, 0]
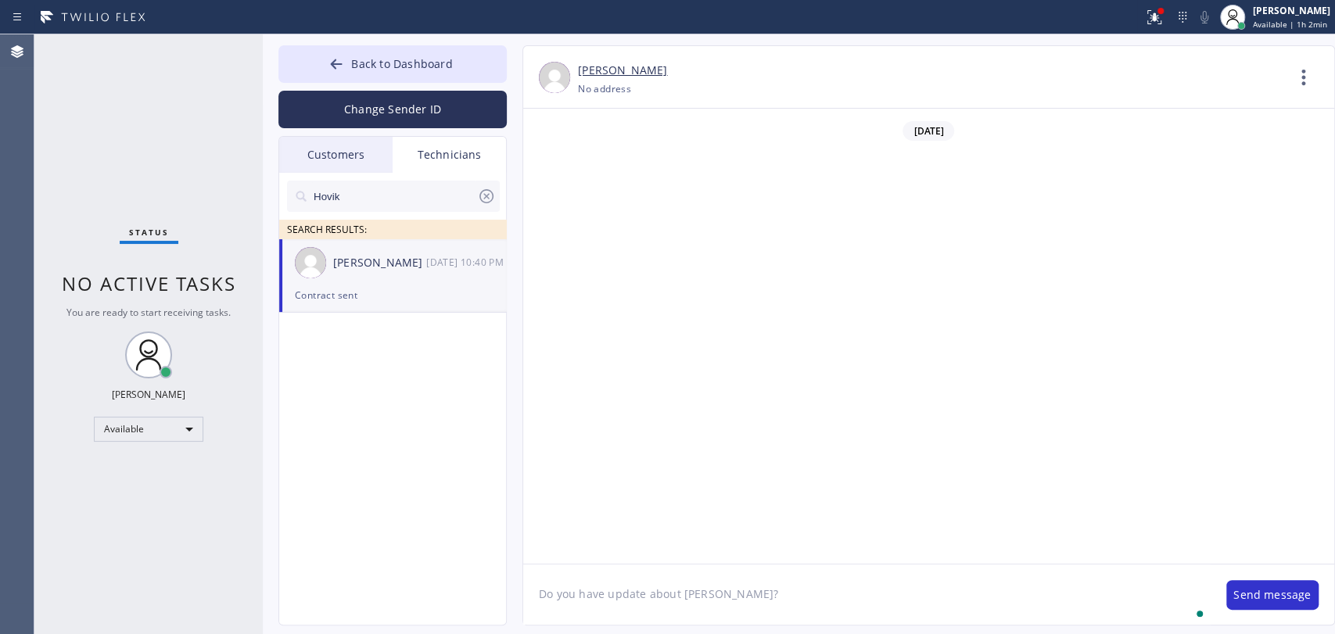
type textarea "Do you have update about [PERSON_NAME]?"
type textarea "O"
type textarea "I have a meeting with [PERSON_NAME], [PERSON_NAME]na telll him if you sold it o…"
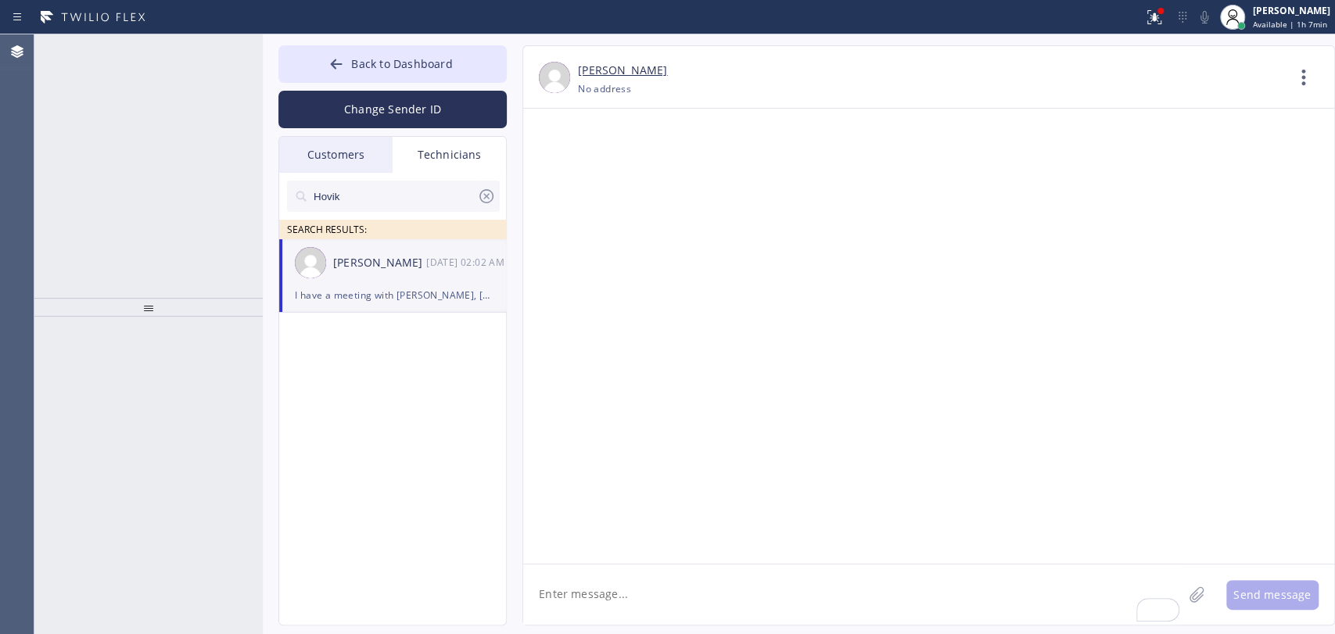
scroll to position [129984, 0]
click at [206, 56] on icon at bounding box center [214, 51] width 19 height 19
click at [341, 69] on icon at bounding box center [336, 64] width 16 height 16
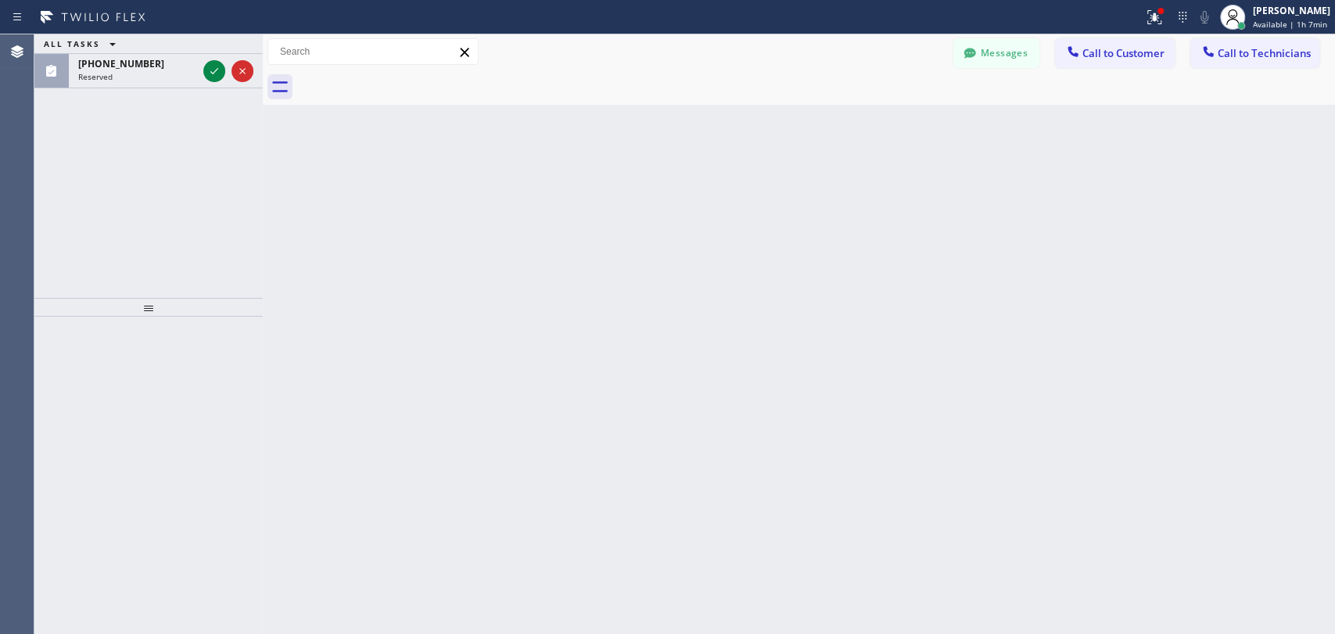
click at [1276, 56] on span "Call to Technicians" at bounding box center [1264, 53] width 93 height 14
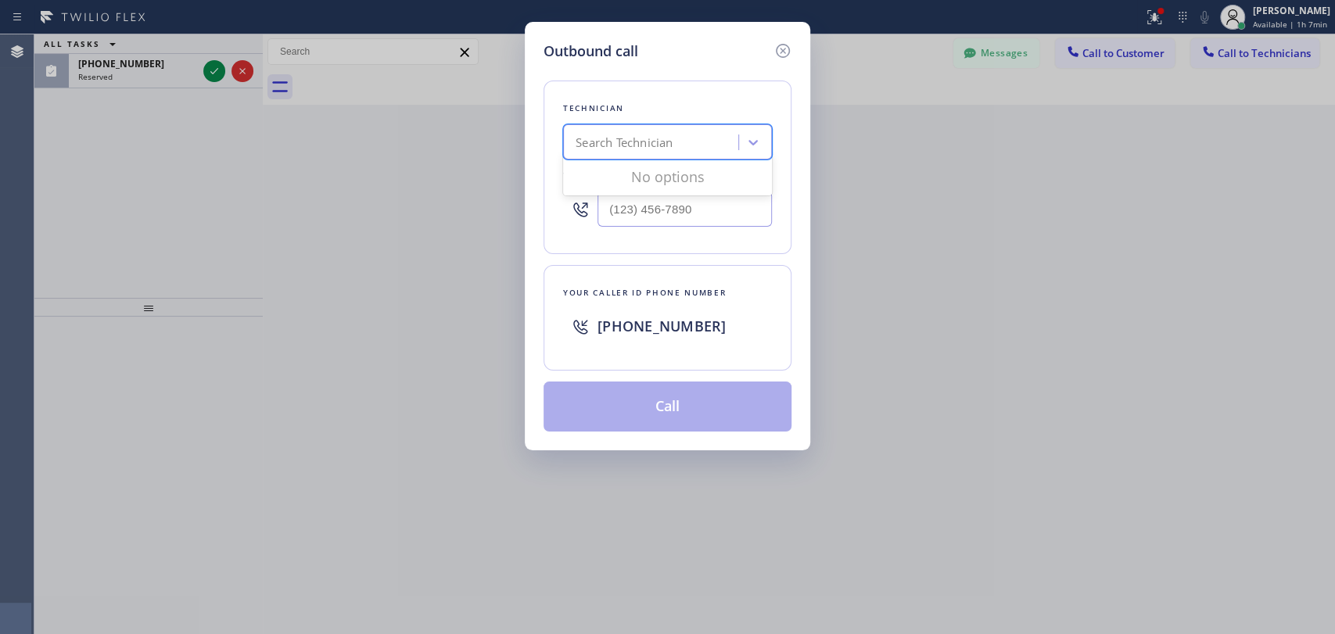
drag, startPoint x: 759, startPoint y: 133, endPoint x: 728, endPoint y: 147, distance: 34.3
click at [759, 133] on div at bounding box center [753, 142] width 28 height 28
type input "Hovik"
click at [645, 179] on div "[PERSON_NAME]" at bounding box center [667, 175] width 209 height 28
type input "[PHONE_NUMBER]"
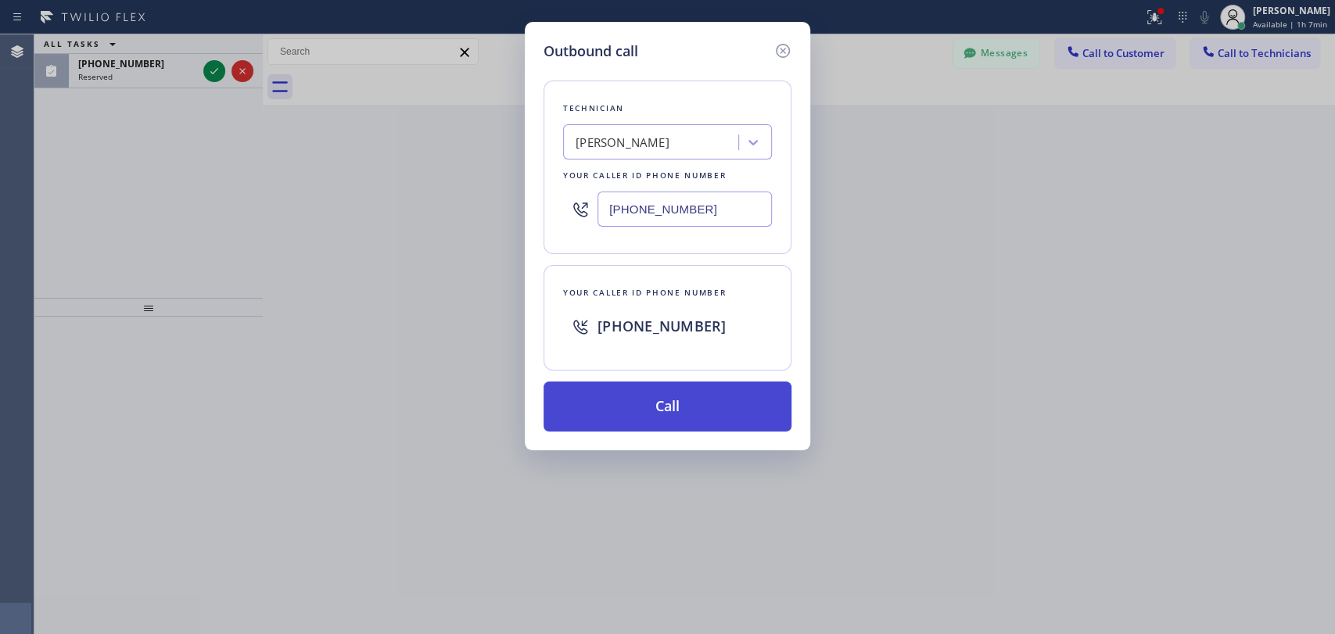
click at [623, 386] on button "Call" at bounding box center [668, 407] width 248 height 50
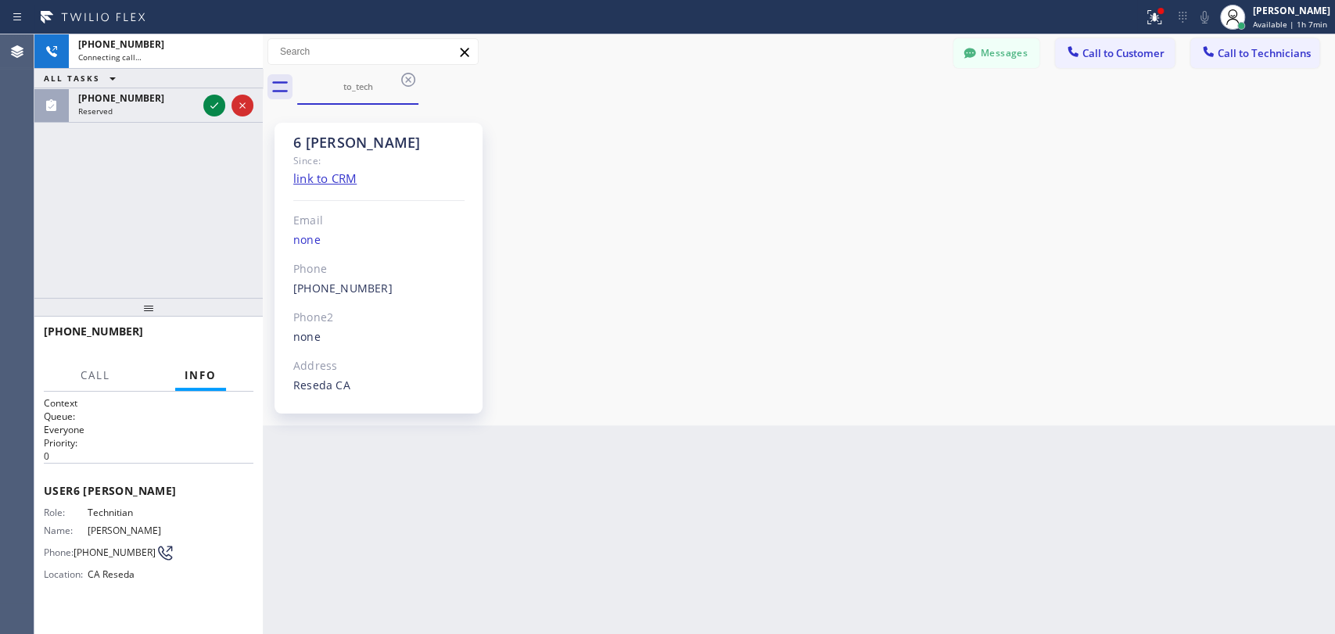
scroll to position [129984, 0]
click at [127, 131] on div "[PHONE_NUMBER] Connecting call… ALL TASKS ALL TASKS ACTIVE TASKS TASKS IN WRAP …" at bounding box center [148, 166] width 228 height 264
click at [300, 142] on div "6 [PERSON_NAME]" at bounding box center [378, 143] width 171 height 18
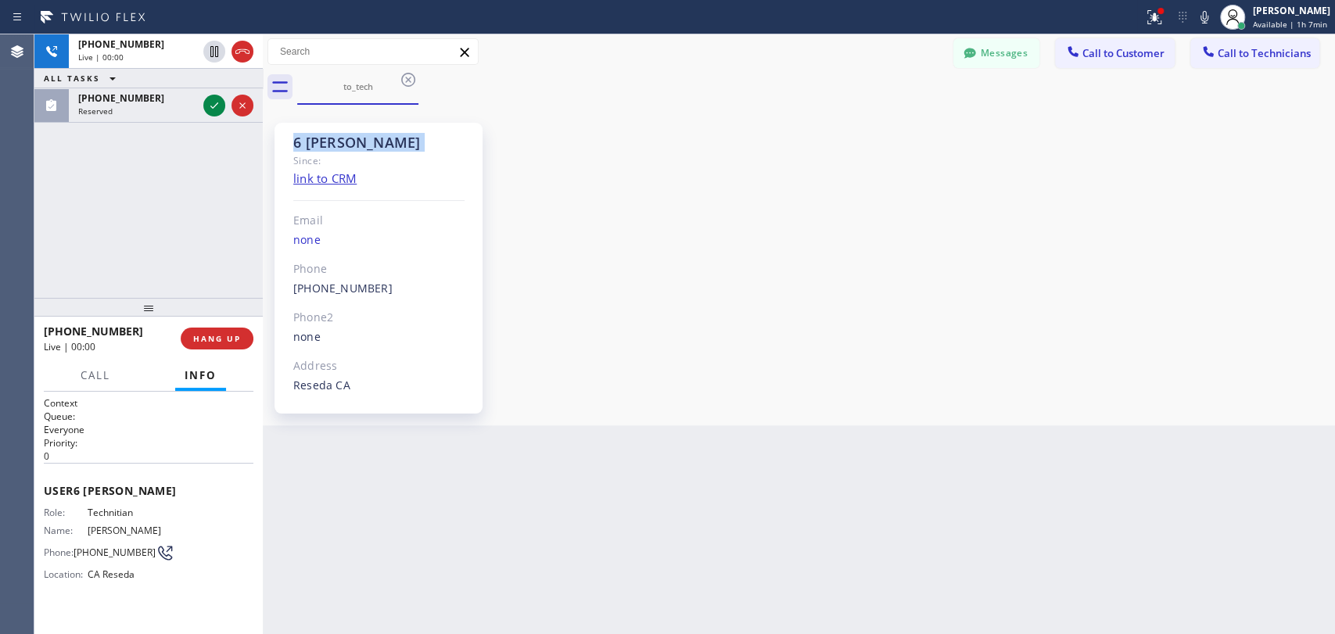
click at [303, 138] on div "6 [PERSON_NAME]" at bounding box center [378, 143] width 171 height 18
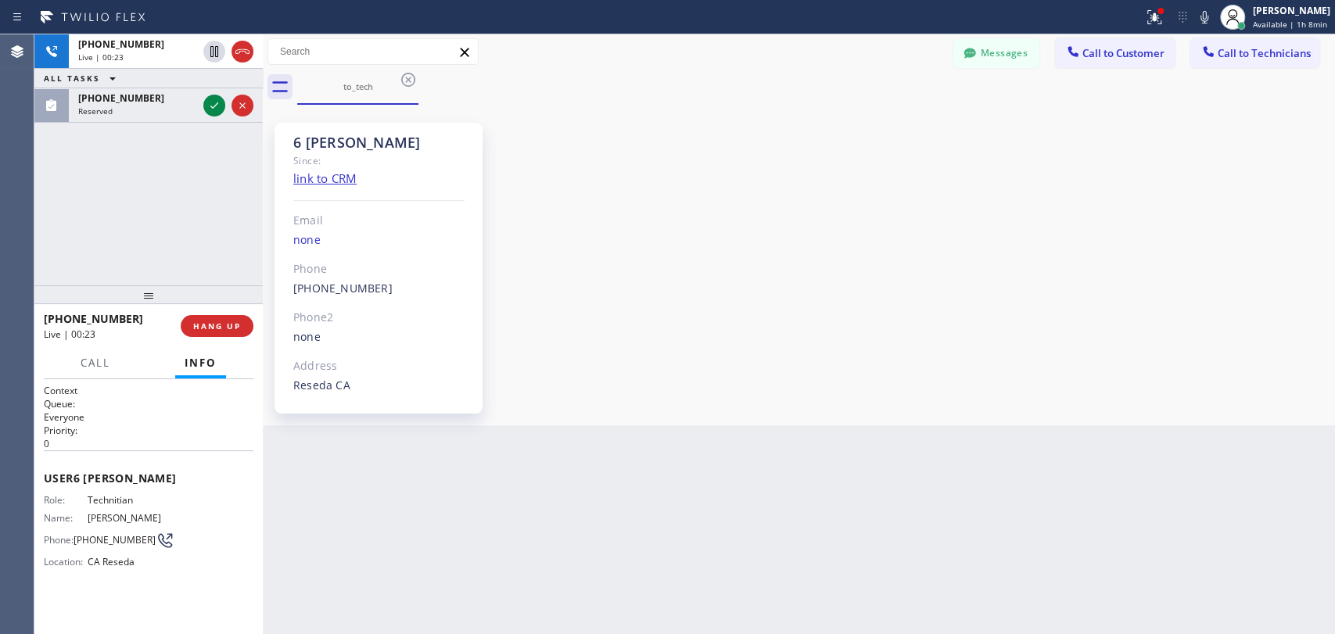
drag, startPoint x: 133, startPoint y: 307, endPoint x: 142, endPoint y: 293, distance: 15.8
click at [142, 293] on div at bounding box center [148, 294] width 228 height 19
click at [364, 131] on div "6 [PERSON_NAME] Since: link to CRM Email none Phone [PHONE_NUMBER] Outbound cal…" at bounding box center [379, 268] width 208 height 291
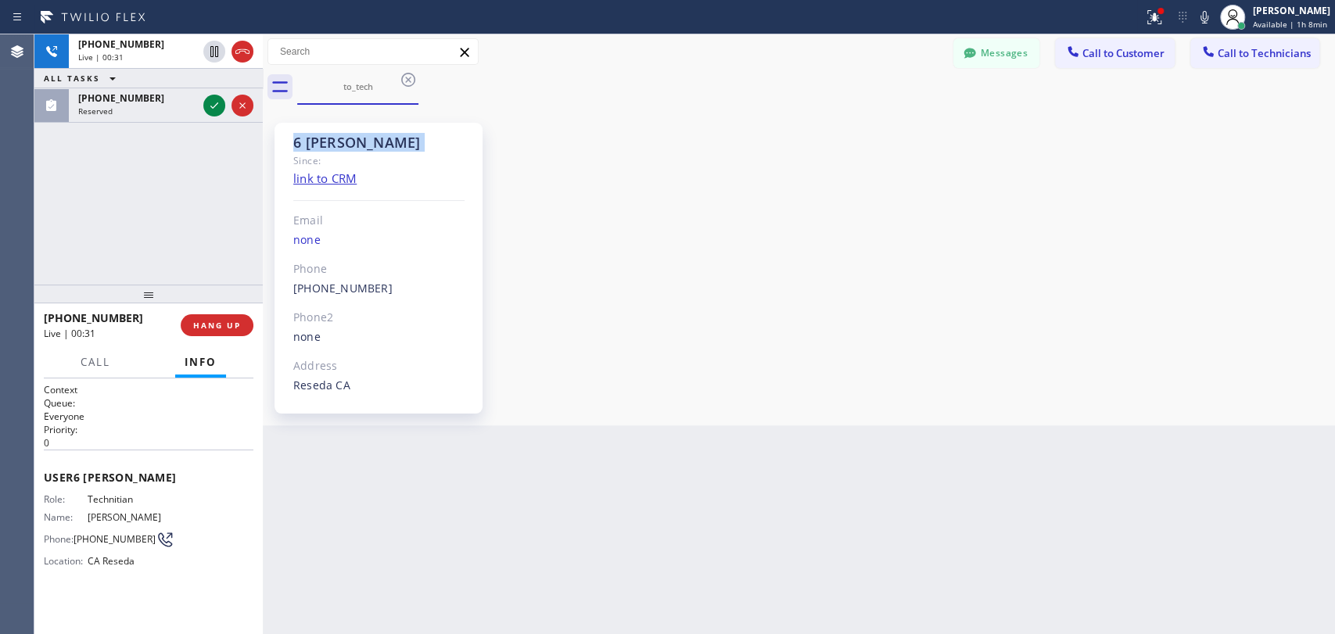
click at [359, 138] on div "6 [PERSON_NAME]" at bounding box center [378, 143] width 171 height 18
click at [307, 131] on div "6 [PERSON_NAME] Since: link to CRM Email none Phone [PHONE_NUMBER] Outbound cal…" at bounding box center [379, 268] width 208 height 291
click at [312, 138] on div "6 [PERSON_NAME]" at bounding box center [378, 143] width 171 height 18
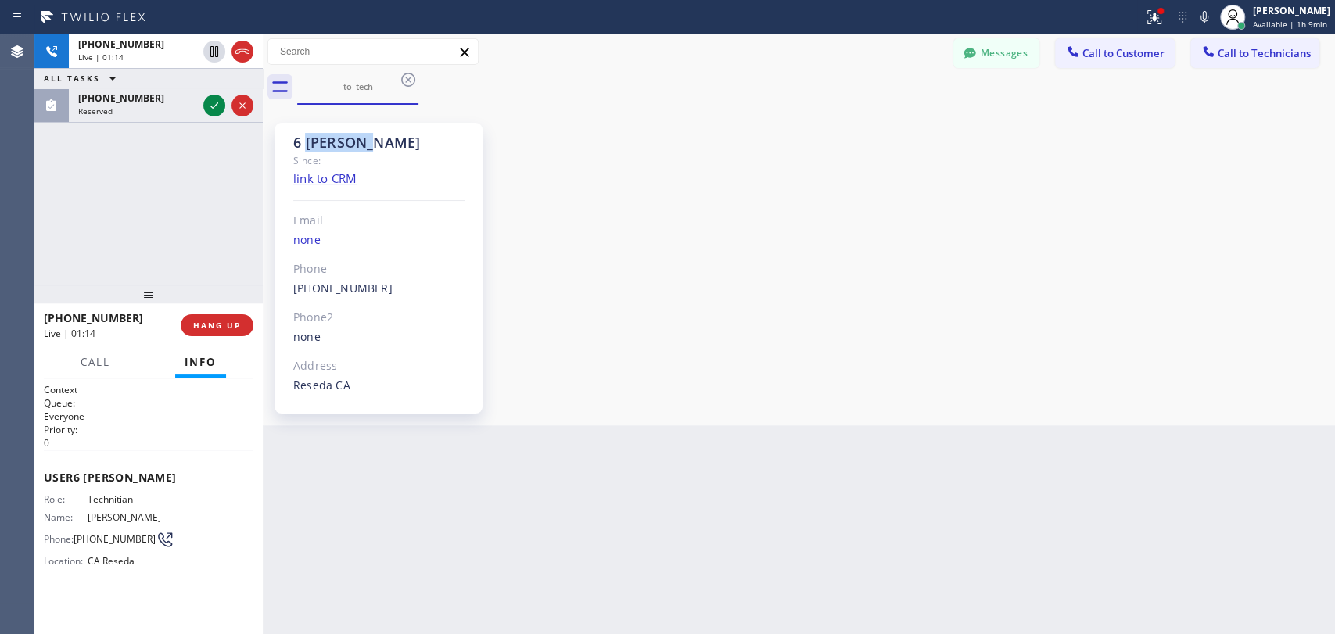
drag, startPoint x: 308, startPoint y: 142, endPoint x: 376, endPoint y: 138, distance: 68.2
click at [372, 138] on div "6 [PERSON_NAME]" at bounding box center [378, 143] width 171 height 18
click at [376, 138] on div "6 [PERSON_NAME]" at bounding box center [378, 143] width 171 height 18
drag, startPoint x: 376, startPoint y: 138, endPoint x: 307, endPoint y: 142, distance: 68.9
click at [307, 142] on div "6 [PERSON_NAME]" at bounding box center [378, 143] width 171 height 18
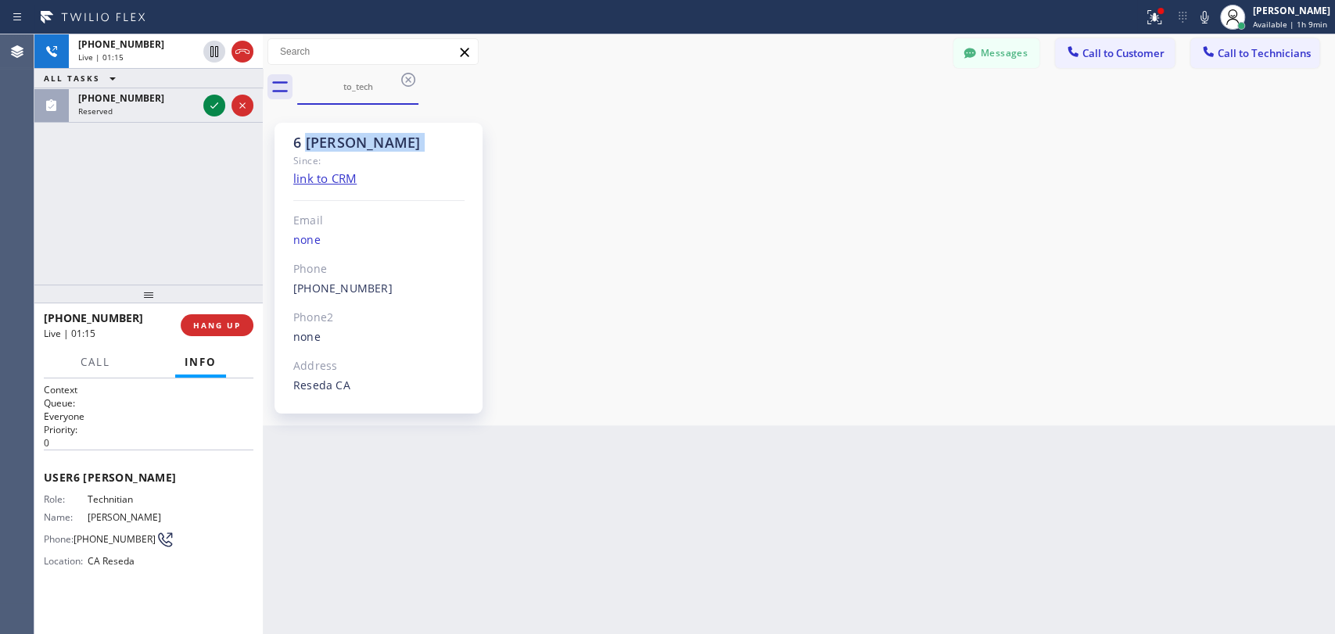
click at [307, 142] on div "6 [PERSON_NAME]" at bounding box center [378, 143] width 171 height 18
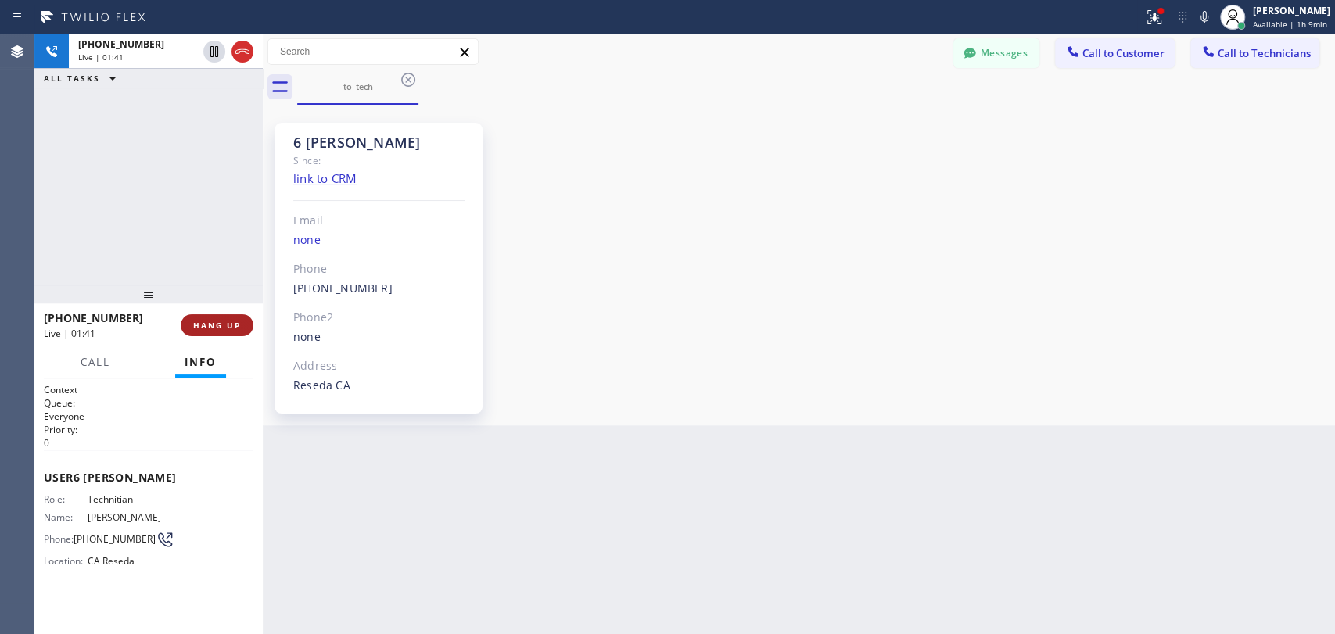
click at [228, 320] on button "HANG UP" at bounding box center [217, 325] width 73 height 22
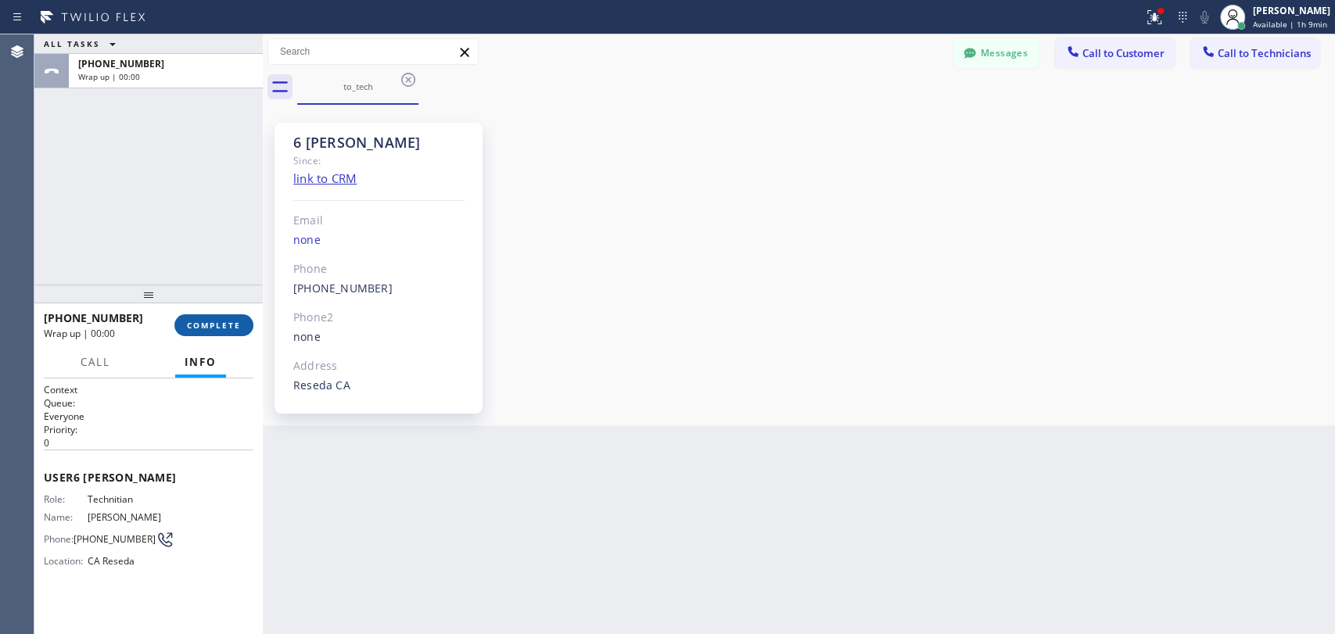
click at [194, 327] on span "COMPLETE" at bounding box center [214, 325] width 54 height 11
click at [206, 246] on div "ALL TASKS ALL TASKS ACTIVE TASKS TASKS IN WRAP UP [PHONE_NUMBER] Wrap up | 00:00" at bounding box center [148, 159] width 228 height 250
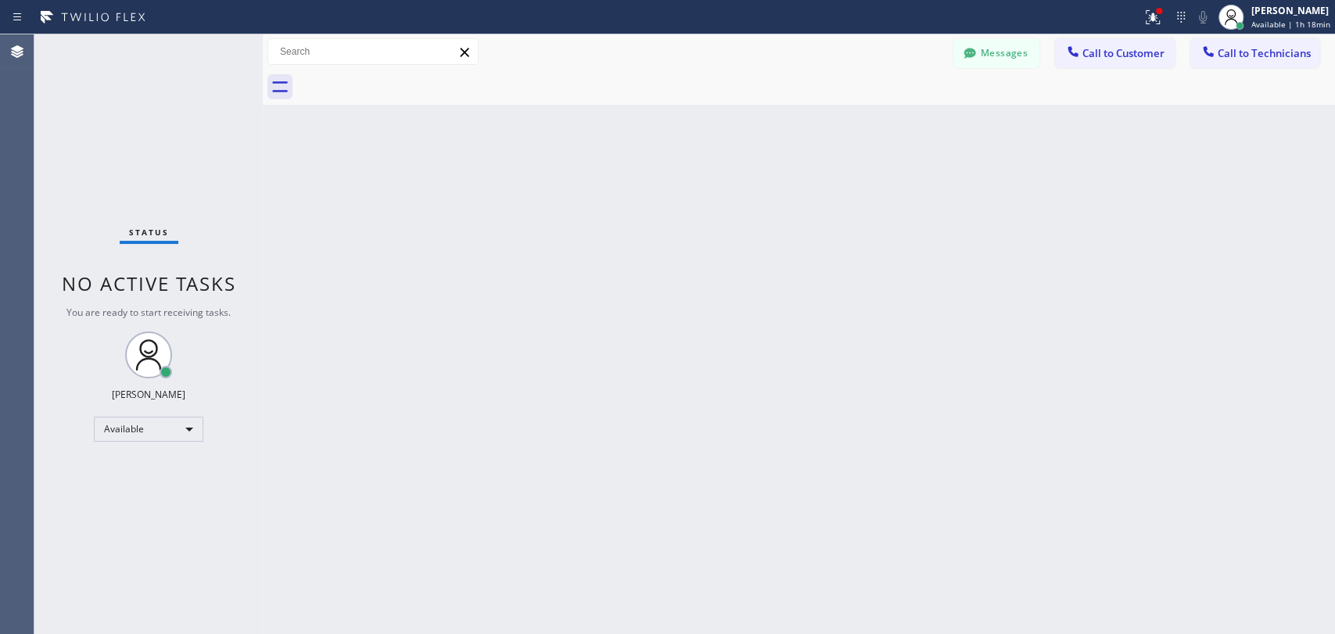
click at [1272, 60] on button "Call to Technicians" at bounding box center [1254, 53] width 129 height 30
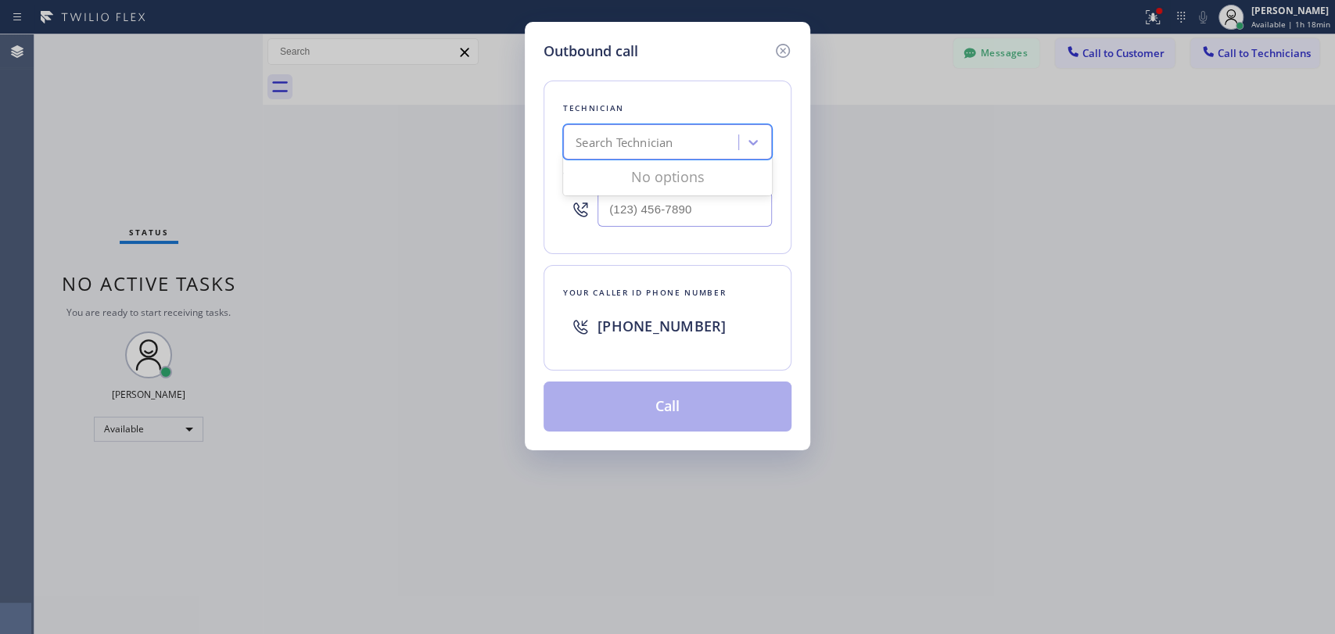
click at [625, 139] on div "Search Technician" at bounding box center [624, 143] width 97 height 18
type input "[PERSON_NAME]"
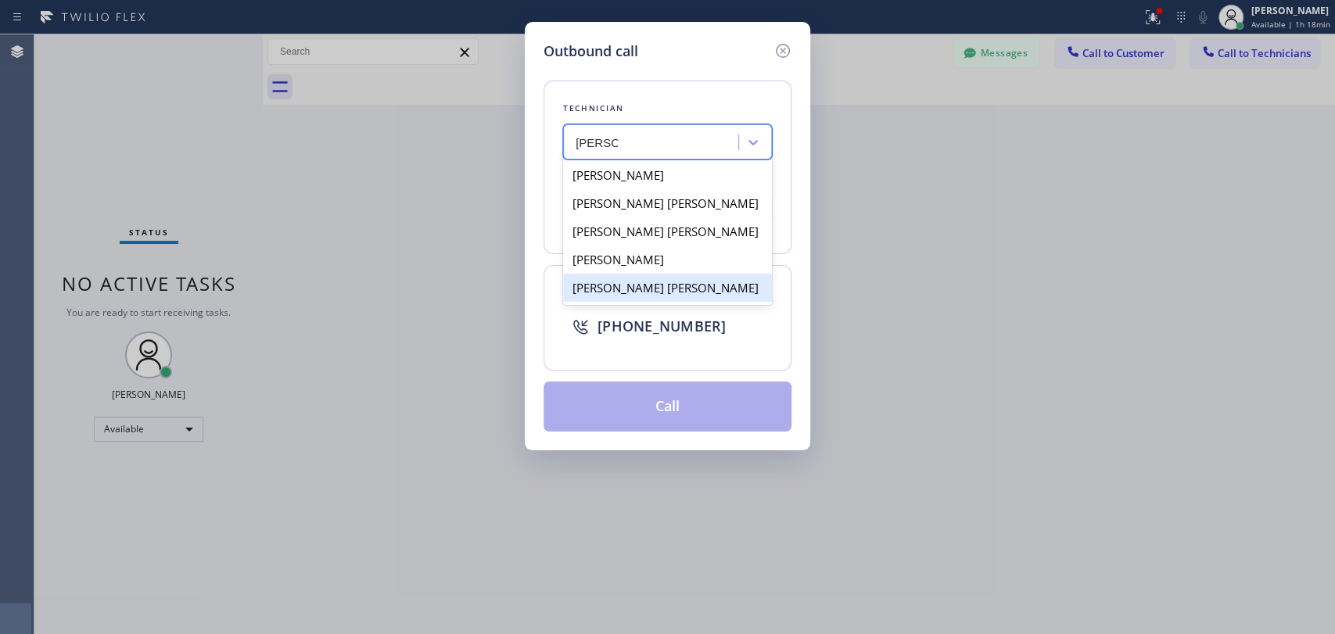
click at [638, 288] on div "[PERSON_NAME] [PERSON_NAME]" at bounding box center [667, 288] width 209 height 28
type input "[PHONE_NUMBER]"
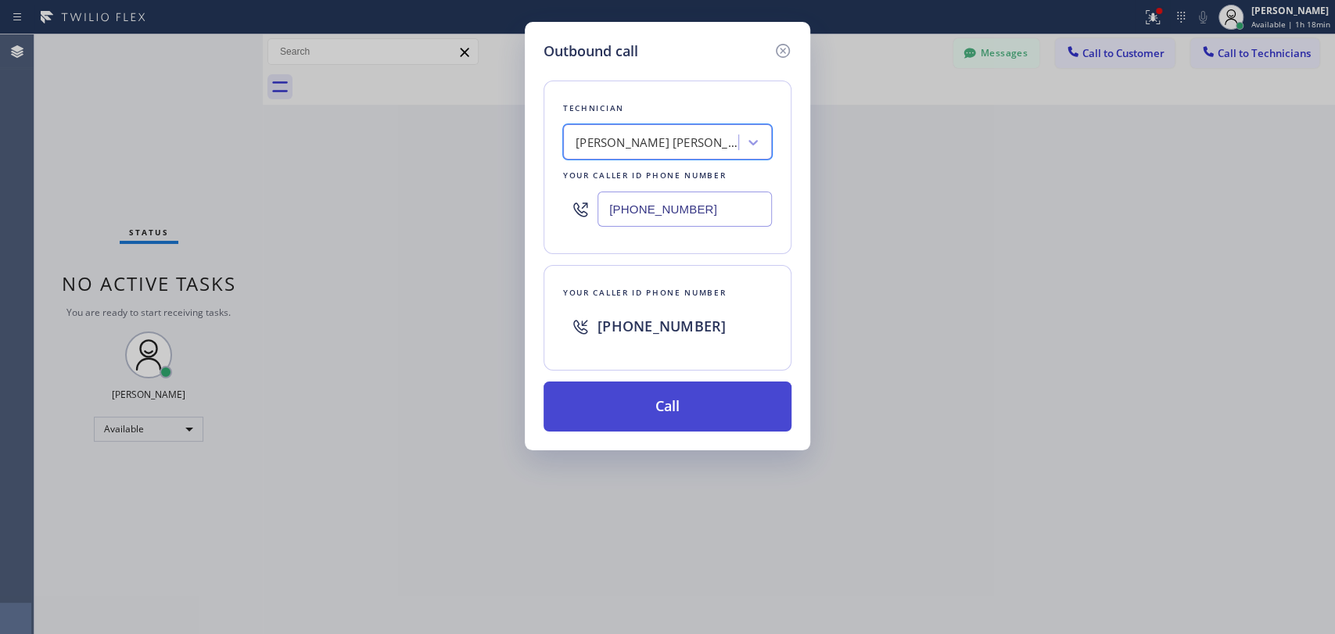
click at [644, 385] on button "Call" at bounding box center [668, 407] width 248 height 50
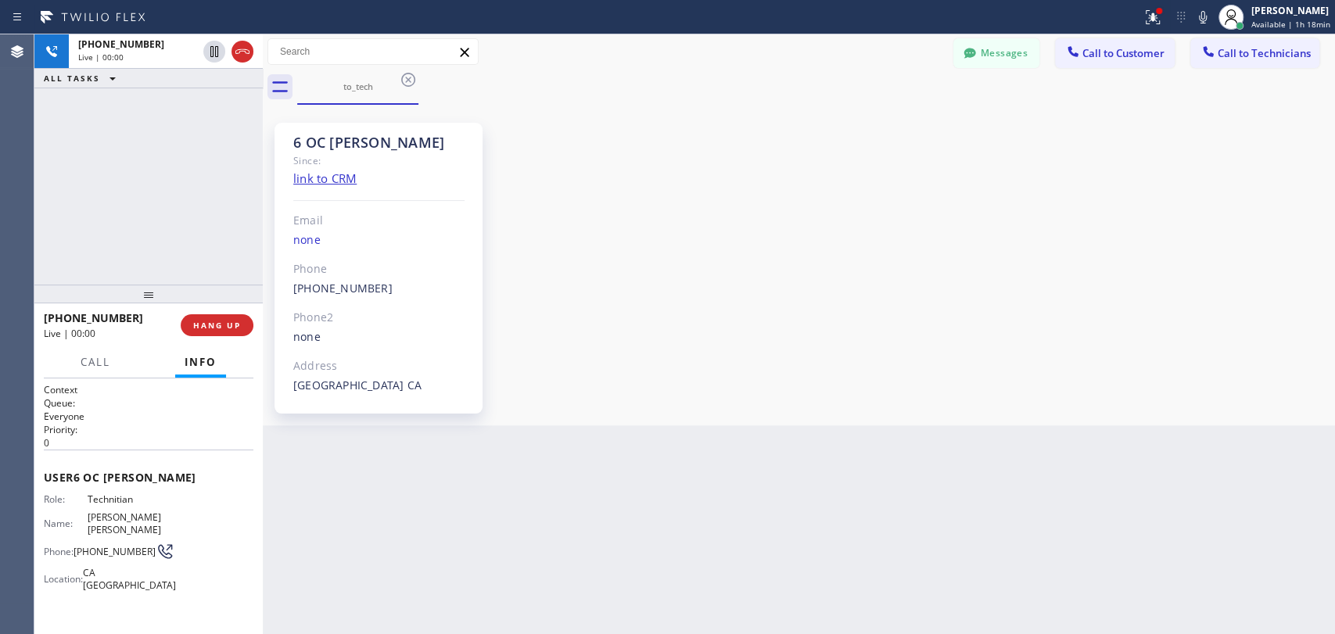
scroll to position [17510, 0]
drag, startPoint x: 359, startPoint y: 149, endPoint x: 315, endPoint y: 149, distance: 43.8
click at [315, 149] on div "6 OC [PERSON_NAME]" at bounding box center [378, 143] width 171 height 18
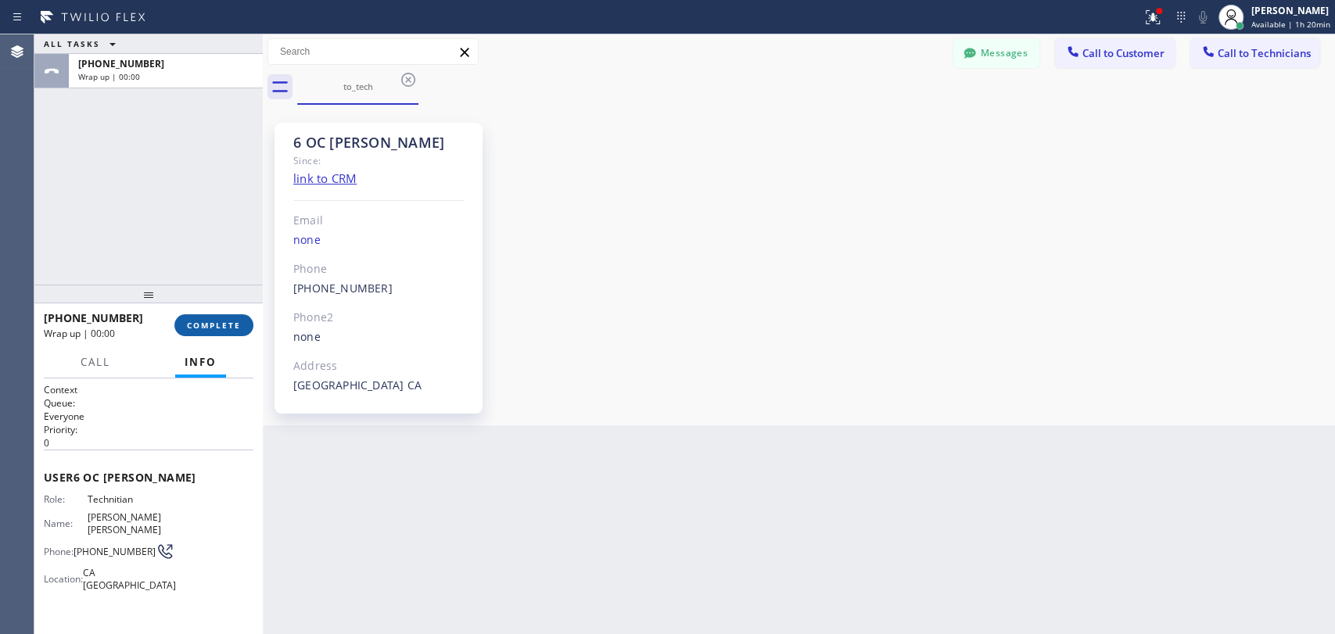
click at [219, 323] on span "COMPLETE" at bounding box center [214, 325] width 54 height 11
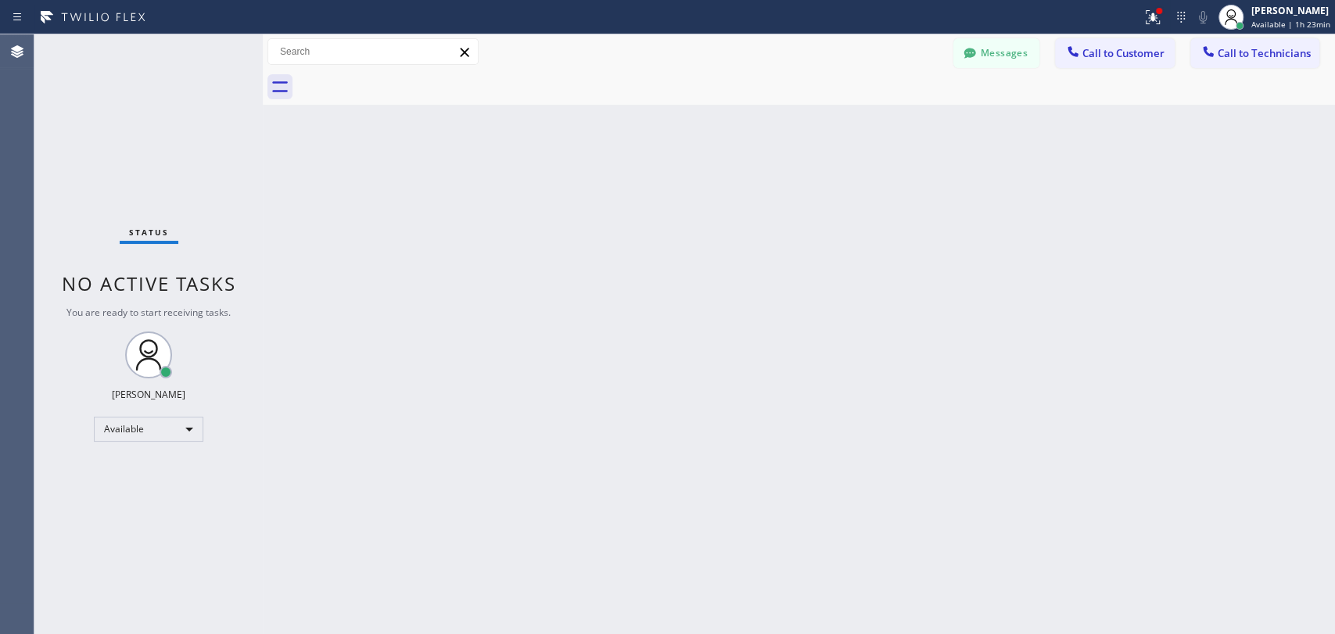
click at [956, 631] on div "Back to Dashboard Change Sender ID Customers Technicians CT [PERSON_NAME] [DATE…" at bounding box center [799, 334] width 1072 height 600
click at [1214, 55] on icon at bounding box center [1209, 52] width 16 height 16
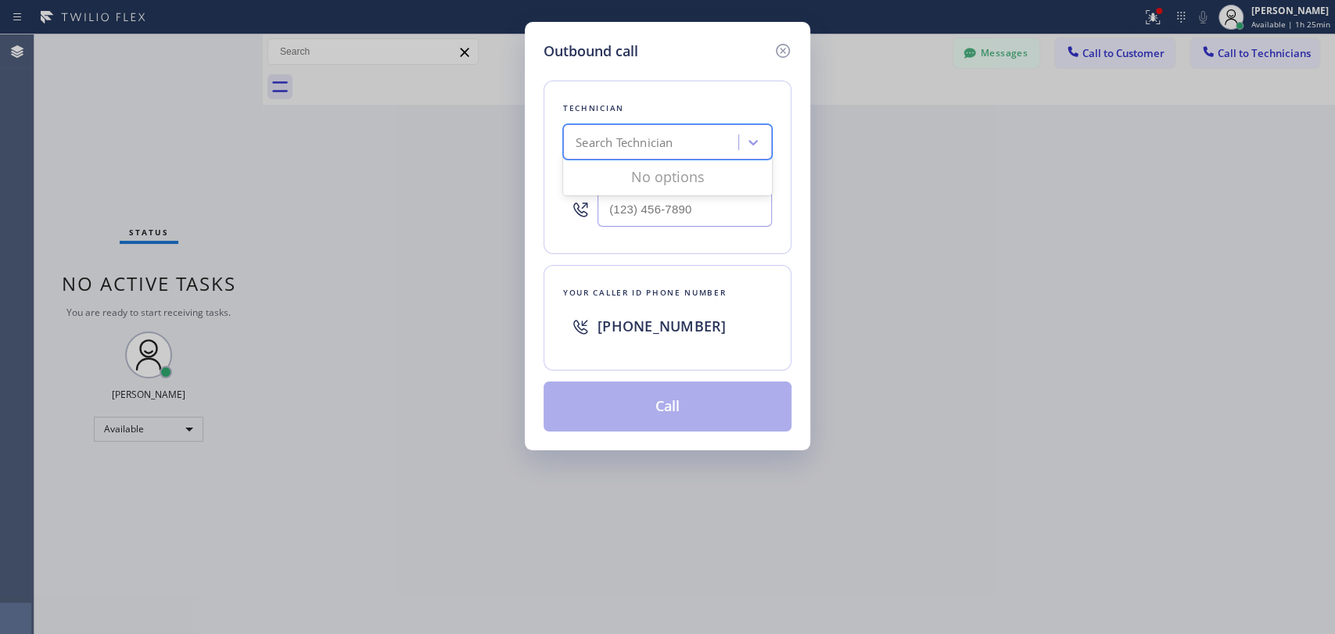
click at [595, 141] on div "Search Technician" at bounding box center [624, 143] width 97 height 18
type input "vache"
click at [613, 171] on div "[PERSON_NAME]" at bounding box center [667, 175] width 209 height 28
type input "[PHONE_NUMBER]"
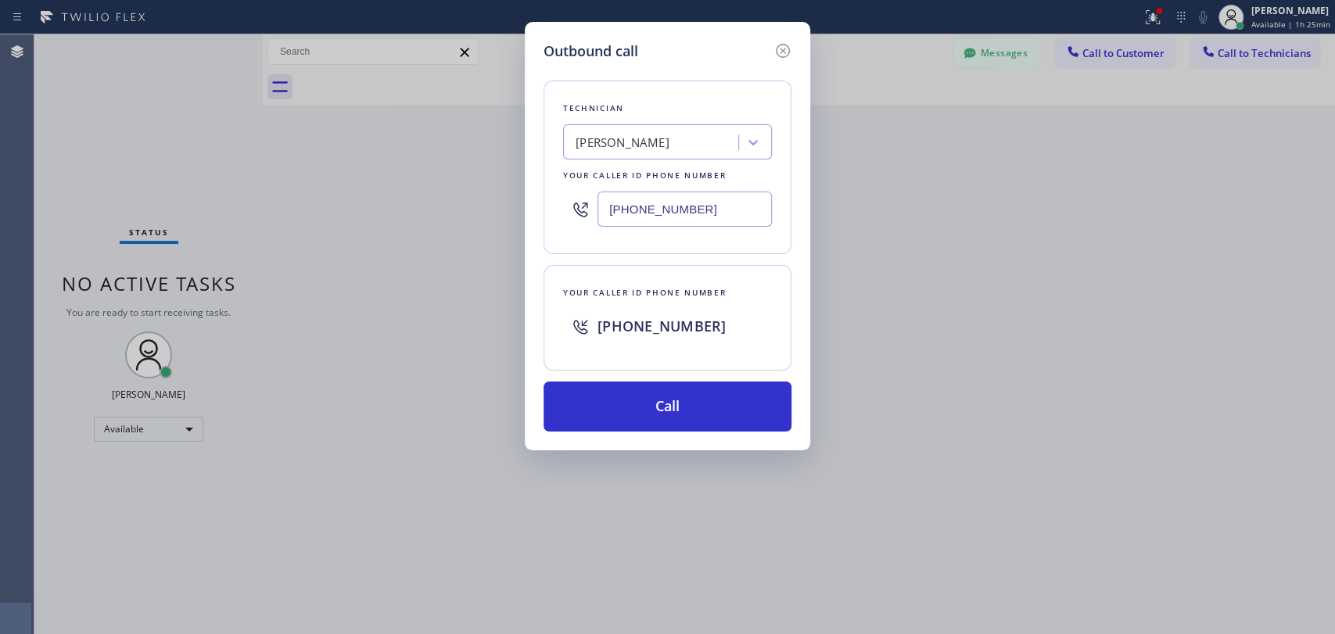
click at [630, 132] on div "[PERSON_NAME]" at bounding box center [653, 142] width 171 height 27
drag, startPoint x: 634, startPoint y: 423, endPoint x: 324, endPoint y: 191, distance: 387.8
click at [634, 423] on button "Call" at bounding box center [668, 407] width 248 height 50
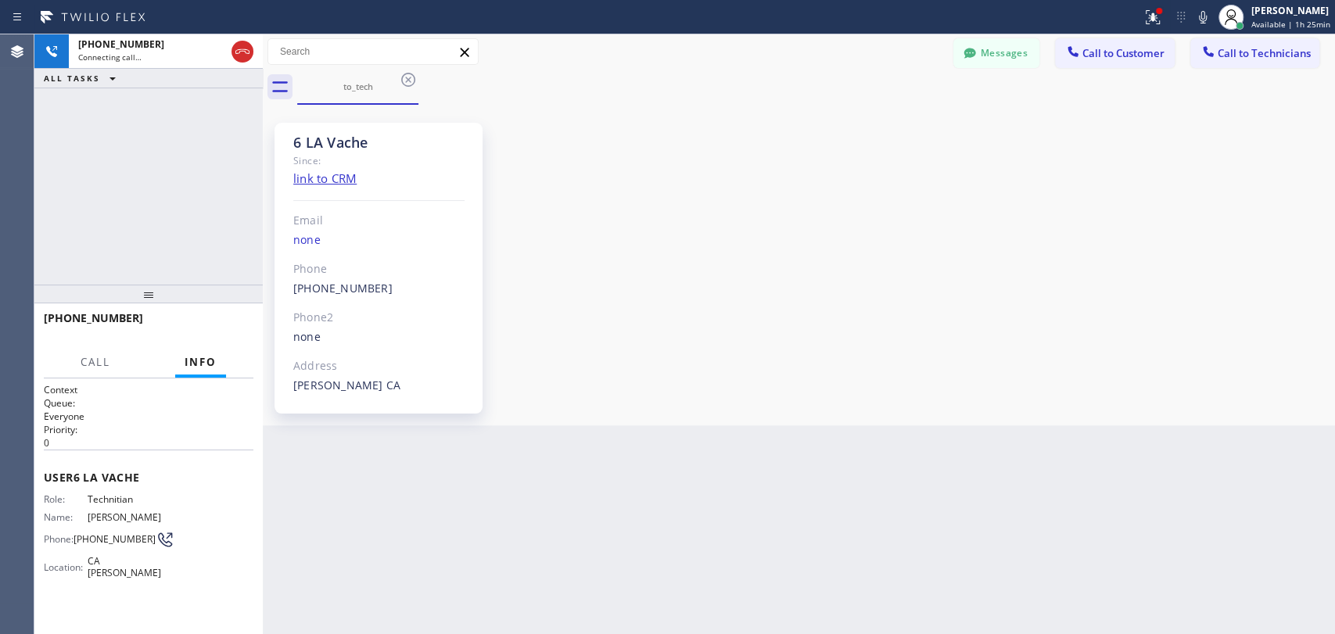
scroll to position [37926, 0]
click at [211, 331] on button "HANG UP" at bounding box center [217, 325] width 73 height 22
click at [212, 325] on span "HANG UP" at bounding box center [217, 325] width 48 height 11
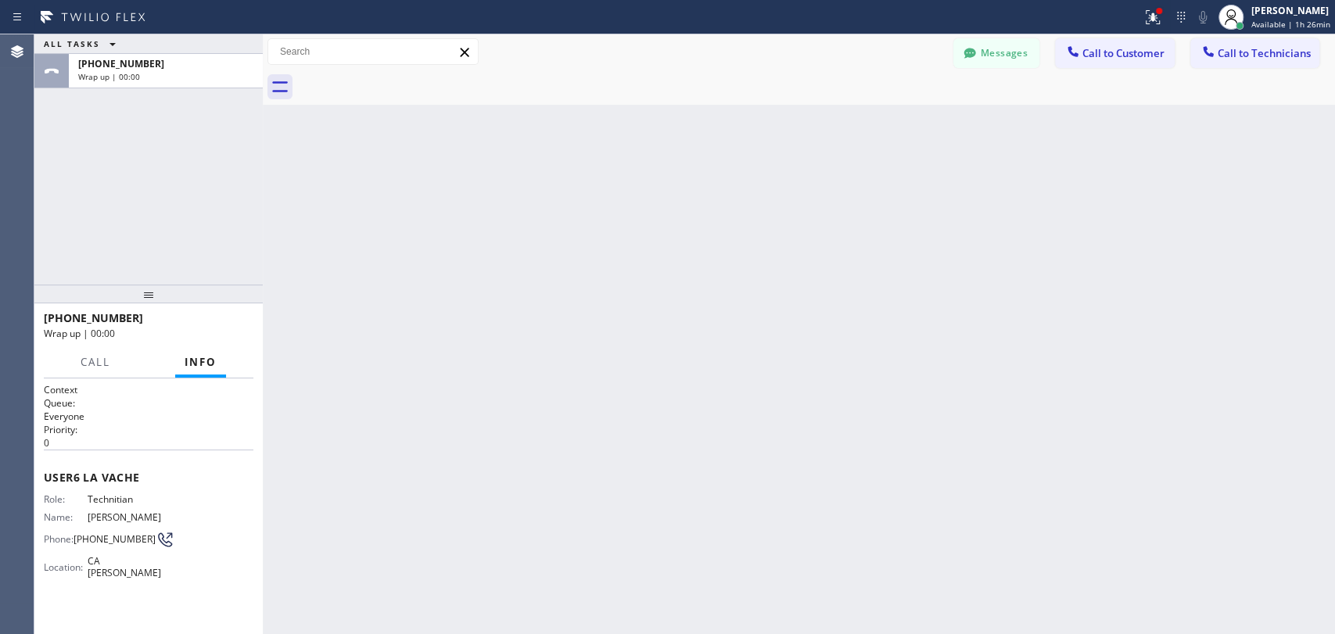
click at [853, 373] on div "Back to Dashboard Change Sender ID Customers Technicians CT [PERSON_NAME] [DATE…" at bounding box center [799, 334] width 1072 height 600
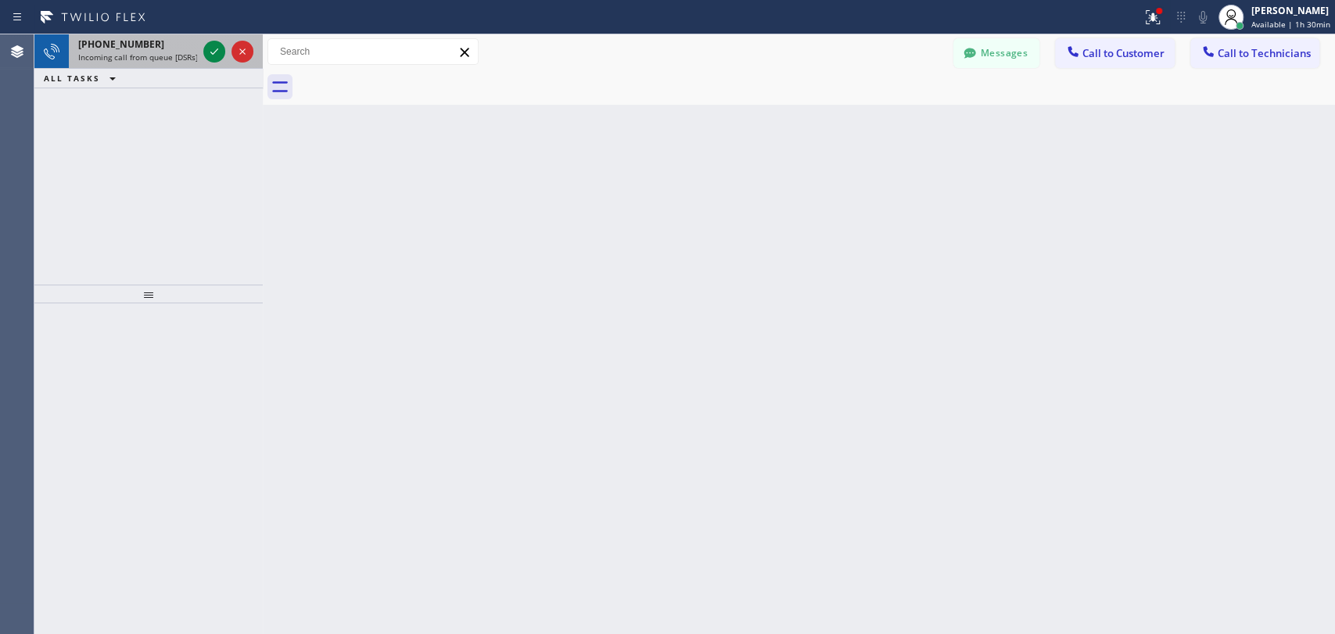
click at [162, 45] on div "[PHONE_NUMBER]" at bounding box center [137, 44] width 119 height 13
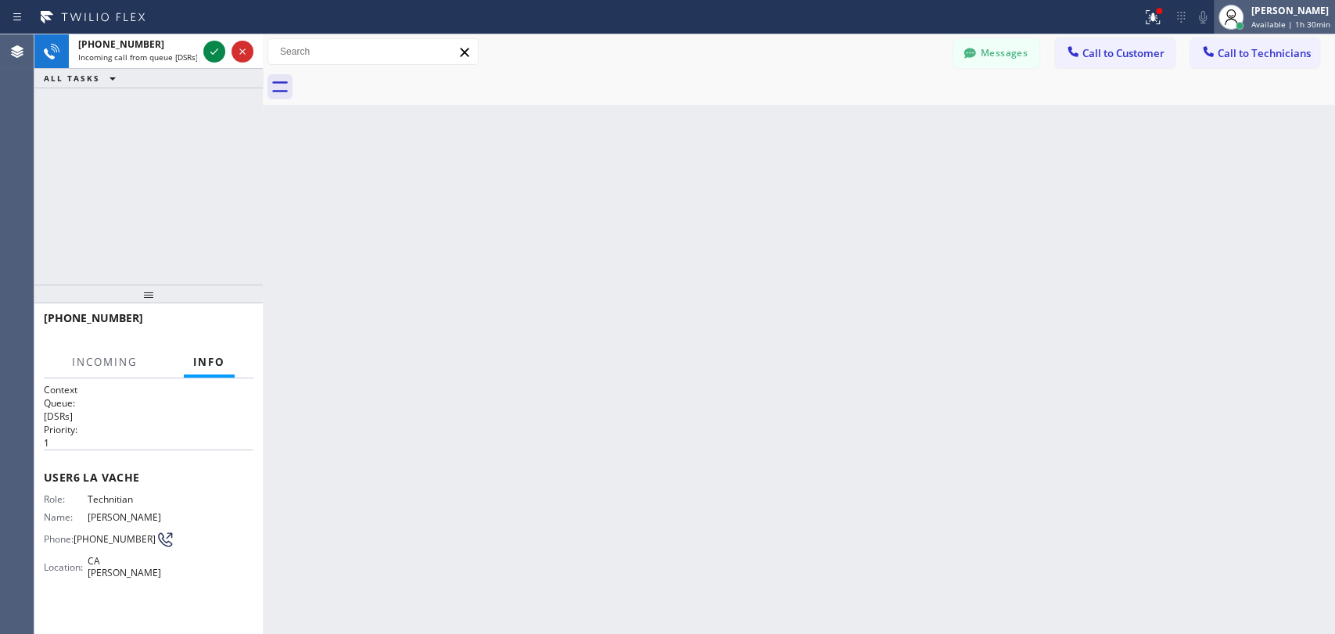
click at [1270, 22] on span "Available | 1h 30min" at bounding box center [1290, 24] width 79 height 11
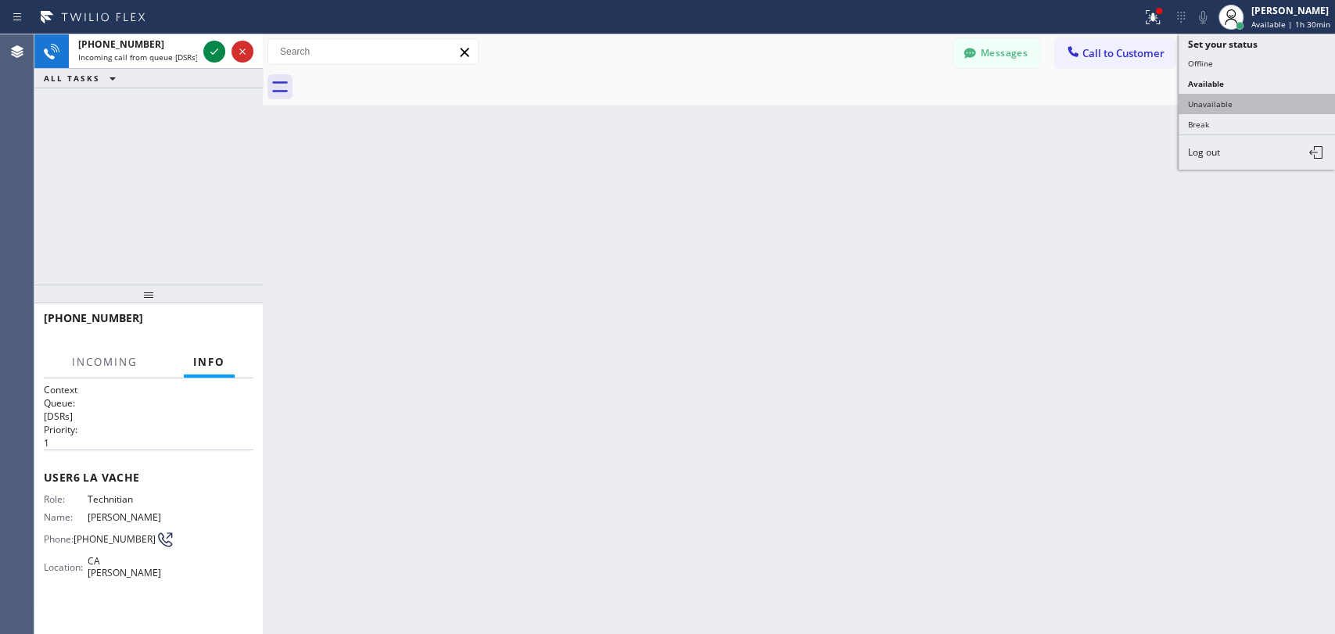
click at [1243, 107] on button "Unavailable" at bounding box center [1257, 104] width 156 height 20
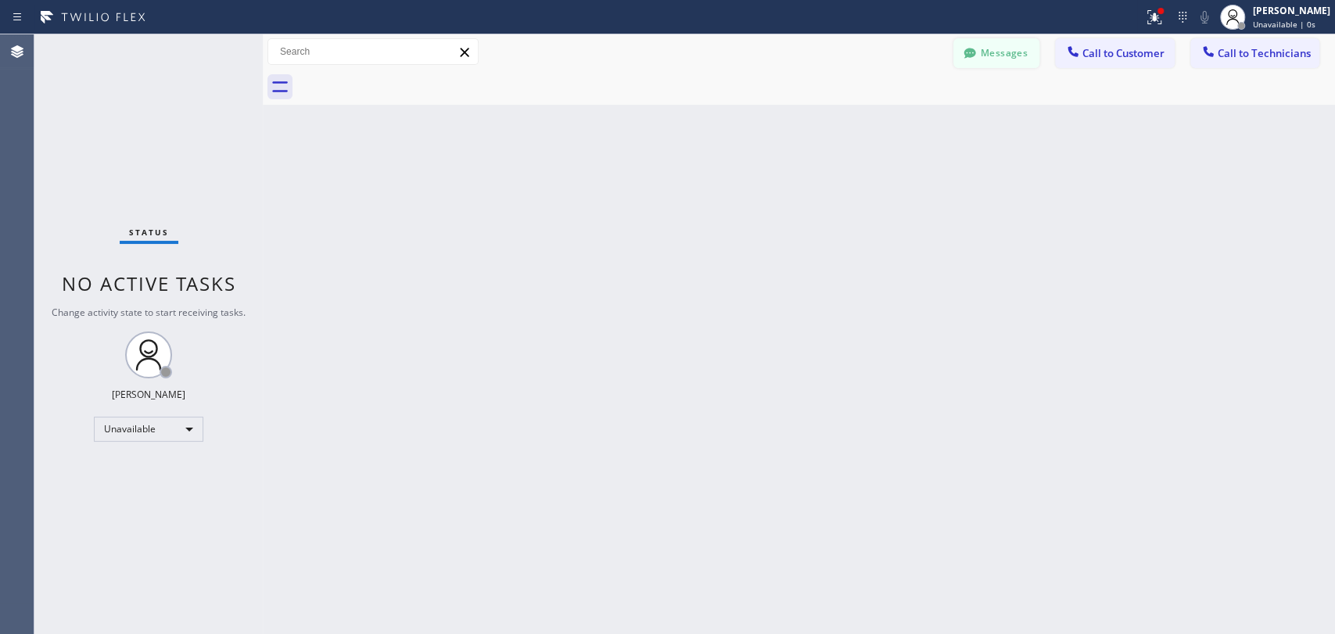
click at [994, 52] on button "Messages" at bounding box center [996, 53] width 86 height 30
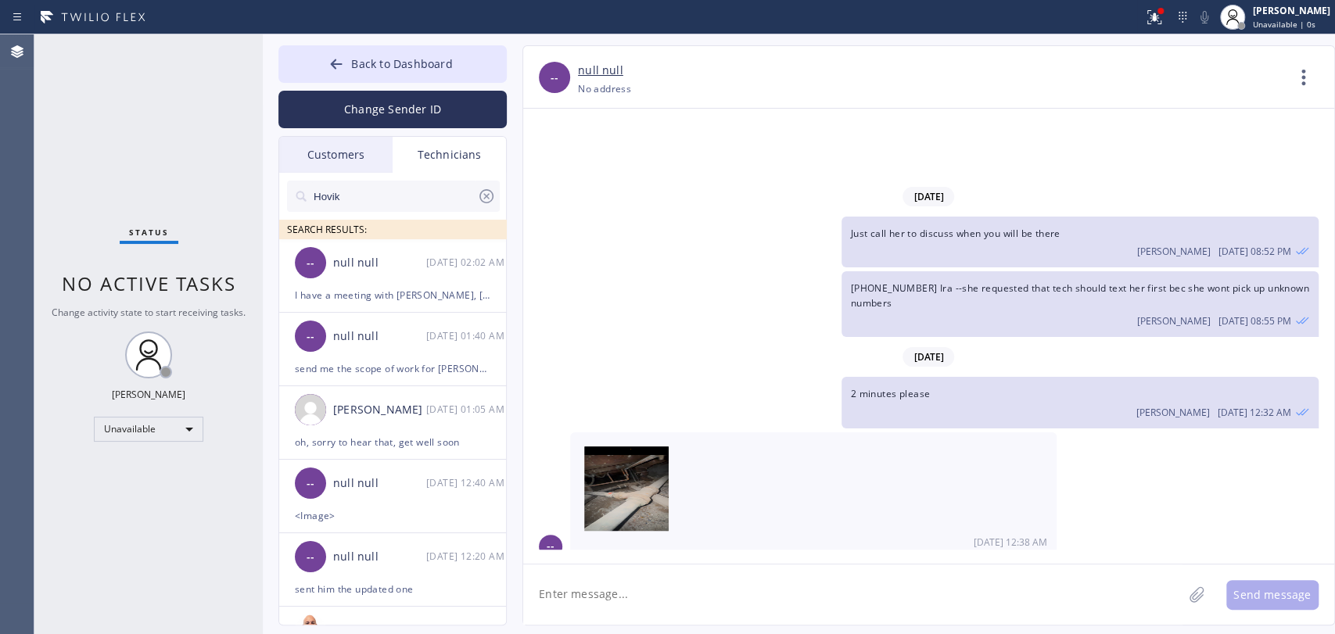
click at [413, 206] on input "Hovik" at bounding box center [394, 196] width 165 height 31
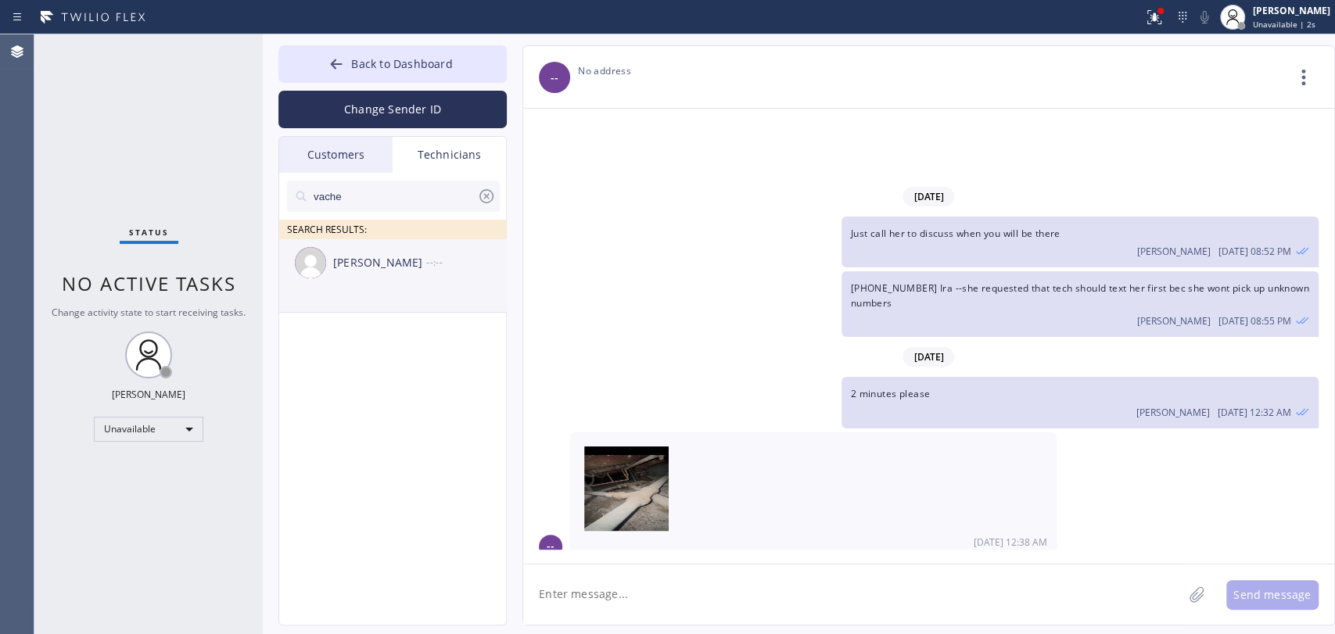
type input "vache"
click at [363, 284] on div "[PERSON_NAME] --:--" at bounding box center [393, 262] width 228 height 47
click at [580, 575] on textarea at bounding box center [852, 595] width 659 height 60
paste textarea "12-3/ $50 SCF/ The bathroom faucet is leaking. The hot side of the shower is le…"
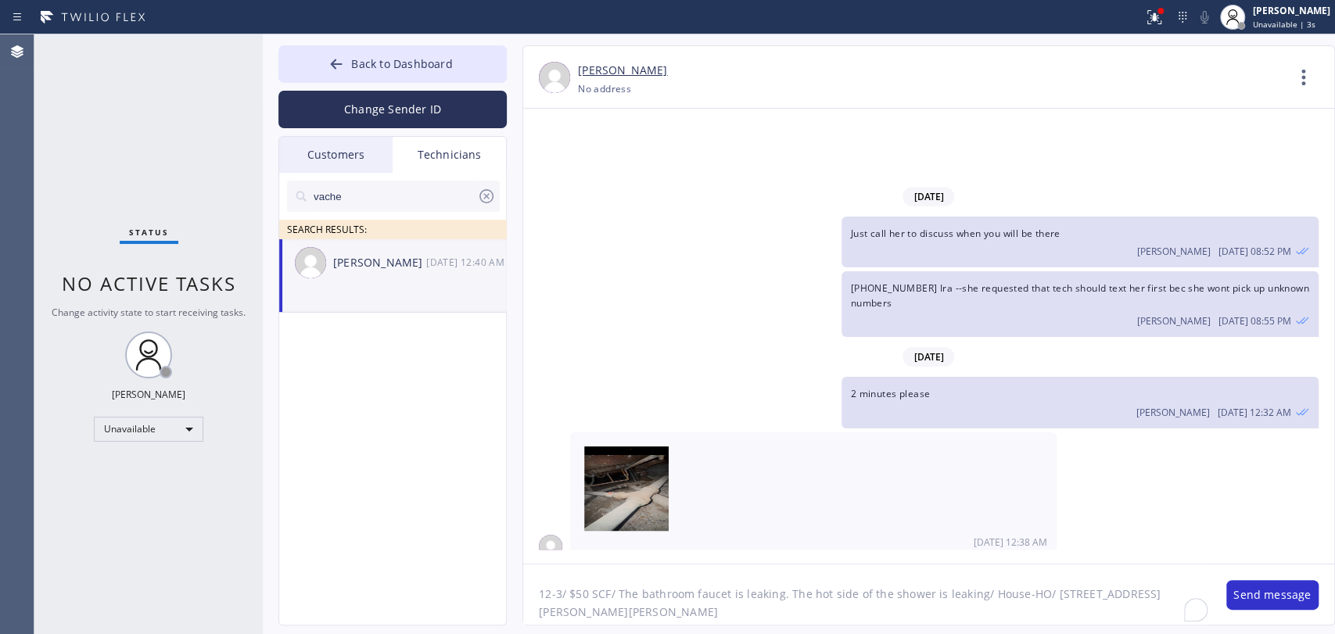
type textarea "12-3/ $50 SCF/ The bathroom faucet is leaking. The hot side of the shower is le…"
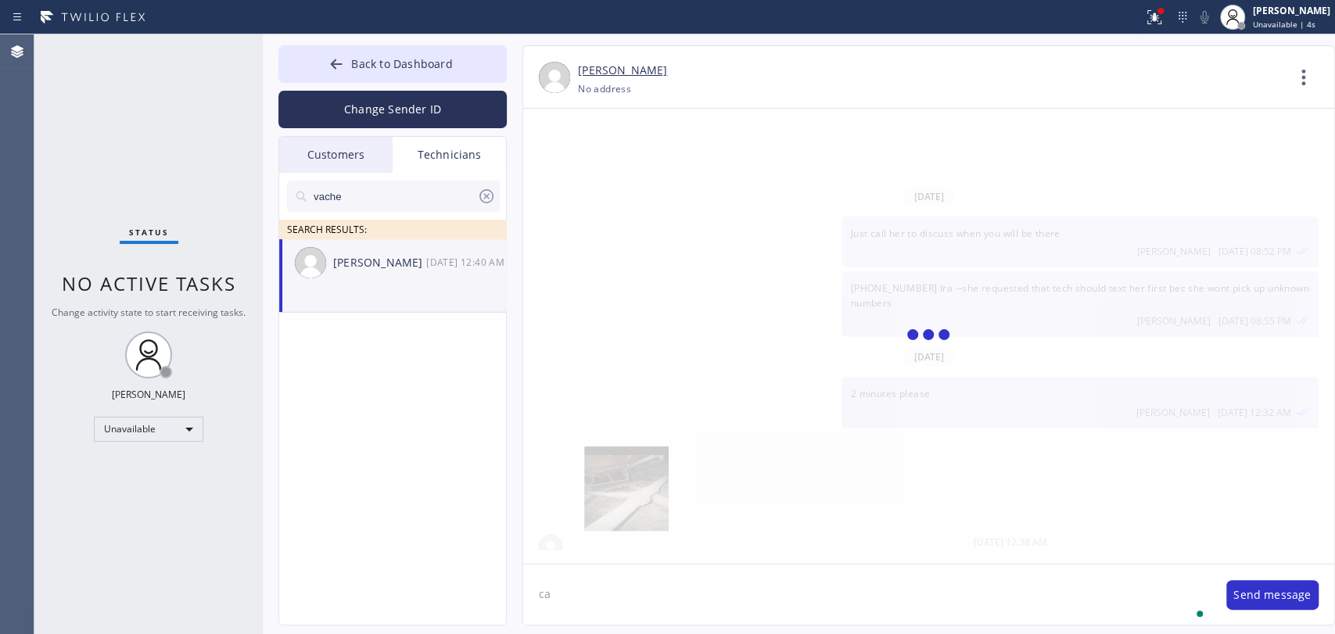
type textarea "c"
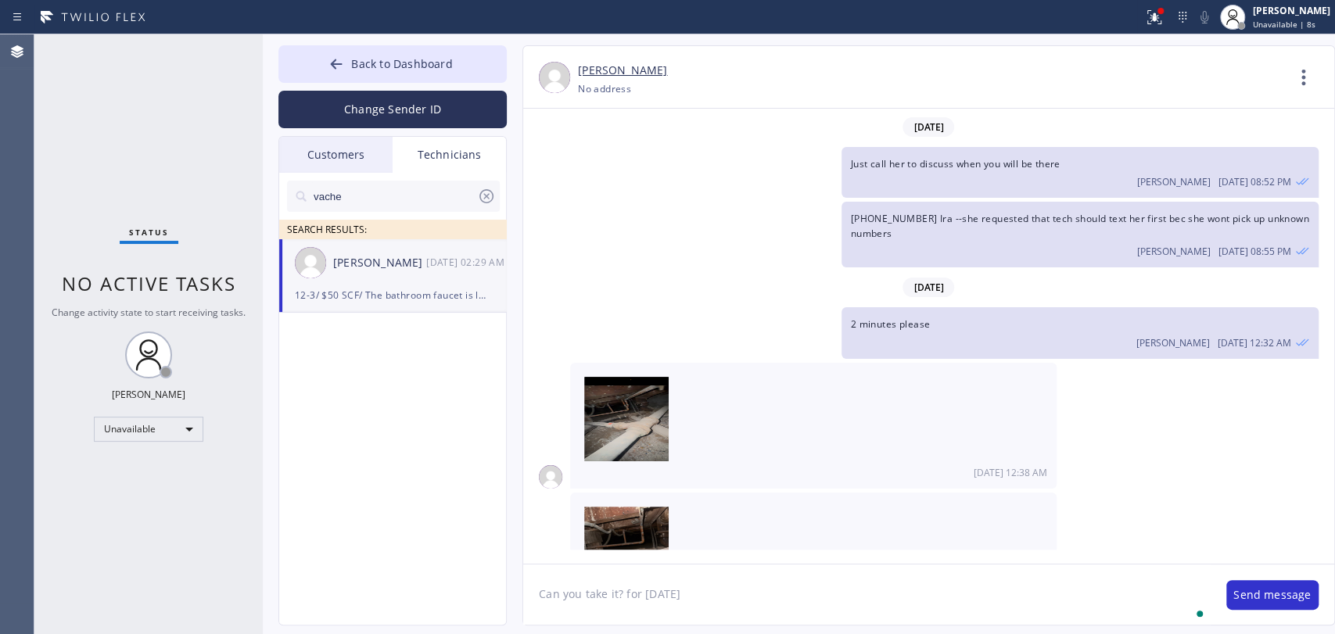
type textarea "Can you take it? for [DATE]"
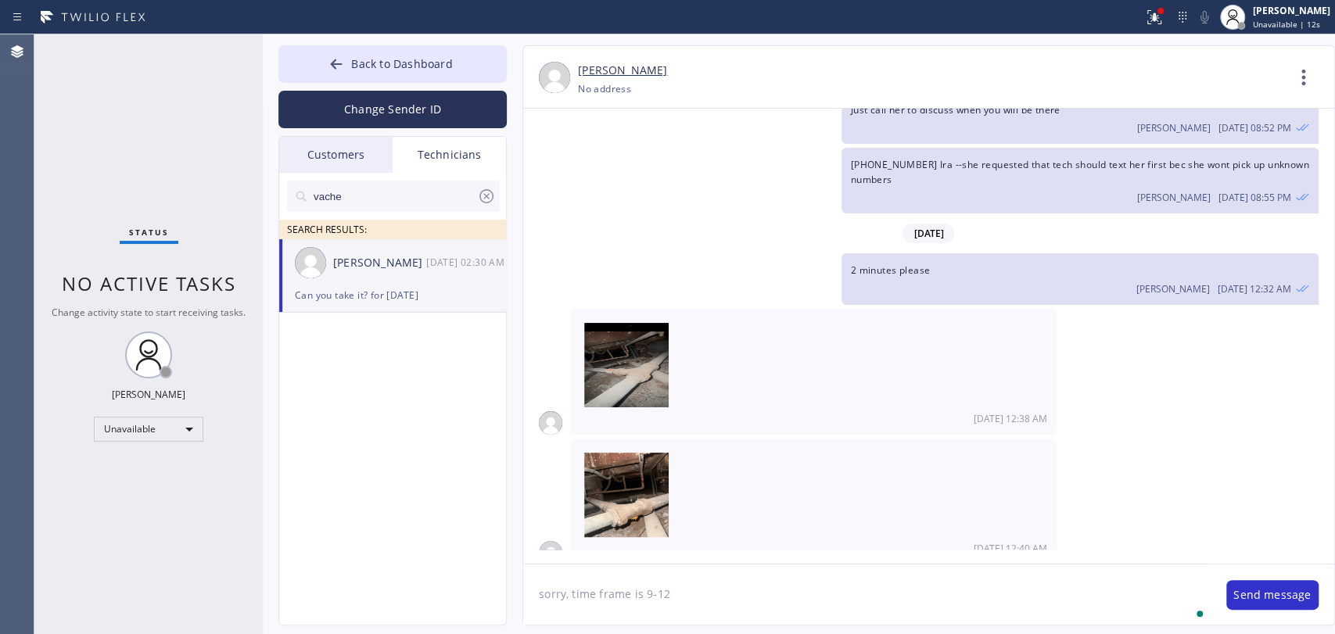
type textarea "sorry, time frame is 9-12"
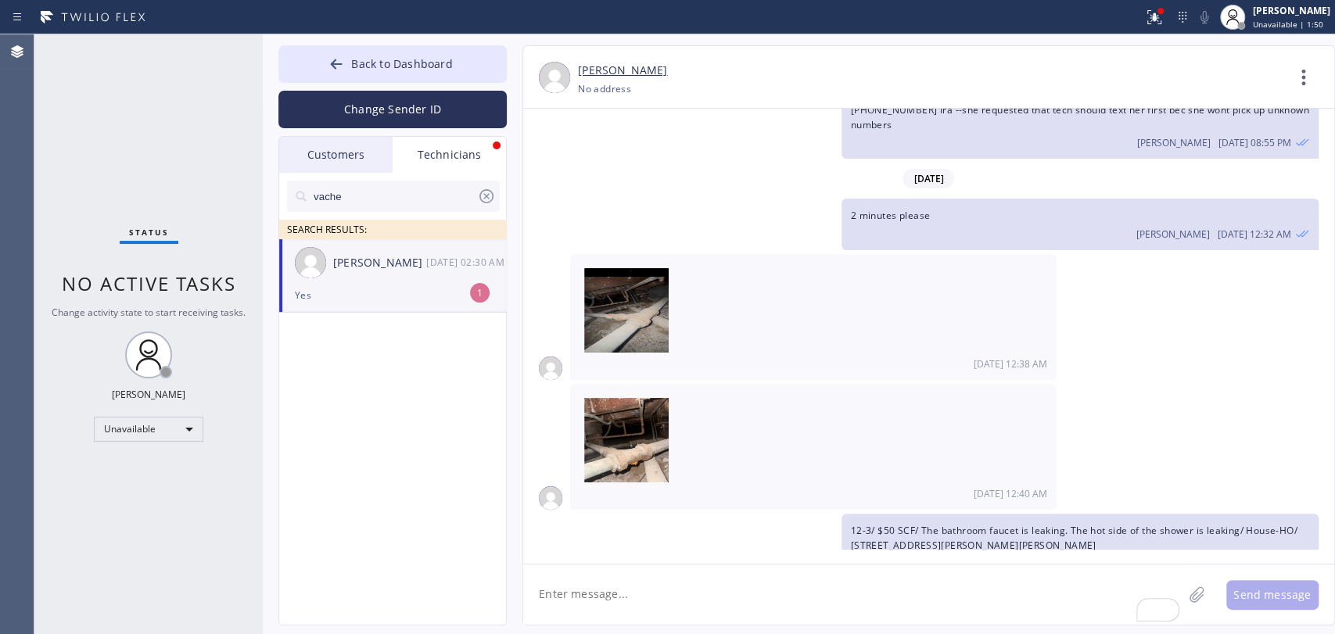
scroll to position [38155, 0]
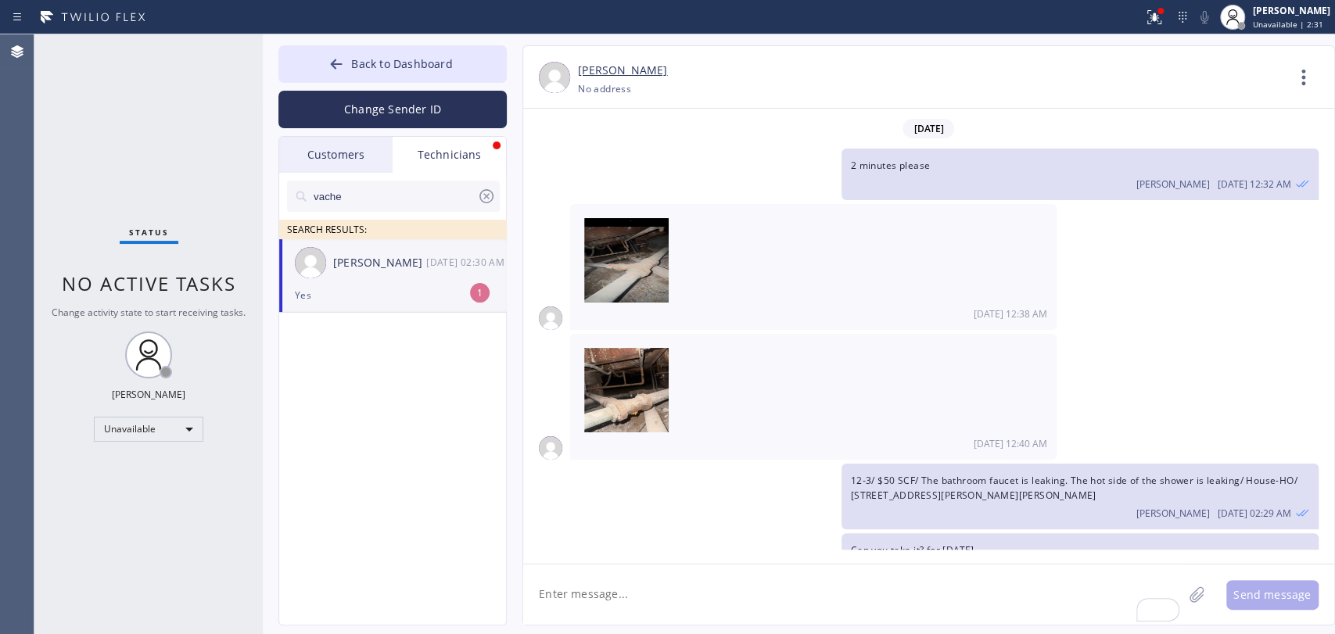
click at [436, 252] on div "[PERSON_NAME] [DATE] 02:30 AM" at bounding box center [393, 262] width 228 height 47
click at [1261, 26] on span "Unavailable | 3:56" at bounding box center [1288, 24] width 70 height 11
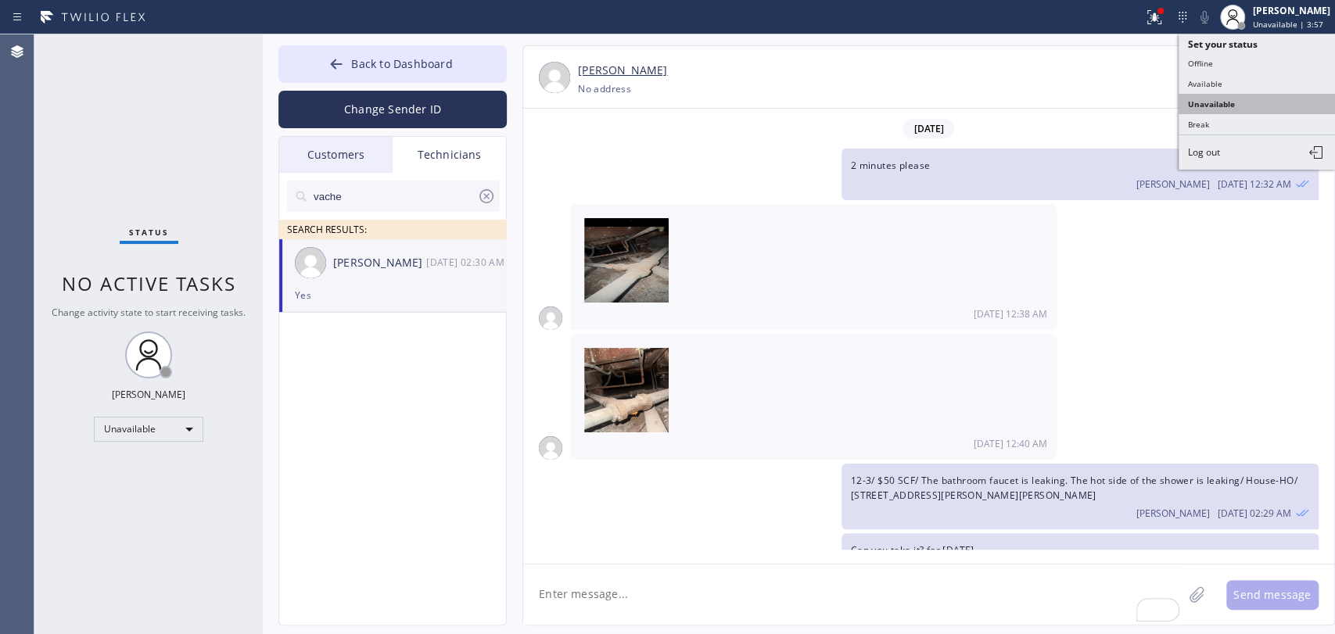
click at [1233, 91] on ul "Set your status Offline Available Unavailable Break Log out" at bounding box center [1257, 101] width 156 height 135
click at [1208, 81] on button "Available" at bounding box center [1257, 84] width 156 height 20
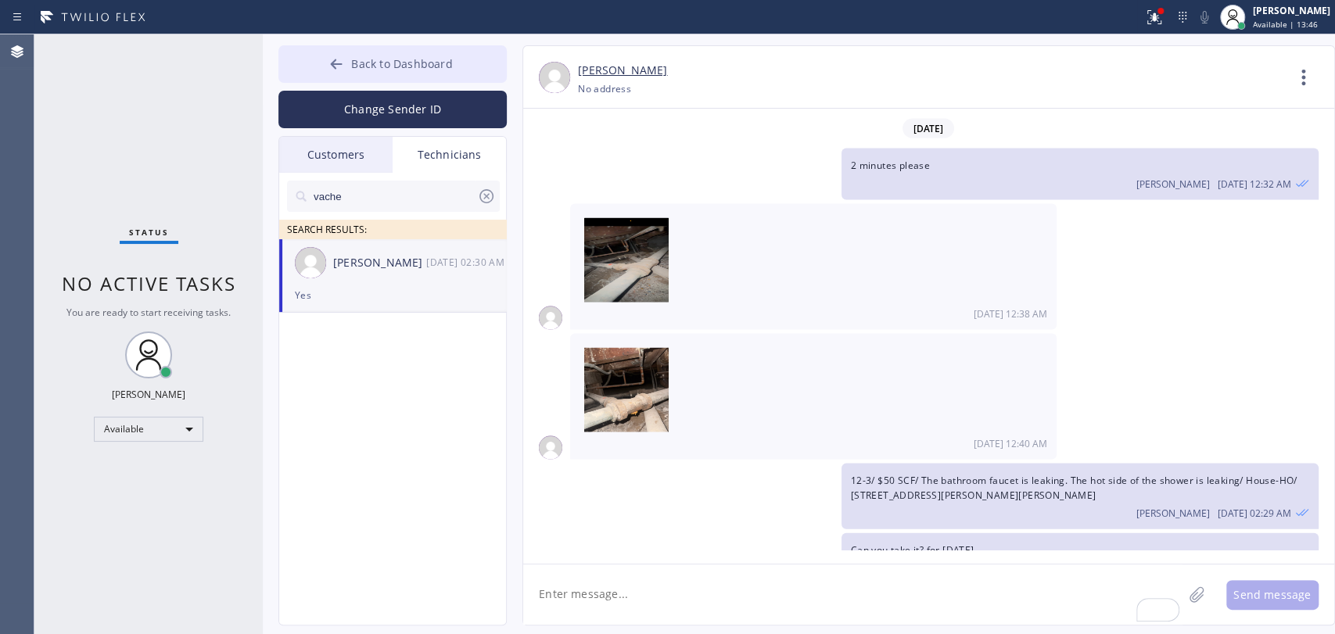
click at [400, 54] on button "Back to Dashboard" at bounding box center [392, 64] width 228 height 38
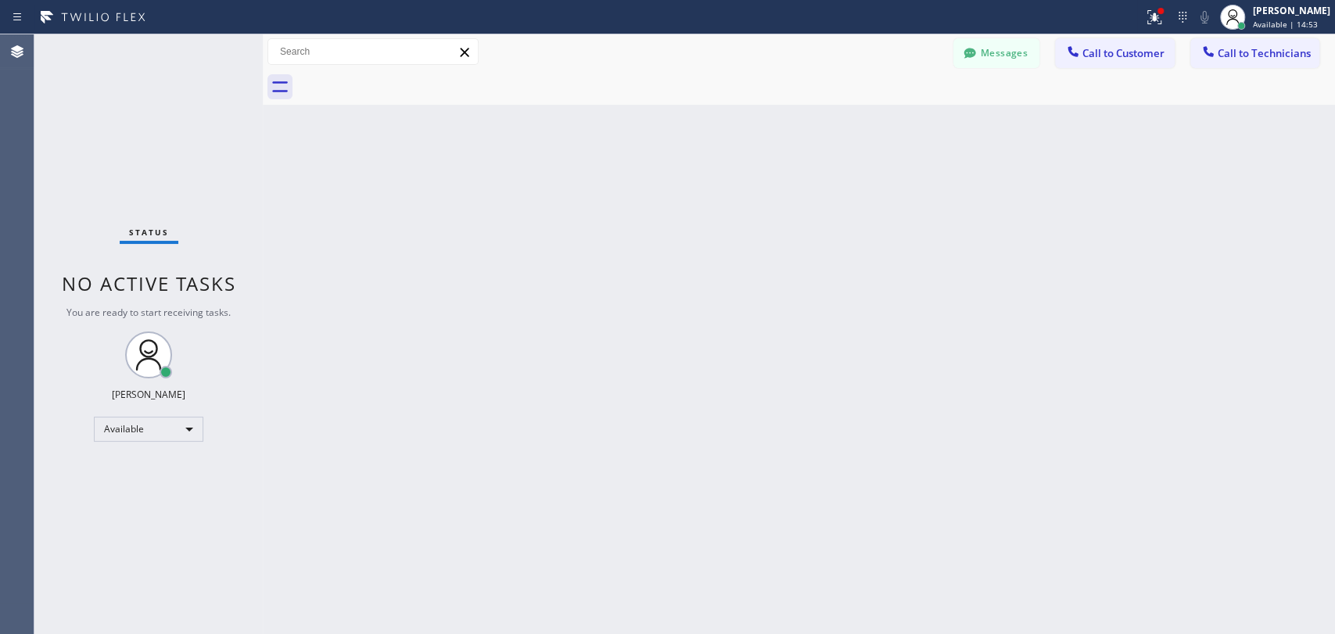
drag, startPoint x: 955, startPoint y: 124, endPoint x: 967, endPoint y: 105, distance: 23.2
click at [957, 123] on div "Back to Dashboard Change Sender ID Customers Technicians CT [PERSON_NAME] [DATE…" at bounding box center [799, 334] width 1072 height 600
click at [981, 50] on button "Messages" at bounding box center [996, 53] width 86 height 30
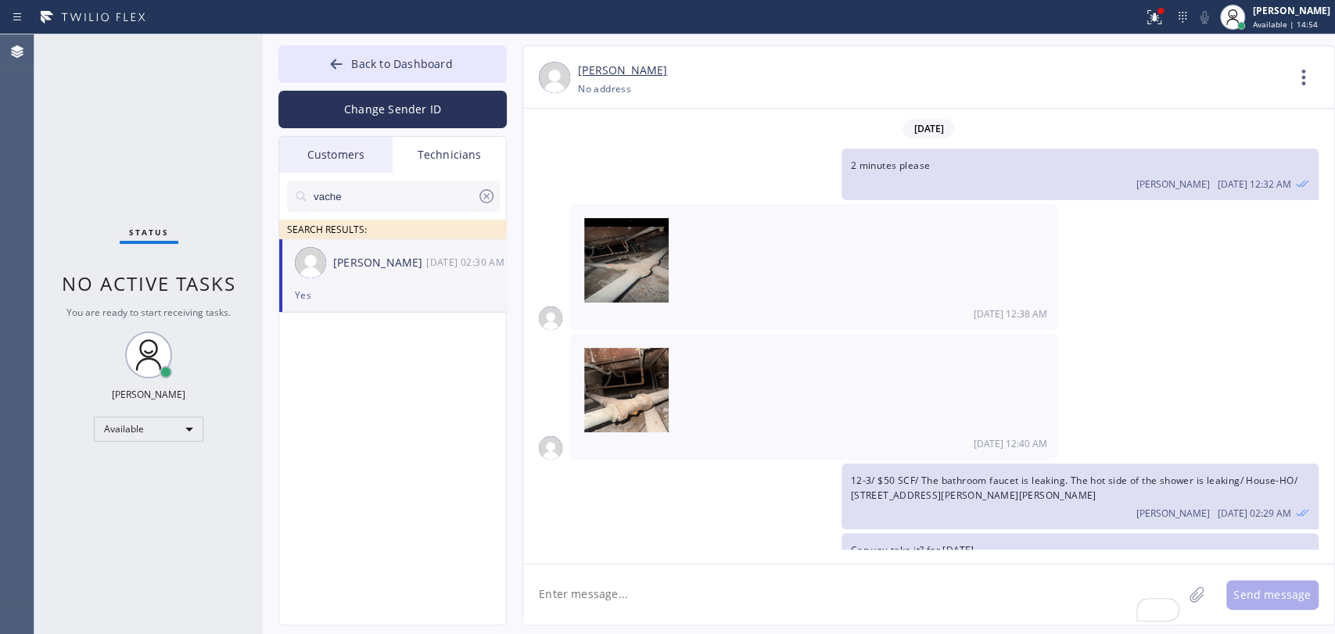
click at [411, 243] on div "[PERSON_NAME] [DATE] 02:30 AM" at bounding box center [393, 262] width 228 height 47
click at [600, 574] on textarea "To enrich screen reader interactions, please activate Accessibility in Grammarl…" at bounding box center [852, 595] width 659 height 60
type textarea "added to you"
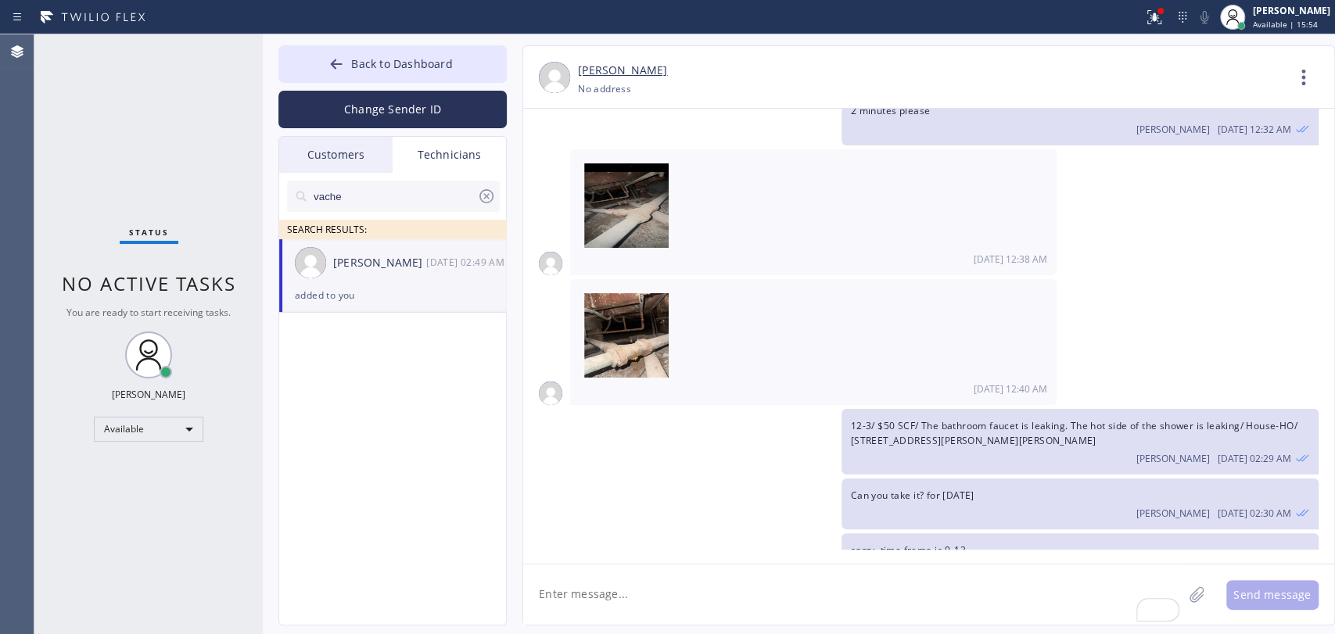
click at [971, 419] on span "12-3/ $50 SCF/ The bathroom faucet is leaking. The hot side of the shower is le…" at bounding box center [1074, 433] width 447 height 28
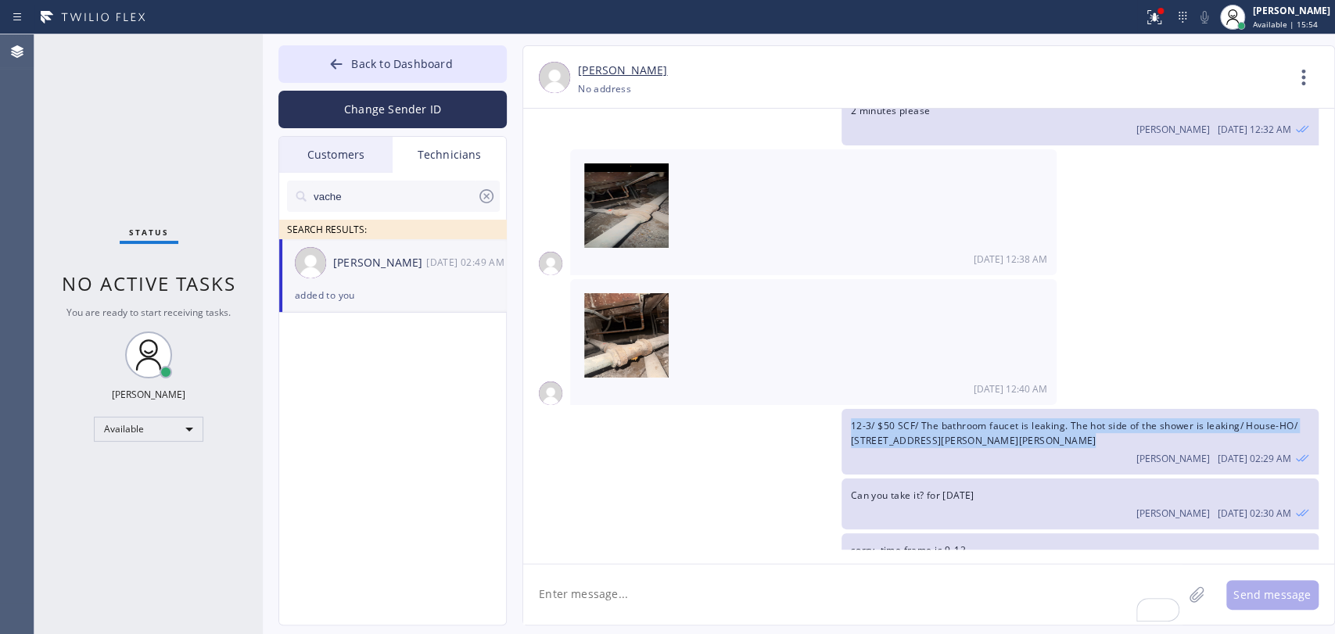
click at [971, 419] on span "12-3/ $50 SCF/ The bathroom faucet is leaking. The hot side of the shower is le…" at bounding box center [1074, 433] width 447 height 28
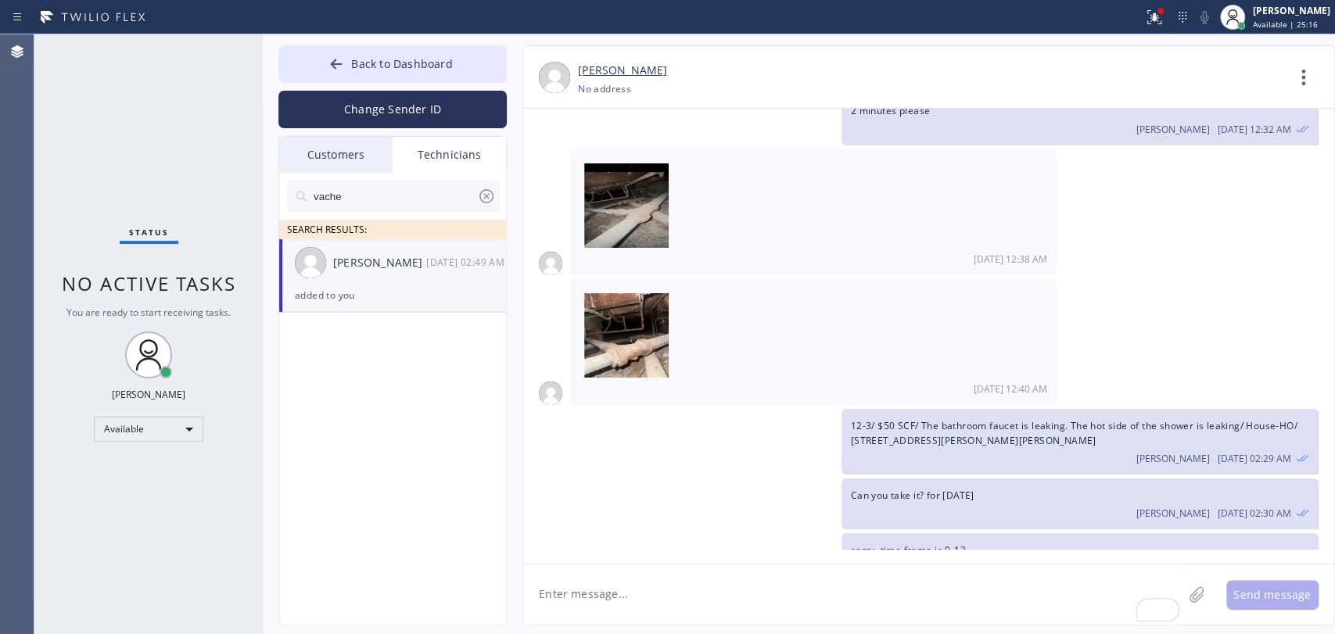
click at [422, 200] on input "vache" at bounding box center [394, 196] width 165 height 31
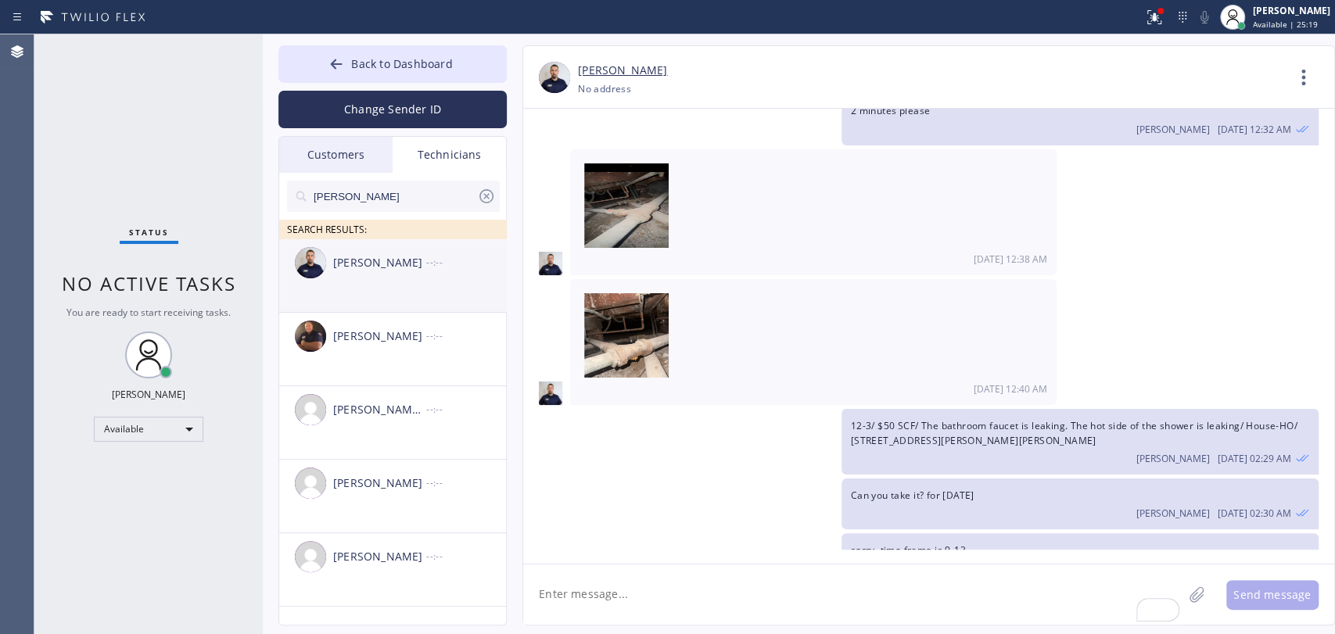
type input "[PERSON_NAME]"
click at [375, 287] on li "[PERSON_NAME] --:--" at bounding box center [393, 276] width 228 height 74
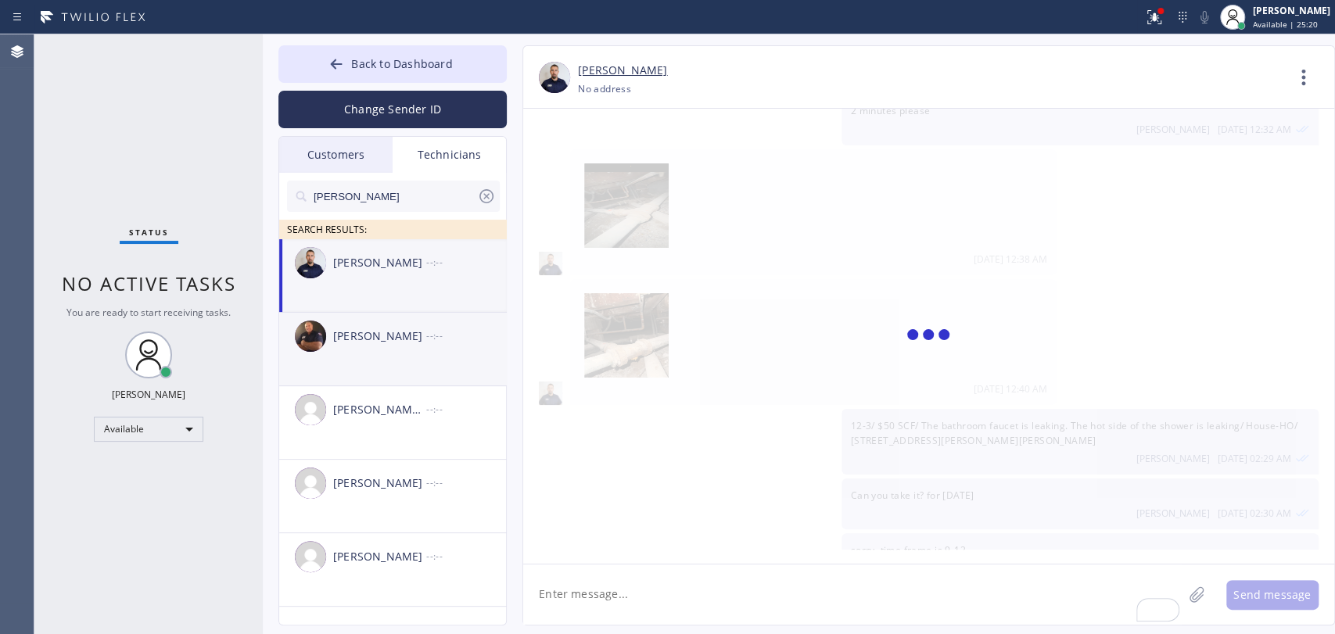
click at [374, 346] on div "[PERSON_NAME] --:--" at bounding box center [393, 336] width 228 height 47
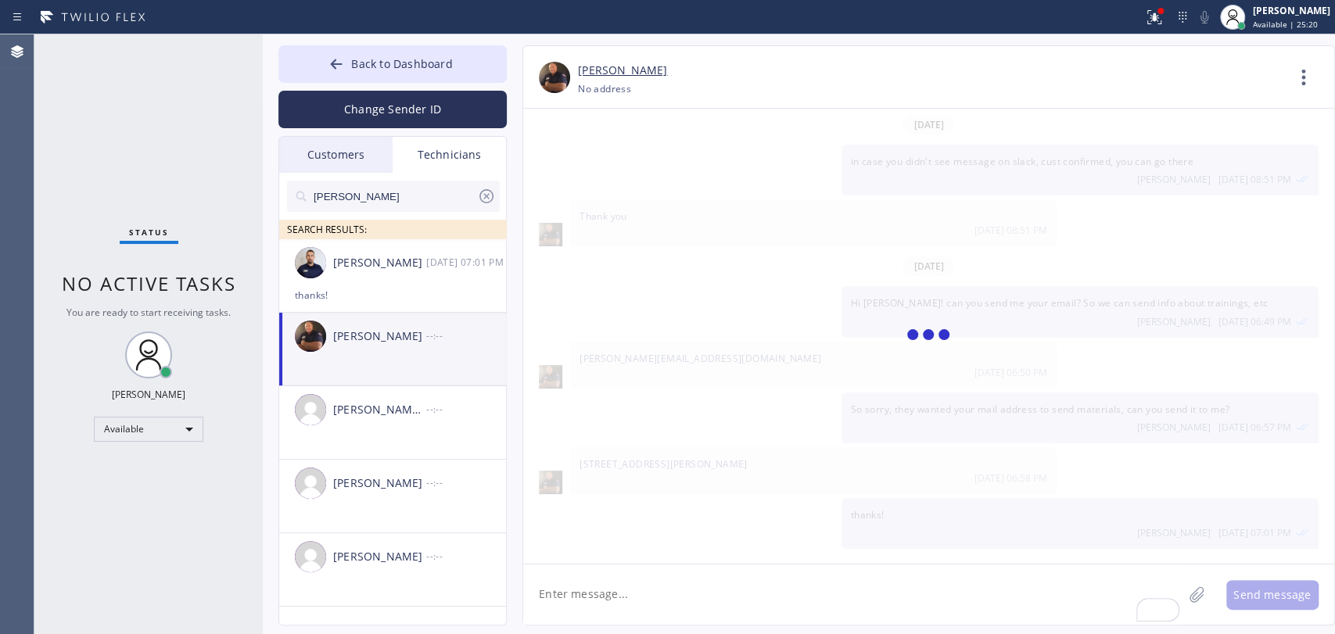
scroll to position [5118, 0]
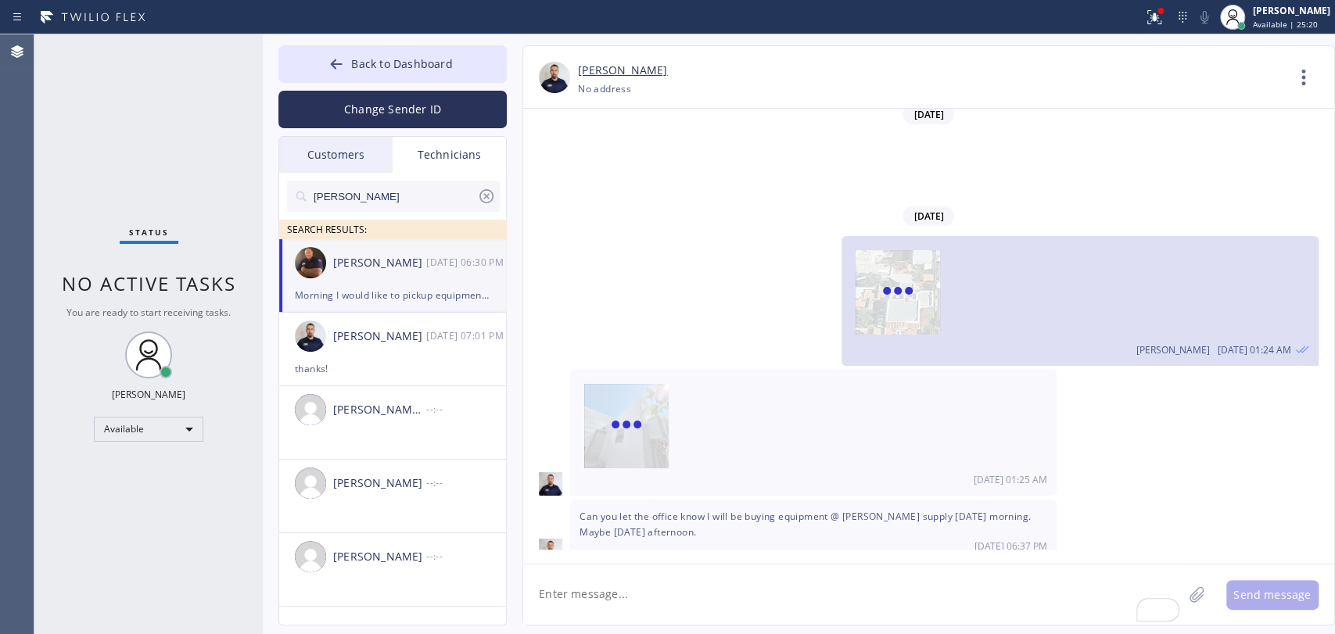
click at [582, 601] on textarea "To enrich screen reader interactions, please activate Accessibility in Grammarl…" at bounding box center [852, 595] width 659 height 60
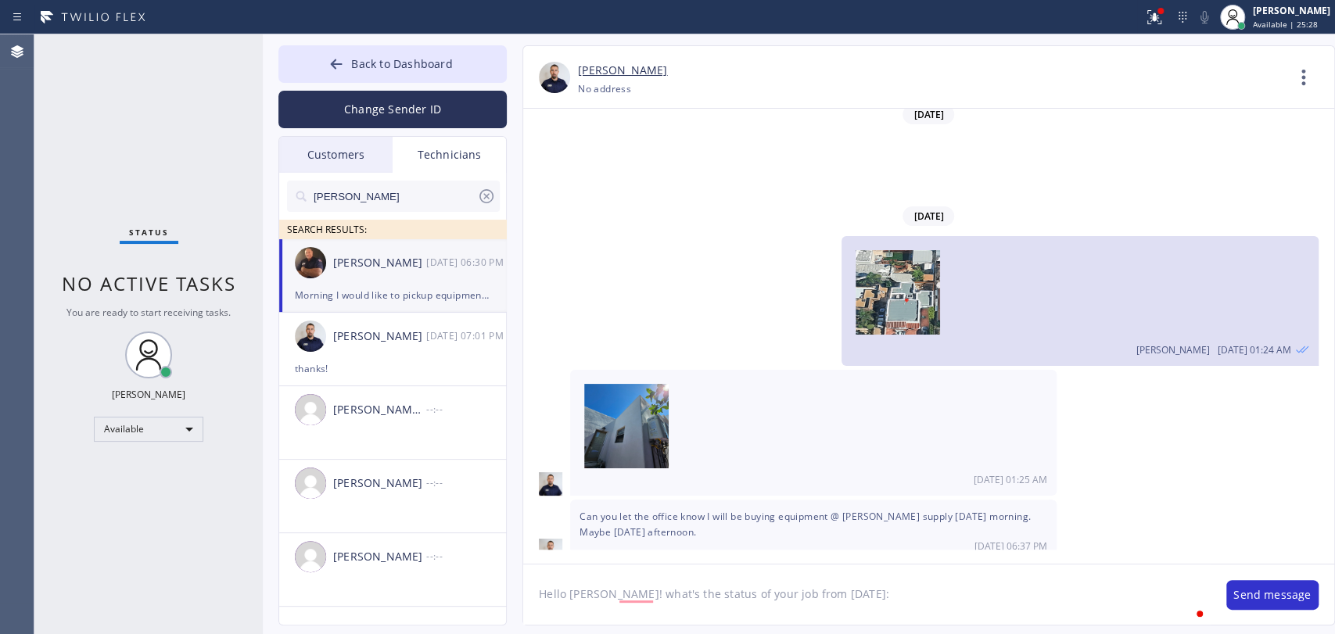
paste textarea "BLMDG3"
type textarea "Hello [PERSON_NAME]! what's the status of your job from [DATE]: BLMDG3"
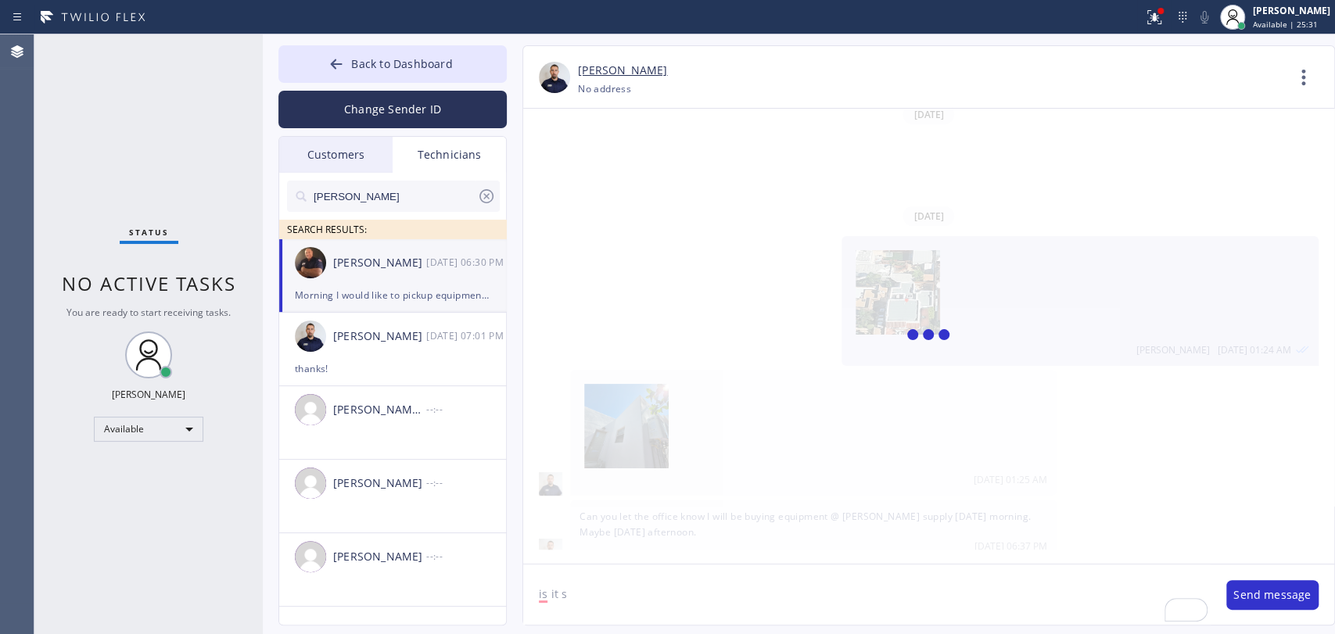
click at [359, 286] on div "Morning I would like to pickup equipment [DATE] @ [PERSON_NAME] supply. Do you …" at bounding box center [393, 295] width 196 height 18
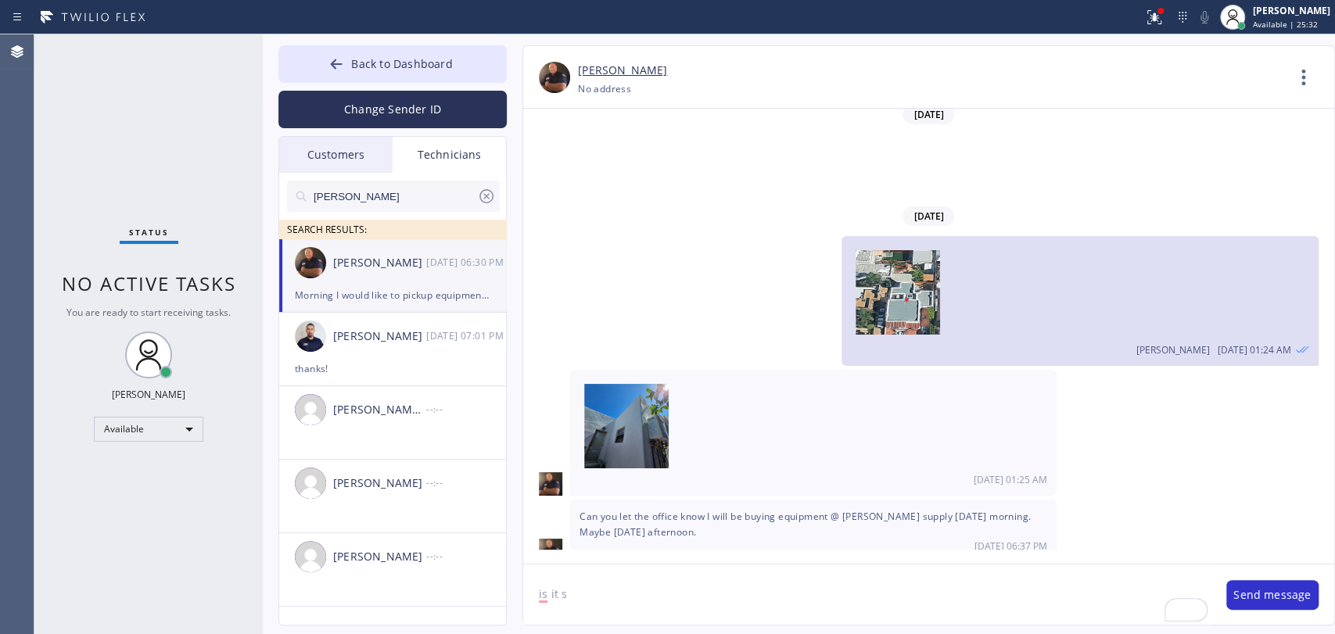
drag, startPoint x: 700, startPoint y: 623, endPoint x: 690, endPoint y: 608, distance: 17.4
click at [699, 622] on textarea "is it s" at bounding box center [866, 595] width 687 height 60
type textarea "i"
paste textarea "BLMDG3"
type textarea "Hello [PERSON_NAME]! What's the status of your job from [DATE]: BLMDG3?"
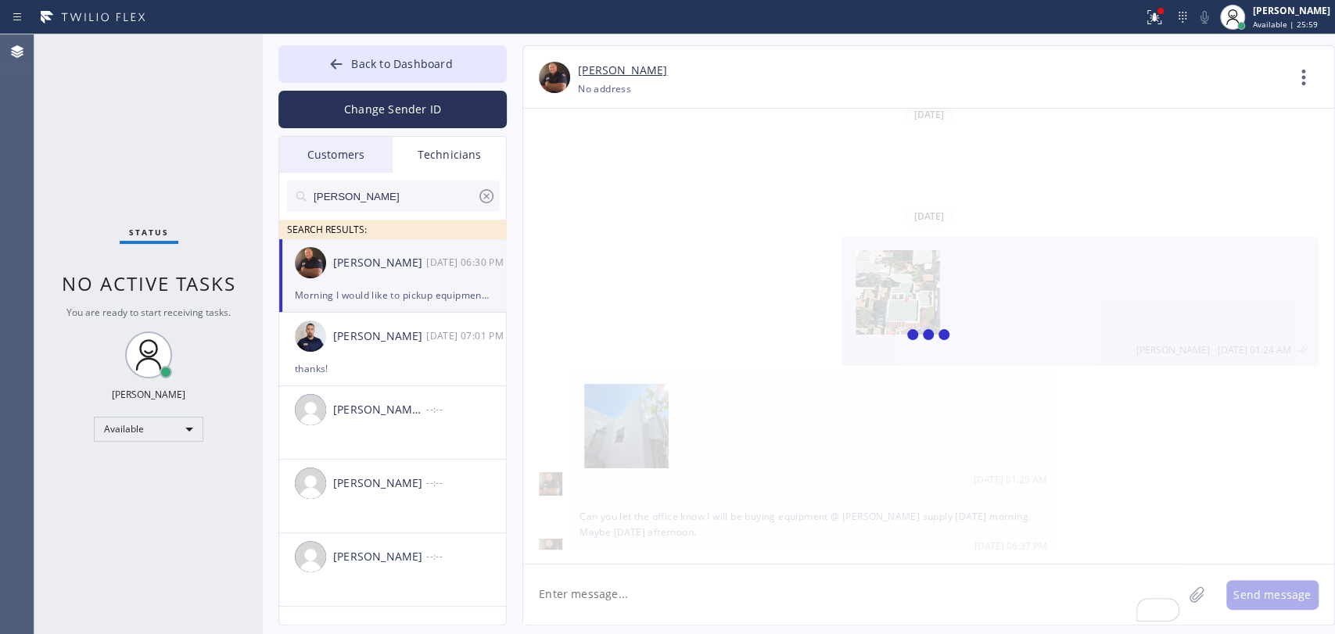
click at [382, 278] on div "[PERSON_NAME] [DATE] 06:30 PM" at bounding box center [393, 262] width 228 height 47
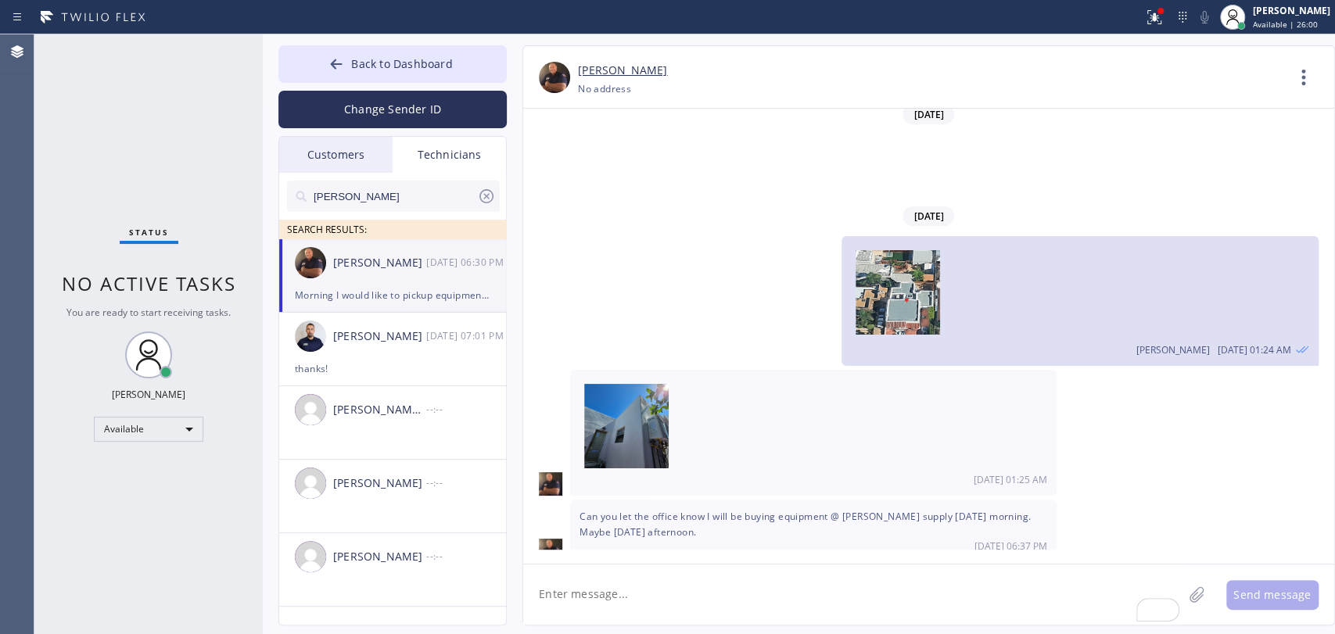
click at [1276, 67] on div "[PERSON_NAME]" at bounding box center [931, 71] width 707 height 18
click at [1292, 70] on icon at bounding box center [1304, 78] width 38 height 38
click at [1190, 162] on li "Call to Technician" at bounding box center [1209, 160] width 227 height 41
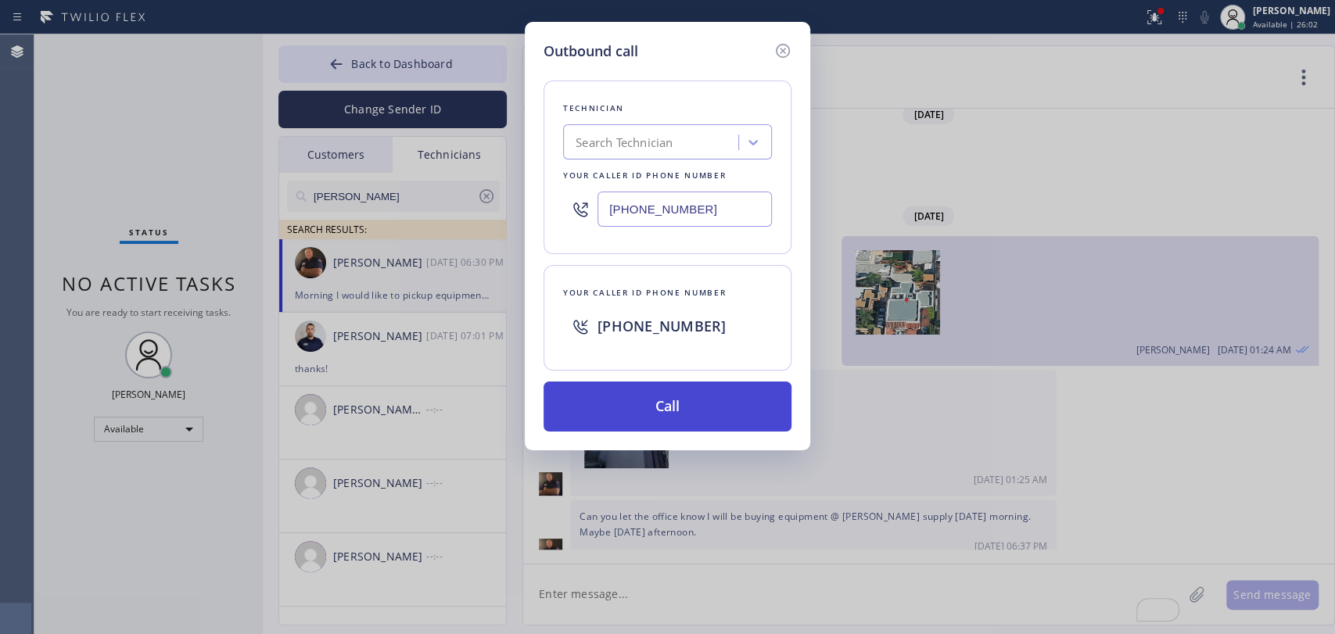
click at [684, 389] on button "Call" at bounding box center [668, 407] width 248 height 50
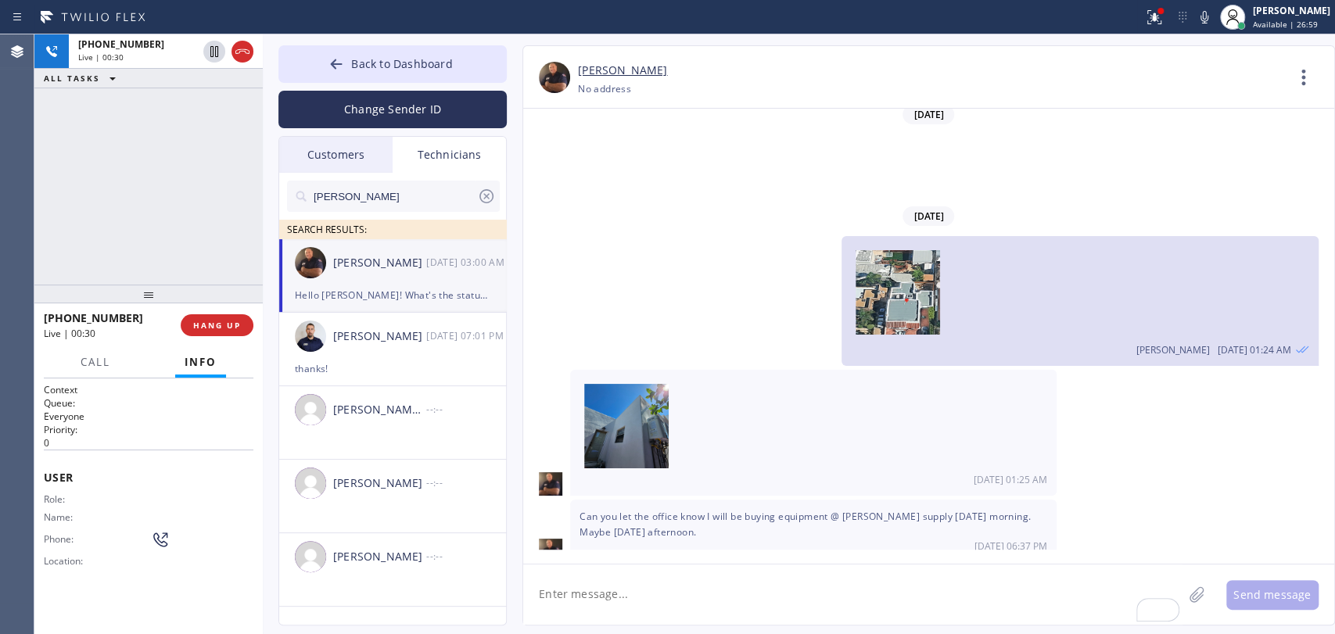
scroll to position [5262, 0]
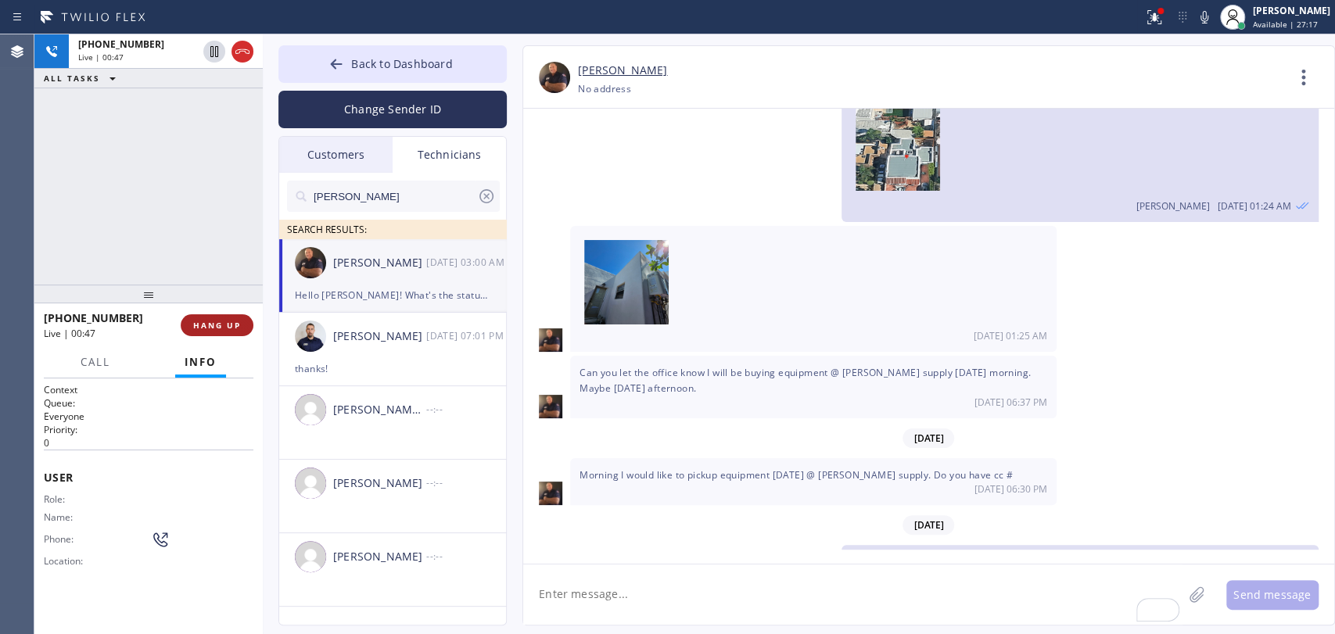
click at [197, 327] on span "HANG UP" at bounding box center [217, 325] width 48 height 11
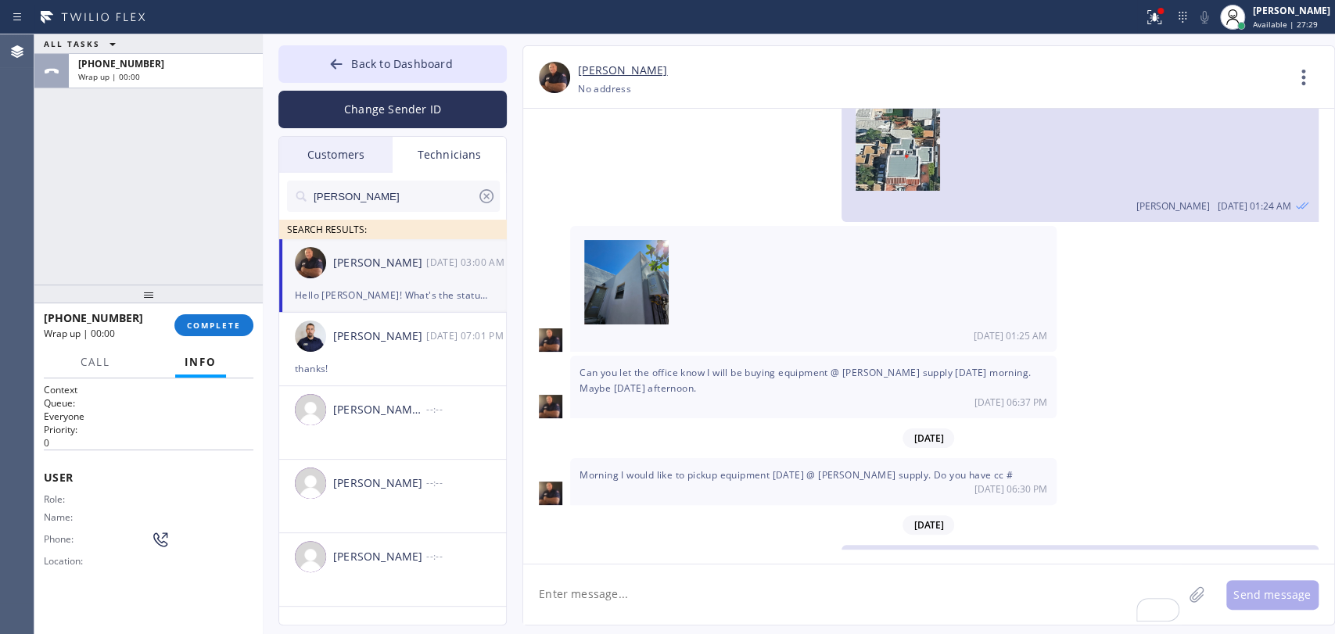
click at [206, 336] on div "[PHONE_NUMBER] Wrap up | 00:00 COMPLETE" at bounding box center [149, 325] width 210 height 41
click at [206, 326] on span "COMPLETE" at bounding box center [214, 325] width 54 height 11
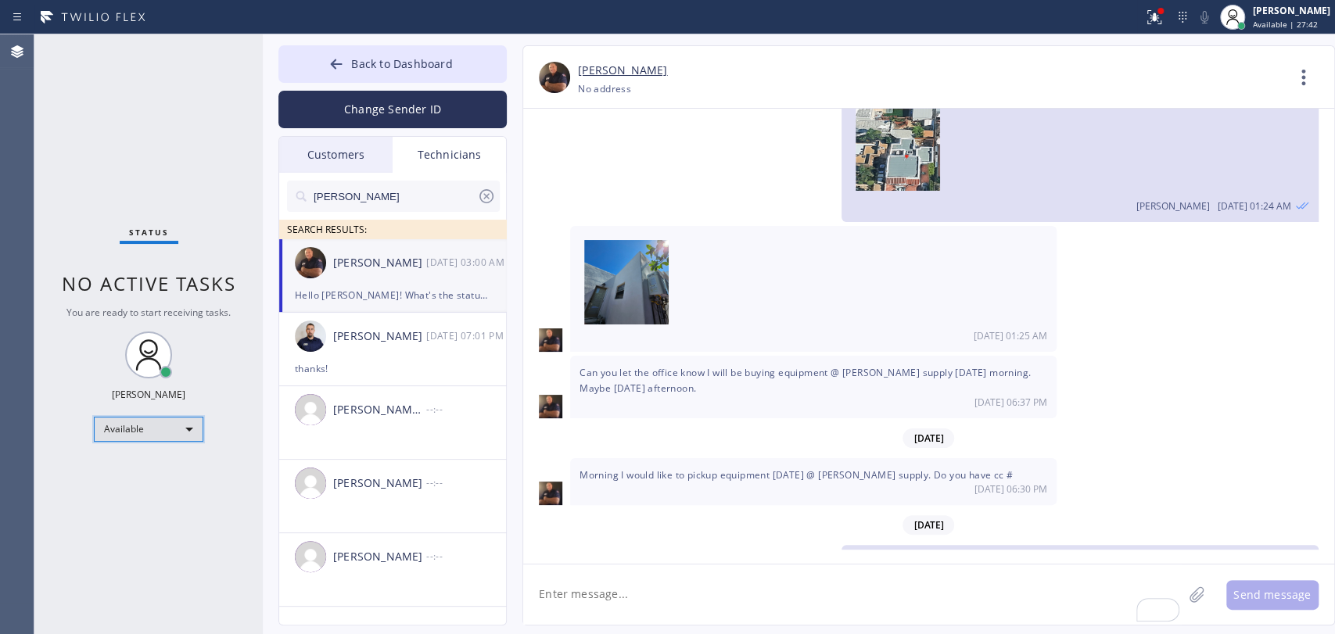
click at [152, 426] on div "Available" at bounding box center [148, 429] width 109 height 25
click at [148, 449] on li "Offline" at bounding box center [148, 449] width 106 height 19
